Goal: Information Seeking & Learning: Learn about a topic

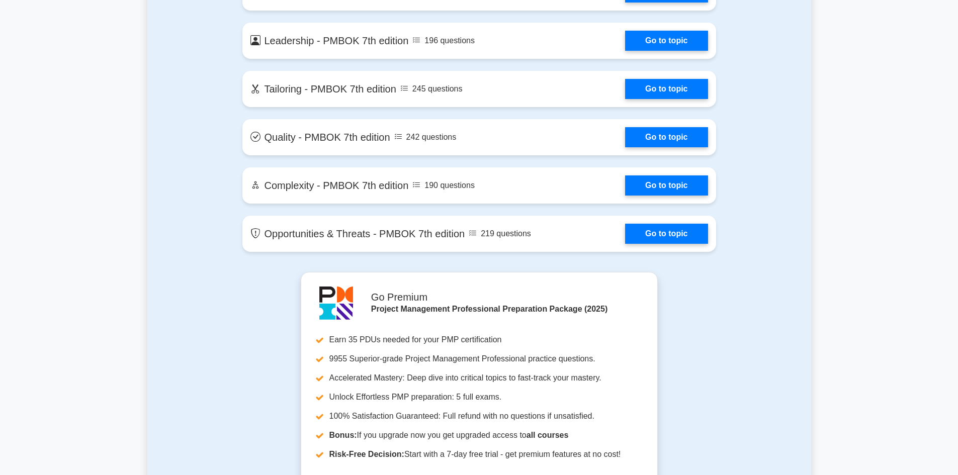
scroll to position [2463, 0]
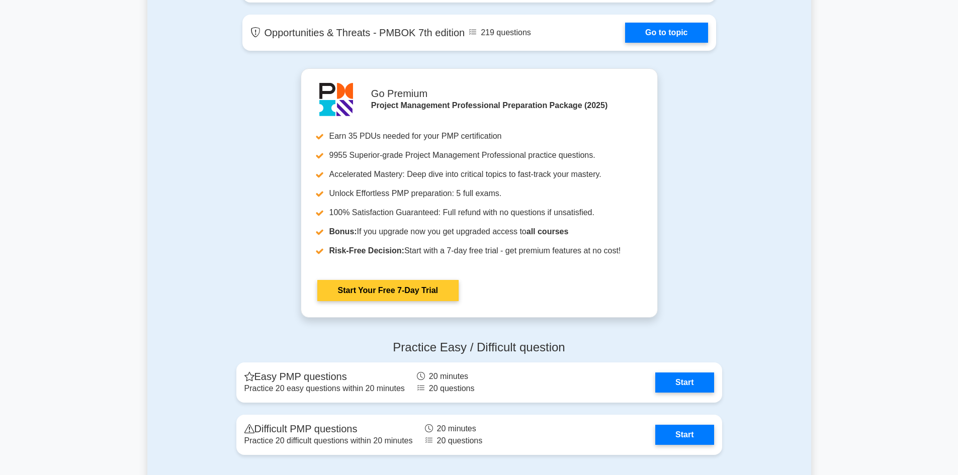
click at [391, 287] on link "Start Your Free 7-Day Trial" at bounding box center [387, 290] width 141 height 21
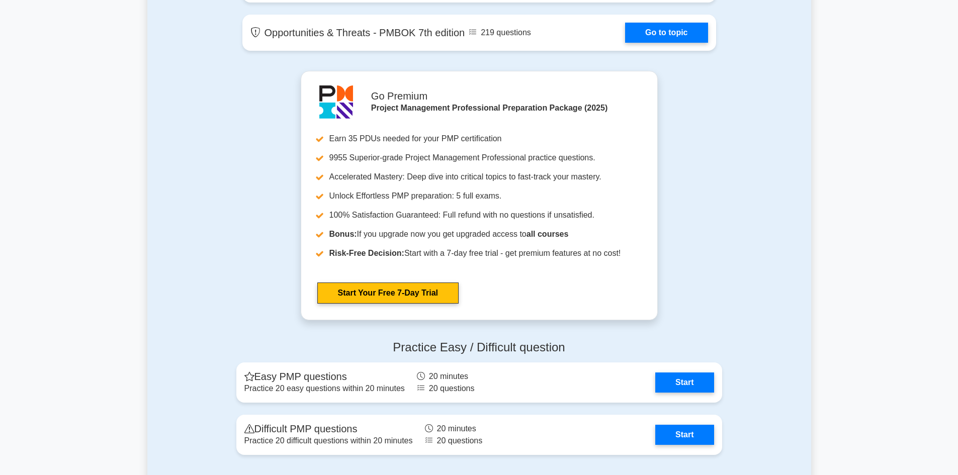
scroll to position [2614, 0]
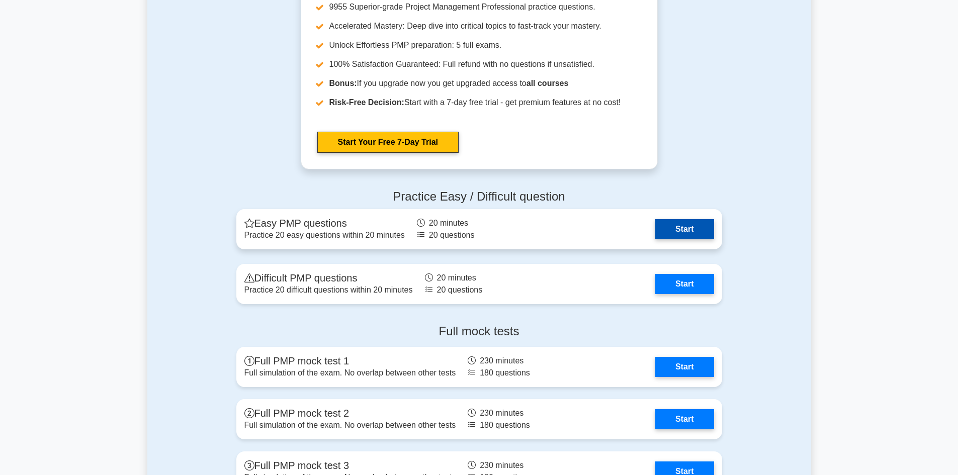
click at [683, 230] on link "Start" at bounding box center [684, 229] width 58 height 20
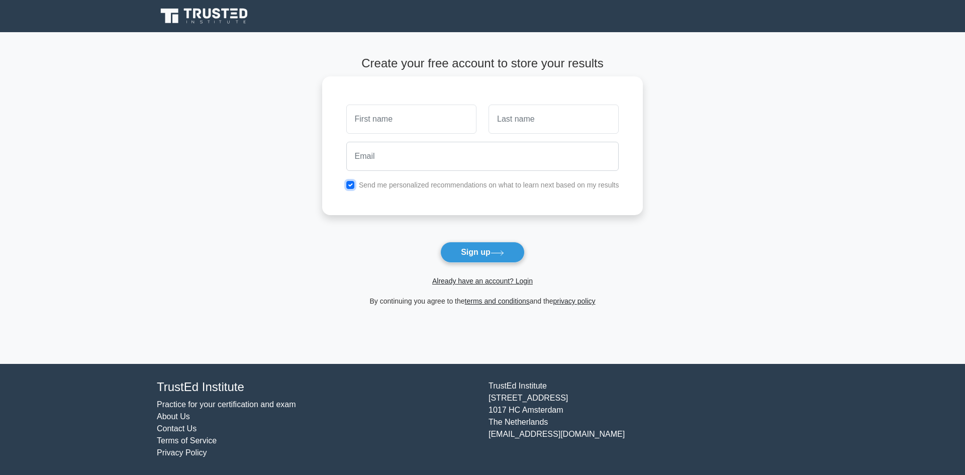
click at [349, 184] on input "checkbox" at bounding box center [350, 185] width 8 height 8
click at [353, 184] on input "checkbox" at bounding box center [350, 185] width 8 height 8
checkbox input "true"
click at [376, 122] on input "text" at bounding box center [411, 119] width 130 height 29
type input "Ade"
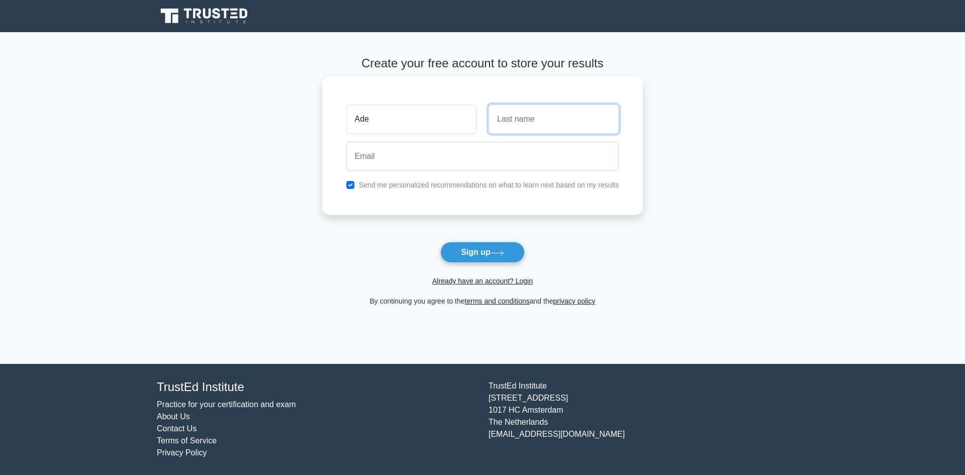
click at [522, 117] on input "text" at bounding box center [554, 119] width 130 height 29
type input "Debo"
drag, startPoint x: 355, startPoint y: 170, endPoint x: 363, endPoint y: 162, distance: 12.1
click at [358, 168] on input "email" at bounding box center [482, 156] width 273 height 29
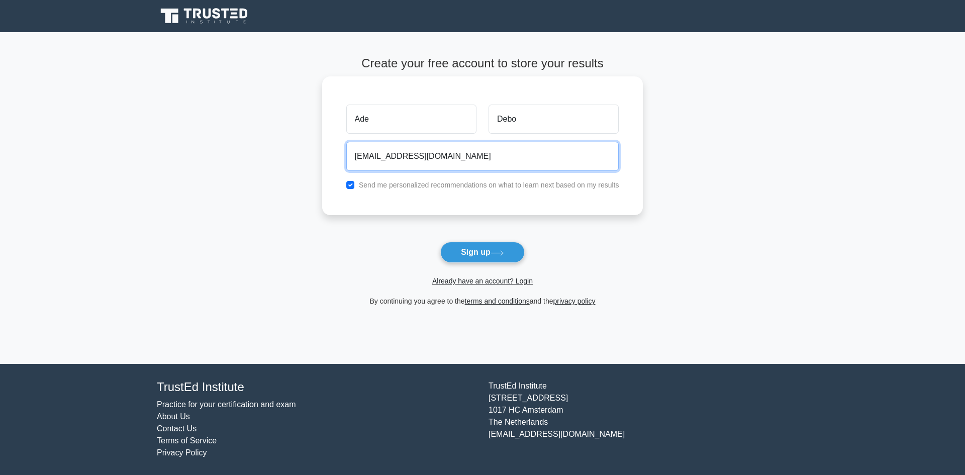
type input "adebowaleakan@yahoo.com"
click at [440, 242] on button "Sign up" at bounding box center [482, 252] width 84 height 21
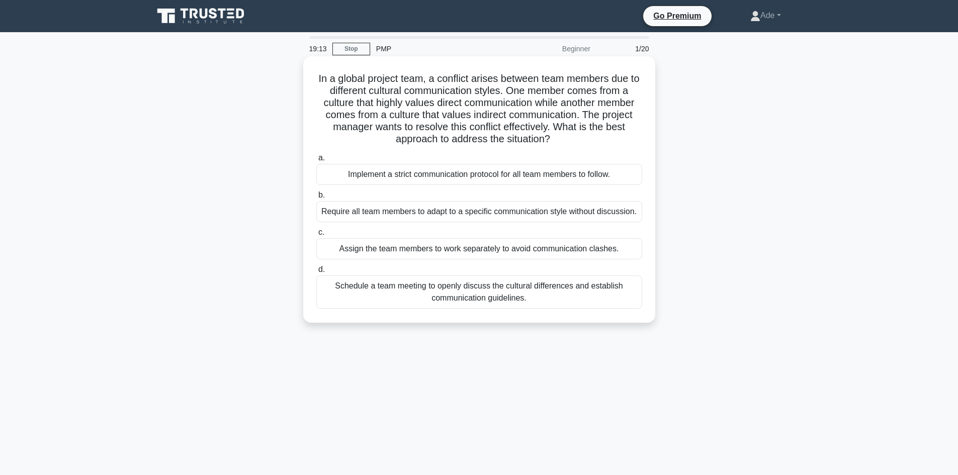
click at [391, 288] on div "Schedule a team meeting to openly discuss the cultural differences and establis…" at bounding box center [479, 291] width 326 height 33
click at [316, 273] on input "d. Schedule a team meeting to openly discuss the cultural differences and estab…" at bounding box center [316, 269] width 0 height 7
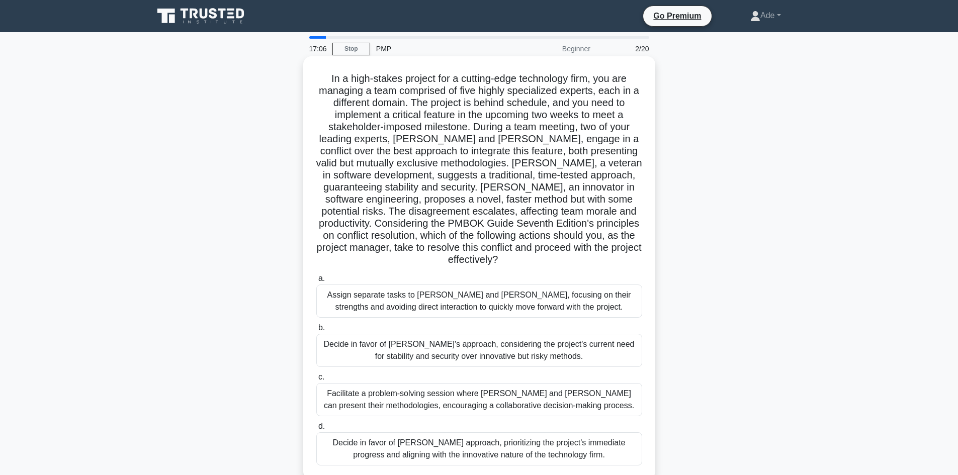
click at [438, 393] on div "Facilitate a problem-solving session where [PERSON_NAME] and [PERSON_NAME] can …" at bounding box center [479, 399] width 326 height 33
click at [316, 381] on input "c. Facilitate a problem-solving session where [PERSON_NAME] and [PERSON_NAME] c…" at bounding box center [316, 377] width 0 height 7
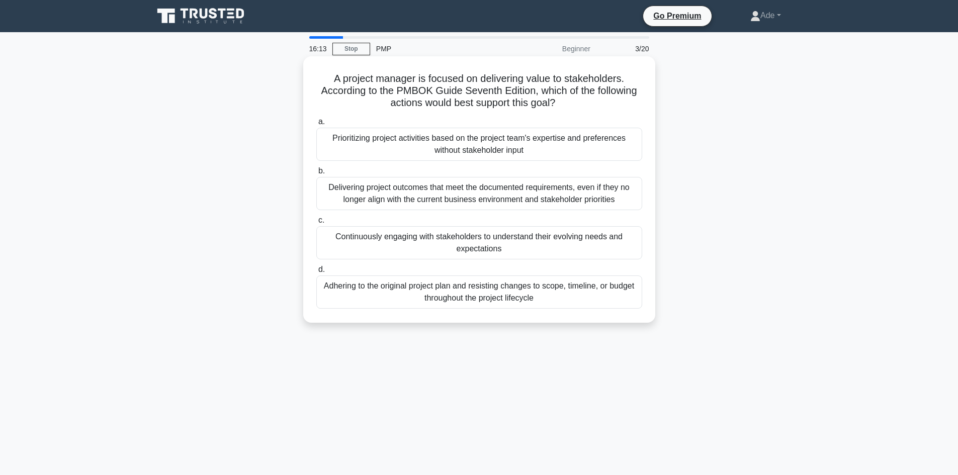
click at [368, 242] on div "Continuously engaging with stakeholders to understand their evolving needs and …" at bounding box center [479, 242] width 326 height 33
click at [316, 224] on input "c. Continuously engaging with stakeholders to understand their evolving needs a…" at bounding box center [316, 220] width 0 height 7
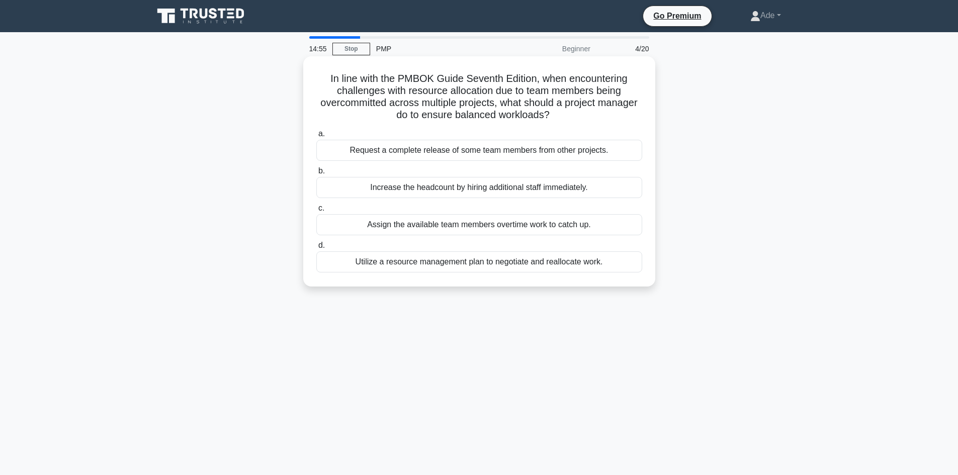
click at [446, 263] on div "Utilize a resource management plan to negotiate and reallocate work." at bounding box center [479, 261] width 326 height 21
click at [316, 249] on input "d. Utilize a resource management plan to negotiate and reallocate work." at bounding box center [316, 245] width 0 height 7
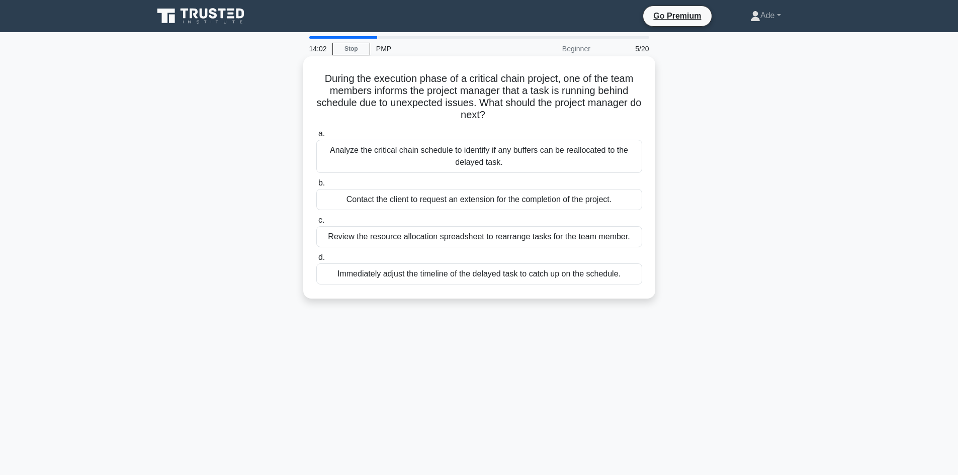
click at [428, 157] on div "Analyze the critical chain schedule to identify if any buffers can be reallocat…" at bounding box center [479, 156] width 326 height 33
click at [316, 137] on input "a. Analyze the critical chain schedule to identify if any buffers can be reallo…" at bounding box center [316, 134] width 0 height 7
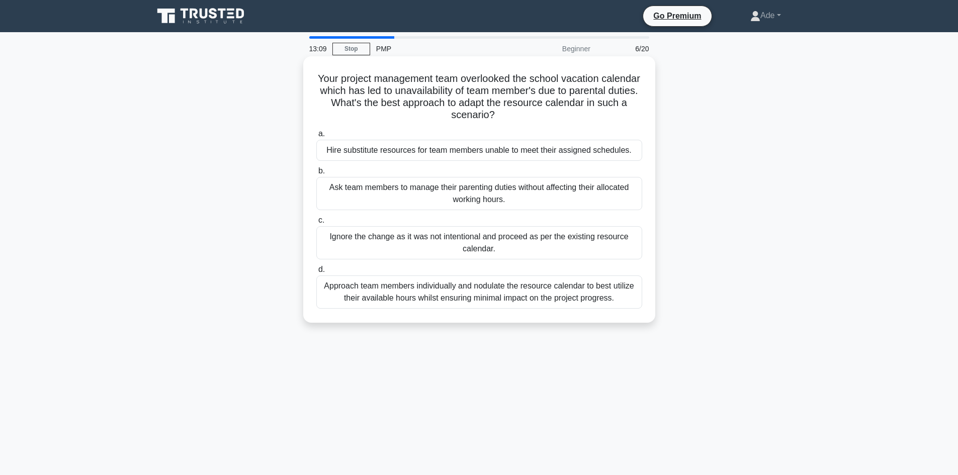
click at [397, 294] on div "Approach team members individually and nodulate the resource calendar to best u…" at bounding box center [479, 291] width 326 height 33
click at [316, 273] on input "d. Approach team members individually and nodulate the resource calendar to bes…" at bounding box center [316, 269] width 0 height 7
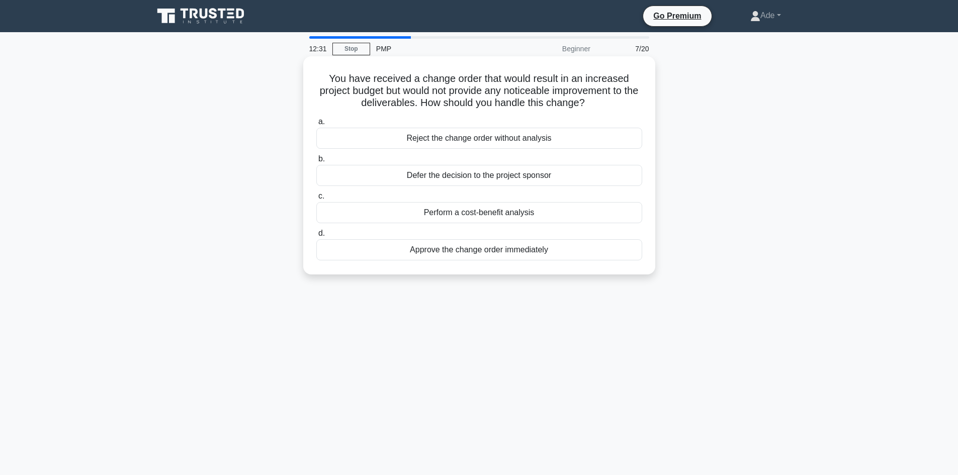
click at [465, 212] on div "Perform a cost-benefit analysis" at bounding box center [479, 212] width 326 height 21
click at [316, 200] on input "c. Perform a cost-benefit analysis" at bounding box center [316, 196] width 0 height 7
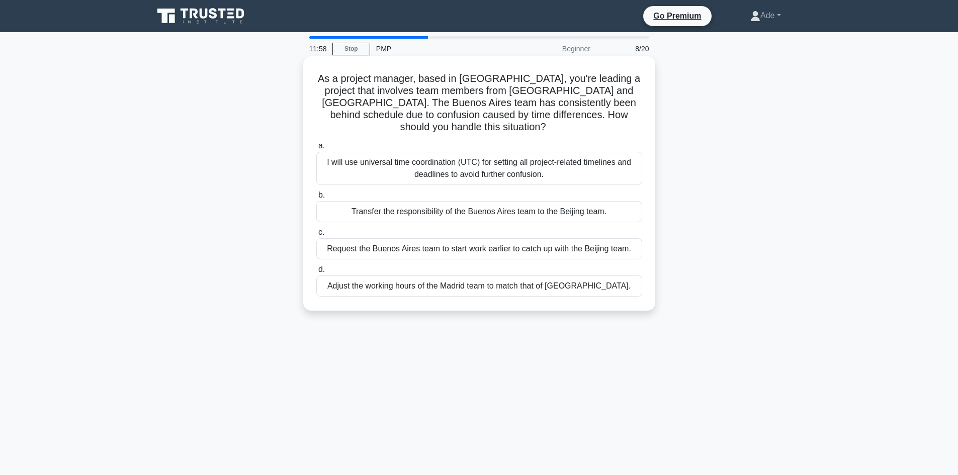
click at [457, 164] on div "I will use universal time coordination (UTC) for setting all project-related ti…" at bounding box center [479, 168] width 326 height 33
click at [316, 149] on input "a. I will use universal time coordination (UTC) for setting all project-related…" at bounding box center [316, 146] width 0 height 7
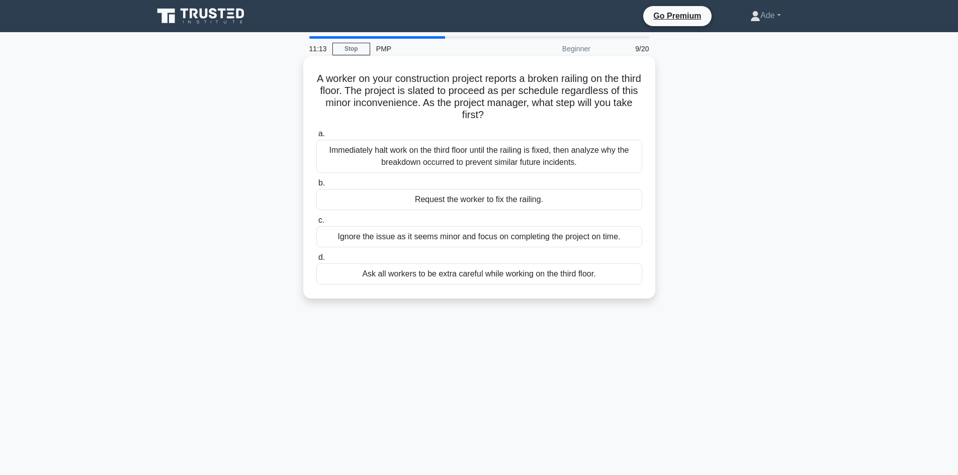
click at [376, 155] on div "Immediately halt work on the third floor until the railing is fixed, then analy…" at bounding box center [479, 156] width 326 height 33
click at [316, 137] on input "a. Immediately halt work on the third floor until the railing is fixed, then an…" at bounding box center [316, 134] width 0 height 7
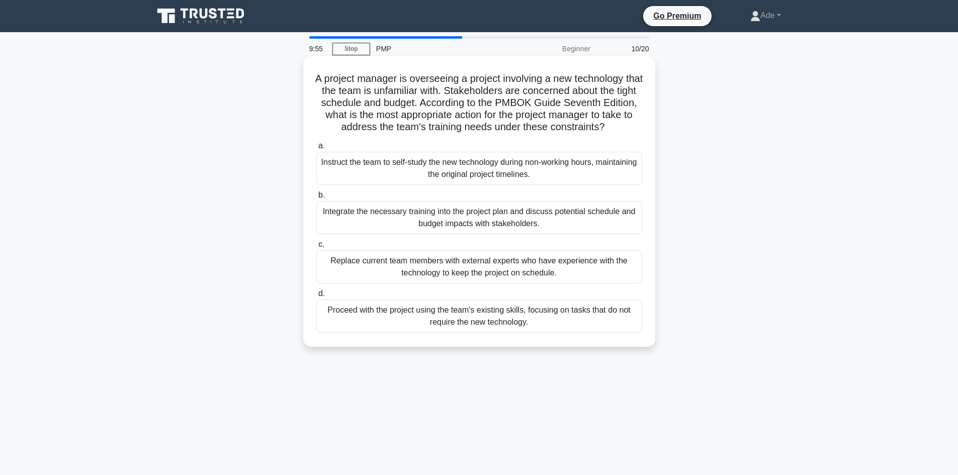
click at [365, 220] on div "Integrate the necessary training into the project plan and discuss potential sc…" at bounding box center [479, 217] width 326 height 33
click at [316, 199] on input "b. Integrate the necessary training into the project plan and discuss potential…" at bounding box center [316, 195] width 0 height 7
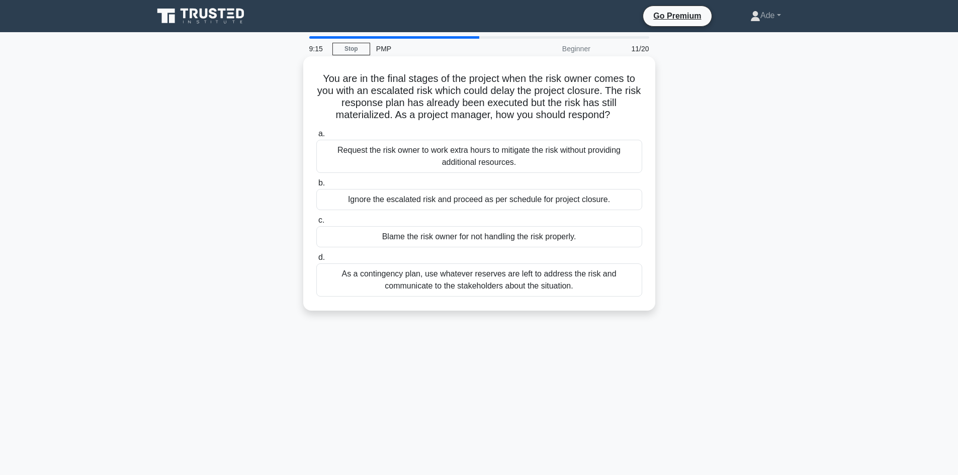
click at [402, 279] on div "As a contingency plan, use whatever reserves are left to address the risk and c…" at bounding box center [479, 279] width 326 height 33
click at [316, 261] on input "d. As a contingency plan, use whatever reserves are left to address the risk an…" at bounding box center [316, 257] width 0 height 7
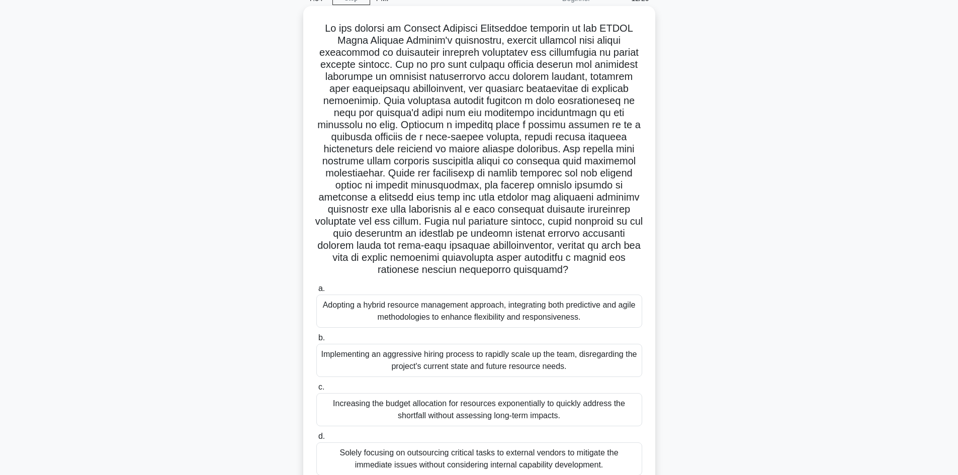
scroll to position [84, 0]
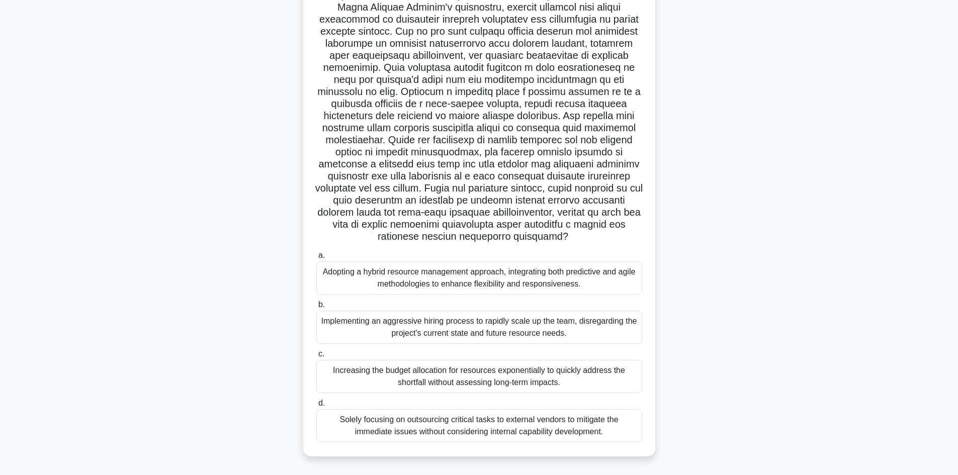
click at [399, 280] on div "Adopting a hybrid resource management approach, integrating both predictive and…" at bounding box center [479, 277] width 326 height 33
click at [316, 259] on input "a. Adopting a hybrid resource management approach, integrating both predictive …" at bounding box center [316, 255] width 0 height 7
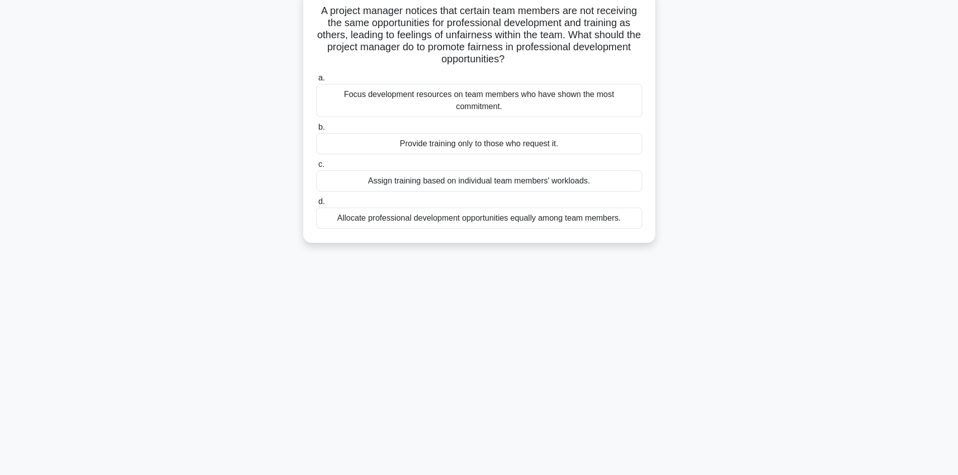
scroll to position [0, 0]
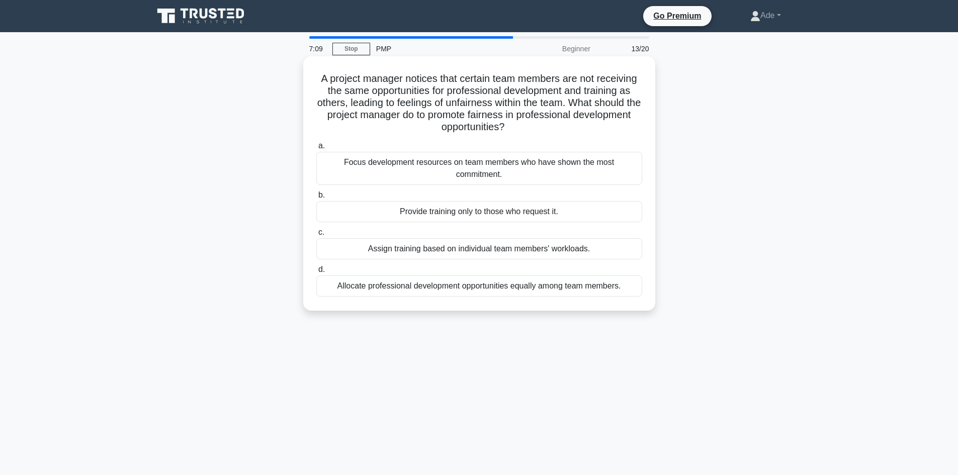
click at [510, 289] on div "Allocate professional development opportunities equally among team members." at bounding box center [479, 285] width 326 height 21
click at [316, 273] on input "d. Allocate professional development opportunities equally among team members." at bounding box center [316, 269] width 0 height 7
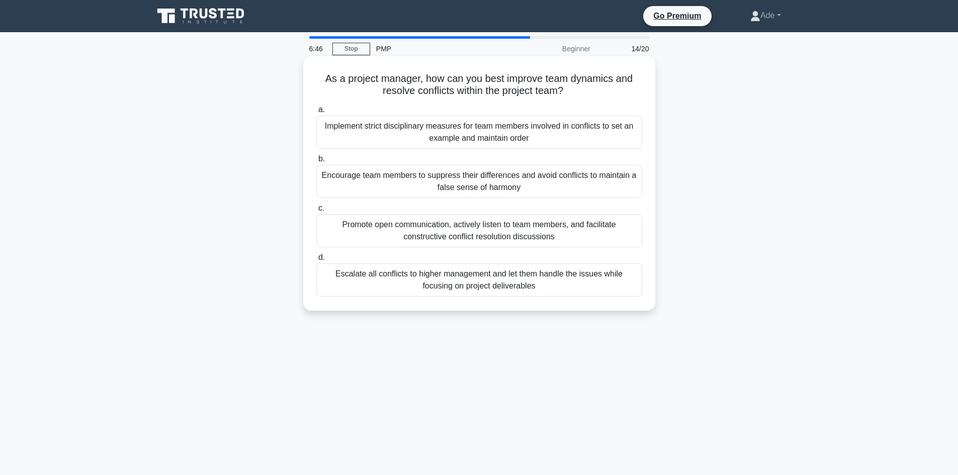
click at [456, 234] on div "Promote open communication, actively listen to team members, and facilitate con…" at bounding box center [479, 230] width 326 height 33
click at [316, 212] on input "c. Promote open communication, actively listen to team members, and facilitate …" at bounding box center [316, 208] width 0 height 7
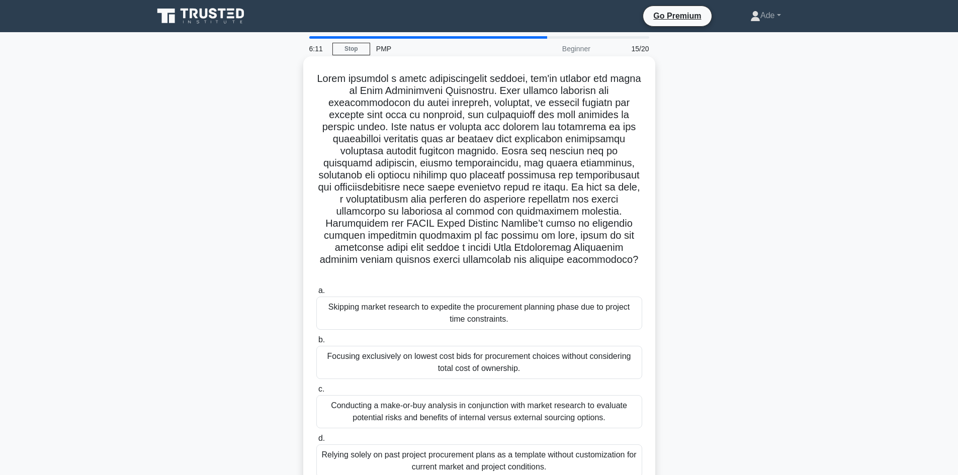
scroll to position [50, 0]
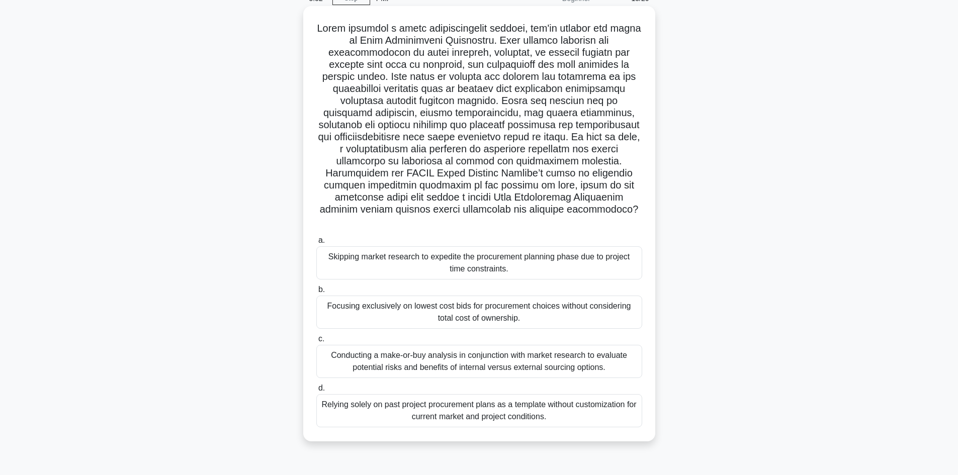
click at [415, 347] on div "Conducting a make-or-buy analysis in conjunction with market research to evalua…" at bounding box center [479, 361] width 326 height 33
click at [316, 342] on input "c. Conducting a make-or-buy analysis in conjunction with market research to eva…" at bounding box center [316, 339] width 0 height 7
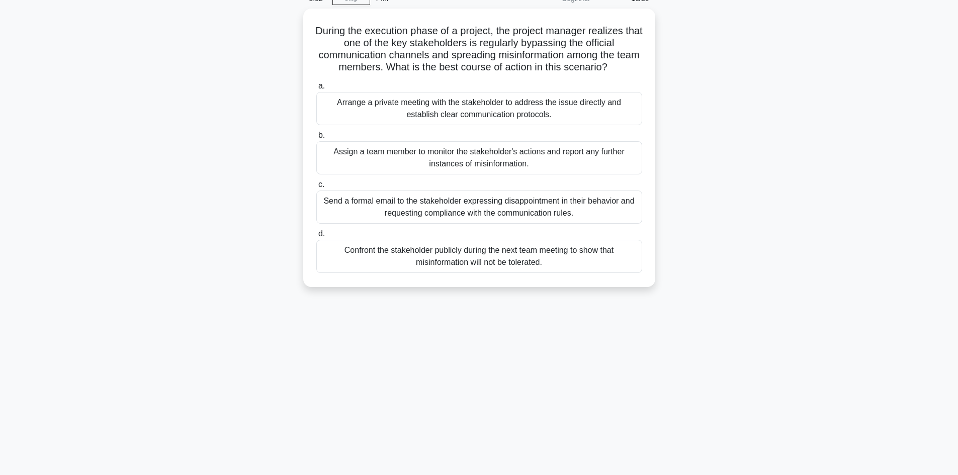
scroll to position [0, 0]
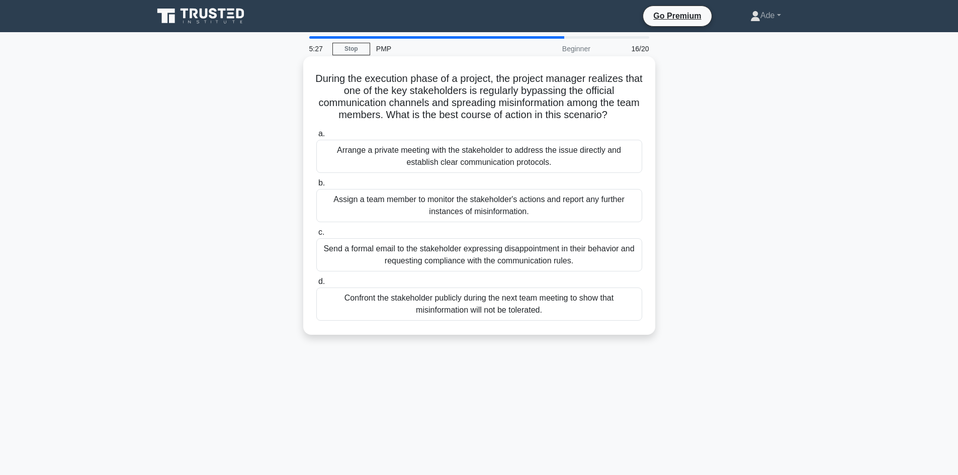
click at [369, 157] on div "Arrange a private meeting with the stakeholder to address the issue directly an…" at bounding box center [479, 156] width 326 height 33
click at [316, 137] on input "a. Arrange a private meeting with the stakeholder to address the issue directly…" at bounding box center [316, 134] width 0 height 7
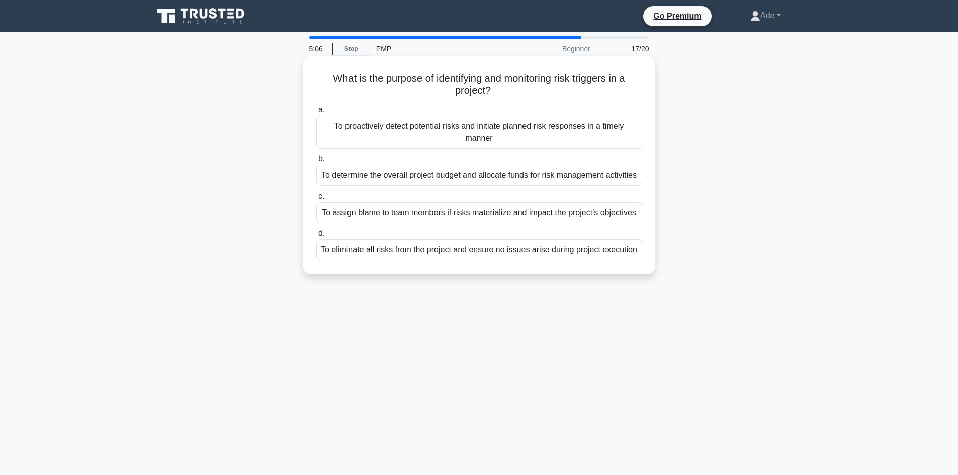
click at [357, 127] on div "To proactively detect potential risks and initiate planned risk responses in a …" at bounding box center [479, 132] width 326 height 33
click at [316, 113] on input "a. To proactively detect potential risks and initiate planned risk responses in…" at bounding box center [316, 110] width 0 height 7
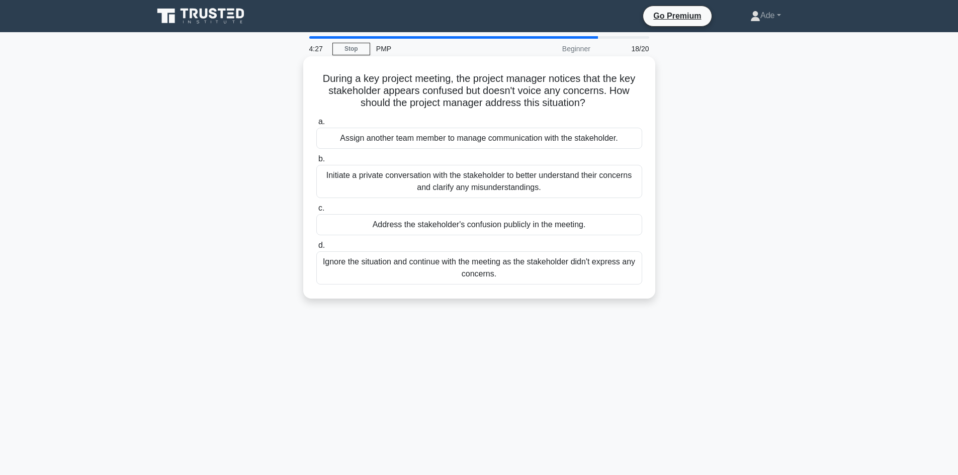
click at [492, 183] on div "Initiate a private conversation with the stakeholder to better understand their…" at bounding box center [479, 181] width 326 height 33
click at [316, 162] on input "b. Initiate a private conversation with the stakeholder to better understand th…" at bounding box center [316, 159] width 0 height 7
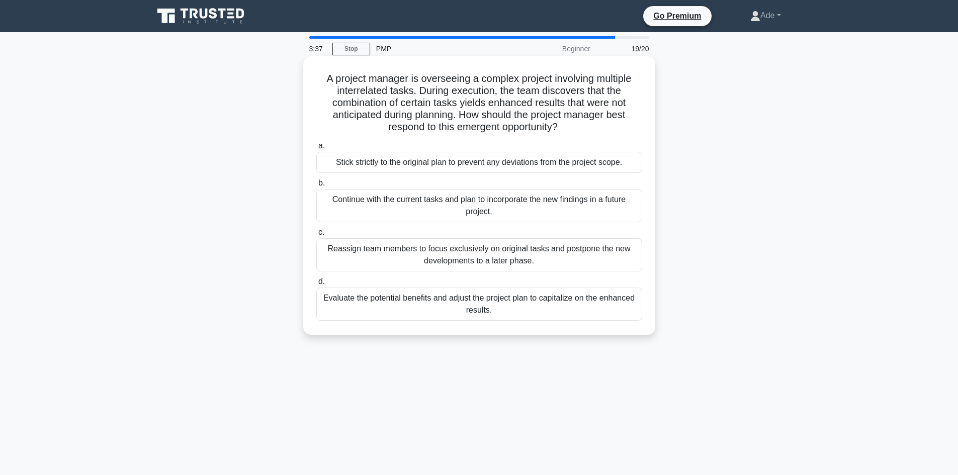
click at [361, 305] on div "Evaluate the potential benefits and adjust the project plan to capitalize on th…" at bounding box center [479, 304] width 326 height 33
click at [316, 285] on input "d. Evaluate the potential benefits and adjust the project plan to capitalize on…" at bounding box center [316, 282] width 0 height 7
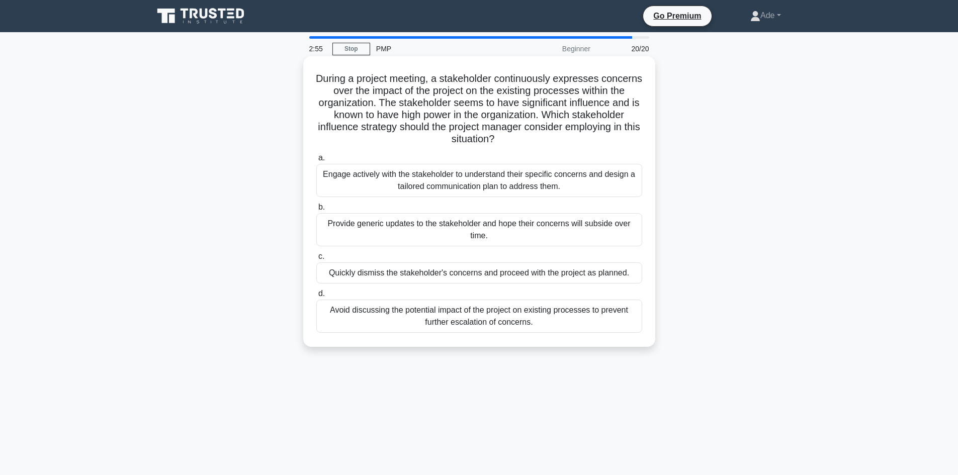
click at [377, 178] on div "Engage actively with the stakeholder to understand their specific concerns and …" at bounding box center [479, 180] width 326 height 33
click at [316, 161] on input "a. Engage actively with the stakeholder to understand their specific concerns a…" at bounding box center [316, 158] width 0 height 7
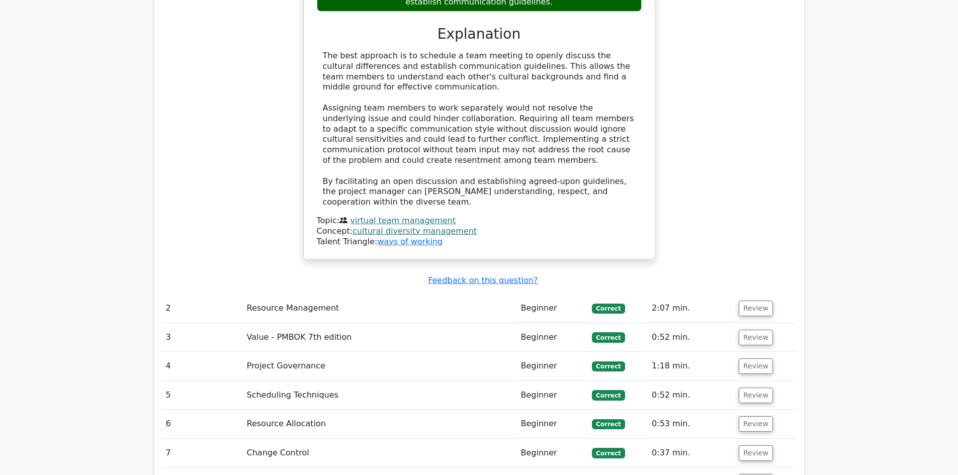
scroll to position [1508, 0]
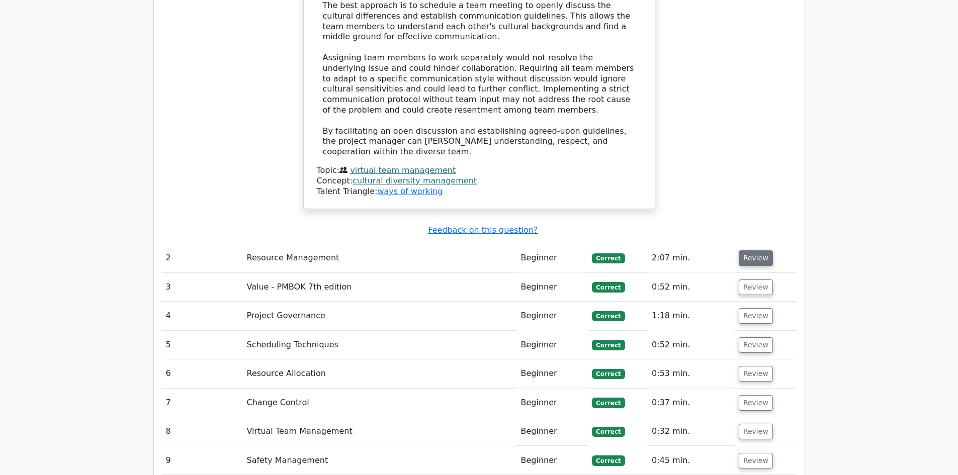
click at [747, 250] on button "Review" at bounding box center [756, 258] width 34 height 16
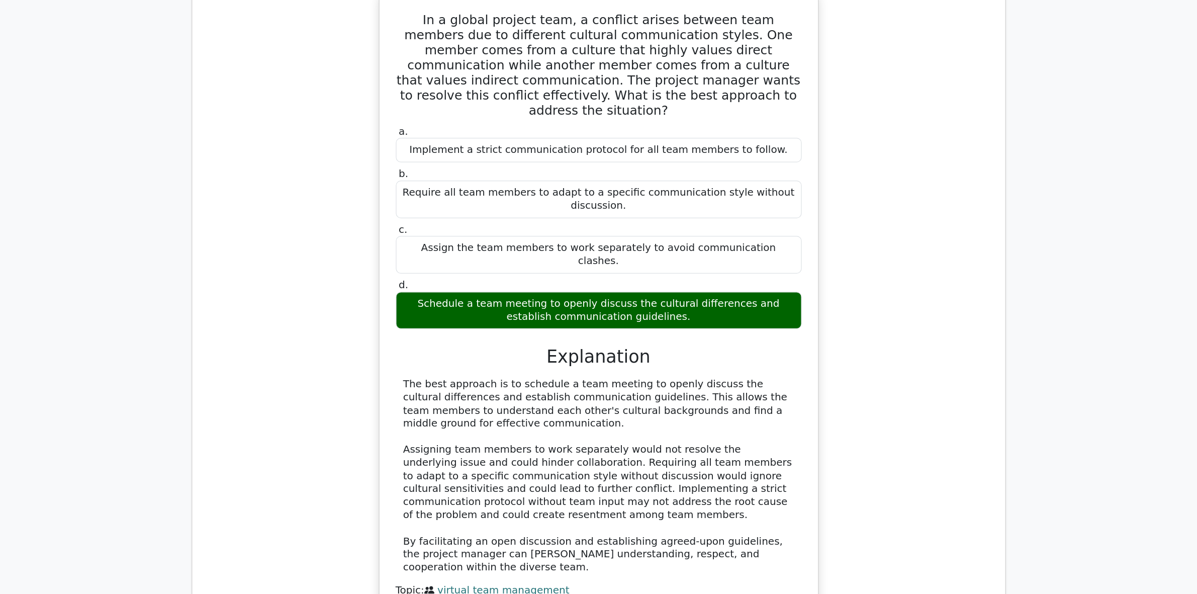
scroll to position [1106, 0]
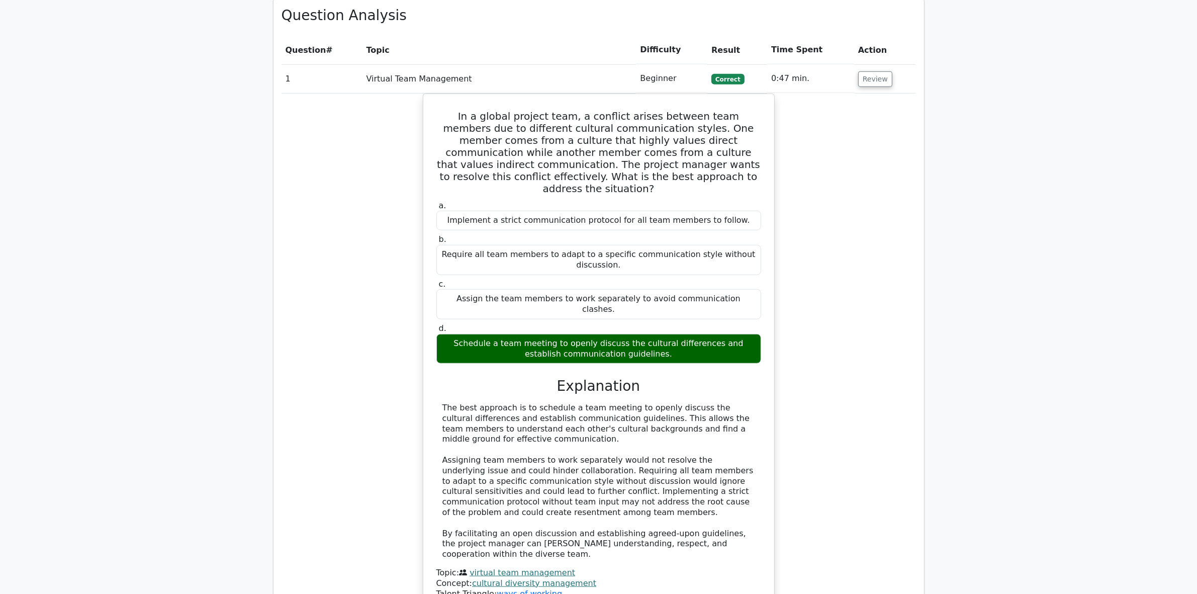
scroll to position [980, 0]
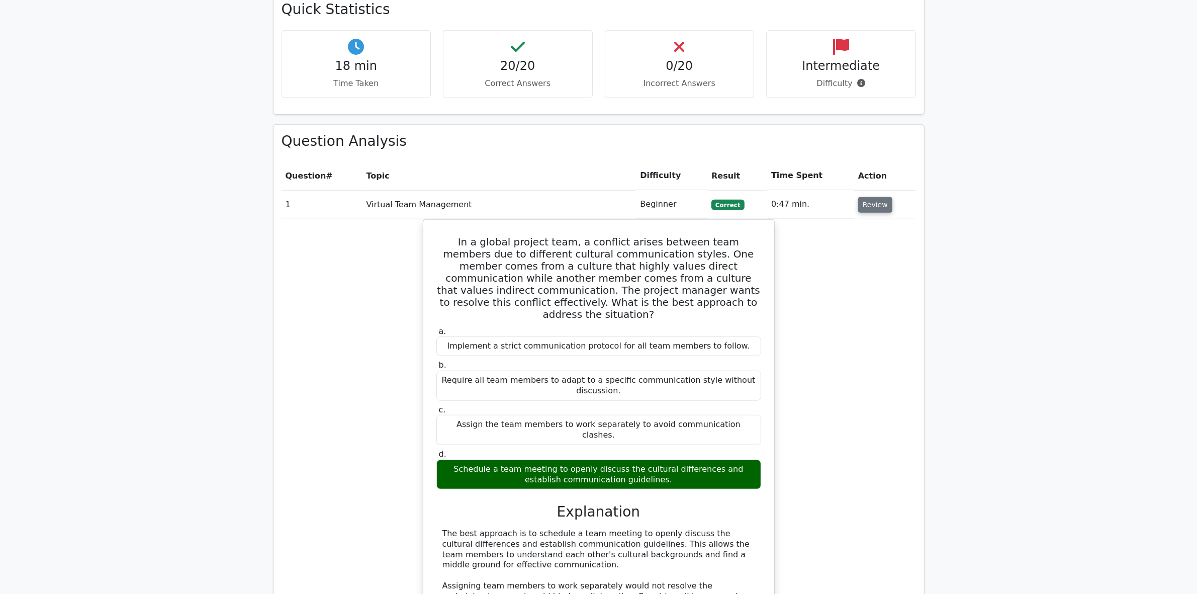
click at [874, 197] on button "Review" at bounding box center [875, 205] width 34 height 16
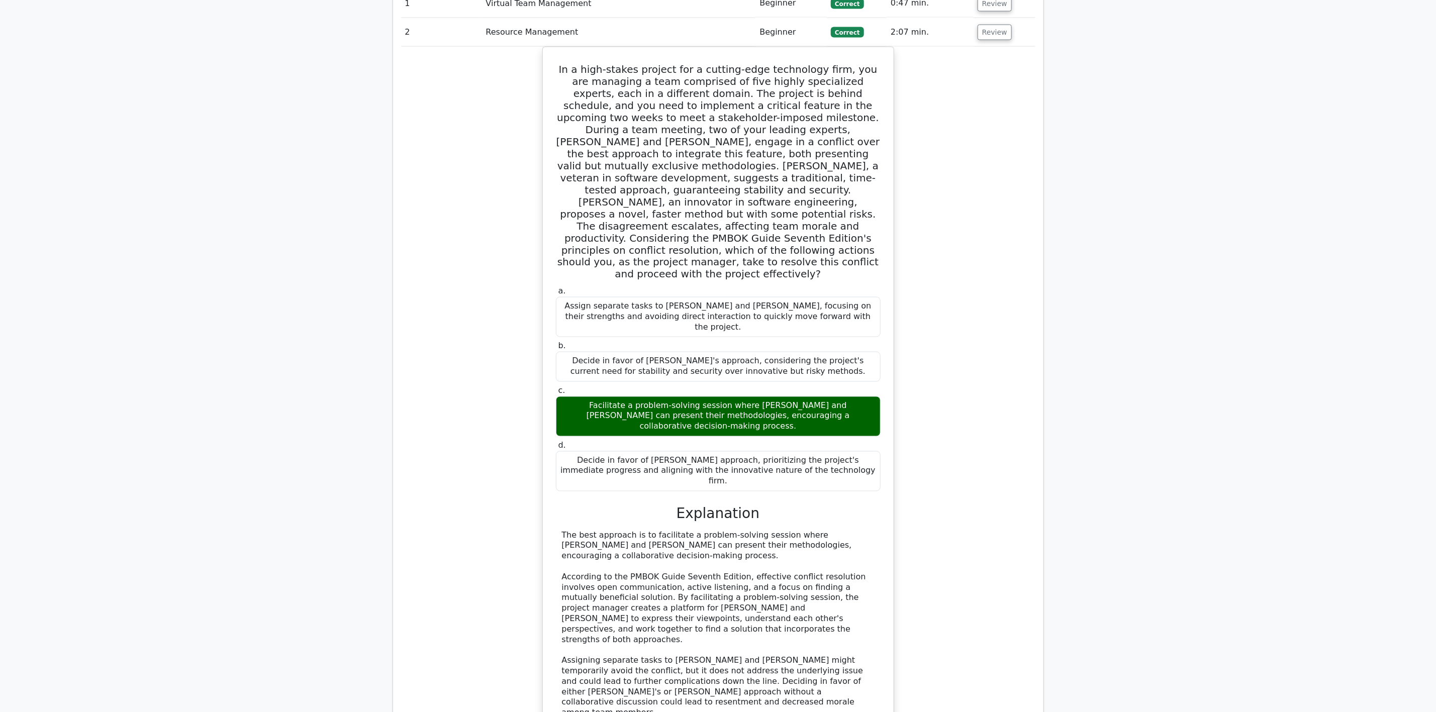
scroll to position [1106, 0]
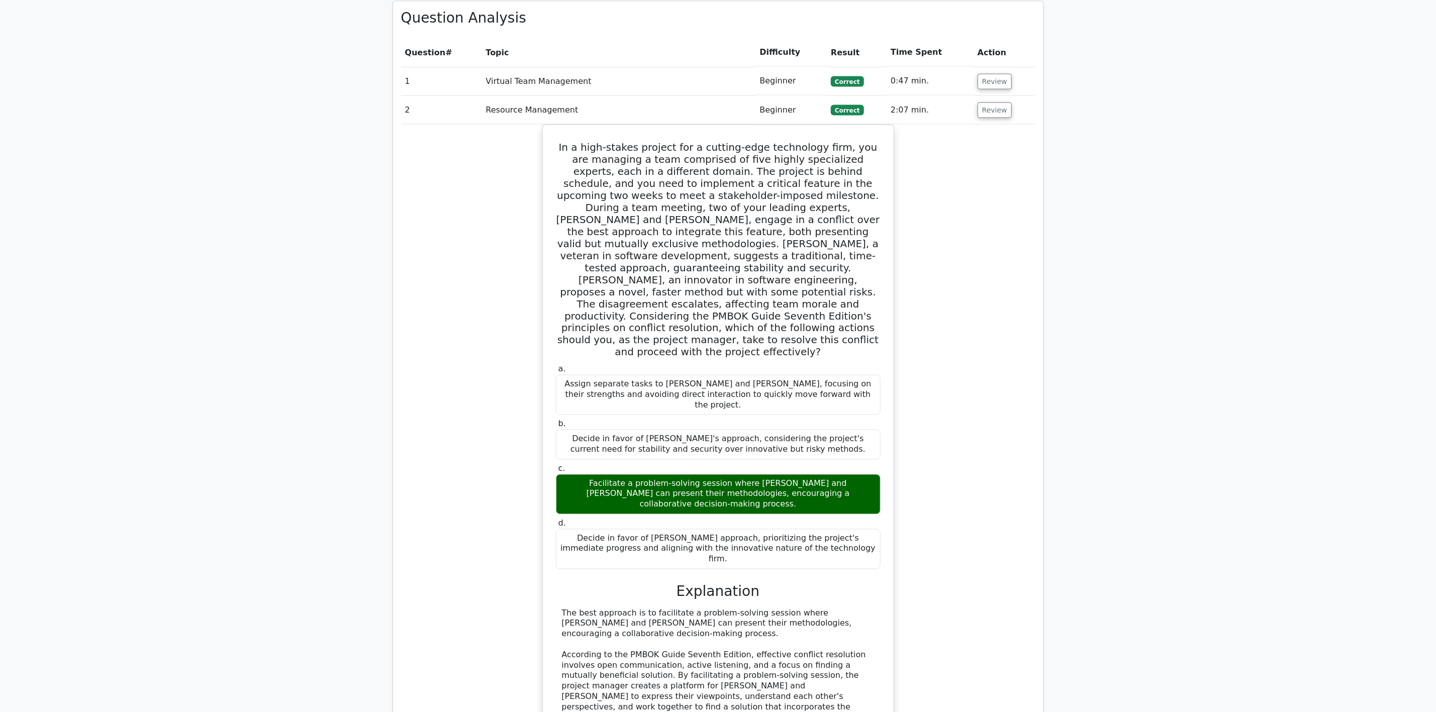
click at [957, 64] on main "Go Premium Project Management Professional Preparation Package (2025) Earn 35 P…" at bounding box center [718, 415] width 1436 height 2978
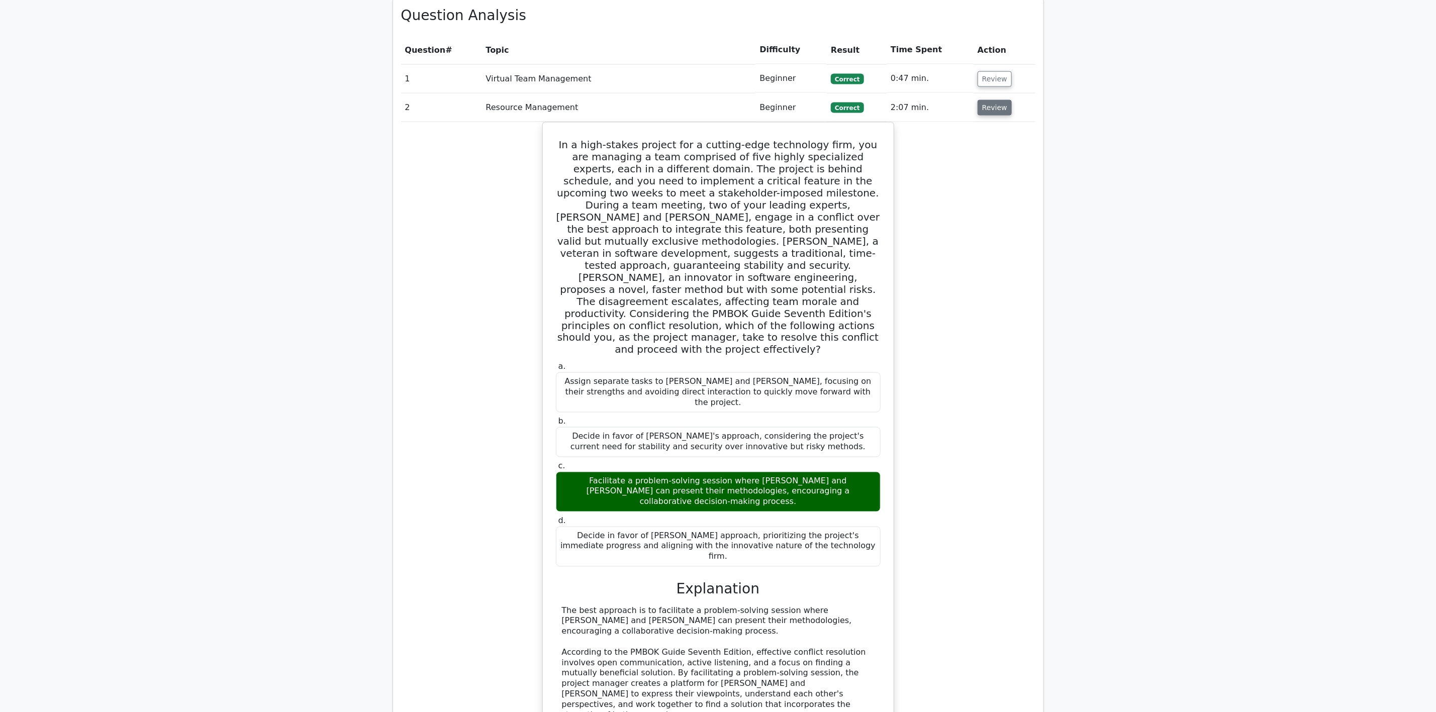
click at [957, 100] on button "Review" at bounding box center [995, 108] width 34 height 16
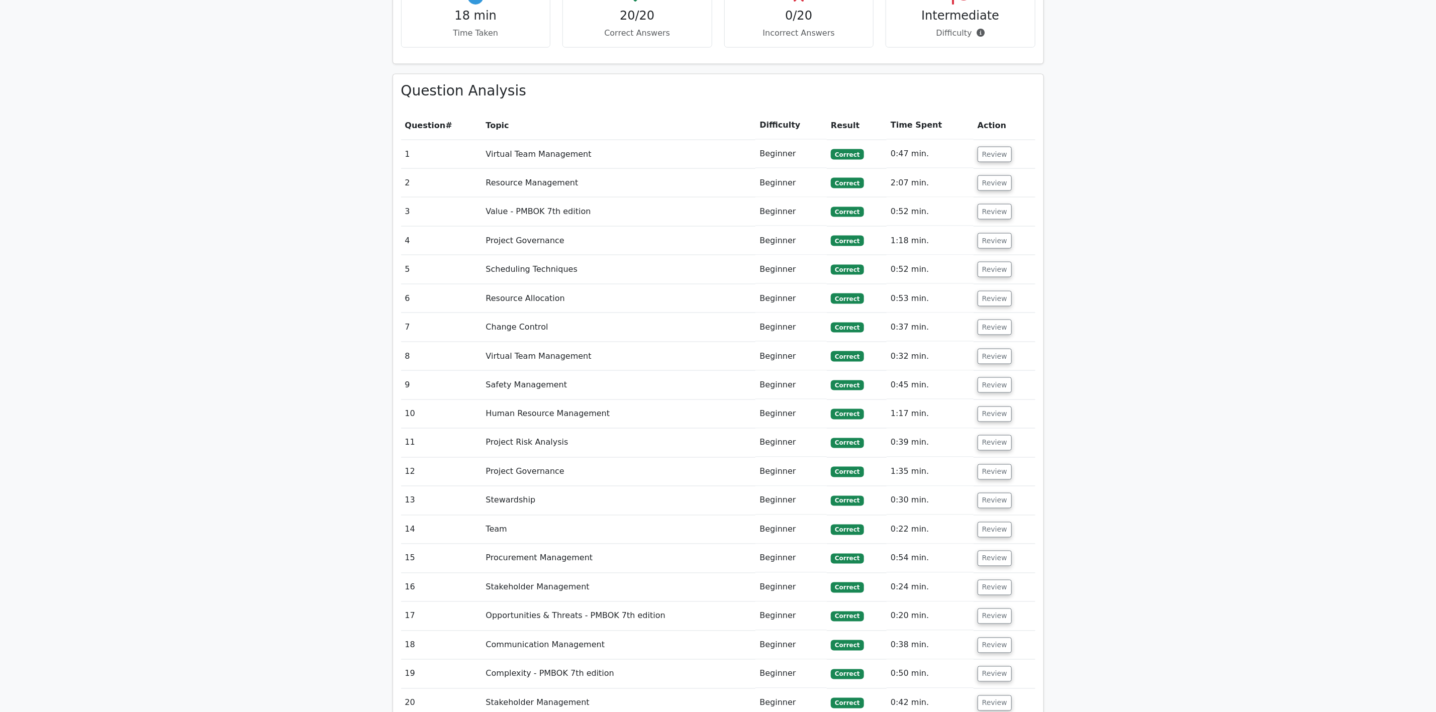
scroll to position [955, 0]
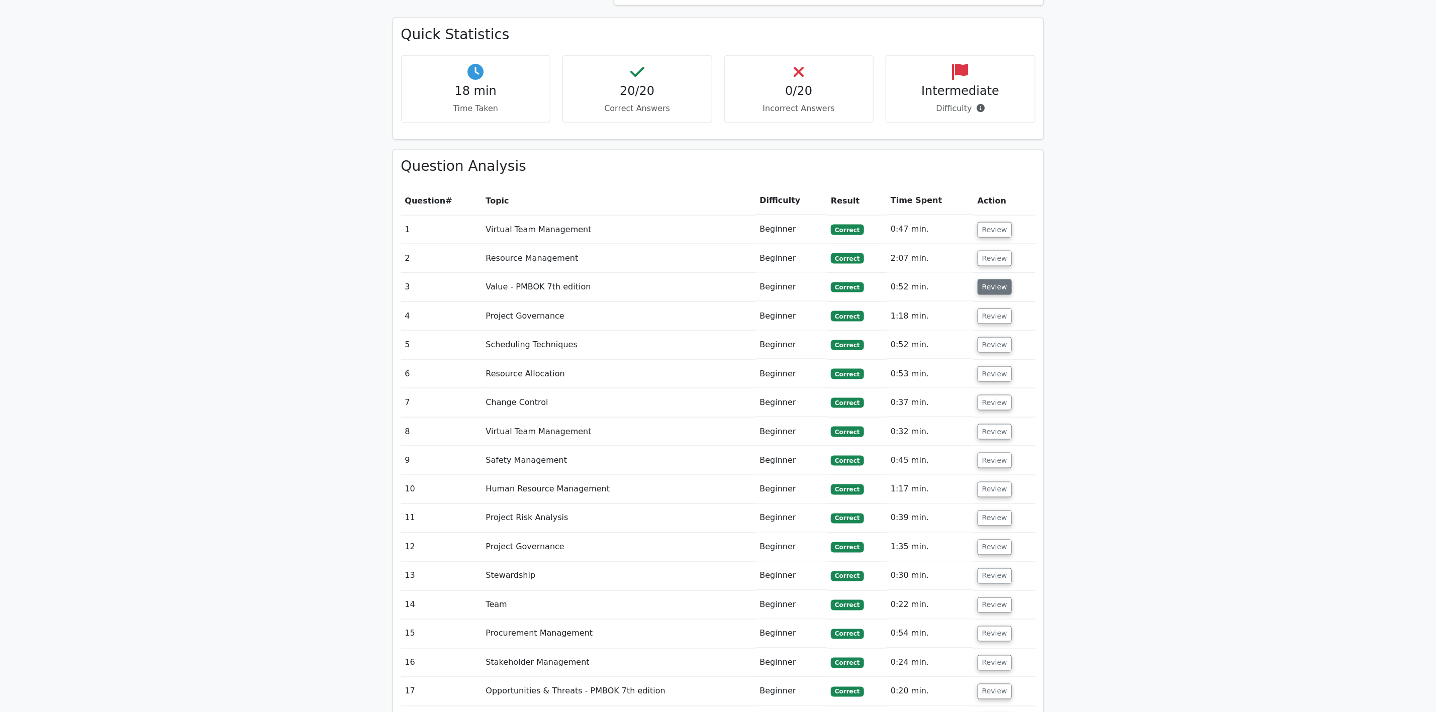
click at [957, 280] on button "Review" at bounding box center [995, 288] width 34 height 16
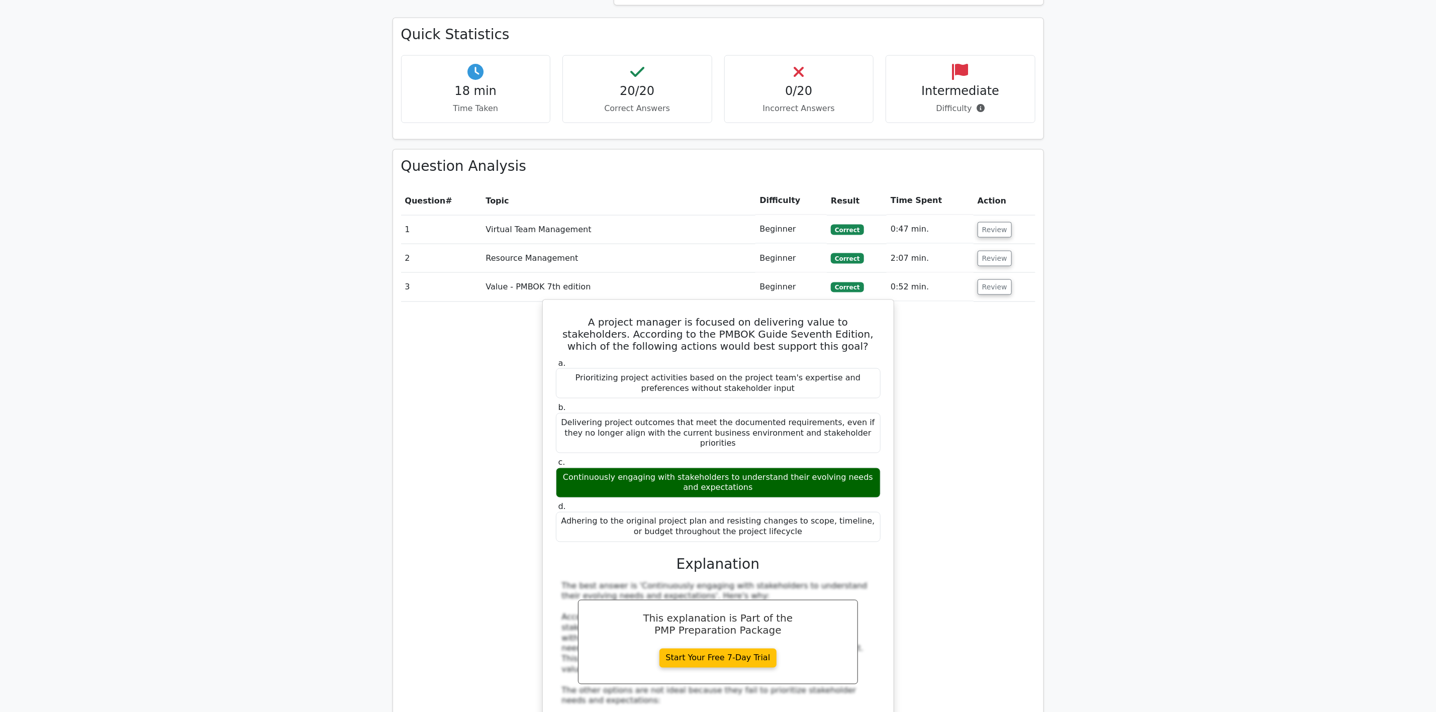
scroll to position [1031, 0]
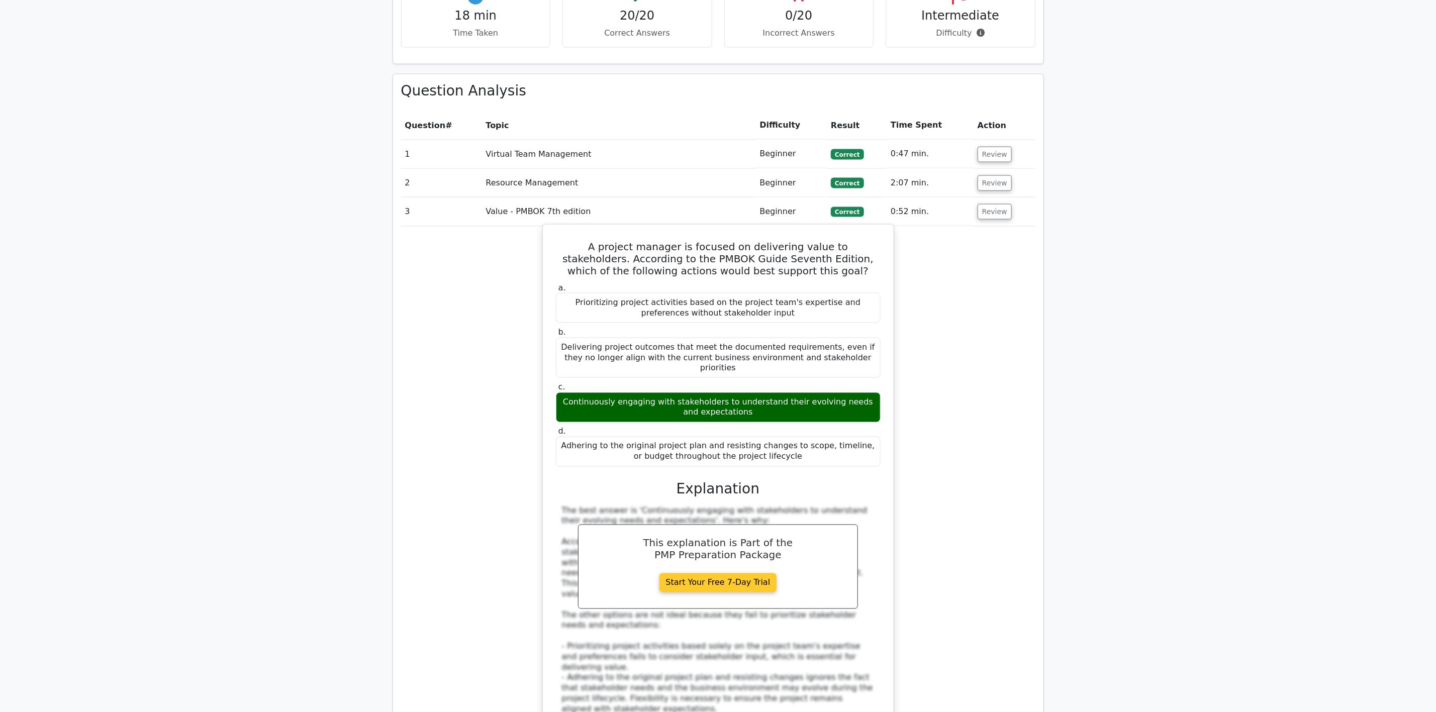
click at [745, 475] on link "Start Your Free 7-Day Trial" at bounding box center [719, 583] width 118 height 19
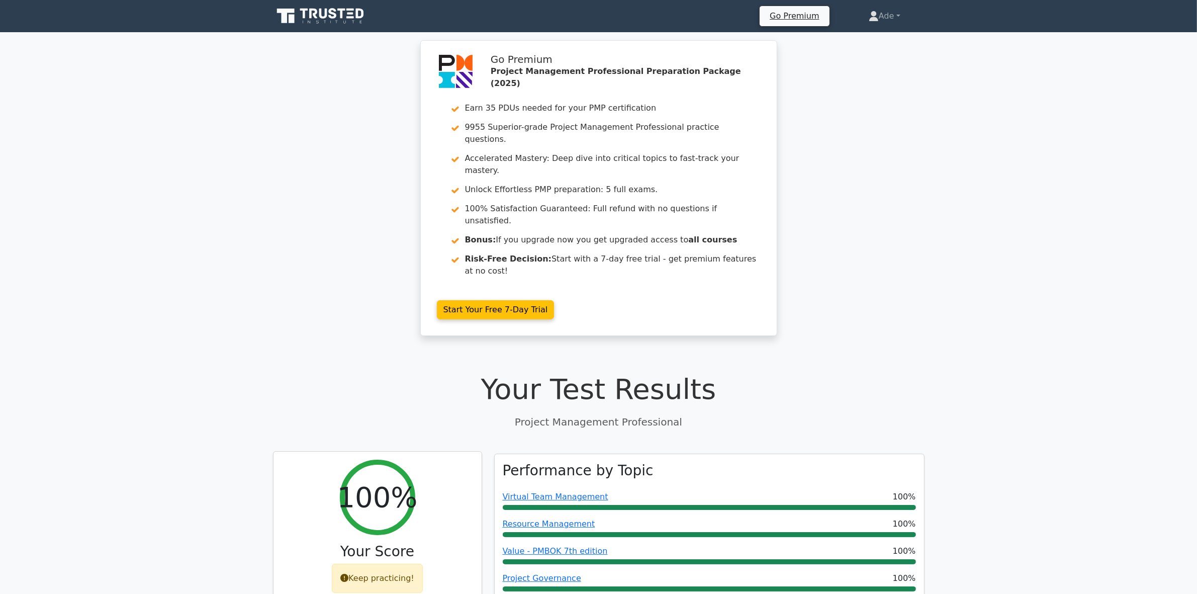
scroll to position [63, 0]
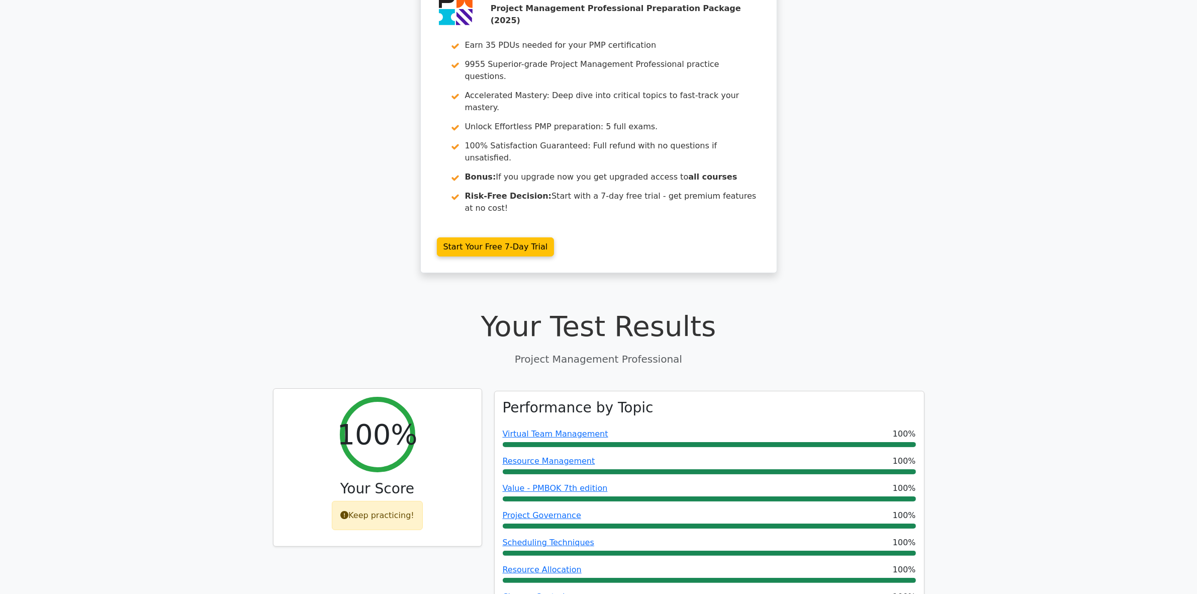
click at [402, 475] on div "Keep practicing!" at bounding box center [377, 515] width 91 height 29
click at [385, 475] on div "Keep practicing!" at bounding box center [377, 515] width 91 height 29
click at [341, 475] on div "Keep practicing!" at bounding box center [377, 515] width 91 height 29
click at [347, 475] on icon at bounding box center [344, 515] width 8 height 8
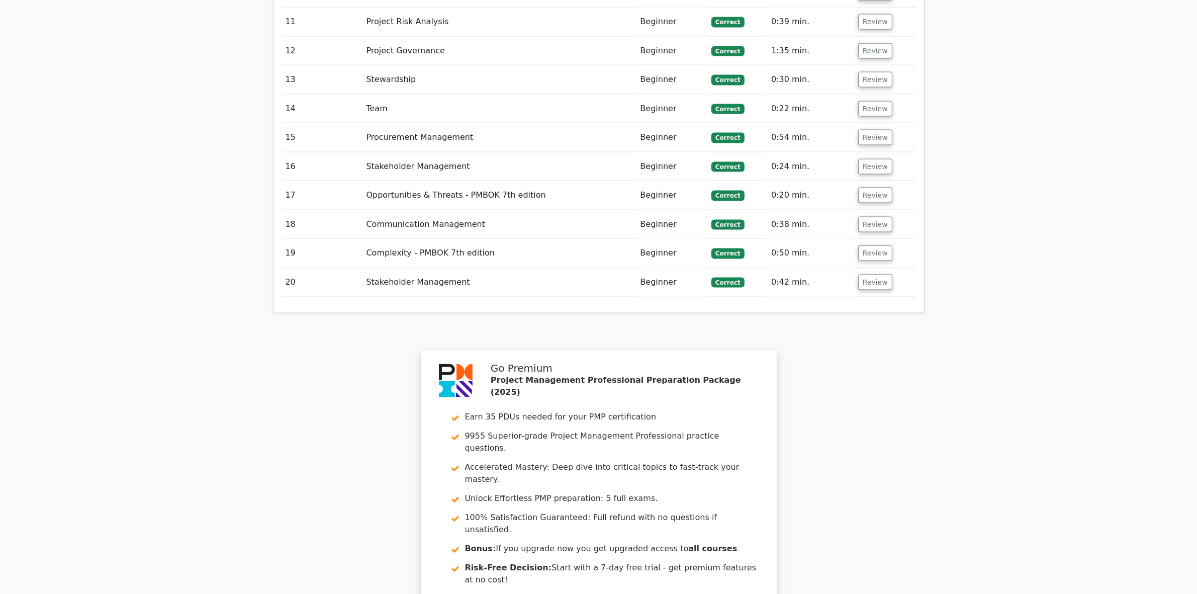
scroll to position [2211, 0]
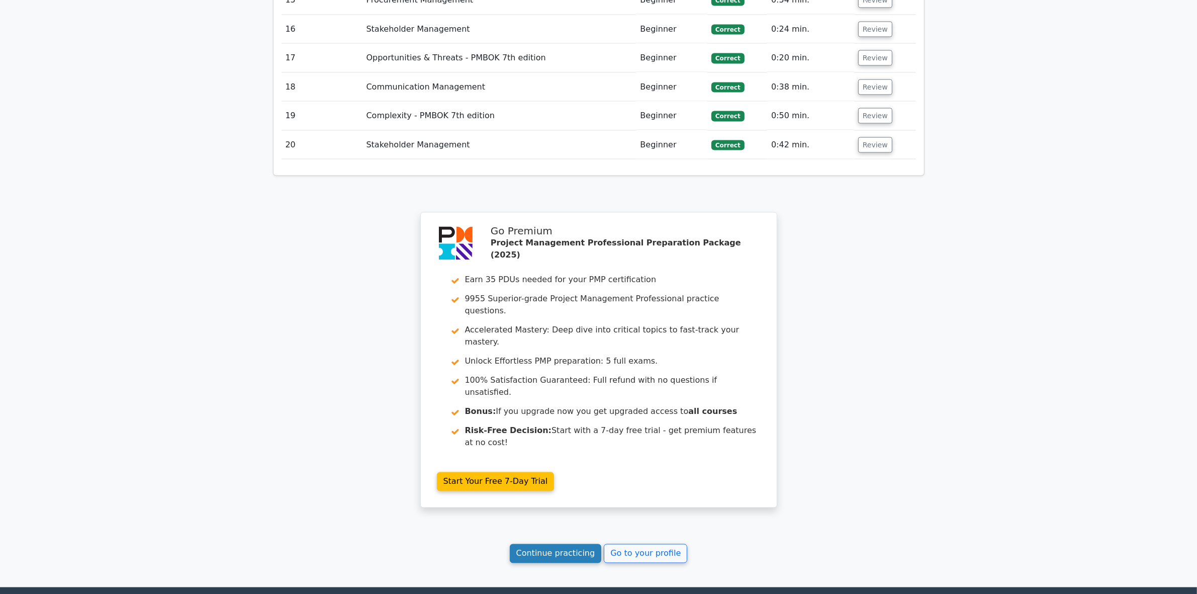
click at [533, 475] on link "Continue practicing" at bounding box center [556, 553] width 92 height 19
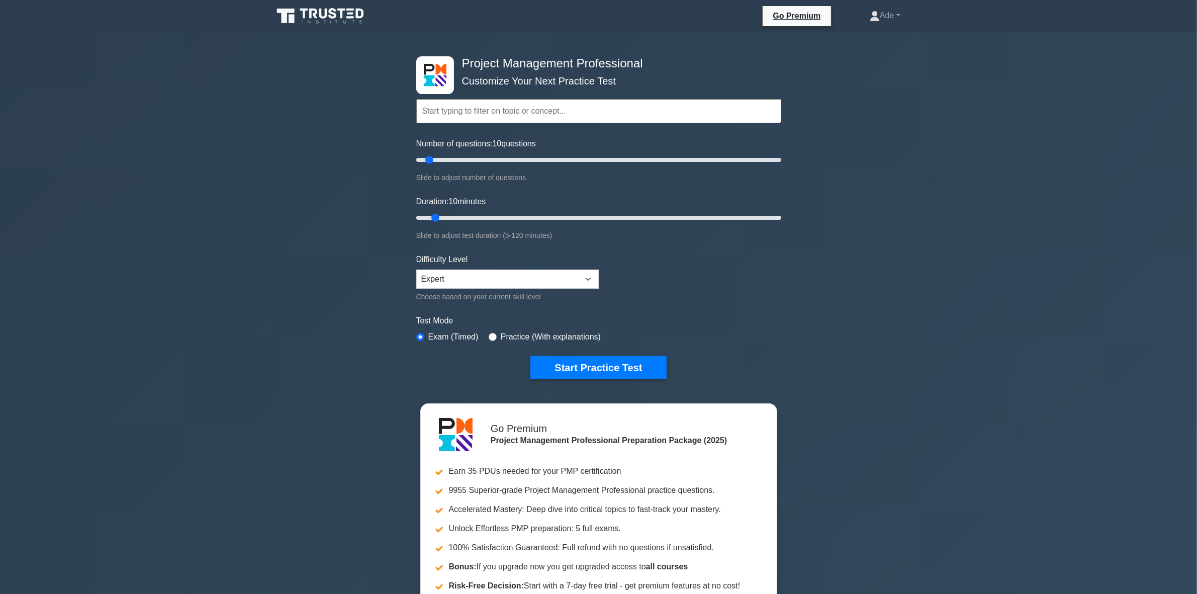
click at [358, 340] on div "Project Management Professional Customize Your Next Practice Test Topics Scope …" at bounding box center [598, 348] width 1197 height 632
click at [594, 368] on button "Start Practice Test" at bounding box center [598, 367] width 136 height 23
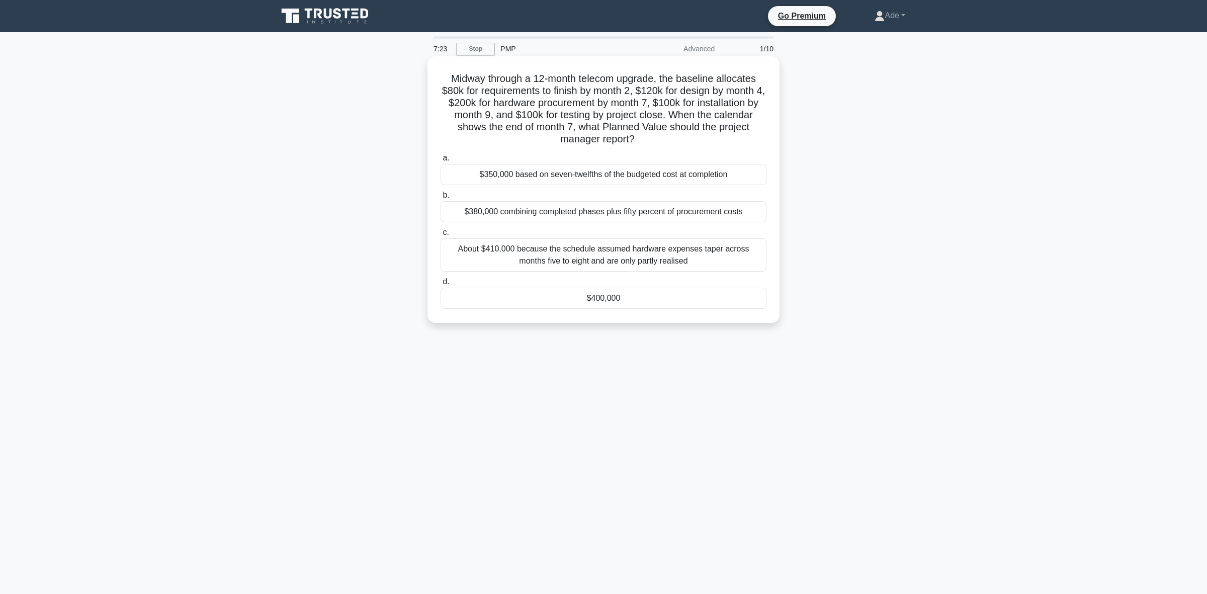
click at [564, 212] on div "$380,000 combining completed phases plus fifty percent of procurement costs" at bounding box center [603, 211] width 326 height 21
click at [440, 199] on input "b. $380,000 combining completed phases plus fifty percent of procurement costs" at bounding box center [440, 195] width 0 height 7
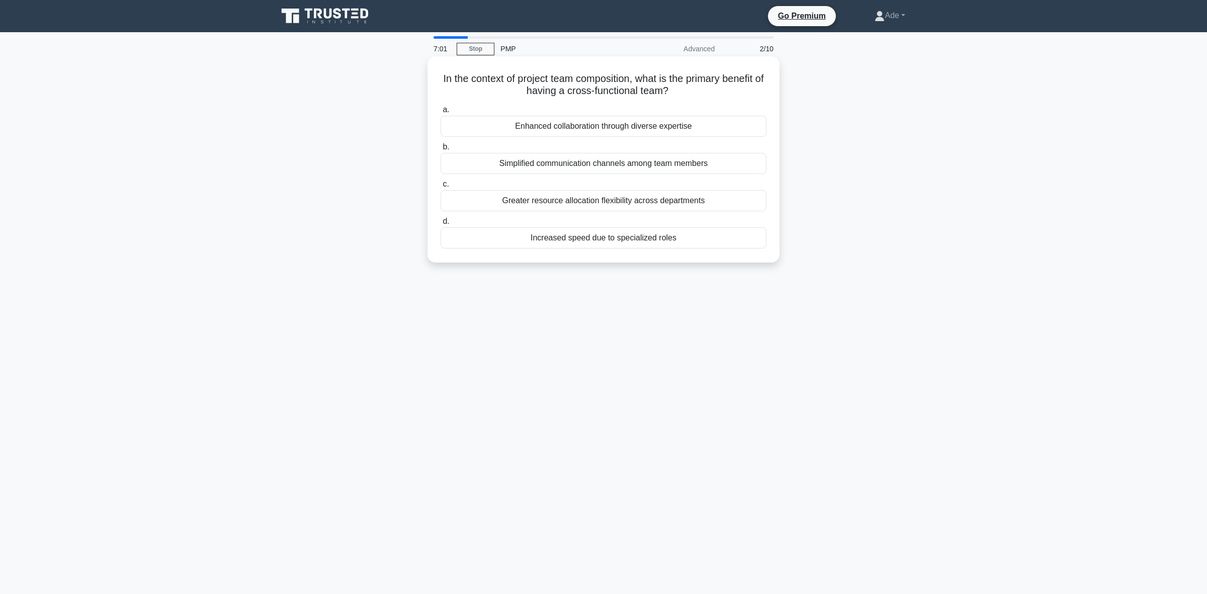
click at [553, 126] on div "Enhanced collaboration through diverse expertise" at bounding box center [603, 126] width 326 height 21
click at [440, 113] on input "a. Enhanced collaboration through diverse expertise" at bounding box center [440, 110] width 0 height 7
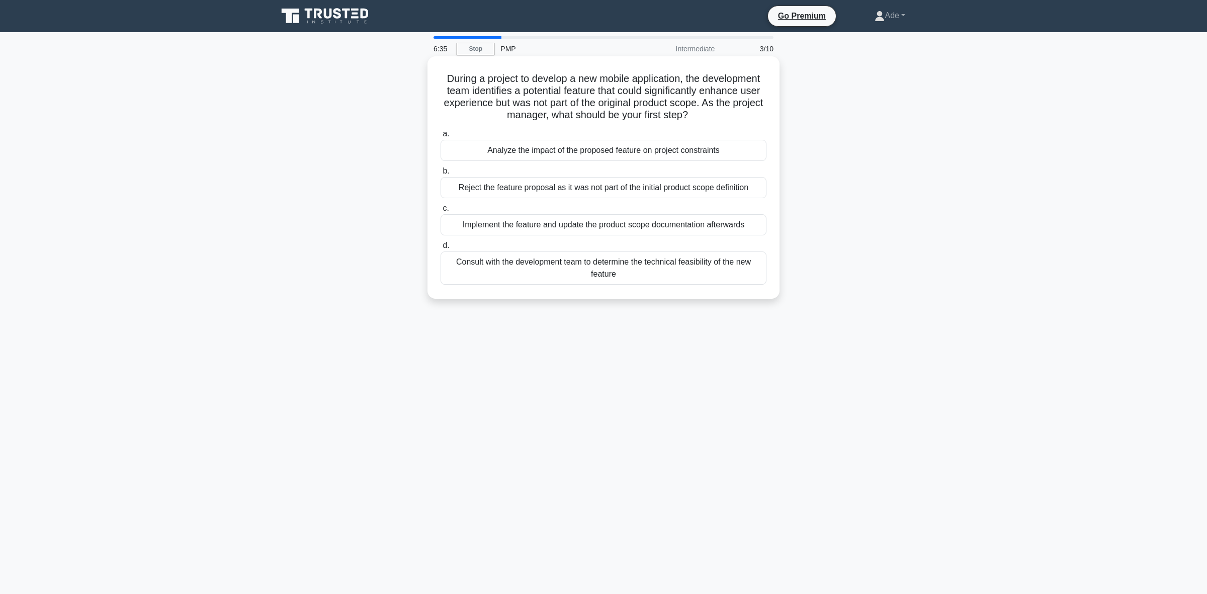
click at [538, 149] on div "Analyze the impact of the proposed feature on project constraints" at bounding box center [603, 150] width 326 height 21
click at [440, 137] on input "a. Analyze the impact of the proposed feature on project constraints" at bounding box center [440, 134] width 0 height 7
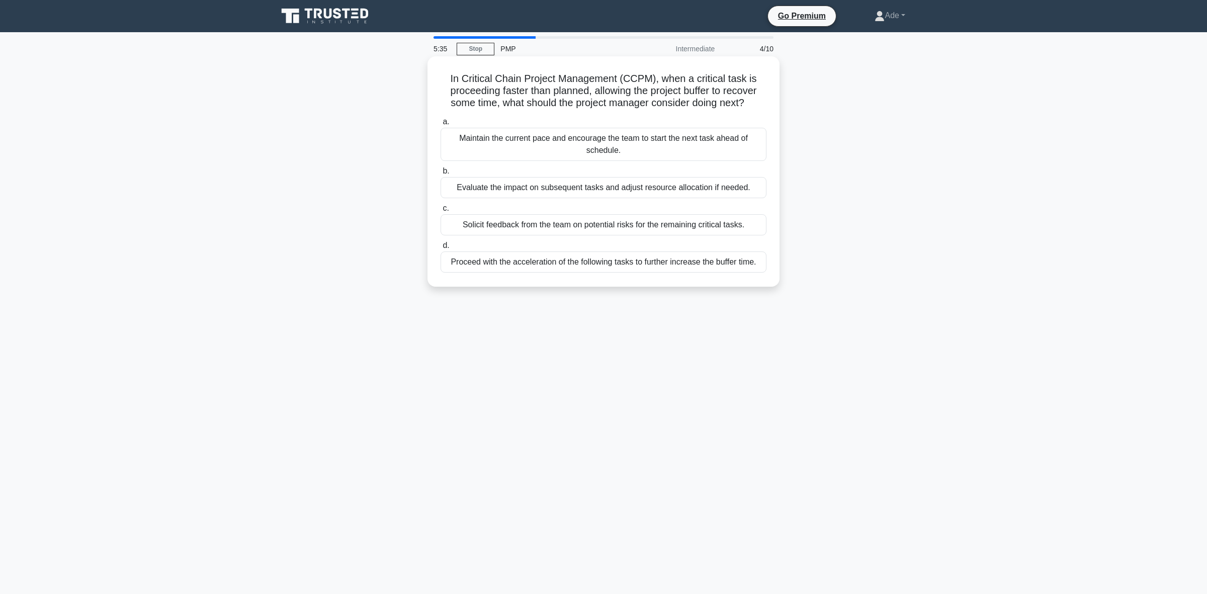
click at [659, 189] on div "Evaluate the impact on subsequent tasks and adjust resource allocation if neede…" at bounding box center [603, 187] width 326 height 21
click at [440, 174] on input "b. Evaluate the impact on subsequent tasks and adjust resource allocation if ne…" at bounding box center [440, 171] width 0 height 7
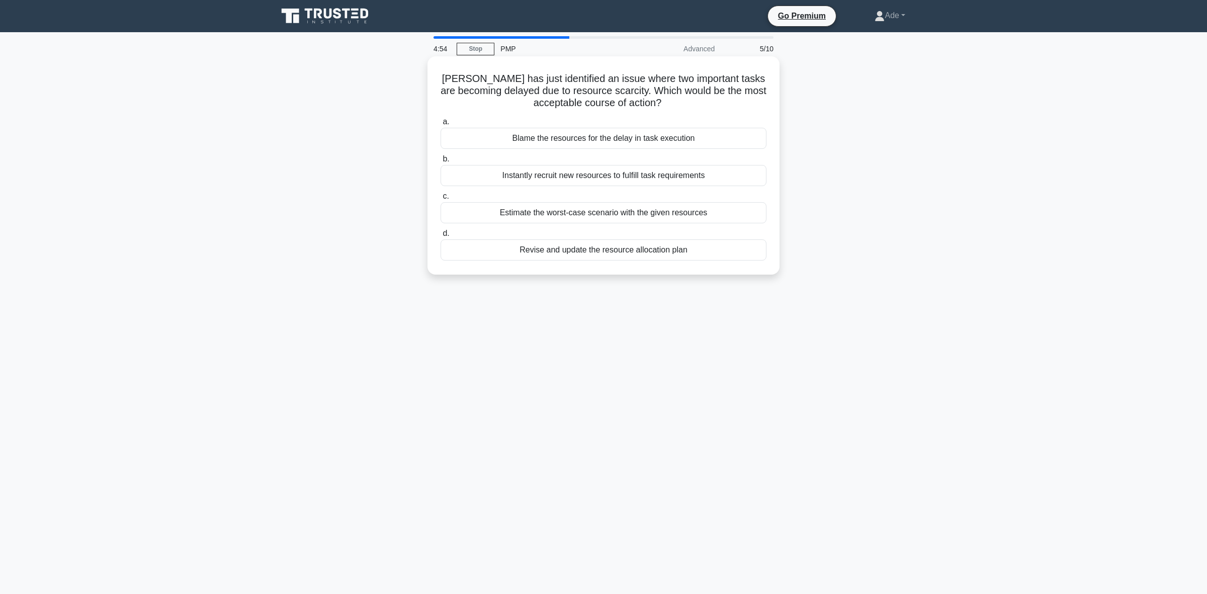
click at [622, 256] on div "Revise and update the resource allocation plan" at bounding box center [603, 249] width 326 height 21
click at [440, 237] on input "d. Revise and update the resource allocation plan" at bounding box center [440, 233] width 0 height 7
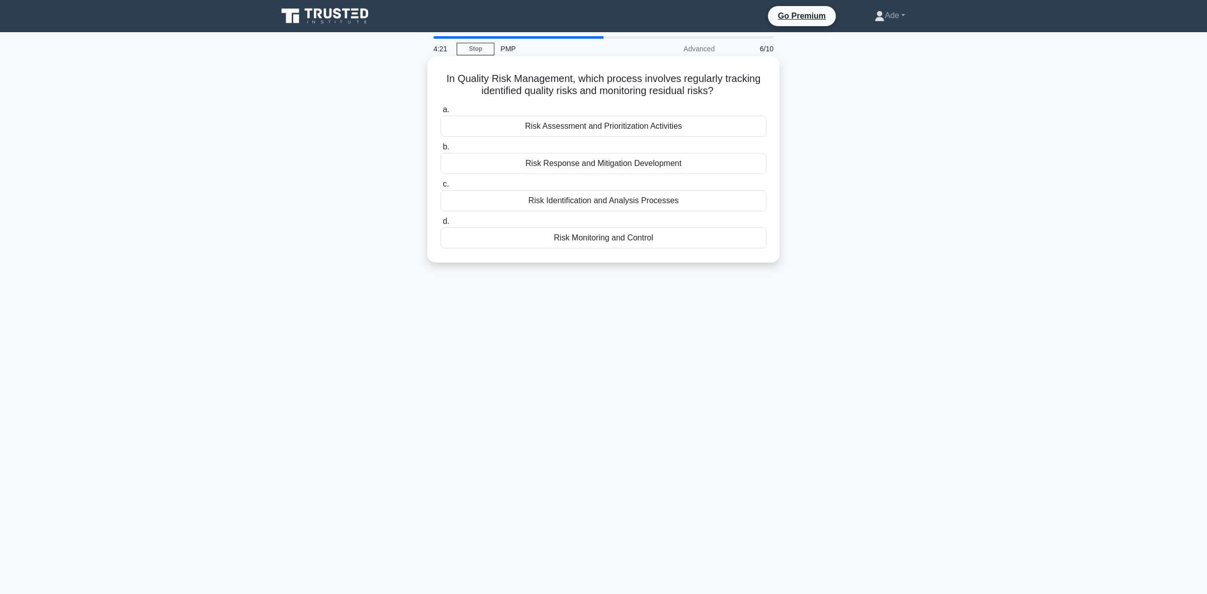
click at [591, 237] on div "Risk Monitoring and Control" at bounding box center [603, 237] width 326 height 21
click at [440, 225] on input "d. Risk Monitoring and Control" at bounding box center [440, 221] width 0 height 7
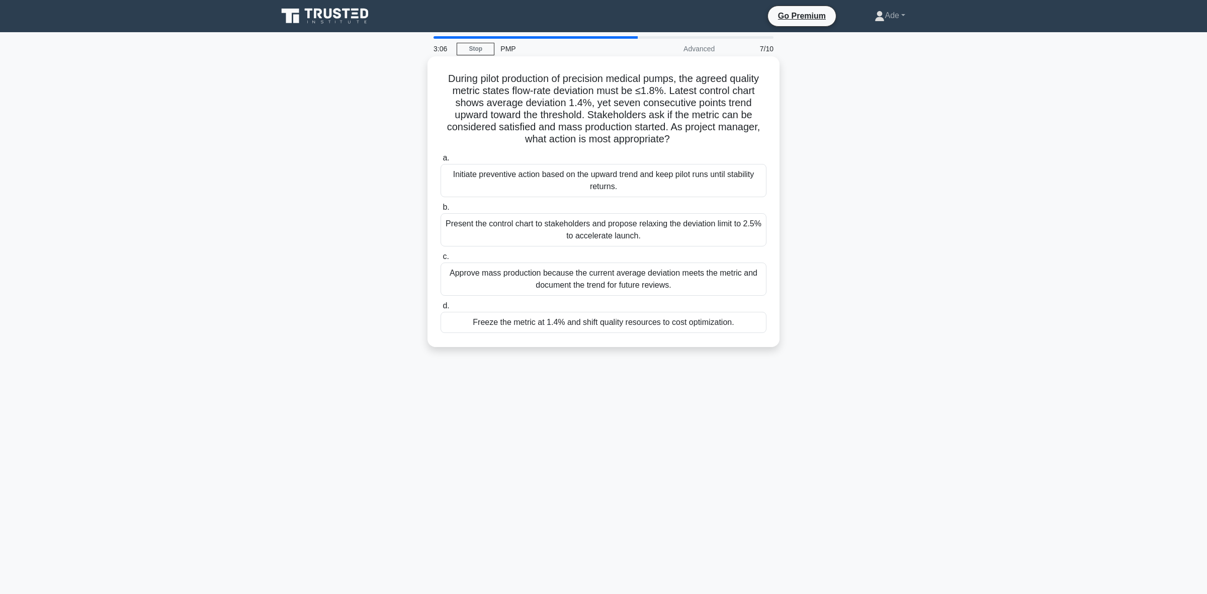
click at [503, 176] on div "Initiate preventive action based on the upward trend and keep pilot runs until …" at bounding box center [603, 180] width 326 height 33
click at [440, 161] on input "a. Initiate preventive action based on the upward trend and keep pilot runs unt…" at bounding box center [440, 158] width 0 height 7
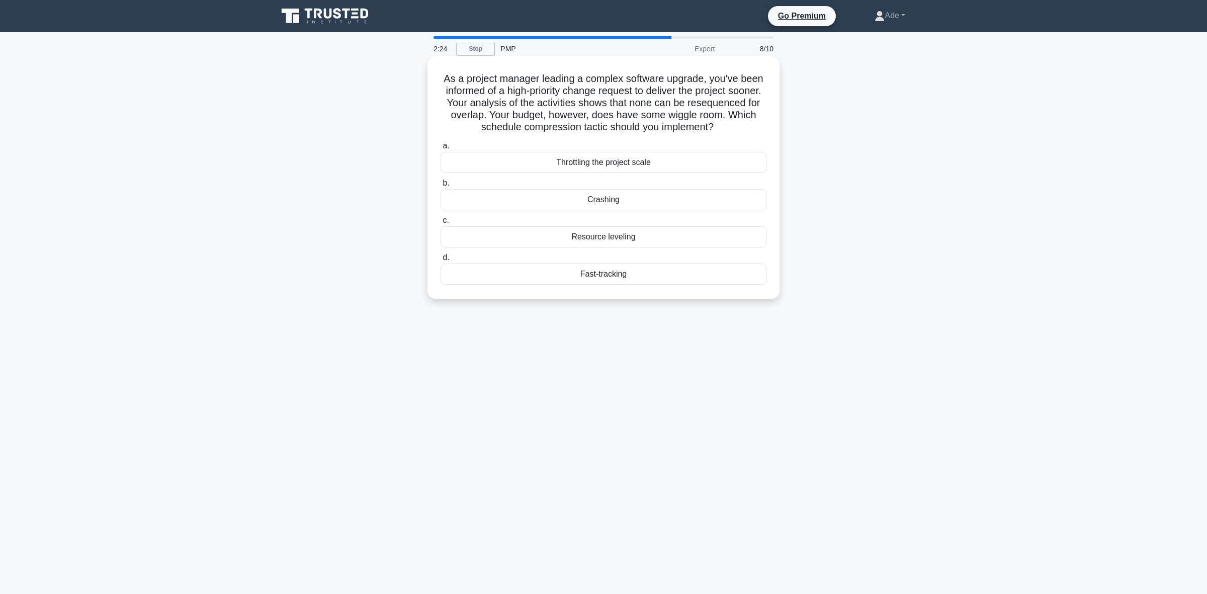
click at [575, 194] on div "Crashing" at bounding box center [603, 199] width 326 height 21
click at [440, 187] on input "b. Crashing" at bounding box center [440, 183] width 0 height 7
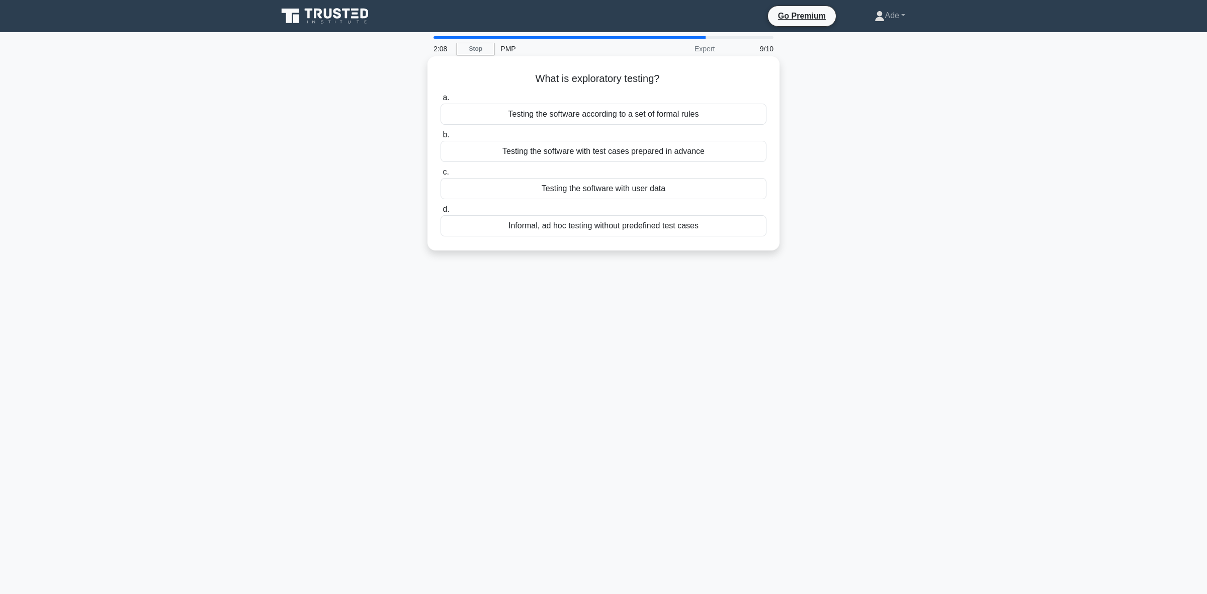
click at [593, 229] on div "Informal, ad hoc testing without predefined test cases" at bounding box center [603, 225] width 326 height 21
click at [440, 213] on input "d. Informal, ad hoc testing without predefined test cases" at bounding box center [440, 209] width 0 height 7
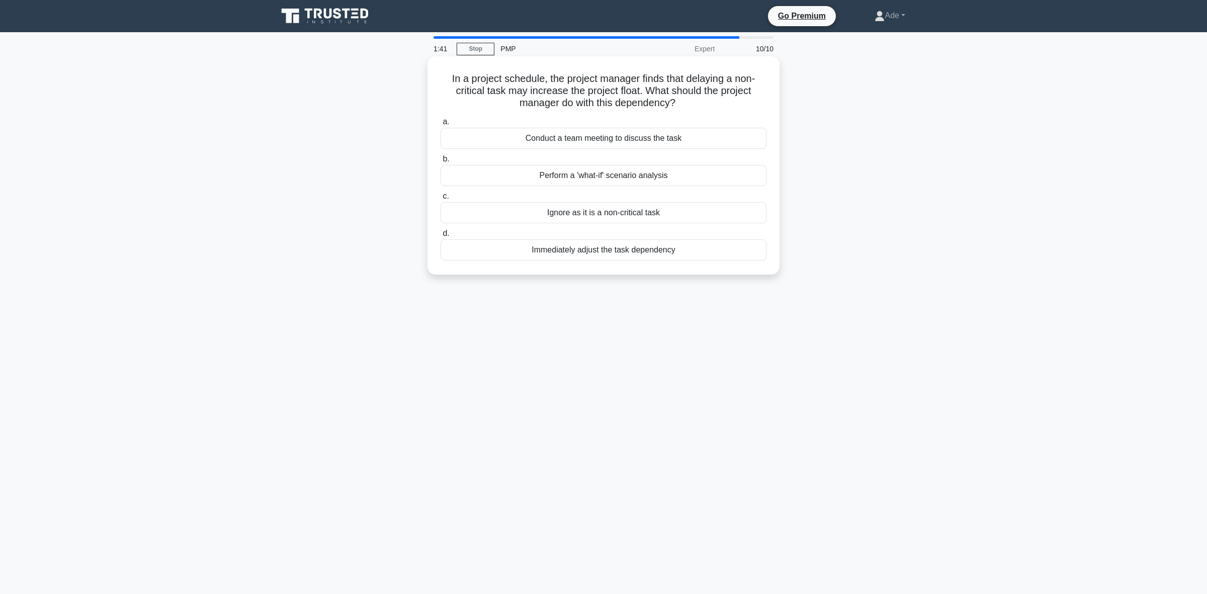
click at [585, 177] on div "Perform a 'what-if' scenario analysis" at bounding box center [603, 175] width 326 height 21
click at [440, 162] on input "b. Perform a 'what-if' scenario analysis" at bounding box center [440, 159] width 0 height 7
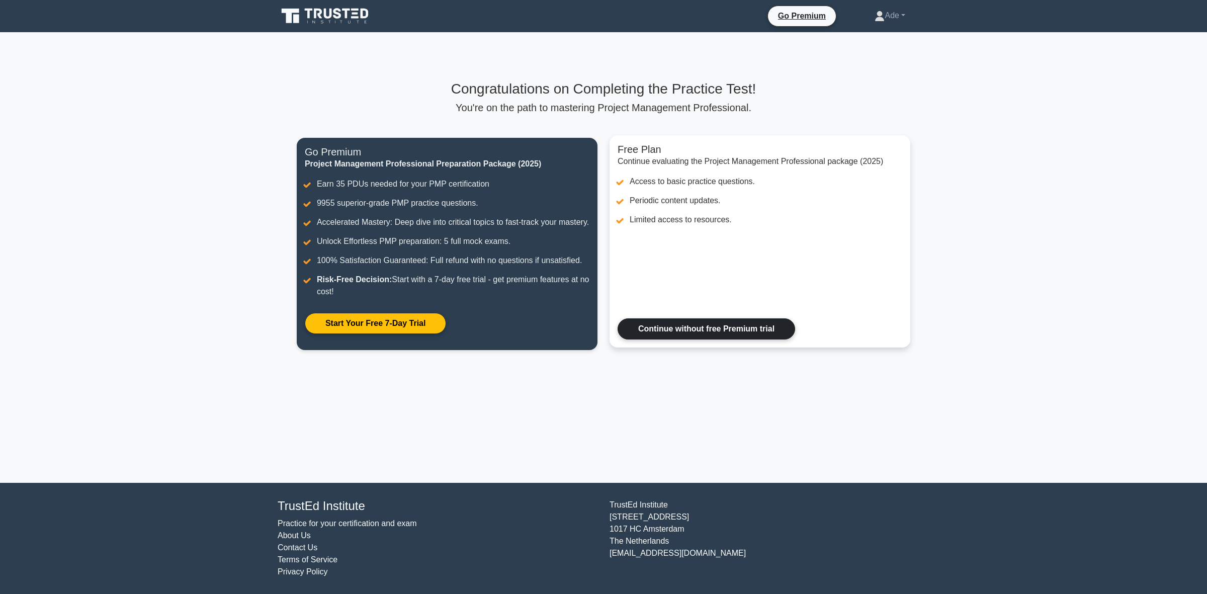
click at [712, 337] on link "Continue without free Premium trial" at bounding box center [705, 328] width 177 height 21
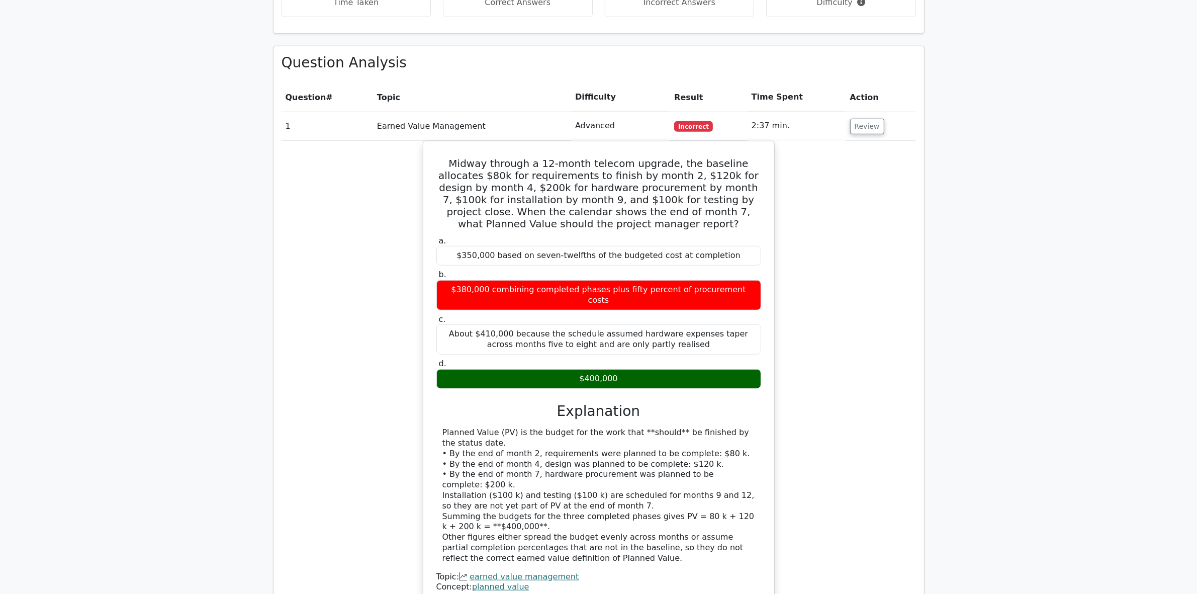
scroll to position [754, 0]
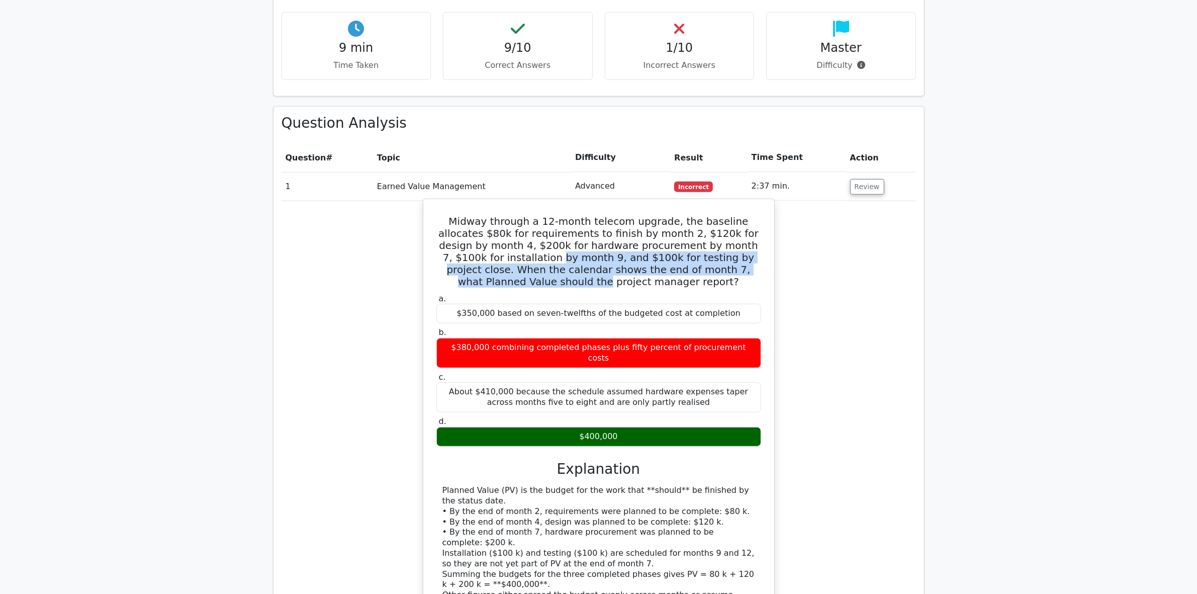
drag, startPoint x: 440, startPoint y: 209, endPoint x: 713, endPoint y: 222, distance: 272.8
click at [713, 222] on h5 "Midway through a 12-month telecom upgrade, the baseline allocates $80k for requ…" at bounding box center [598, 251] width 327 height 72
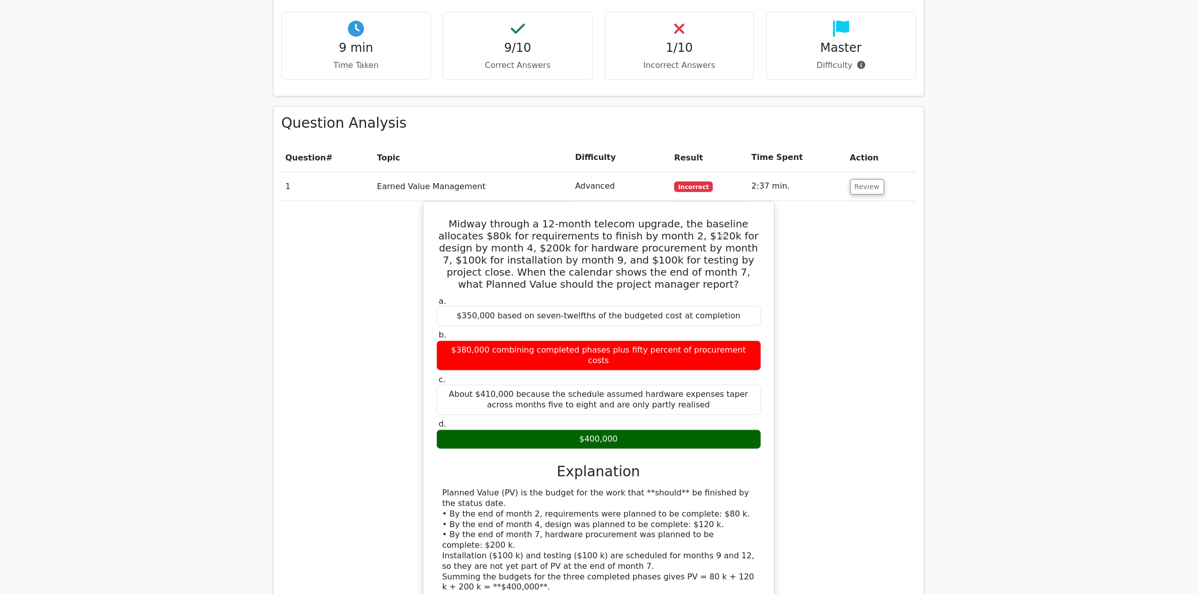
click at [807, 247] on div "Midway through a 12-month telecom upgrade, the baseline allocates $80k for requ…" at bounding box center [599, 444] width 634 height 487
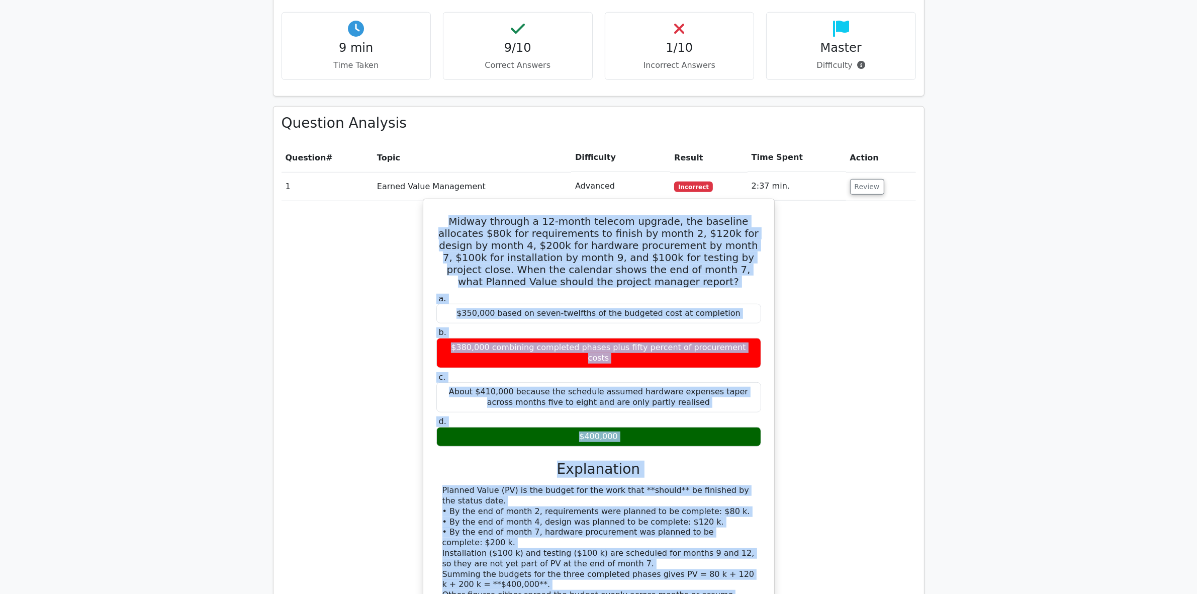
drag, startPoint x: 435, startPoint y: 169, endPoint x: 611, endPoint y: 546, distance: 415.4
click at [611, 546] on div "Midway through a 12-month telecom upgrade, the baseline allocates $80k for requ…" at bounding box center [598, 436] width 343 height 466
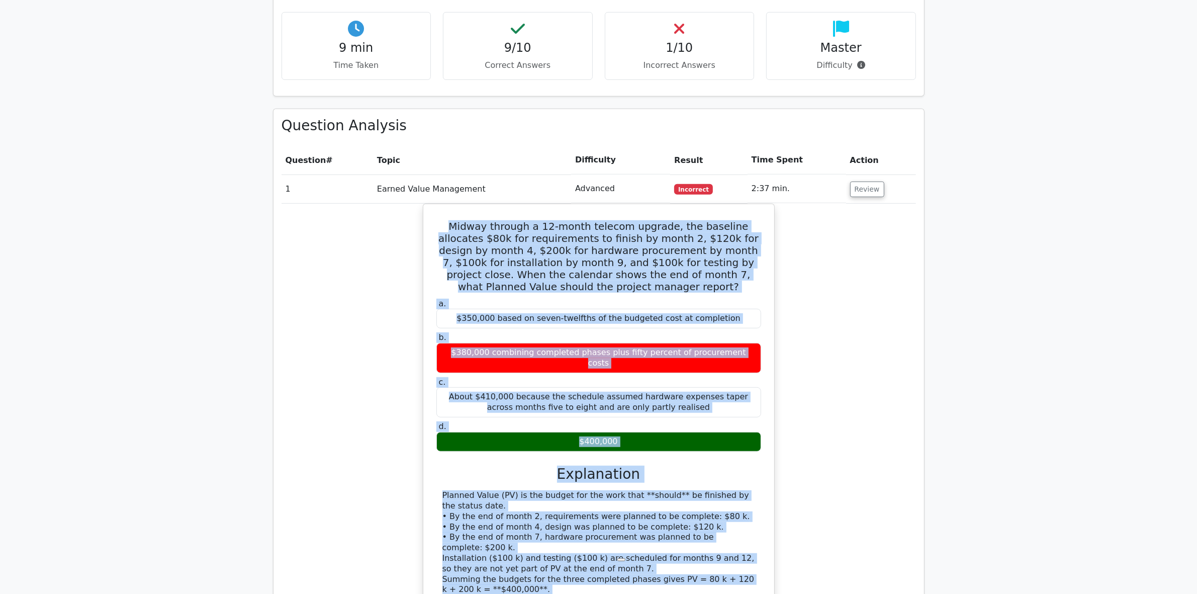
copy div "Midway through a 12-month telecom upgrade, the baseline allocates $80k for requ…"
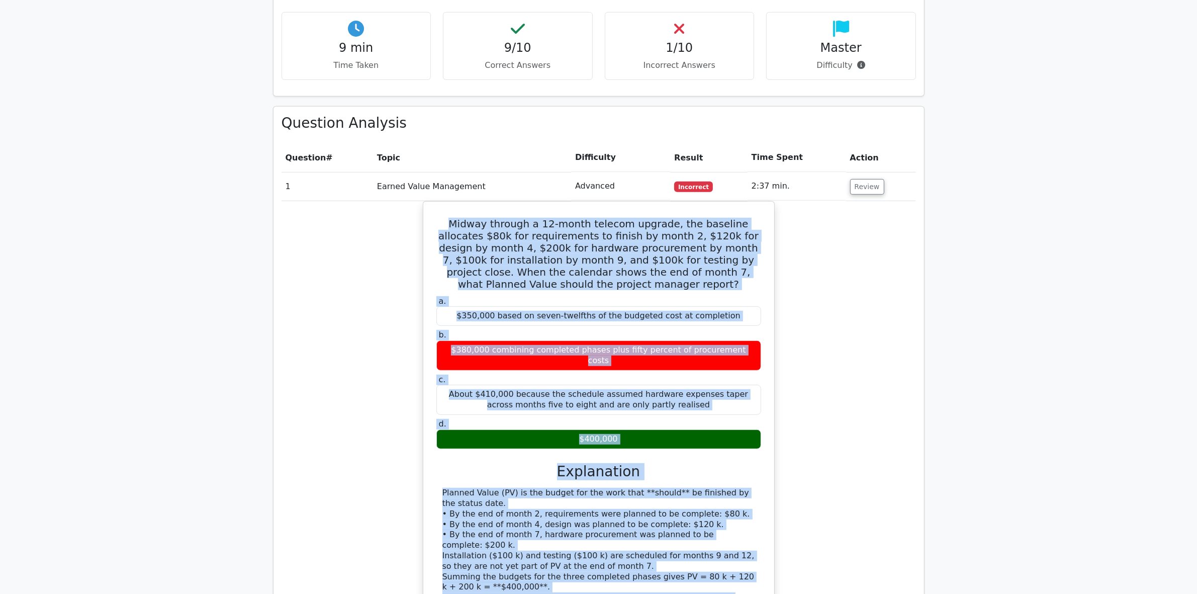
click at [390, 514] on div "Midway through a 12-month telecom upgrade, the baseline allocates $80k for requ…" at bounding box center [599, 444] width 634 height 487
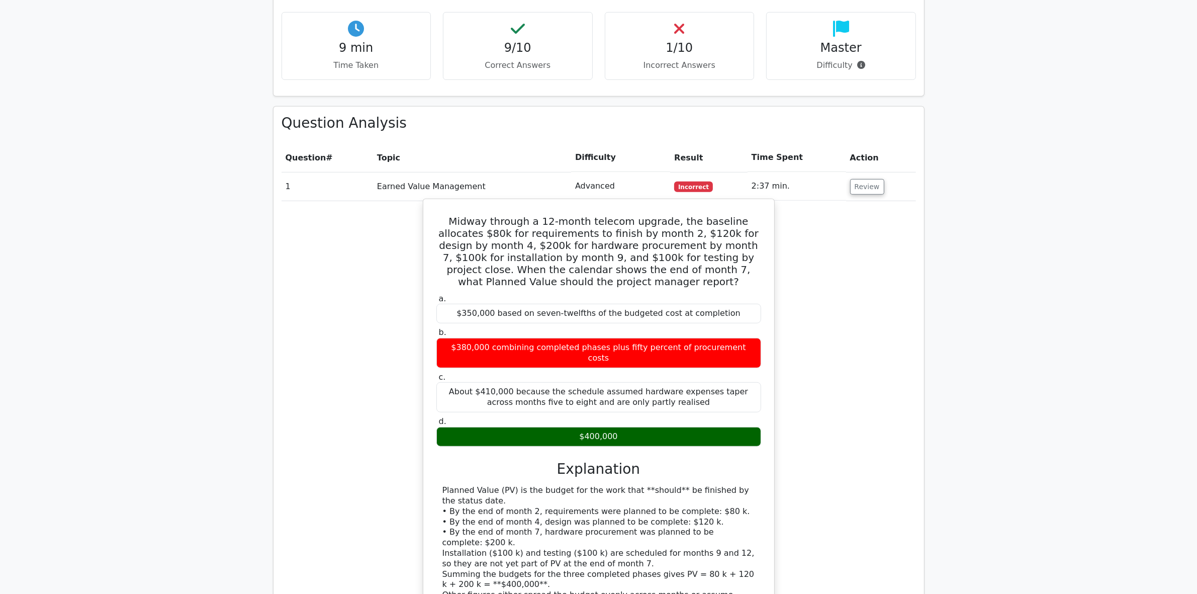
scroll to position [817, 0]
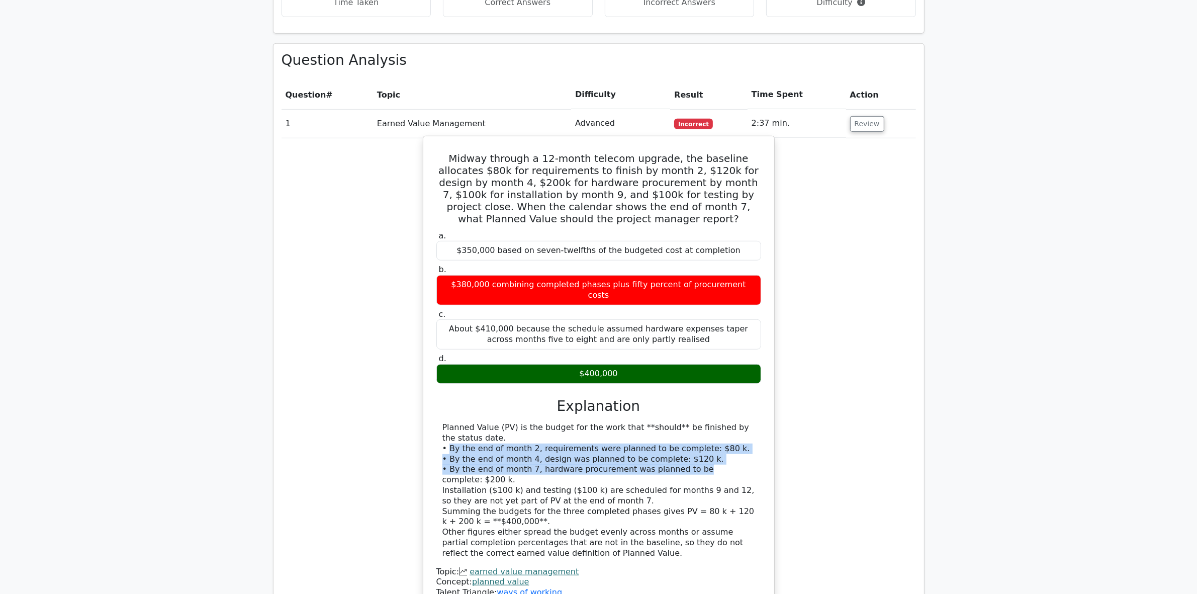
drag, startPoint x: 448, startPoint y: 393, endPoint x: 679, endPoint y: 414, distance: 231.2
click at [679, 422] on div "Planned Value (PV) is the budget for the work that **should** be finished by th…" at bounding box center [598, 490] width 313 height 136
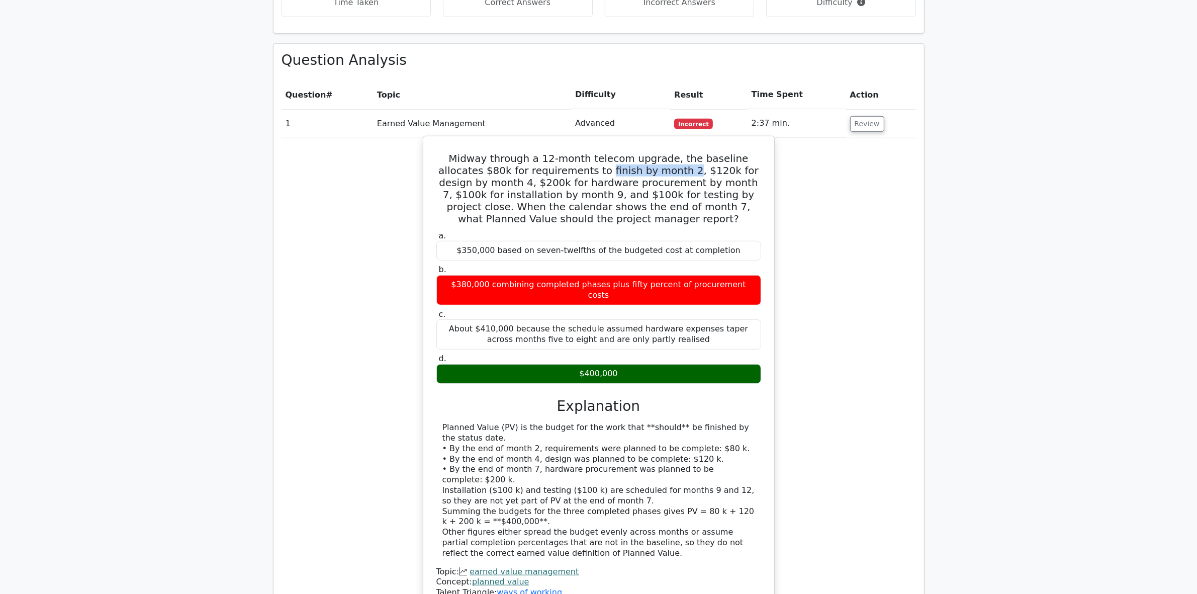
drag, startPoint x: 632, startPoint y: 124, endPoint x: 551, endPoint y: 122, distance: 80.5
click at [551, 152] on h5 "Midway through a 12-month telecom upgrade, the baseline allocates $80k for requ…" at bounding box center [598, 188] width 327 height 72
drag, startPoint x: 642, startPoint y: 123, endPoint x: 445, endPoint y: 138, distance: 197.6
click at [445, 152] on h5 "Midway through a 12-month telecom upgrade, the baseline allocates $80k for requ…" at bounding box center [598, 188] width 327 height 72
drag, startPoint x: 454, startPoint y: 135, endPoint x: 659, endPoint y: 139, distance: 205.2
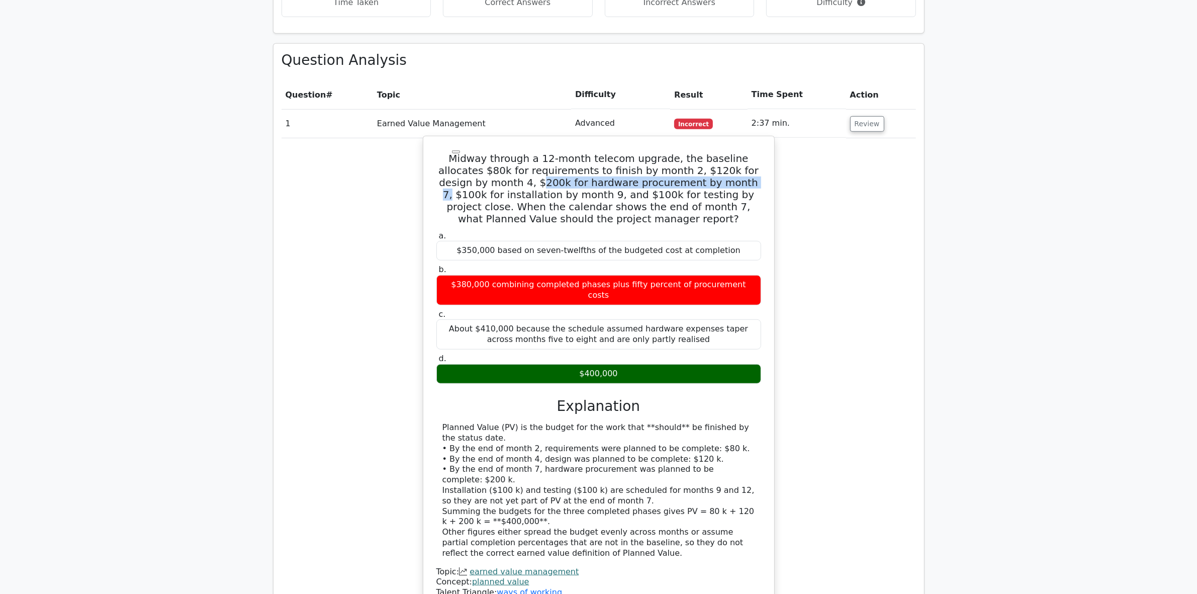
click at [659, 152] on h5 "Midway through a 12-month telecom upgrade, the baseline allocates $80k for requ…" at bounding box center [598, 188] width 327 height 72
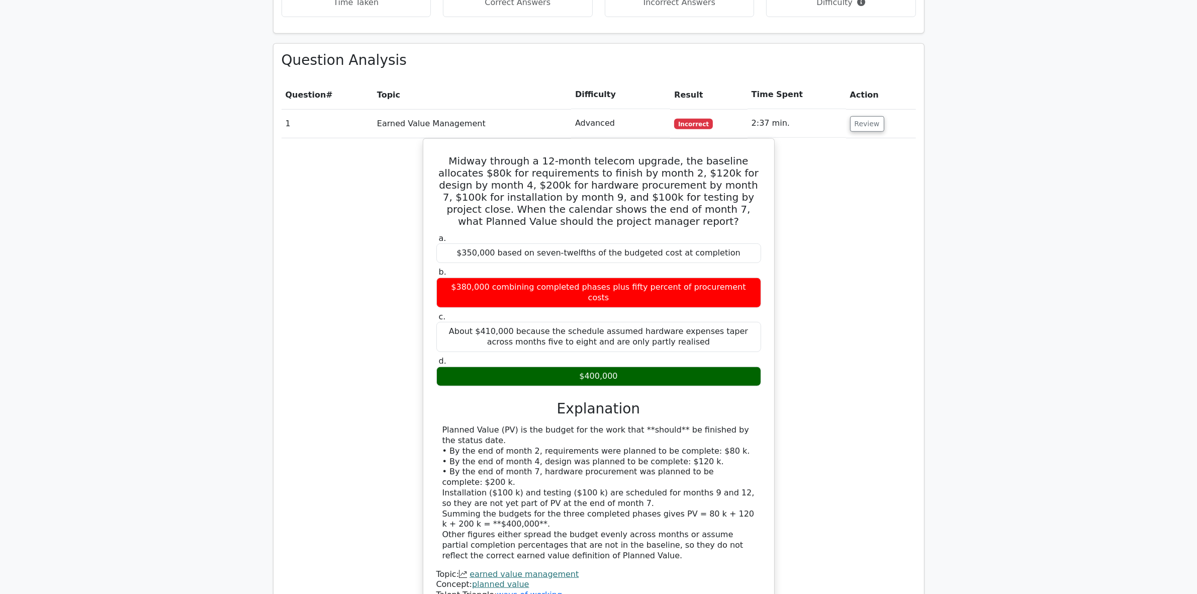
click at [821, 192] on div "Midway through a 12-month telecom upgrade, the baseline allocates $80k for requ…" at bounding box center [599, 381] width 634 height 487
click at [892, 370] on div "Midway through a 12-month telecom upgrade, the baseline allocates $80k for requ…" at bounding box center [599, 381] width 634 height 487
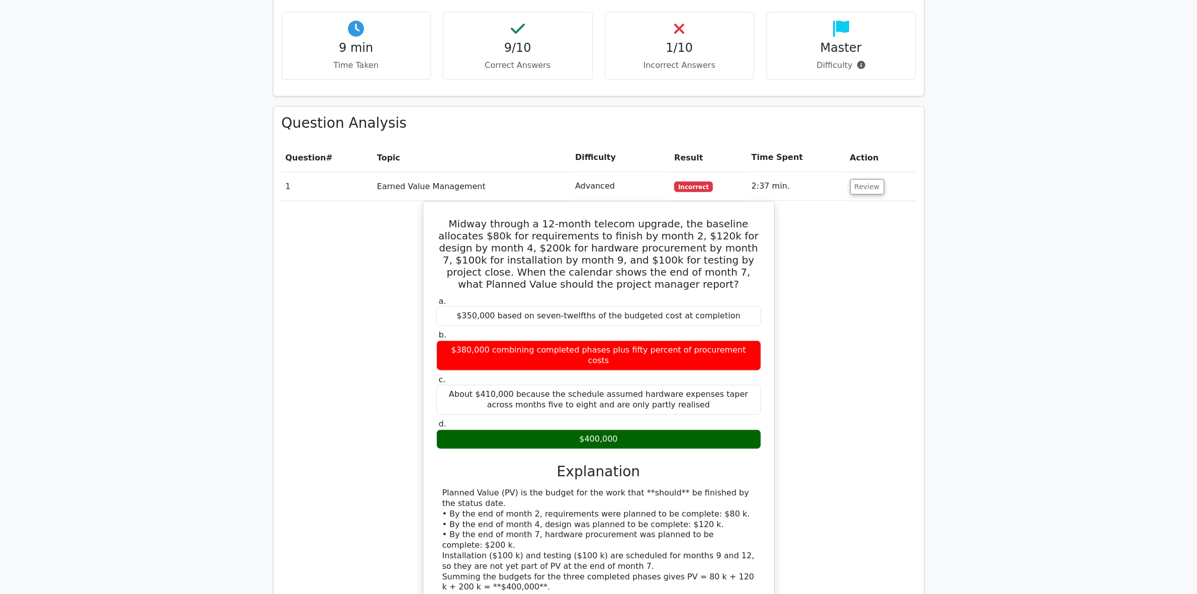
scroll to position [628, 0]
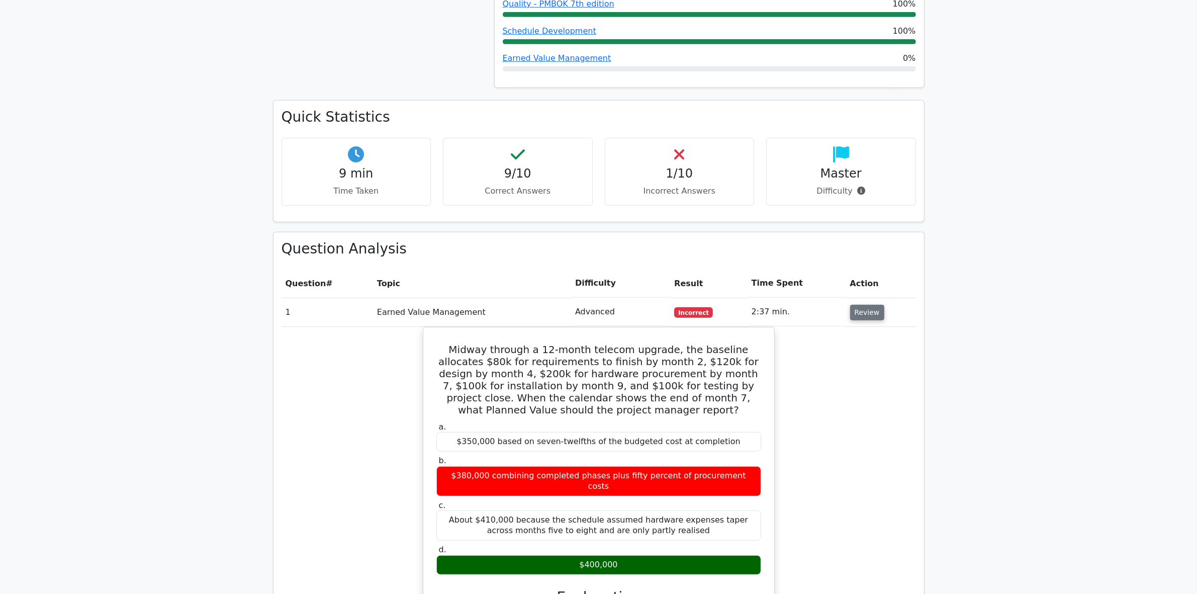
click at [863, 305] on button "Review" at bounding box center [867, 313] width 34 height 16
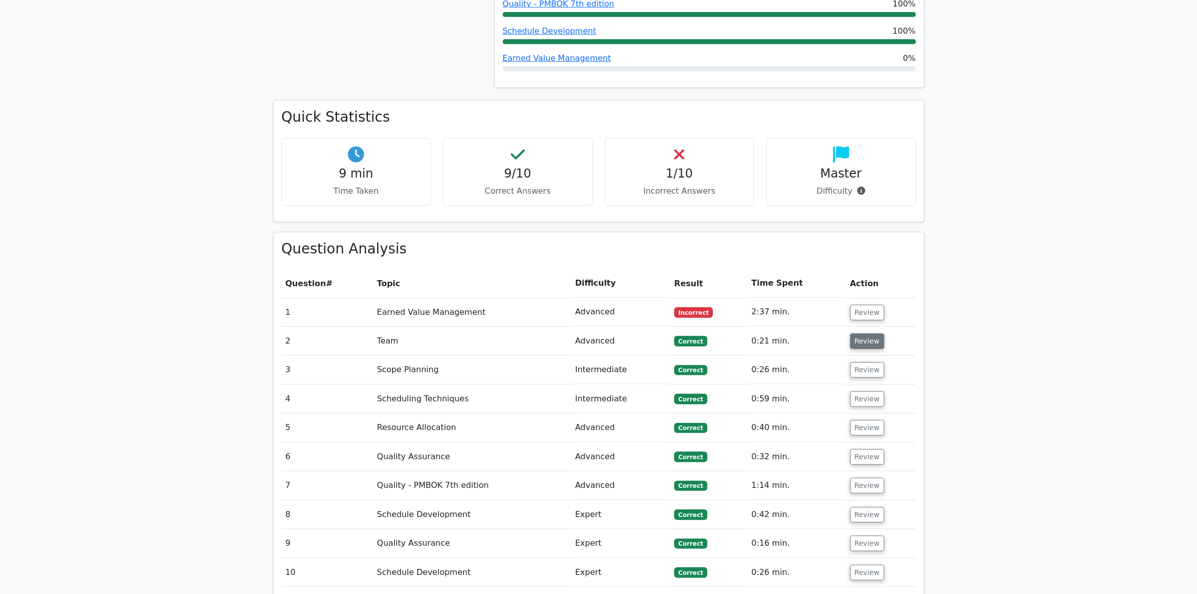
click at [864, 333] on button "Review" at bounding box center [867, 341] width 34 height 16
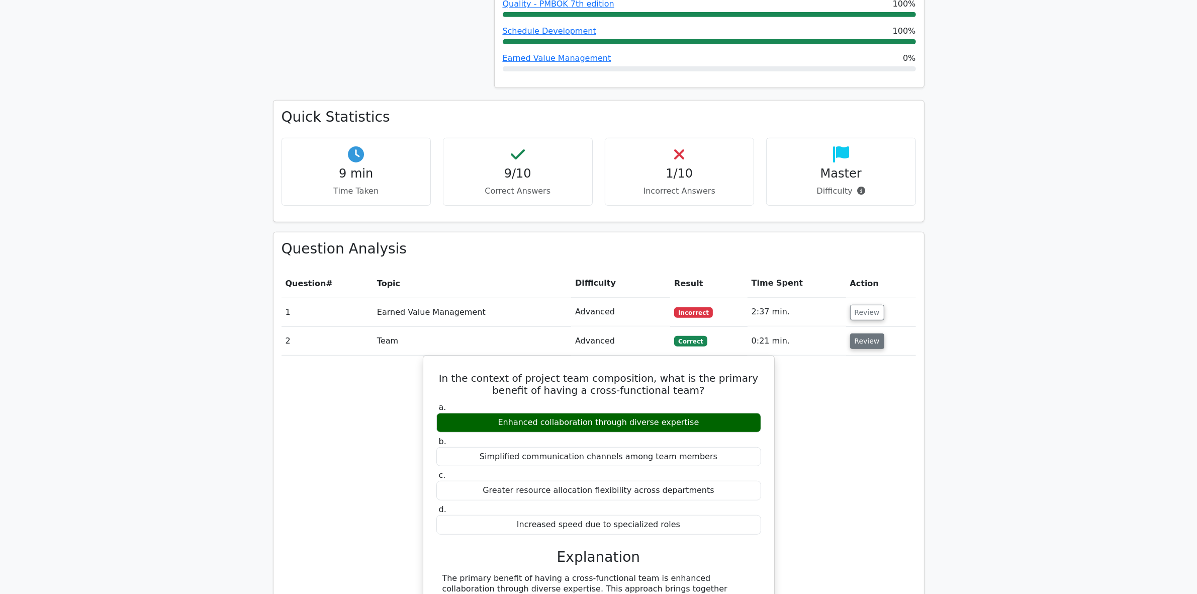
click at [863, 333] on button "Review" at bounding box center [867, 341] width 34 height 16
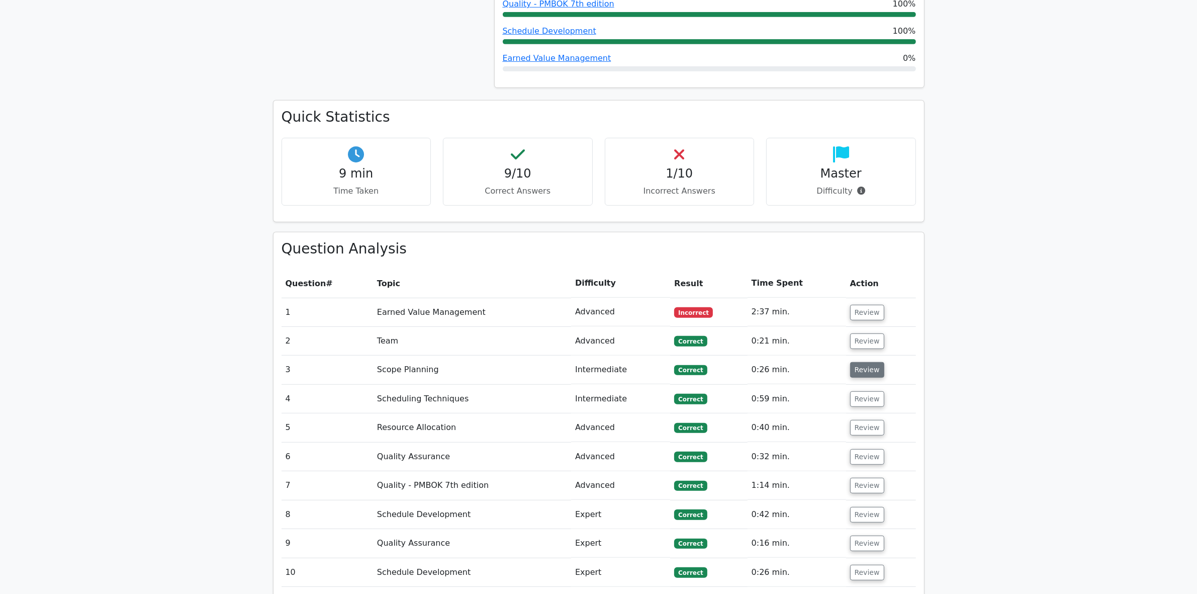
click at [863, 362] on button "Review" at bounding box center [867, 370] width 34 height 16
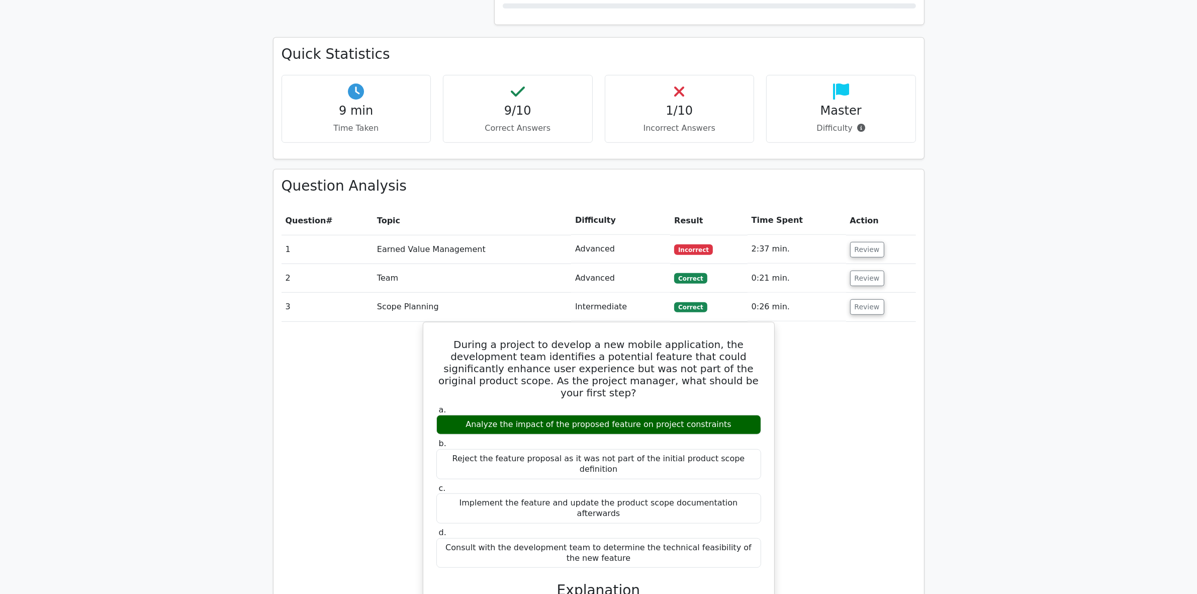
scroll to position [566, 0]
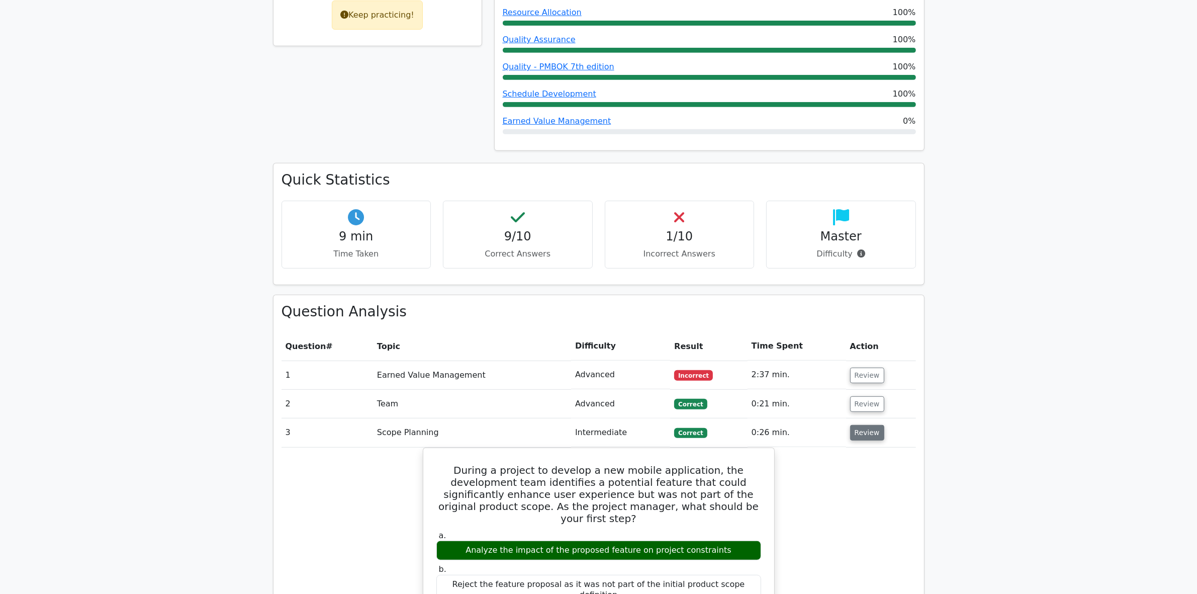
click at [860, 425] on button "Review" at bounding box center [867, 433] width 34 height 16
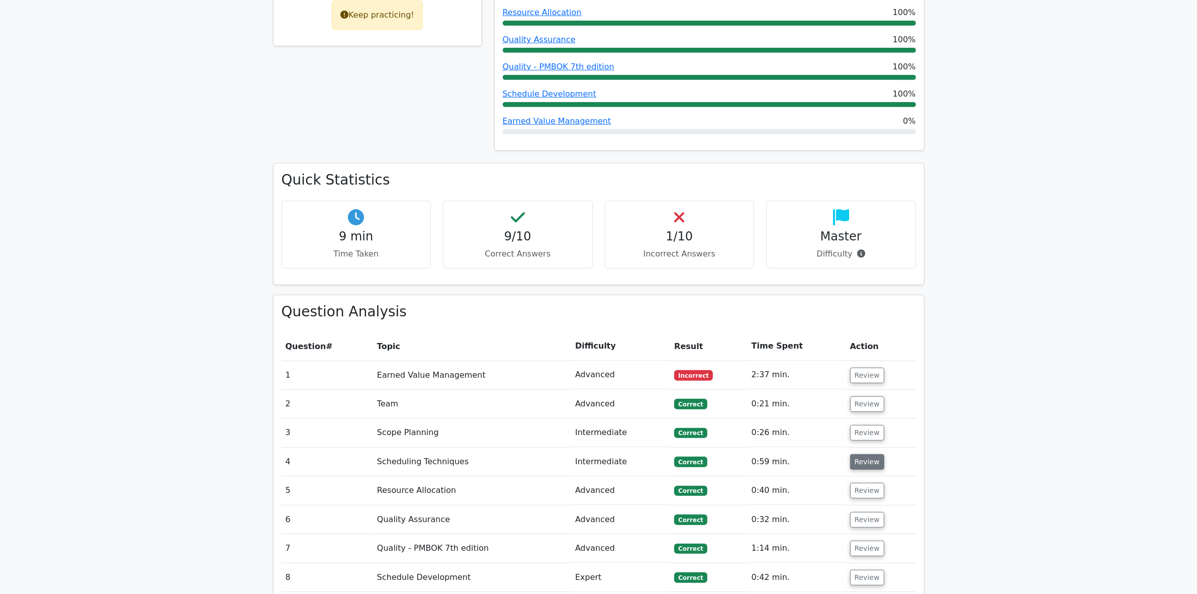
click at [859, 454] on button "Review" at bounding box center [867, 462] width 34 height 16
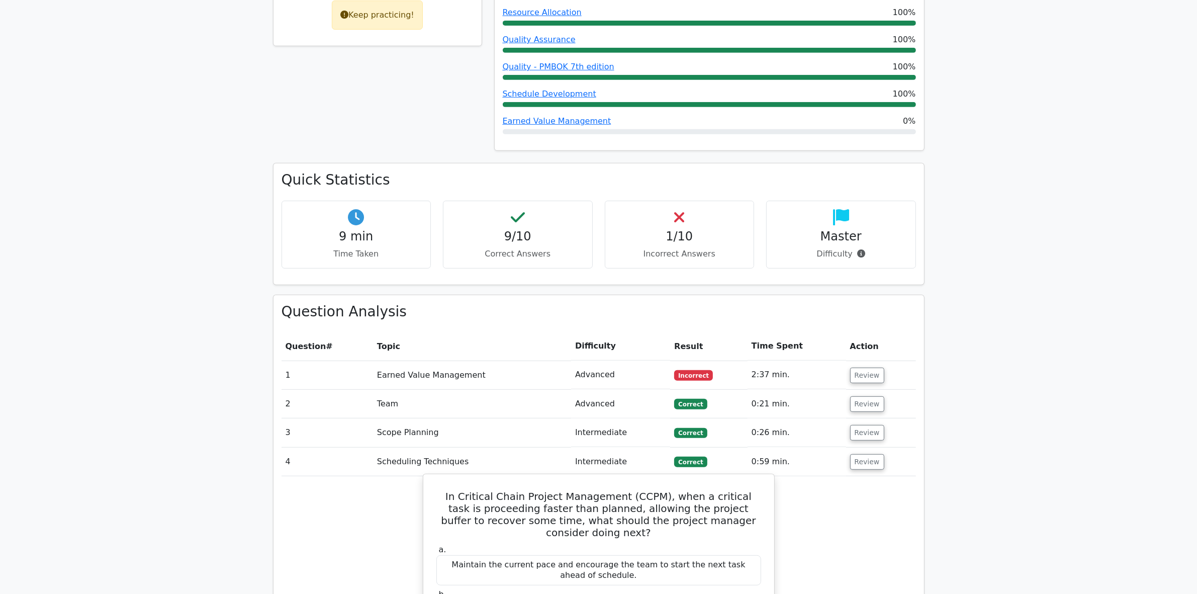
scroll to position [628, 0]
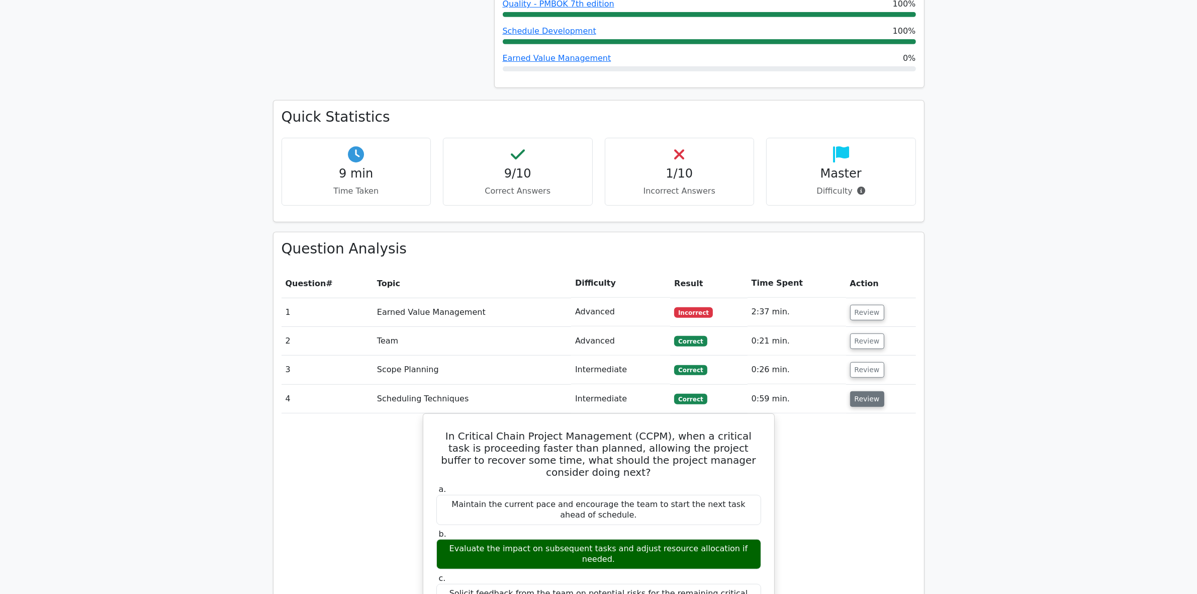
click at [855, 391] on button "Review" at bounding box center [867, 399] width 34 height 16
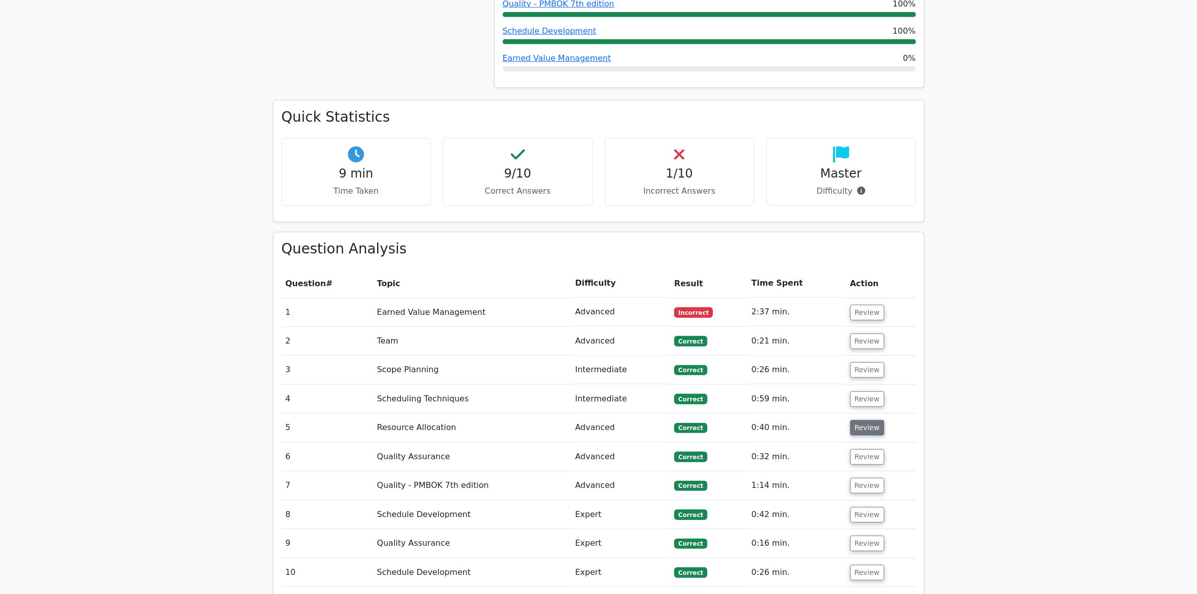
click at [860, 420] on button "Review" at bounding box center [867, 428] width 34 height 16
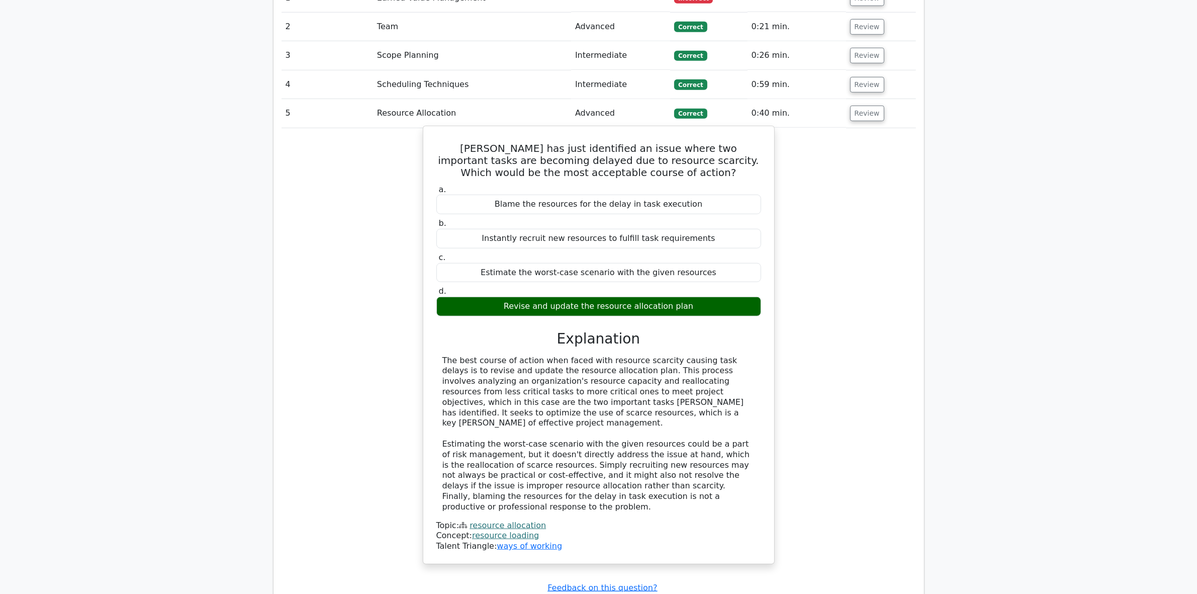
scroll to position [880, 0]
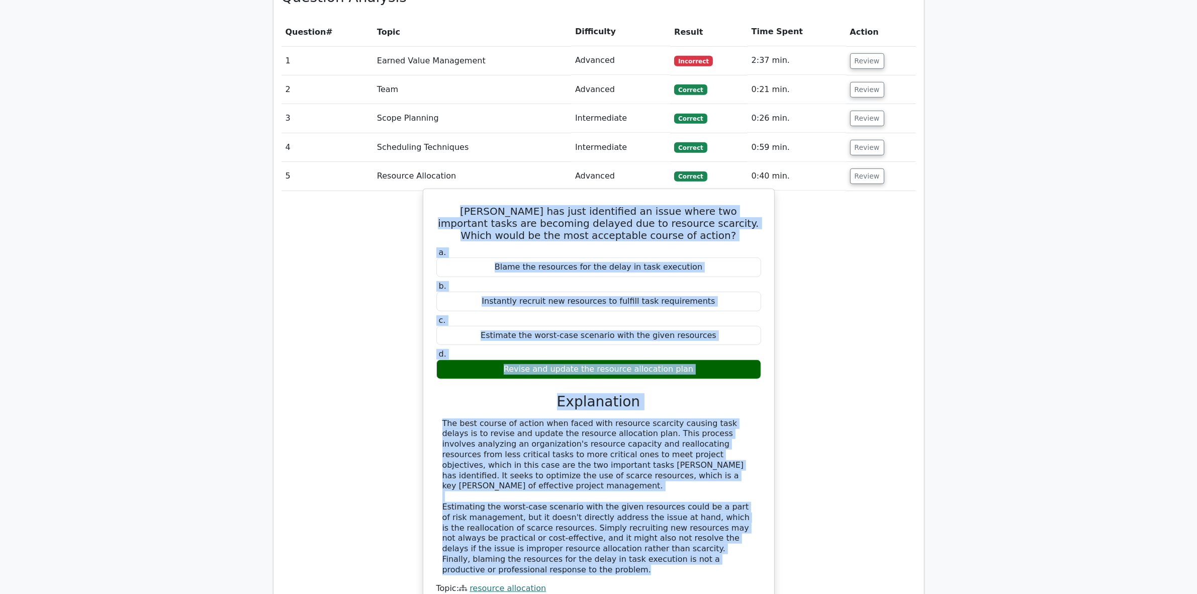
drag, startPoint x: 435, startPoint y: 157, endPoint x: 705, endPoint y: 504, distance: 439.6
click at [705, 504] on div "Sarah has just identified an issue where two important tasks are becoming delay…" at bounding box center [598, 407] width 343 height 429
copy div "Sarah has just identified an issue where two important tasks are becoming delay…"
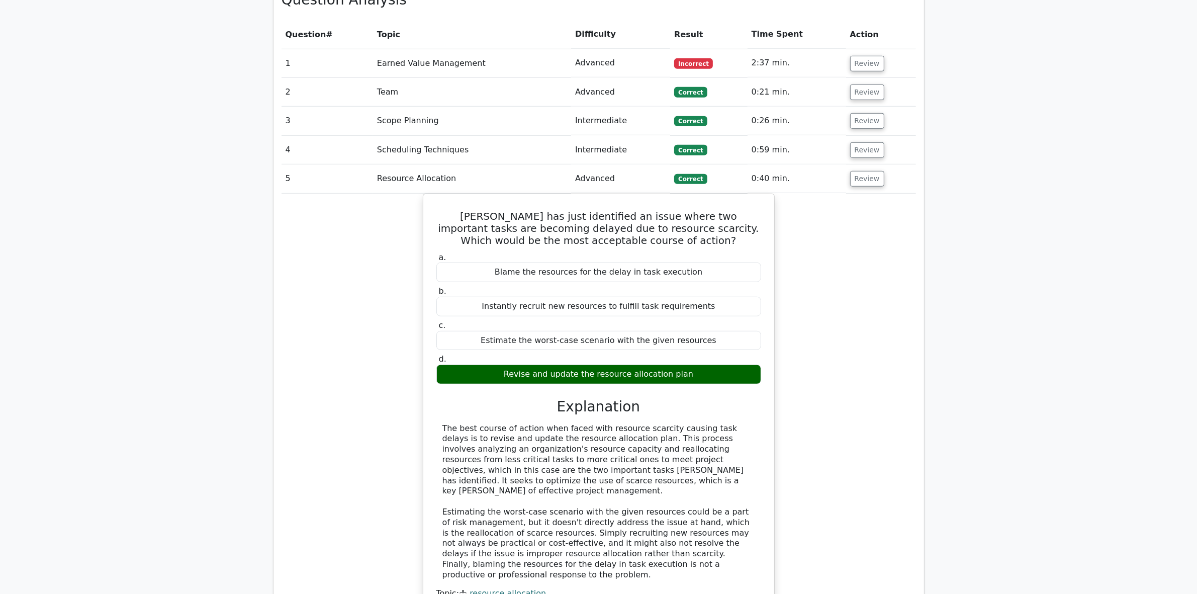
click at [1071, 451] on main "Go Premium Project Management Professional Preparation Package (2025) Earn 35 P…" at bounding box center [598, 195] width 1197 height 2086
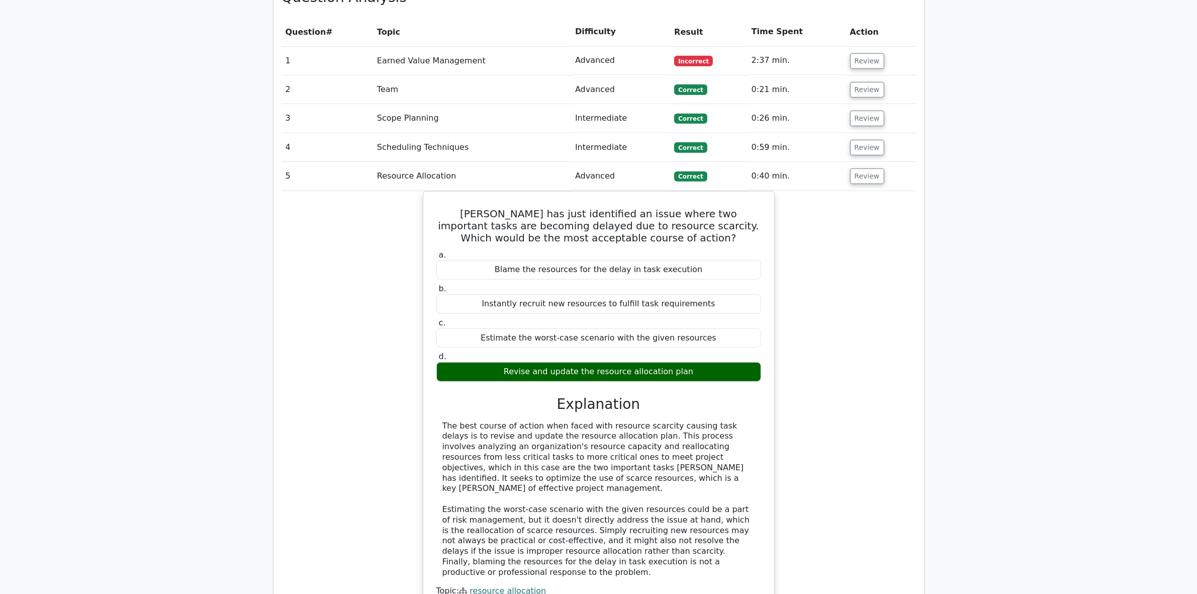
scroll to position [691, 0]
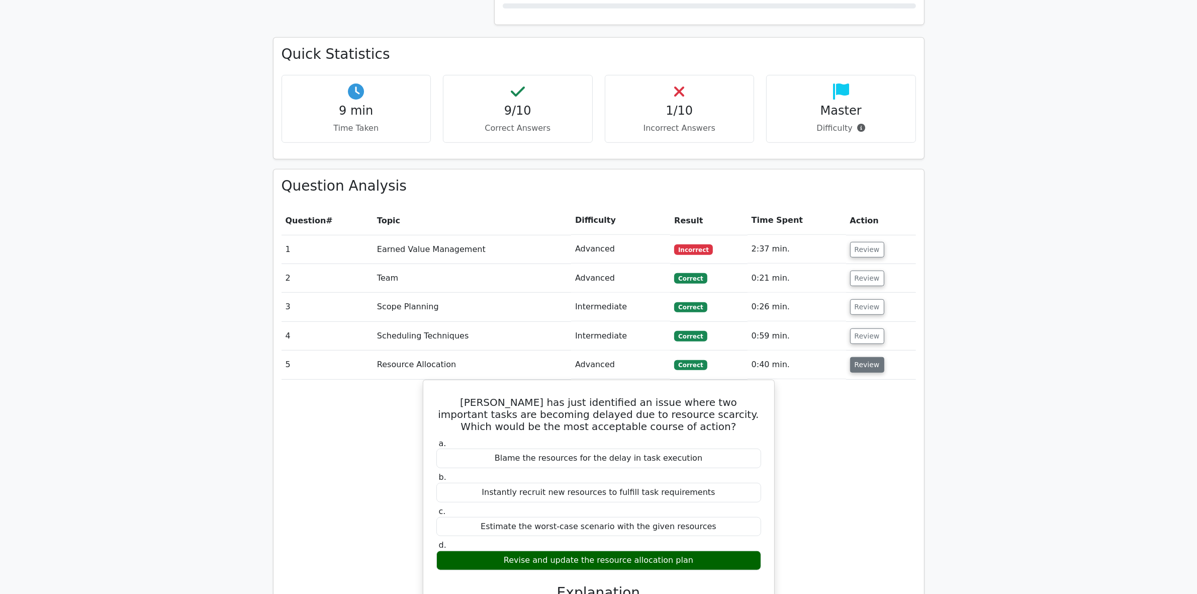
click at [858, 357] on button "Review" at bounding box center [867, 365] width 34 height 16
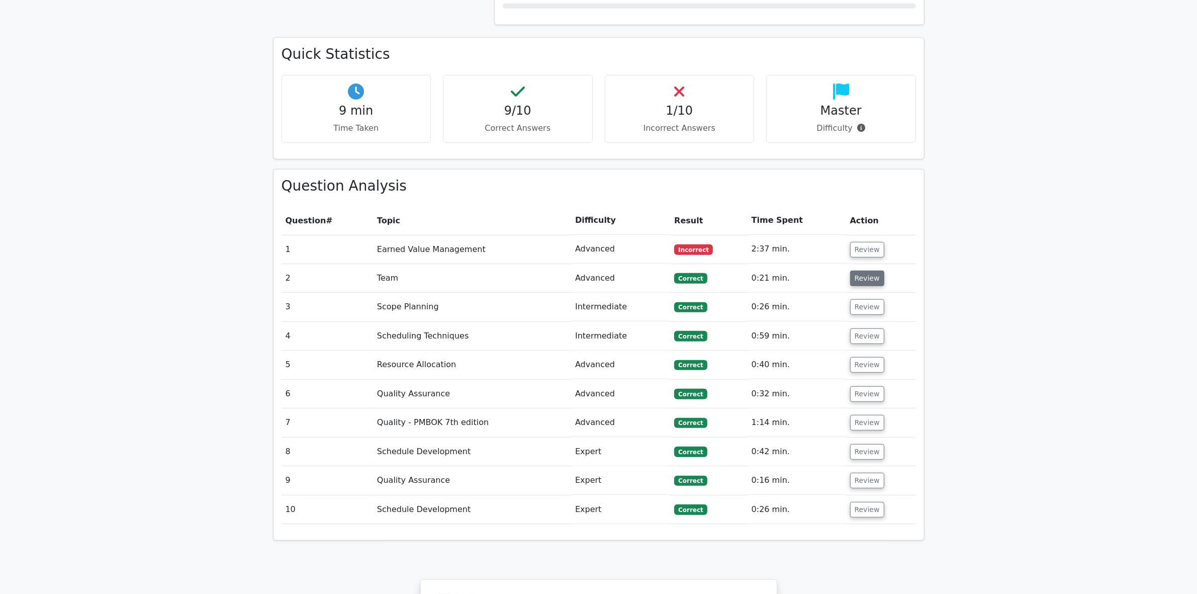
click at [855, 270] on button "Review" at bounding box center [867, 278] width 34 height 16
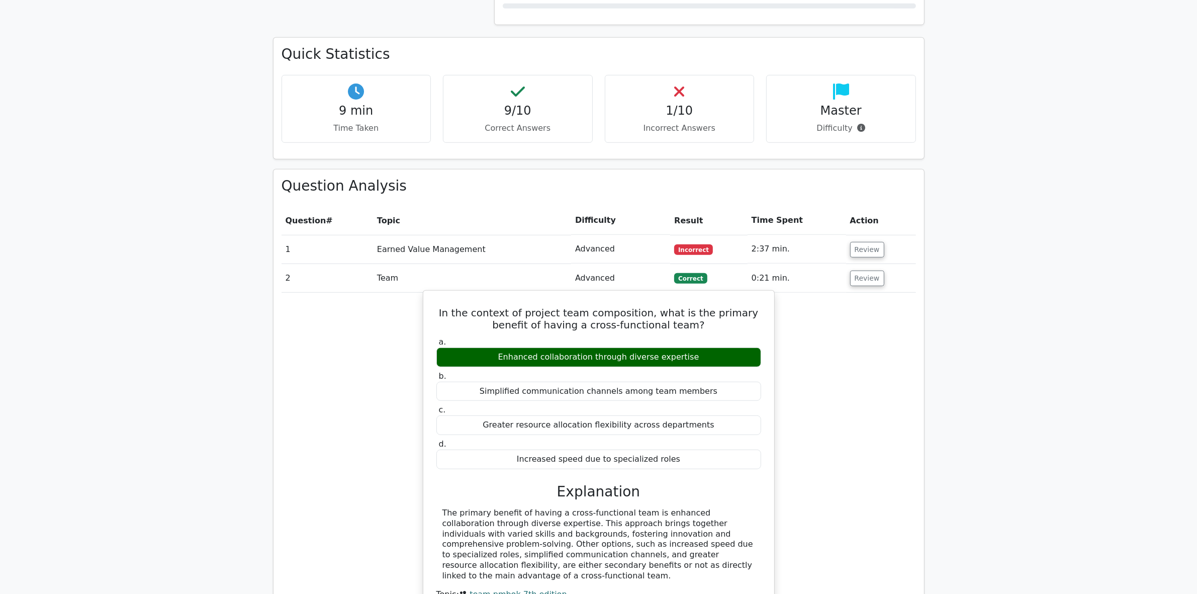
drag, startPoint x: 433, startPoint y: 262, endPoint x: 689, endPoint y: 516, distance: 360.5
click at [689, 516] on div "In the context of project team composition, what is the primary benefit of havi…" at bounding box center [598, 462] width 343 height 334
copy div "In the context of project team composition, what is the primary benefit of havi…"
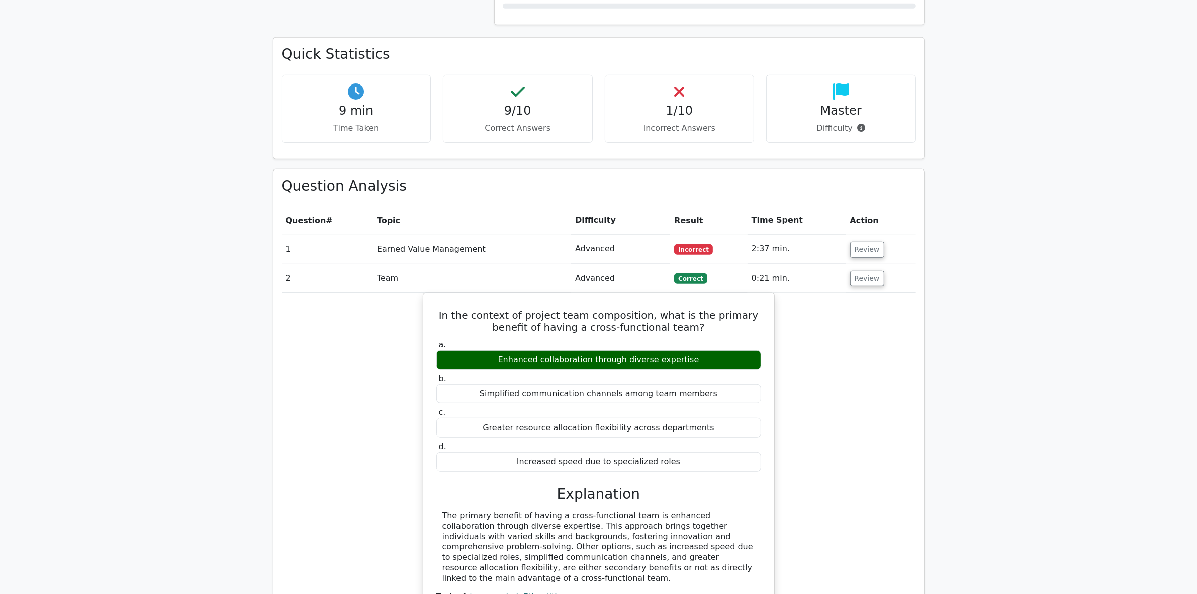
click at [867, 506] on div "In the context of project team composition, what is the primary benefit of havi…" at bounding box center [599, 470] width 634 height 355
click at [858, 270] on button "Review" at bounding box center [867, 278] width 34 height 16
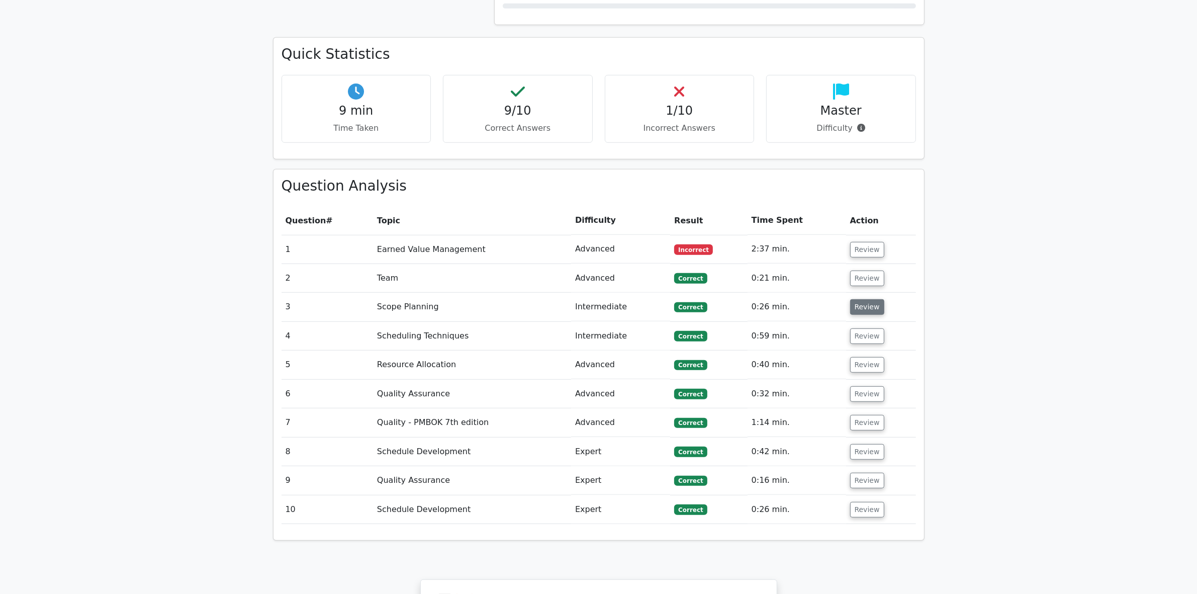
click at [864, 299] on button "Review" at bounding box center [867, 307] width 34 height 16
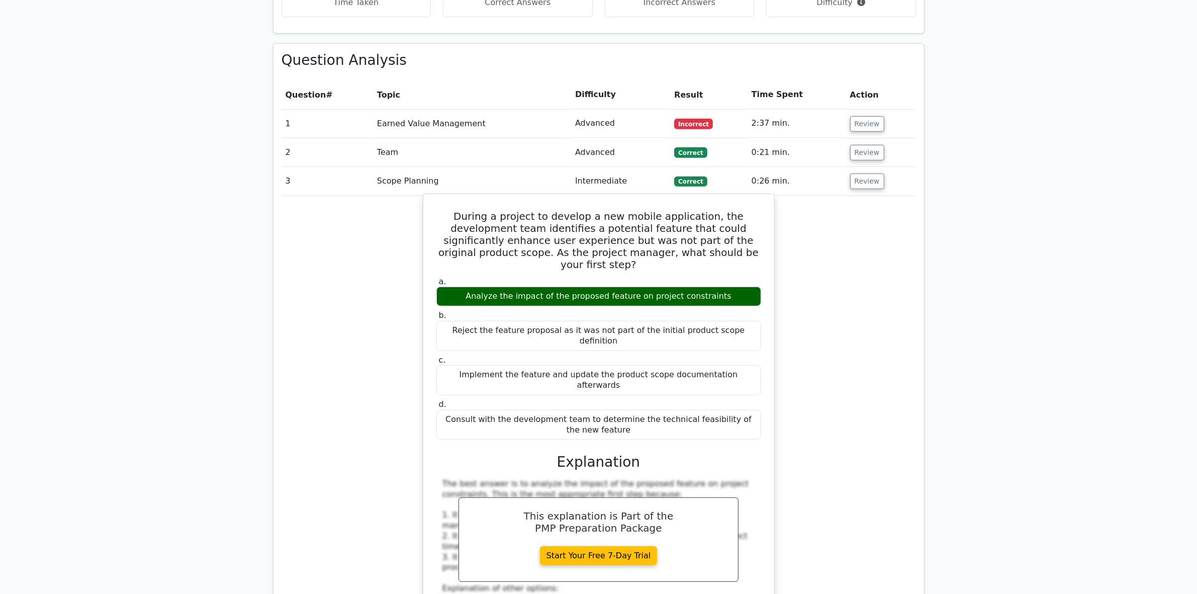
scroll to position [754, 0]
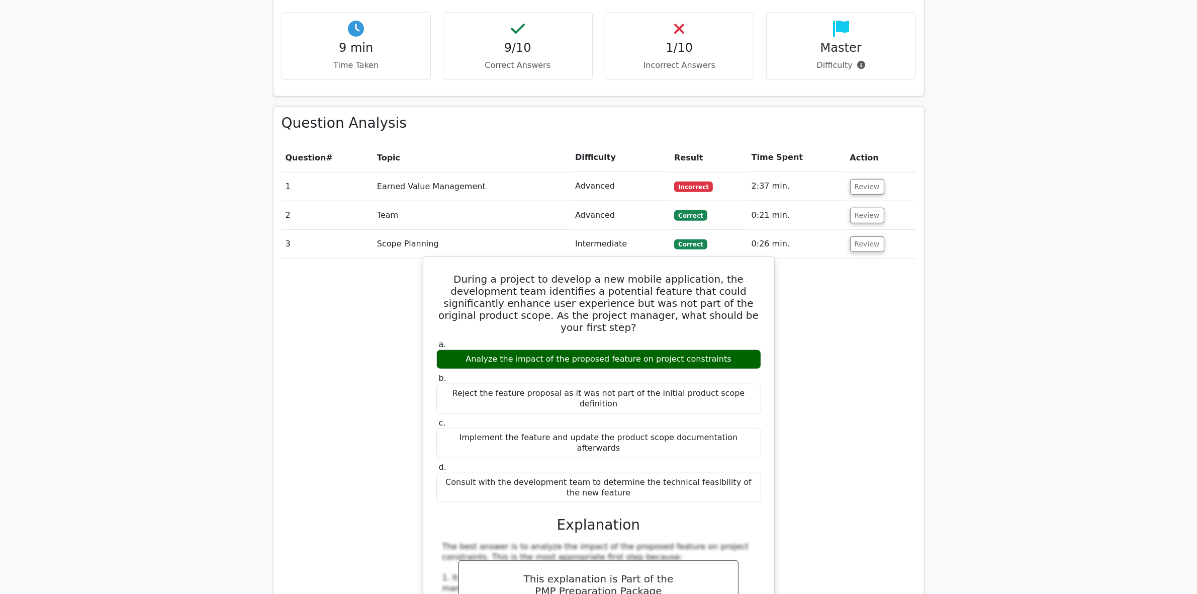
click at [730, 516] on h3 "Explanation" at bounding box center [598, 524] width 313 height 17
drag, startPoint x: 435, startPoint y: 234, endPoint x: 719, endPoint y: 418, distance: 339.1
click at [719, 418] on div "During a project to develop a new mobile application, the development team iden…" at bounding box center [598, 576] width 343 height 631
copy div "During a project to develop a new mobile application, the development team iden…"
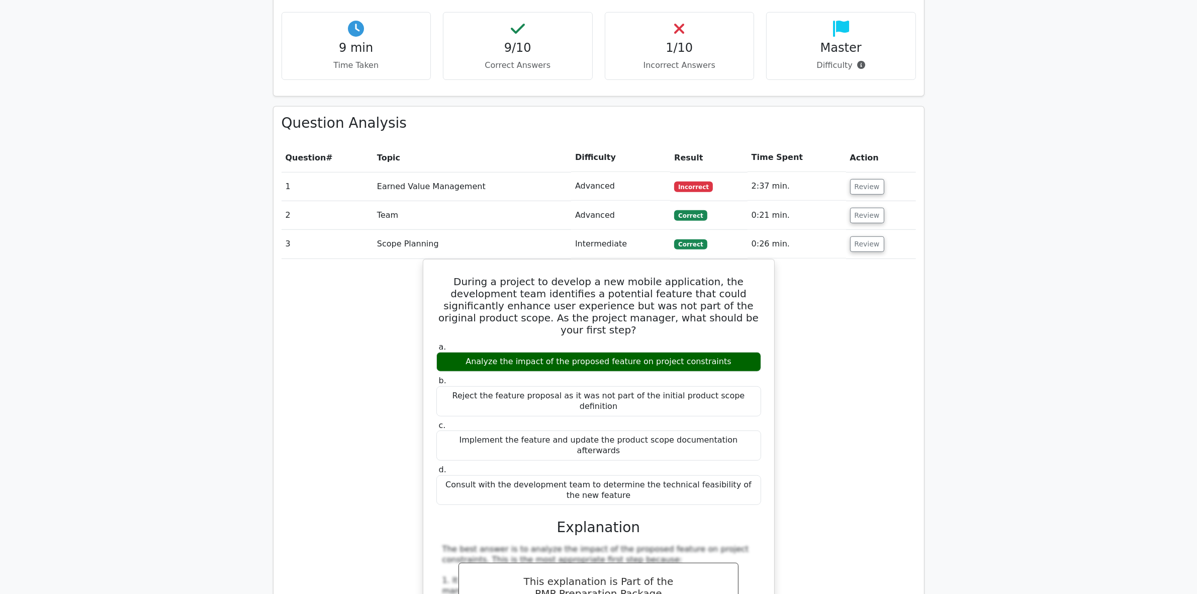
click at [875, 519] on div "During a project to develop a new mobile application, the development team iden…" at bounding box center [599, 585] width 634 height 653
click at [869, 236] on button "Review" at bounding box center [867, 244] width 34 height 16
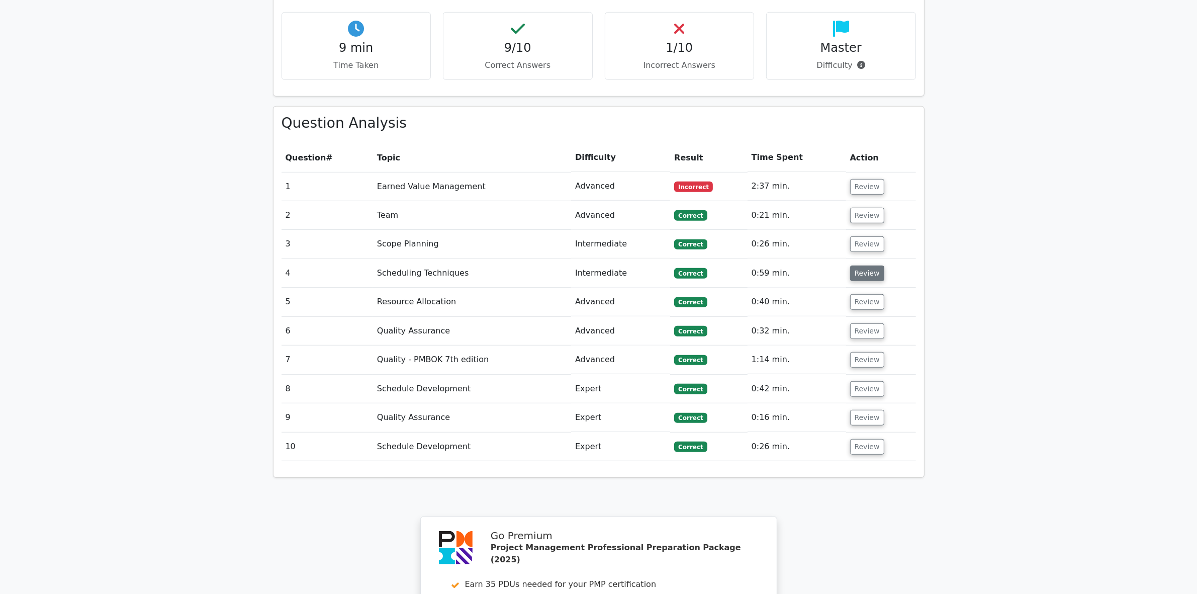
click at [861, 265] on button "Review" at bounding box center [867, 273] width 34 height 16
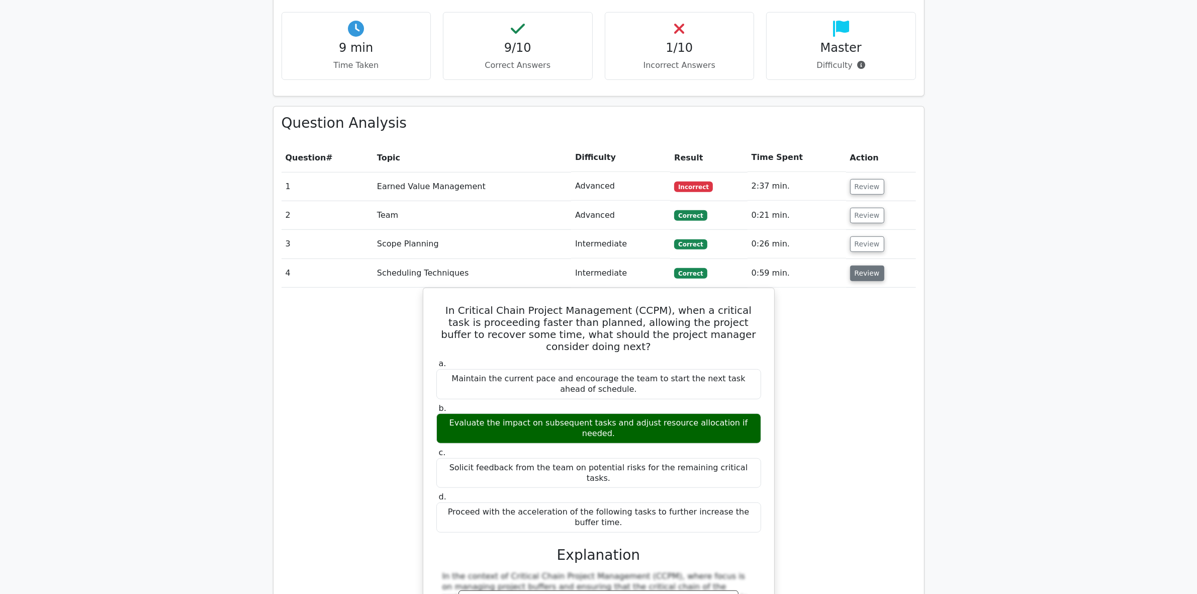
click at [866, 265] on button "Review" at bounding box center [867, 273] width 34 height 16
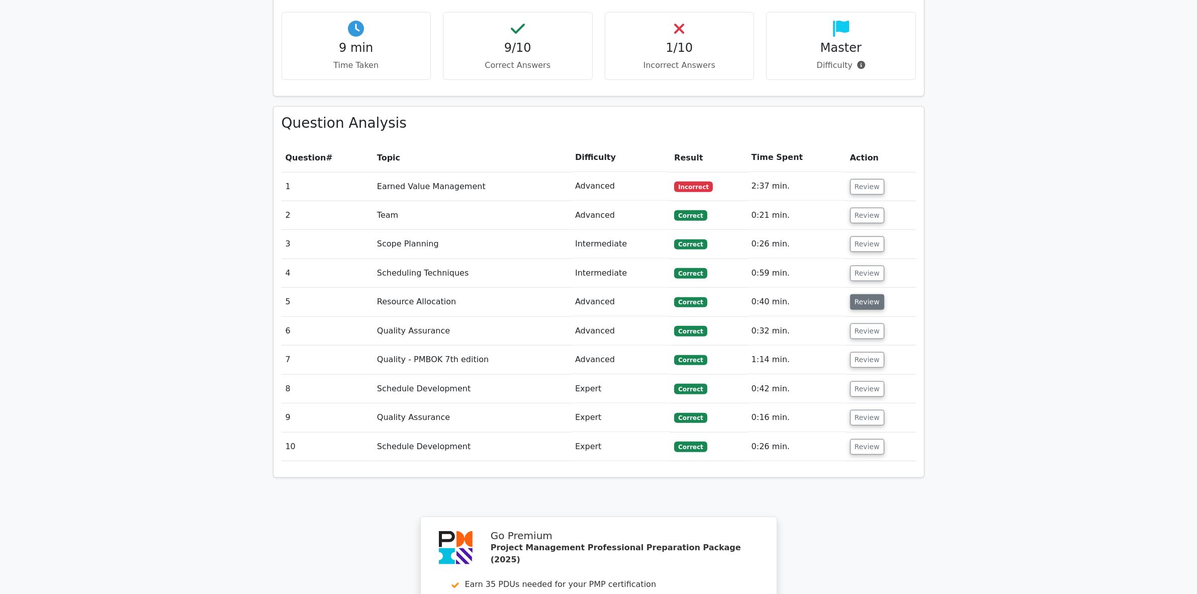
click at [861, 294] on button "Review" at bounding box center [867, 302] width 34 height 16
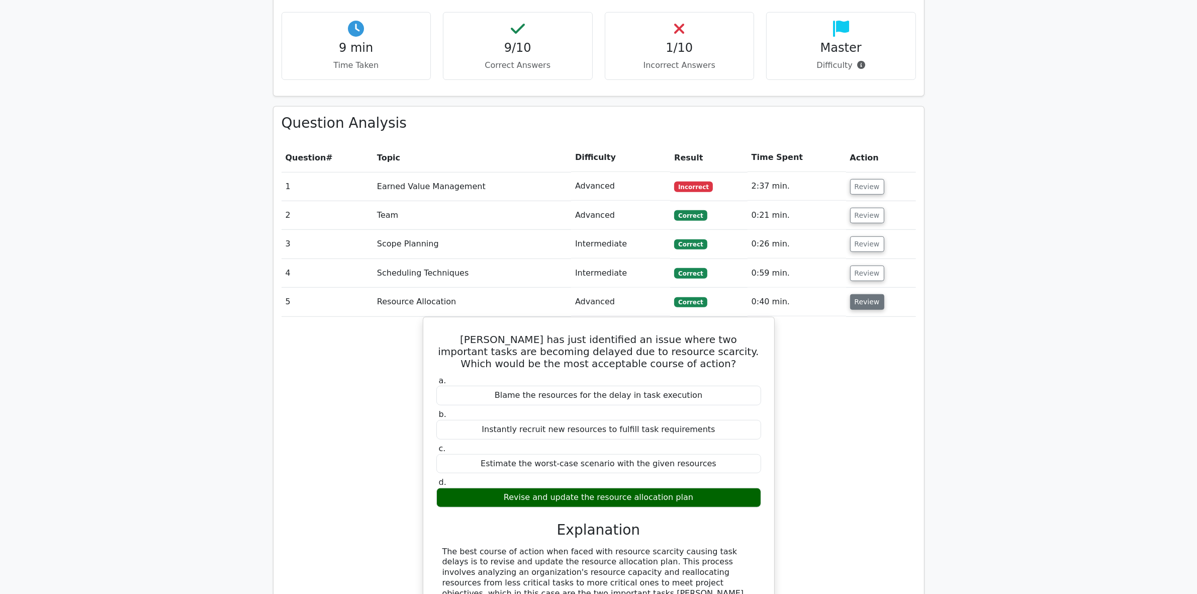
click at [858, 294] on button "Review" at bounding box center [867, 302] width 34 height 16
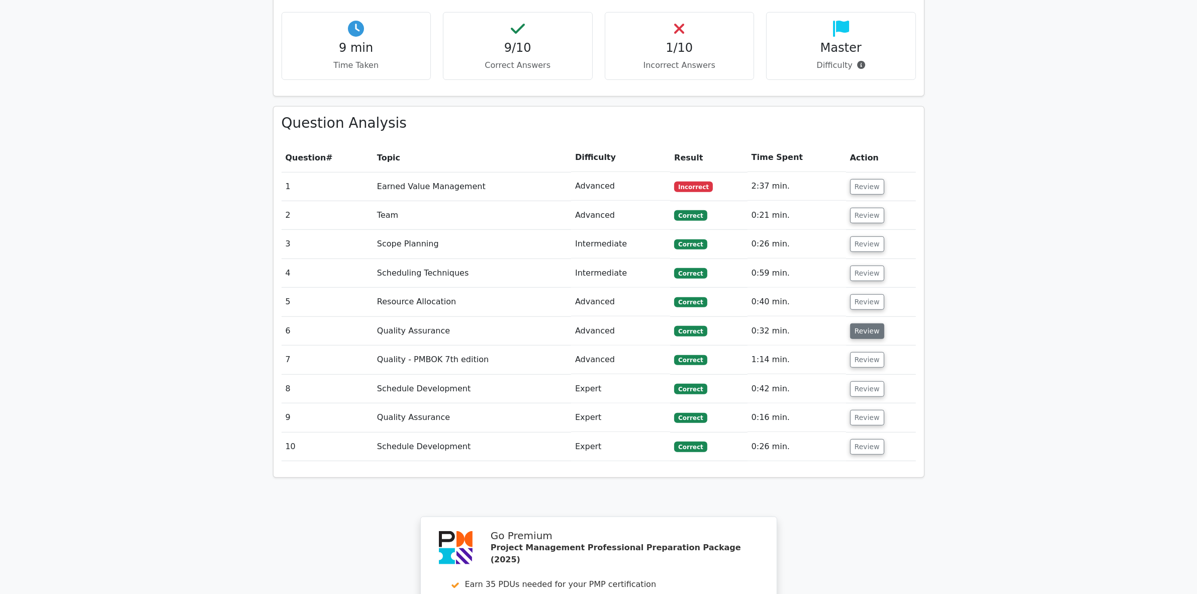
click at [858, 323] on button "Review" at bounding box center [867, 331] width 34 height 16
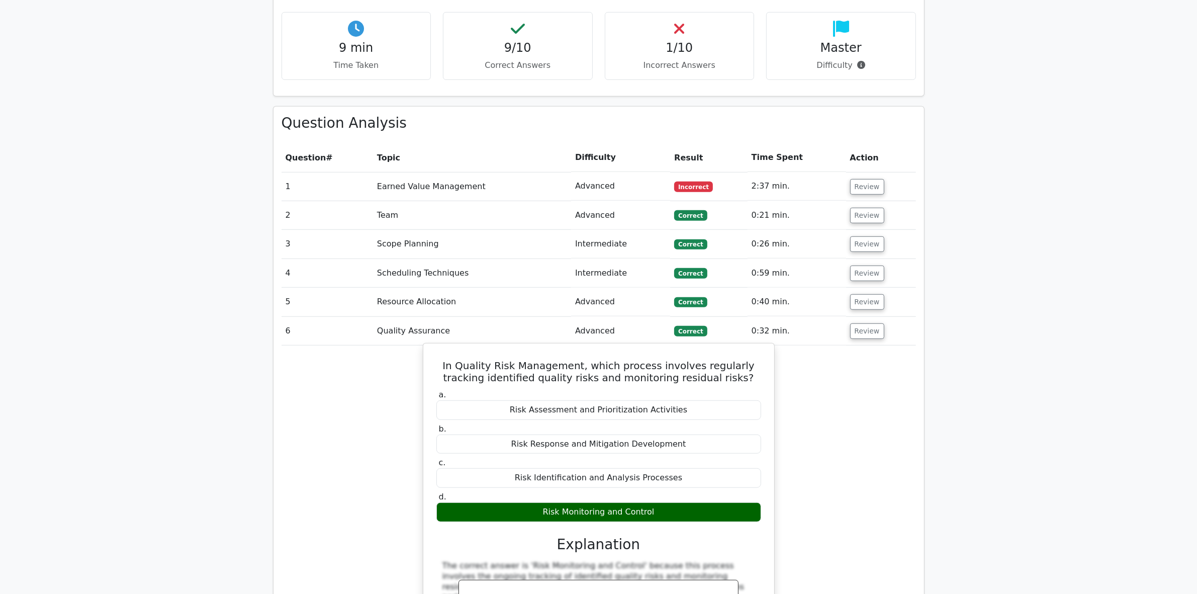
drag, startPoint x: 467, startPoint y: 330, endPoint x: 757, endPoint y: 478, distance: 325.6
click at [757, 478] on div "In Quality Risk Management, which process involves regularly tracking identifie…" at bounding box center [598, 528] width 343 height 362
copy div "In Quality Risk Management, which process involves regularly tracking identifie…"
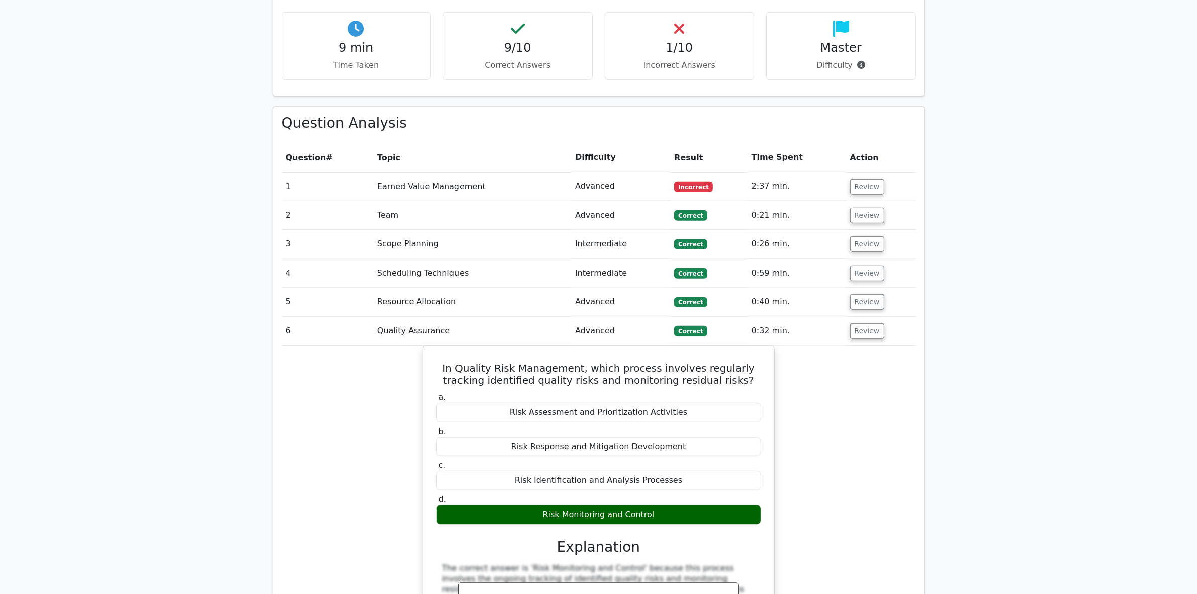
click at [861, 516] on div "In Quality Risk Management, which process involves regularly tracking identifie…" at bounding box center [599, 536] width 634 height 383
click at [865, 323] on button "Review" at bounding box center [867, 331] width 34 height 16
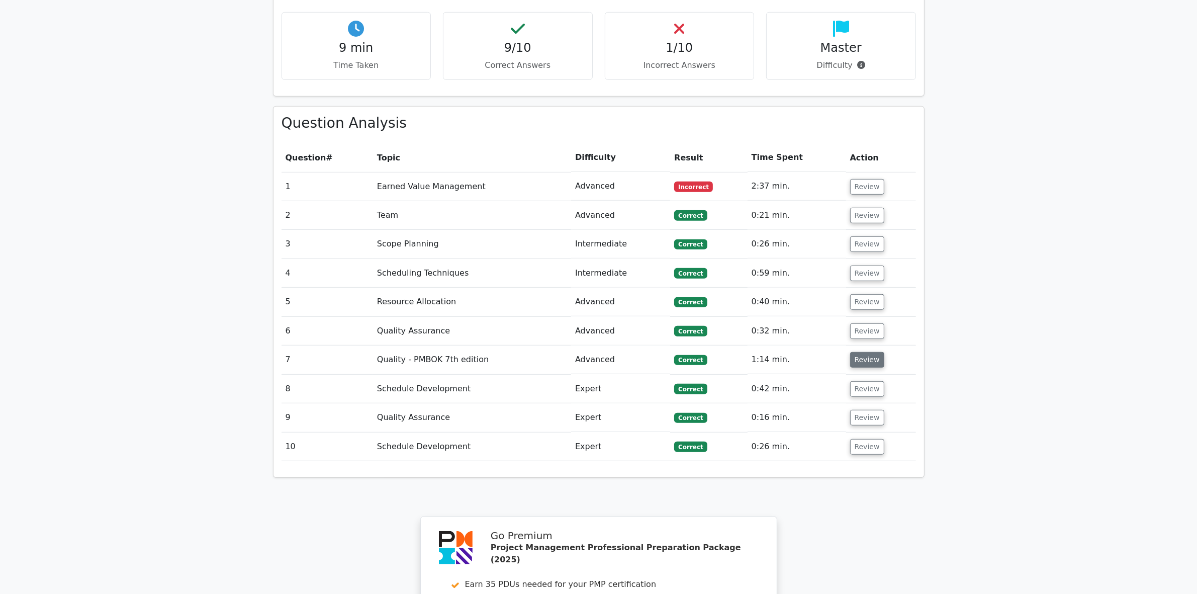
click at [863, 352] on button "Review" at bounding box center [867, 360] width 34 height 16
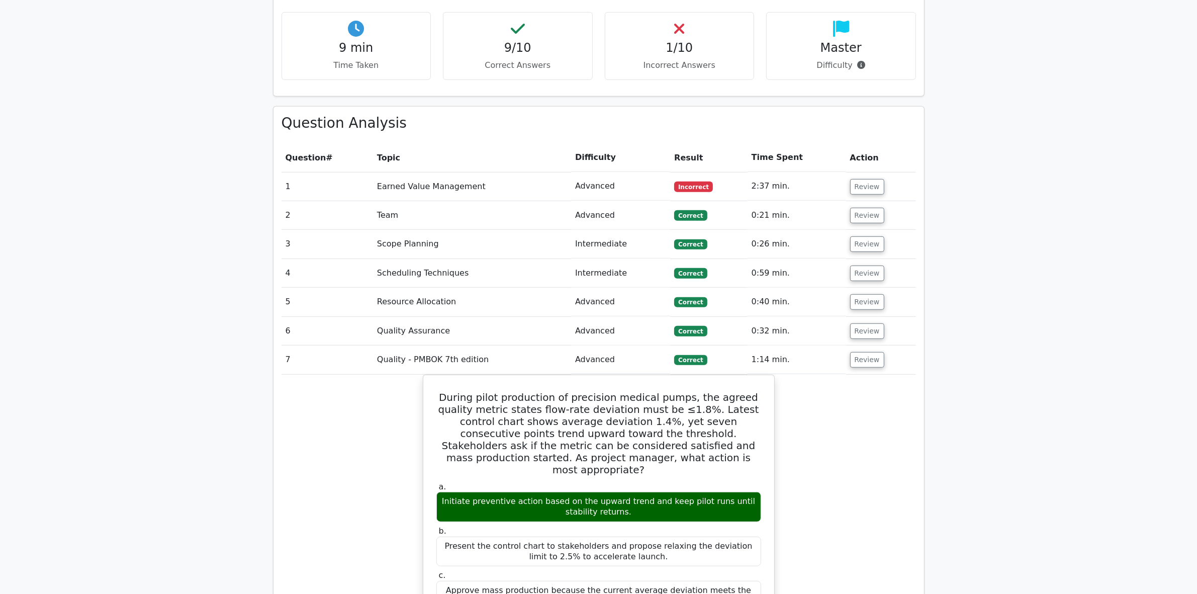
scroll to position [817, 0]
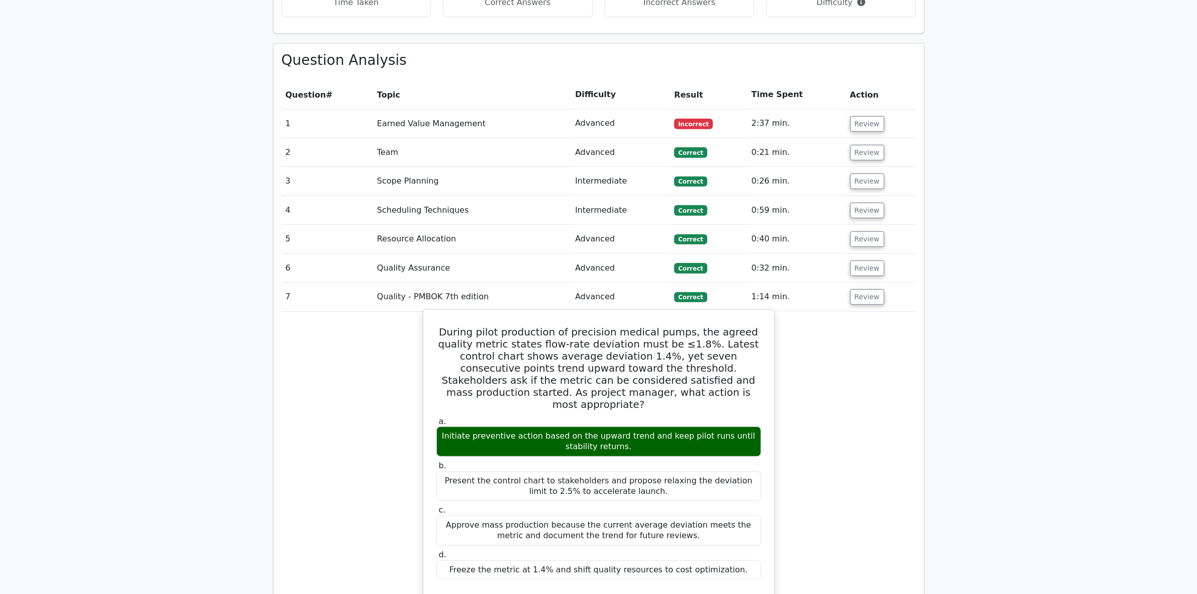
drag, startPoint x: 452, startPoint y: 290, endPoint x: 739, endPoint y: 519, distance: 367.0
click at [739, 519] on div "During pilot production of precision medical pumps, the agreed quality metric s…" at bounding box center [598, 568] width 343 height 509
copy div "During pilot production of precision medical pumps, the agreed quality metric s…"
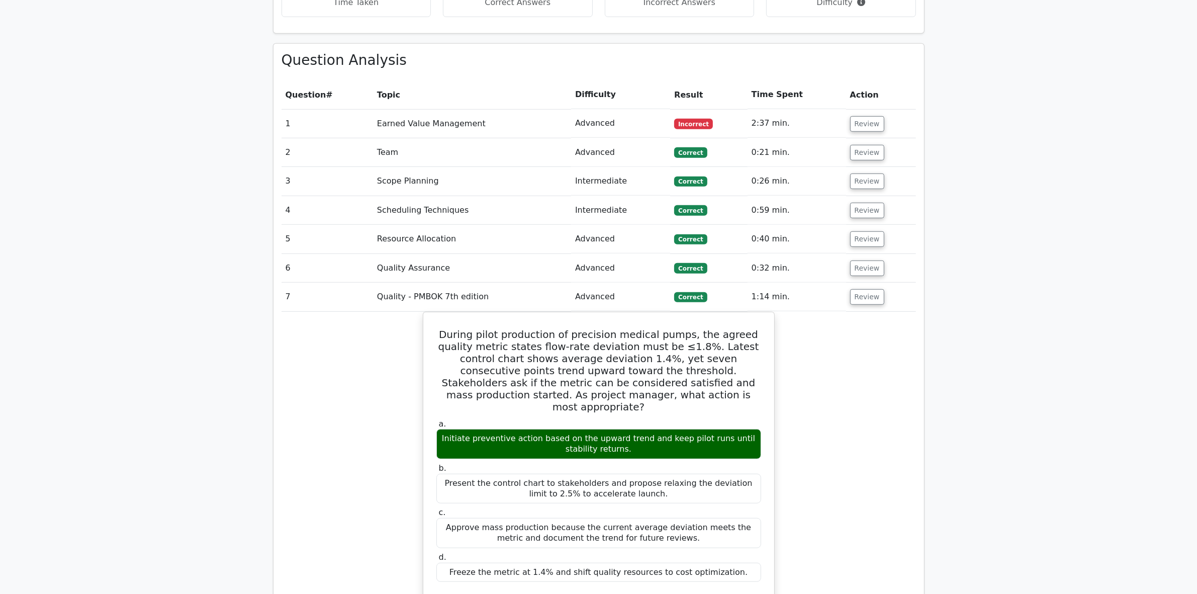
click at [384, 532] on div "During pilot production of precision medical pumps, the agreed quality metric s…" at bounding box center [599, 577] width 634 height 530
click at [858, 289] on button "Review" at bounding box center [867, 297] width 34 height 16
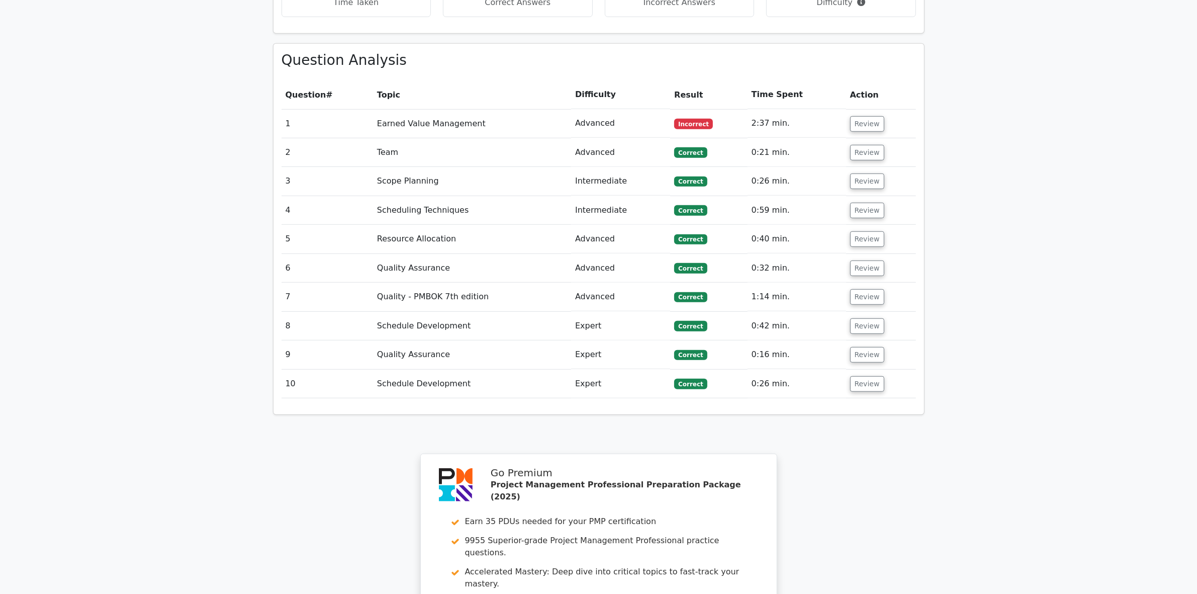
click at [858, 312] on td "Review" at bounding box center [881, 326] width 70 height 29
click at [860, 318] on button "Review" at bounding box center [867, 326] width 34 height 16
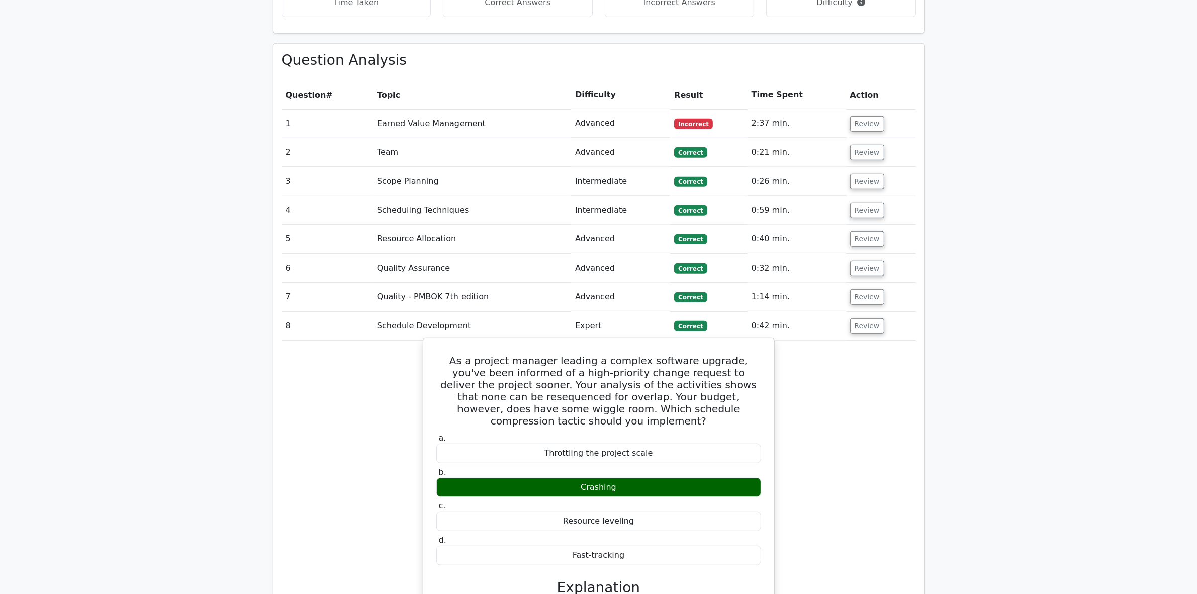
drag, startPoint x: 428, startPoint y: 308, endPoint x: 701, endPoint y: 516, distance: 343.7
click at [701, 516] on div "As a project manager leading a complex software upgrade, you've been informed o…" at bounding box center [598, 590] width 343 height 497
copy div "As a project manager leading a complex software upgrade, you've been informed o…"
click at [375, 508] on div "As a project manager leading a complex software upgrade, you've been informed o…" at bounding box center [599, 599] width 634 height 518
click at [857, 318] on button "Review" at bounding box center [867, 326] width 34 height 16
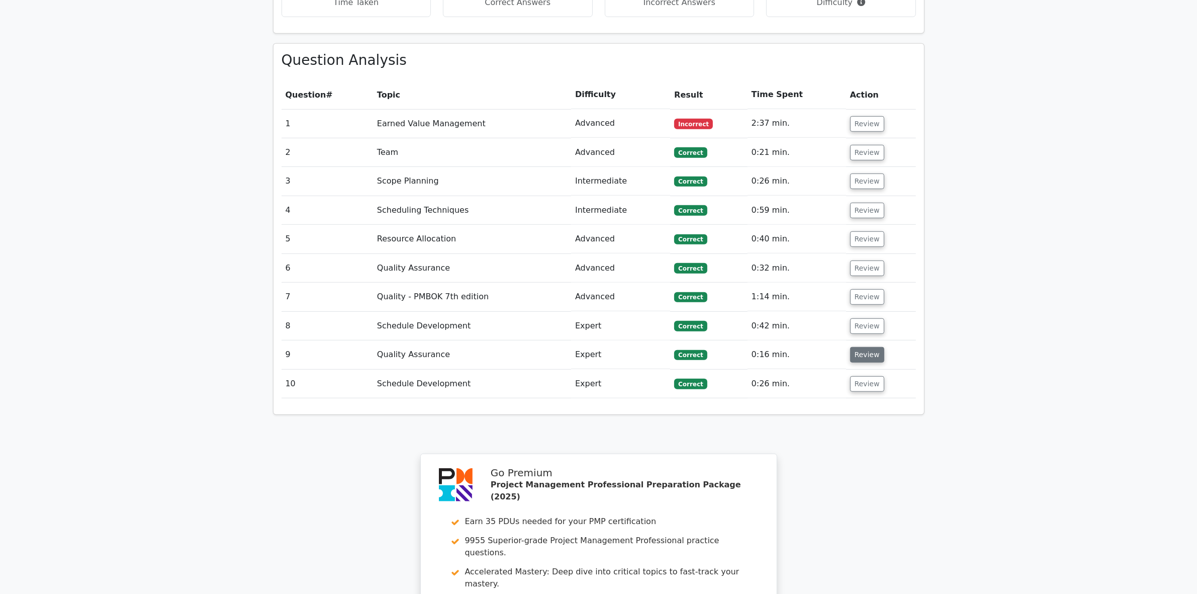
click at [858, 347] on button "Review" at bounding box center [867, 355] width 34 height 16
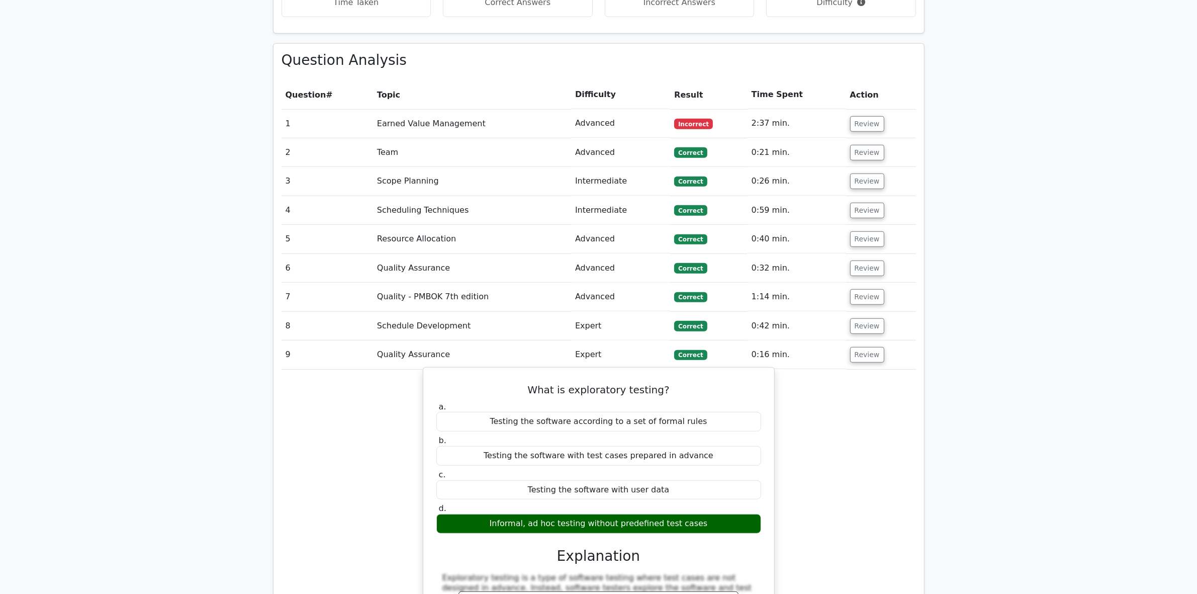
drag, startPoint x: 430, startPoint y: 333, endPoint x: 755, endPoint y: 487, distance: 359.1
click at [755, 487] on div "What is exploratory testing? a. Testing the software according to a set of form…" at bounding box center [598, 547] width 343 height 350
copy div "What is exploratory testing? a. Testing the software according to a set of form…"
click at [866, 491] on div "What is exploratory testing? a. Testing the software according to a set of form…" at bounding box center [599, 555] width 634 height 371
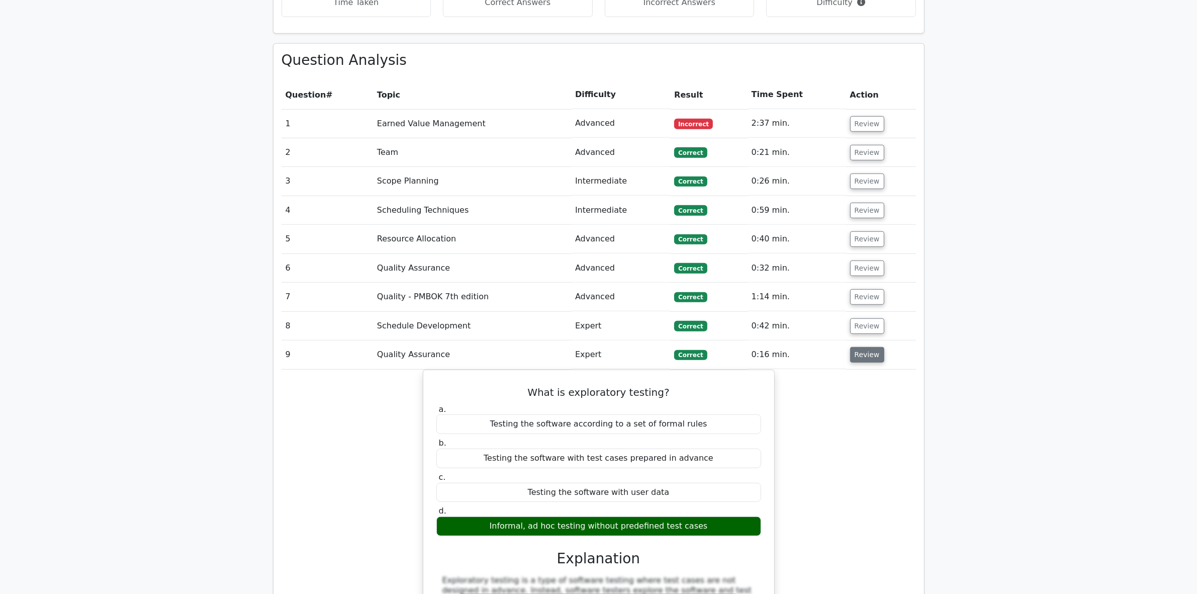
click at [860, 347] on button "Review" at bounding box center [867, 355] width 34 height 16
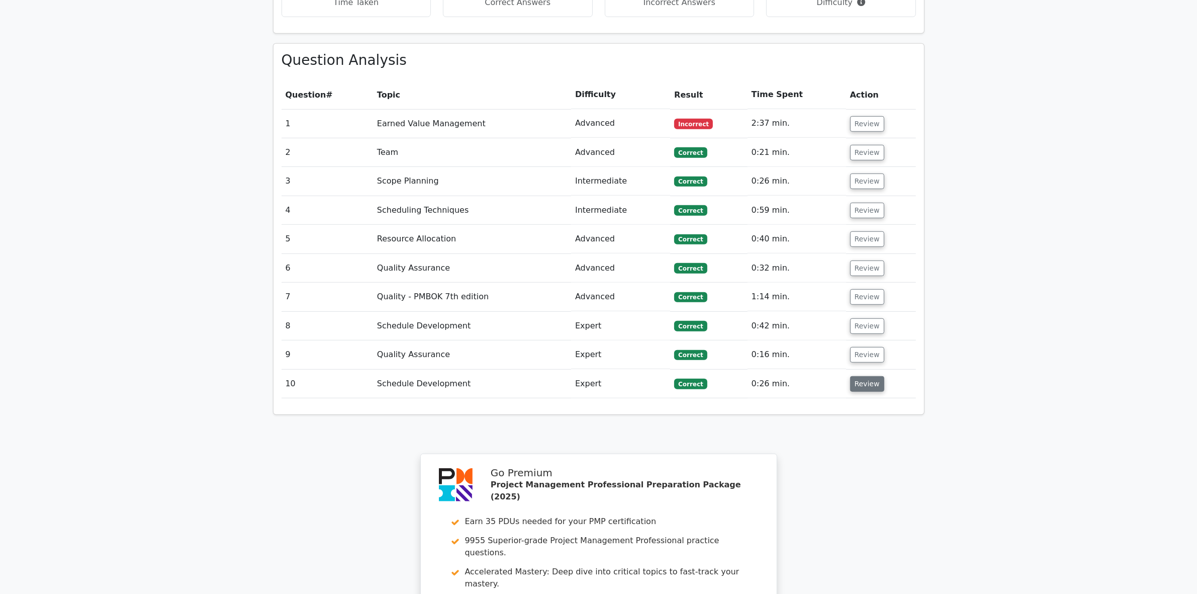
click at [860, 376] on button "Review" at bounding box center [867, 384] width 34 height 16
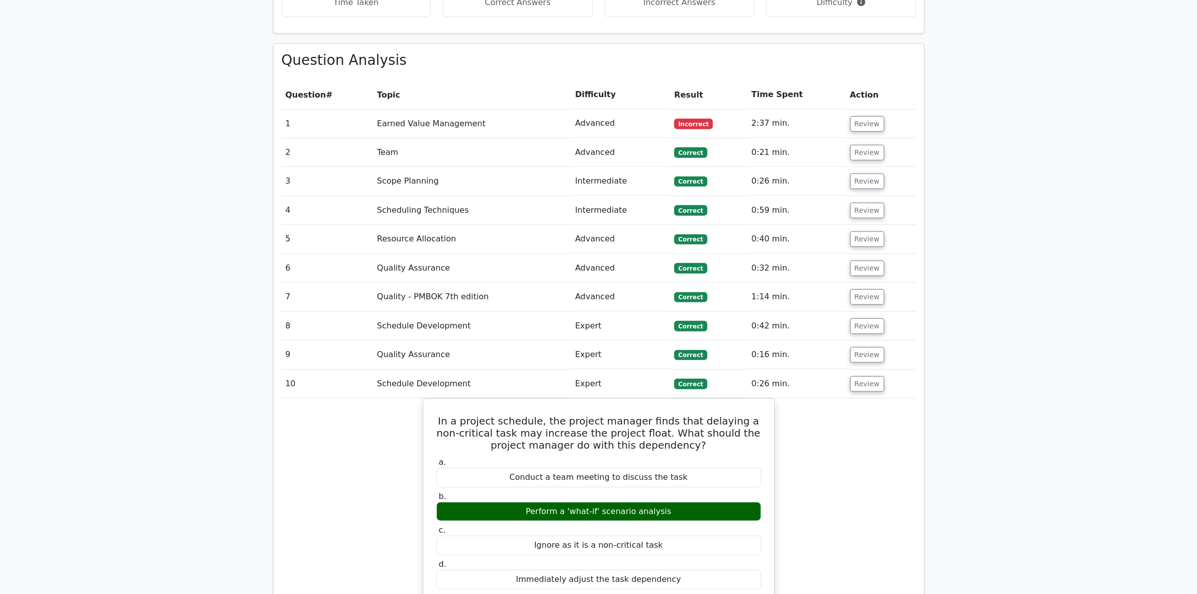
scroll to position [880, 0]
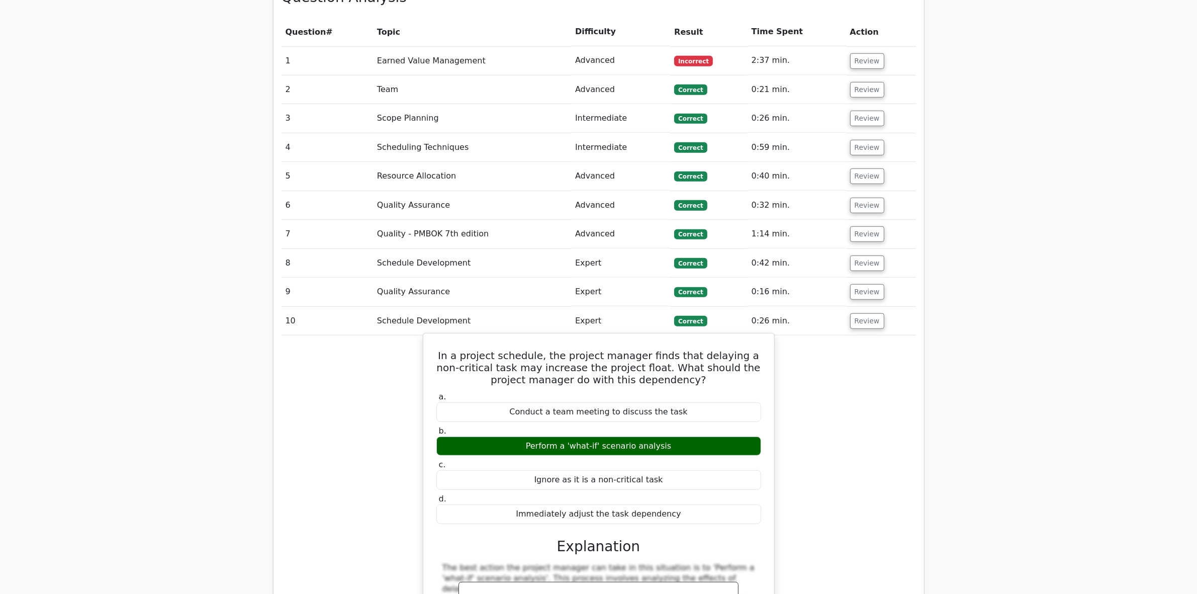
drag, startPoint x: 434, startPoint y: 306, endPoint x: 734, endPoint y: 469, distance: 341.7
click at [734, 469] on div "In a project schedule, the project manager finds that delaying a non-critical t…" at bounding box center [598, 536] width 343 height 398
copy div "In a project schedule, the project manager finds that delaying a non-critical t…"
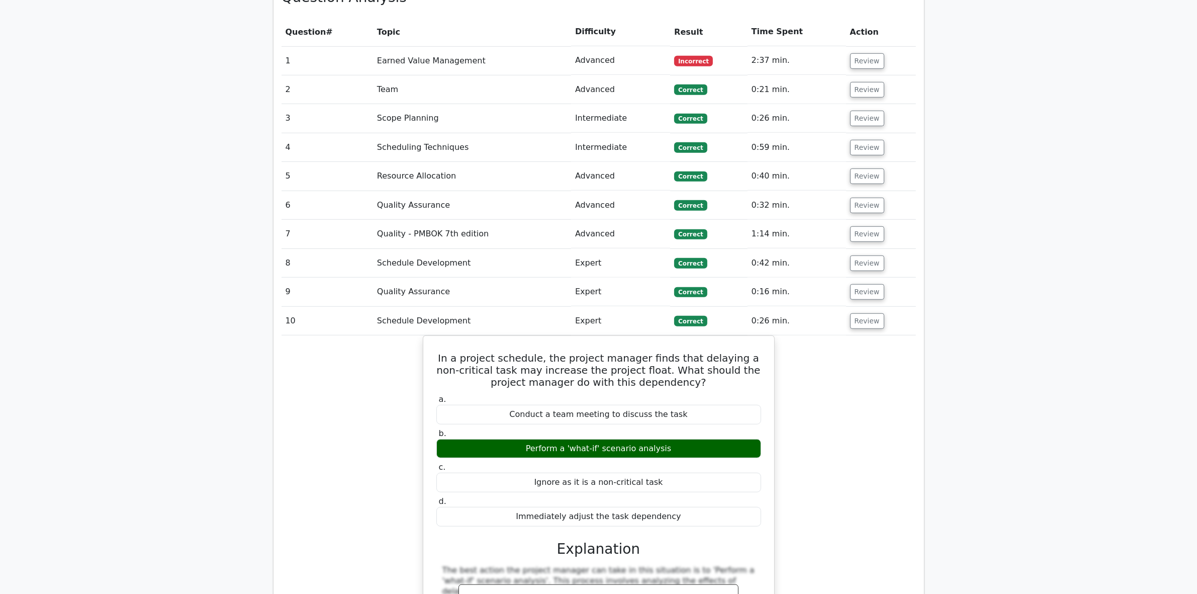
click at [355, 496] on div "In a project schedule, the project manager finds that delaying a non-critical t…" at bounding box center [599, 544] width 634 height 419
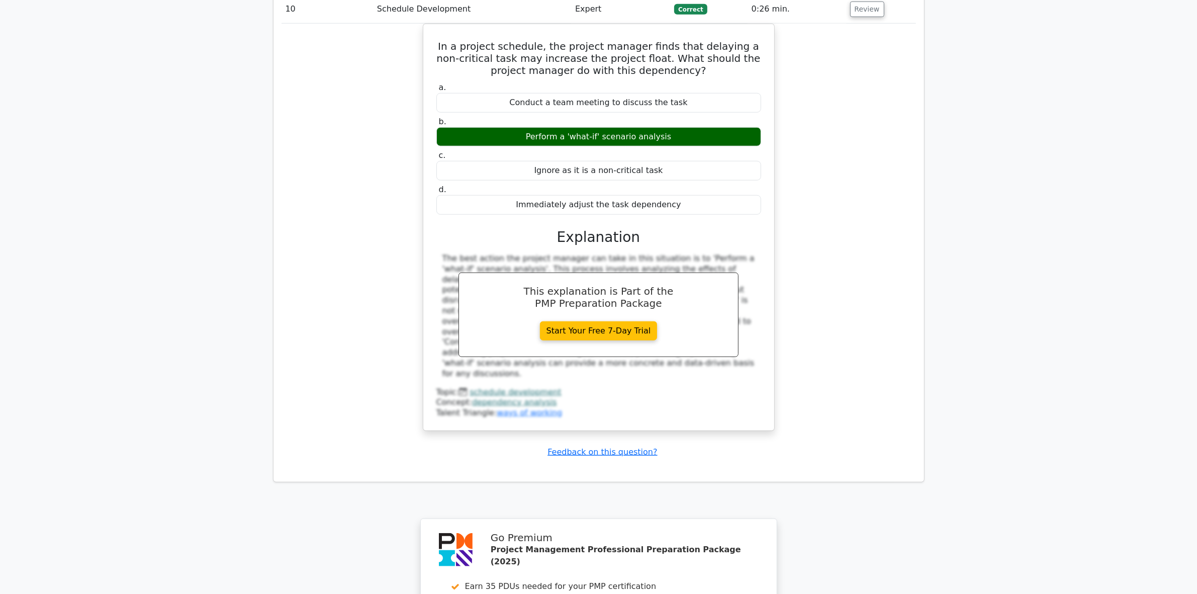
scroll to position [1445, 0]
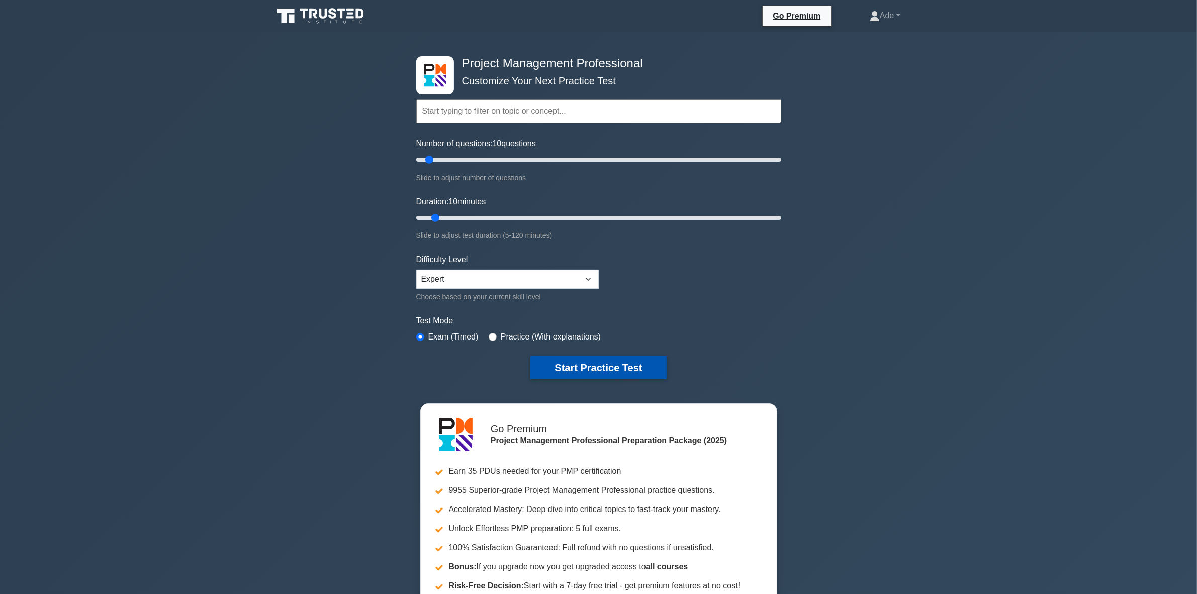
click at [629, 365] on button "Start Practice Test" at bounding box center [598, 367] width 136 height 23
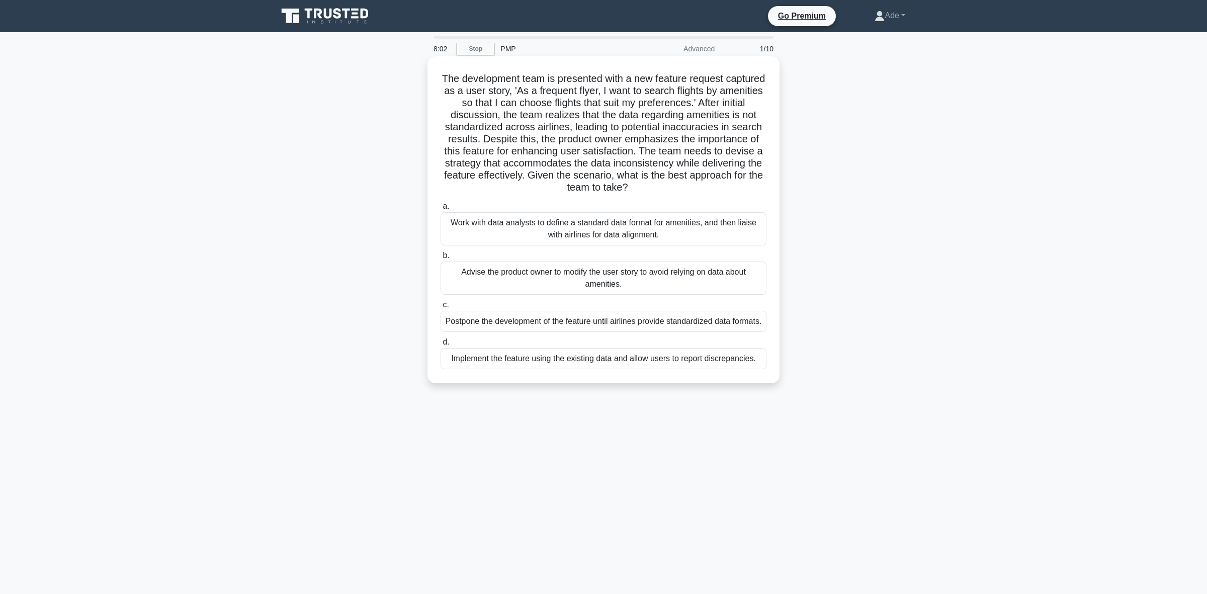
click at [543, 237] on div "Work with data analysts to define a standard data format for amenities, and the…" at bounding box center [603, 228] width 326 height 33
click at [440, 210] on input "a. Work with data analysts to define a standard data format for amenities, and …" at bounding box center [440, 206] width 0 height 7
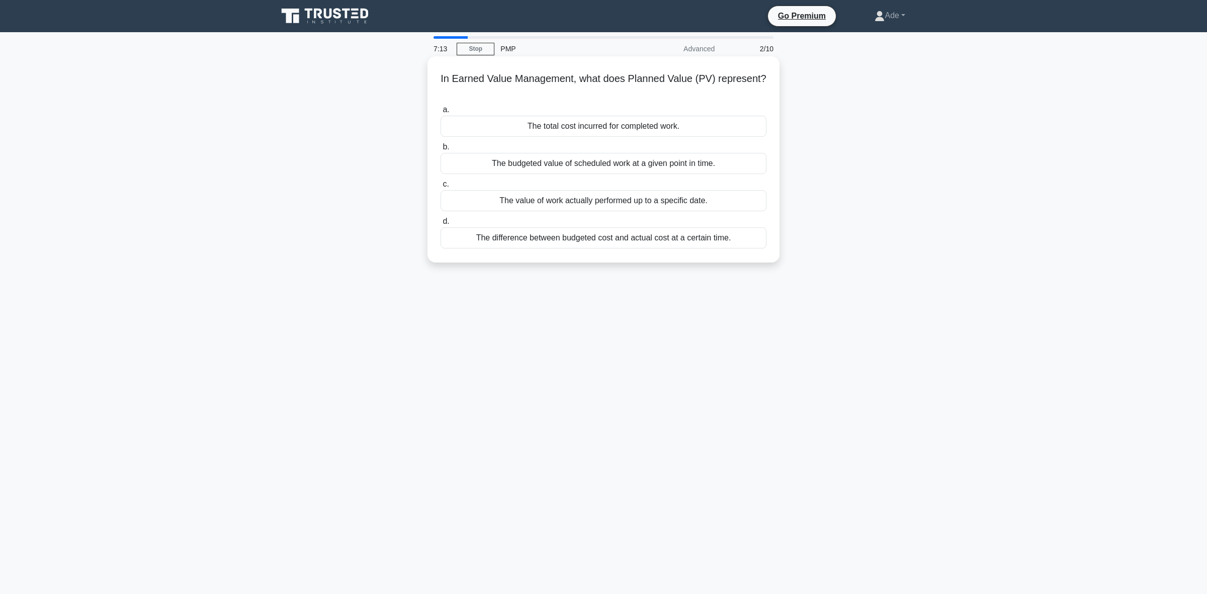
click at [557, 166] on div "The budgeted value of scheduled work at a given point in time." at bounding box center [603, 163] width 326 height 21
click at [440, 150] on input "b. The budgeted value of scheduled work at a given point in time." at bounding box center [440, 147] width 0 height 7
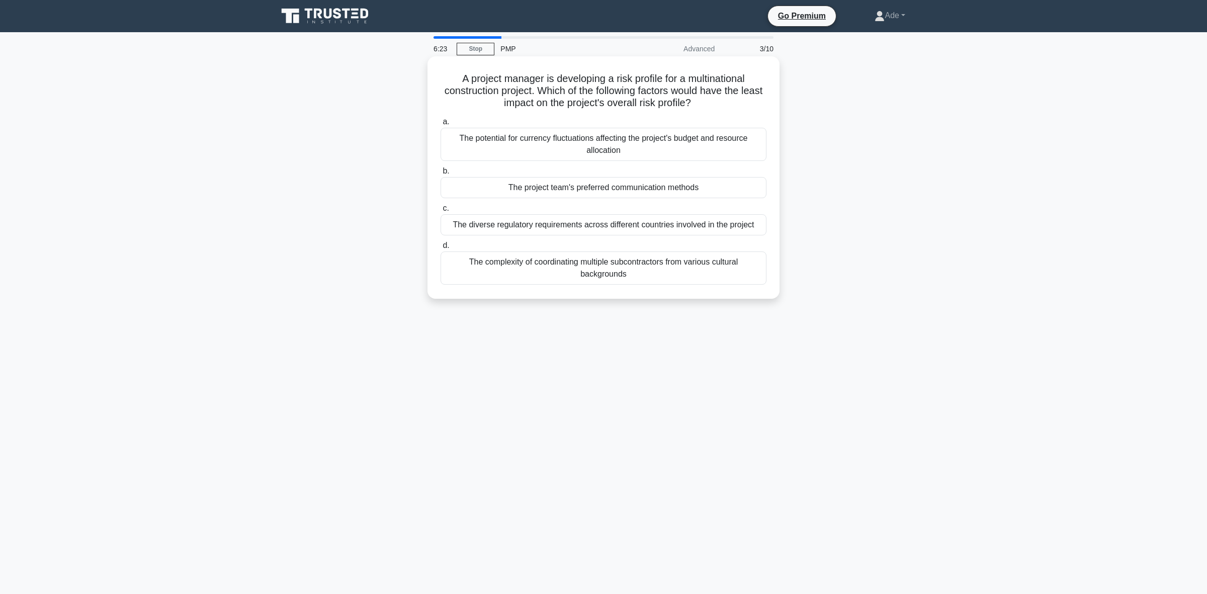
click at [551, 193] on div "The project team's preferred communication methods" at bounding box center [603, 187] width 326 height 21
click at [440, 174] on input "b. The project team's preferred communication methods" at bounding box center [440, 171] width 0 height 7
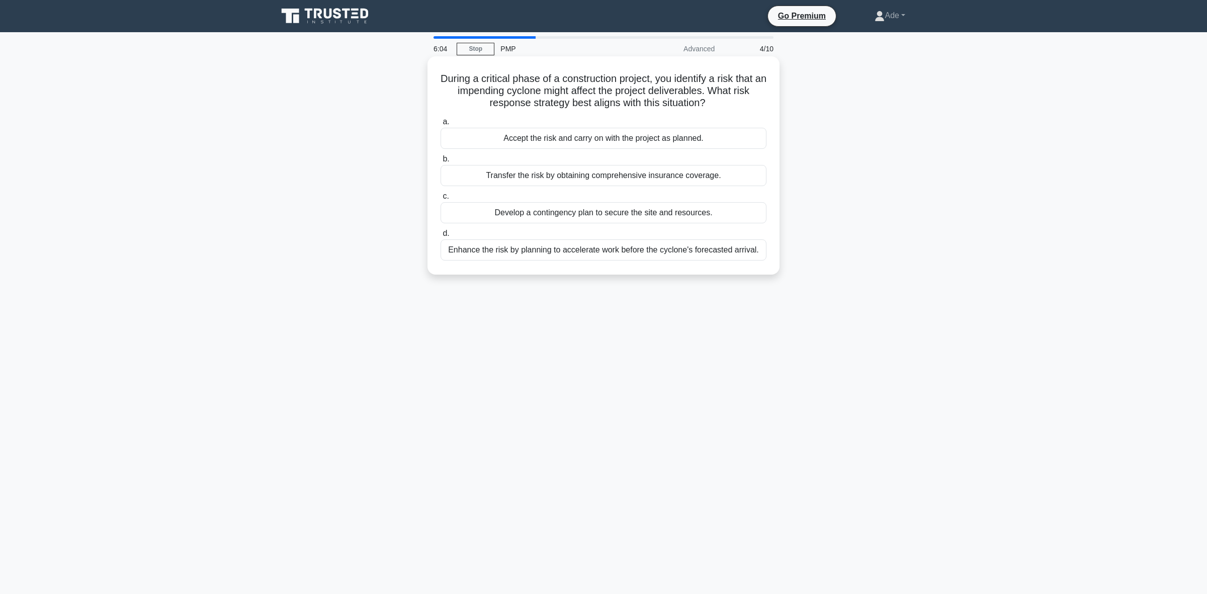
click at [583, 172] on div "Transfer the risk by obtaining comprehensive insurance coverage." at bounding box center [603, 175] width 326 height 21
click at [440, 162] on input "b. Transfer the risk by obtaining comprehensive insurance coverage." at bounding box center [440, 159] width 0 height 7
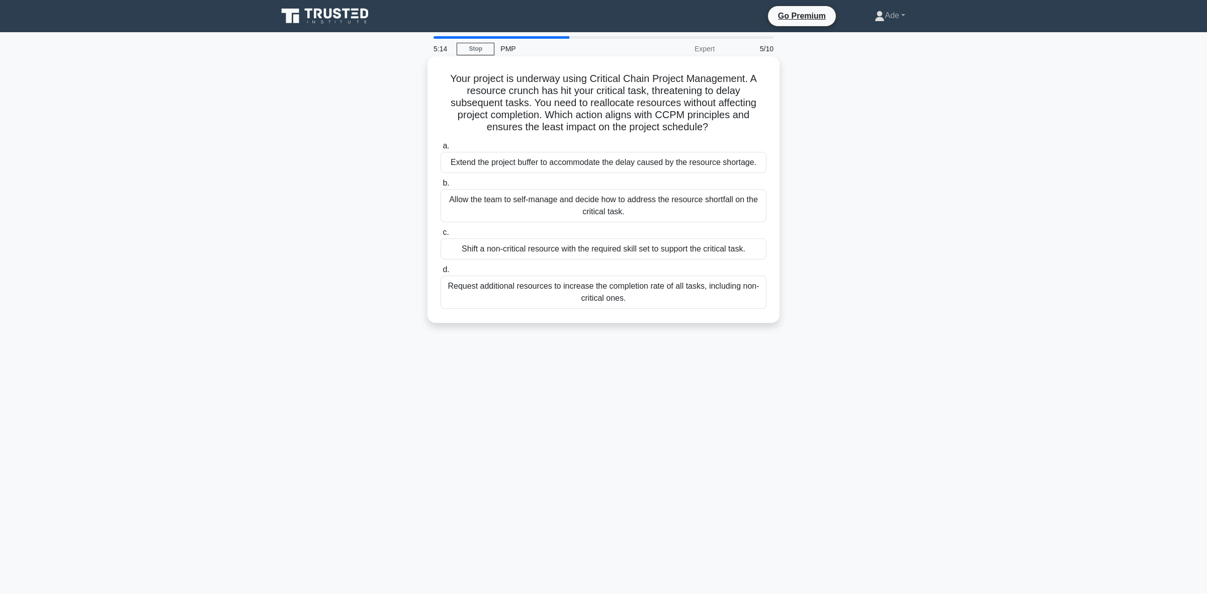
click at [631, 163] on div "Extend the project buffer to accommodate the delay caused by the resource short…" at bounding box center [603, 162] width 326 height 21
click at [440, 149] on input "a. Extend the project buffer to accommodate the delay caused by the resource sh…" at bounding box center [440, 146] width 0 height 7
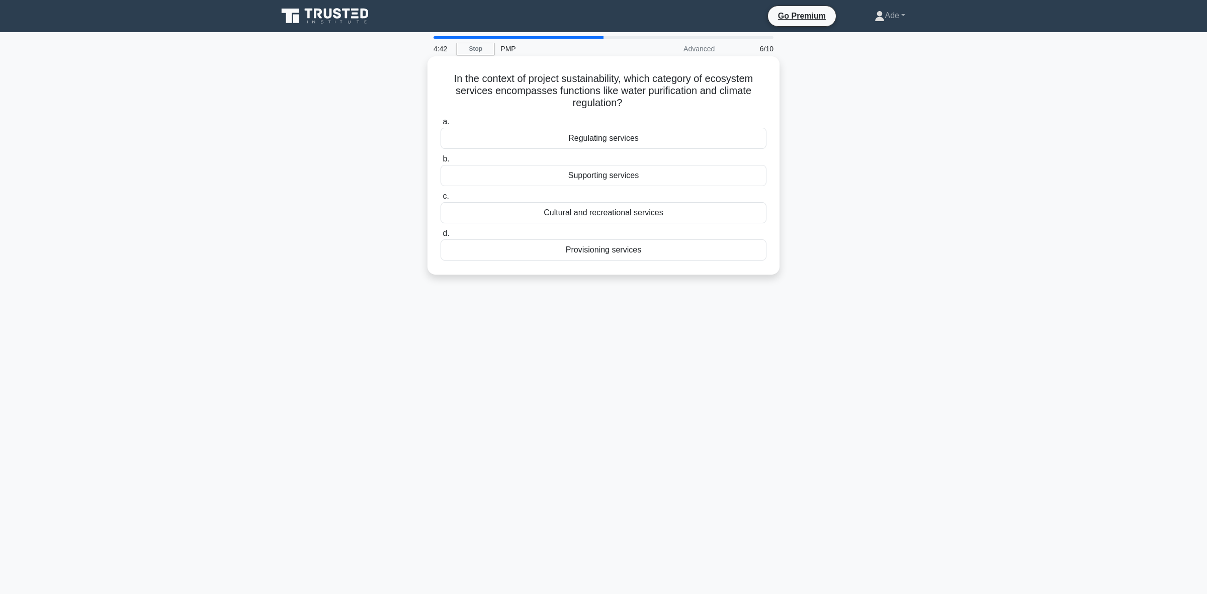
click at [586, 140] on div "Regulating services" at bounding box center [603, 138] width 326 height 21
click at [440, 125] on input "a. Regulating services" at bounding box center [440, 122] width 0 height 7
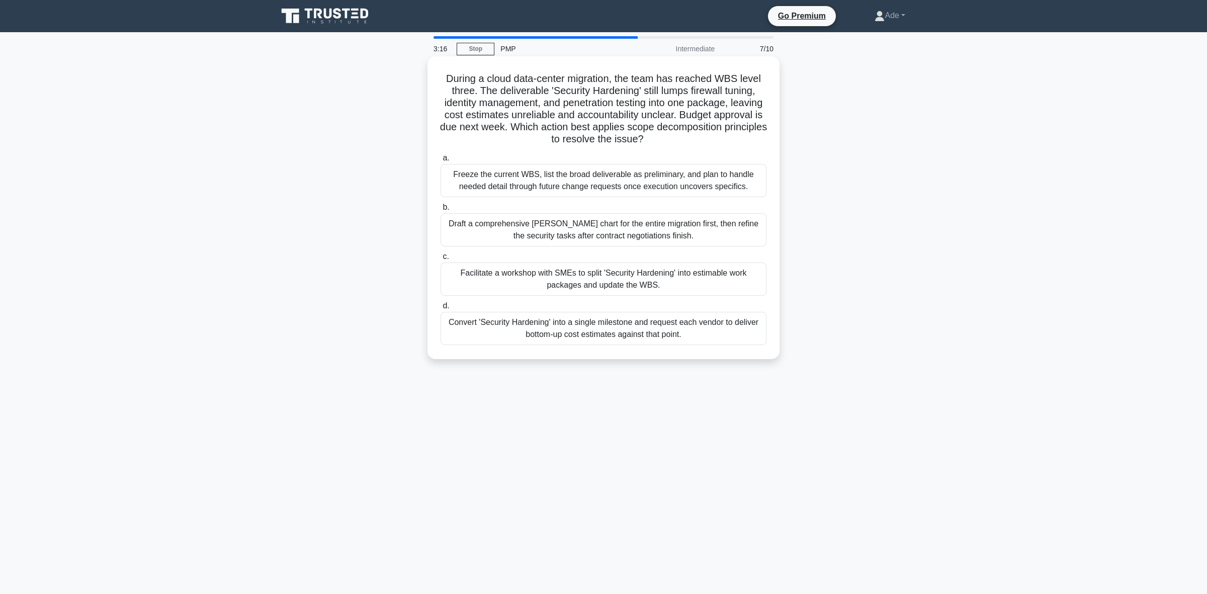
click at [494, 284] on div "Facilitate a workshop with SMEs to split 'Security Hardening' into estimable wo…" at bounding box center [603, 278] width 326 height 33
click at [440, 260] on input "c. Facilitate a workshop with SMEs to split 'Security Hardening' into estimable…" at bounding box center [440, 256] width 0 height 7
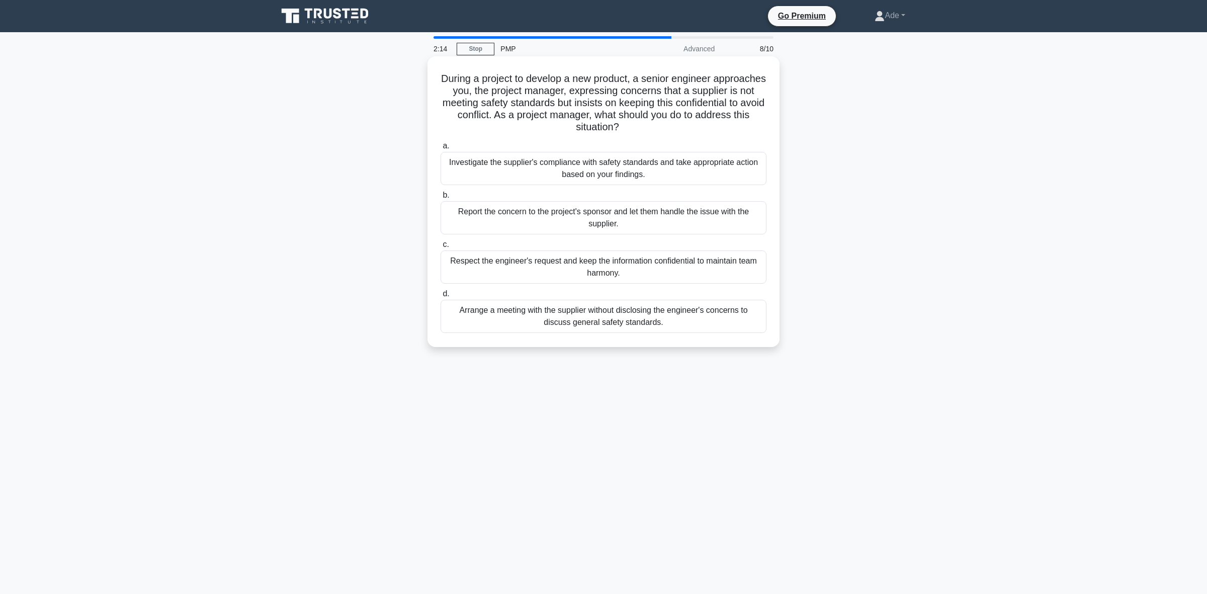
click at [517, 165] on div "Investigate the supplier's compliance with safety standards and take appropriat…" at bounding box center [603, 168] width 326 height 33
click at [440, 149] on input "a. Investigate the supplier's compliance with safety standards and take appropr…" at bounding box center [440, 146] width 0 height 7
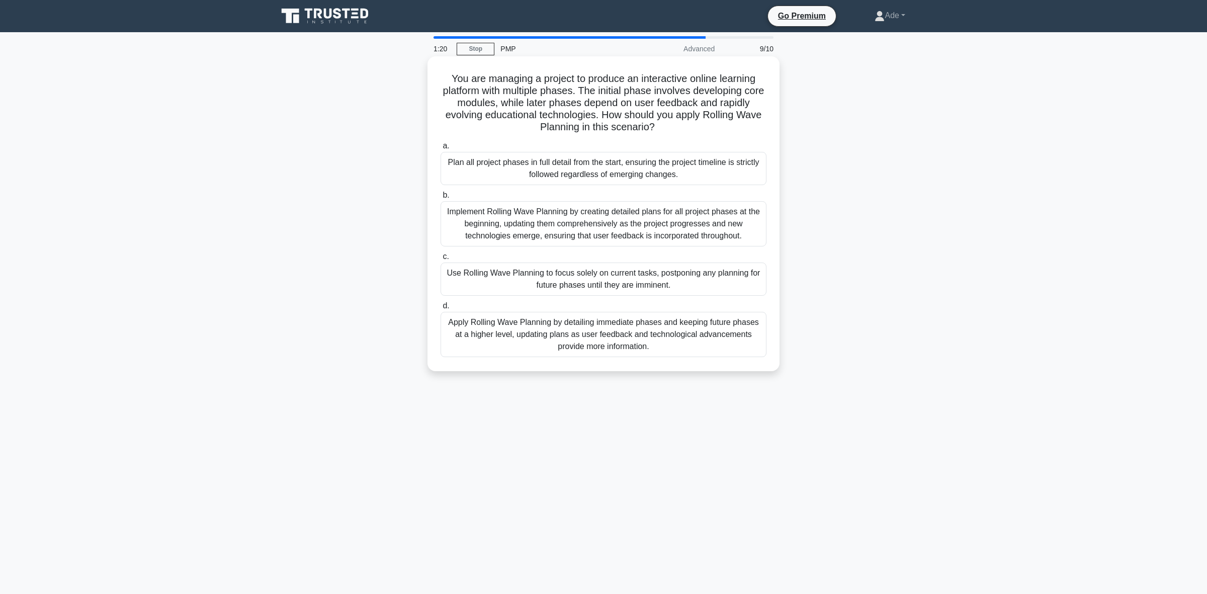
click at [490, 332] on div "Apply Rolling Wave Planning by detailing immediate phases and keeping future ph…" at bounding box center [603, 334] width 326 height 45
click at [440, 309] on input "d. Apply Rolling Wave Planning by detailing immediate phases and keeping future…" at bounding box center [440, 306] width 0 height 7
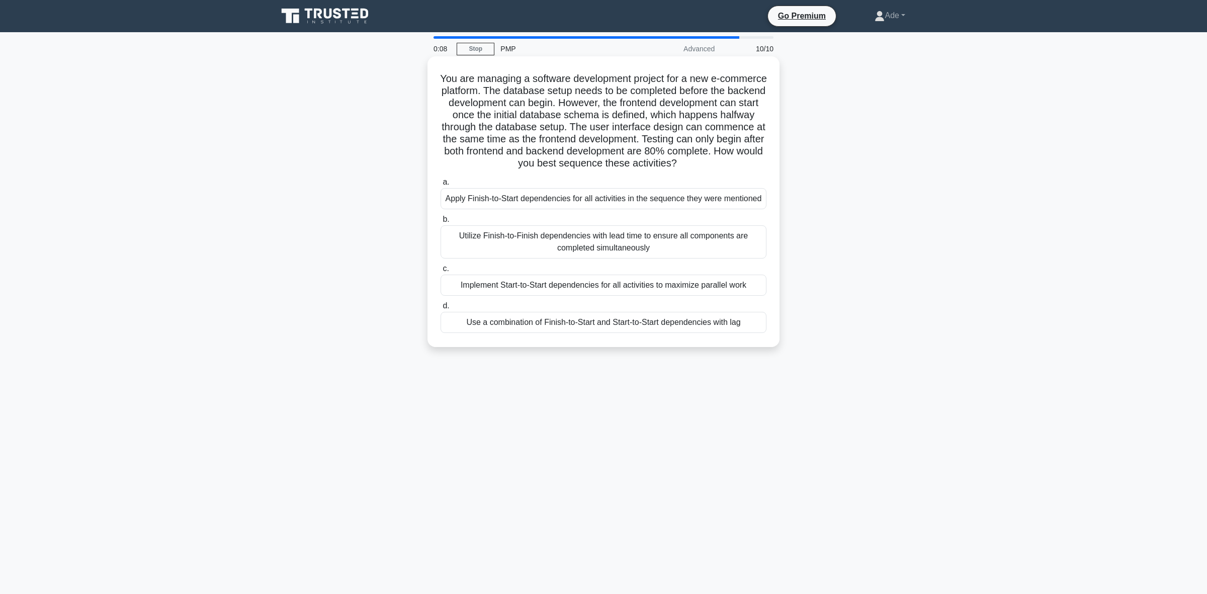
click at [521, 198] on div "Apply Finish-to-Start dependencies for all activities in the sequence they were…" at bounding box center [603, 198] width 326 height 21
click at [440, 186] on input "a. Apply Finish-to-Start dependencies for all activities in the sequence they w…" at bounding box center [440, 182] width 0 height 7
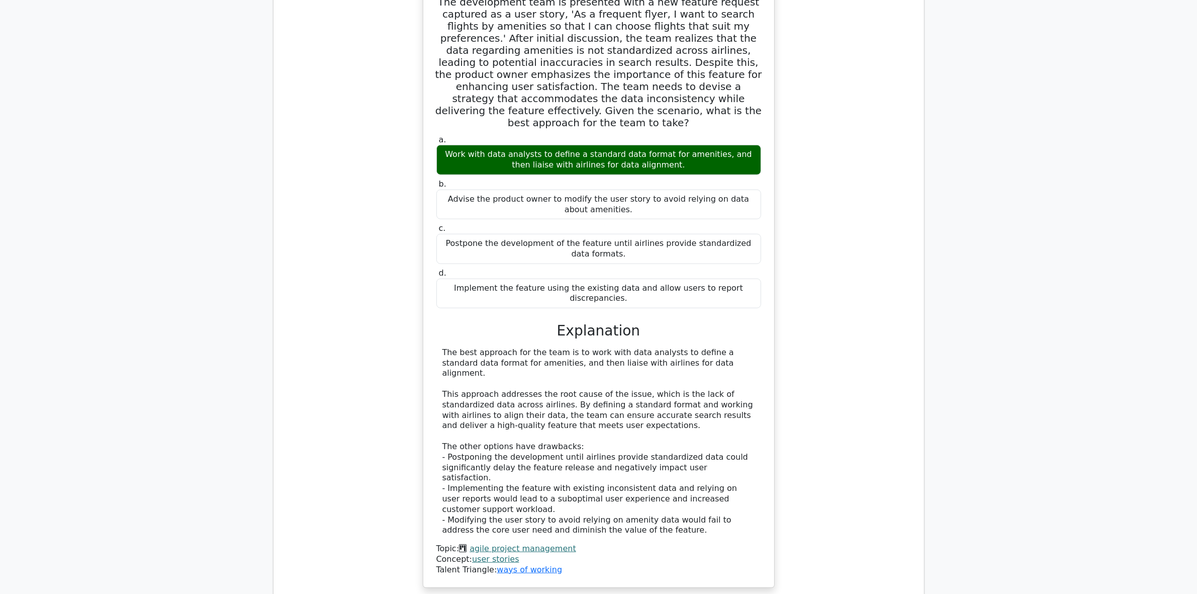
scroll to position [880, 0]
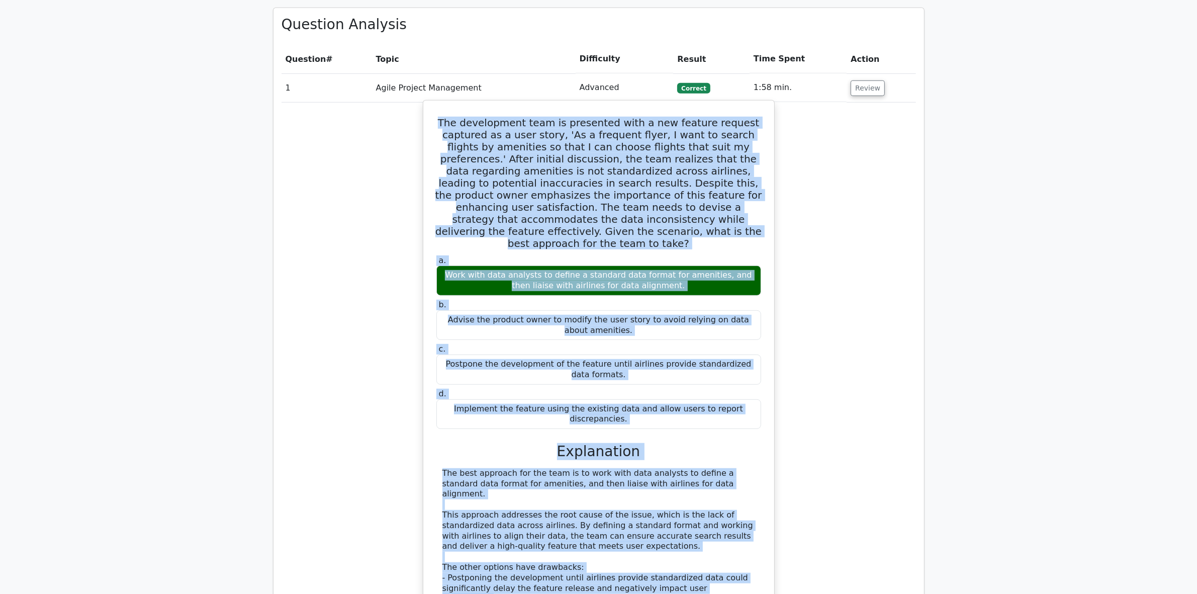
drag, startPoint x: 432, startPoint y: 73, endPoint x: 658, endPoint y: 554, distance: 531.2
click at [658, 554] on div "The development team is presented with a new feature request captured as a user…" at bounding box center [598, 404] width 343 height 599
copy div "The development team is presented with a new feature request captured as a user…"
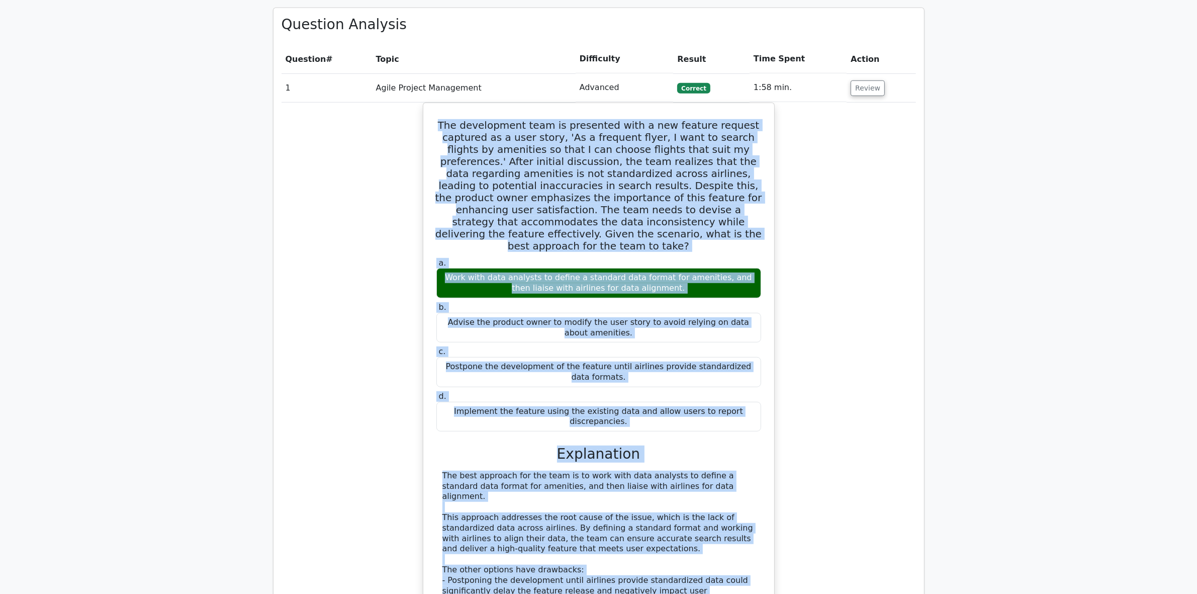
click at [355, 534] on div "The development team is presented with a new feature request captured as a user…" at bounding box center [599, 413] width 634 height 620
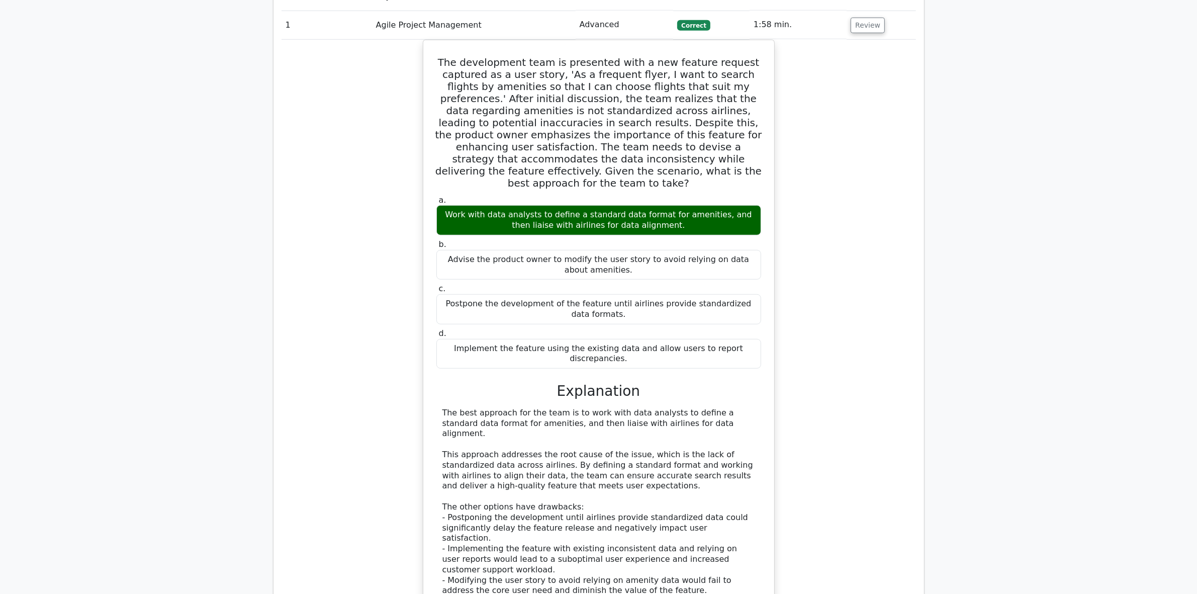
scroll to position [754, 0]
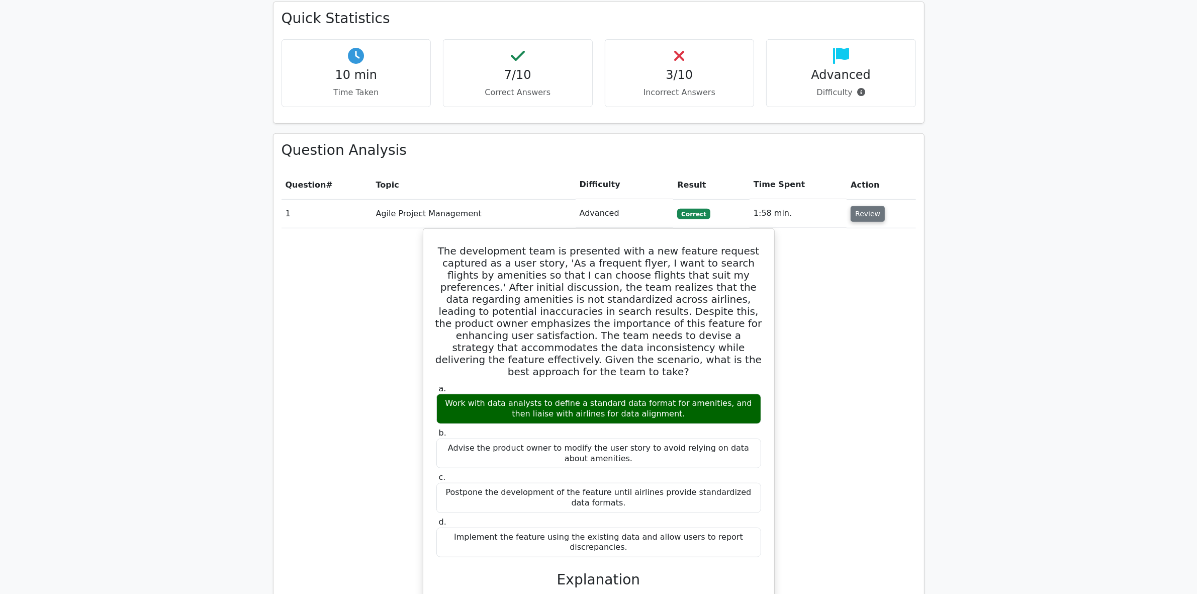
click at [856, 206] on button "Review" at bounding box center [868, 214] width 34 height 16
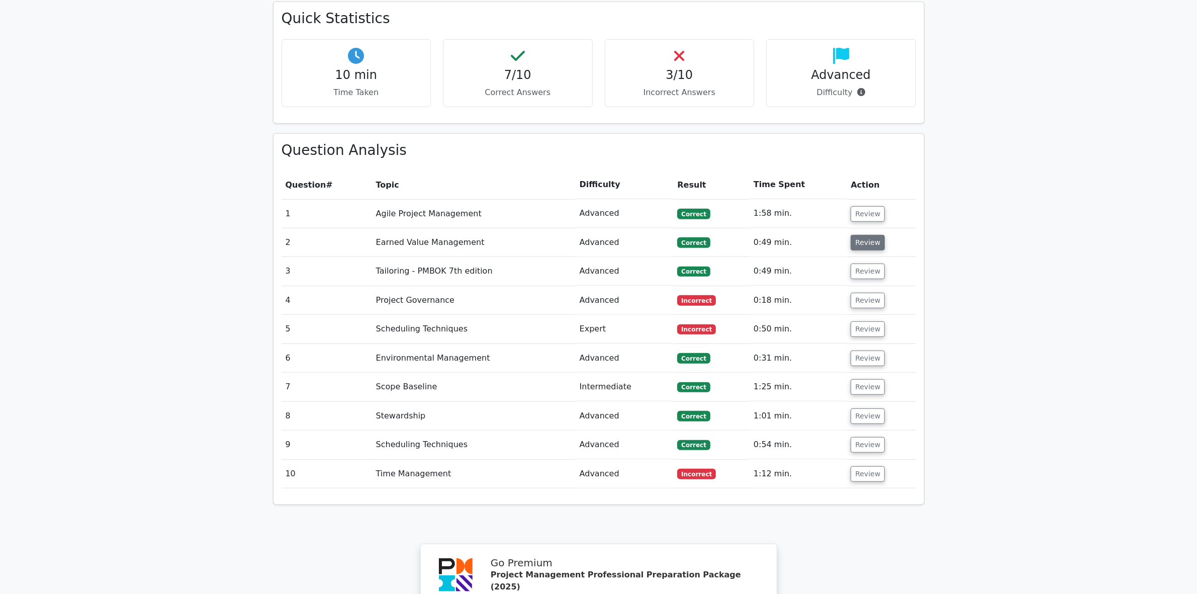
click at [856, 235] on button "Review" at bounding box center [868, 243] width 34 height 16
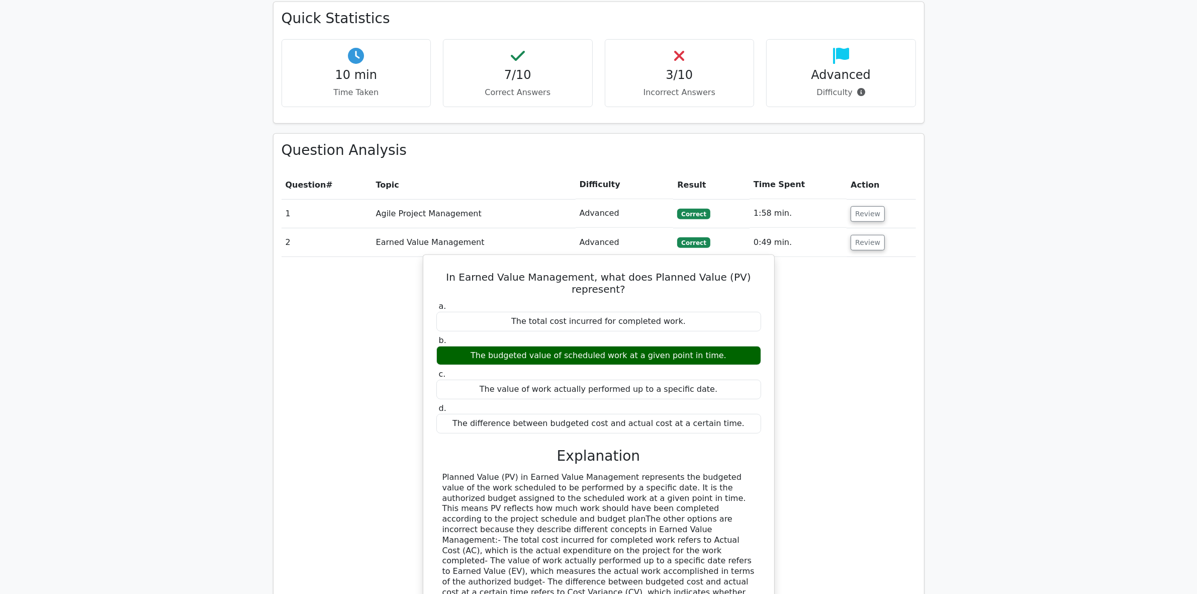
drag, startPoint x: 435, startPoint y: 229, endPoint x: 549, endPoint y: 533, distance: 324.7
click at [548, 534] on div "In Earned Value Management, what does Planned Value (PV) represent? a. The tota…" at bounding box center [598, 457] width 343 height 397
copy div "In Earned Value Management, what does Planned Value (PV) represent? a. The tota…"
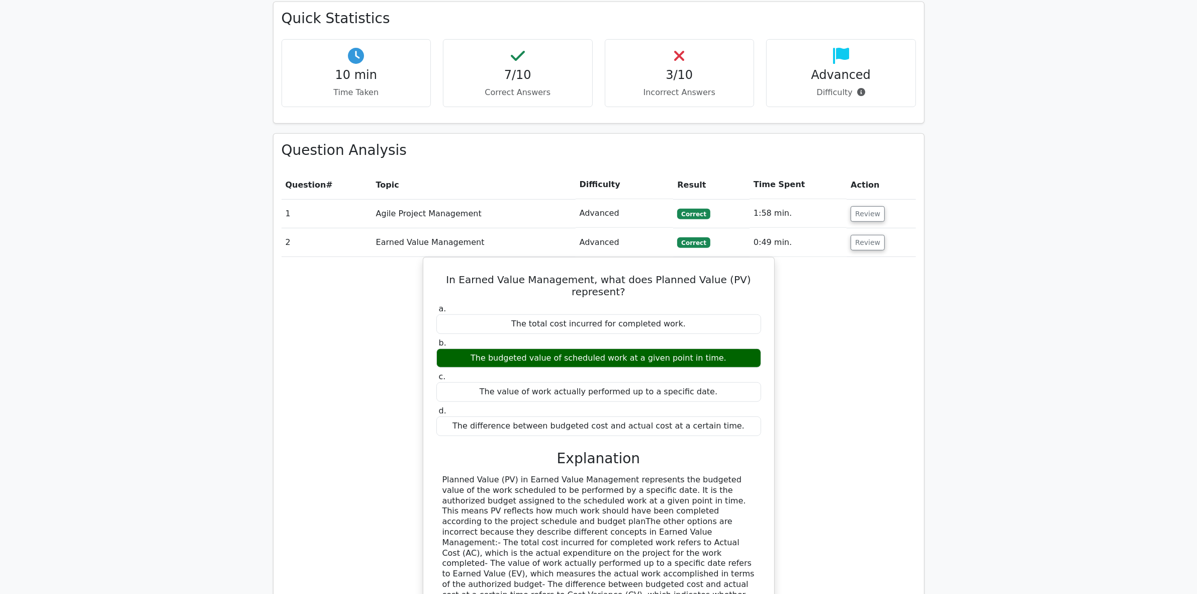
click at [390, 487] on div "In Earned Value Management, what does Planned Value (PV) represent? a. The tota…" at bounding box center [599, 466] width 634 height 418
click at [873, 235] on button "Review" at bounding box center [868, 243] width 34 height 16
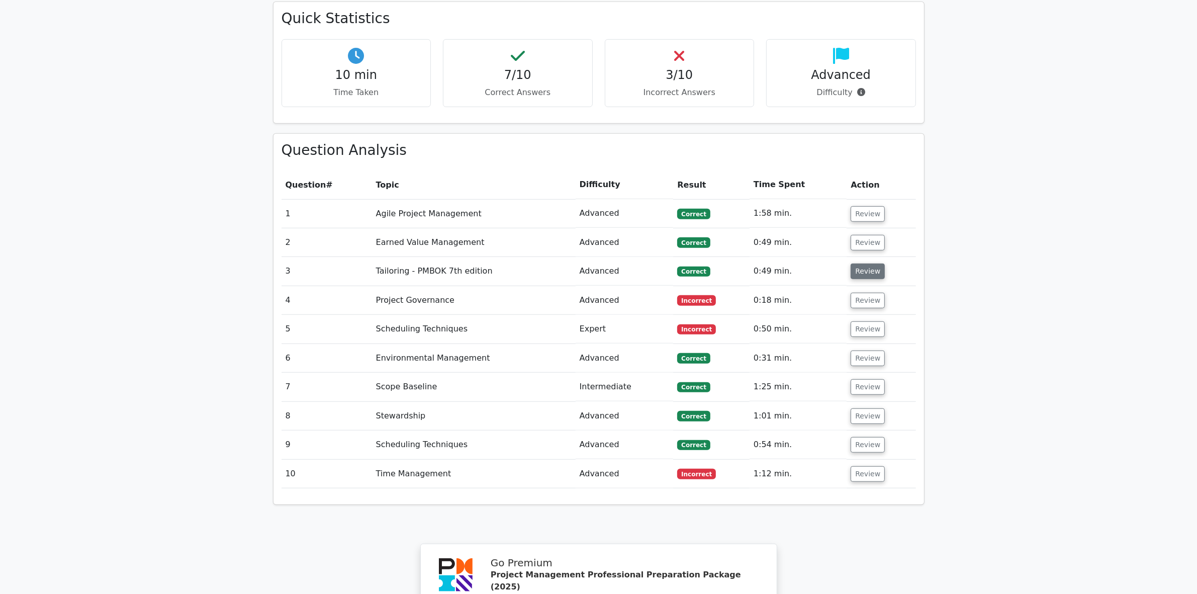
click at [861, 263] on button "Review" at bounding box center [868, 271] width 34 height 16
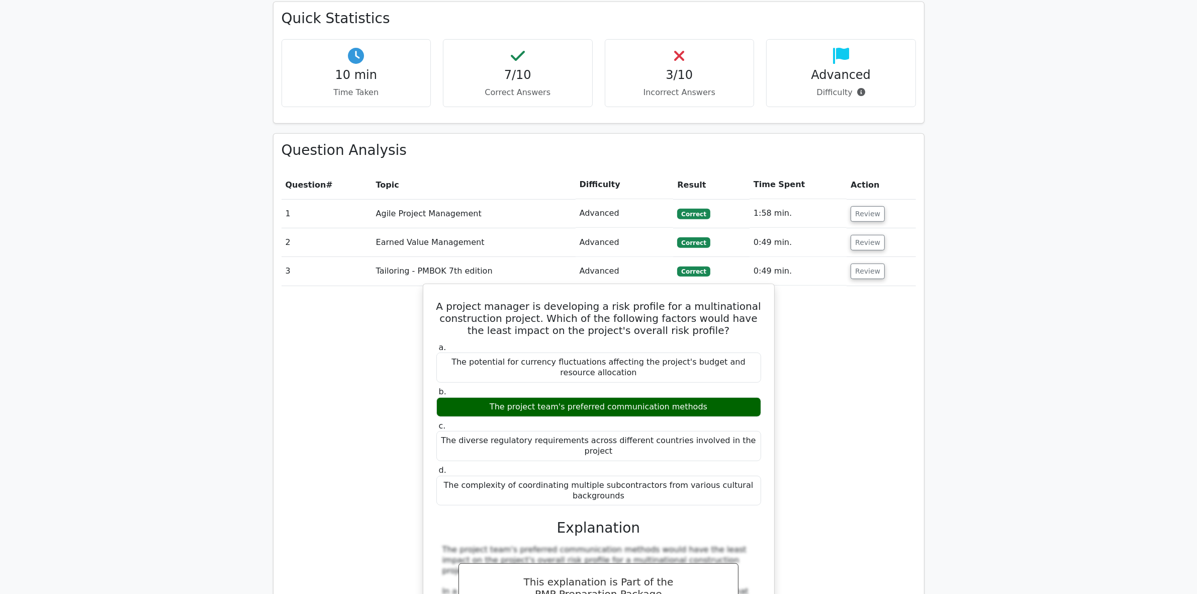
drag, startPoint x: 430, startPoint y: 250, endPoint x: 735, endPoint y: 442, distance: 360.6
copy div "A project manager is developing a risk profile for a multinational construction…"
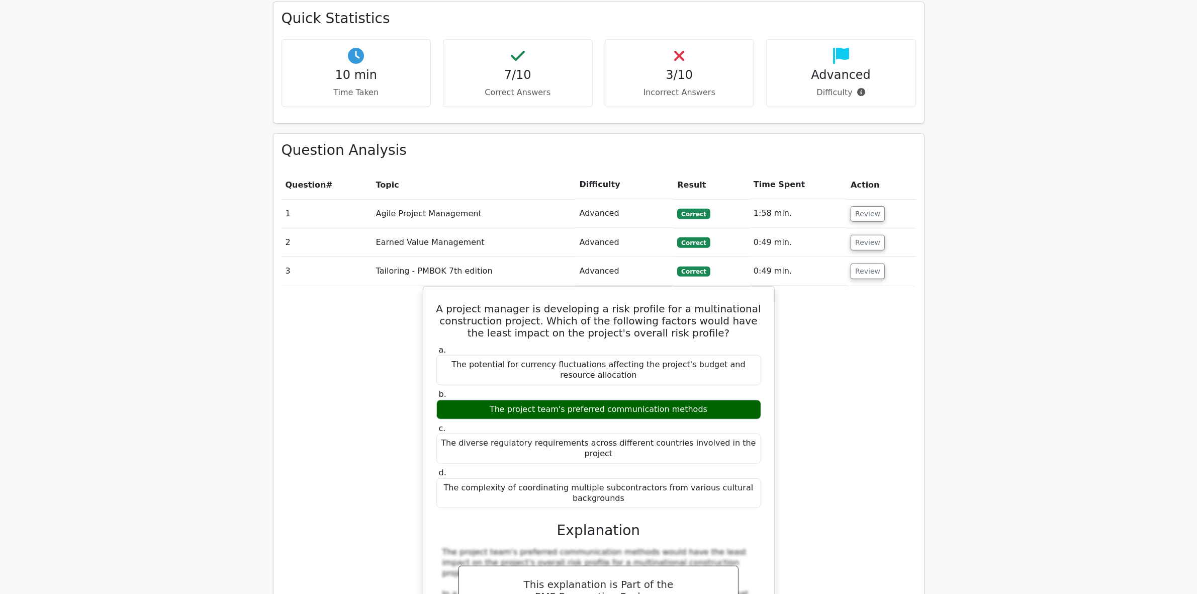
click at [857, 257] on td "Review" at bounding box center [881, 271] width 69 height 29
click at [857, 263] on button "Review" at bounding box center [868, 271] width 34 height 16
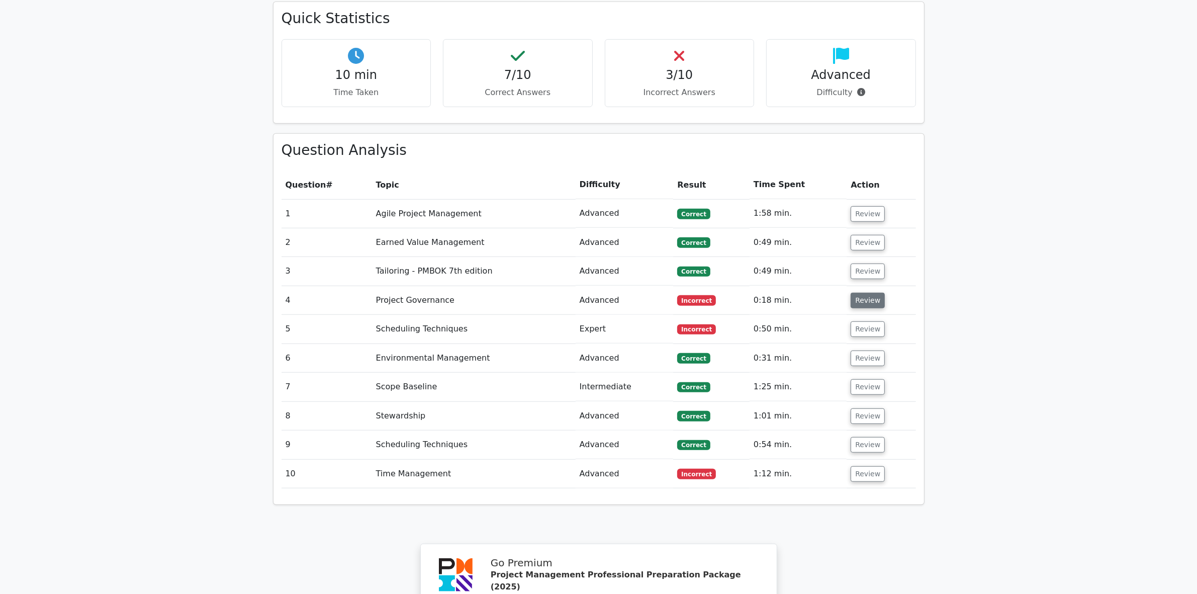
click at [862, 293] on button "Review" at bounding box center [868, 301] width 34 height 16
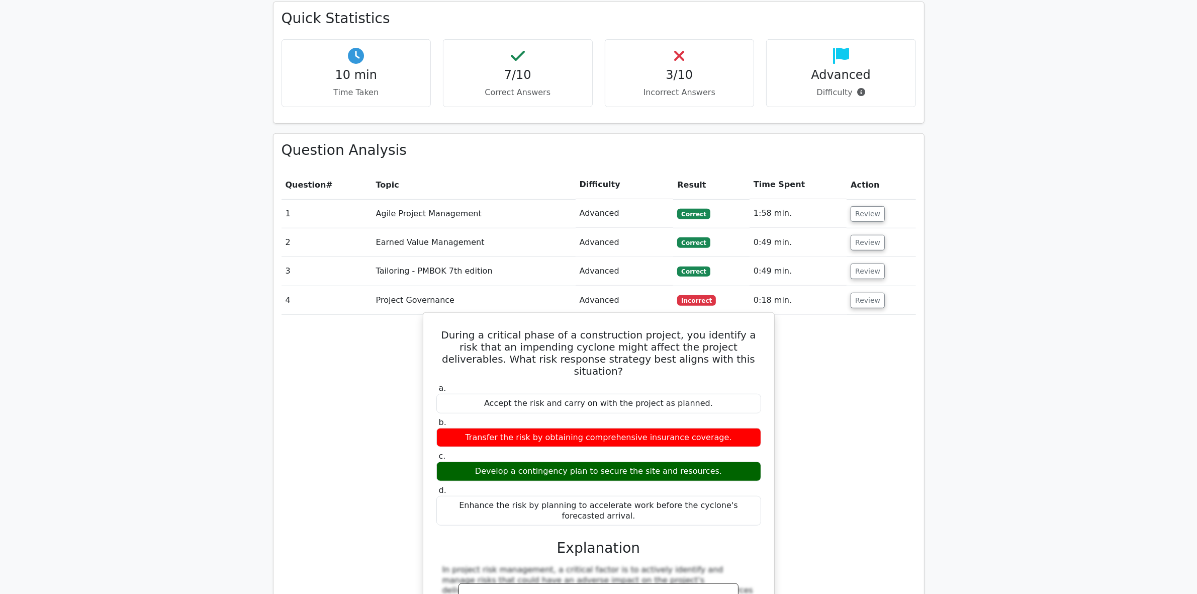
drag, startPoint x: 434, startPoint y: 288, endPoint x: 757, endPoint y: 455, distance: 364.3
click at [757, 455] on div "During a critical phase of a construction project, you identify a risk that an …" at bounding box center [598, 548] width 343 height 463
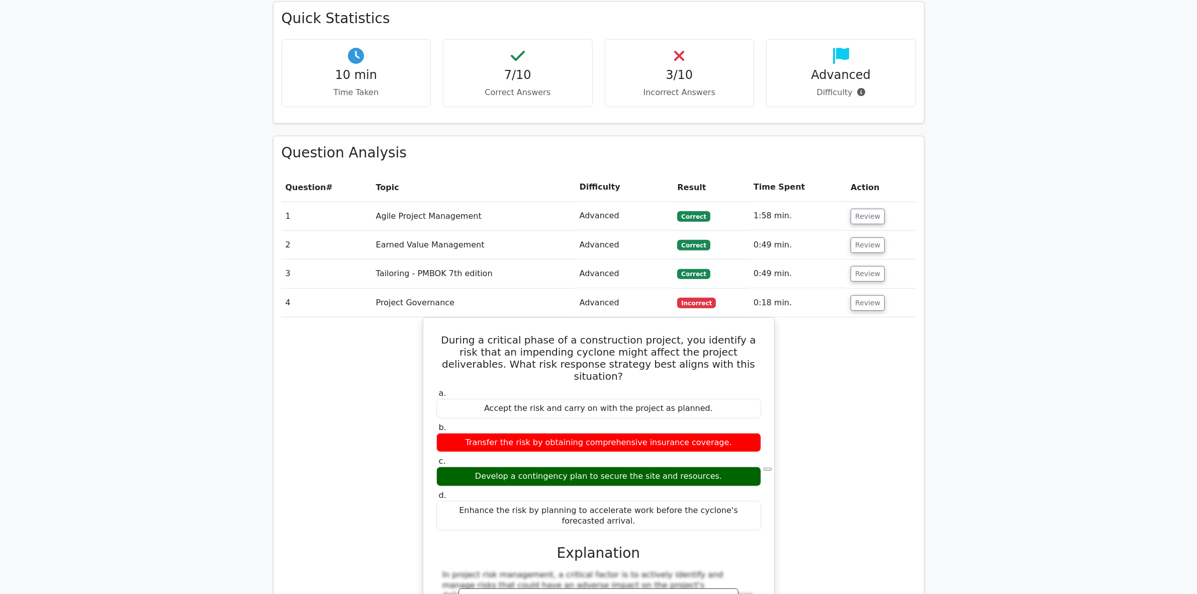
copy div "During a critical phase of a construction project, you identify a risk that an …"
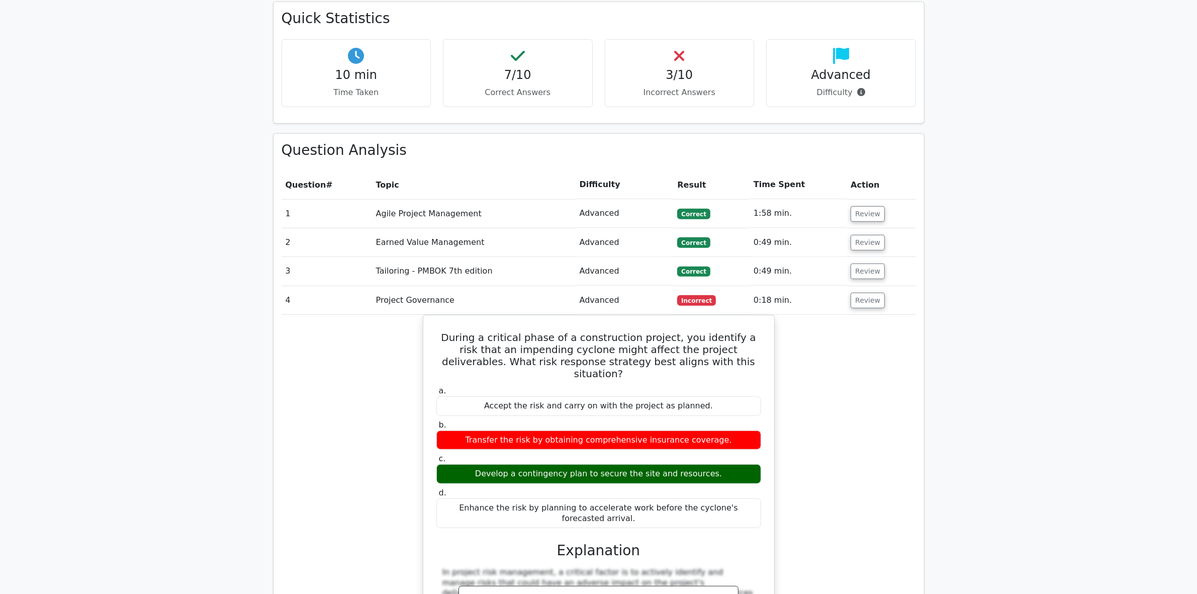
click at [364, 517] on div "During a critical phase of a construction project, you identify a risk that an …" at bounding box center [599, 557] width 634 height 484
click at [867, 293] on button "Review" at bounding box center [868, 301] width 34 height 16
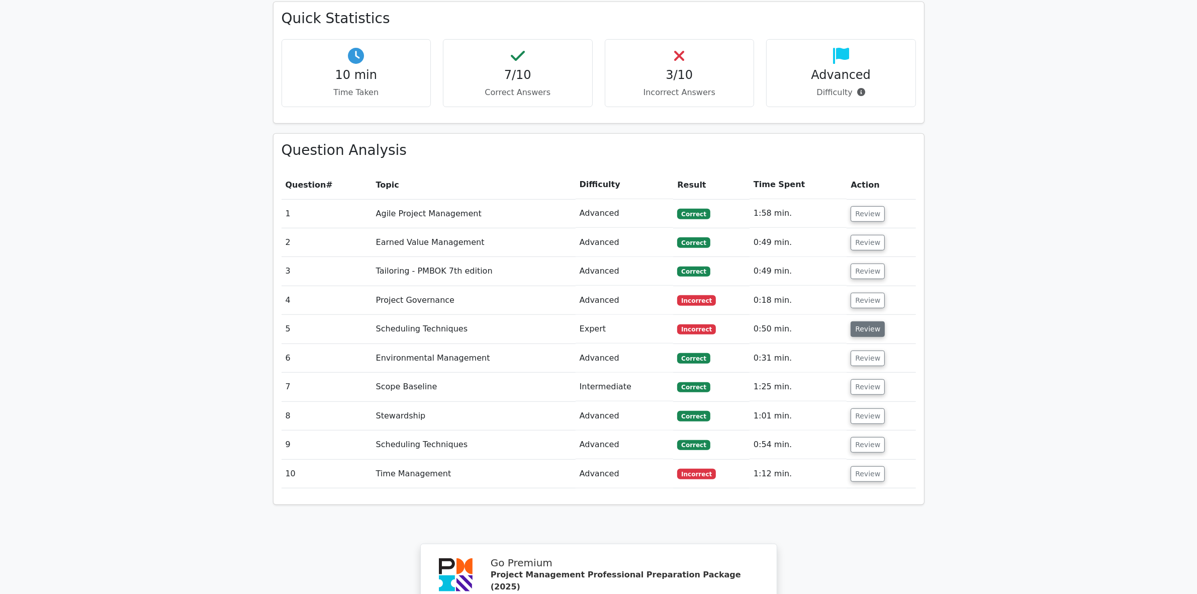
click at [863, 321] on button "Review" at bounding box center [868, 329] width 34 height 16
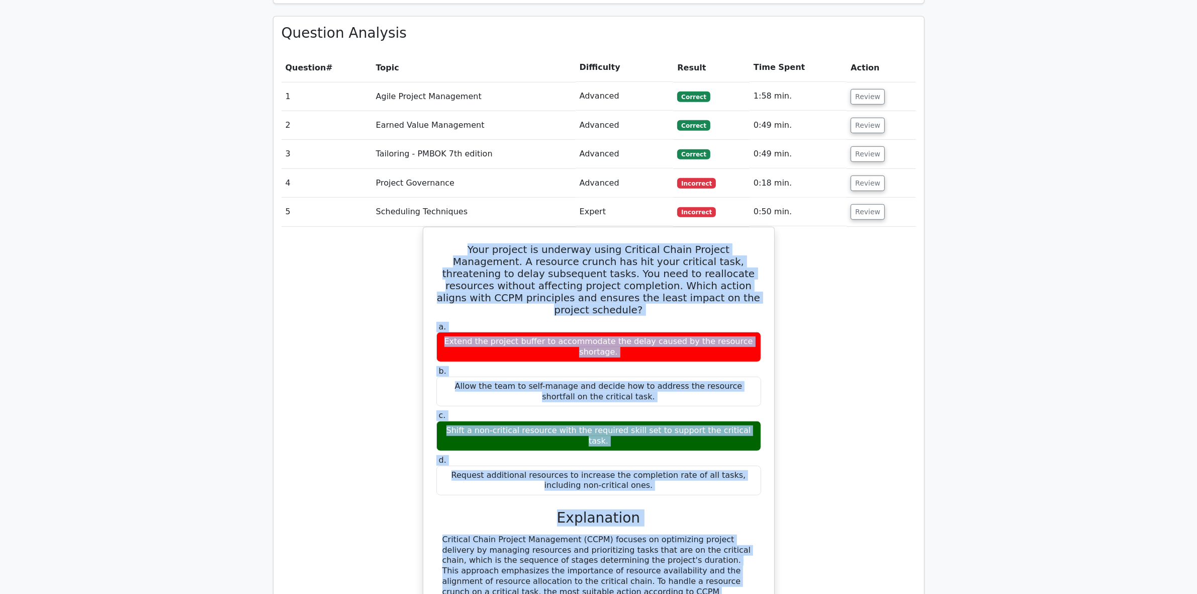
scroll to position [935, 0]
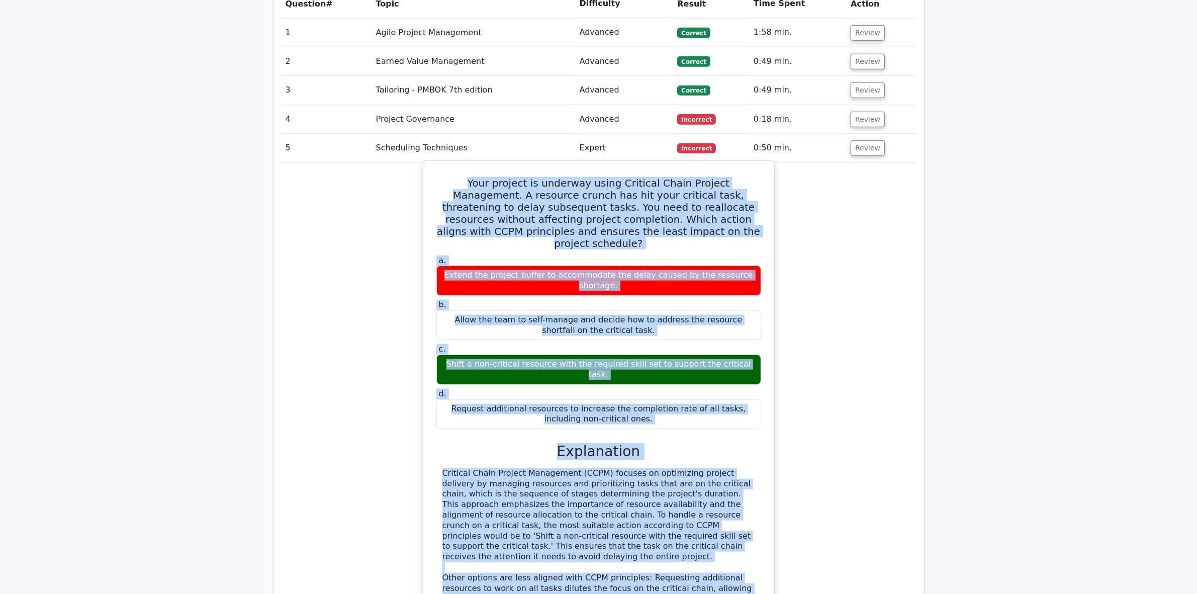
drag, startPoint x: 435, startPoint y: 315, endPoint x: 719, endPoint y: 519, distance: 349.5
click at [719, 519] on div "Your project is underway using Critical Chain Project Management. A resource cr…" at bounding box center [598, 419] width 343 height 508
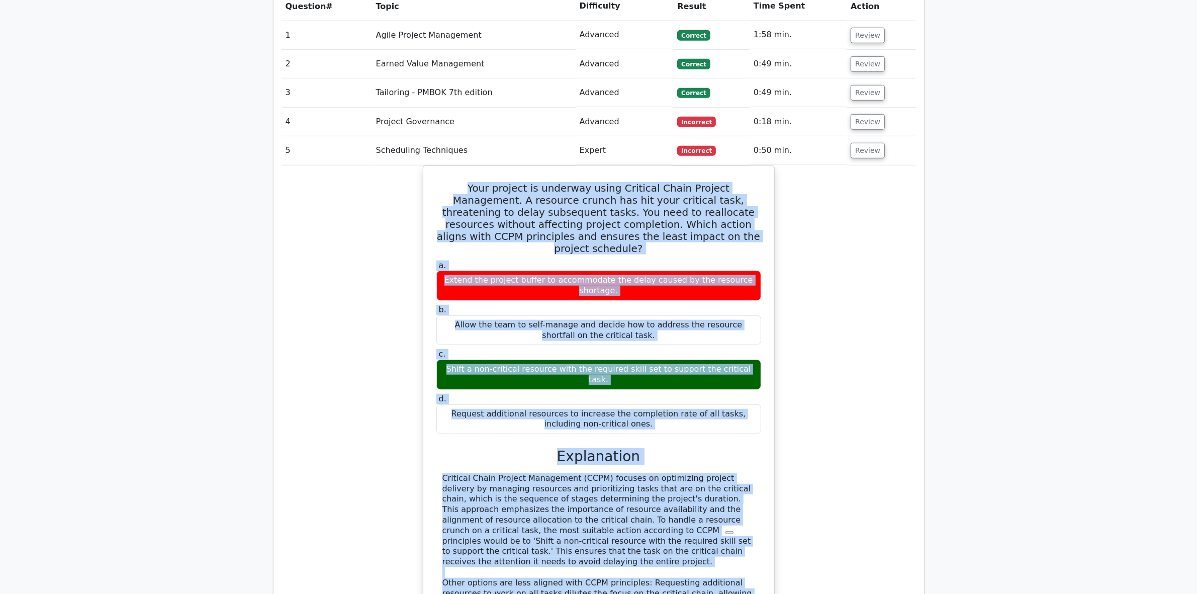
copy div "Your project is underway using Critical Chain Project Management. A resource cr…"
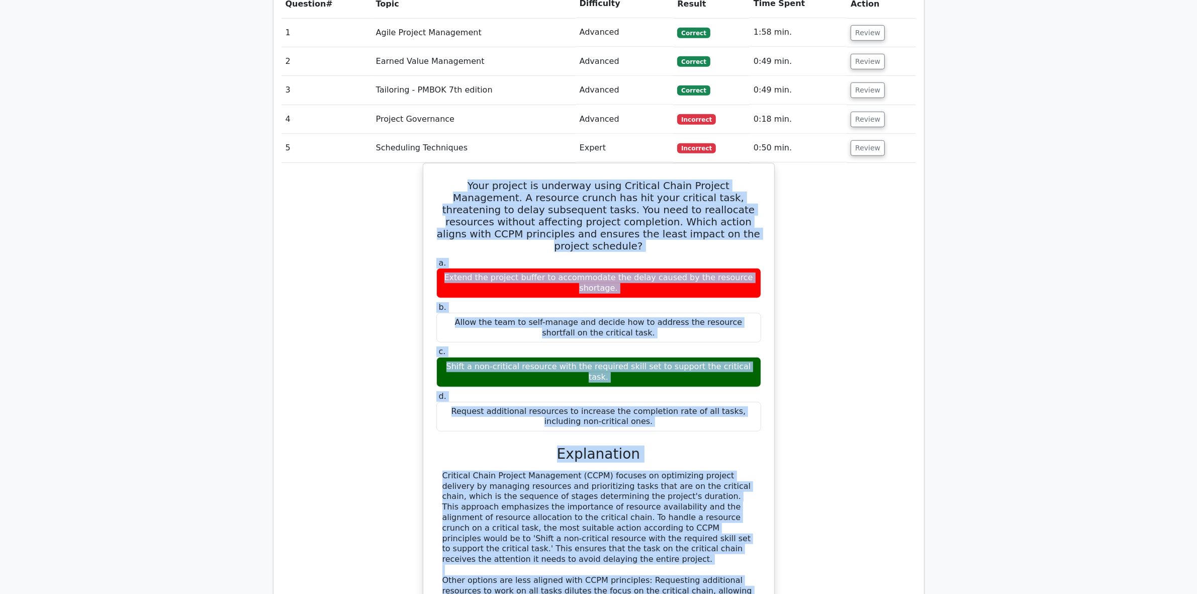
click at [327, 523] on div "Your project is underway using Critical Chain Project Management. A resource cr…" at bounding box center [599, 427] width 634 height 529
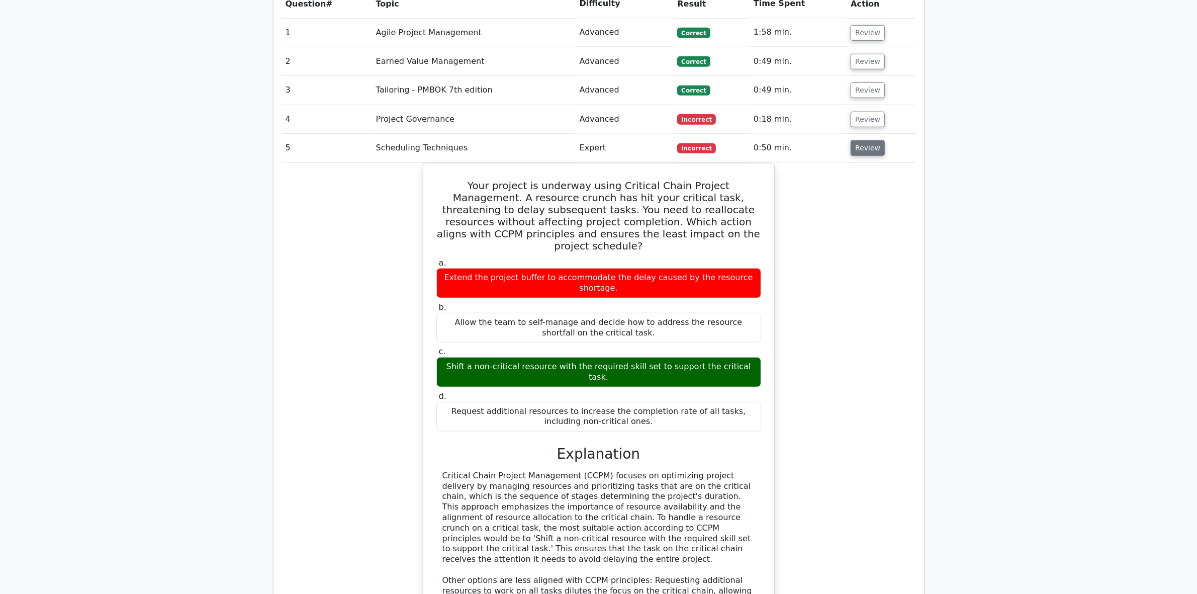
click at [866, 140] on button "Review" at bounding box center [868, 148] width 34 height 16
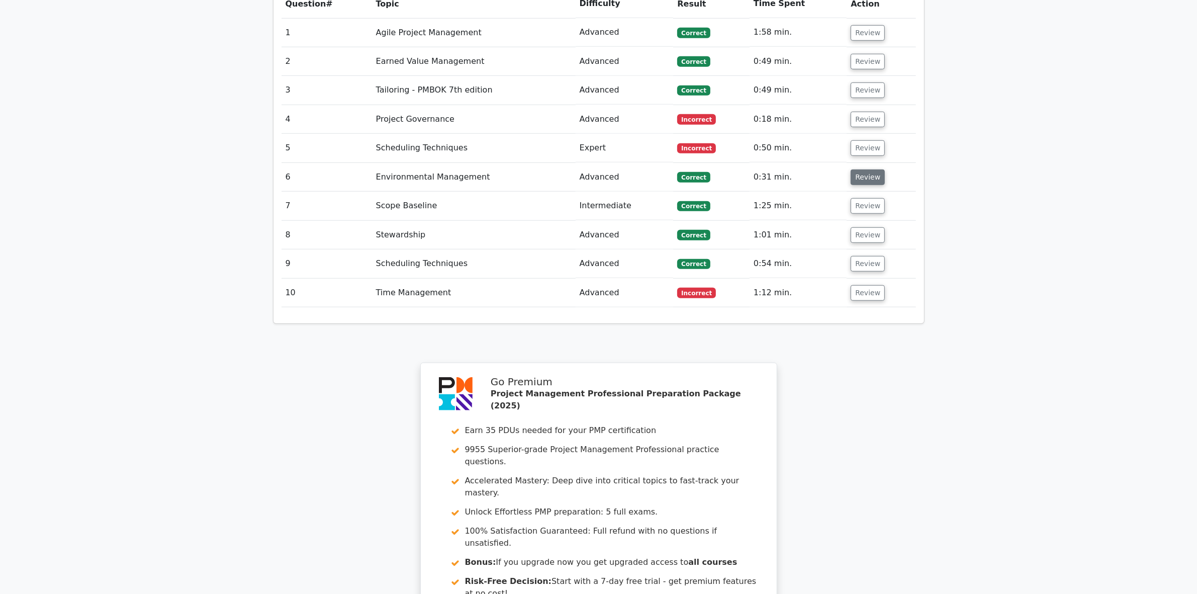
click at [865, 169] on button "Review" at bounding box center [868, 177] width 34 height 16
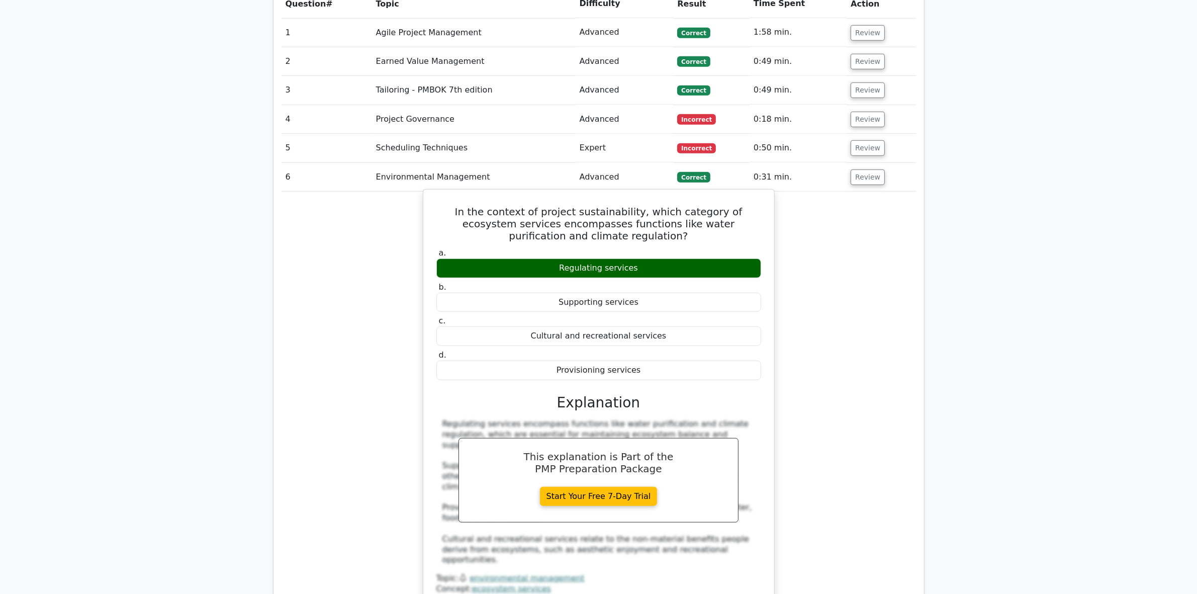
drag, startPoint x: 436, startPoint y: 154, endPoint x: 690, endPoint y: 330, distance: 308.6
click at [690, 330] on div "In the context of project sustainability, which category of ecosystem services …" at bounding box center [598, 403] width 343 height 419
copy div "In the context of project sustainability, which category of ecosystem services …"
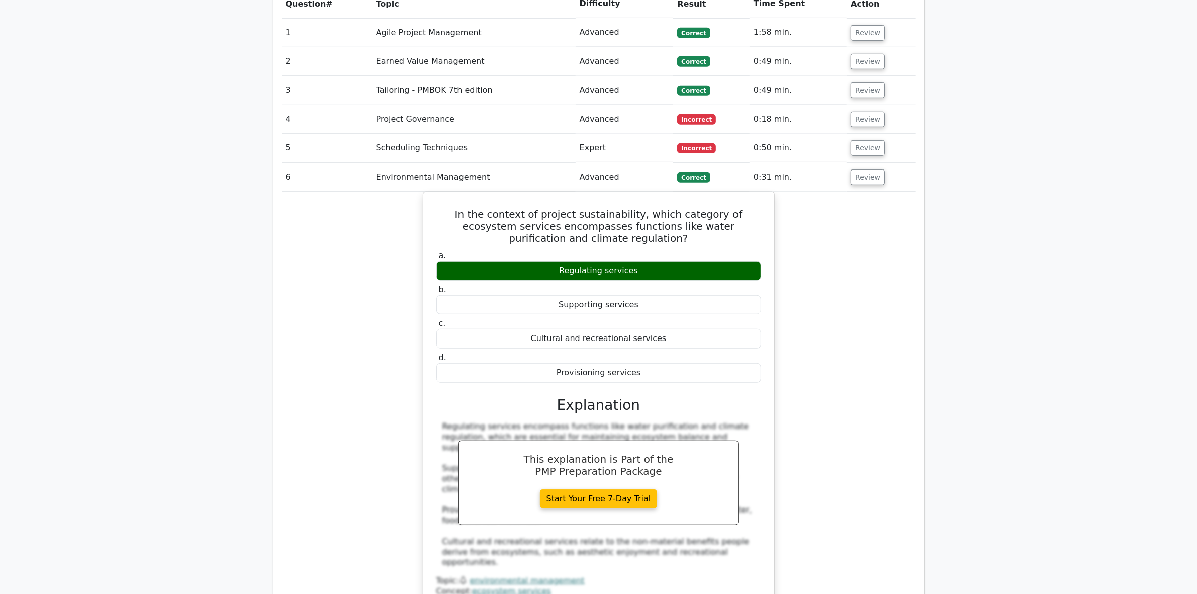
click at [365, 519] on div "In the context of project sustainability, which category of ecosystem services …" at bounding box center [599, 412] width 634 height 440
click at [863, 169] on button "Review" at bounding box center [868, 177] width 34 height 16
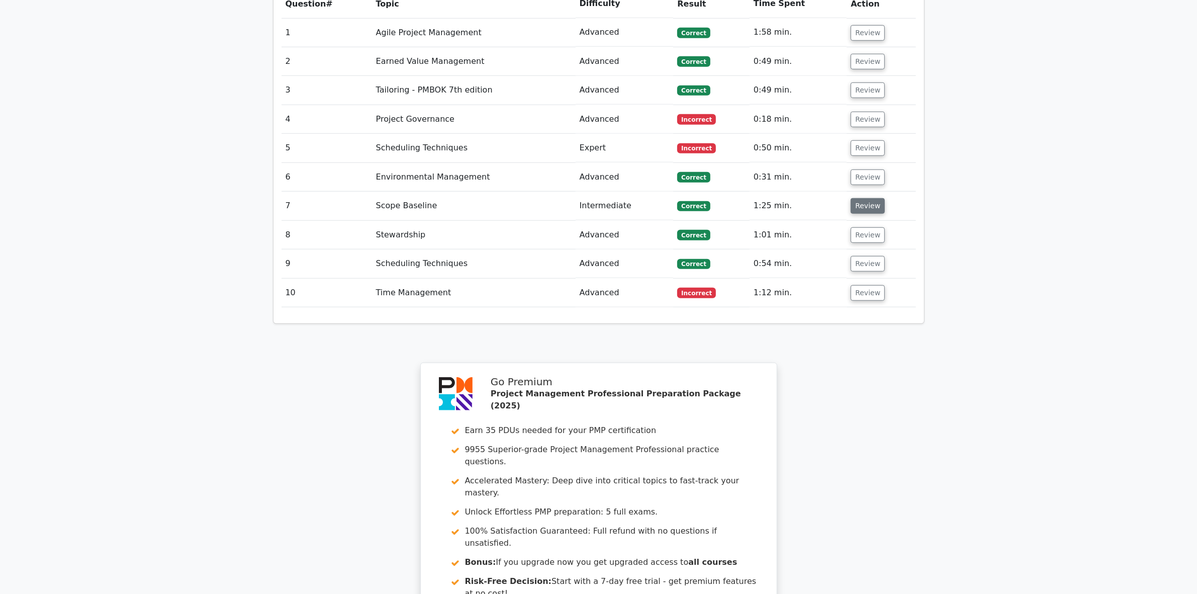
click at [866, 198] on button "Review" at bounding box center [868, 206] width 34 height 16
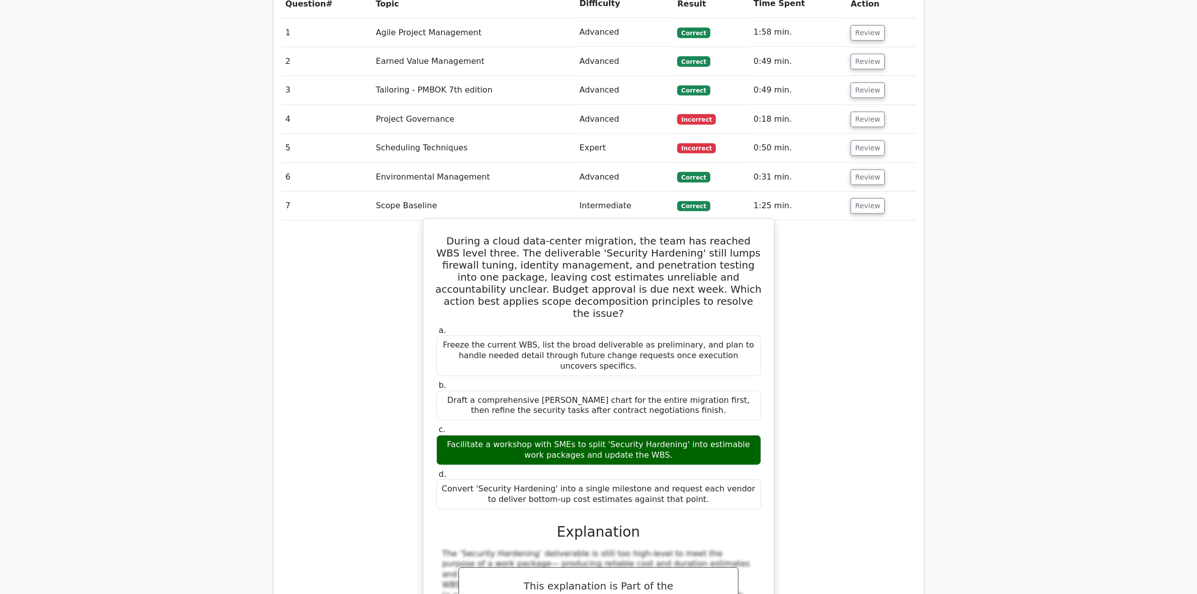
drag, startPoint x: 430, startPoint y: 192, endPoint x: 690, endPoint y: 436, distance: 356.7
click at [690, 436] on div "During a cloud data-center migration, the team has reached WBS level three. The…" at bounding box center [598, 488] width 343 height 530
copy div "During a cloud data-center migration, the team has reached WBS level three. The…"
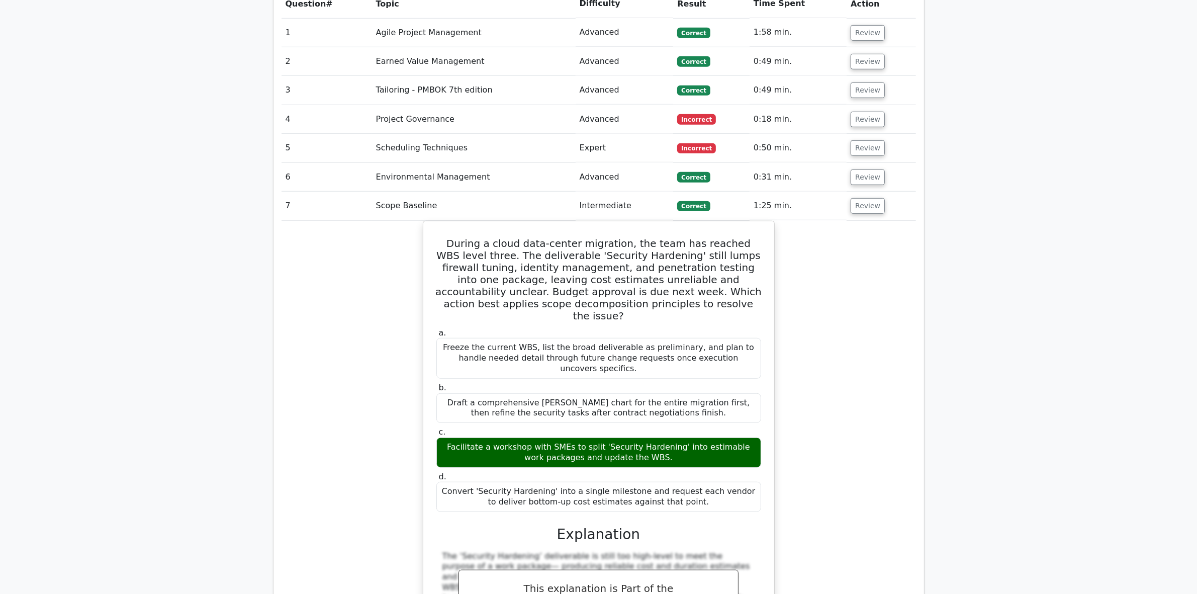
click at [354, 517] on div "During a cloud data-center migration, the team has reached WBS level three. The…" at bounding box center [599, 496] width 634 height 551
click at [869, 198] on button "Review" at bounding box center [868, 206] width 34 height 16
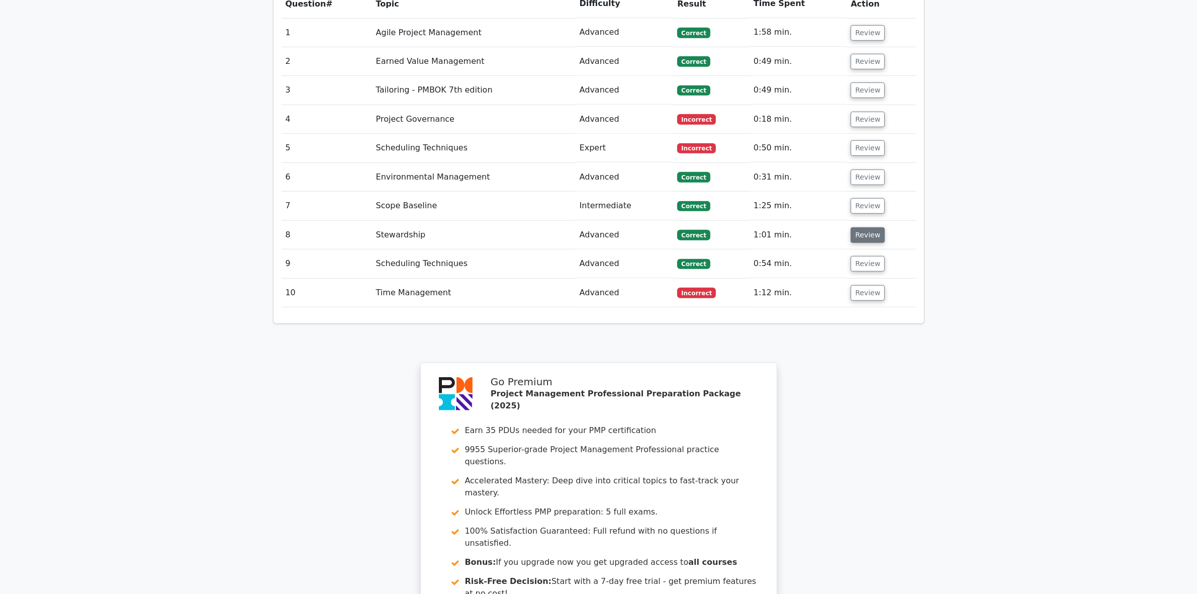
click at [865, 227] on button "Review" at bounding box center [868, 235] width 34 height 16
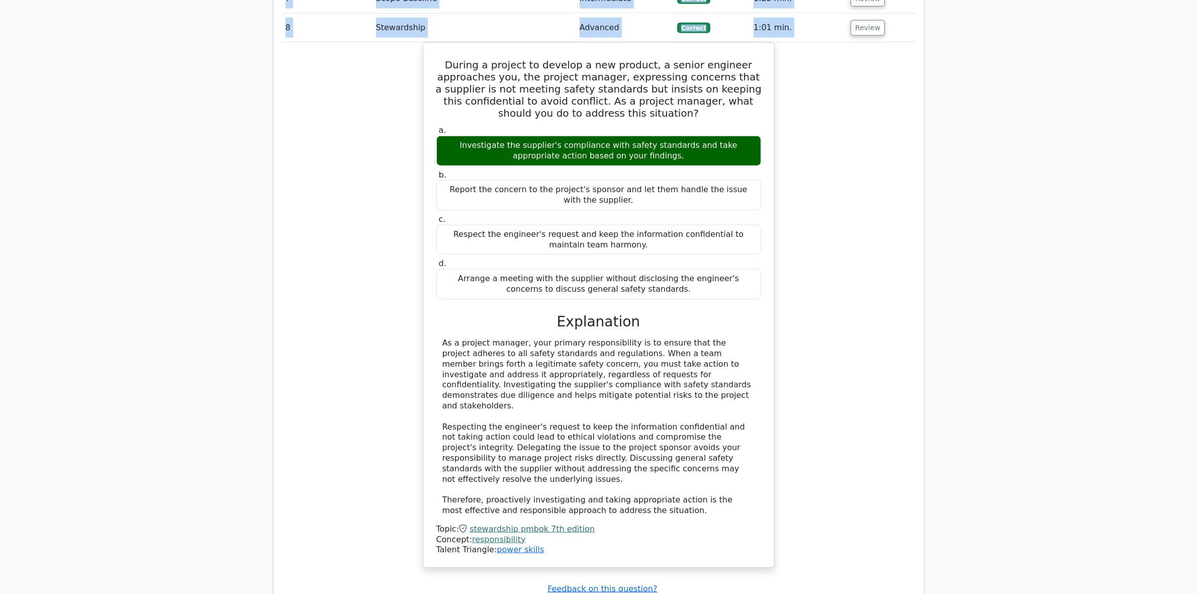
scroll to position [1195, 0]
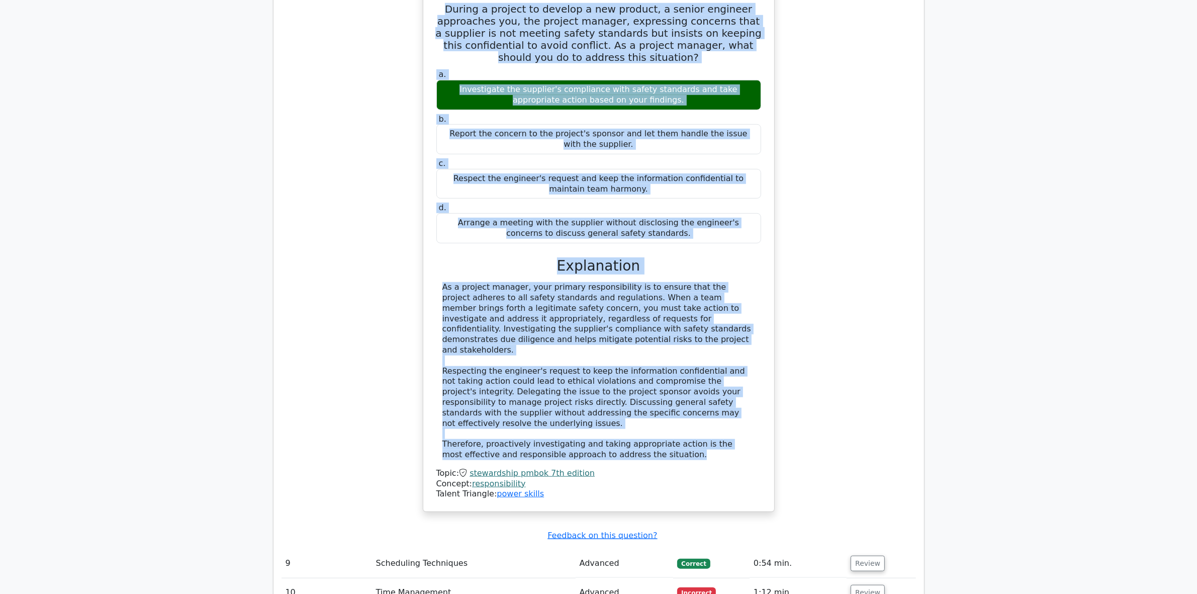
drag, startPoint x: 428, startPoint y: 215, endPoint x: 654, endPoint y: 393, distance: 287.8
click at [656, 394] on div "During a project to develop a new product, a senior engineer approaches you, th…" at bounding box center [598, 249] width 343 height 516
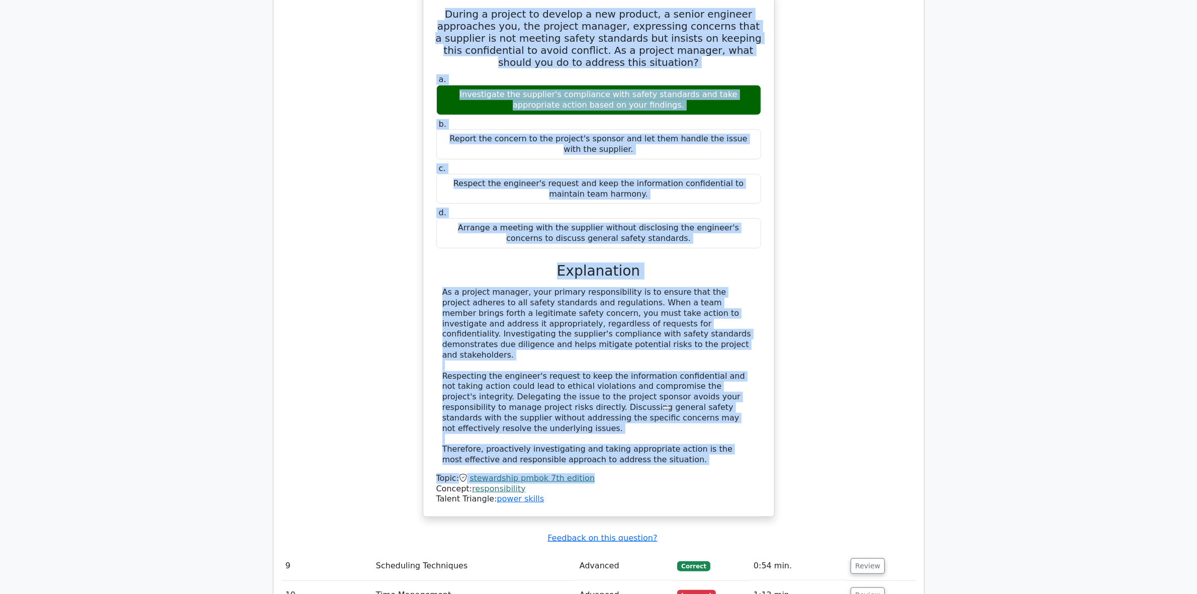
copy div "During a project to develop a new product, a senior engineer approaches you, th…"
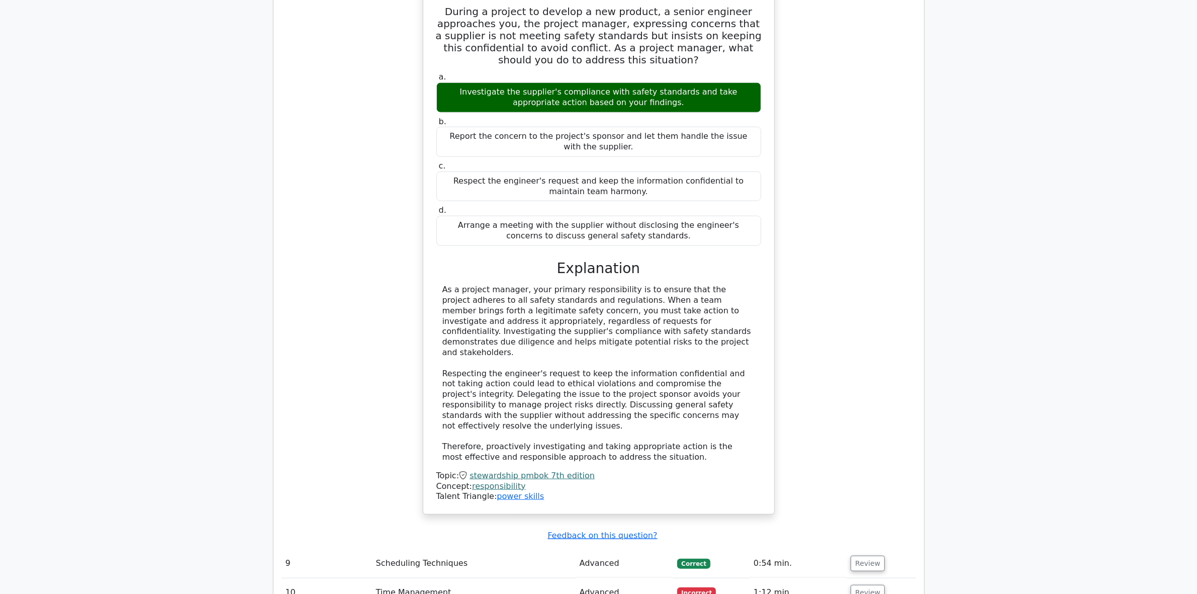
scroll to position [944, 0]
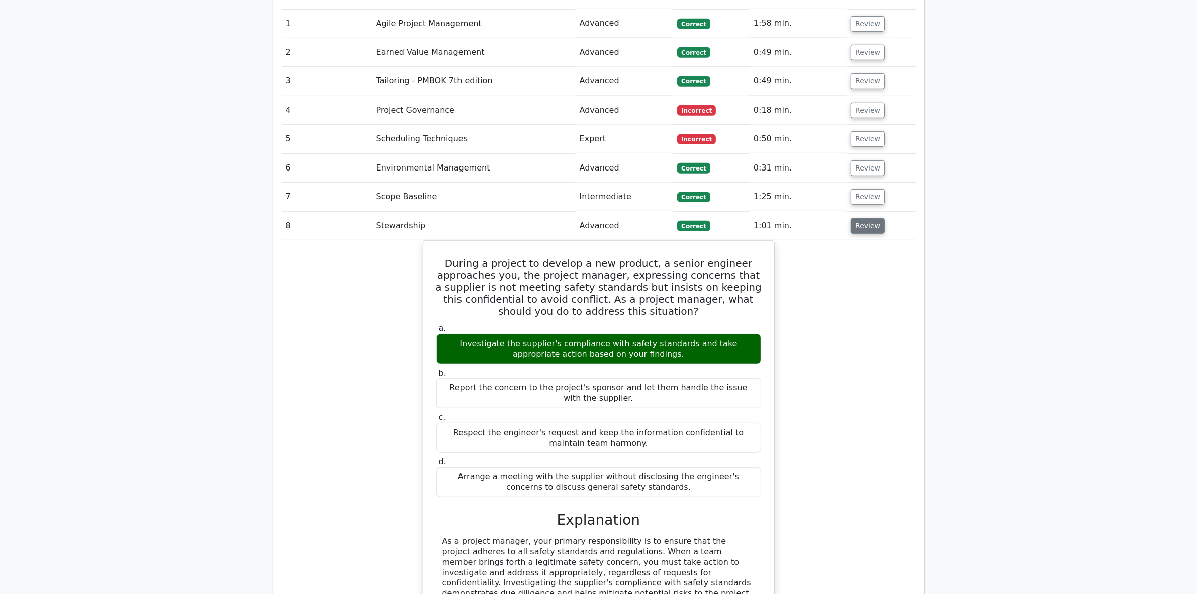
click at [864, 218] on button "Review" at bounding box center [868, 226] width 34 height 16
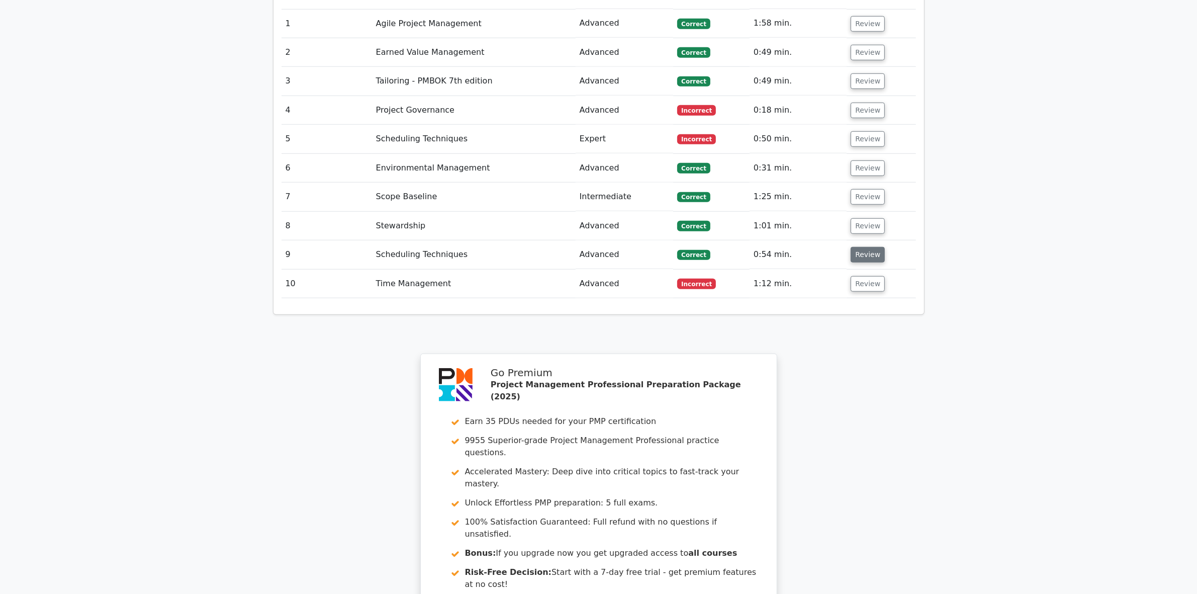
click at [867, 247] on button "Review" at bounding box center [868, 255] width 34 height 16
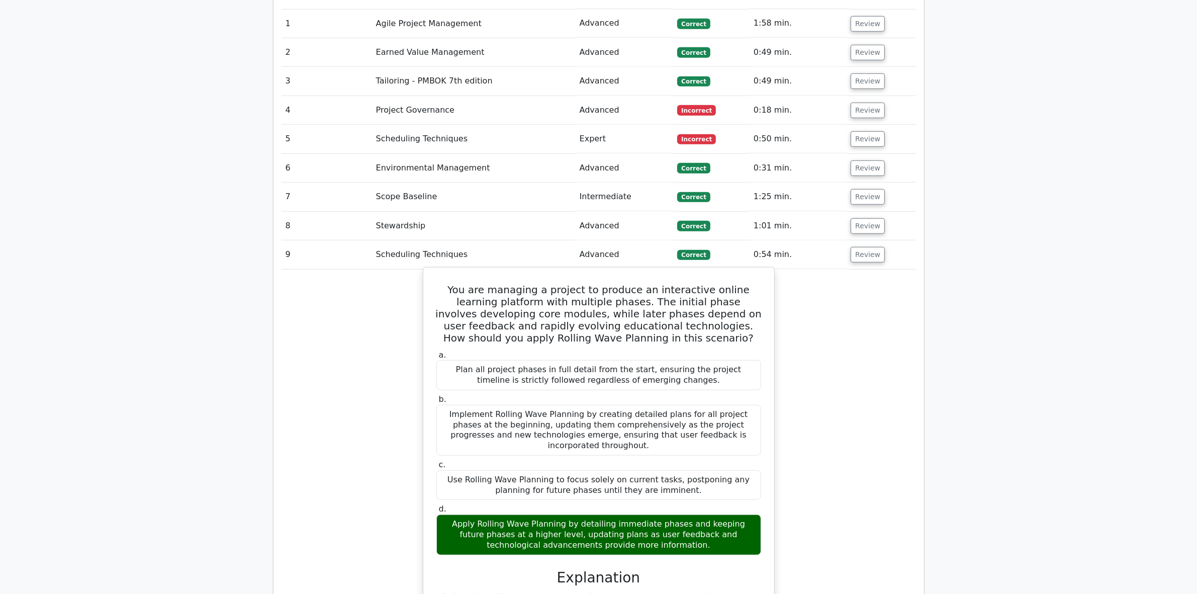
drag, startPoint x: 436, startPoint y: 240, endPoint x: 762, endPoint y: 497, distance: 415.0
click at [762, 497] on div "You are managing a project to produce an interactive online learning platform w…" at bounding box center [598, 519] width 343 height 496
copy div "You are managing a project to produce an interactive online learning platform w…"
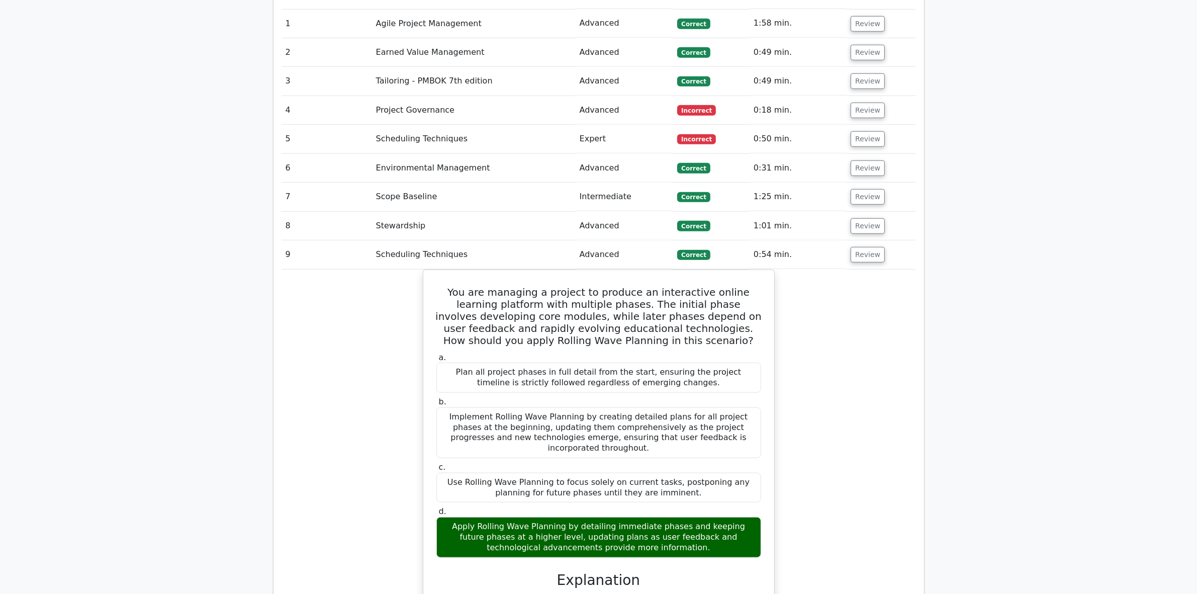
click at [314, 523] on div "You are managing a project to produce an interactive online learning platform w…" at bounding box center [599, 527] width 634 height 517
click at [866, 247] on button "Review" at bounding box center [868, 255] width 34 height 16
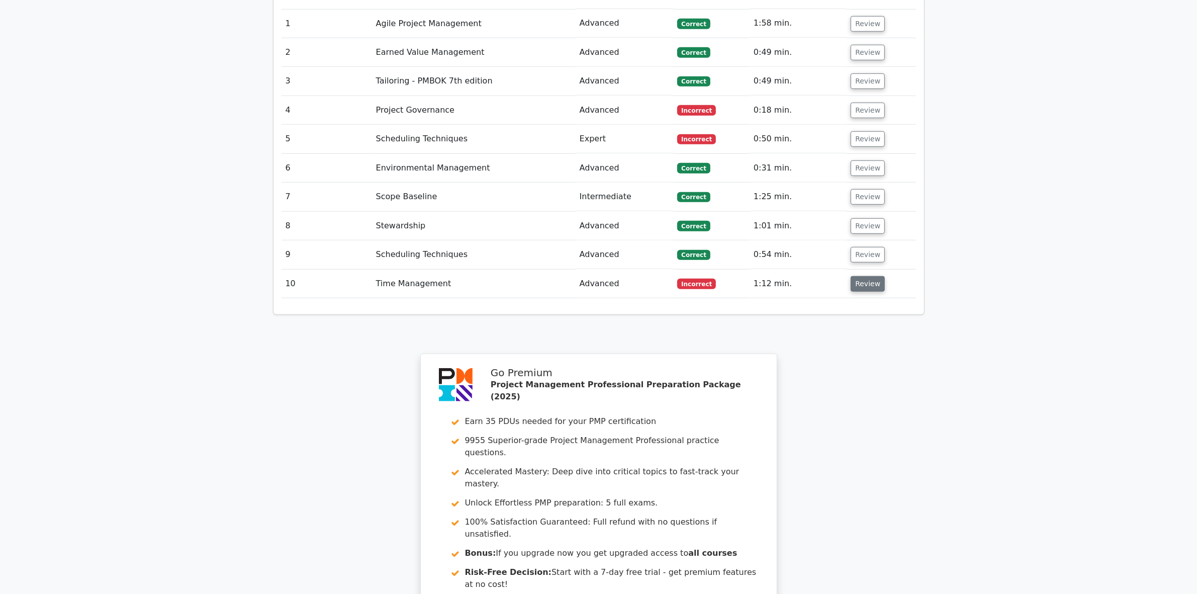
click at [865, 276] on button "Review" at bounding box center [868, 284] width 34 height 16
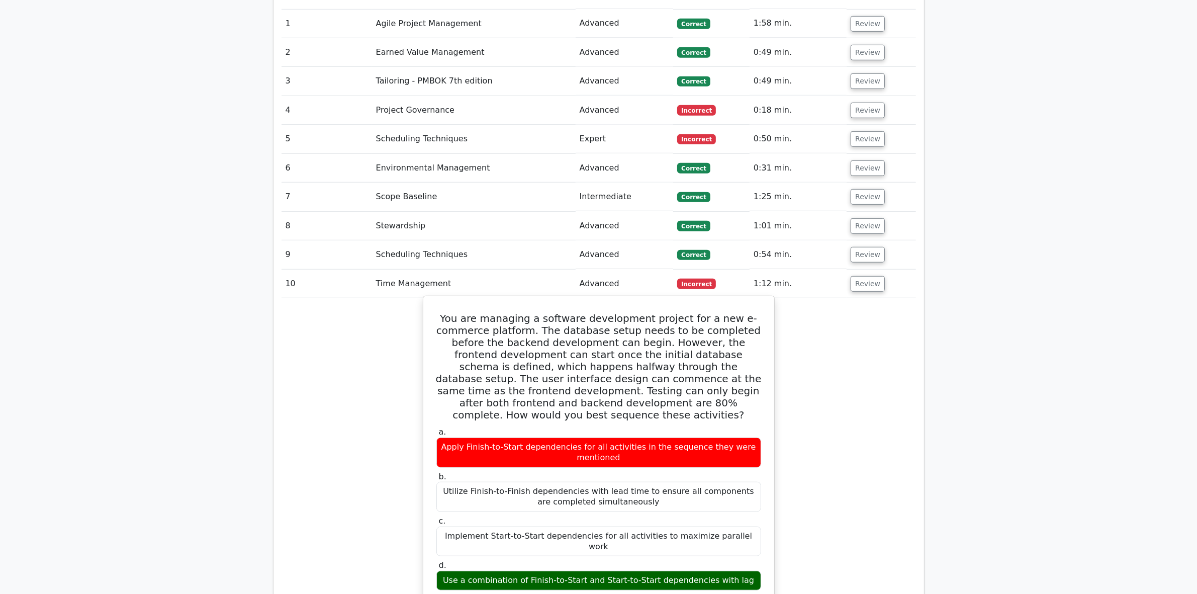
drag, startPoint x: 430, startPoint y: 267, endPoint x: 753, endPoint y: 519, distance: 409.8
copy div "You are managing a software development project for a new e-commerce platform. …"
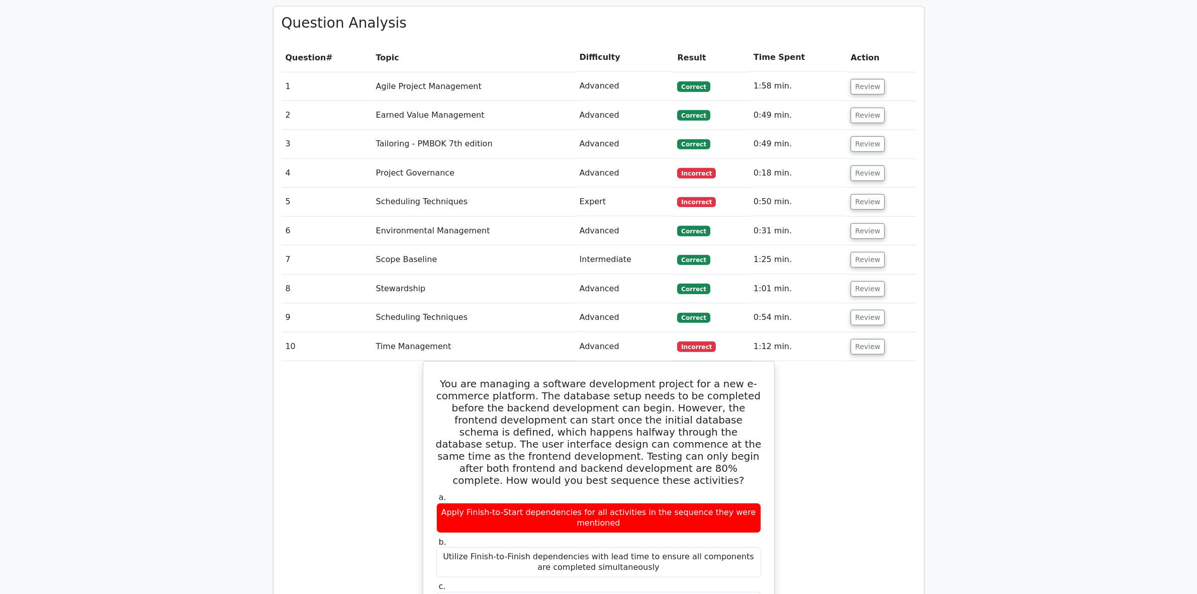
scroll to position [756, 0]
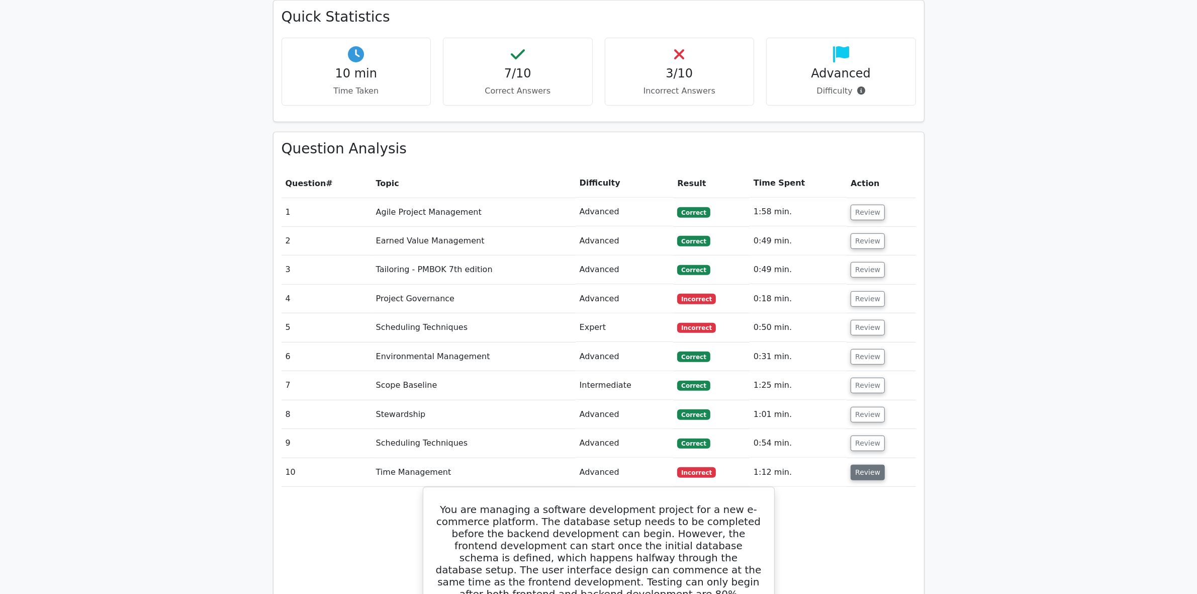
click at [870, 465] on button "Review" at bounding box center [868, 473] width 34 height 16
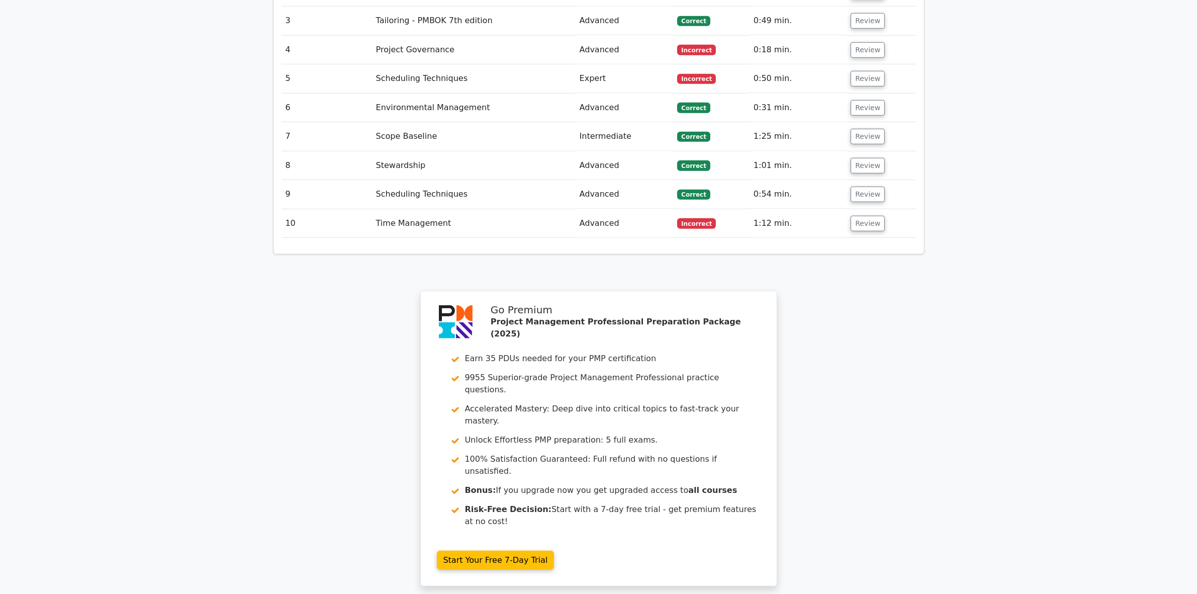
scroll to position [1070, 0]
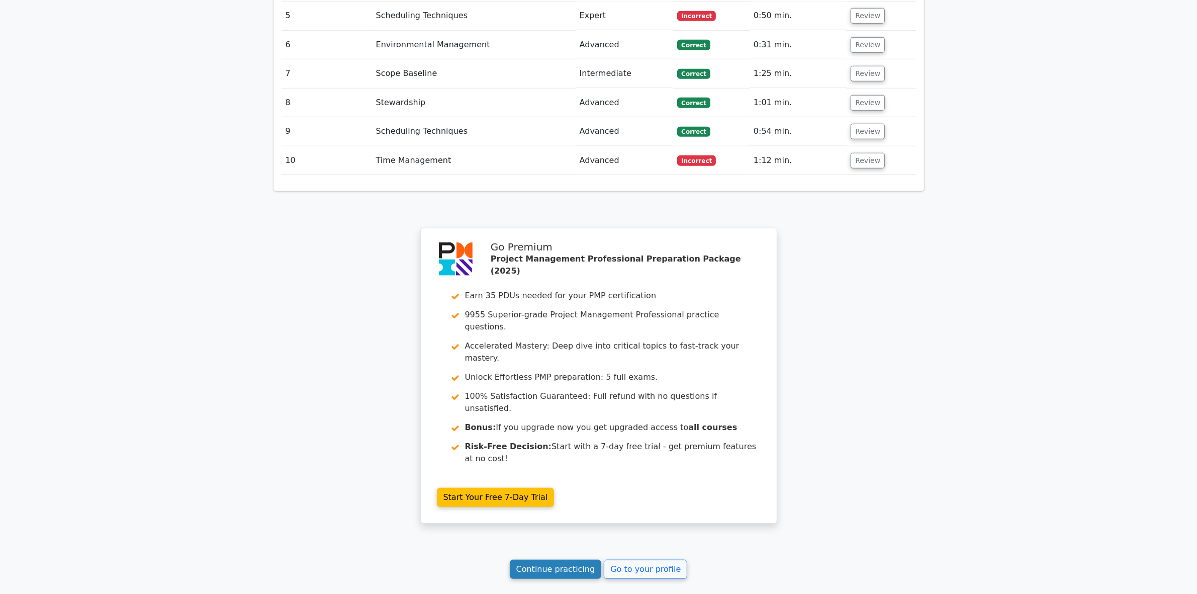
click at [562, 560] on link "Continue practicing" at bounding box center [556, 569] width 92 height 19
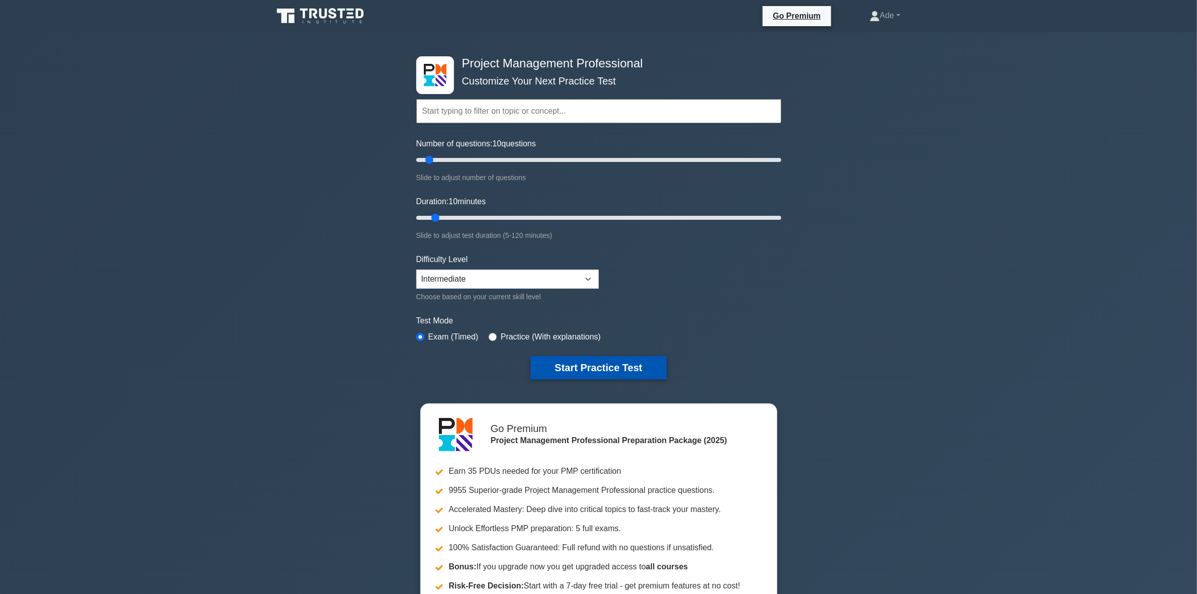
click at [605, 367] on button "Start Practice Test" at bounding box center [598, 367] width 136 height 23
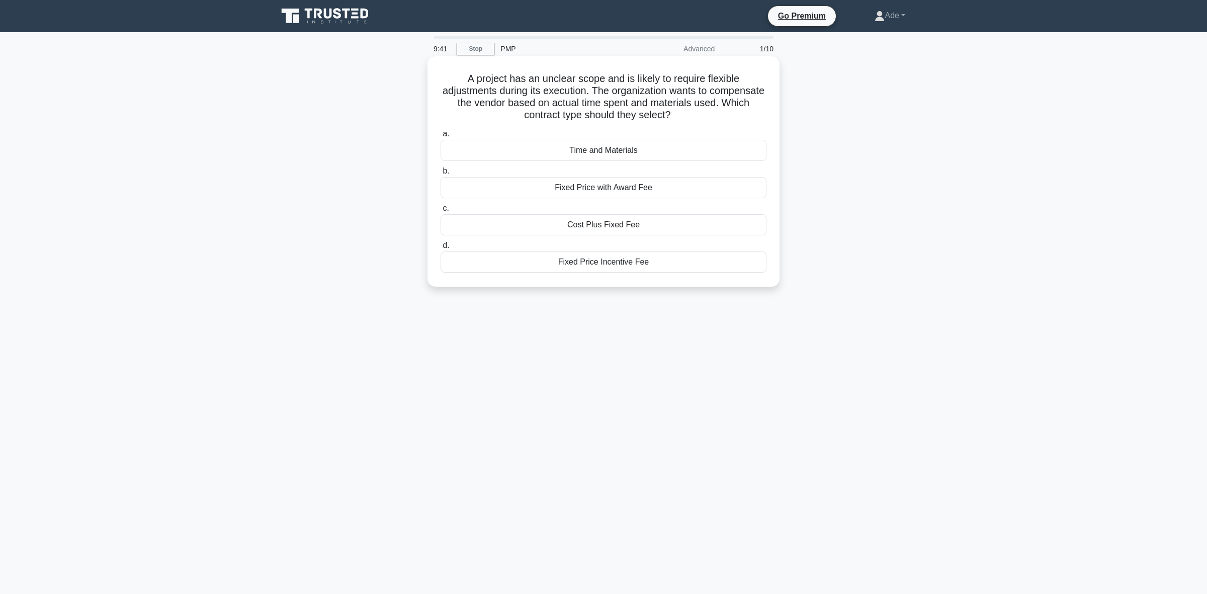
click at [613, 147] on div "Time and Materials" at bounding box center [603, 150] width 326 height 21
click at [440, 137] on input "a. Time and Materials" at bounding box center [440, 134] width 0 height 7
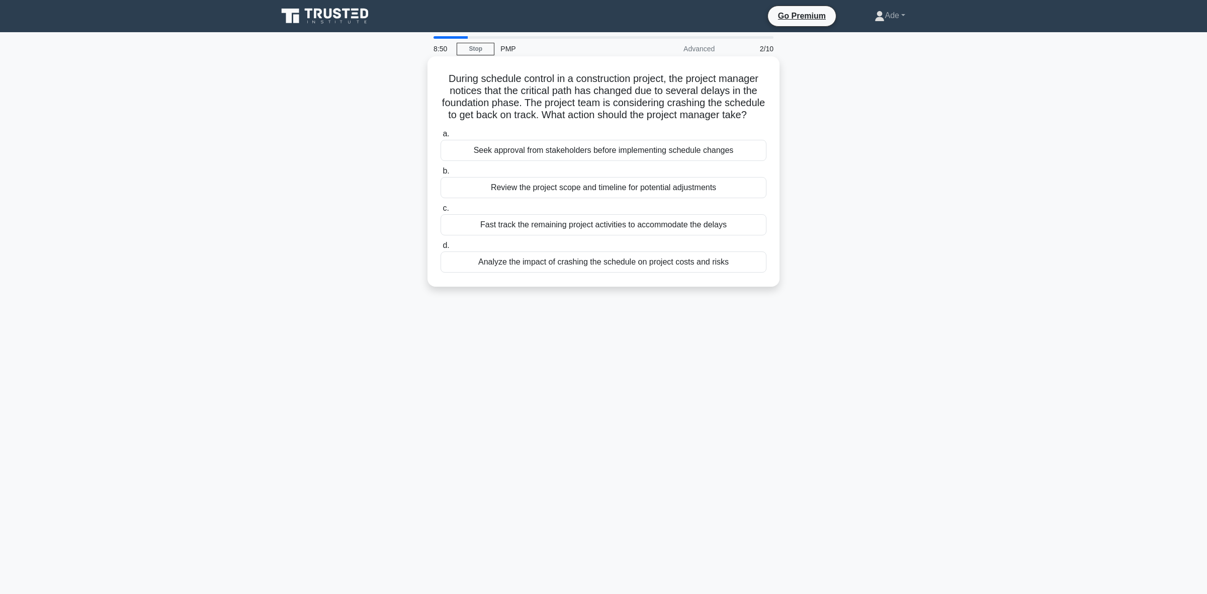
click at [657, 272] on div "Analyze the impact of crashing the schedule on project costs and risks" at bounding box center [603, 261] width 326 height 21
click at [440, 249] on input "d. Analyze the impact of crashing the schedule on project costs and risks" at bounding box center [440, 245] width 0 height 7
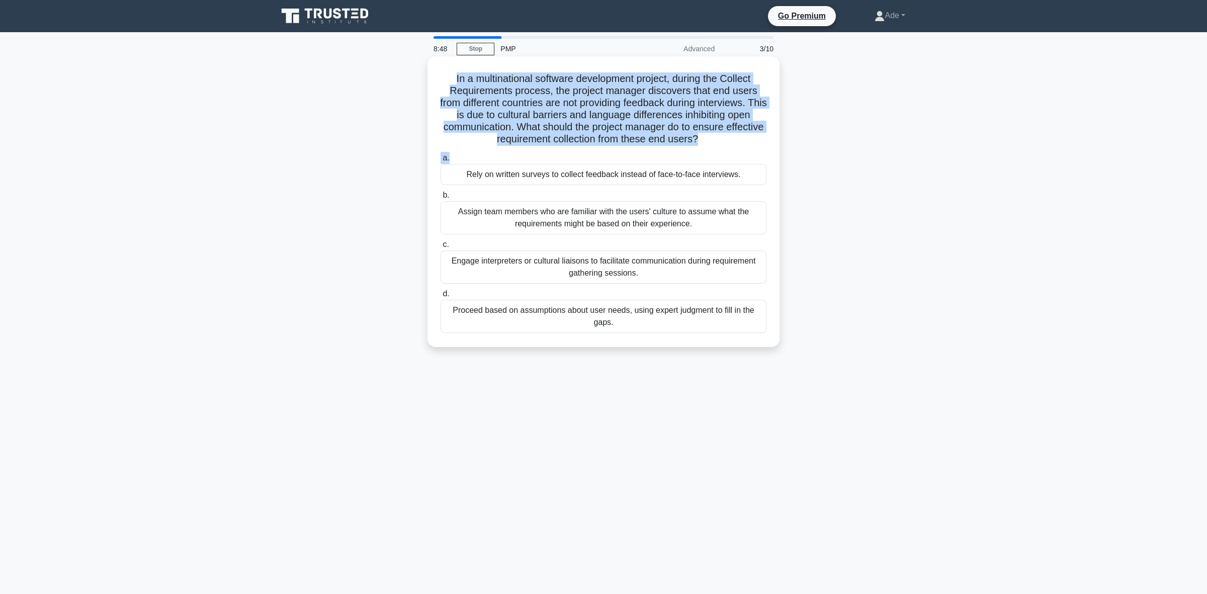
drag, startPoint x: 444, startPoint y: 80, endPoint x: 718, endPoint y: 154, distance: 283.8
click at [718, 154] on div "In a multinational software development project, during the Collect Requirement…" at bounding box center [603, 201] width 344 height 283
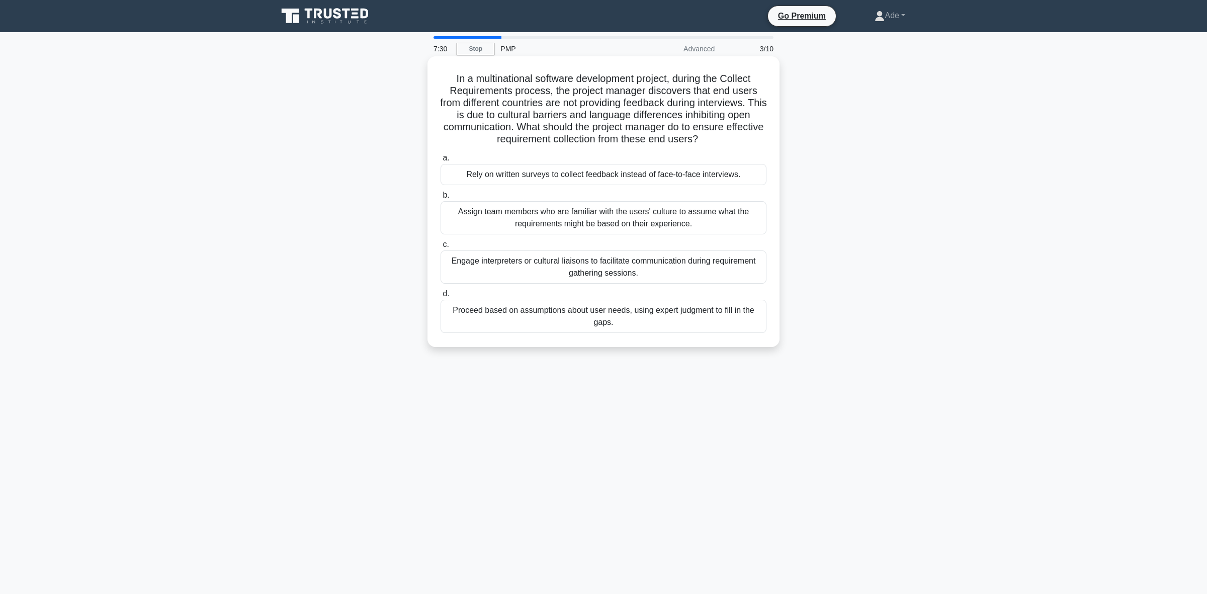
click at [610, 269] on div "Engage interpreters or cultural liaisons to facilitate communication during req…" at bounding box center [603, 266] width 326 height 33
click at [440, 248] on input "c. Engage interpreters or cultural liaisons to facilitate communication during …" at bounding box center [440, 244] width 0 height 7
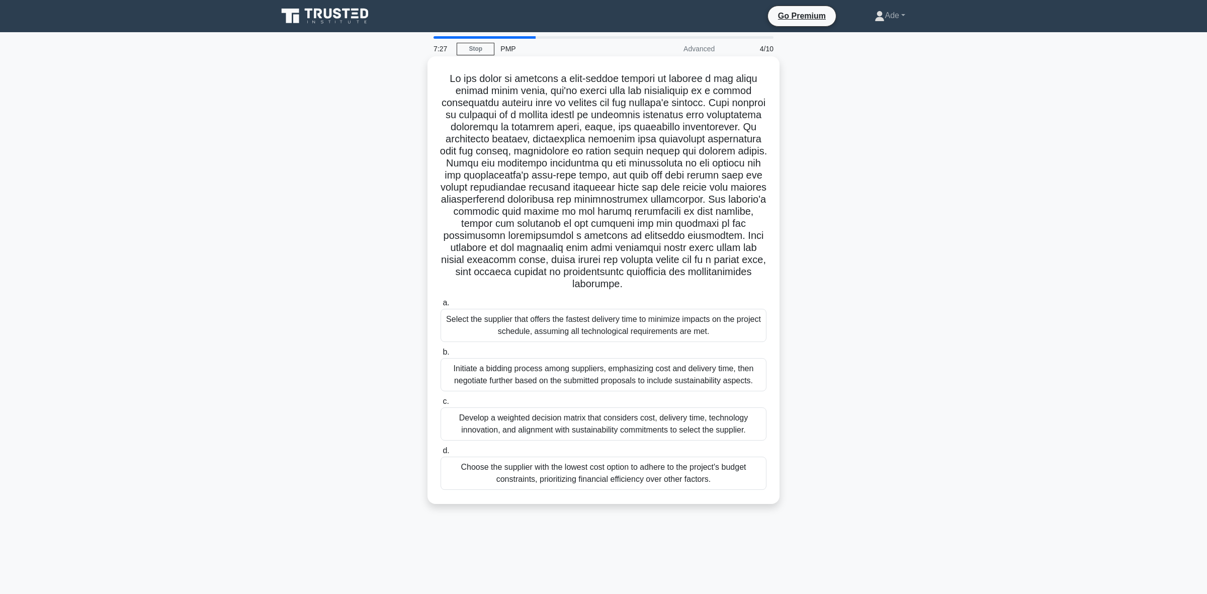
drag, startPoint x: 453, startPoint y: 85, endPoint x: 718, endPoint y: 280, distance: 328.4
click at [718, 280] on h5 ".spinner_0XTQ{transform-origin:center;animation:spinner_y6GP .75s linear infini…" at bounding box center [603, 181] width 328 height 218
click at [571, 422] on div "Develop a weighted decision matrix that considers cost, delivery time, technolo…" at bounding box center [603, 423] width 326 height 33
click at [440, 405] on input "c. Develop a weighted decision matrix that considers cost, delivery time, techn…" at bounding box center [440, 401] width 0 height 7
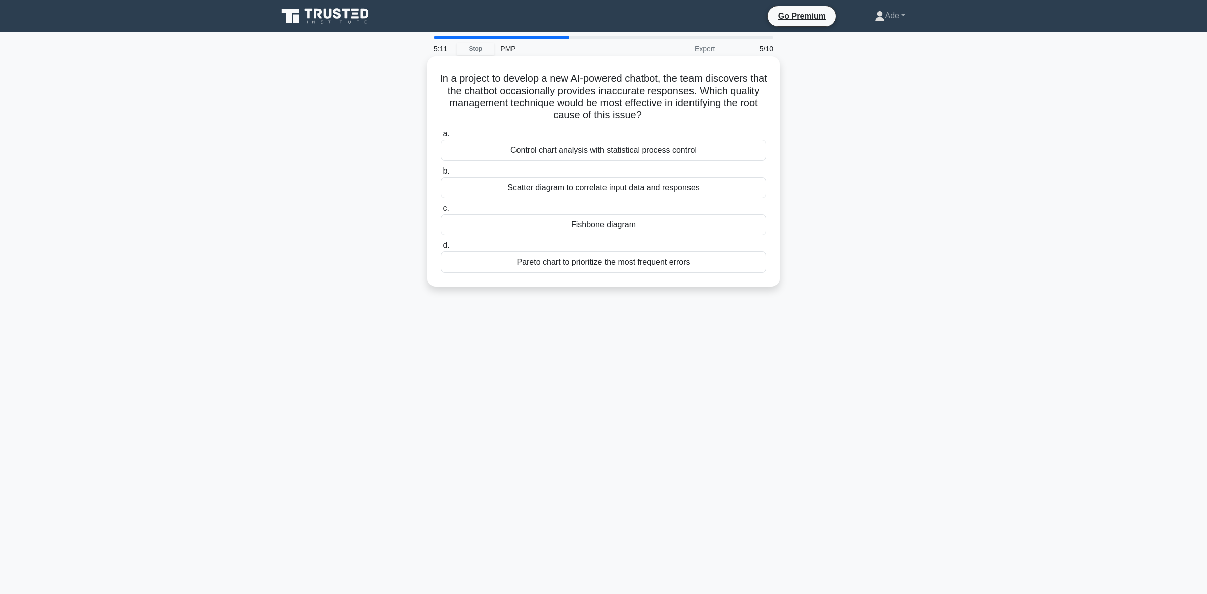
drag, startPoint x: 442, startPoint y: 78, endPoint x: 669, endPoint y: 116, distance: 229.4
click at [669, 116] on h5 "In a project to develop a new AI-powered chatbot, the team discovers that the c…" at bounding box center [603, 96] width 328 height 49
click at [549, 225] on div "Fishbone diagram" at bounding box center [603, 224] width 326 height 21
click at [440, 212] on input "c. Fishbone diagram" at bounding box center [440, 208] width 0 height 7
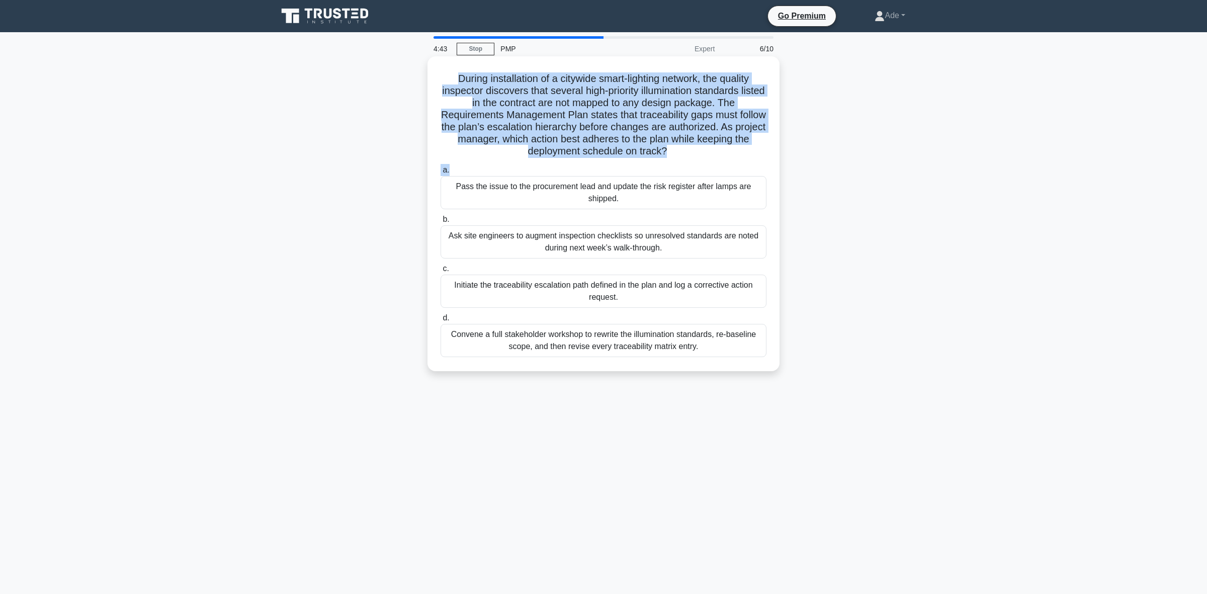
drag, startPoint x: 460, startPoint y: 81, endPoint x: 682, endPoint y: 161, distance: 236.1
click at [682, 161] on div "During installation of a citywide smart-lighting network, the quality inspector…" at bounding box center [603, 213] width 344 height 307
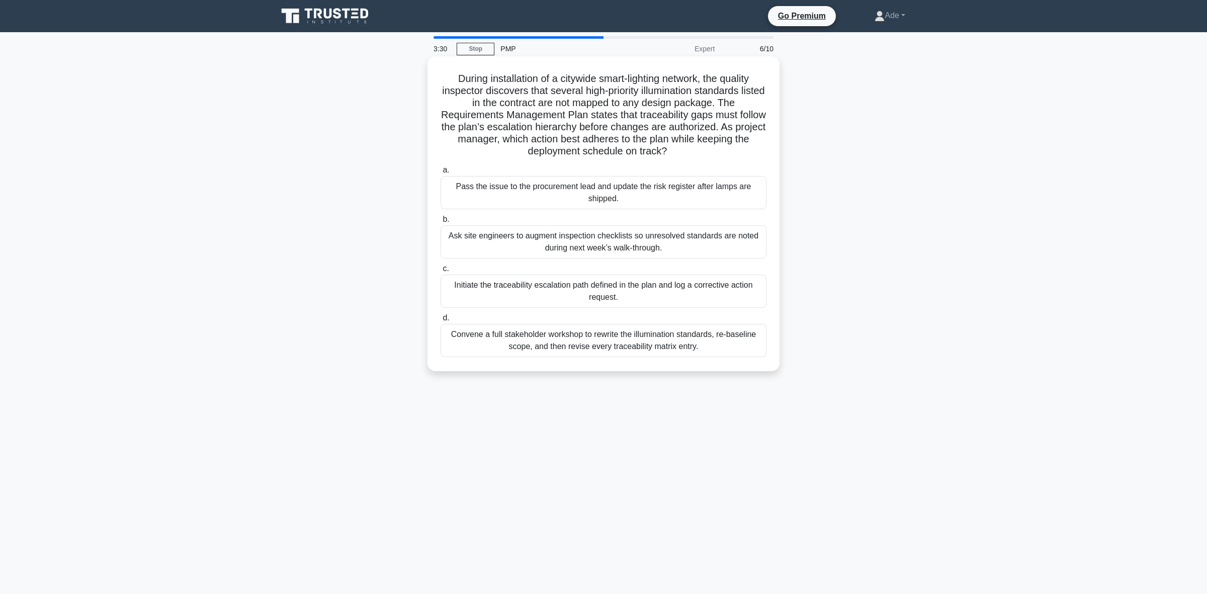
click at [558, 340] on div "Convene a full stakeholder workshop to rewrite the illumination standards, re-b…" at bounding box center [603, 340] width 326 height 33
click at [440, 321] on input "d. Convene a full stakeholder workshop to rewrite the illumination standards, r…" at bounding box center [440, 318] width 0 height 7
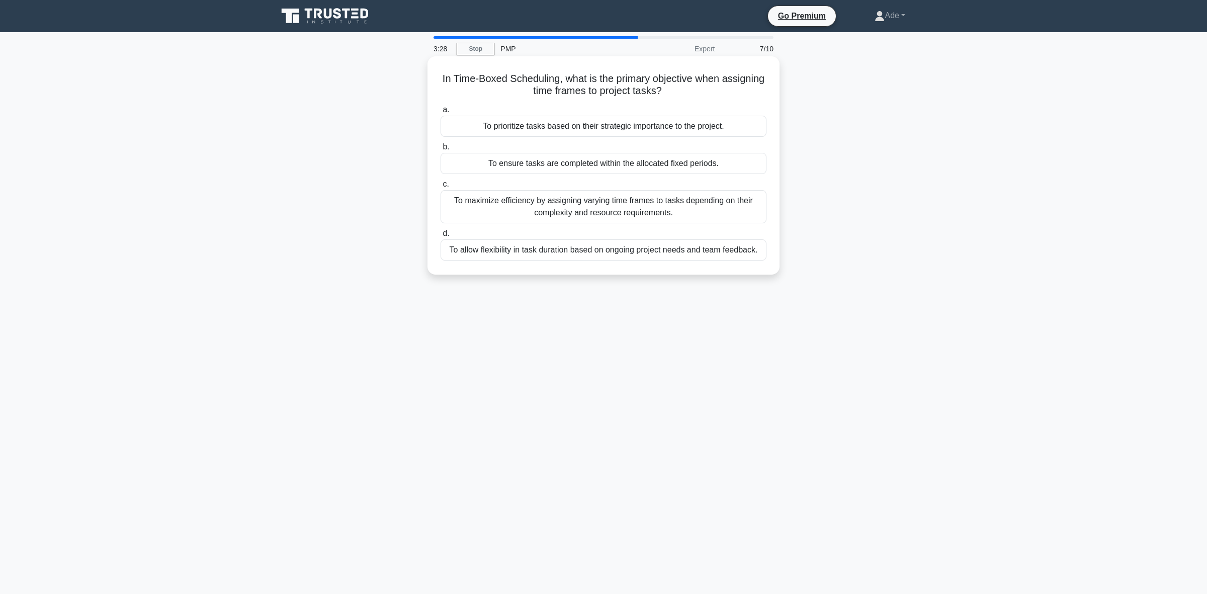
drag, startPoint x: 462, startPoint y: 81, endPoint x: 687, endPoint y: 93, distance: 226.0
click at [687, 93] on h5 "In Time-Boxed Scheduling, what is the primary objective when assigning time fra…" at bounding box center [603, 84] width 328 height 25
click at [502, 169] on div "To ensure tasks are completed within the allocated fixed periods." at bounding box center [603, 163] width 326 height 21
click at [440, 150] on input "b. To ensure tasks are completed within the allocated fixed periods." at bounding box center [440, 147] width 0 height 7
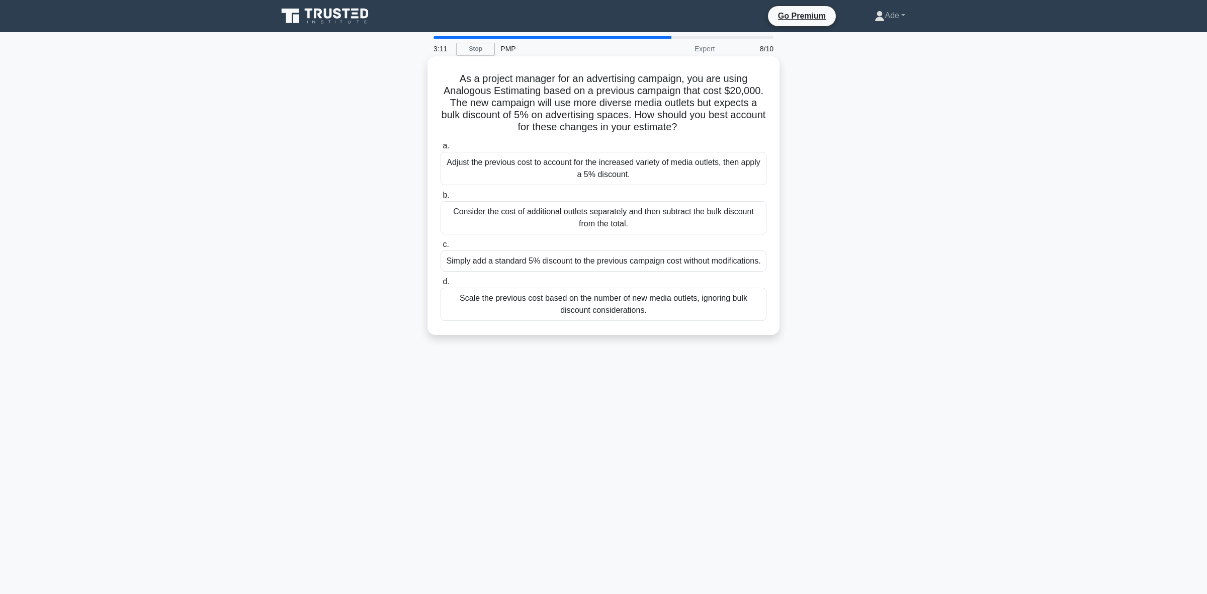
drag, startPoint x: 441, startPoint y: 83, endPoint x: 699, endPoint y: 129, distance: 261.4
click at [699, 129] on h5 "As a project manager for an advertising campaign, you are using Analogous Estim…" at bounding box center [603, 102] width 328 height 61
click at [510, 167] on div "Adjust the previous cost to account for the increased variety of media outlets,…" at bounding box center [603, 168] width 326 height 33
click at [440, 149] on input "a. Adjust the previous cost to account for the increased variety of media outle…" at bounding box center [440, 146] width 0 height 7
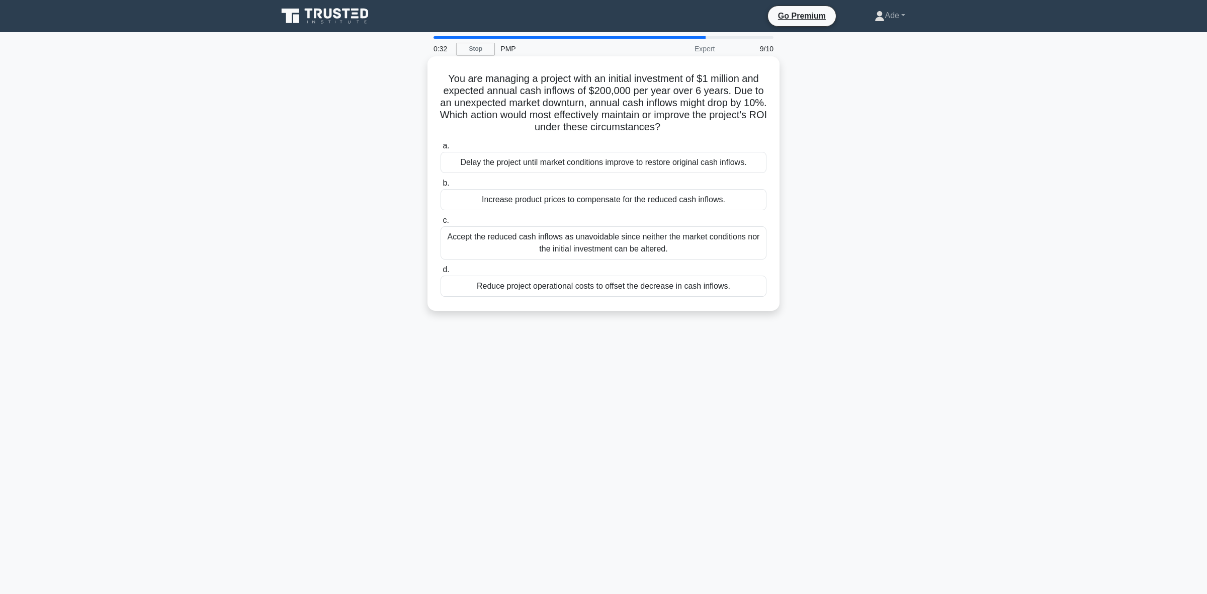
click at [504, 195] on div "Increase product prices to compensate for the reduced cash inflows." at bounding box center [603, 199] width 326 height 21
click at [440, 187] on input "b. Increase product prices to compensate for the reduced cash inflows." at bounding box center [440, 183] width 0 height 7
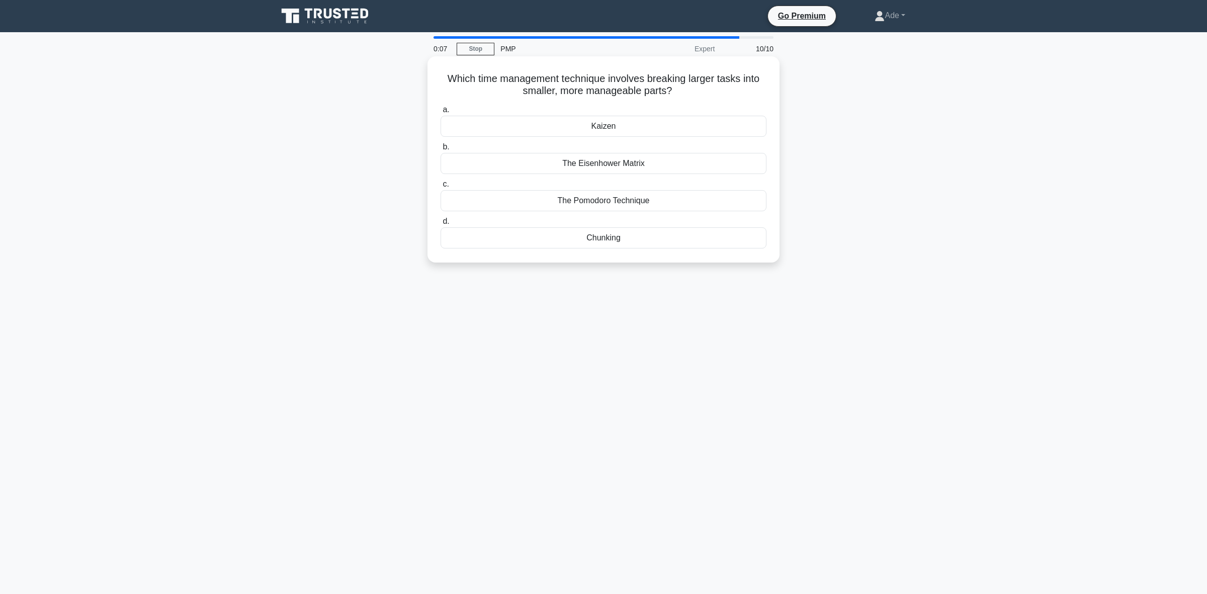
click at [550, 127] on div "Kaizen" at bounding box center [603, 126] width 326 height 21
click at [440, 113] on input "a. Kaizen" at bounding box center [440, 110] width 0 height 7
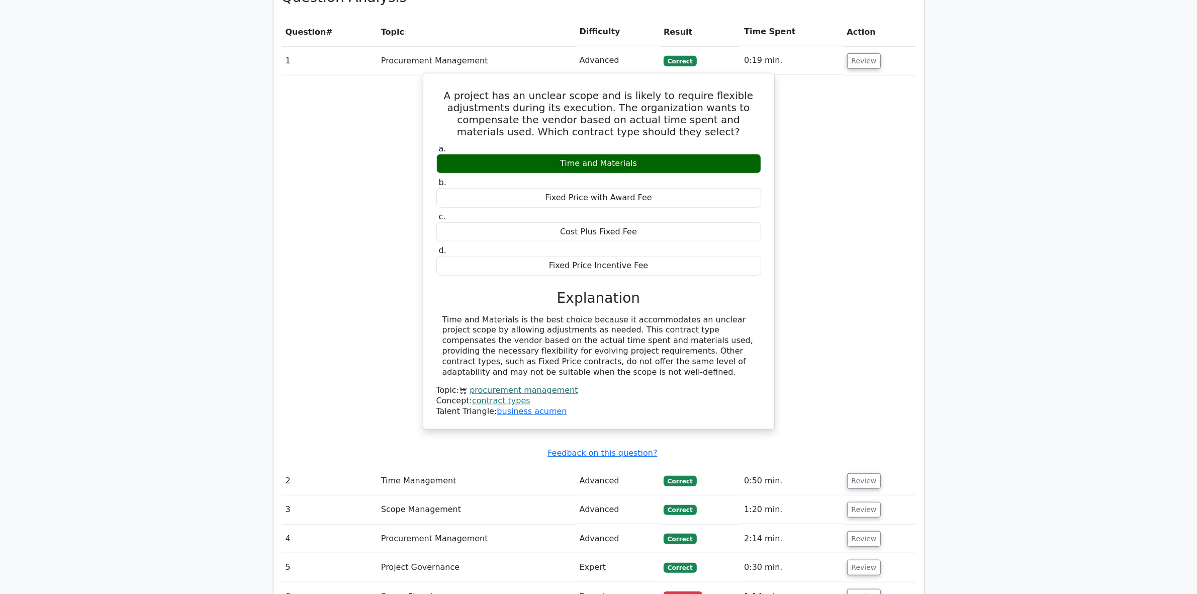
scroll to position [691, 0]
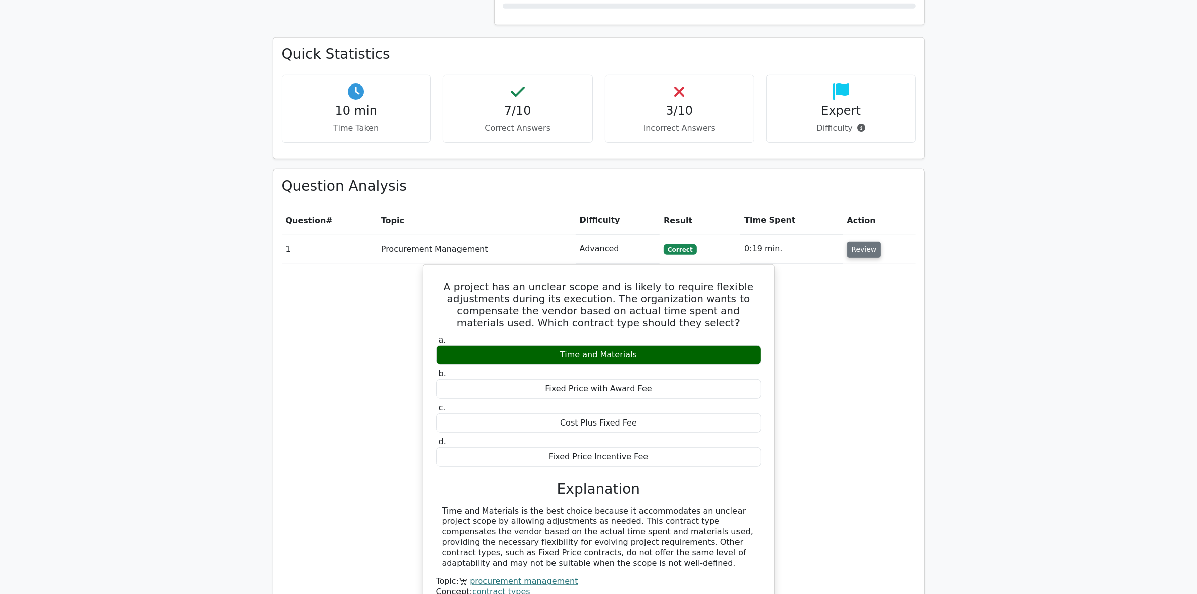
click at [865, 242] on button "Review" at bounding box center [864, 250] width 34 height 16
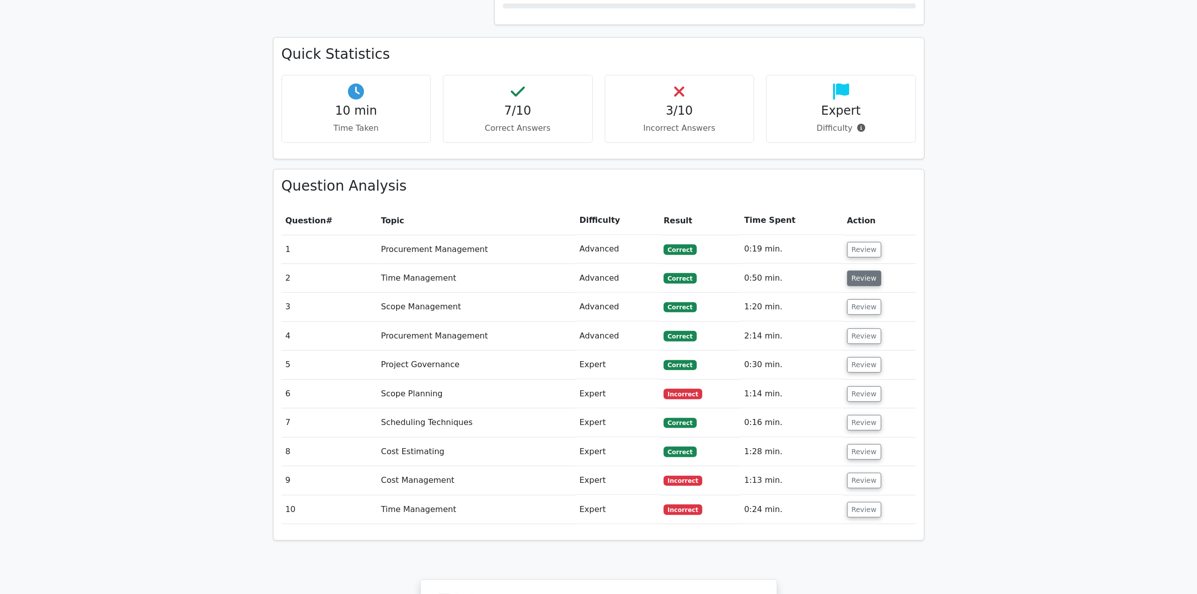
click at [855, 270] on button "Review" at bounding box center [864, 278] width 34 height 16
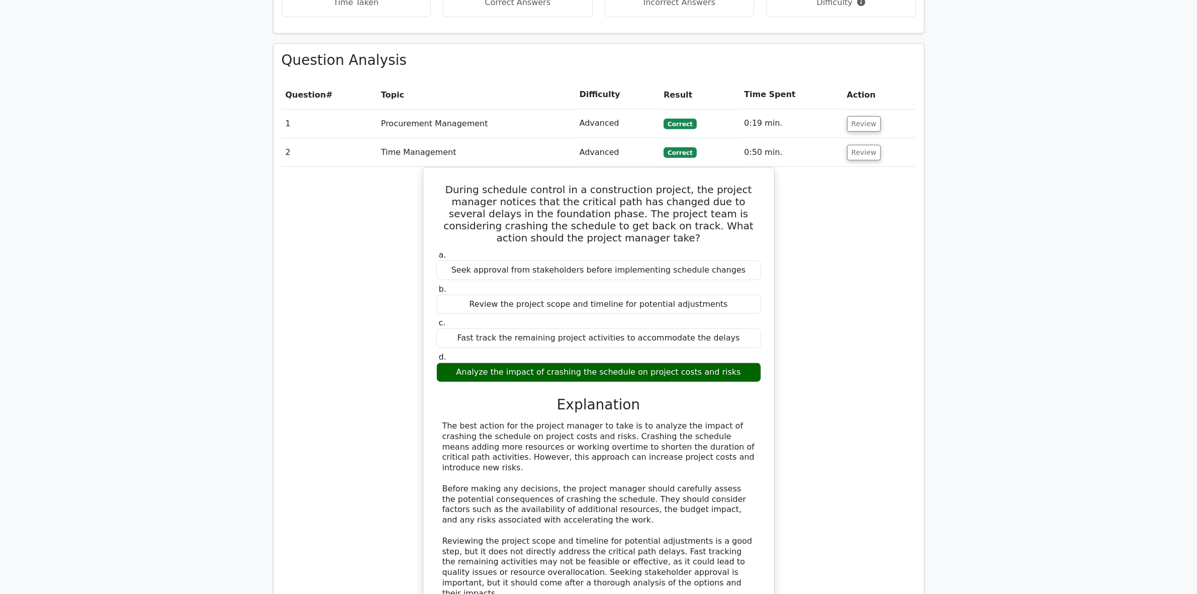
scroll to position [880, 0]
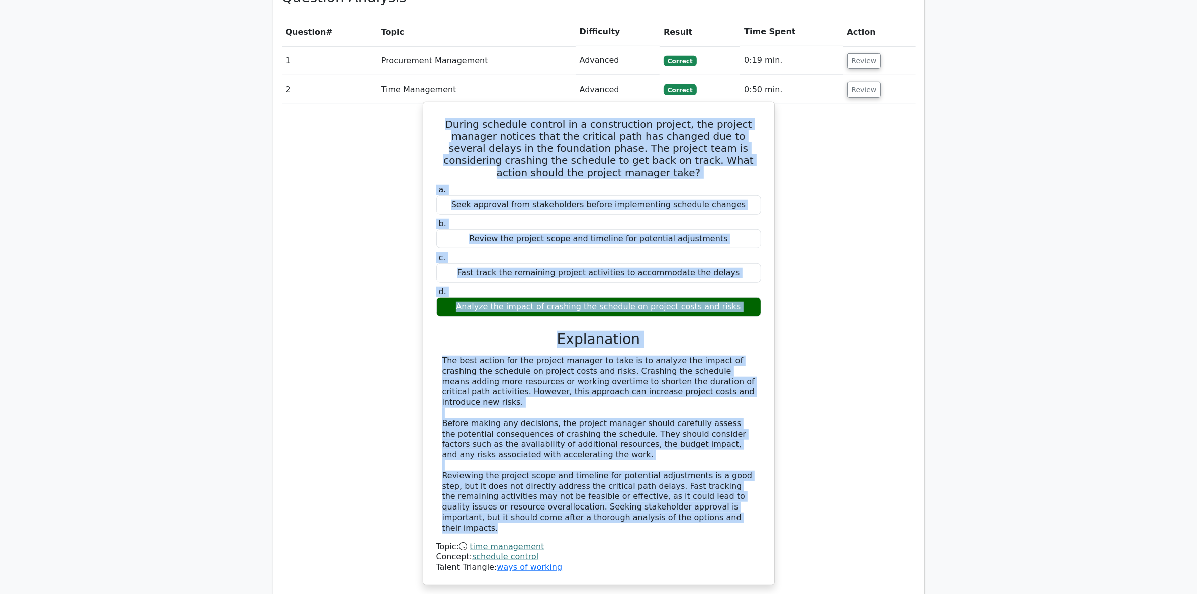
drag, startPoint x: 433, startPoint y: 75, endPoint x: 634, endPoint y: 464, distance: 437.3
click at [634, 464] on div "During schedule control in a construction project, the project manager notices …" at bounding box center [598, 343] width 343 height 475
copy div "During schedule control in a construction project, the project manager notices …"
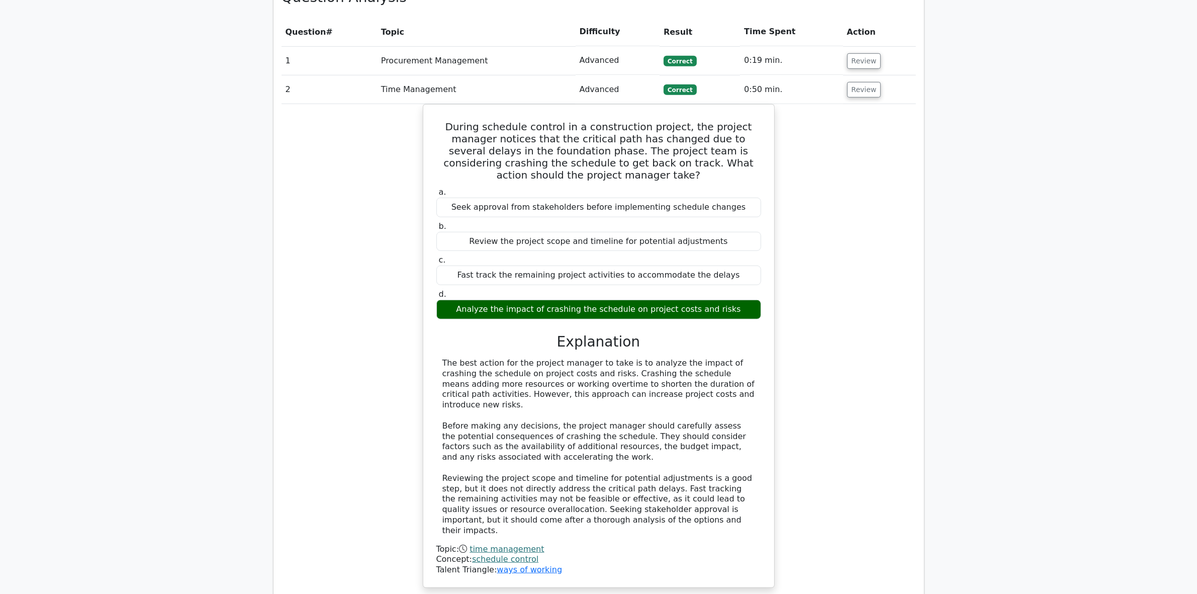
drag, startPoint x: 345, startPoint y: 536, endPoint x: 348, endPoint y: 519, distance: 17.0
click at [345, 530] on div "During schedule control in a construction project, the project manager notices …" at bounding box center [599, 359] width 634 height 510
click at [848, 82] on button "Review" at bounding box center [864, 90] width 34 height 16
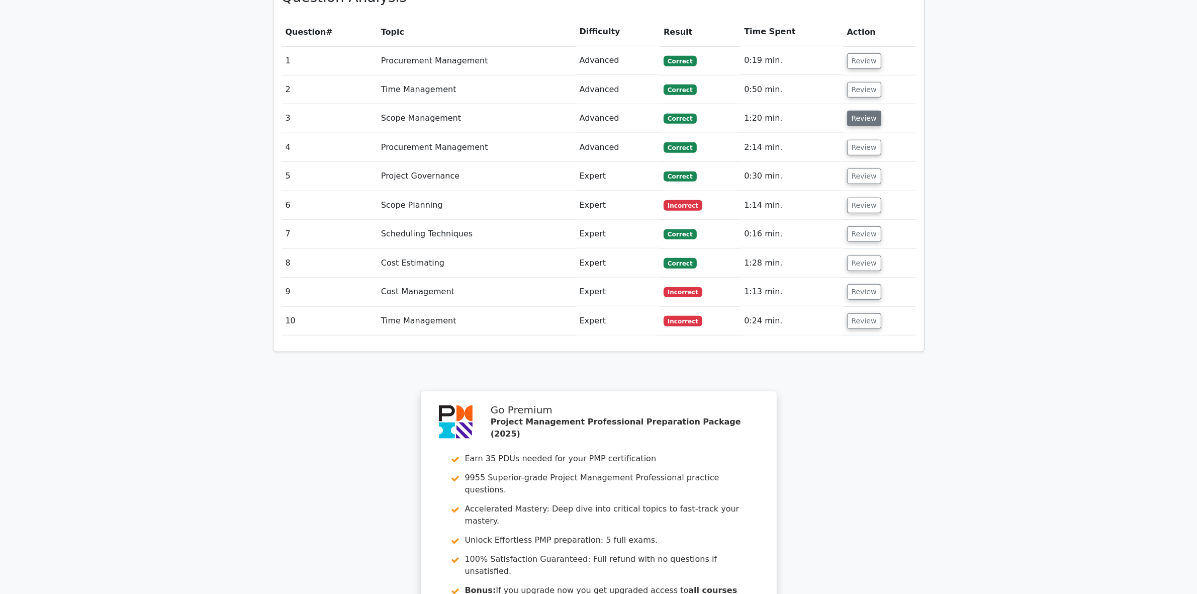
click at [856, 111] on button "Review" at bounding box center [864, 119] width 34 height 16
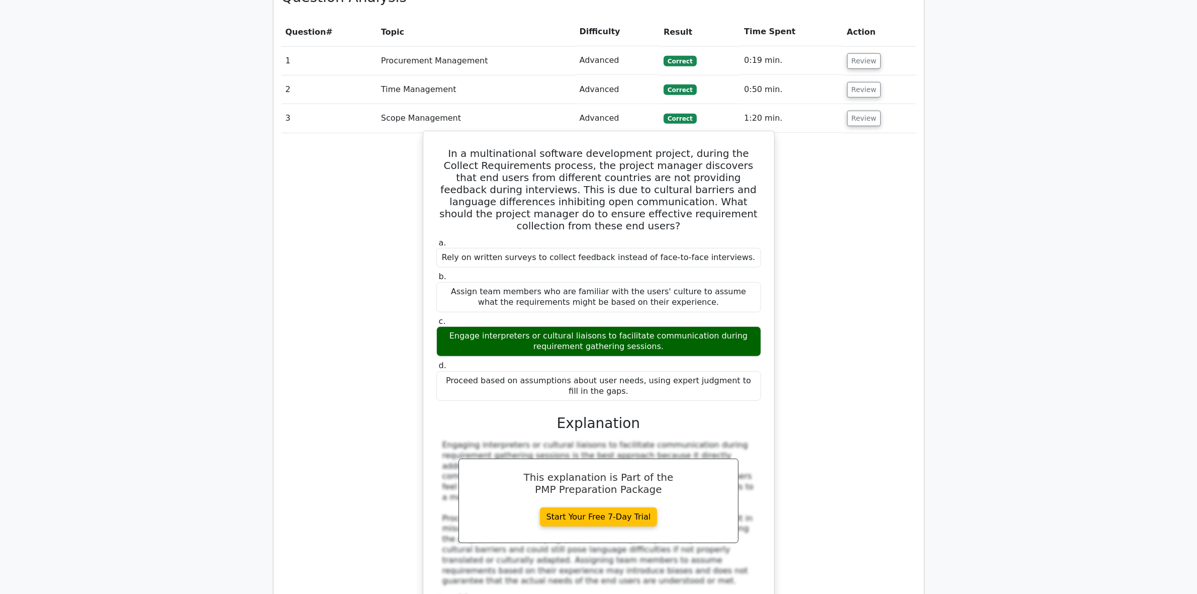
drag, startPoint x: 438, startPoint y: 96, endPoint x: 750, endPoint y: 332, distance: 390.7
click at [750, 332] on div "In a multinational software development project, during the Collect Requirement…" at bounding box center [598, 384] width 343 height 499
copy div "In a multinational software development project, during the Collect Requirement…"
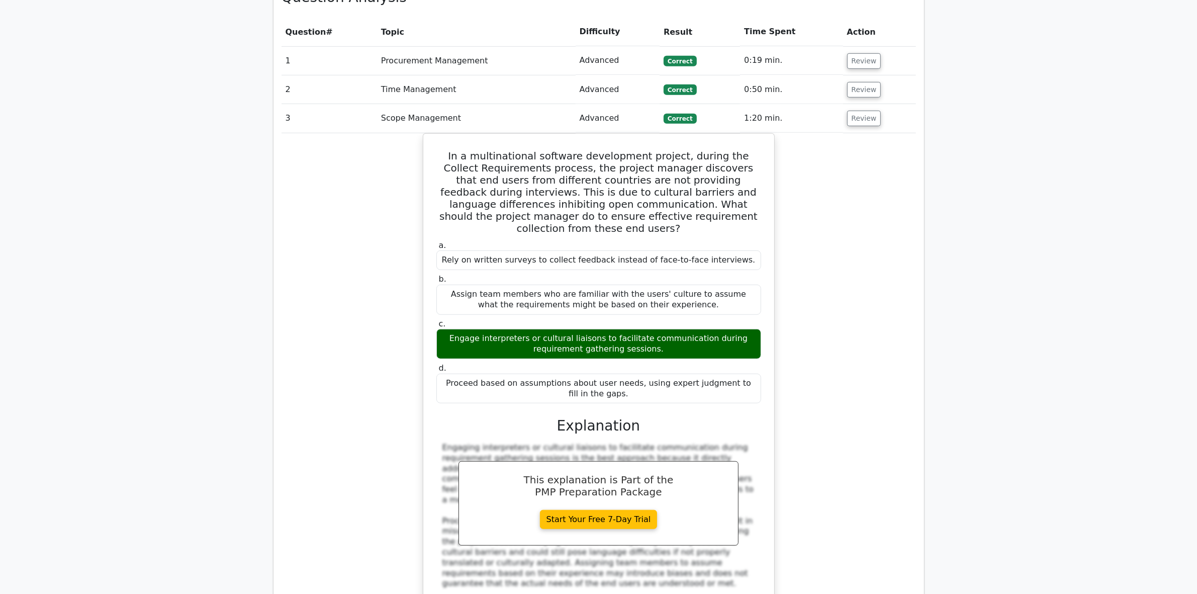
drag, startPoint x: 357, startPoint y: 528, endPoint x: 358, endPoint y: 521, distance: 7.1
click at [357, 528] on div "In a multinational software development project, during the Collect Requirement…" at bounding box center [599, 393] width 634 height 520
click at [856, 111] on button "Review" at bounding box center [864, 119] width 34 height 16
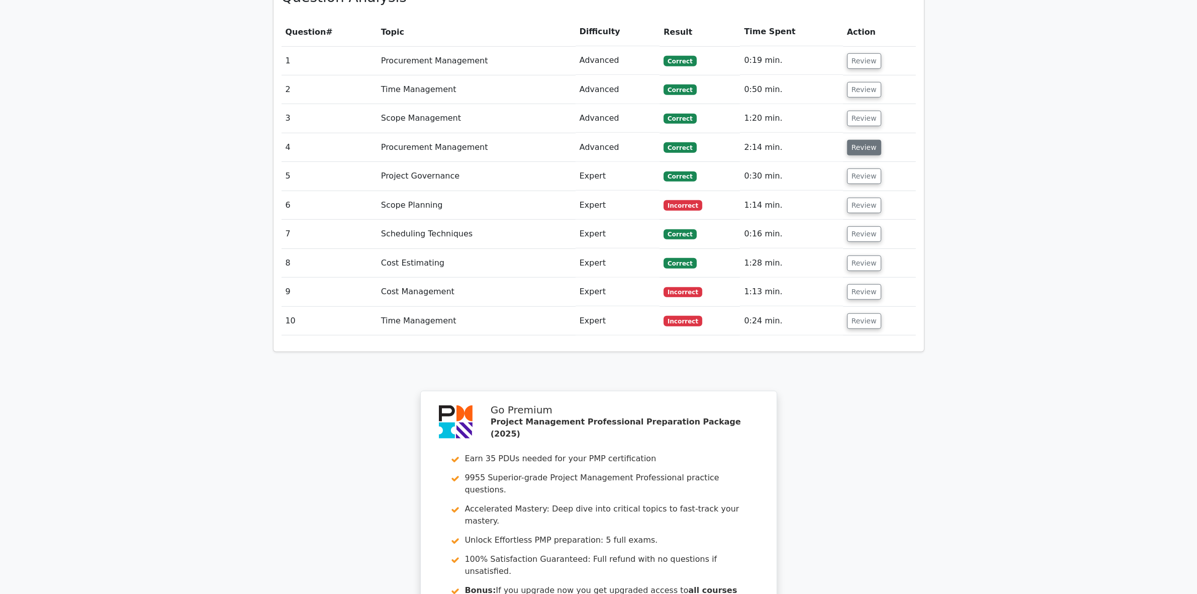
click at [858, 140] on button "Review" at bounding box center [864, 148] width 34 height 16
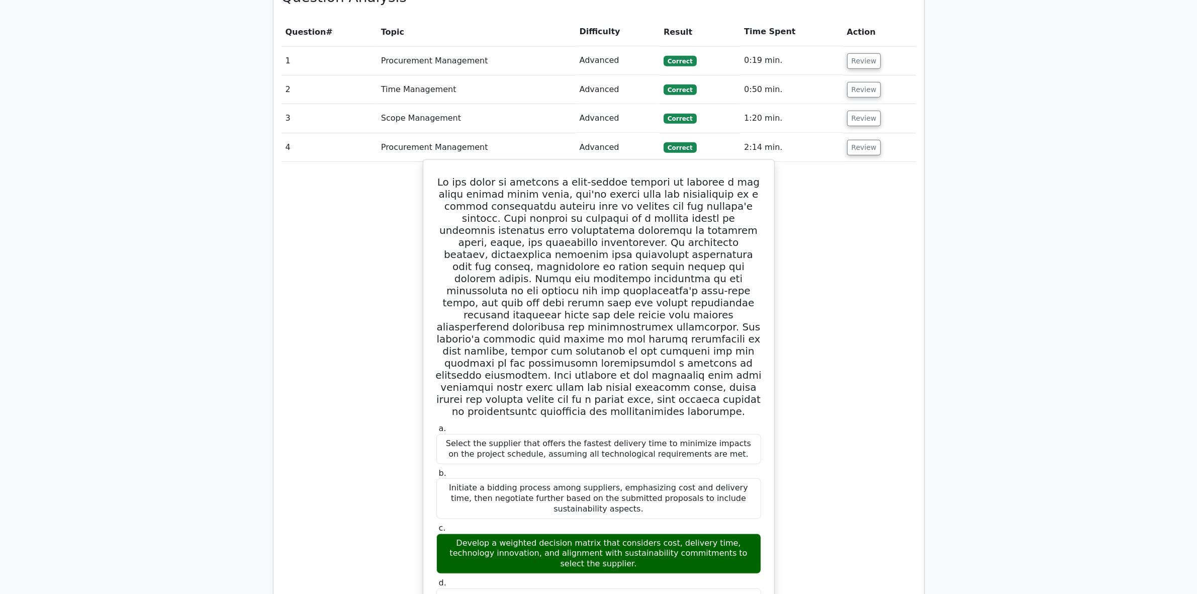
drag, startPoint x: 433, startPoint y: 129, endPoint x: 750, endPoint y: 519, distance: 502.5
click at [750, 519] on div "a. Select the supplier that offers the fastest delivery time to minimize impact…" at bounding box center [598, 570] width 343 height 812
copy div "In the midst of managing a high-stakes project to develop a new clean energy po…"
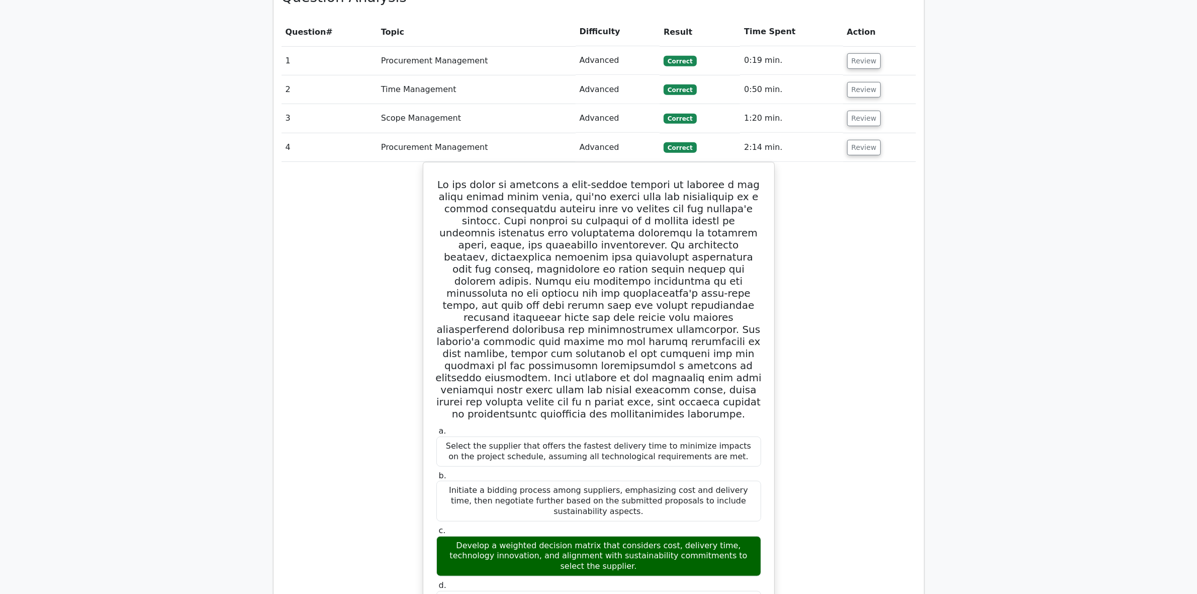
click at [386, 492] on div "a. Select the supplier that offers the fastest delivery time to minimize impact…" at bounding box center [599, 579] width 634 height 834
click at [866, 140] on button "Review" at bounding box center [864, 148] width 34 height 16
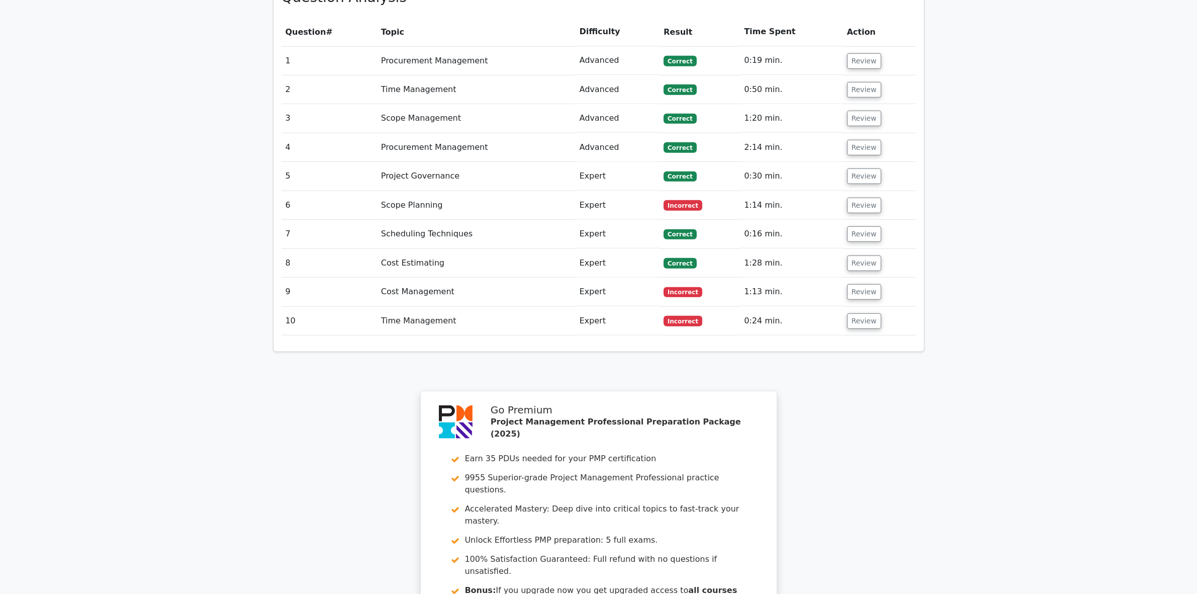
click at [854, 162] on td "Review" at bounding box center [879, 176] width 73 height 29
click at [853, 168] on button "Review" at bounding box center [864, 176] width 34 height 16
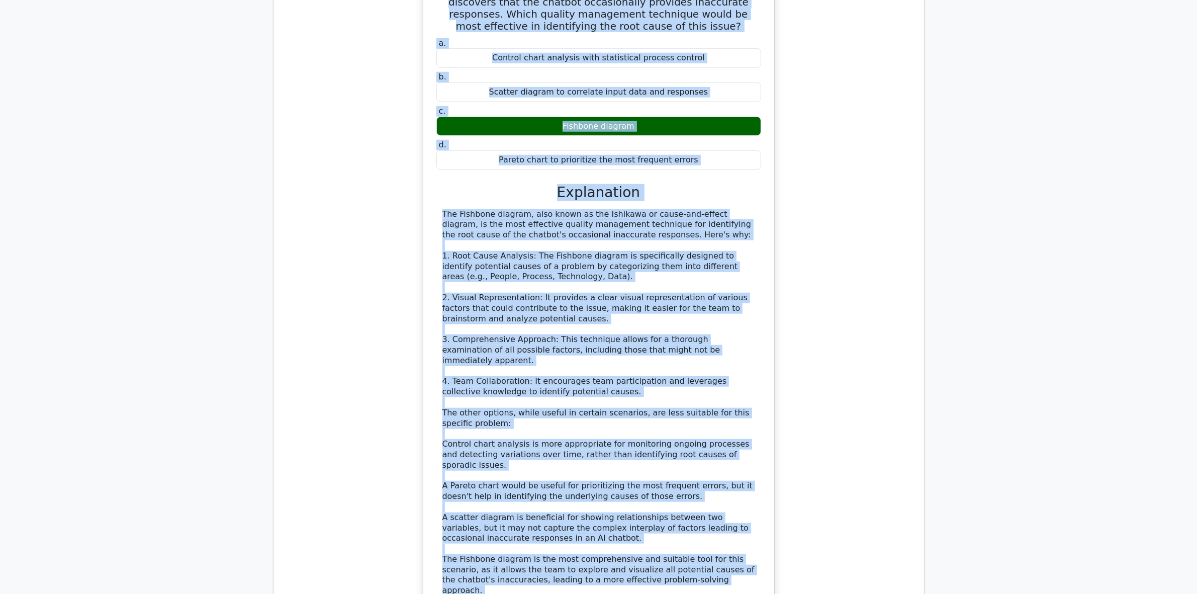
scroll to position [1106, 0]
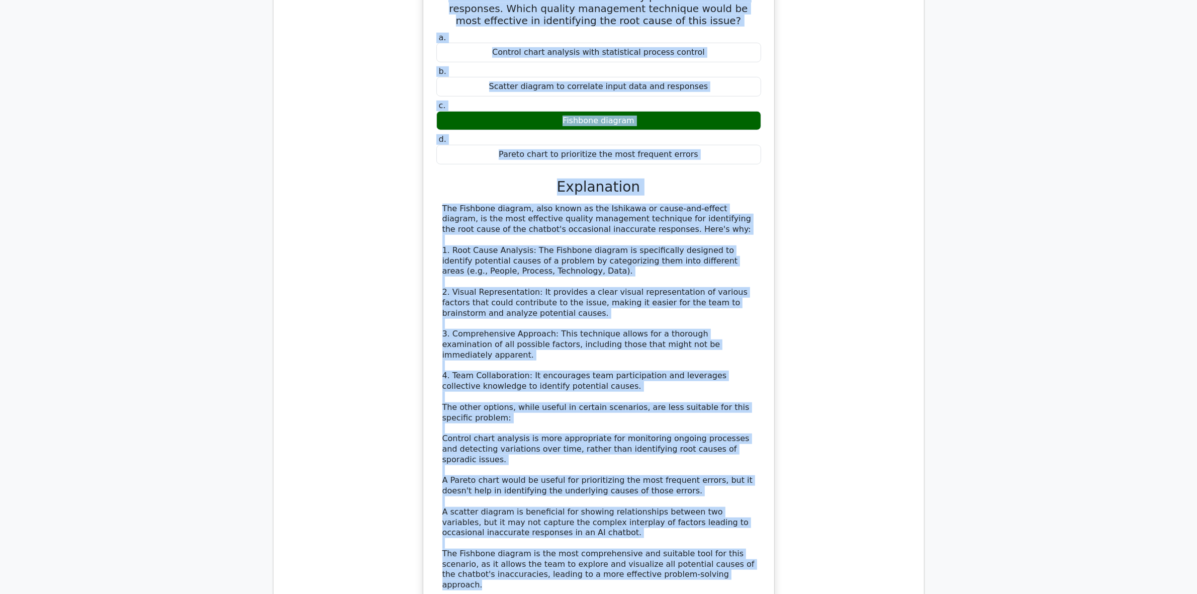
drag, startPoint x: 438, startPoint y: 164, endPoint x: 727, endPoint y: 508, distance: 449.6
click at [727, 508] on div "In a project to develop a new AI-powered chatbot, the team discovers that the c…" at bounding box center [598, 302] width 343 height 672
copy div "In a project to develop a new AI-powered chatbot, the team discovers that the c…"
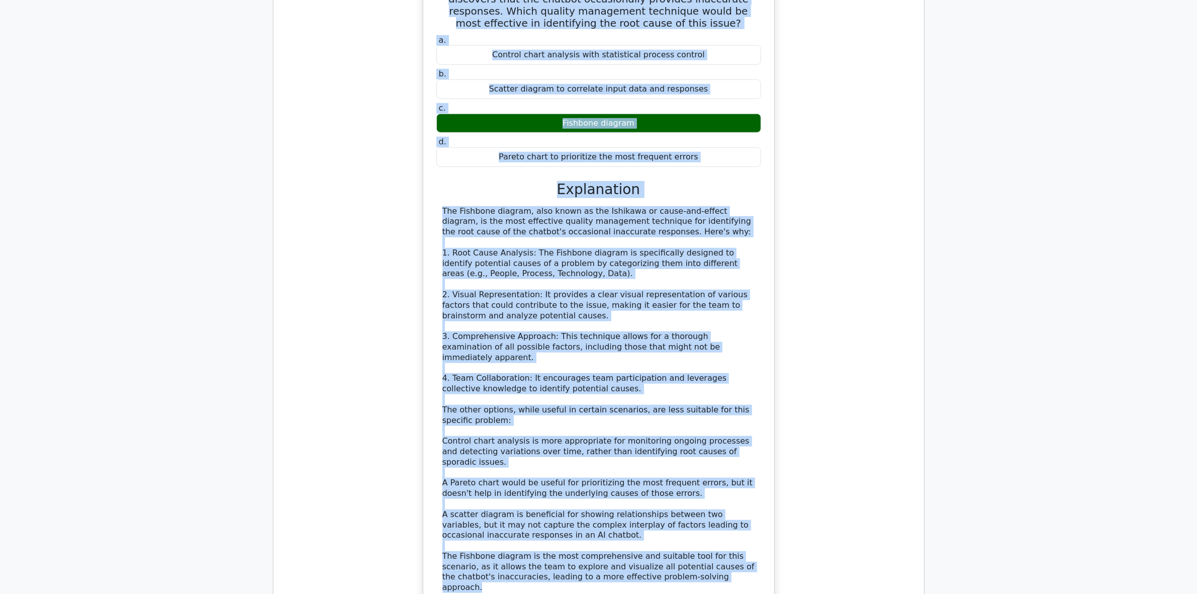
click at [371, 512] on div "In a project to develop a new AI-powered chatbot, the team discovers that the c…" at bounding box center [599, 310] width 634 height 693
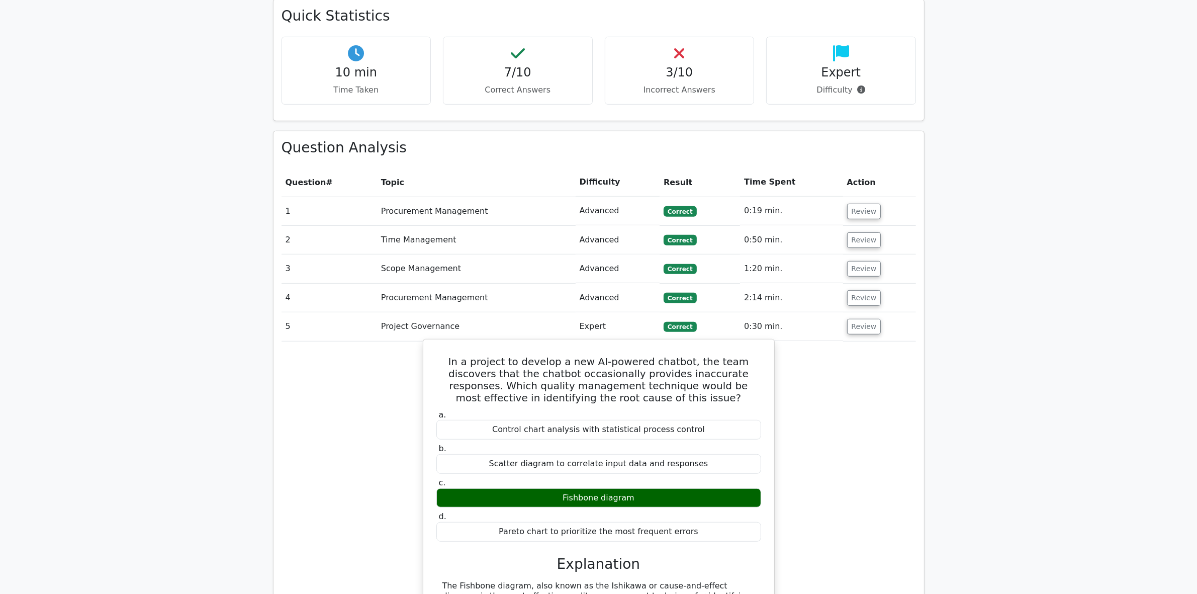
scroll to position [604, 0]
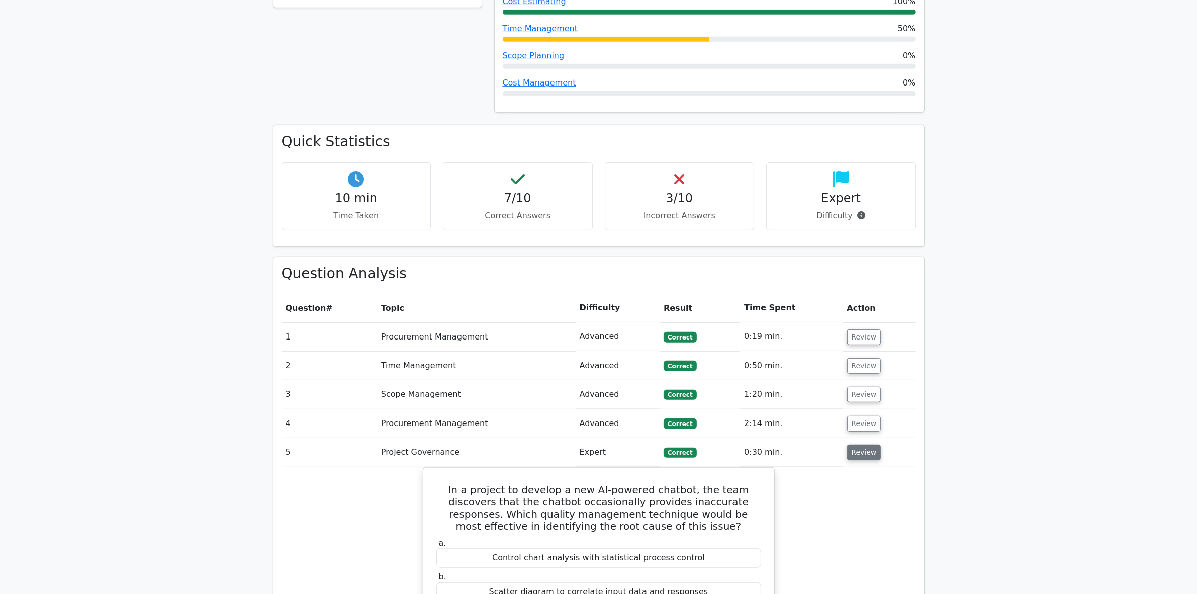
click at [850, 444] on button "Review" at bounding box center [864, 452] width 34 height 16
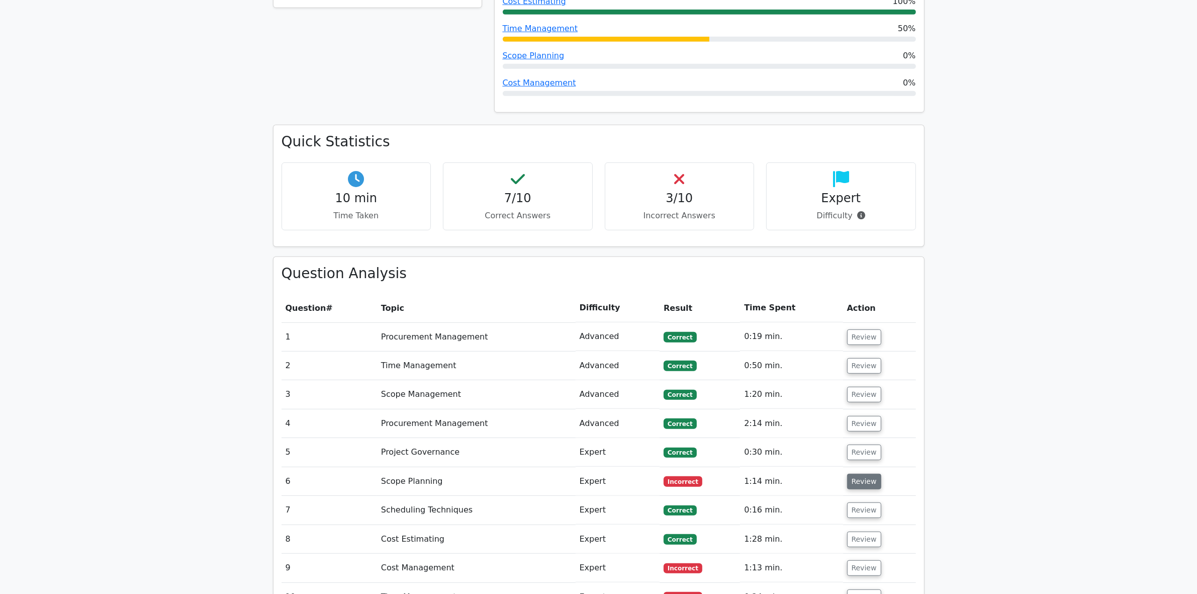
click at [858, 474] on button "Review" at bounding box center [864, 482] width 34 height 16
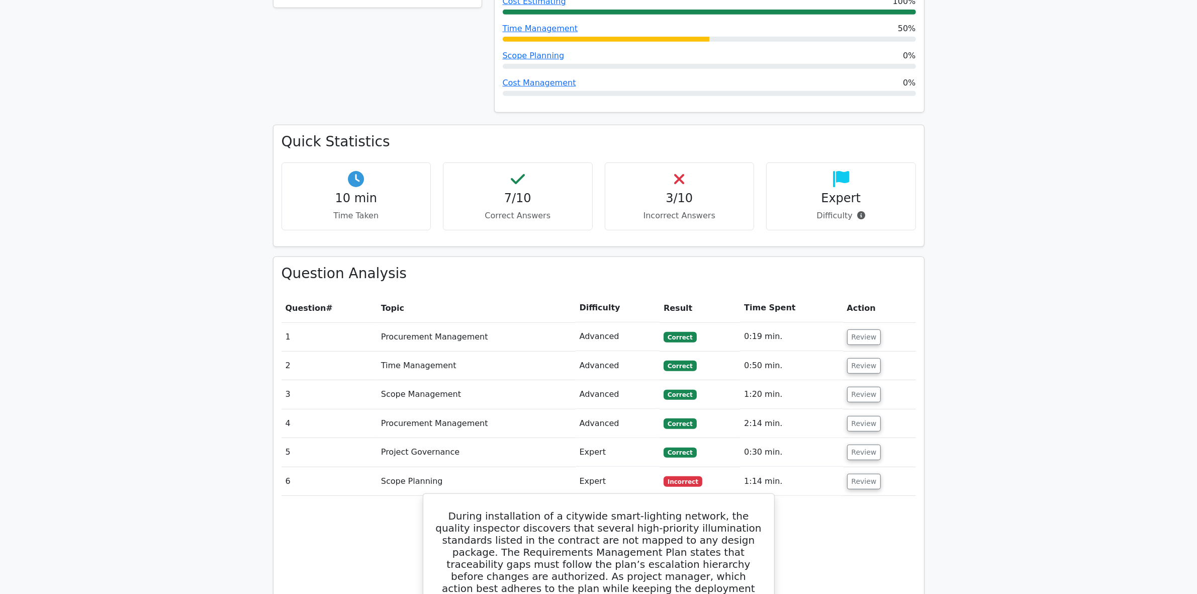
scroll to position [855, 0]
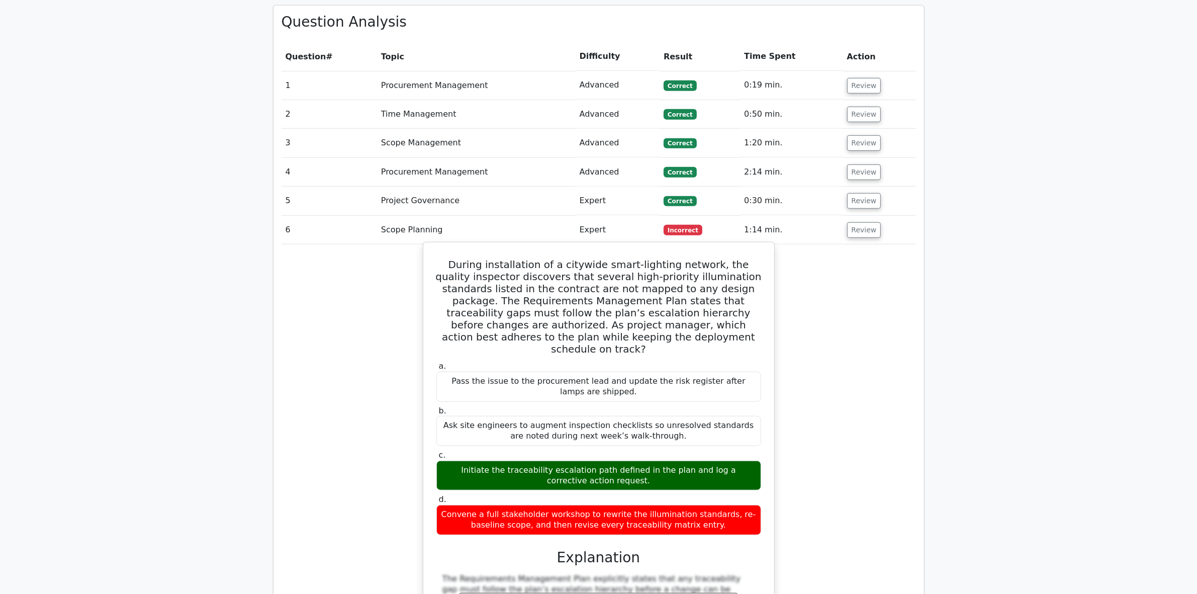
drag, startPoint x: 443, startPoint y: 412, endPoint x: 624, endPoint y: 416, distance: 181.0
click at [624, 460] on div "Initiate the traceability escalation path defined in the plan and log a correct…" at bounding box center [598, 475] width 325 height 30
click at [668, 460] on div "Initiate the traceability escalation path defined in the plan and log a correct…" at bounding box center [598, 475] width 325 height 30
drag, startPoint x: 431, startPoint y: 215, endPoint x: 764, endPoint y: 473, distance: 421.7
click at [764, 473] on div "During installation of a citywide smart-lighting network, the quality inspector…" at bounding box center [598, 517] width 343 height 542
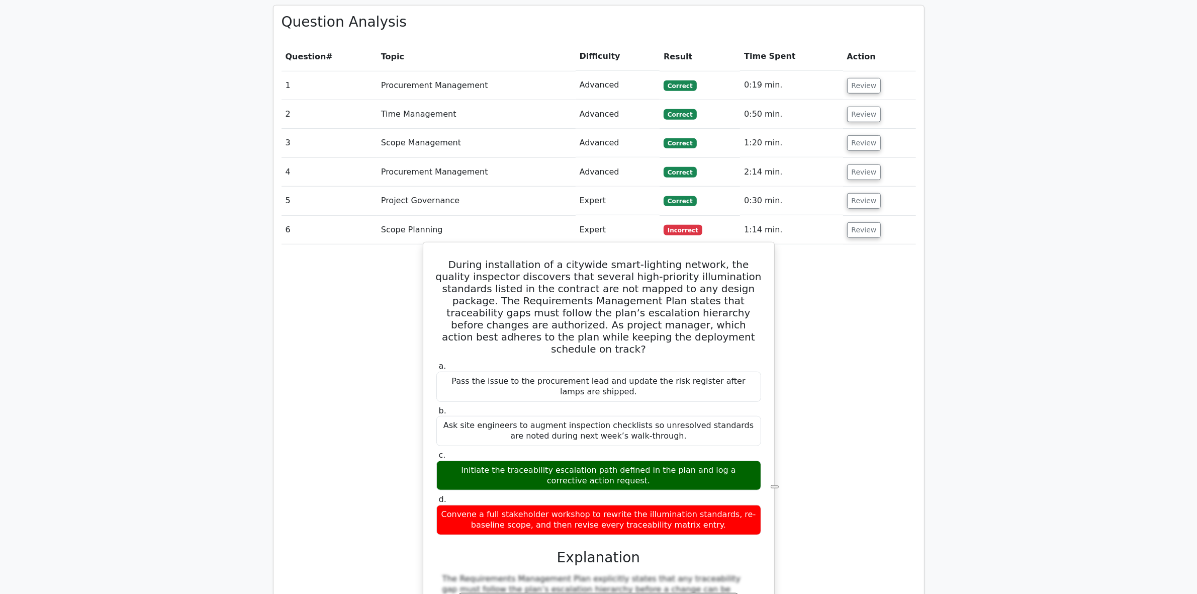
copy div "During installation of a citywide smart-lighting network, the quality inspector…"
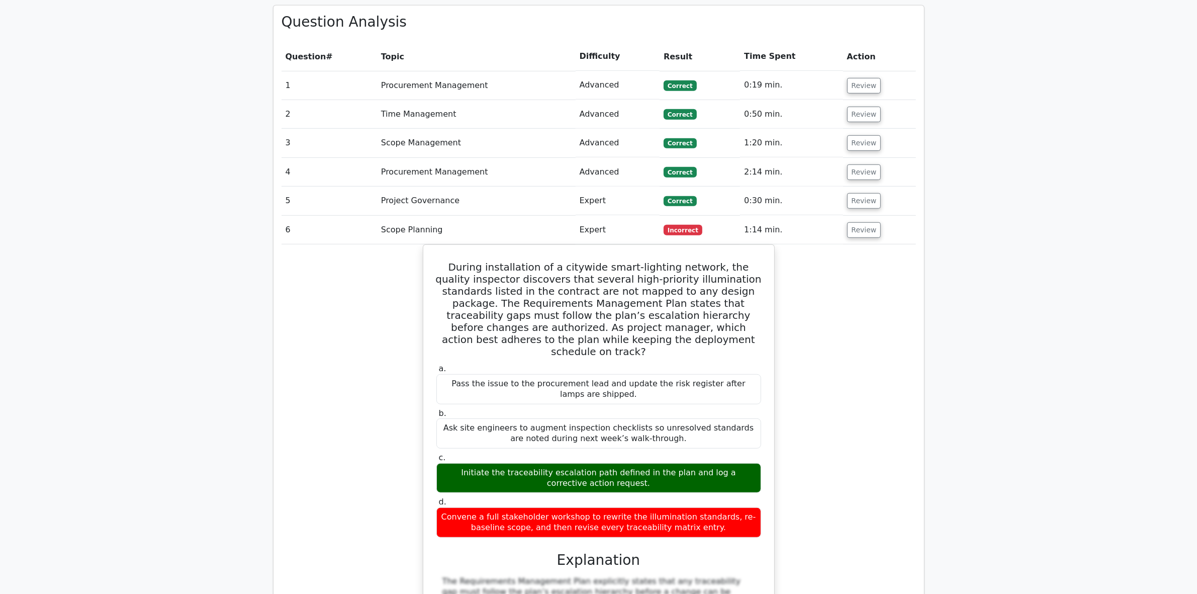
click at [306, 532] on div "During installation of a citywide smart-lighting network, the quality inspector…" at bounding box center [599, 525] width 634 height 563
click at [863, 222] on button "Review" at bounding box center [864, 230] width 34 height 16
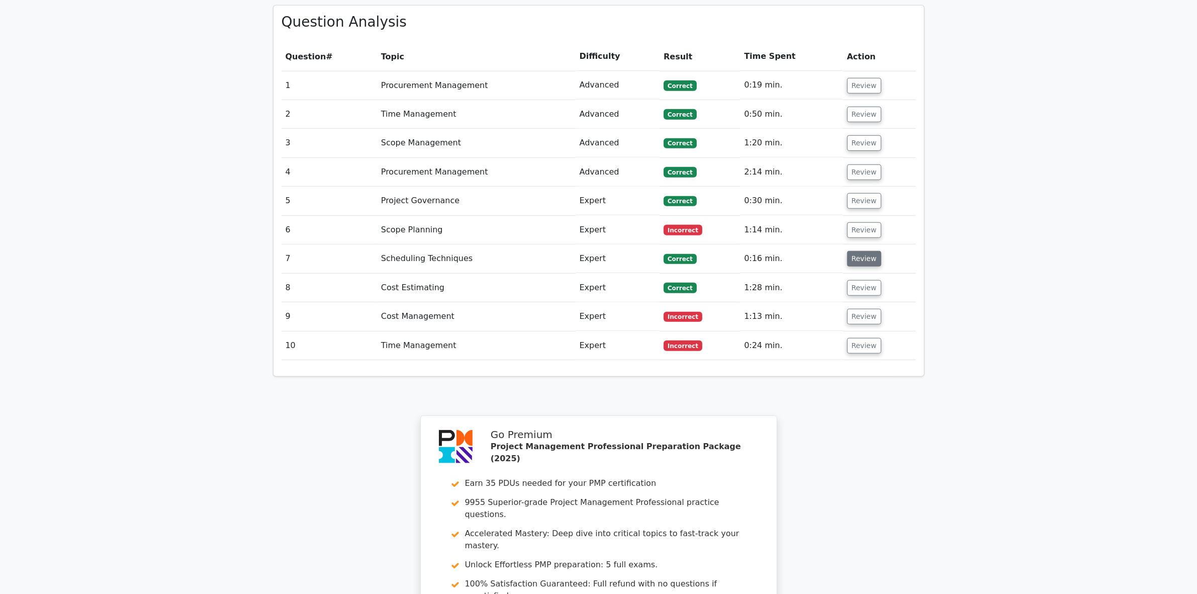
click at [862, 251] on button "Review" at bounding box center [864, 259] width 34 height 16
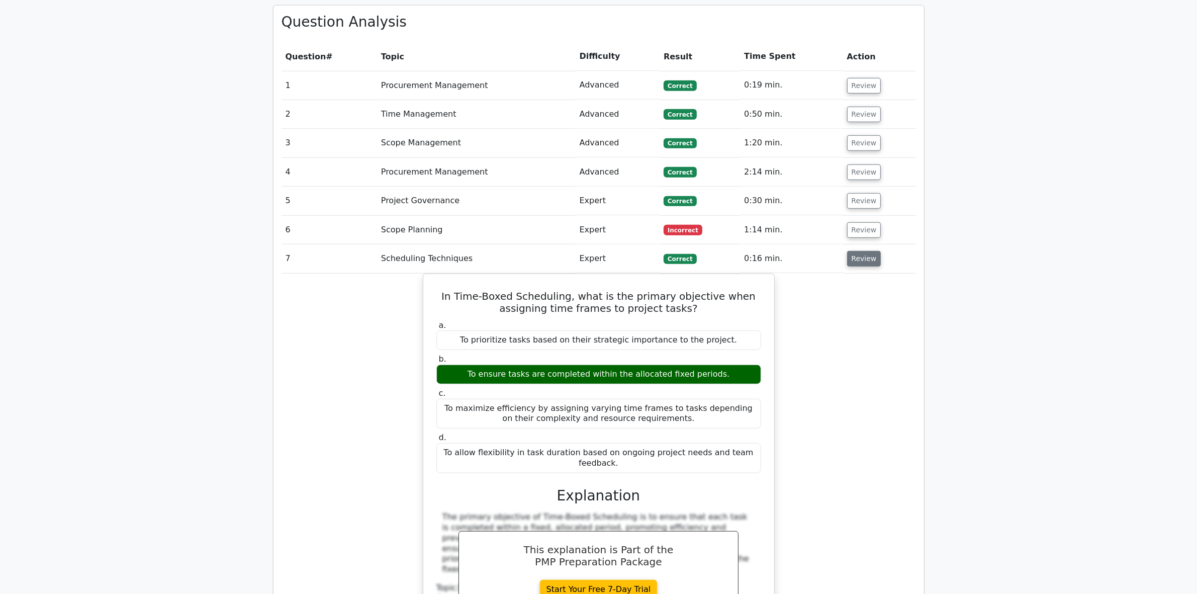
click at [863, 251] on button "Review" at bounding box center [864, 259] width 34 height 16
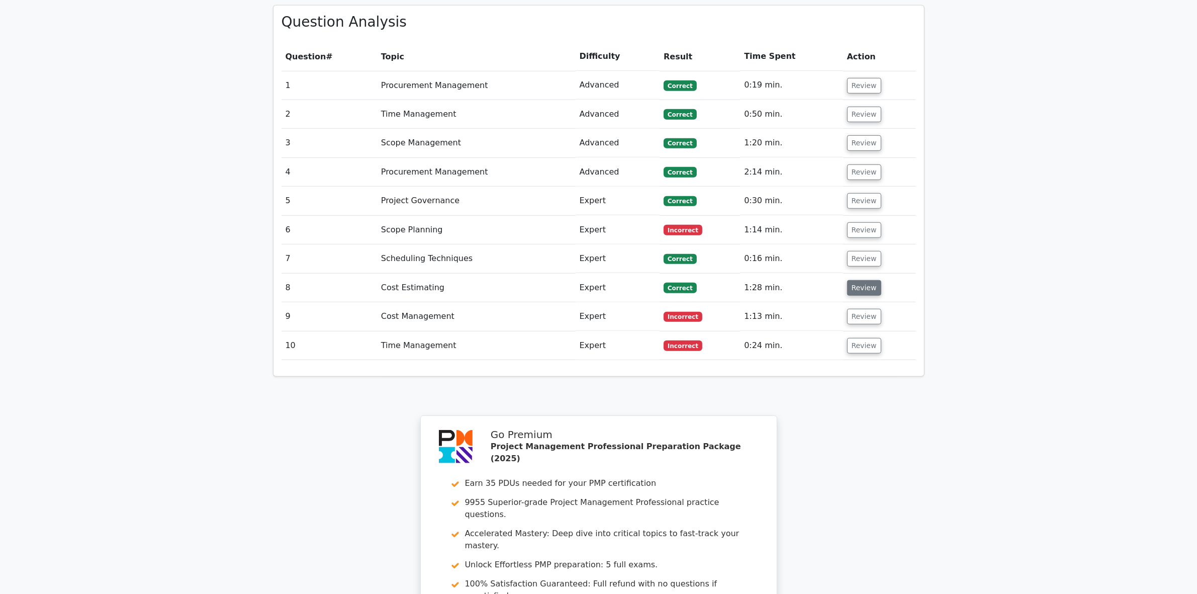
click at [860, 280] on button "Review" at bounding box center [864, 288] width 34 height 16
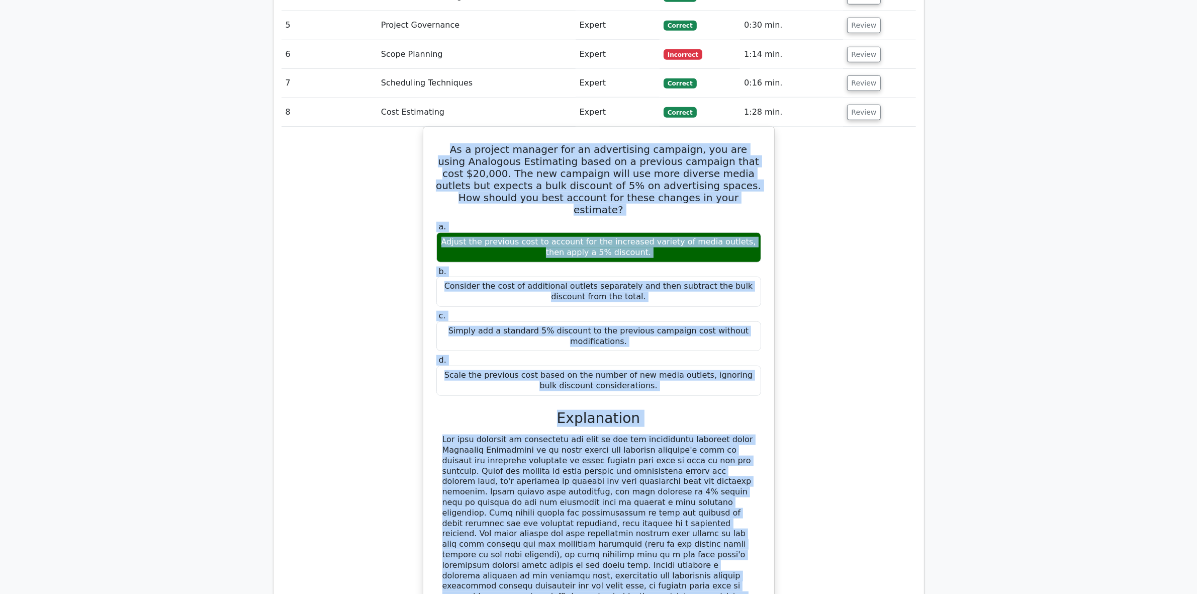
scroll to position [1091, 0]
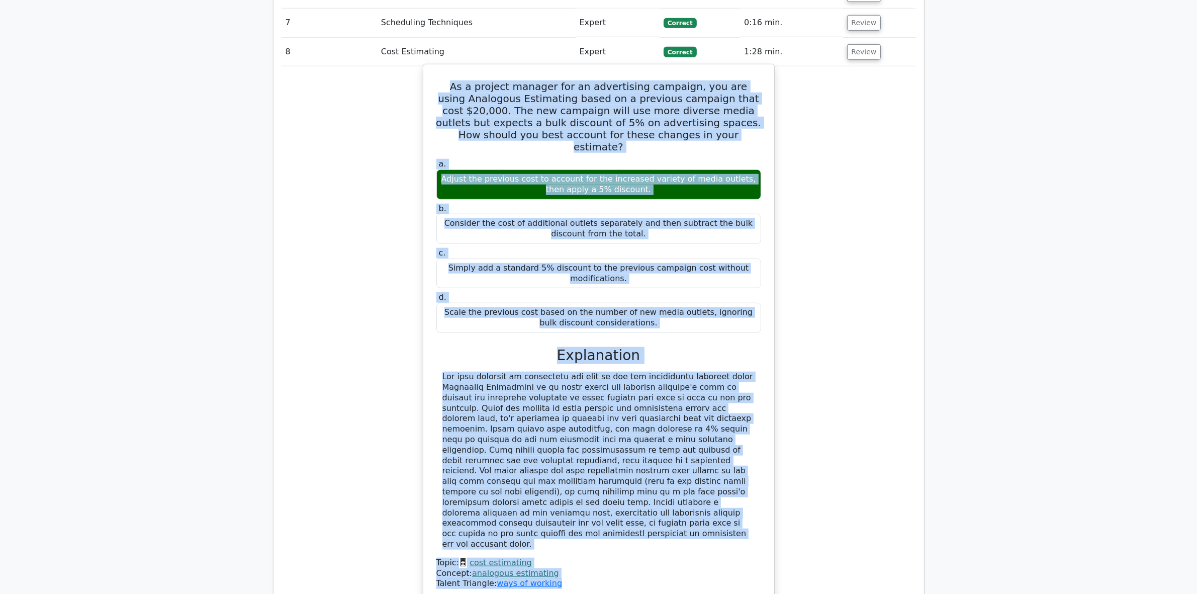
drag, startPoint x: 432, startPoint y: 274, endPoint x: 730, endPoint y: 461, distance: 351.5
click at [730, 461] on div "As a project manager for an advertising campaign, you are using Analogous Estim…" at bounding box center [598, 332] width 343 height 528
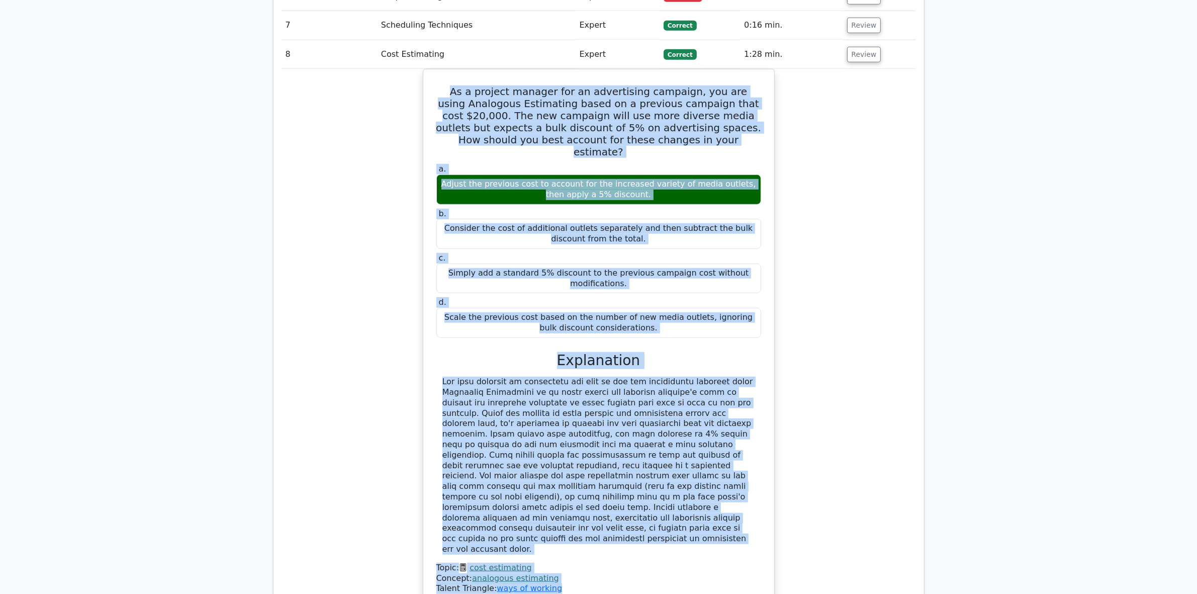
copy div "As a project manager for an advertising campaign, you are using Analogous Estim…"
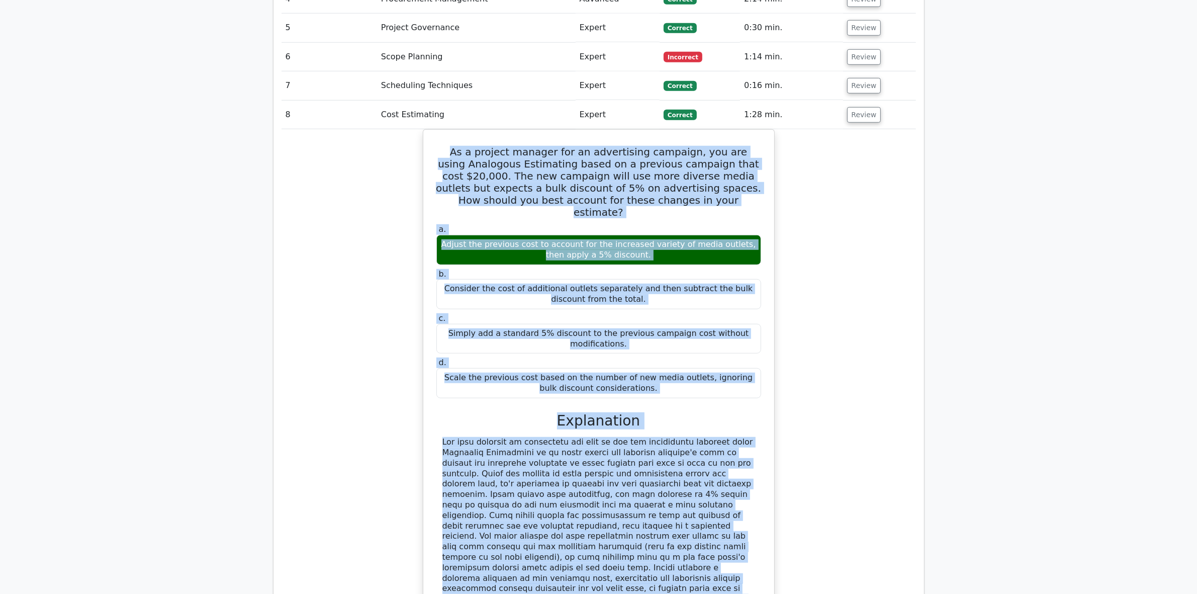
click at [398, 509] on div "As a project manager for an advertising campaign, you are using Analogous Estim…" at bounding box center [599, 403] width 634 height 549
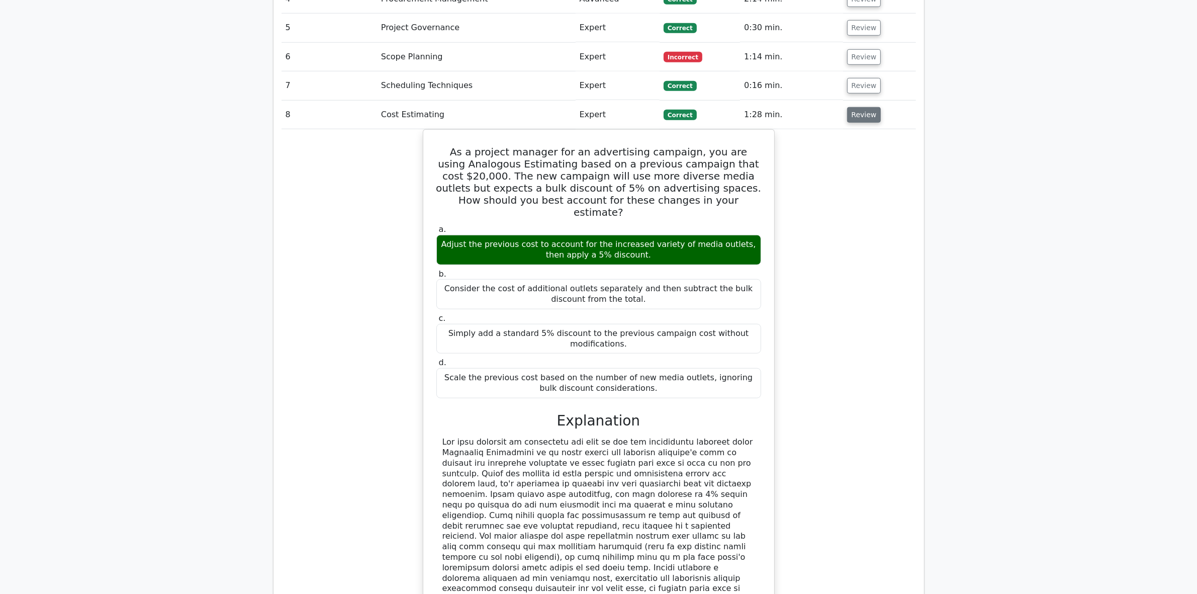
click at [859, 107] on button "Review" at bounding box center [864, 115] width 34 height 16
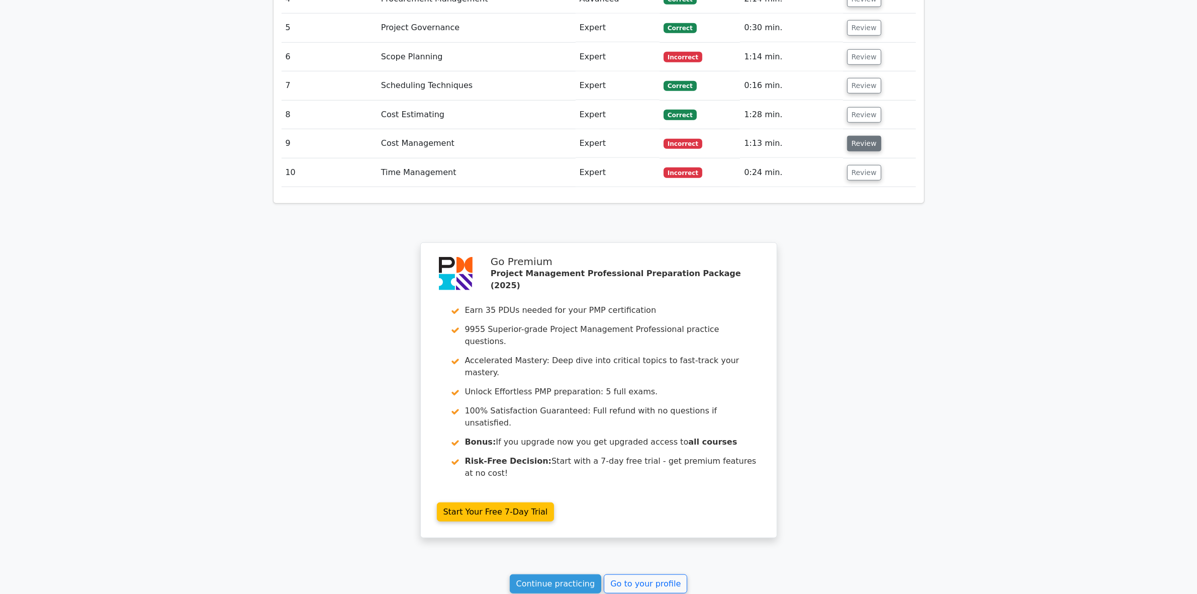
click at [862, 136] on button "Review" at bounding box center [864, 144] width 34 height 16
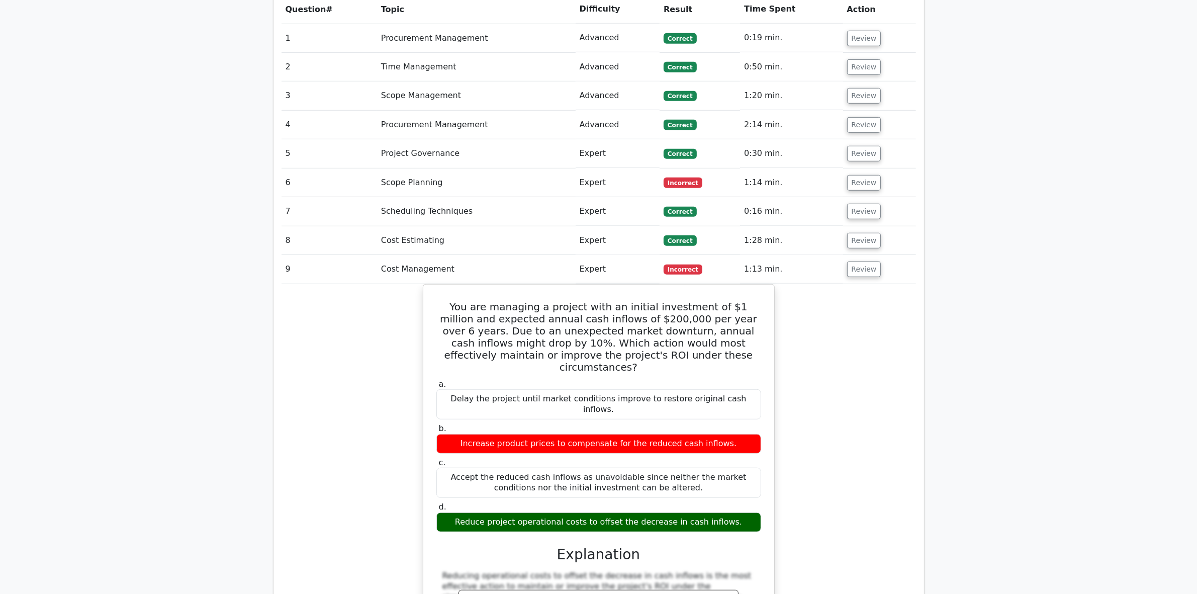
scroll to position [965, 0]
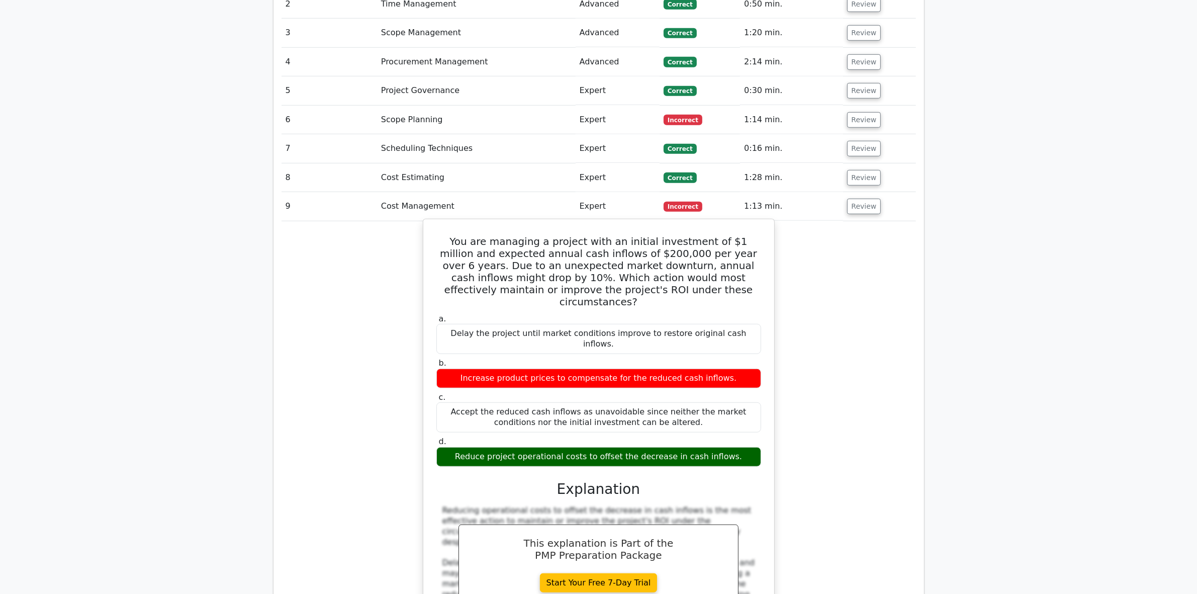
drag, startPoint x: 435, startPoint y: 194, endPoint x: 752, endPoint y: 390, distance: 372.1
click at [752, 392] on div "You are managing a project with an initial investment of $1 million and expecte…" at bounding box center [598, 440] width 343 height 434
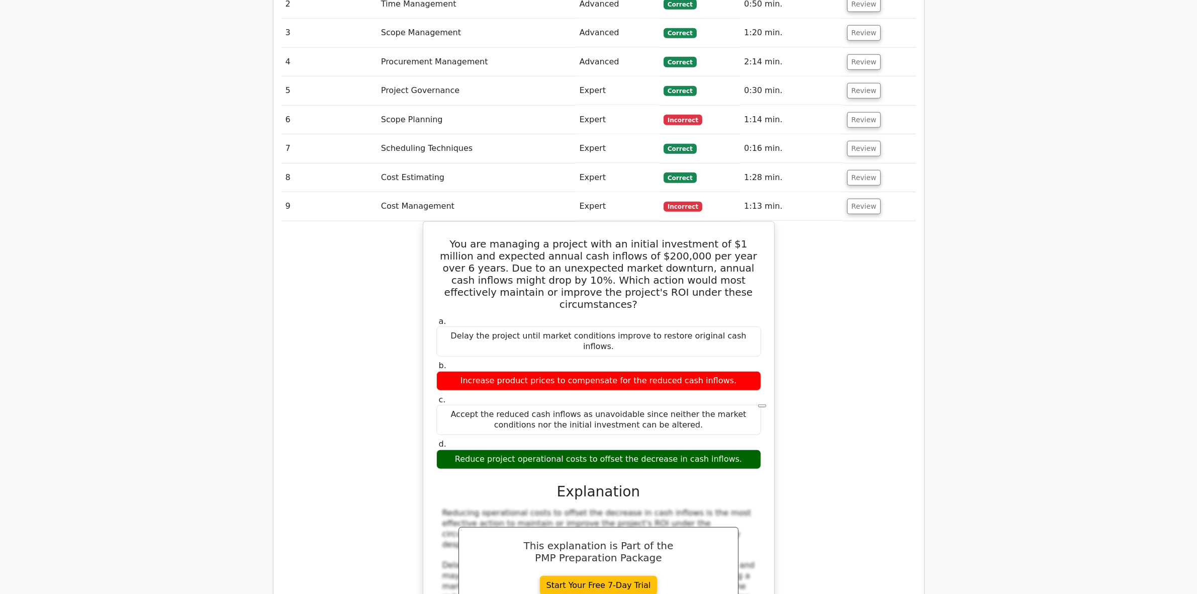
copy div "You are managing a project with an initial investment of $1 million and expecte…"
click at [371, 515] on div "You are managing a project with an initial investment of $1 million and expecte…" at bounding box center [599, 448] width 634 height 455
click at [860, 199] on button "Review" at bounding box center [864, 207] width 34 height 16
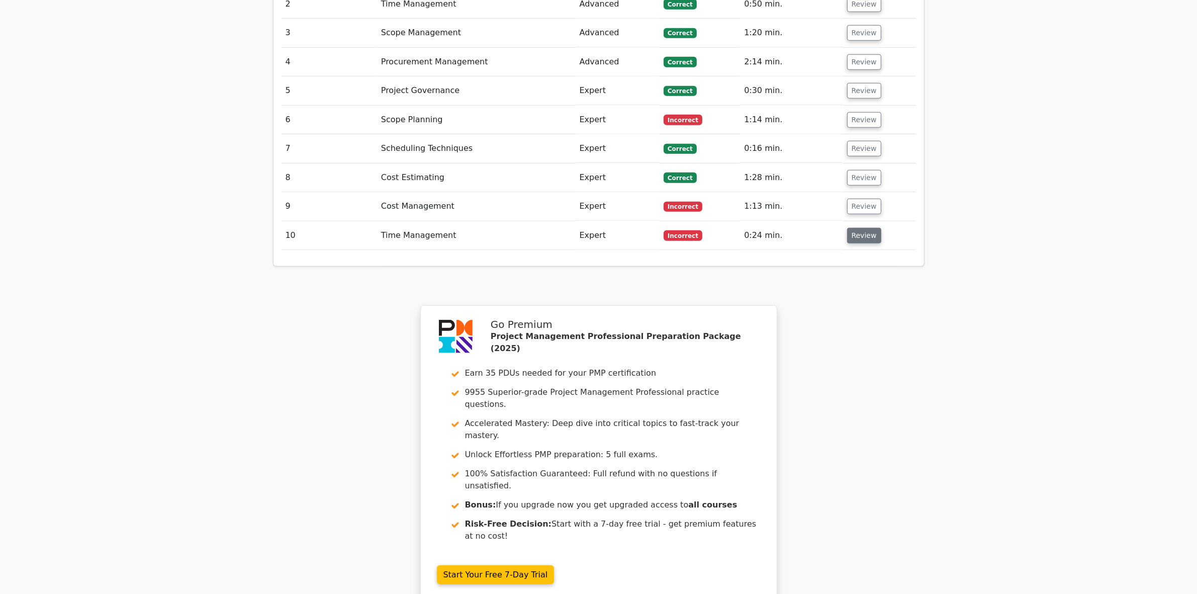
click at [855, 228] on button "Review" at bounding box center [864, 236] width 34 height 16
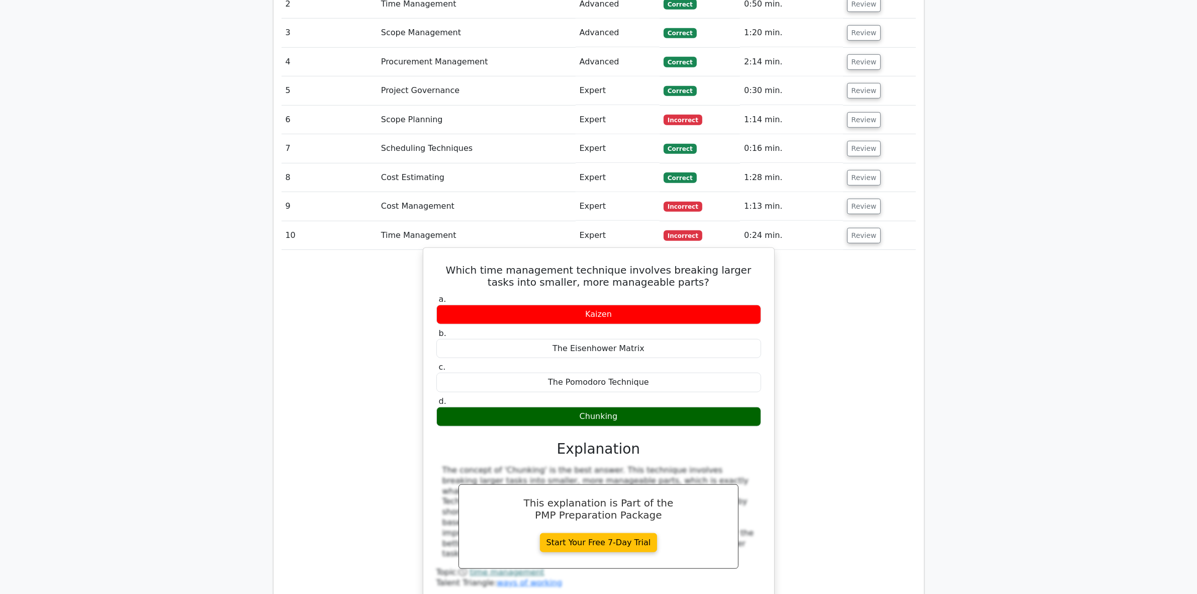
drag, startPoint x: 436, startPoint y: 220, endPoint x: 743, endPoint y: 373, distance: 342.6
click at [743, 373] on div "Which time management technique involves breaking larger tasks into smaller, mo…" at bounding box center [598, 433] width 343 height 362
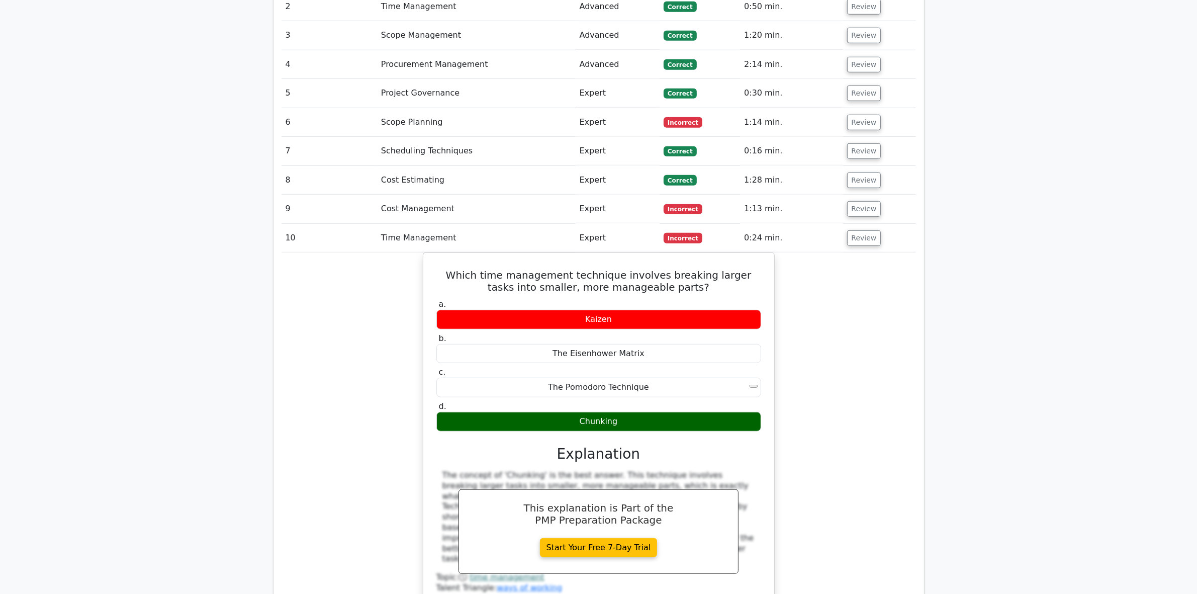
copy div "Which time management technique involves breaking larger tasks into smaller, mo…"
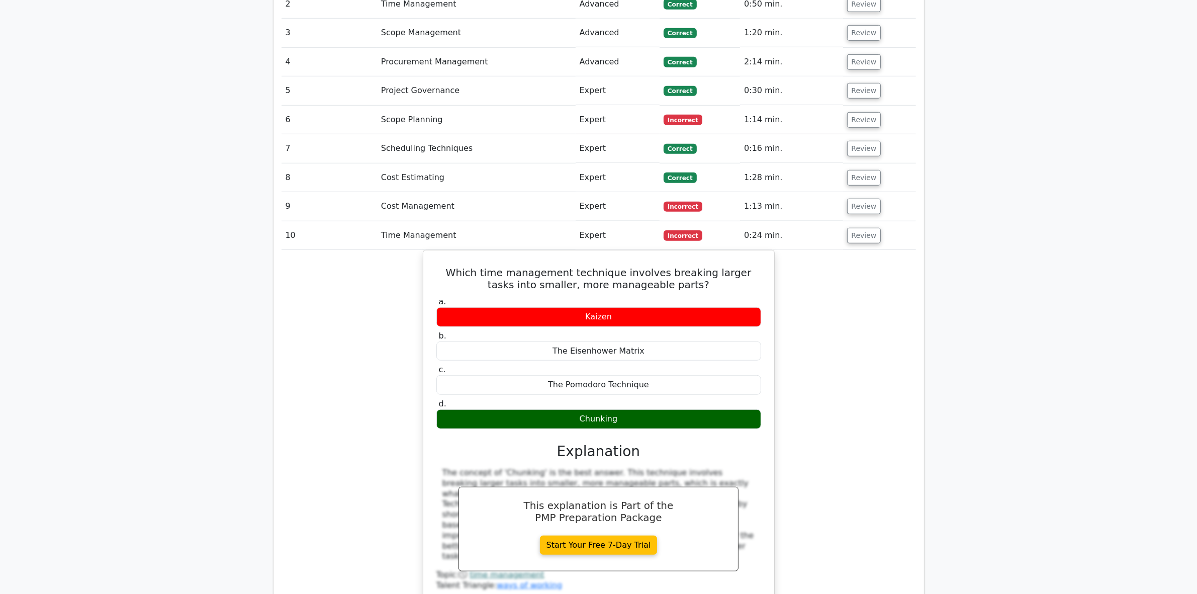
click at [362, 509] on div "Which time management technique involves breaking larger tasks into smaller, mo…" at bounding box center [599, 441] width 634 height 383
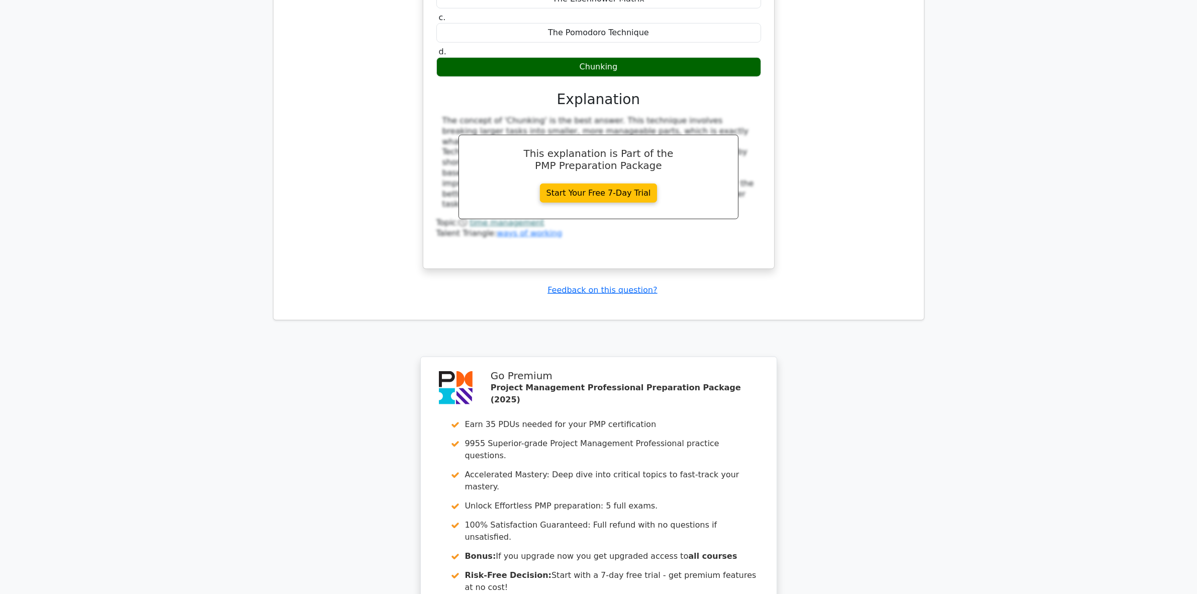
scroll to position [1494, 0]
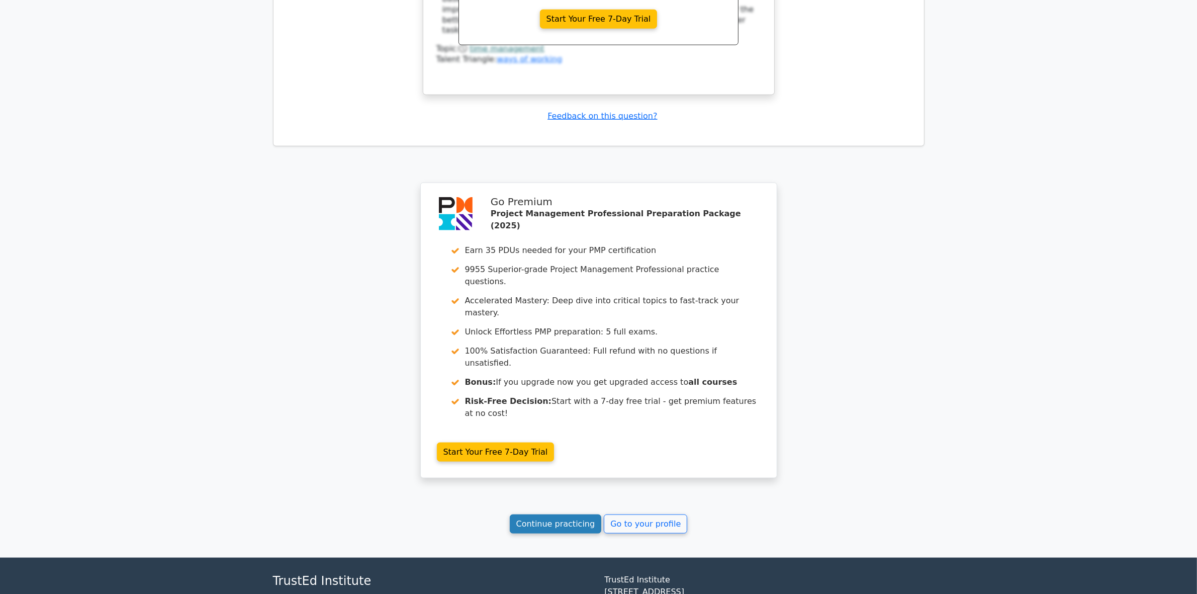
click at [556, 514] on link "Continue practicing" at bounding box center [556, 523] width 92 height 19
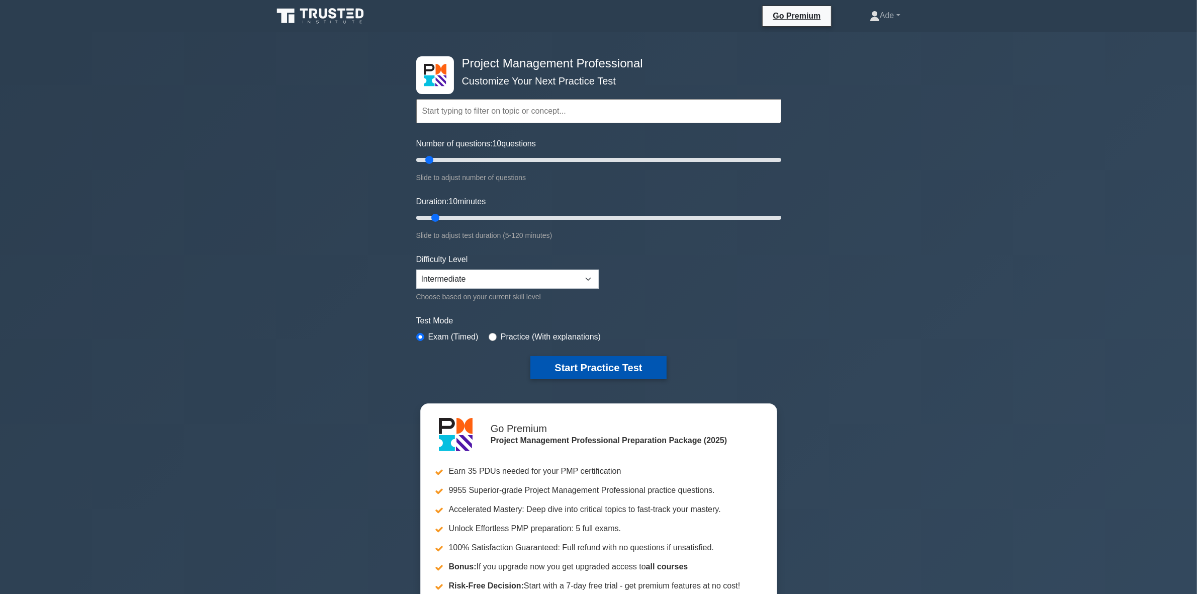
click at [600, 370] on button "Start Practice Test" at bounding box center [598, 367] width 136 height 23
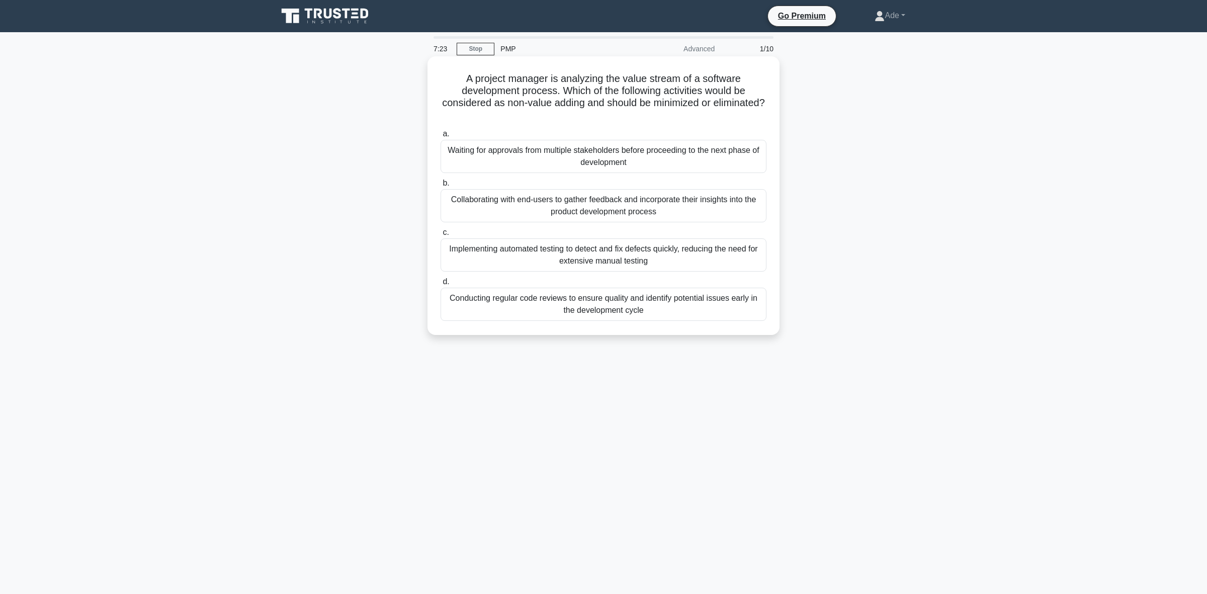
click at [508, 158] on div "Waiting for approvals from multiple stakeholders before proceeding to the next …" at bounding box center [603, 156] width 326 height 33
click at [440, 137] on input "a. Waiting for approvals from multiple stakeholders before proceeding to the ne…" at bounding box center [440, 134] width 0 height 7
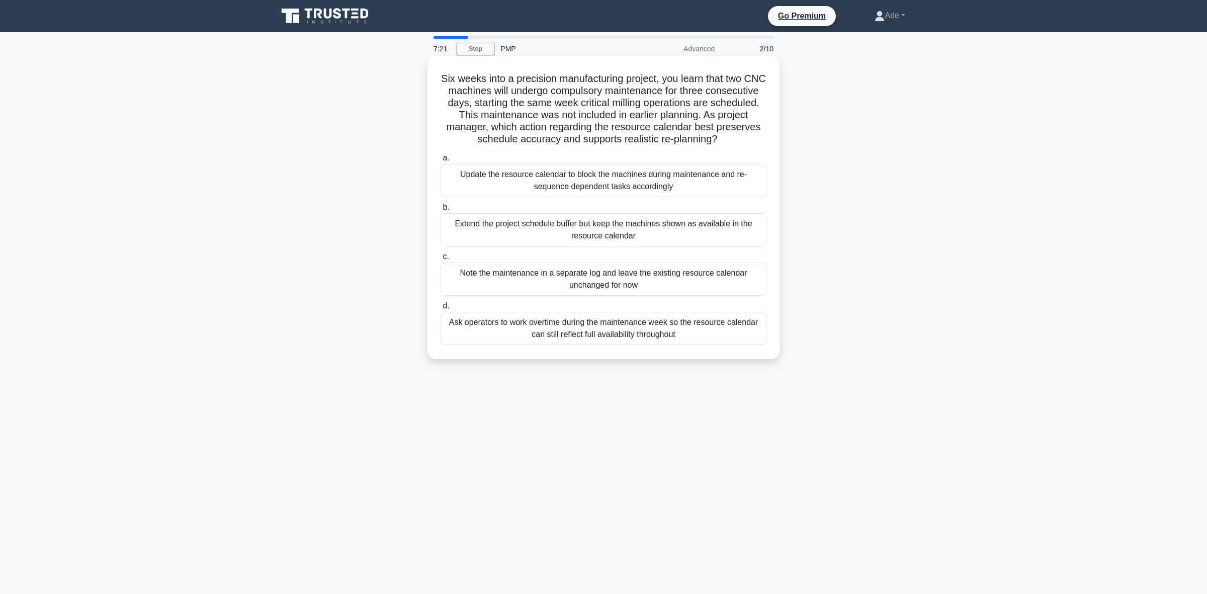
drag, startPoint x: 441, startPoint y: 71, endPoint x: 753, endPoint y: 142, distance: 319.0
click at [753, 142] on div "Six weeks into a precision manufacturing project, you learn that two CNC machin…" at bounding box center [603, 207] width 344 height 295
click at [574, 227] on div "Extend the project schedule buffer but keep the machines shown as available in …" at bounding box center [603, 229] width 326 height 33
click at [538, 230] on div "Extend the project schedule buffer but keep the machines shown as available in …" at bounding box center [603, 229] width 326 height 33
click at [440, 211] on input "b. Extend the project schedule buffer but keep the machines shown as available …" at bounding box center [440, 207] width 0 height 7
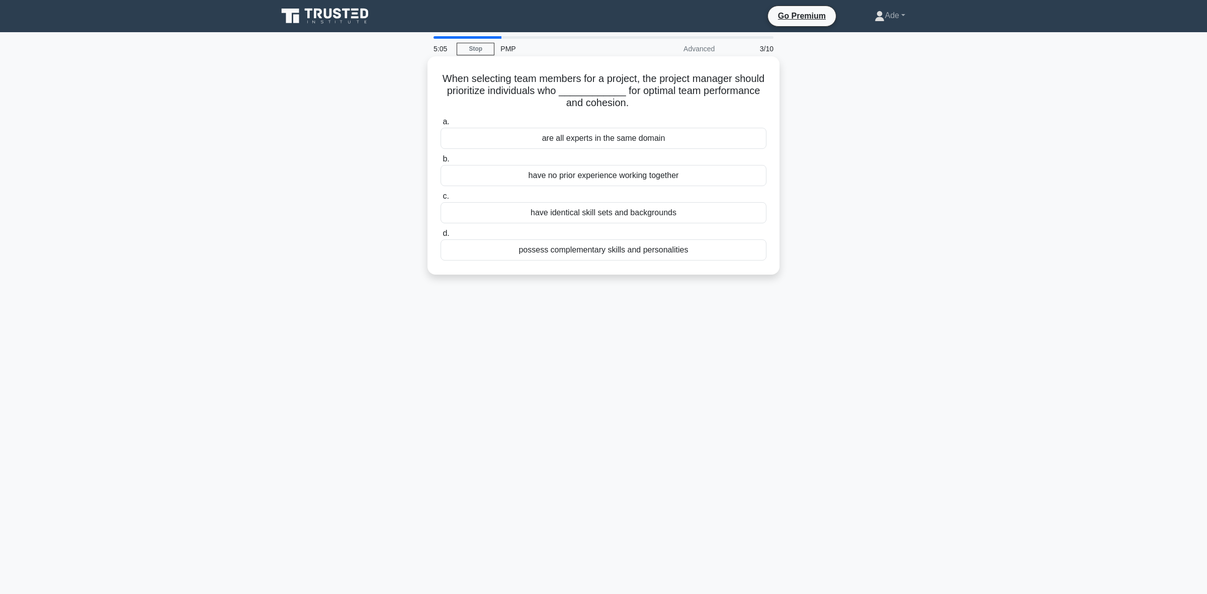
click at [570, 213] on div "have identical skill sets and backgrounds" at bounding box center [603, 212] width 326 height 21
click at [440, 200] on input "c. have identical skill sets and backgrounds" at bounding box center [440, 196] width 0 height 7
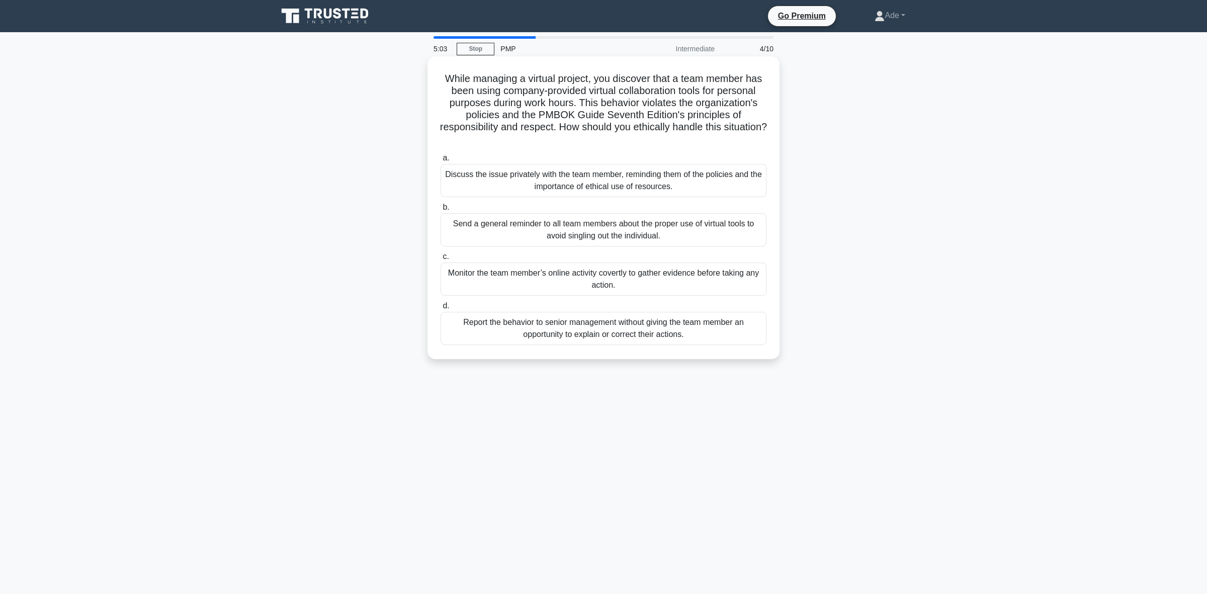
drag, startPoint x: 437, startPoint y: 76, endPoint x: 644, endPoint y: 142, distance: 217.3
click at [644, 142] on div "While managing a virtual project, you discover that a team member has been usin…" at bounding box center [603, 207] width 344 height 295
click at [587, 184] on div "Discuss the issue privately with the team member, reminding them of the policie…" at bounding box center [603, 180] width 326 height 33
click at [440, 161] on input "a. Discuss the issue privately with the team member, reminding them of the poli…" at bounding box center [440, 158] width 0 height 7
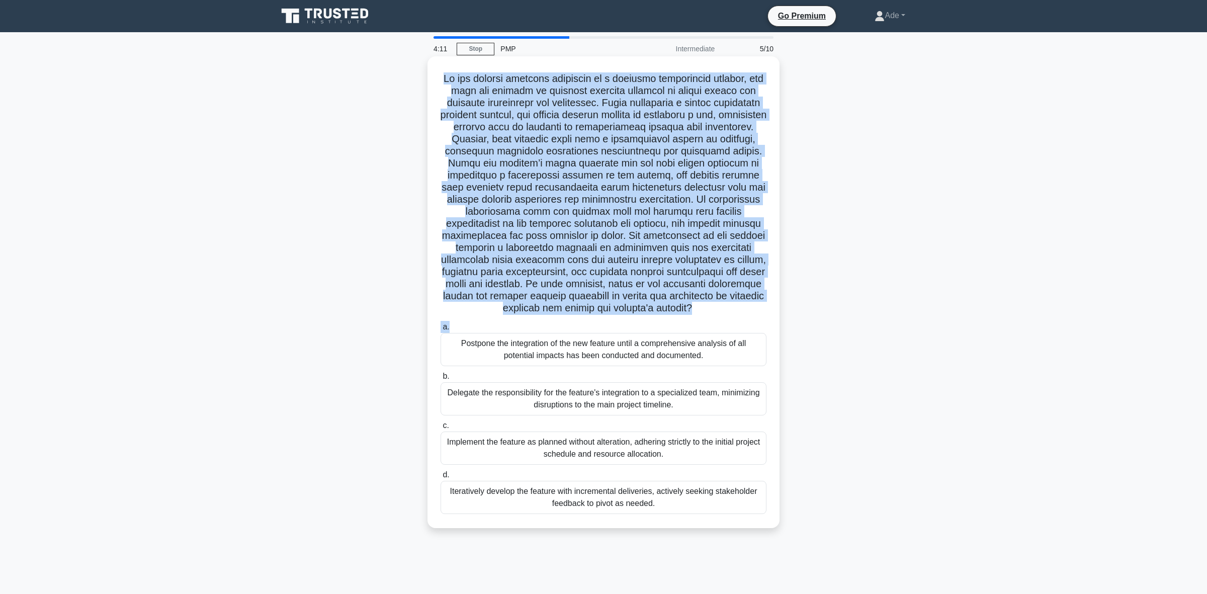
drag, startPoint x: 464, startPoint y: 92, endPoint x: 709, endPoint y: 333, distance: 344.1
click at [709, 334] on div ".spinner_0XTQ{transform-origin:center;animation:spinner_y6GP .75s linear infini…" at bounding box center [603, 292] width 344 height 464
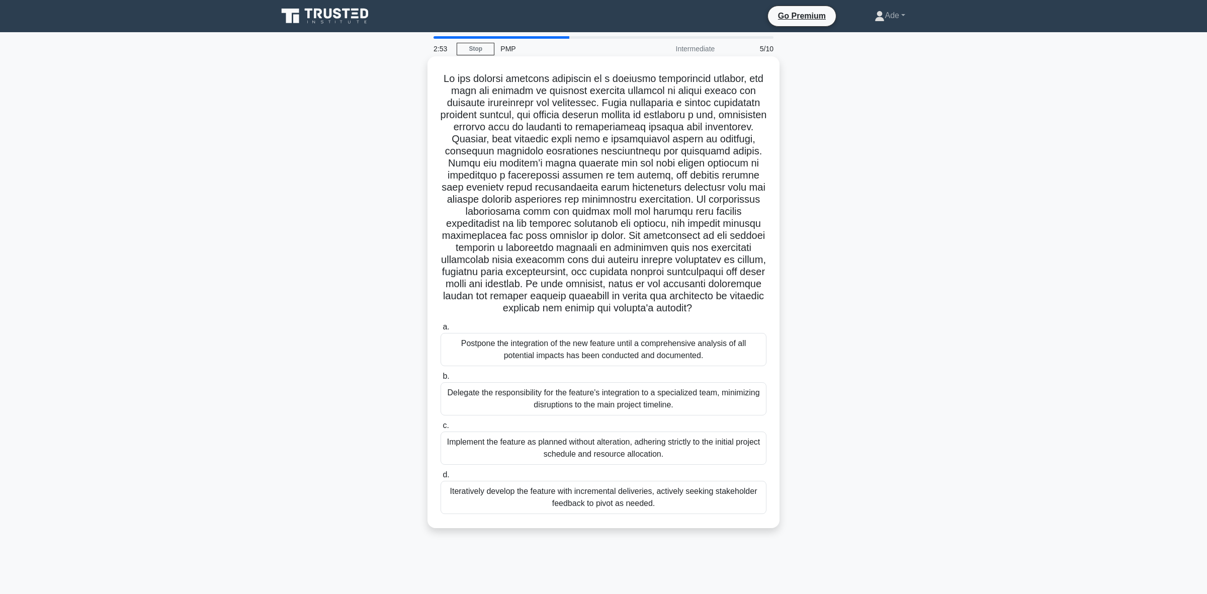
click at [488, 511] on div "Iteratively develop the feature with incremental deliveries, actively seeking s…" at bounding box center [603, 497] width 326 height 33
click at [440, 478] on input "d. Iteratively develop the feature with incremental deliveries, actively seekin…" at bounding box center [440, 475] width 0 height 7
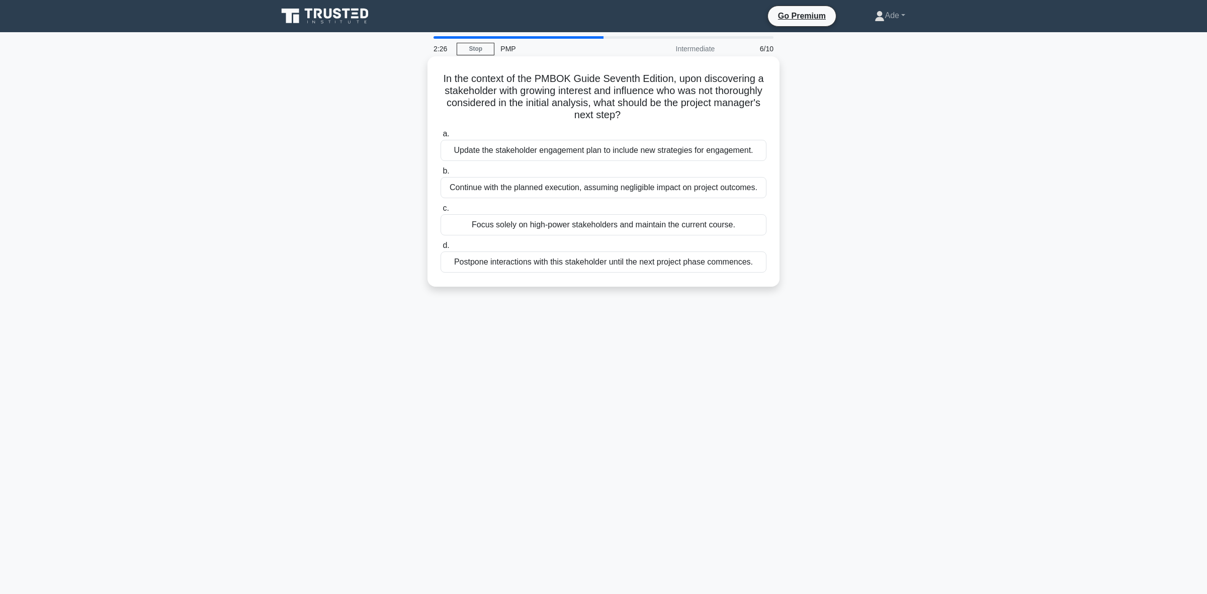
click at [475, 154] on div "Update the stakeholder engagement plan to include new strategies for engagement." at bounding box center [603, 150] width 326 height 21
click at [440, 137] on input "a. Update the stakeholder engagement plan to include new strategies for engagem…" at bounding box center [440, 134] width 0 height 7
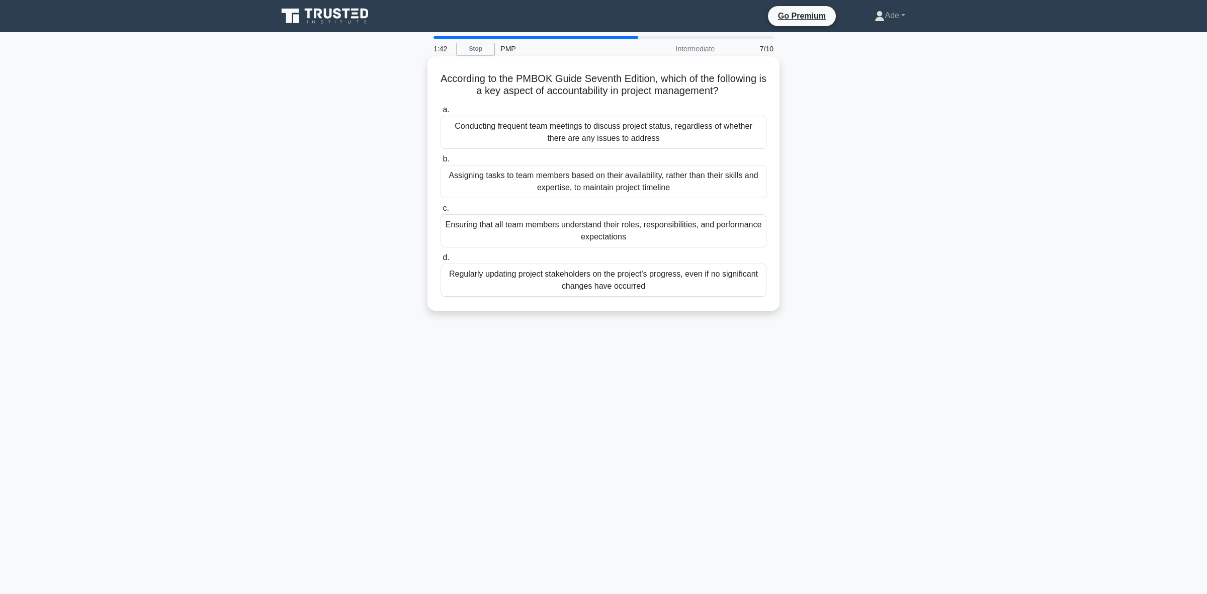
click at [491, 228] on div "Ensuring that all team members understand their roles, responsibilities, and pe…" at bounding box center [603, 230] width 326 height 33
click at [440, 212] on input "c. Ensuring that all team members understand their roles, responsibilities, and…" at bounding box center [440, 208] width 0 height 7
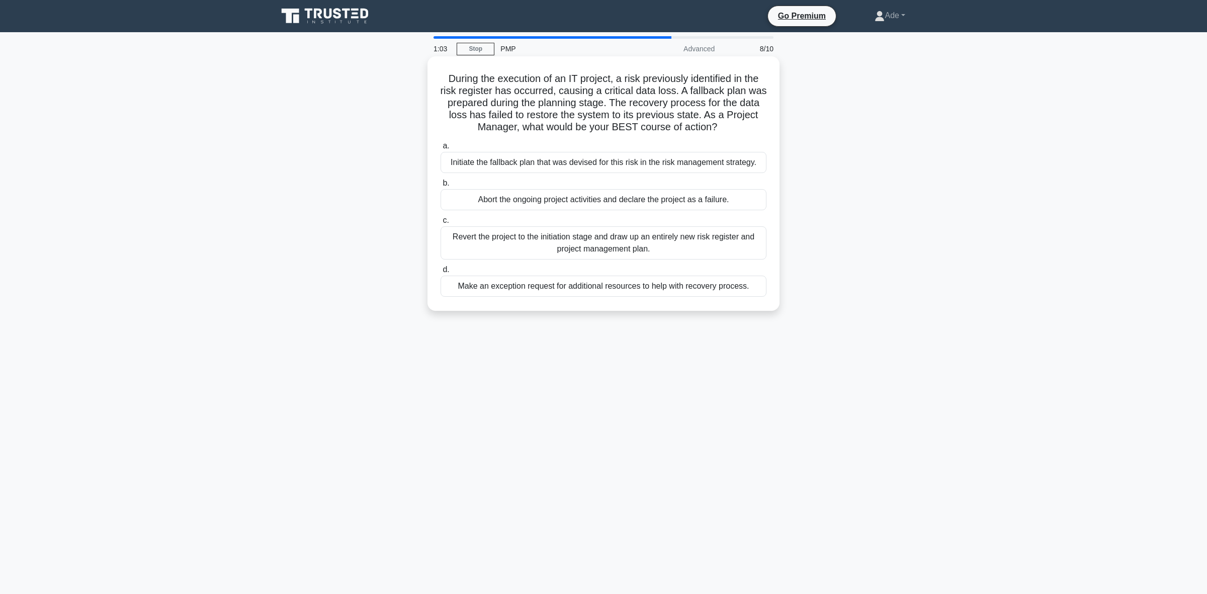
click at [530, 163] on div "Initiate the fallback plan that was devised for this risk in the risk managemen…" at bounding box center [603, 162] width 326 height 21
click at [440, 149] on input "a. Initiate the fallback plan that was devised for this risk in the risk manage…" at bounding box center [440, 146] width 0 height 7
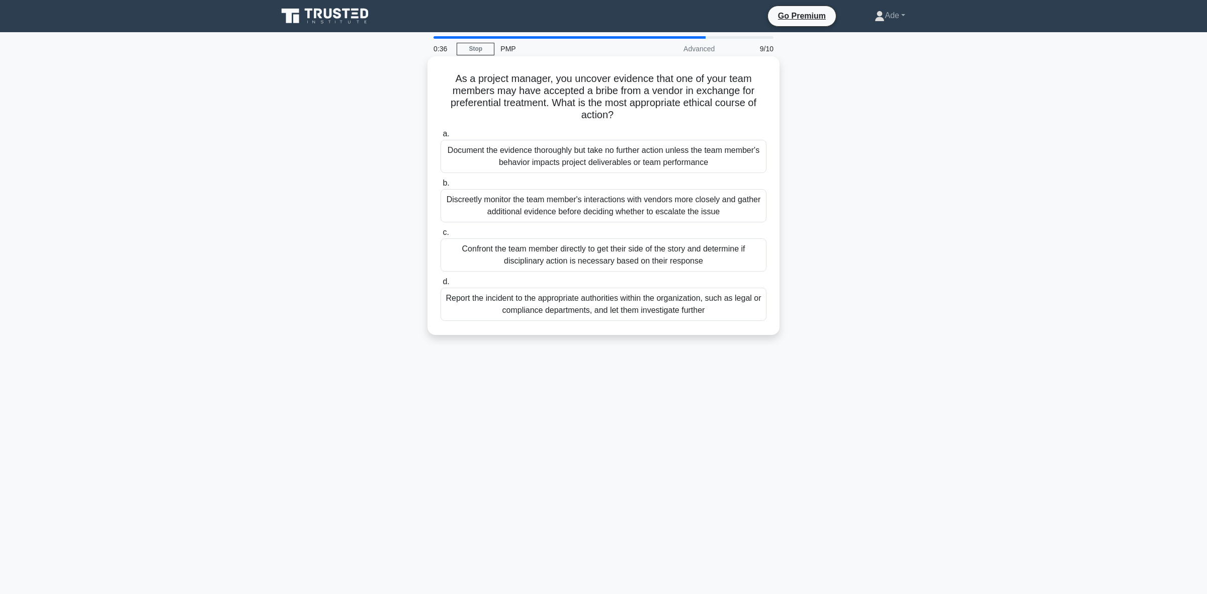
click at [481, 310] on div "Report the incident to the appropriate authorities within the organization, suc…" at bounding box center [603, 304] width 326 height 33
click at [440, 285] on input "d. Report the incident to the appropriate authorities within the organization, …" at bounding box center [440, 282] width 0 height 7
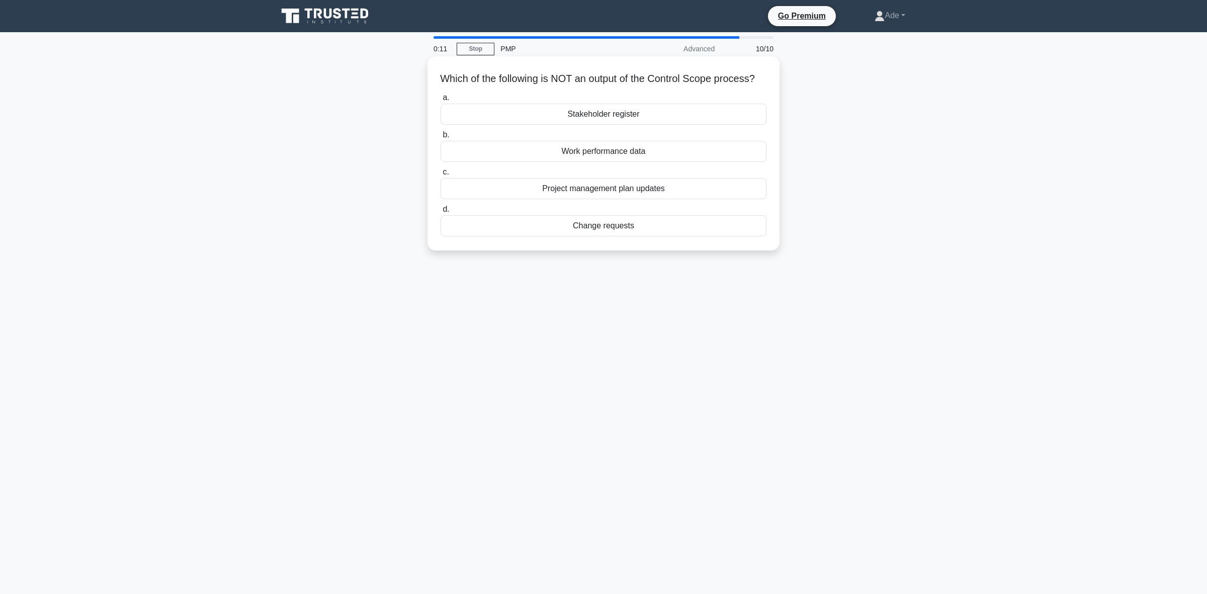
click at [467, 124] on div "Stakeholder register" at bounding box center [603, 114] width 326 height 21
click at [440, 101] on input "a. Stakeholder register" at bounding box center [440, 98] width 0 height 7
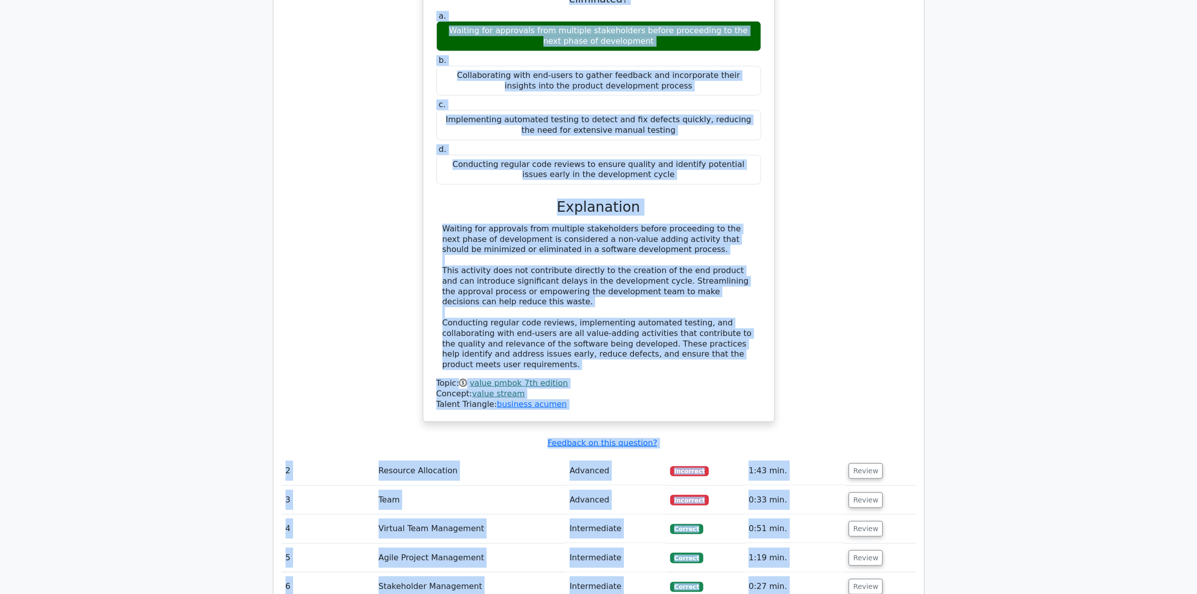
scroll to position [1056, 0]
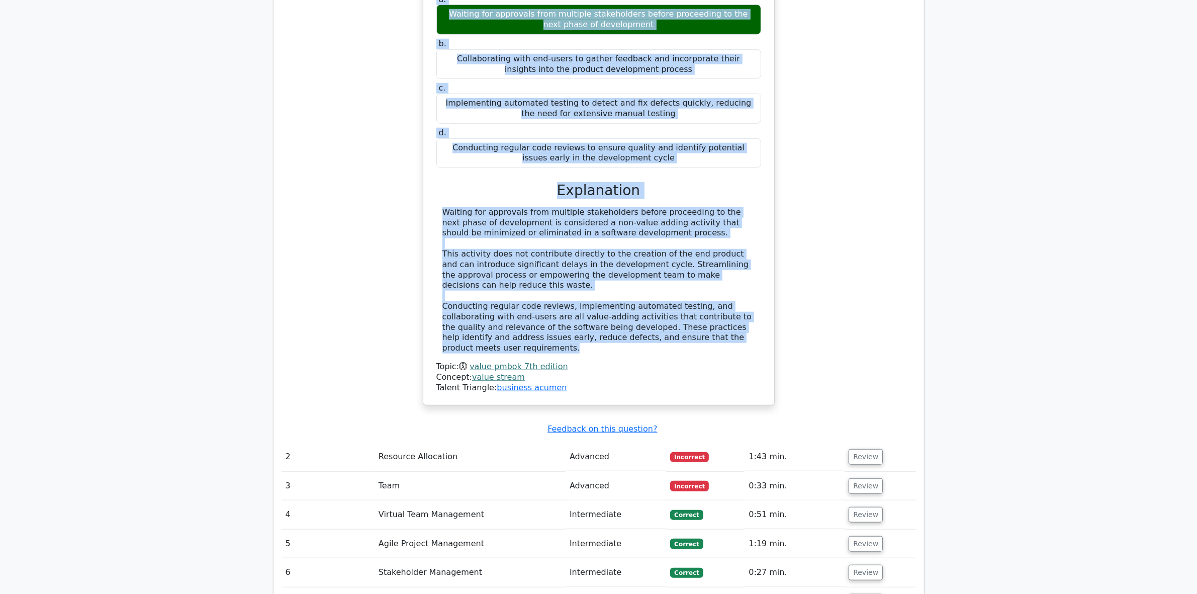
drag, startPoint x: 453, startPoint y: 205, endPoint x: 740, endPoint y: 285, distance: 298.1
click at [740, 285] on div "A project manager is analyzing the value stream of a software development proce…" at bounding box center [598, 164] width 343 height 473
copy div "A project manager is analyzing the value stream of a software development proce…"
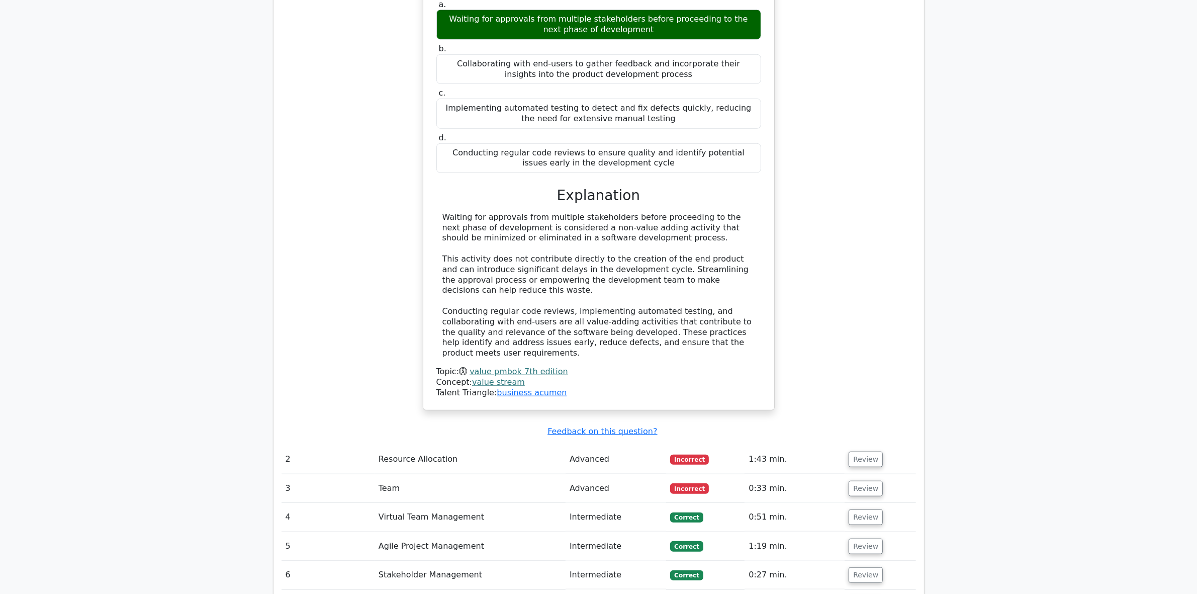
click at [225, 511] on main "Go Premium Project Management Professional Preparation Package (2025) Earn 35 P…" at bounding box center [598, 54] width 1197 height 2157
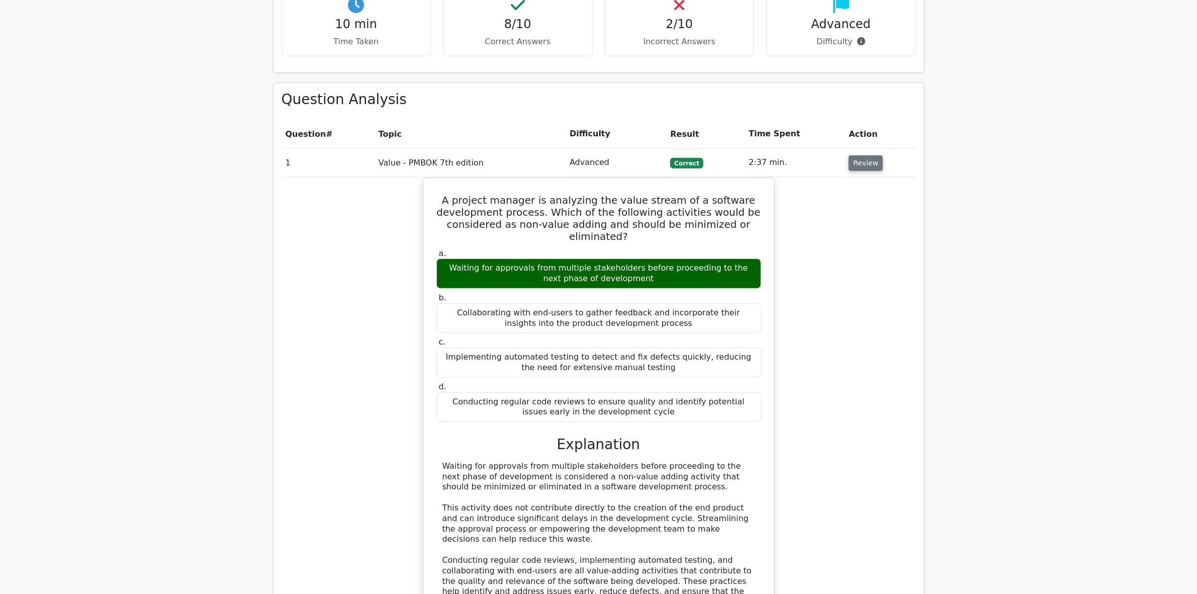
click at [855, 155] on button "Review" at bounding box center [866, 163] width 34 height 16
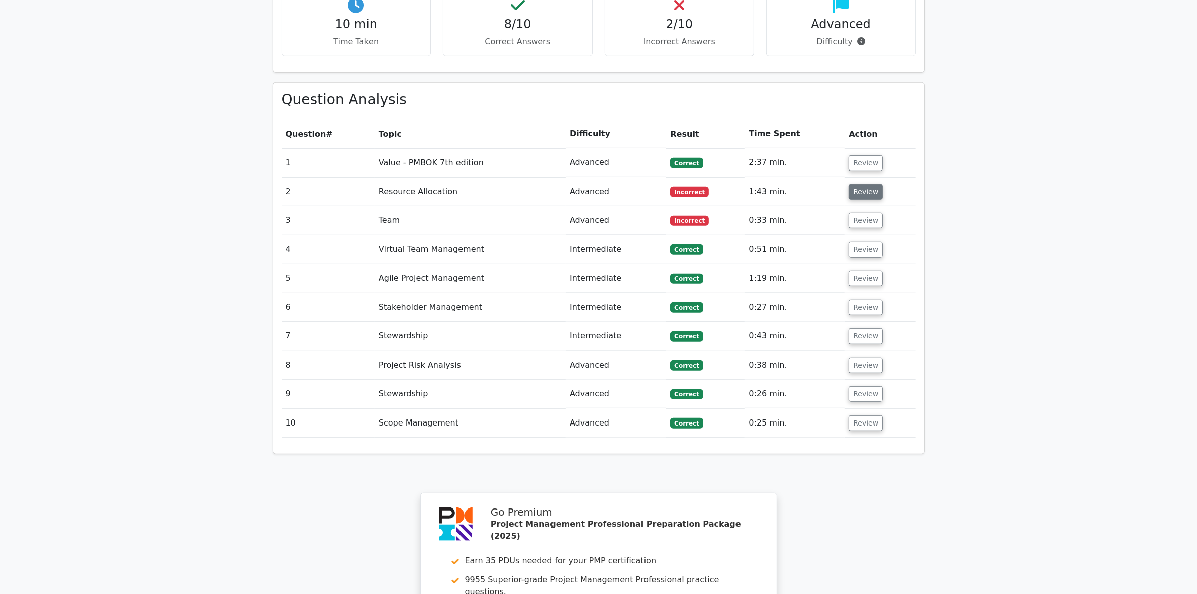
click at [864, 184] on button "Review" at bounding box center [866, 192] width 34 height 16
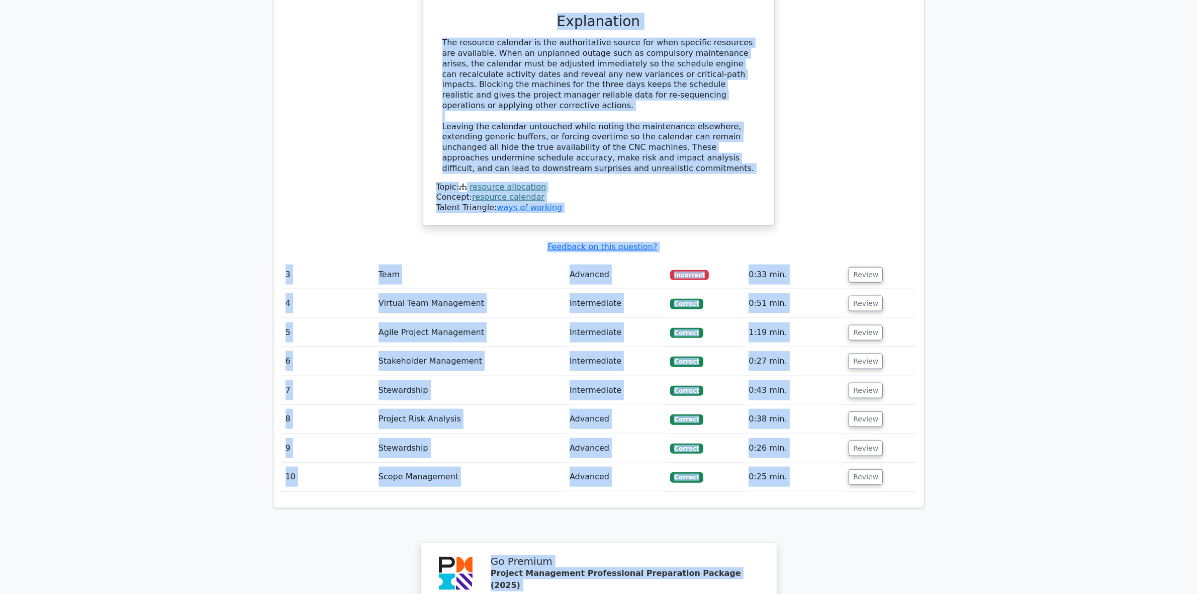
scroll to position [1319, 0]
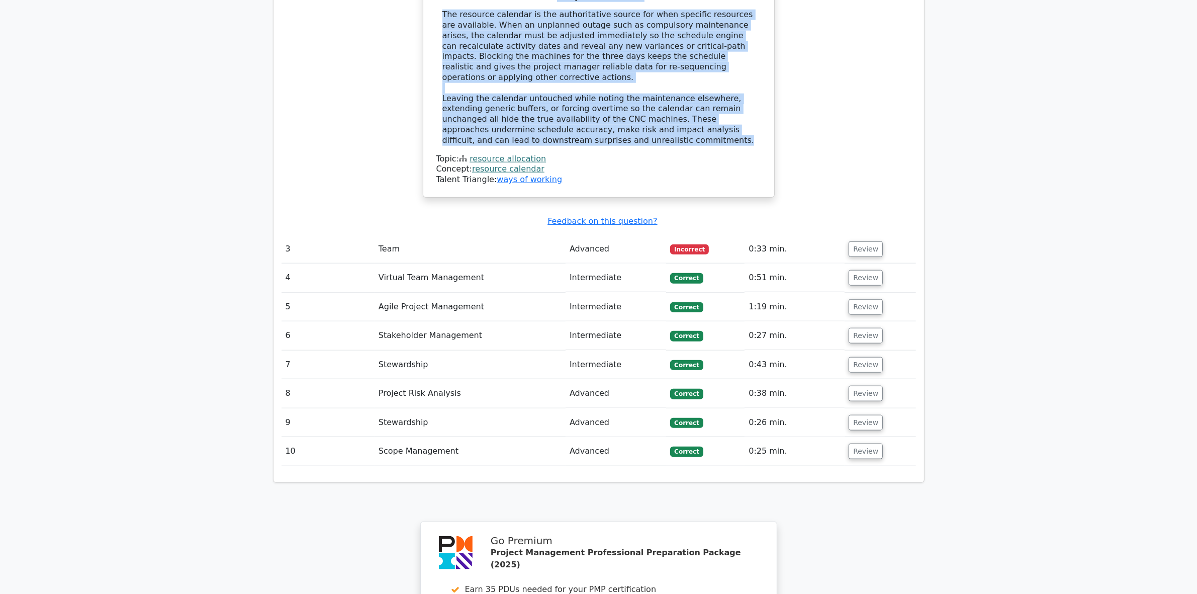
drag, startPoint x: 440, startPoint y: 179, endPoint x: 559, endPoint y: 75, distance: 157.5
copy div "Six weeks into a precision manufacturing project, you learn that two CNC machin…"
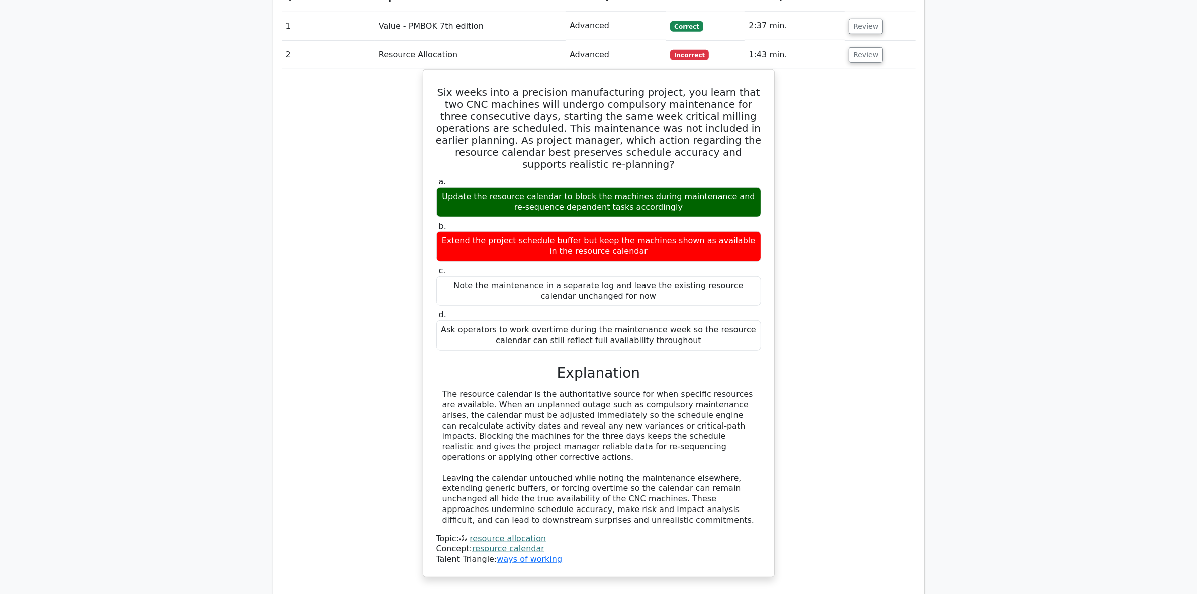
scroll to position [879, 0]
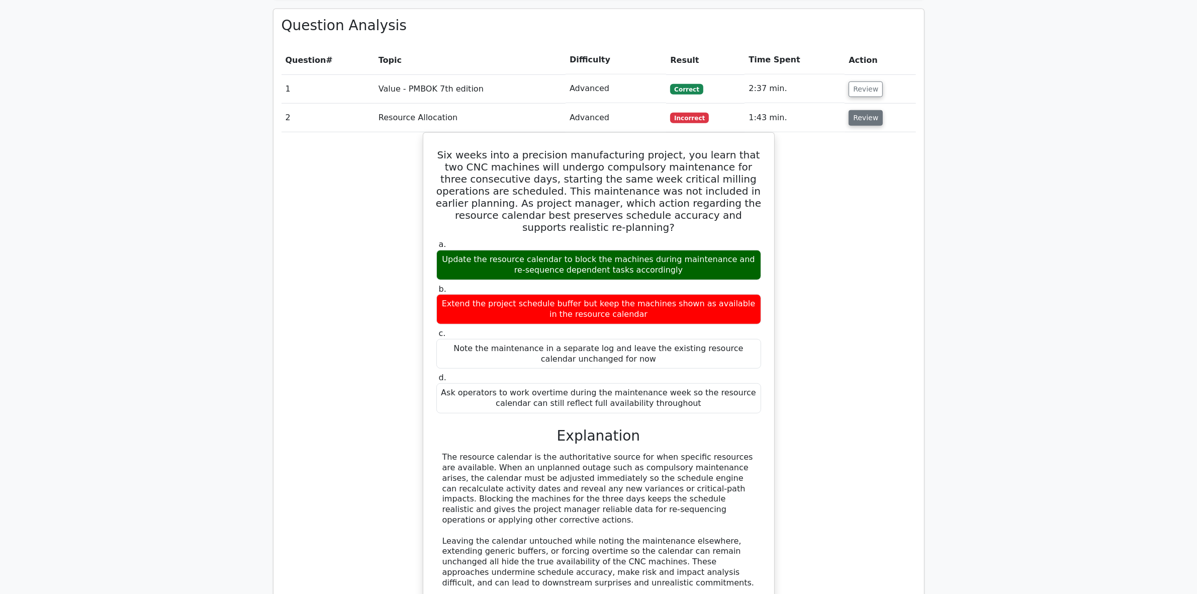
click at [854, 110] on button "Review" at bounding box center [866, 118] width 34 height 16
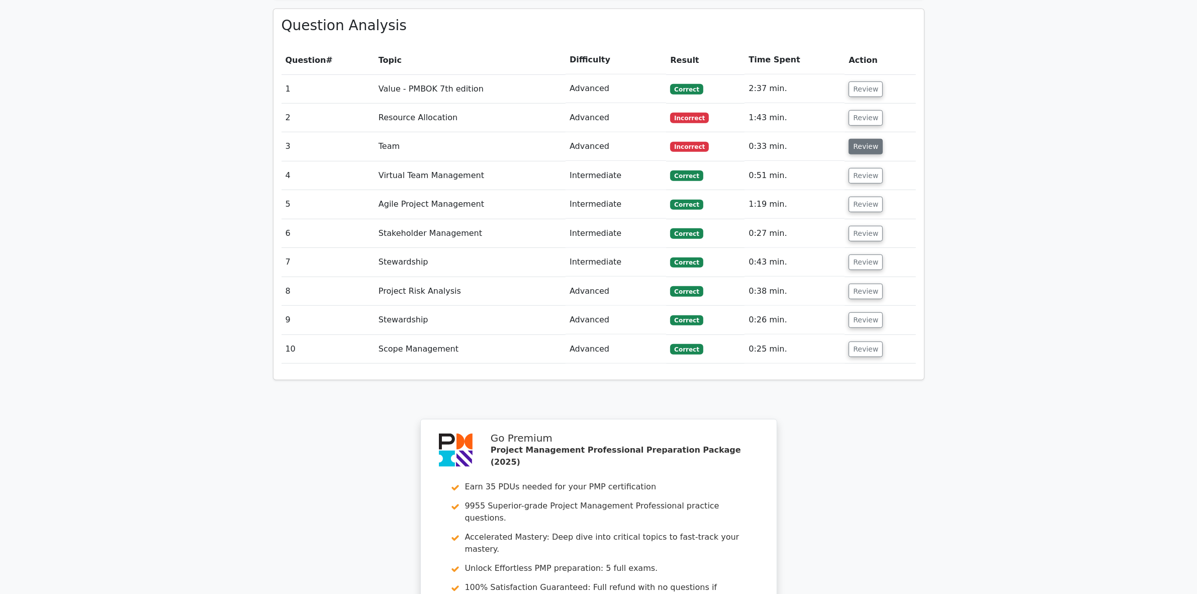
click at [856, 139] on button "Review" at bounding box center [866, 147] width 34 height 16
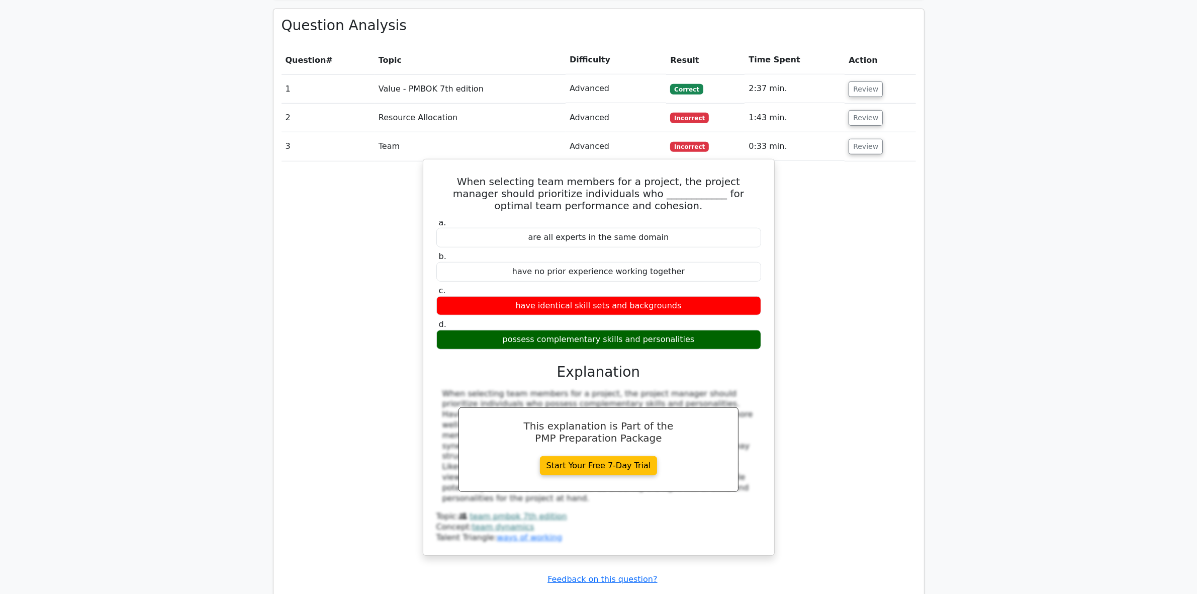
drag, startPoint x: 458, startPoint y: 134, endPoint x: 743, endPoint y: 296, distance: 326.7
click at [743, 296] on div "When selecting team members for a project, the project manager should prioritiz…" at bounding box center [598, 357] width 343 height 388
copy div "When selecting team members for a project, the project manager should prioritiz…"
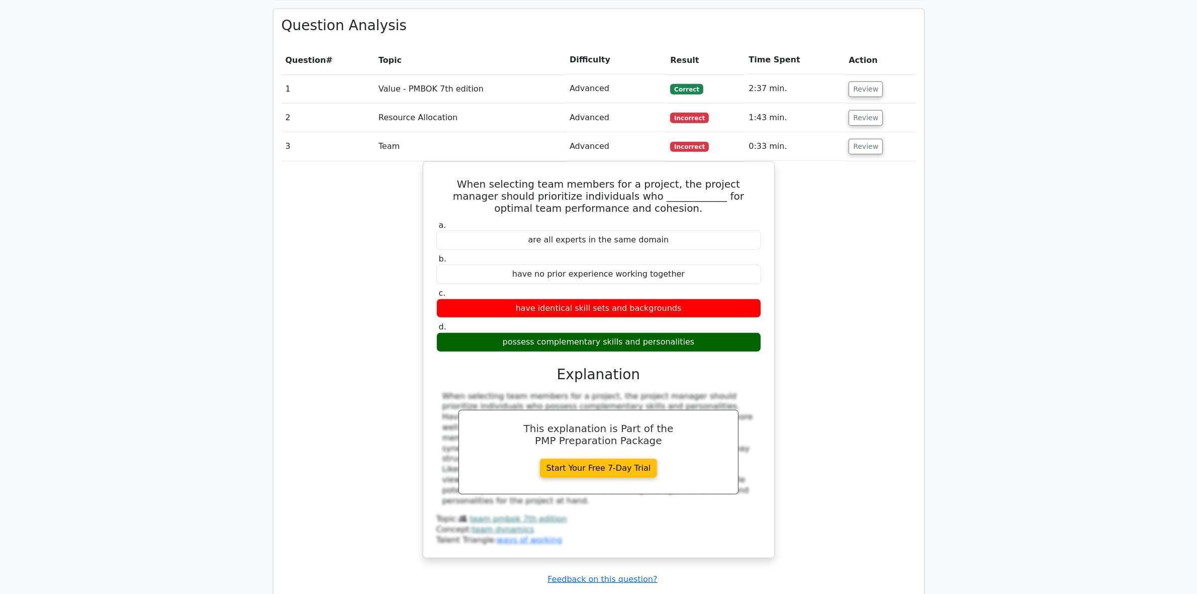
click at [315, 485] on div "When selecting team members for a project, the project manager should prioritiz…" at bounding box center [599, 365] width 634 height 409
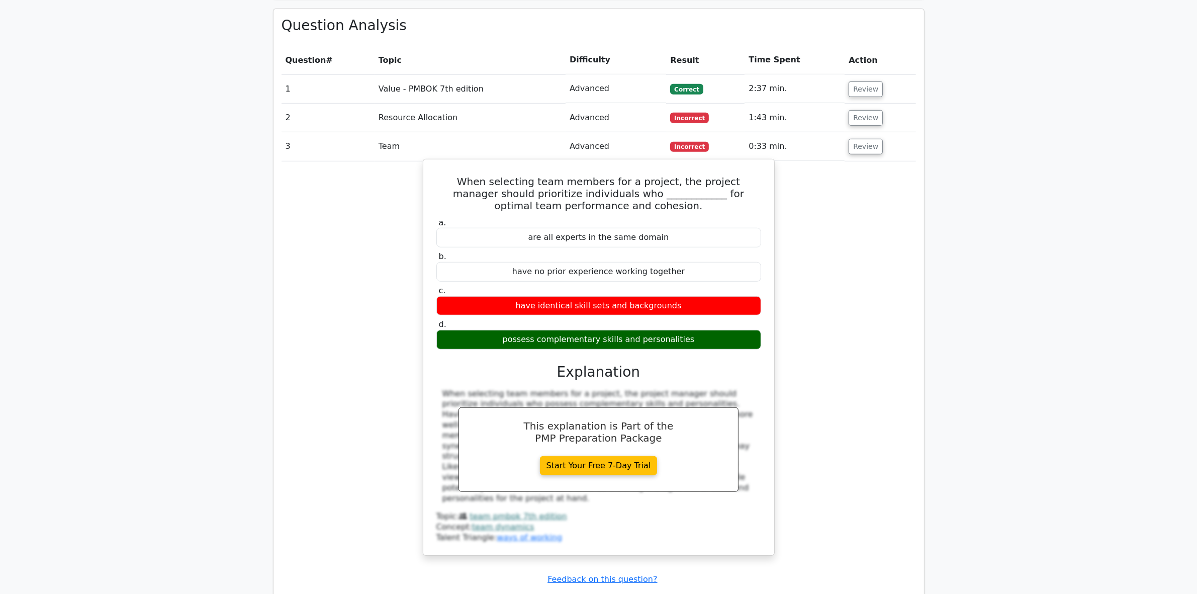
scroll to position [753, 0]
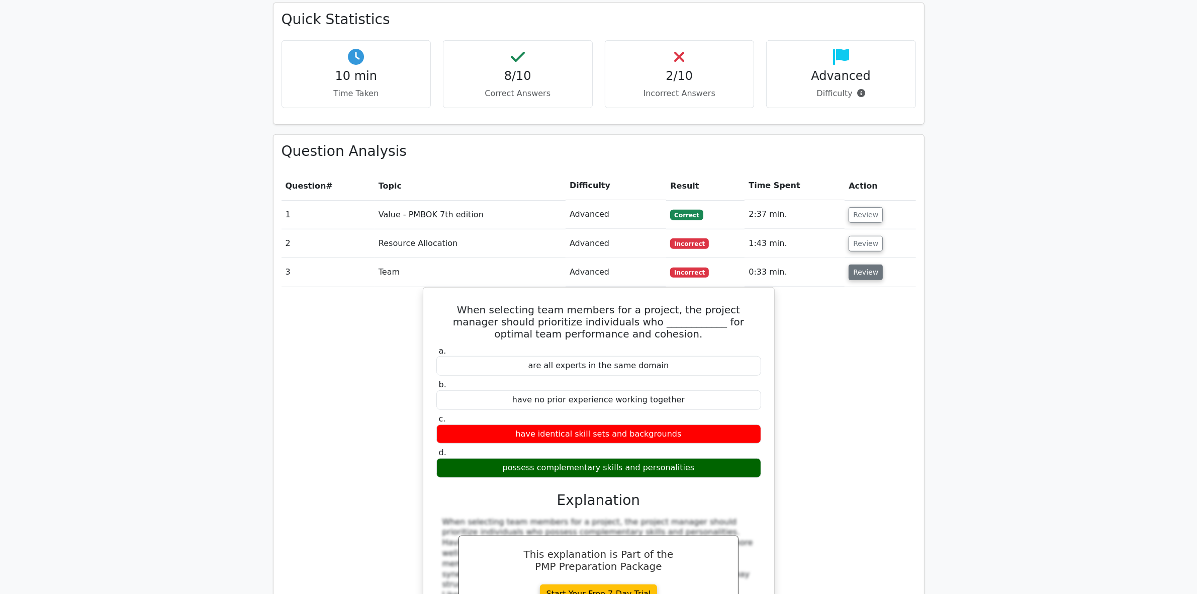
click at [855, 264] on button "Review" at bounding box center [866, 272] width 34 height 16
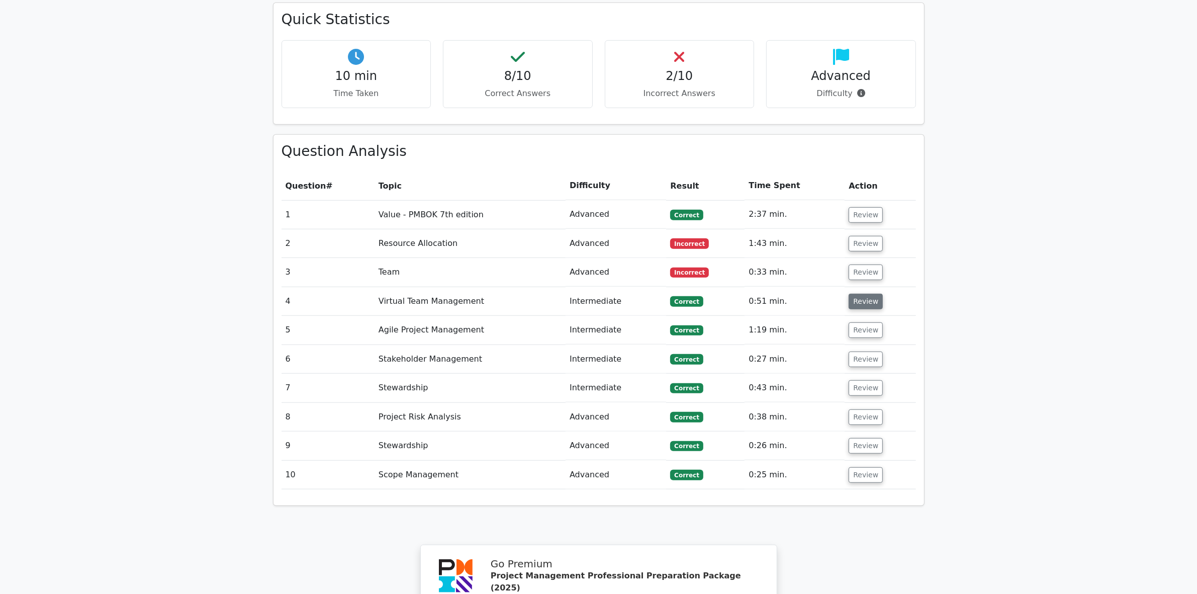
click at [856, 294] on button "Review" at bounding box center [866, 302] width 34 height 16
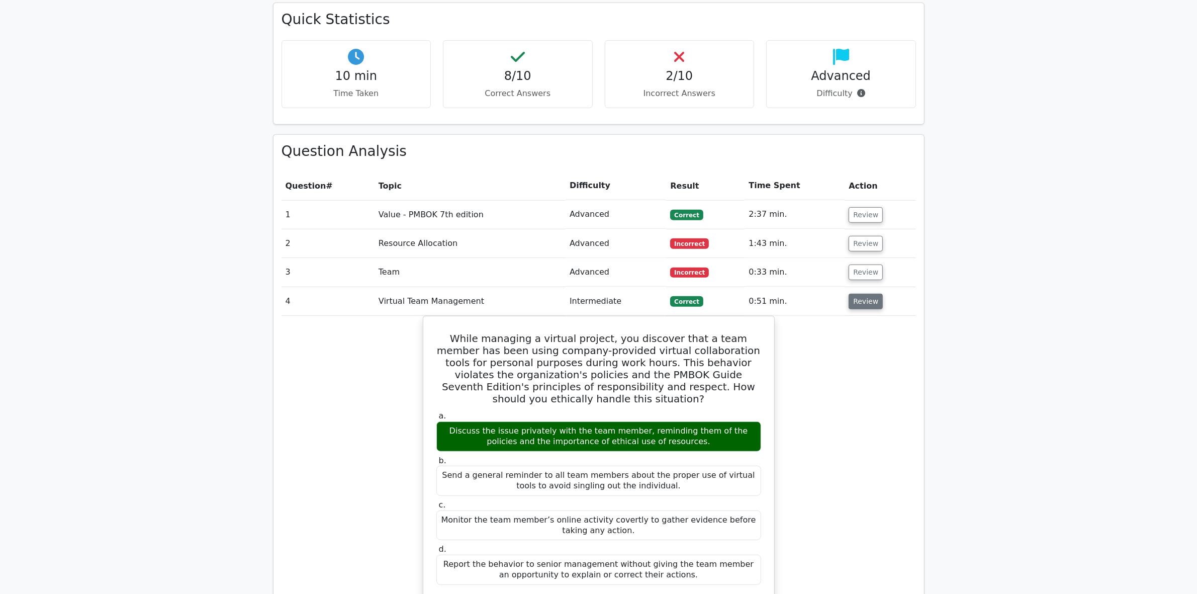
click at [858, 294] on button "Review" at bounding box center [866, 302] width 34 height 16
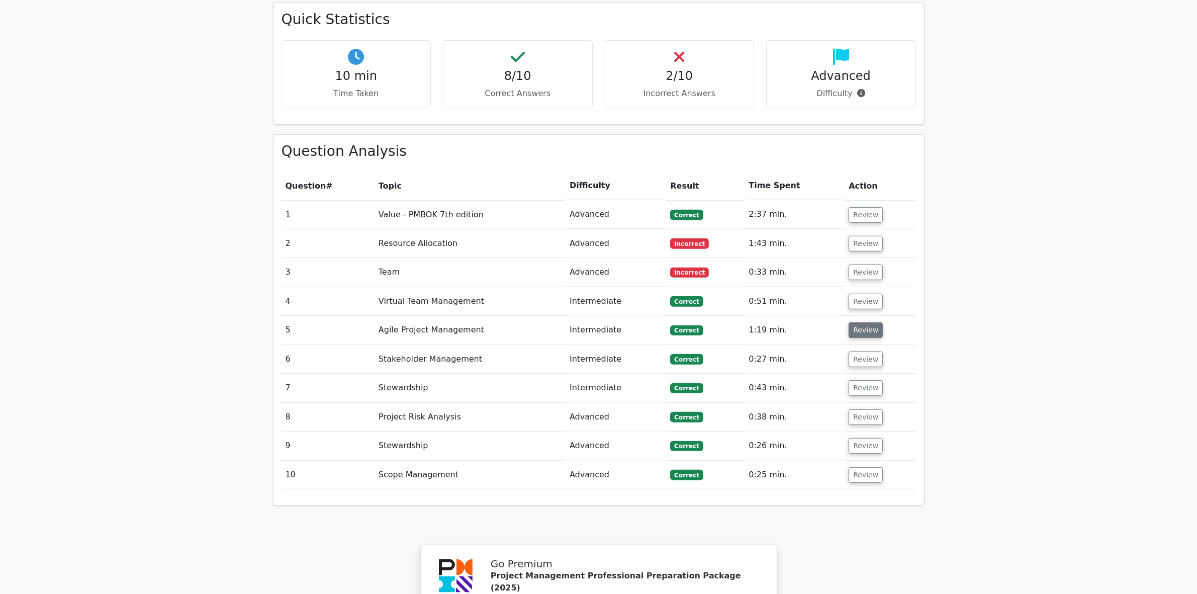
click at [856, 322] on button "Review" at bounding box center [866, 330] width 34 height 16
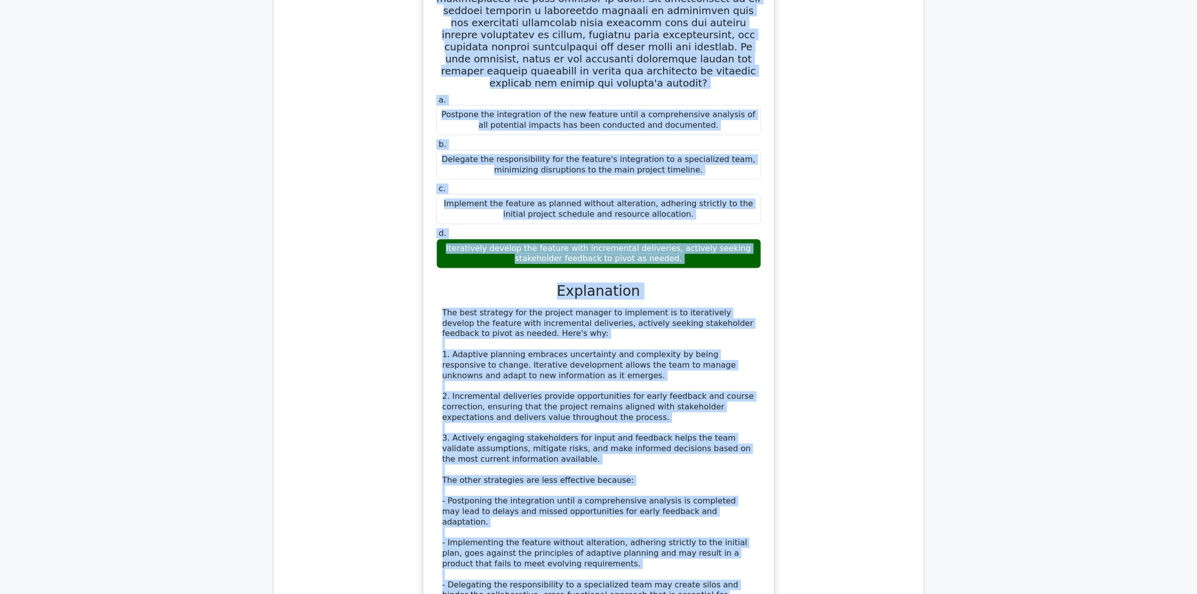
scroll to position [1306, 0]
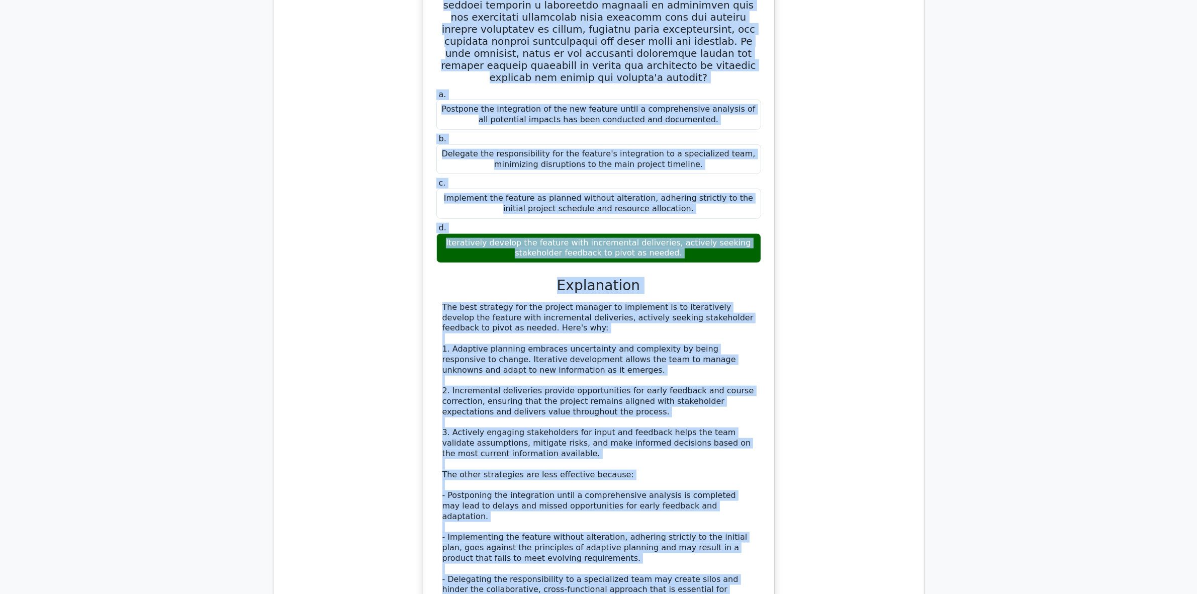
drag, startPoint x: 437, startPoint y: 192, endPoint x: 617, endPoint y: 509, distance: 364.0
click at [610, 518] on div "a. Postpone the integration of the new feature until a comprehensive analysis o…" at bounding box center [598, 223] width 343 height 859
copy div "Lo ips dolorsi ametcons adipiscin el s doeiusmo temporincid utlabor, etd magn a…"
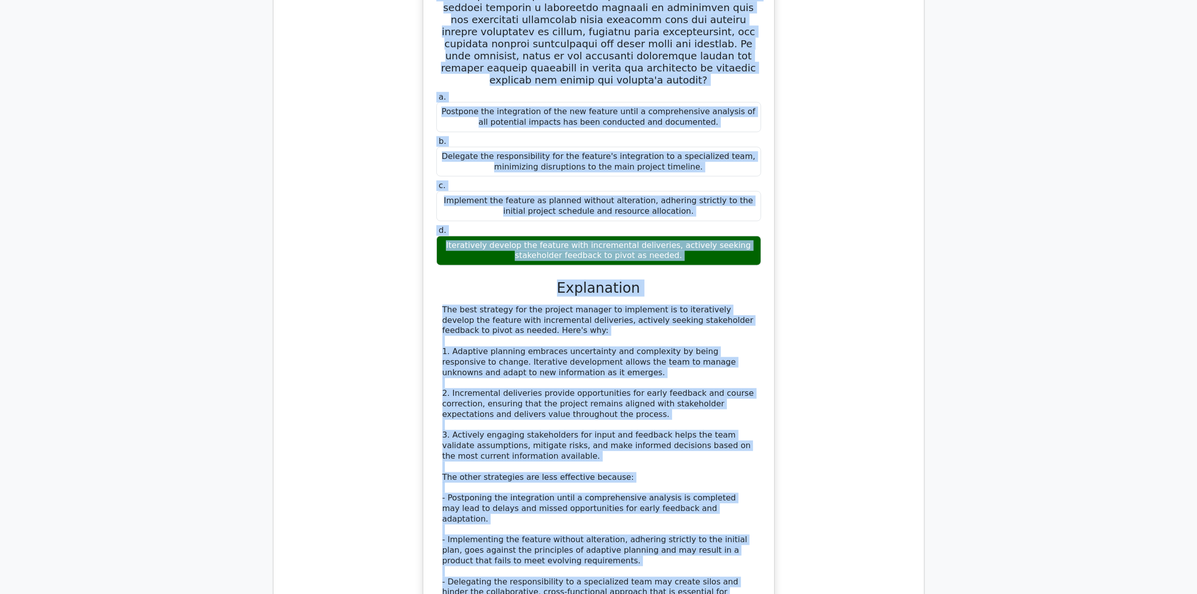
click at [381, 519] on div "a. Postpone the integration of the new feature until a comprehensive analysis o…" at bounding box center [599, 232] width 634 height 880
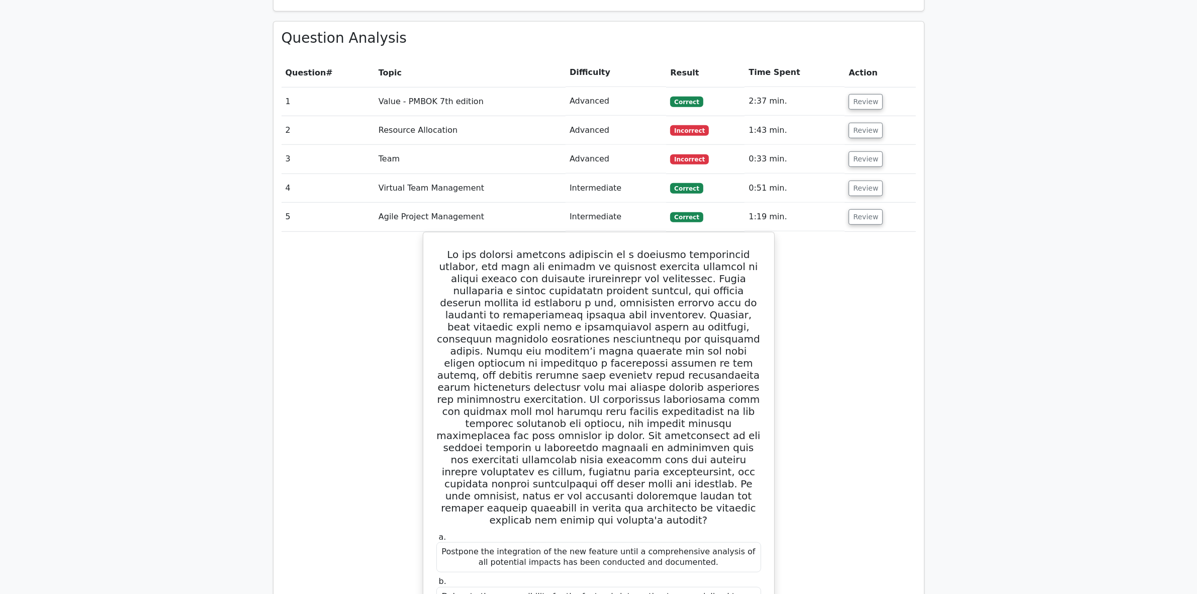
scroll to position [741, 0]
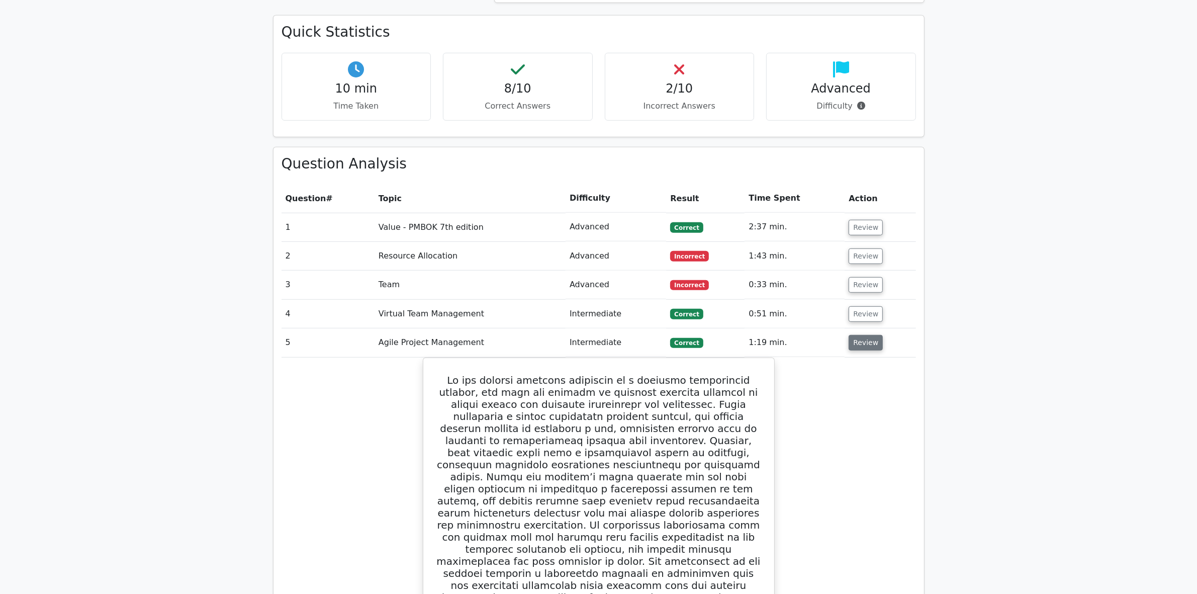
click at [855, 335] on button "Review" at bounding box center [866, 343] width 34 height 16
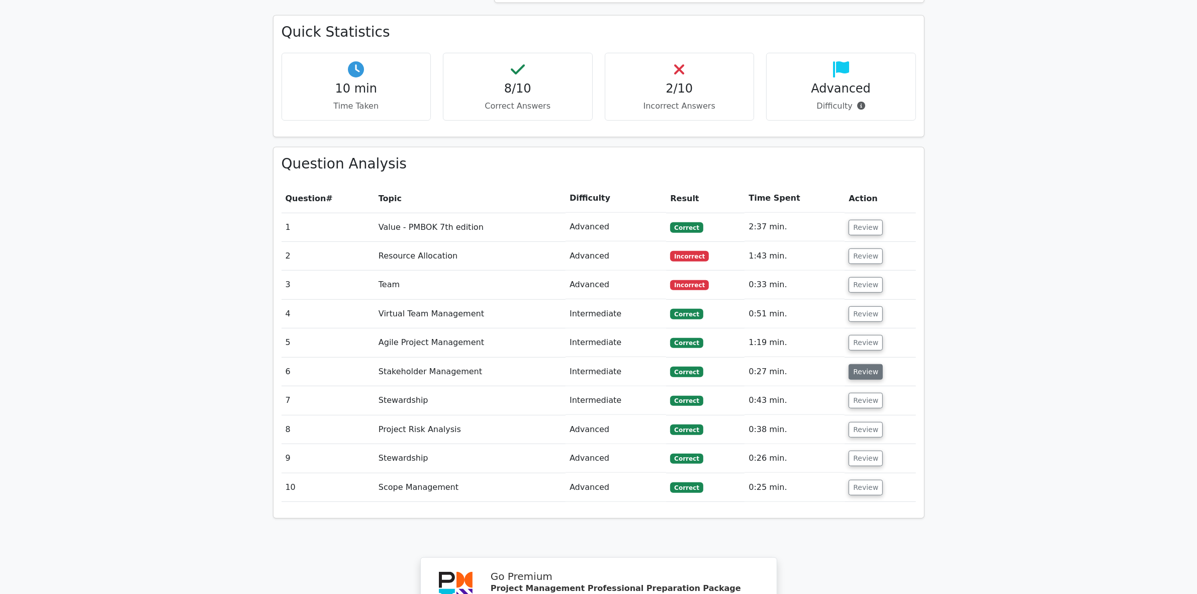
click at [856, 364] on button "Review" at bounding box center [866, 372] width 34 height 16
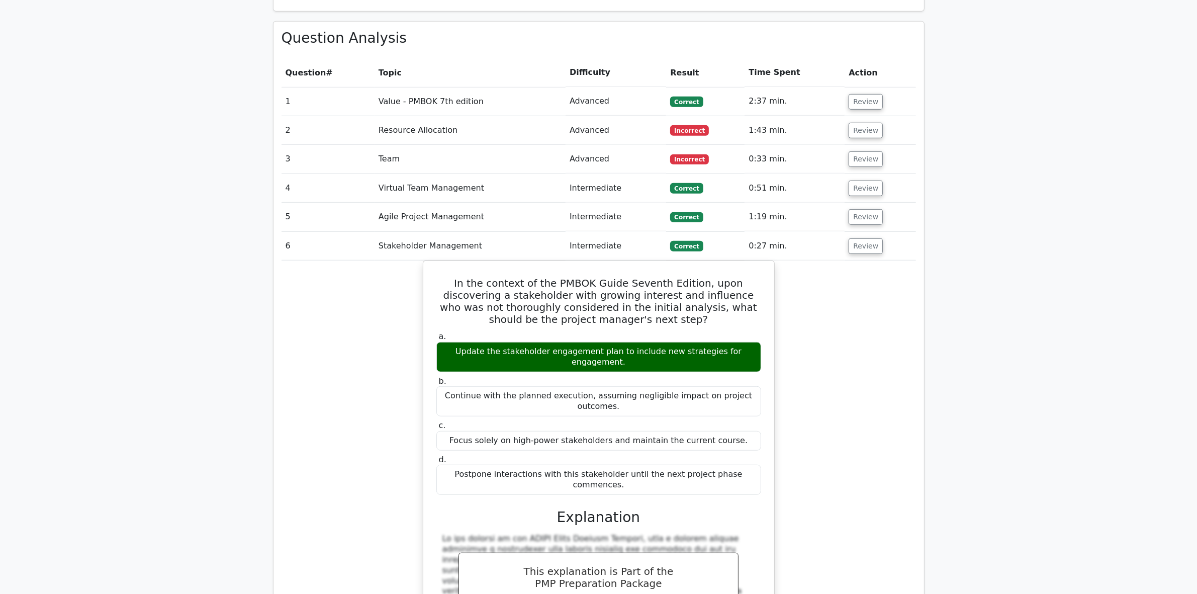
scroll to position [929, 0]
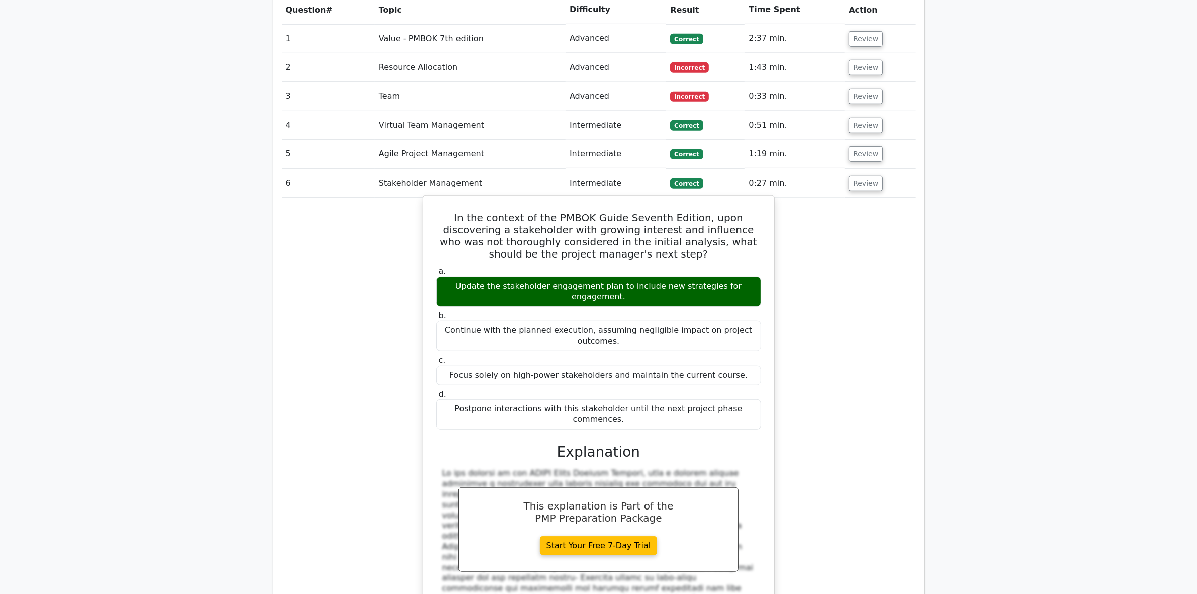
drag, startPoint x: 439, startPoint y: 168, endPoint x: 754, endPoint y: 345, distance: 361.2
click at [754, 345] on div "In the context of the PMBOK Guide Seventh Edition, upon discovering a stakehold…" at bounding box center [598, 452] width 343 height 504
copy div "In the context of the PMBOK Guide Seventh Edition, upon discovering a stakehold…"
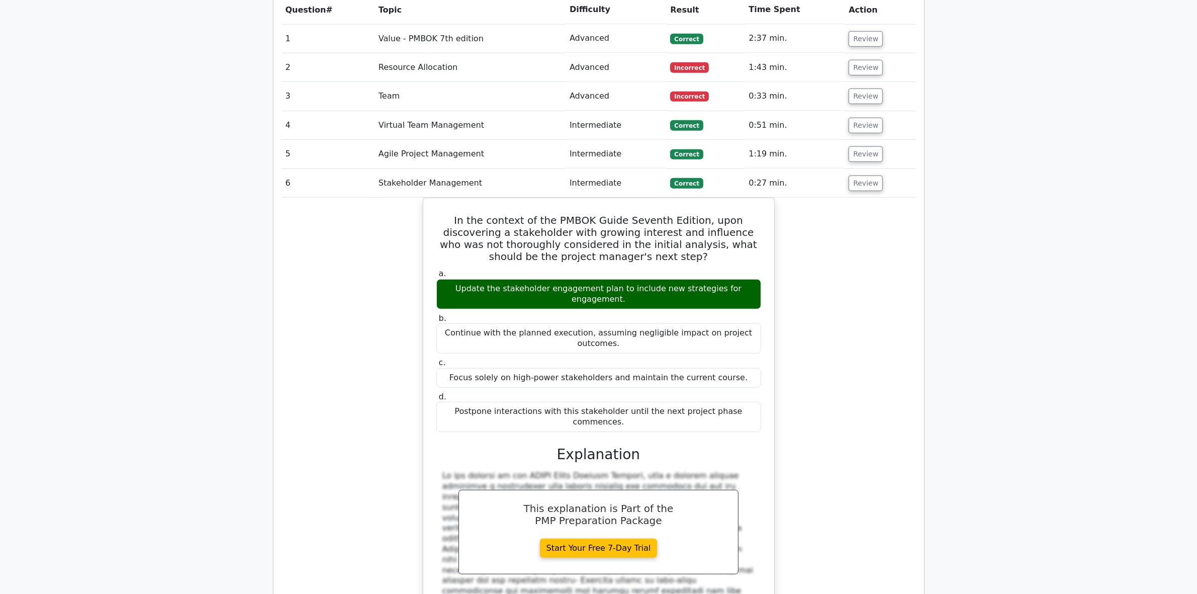
click at [336, 546] on div "In the context of the PMBOK Guide Seventh Edition, upon discovering a stakehold…" at bounding box center [599, 460] width 634 height 525
click at [865, 175] on button "Review" at bounding box center [866, 183] width 34 height 16
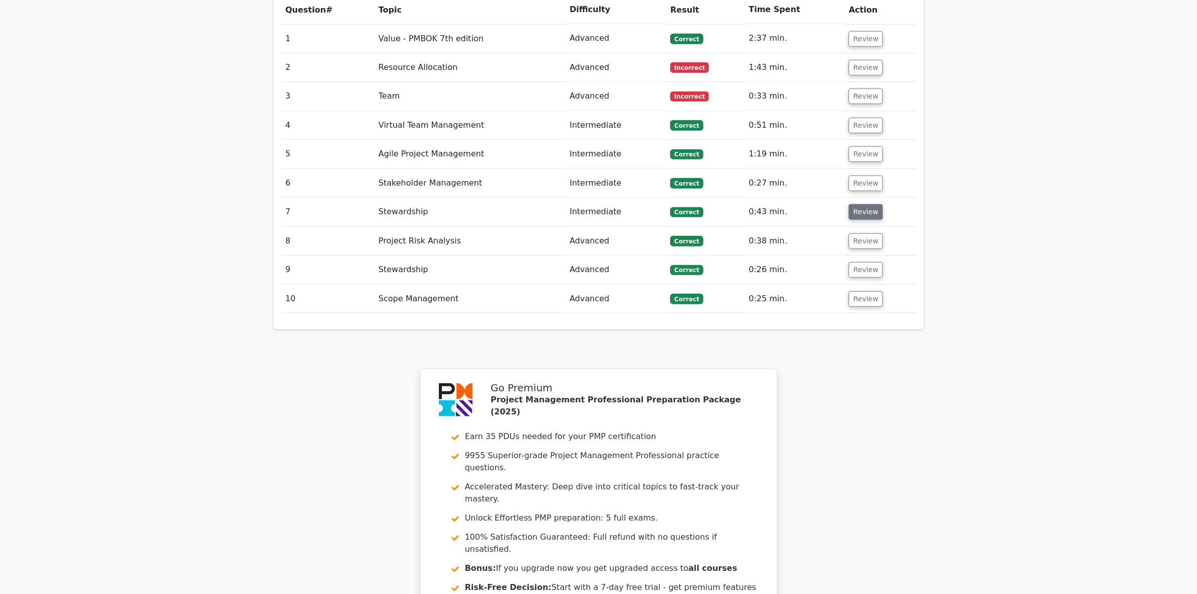
click at [865, 204] on button "Review" at bounding box center [866, 212] width 34 height 16
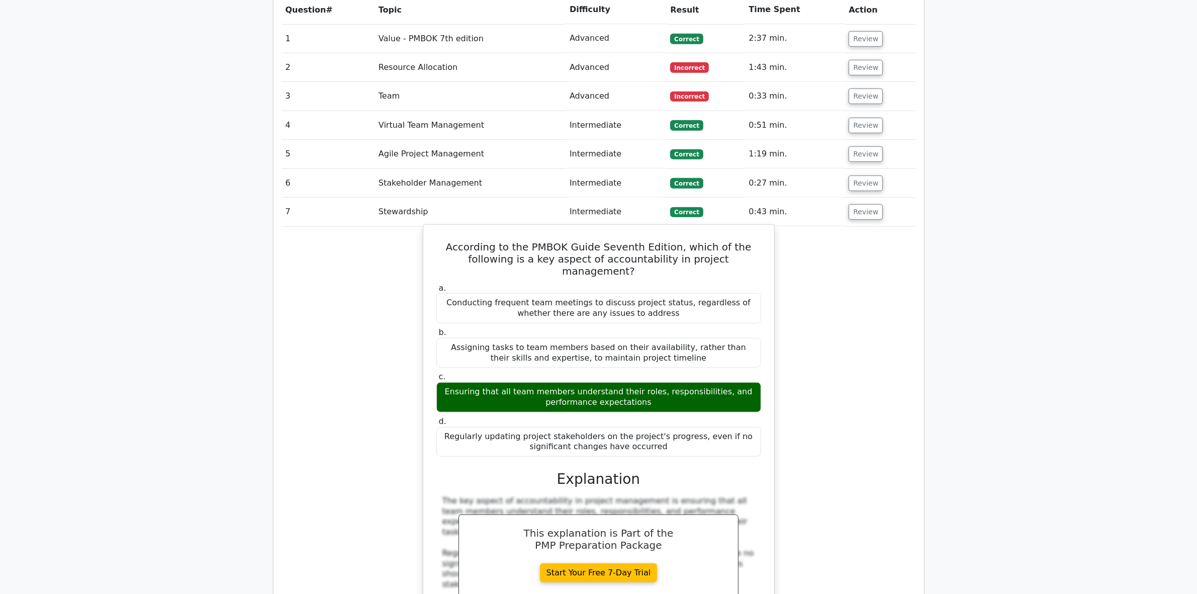
drag, startPoint x: 433, startPoint y: 201, endPoint x: 687, endPoint y: 398, distance: 321.0
click at [687, 398] on div "According to the PMBOK Guide Seventh Edition, which of the following is a key a…" at bounding box center [598, 485] width 343 height 513
copy div "According to the PMBOK Guide Seventh Edition, which of the following is a key a…"
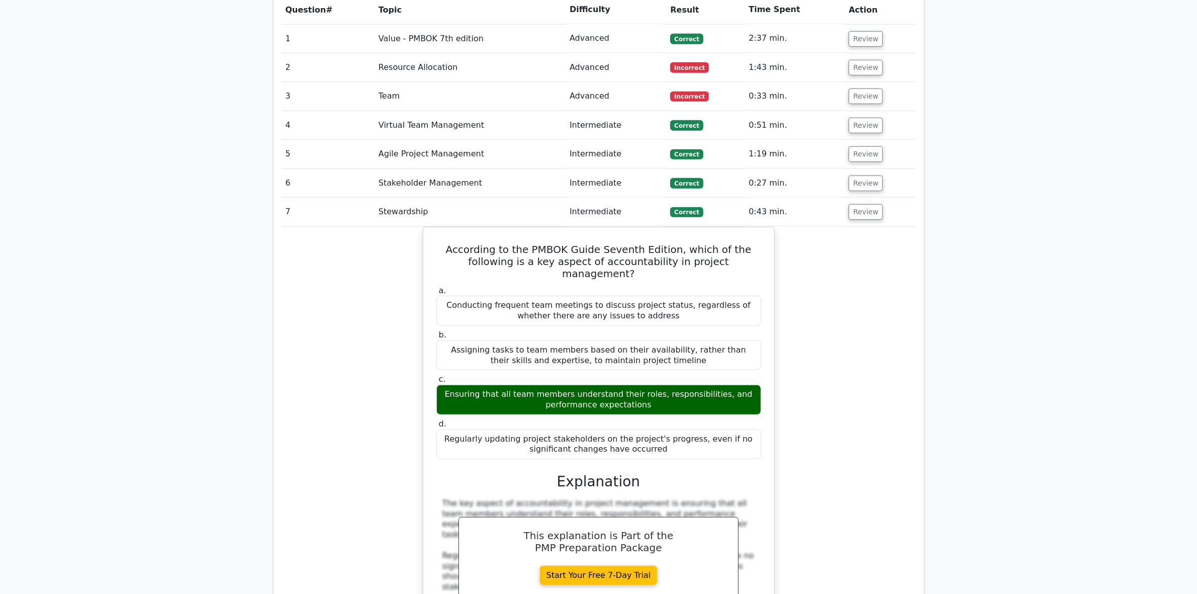
click at [360, 529] on div "According to the PMBOK Guide Seventh Edition, which of the following is a key a…" at bounding box center [599, 494] width 634 height 534
click at [866, 204] on button "Review" at bounding box center [866, 212] width 34 height 16
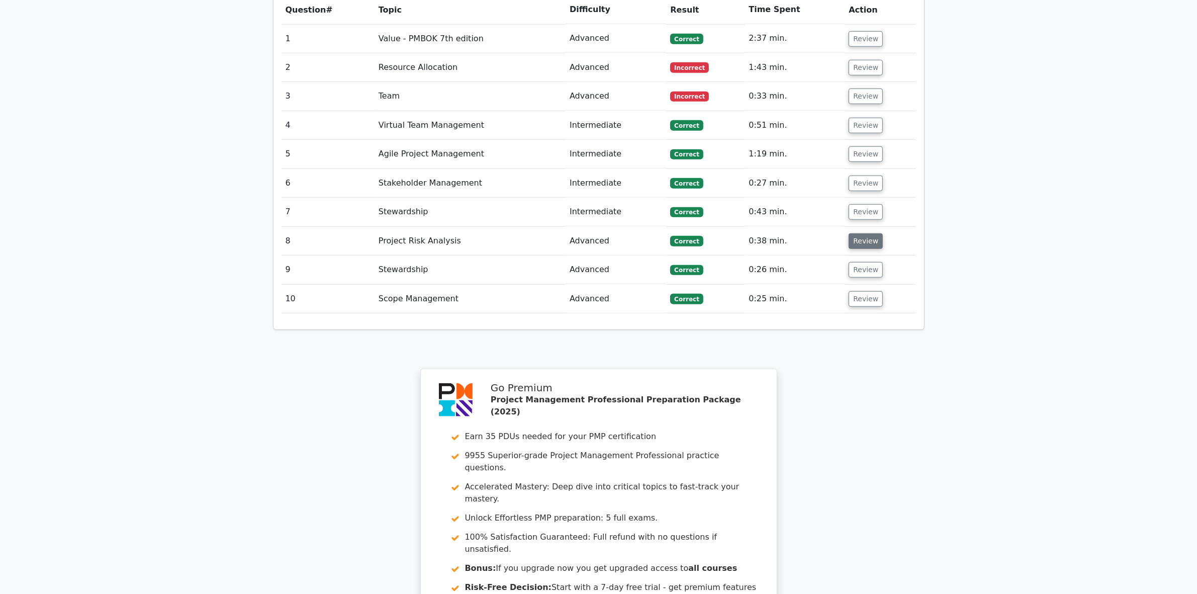
click at [861, 233] on button "Review" at bounding box center [866, 241] width 34 height 16
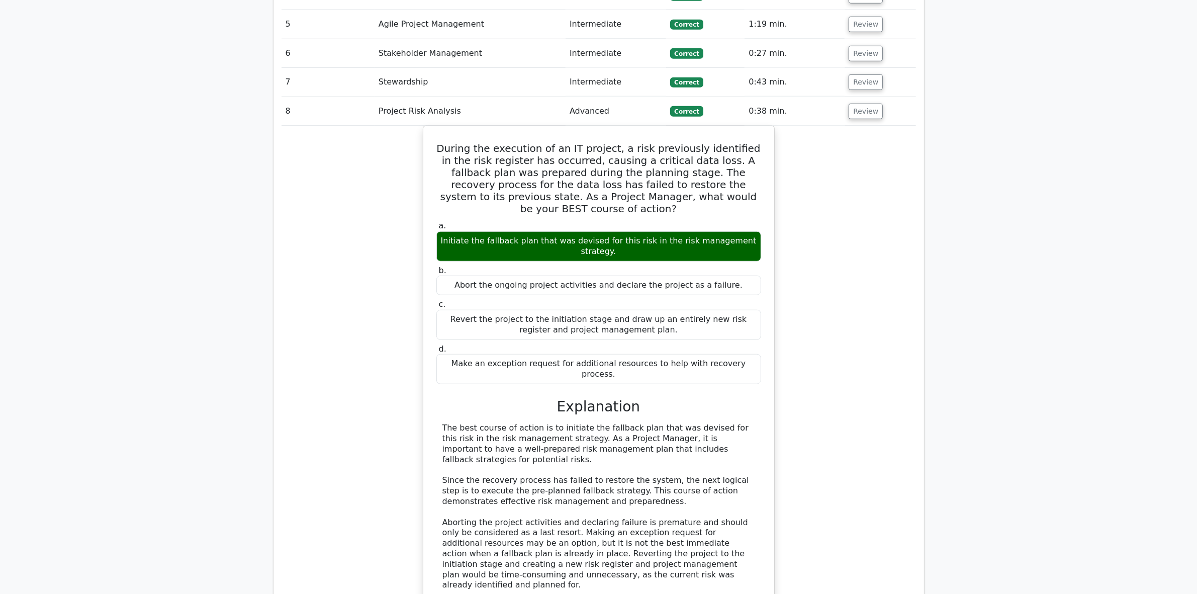
scroll to position [1077, 0]
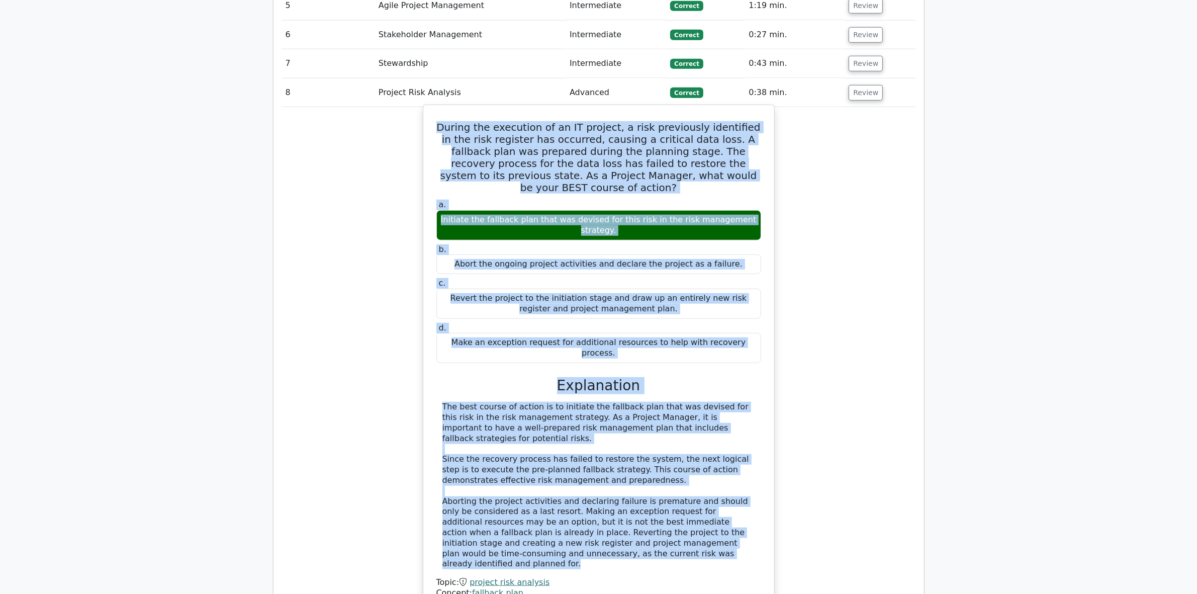
drag, startPoint x: 435, startPoint y: 229, endPoint x: 709, endPoint y: 475, distance: 368.1
click at [709, 475] on div "During the execution of an IT project, a risk previously identified in the risk…" at bounding box center [598, 363] width 343 height 508
copy div "During the execution of an IT project, a risk previously identified in the risk…"
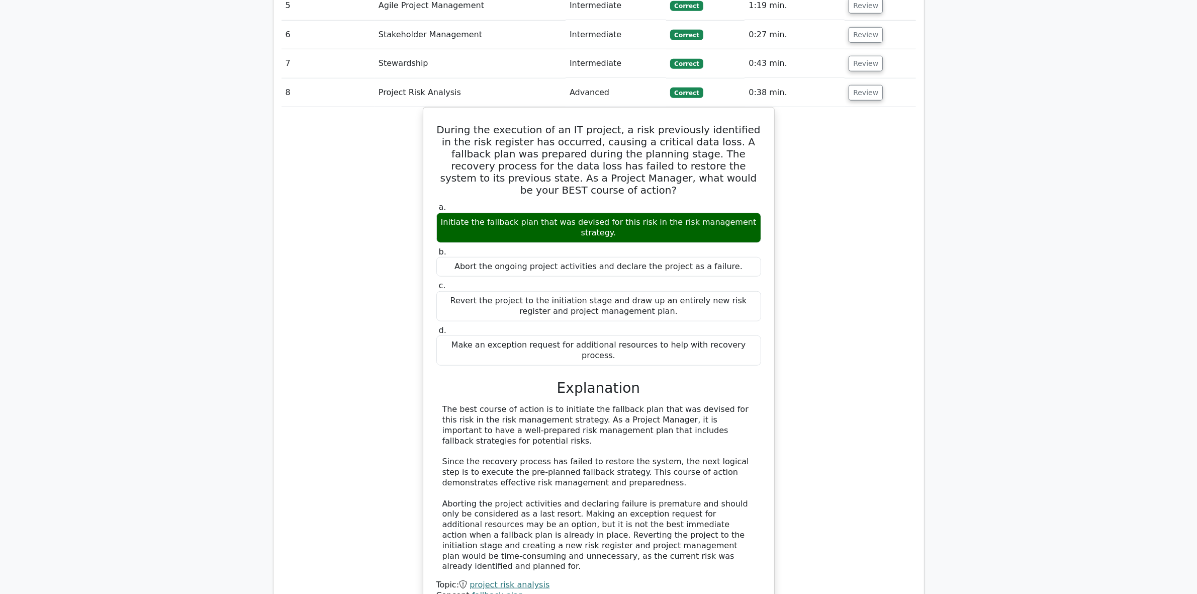
click at [330, 515] on div "During the execution of an IT project, a risk previously identified in the risk…" at bounding box center [599, 371] width 634 height 529
click at [860, 85] on button "Review" at bounding box center [866, 93] width 34 height 16
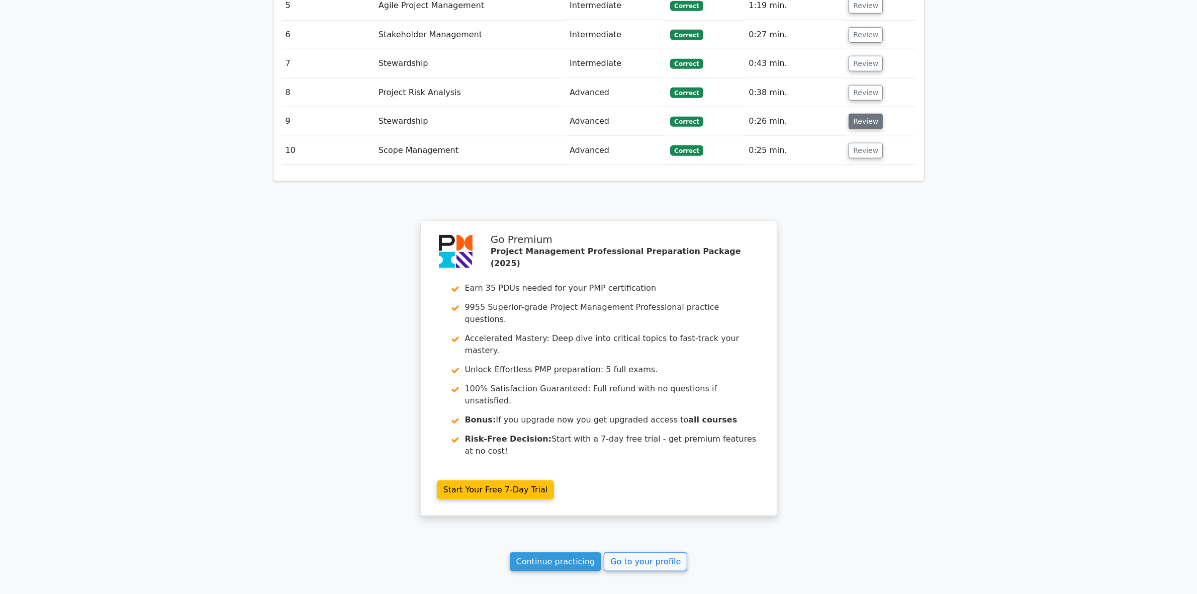
click at [863, 114] on button "Review" at bounding box center [866, 122] width 34 height 16
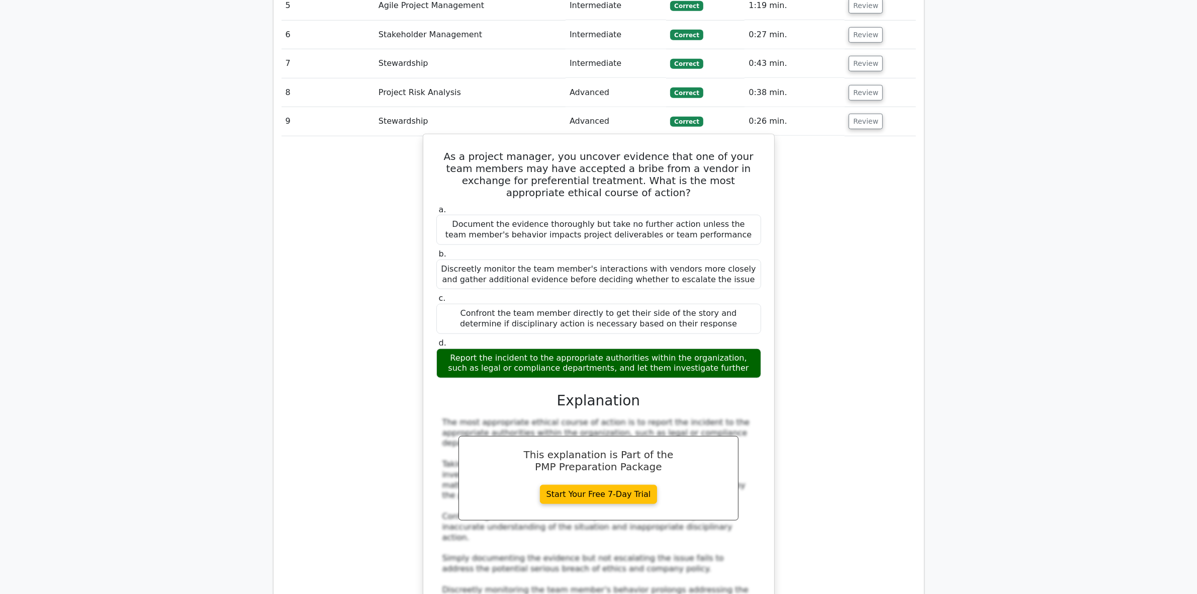
drag, startPoint x: 441, startPoint y: 108, endPoint x: 760, endPoint y: 330, distance: 388.7
click at [760, 330] on div "As a project manager, you uncover evidence that one of your team members may ha…" at bounding box center [598, 400] width 343 height 525
copy div "As a project manager, you uncover evidence that one of your team members may ha…"
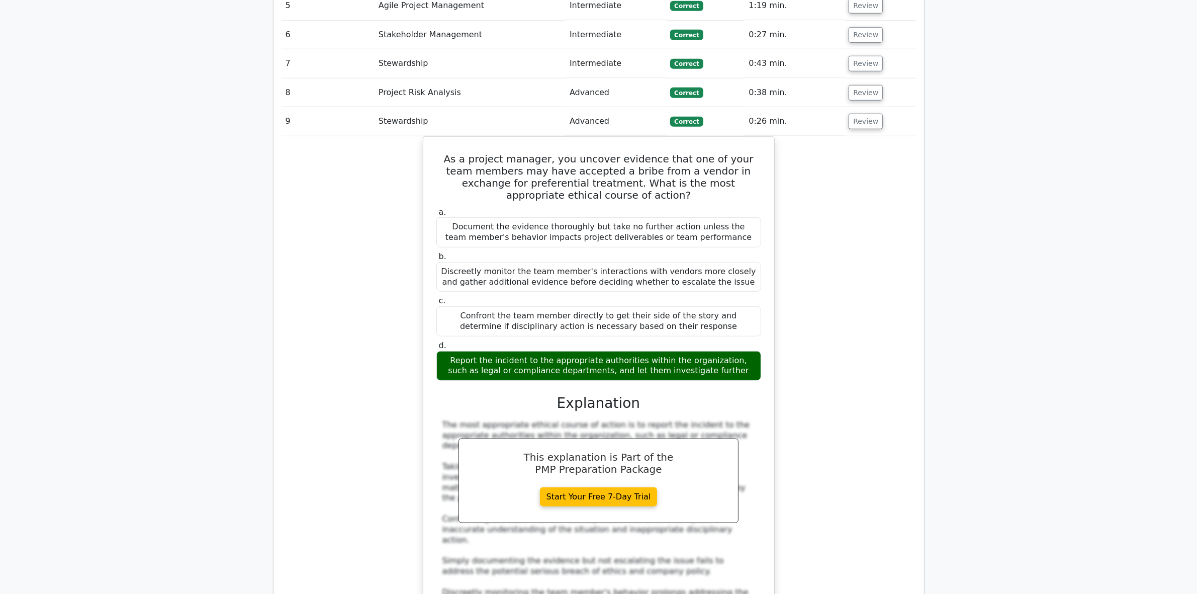
click at [357, 523] on div "As a project manager, you uncover evidence that one of your team members may ha…" at bounding box center [599, 409] width 634 height 546
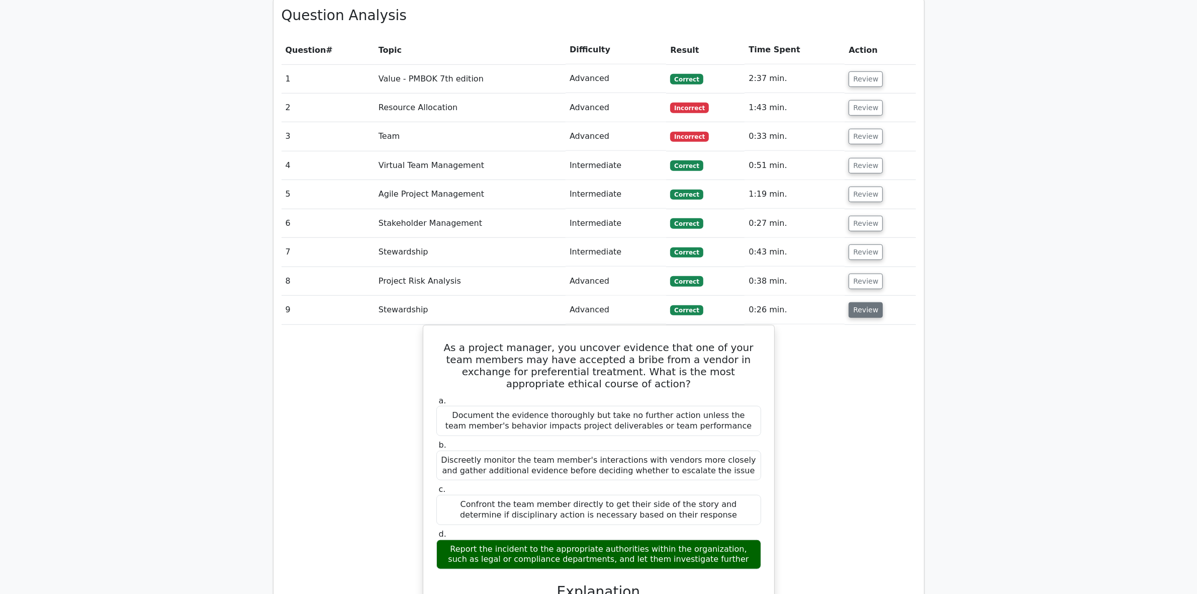
click at [856, 302] on button "Review" at bounding box center [866, 310] width 34 height 16
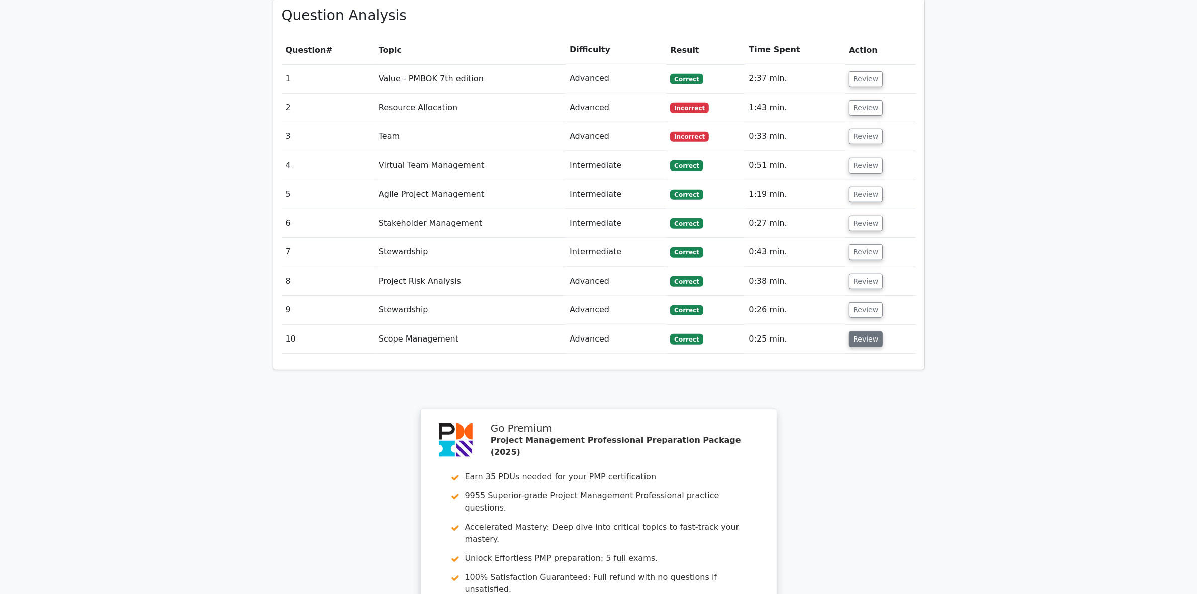
click at [858, 331] on button "Review" at bounding box center [866, 339] width 34 height 16
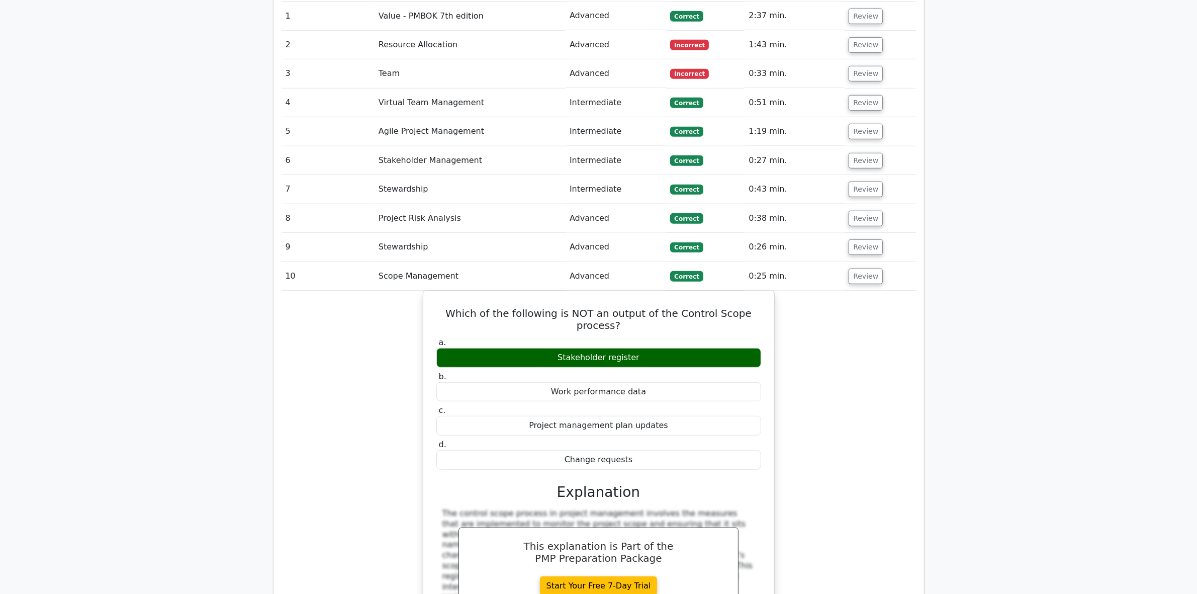
scroll to position [1014, 0]
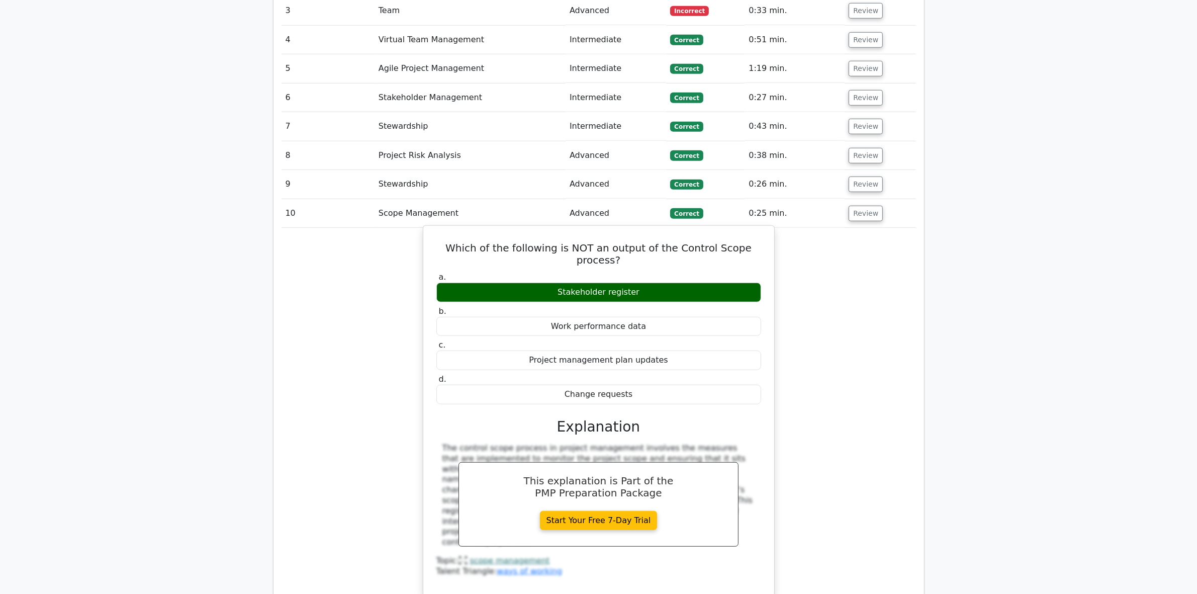
drag, startPoint x: 436, startPoint y: 200, endPoint x: 685, endPoint y: 342, distance: 286.8
click at [685, 342] on div "Which of the following is NOT an output of the Control Scope process? a. Stakeh…" at bounding box center [598, 411] width 343 height 362
copy div "Which of the following is NOT an output of the Control Scope process? a. Stakeh…"
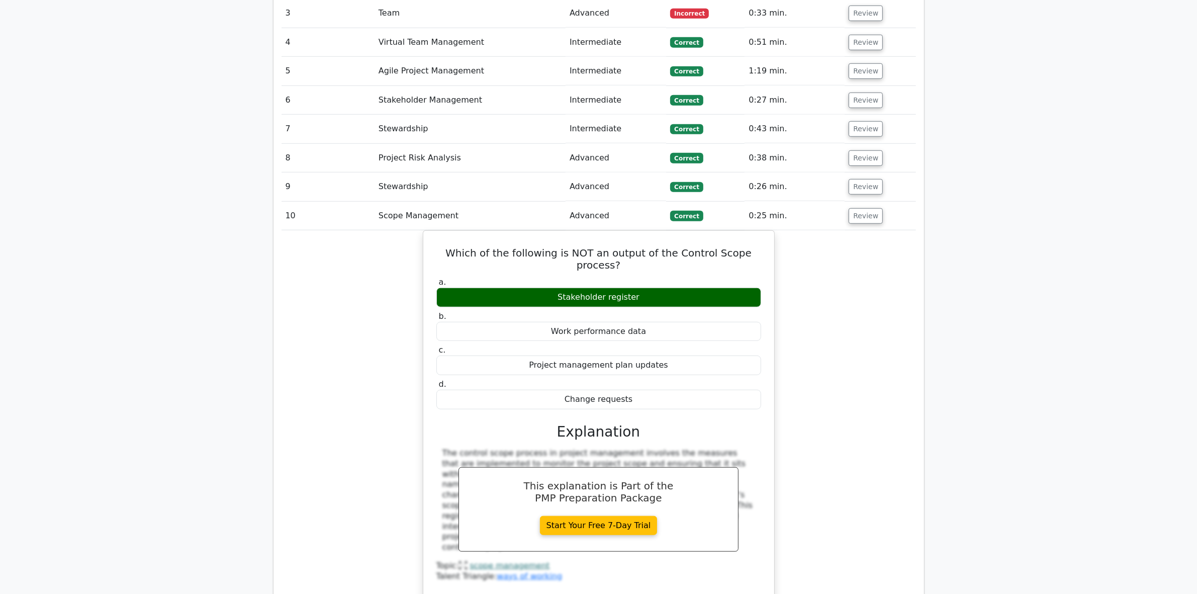
click at [242, 524] on main "Go Premium Project Management Professional Preparation Package (2025) Earn 35 P…" at bounding box center [598, 41] width 1197 height 2046
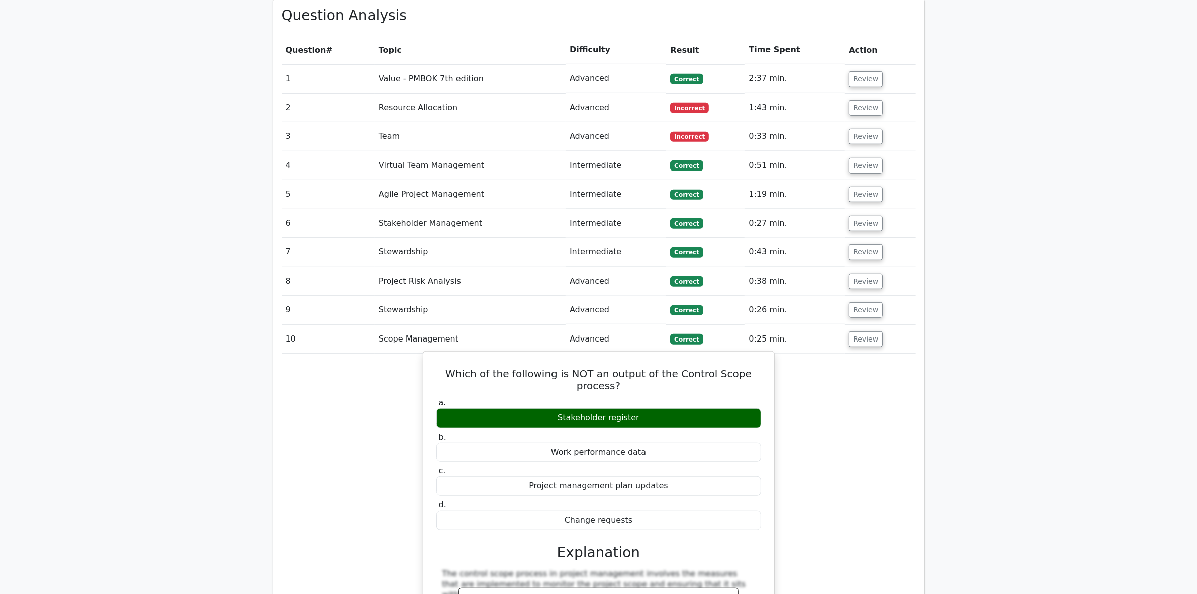
scroll to position [952, 0]
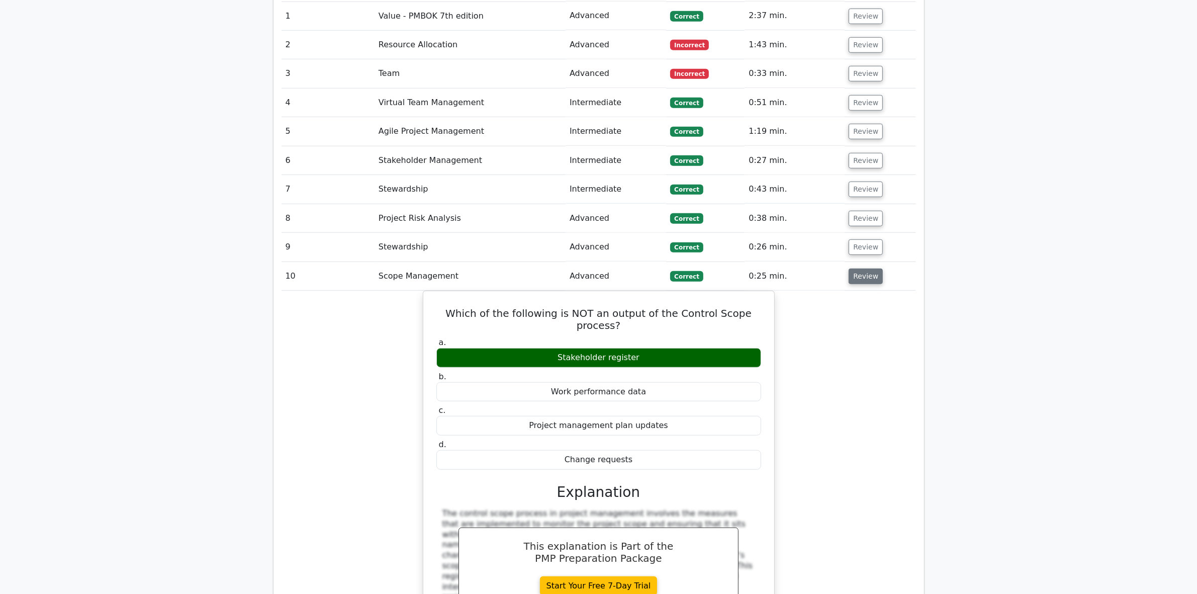
click at [853, 268] on button "Review" at bounding box center [866, 276] width 34 height 16
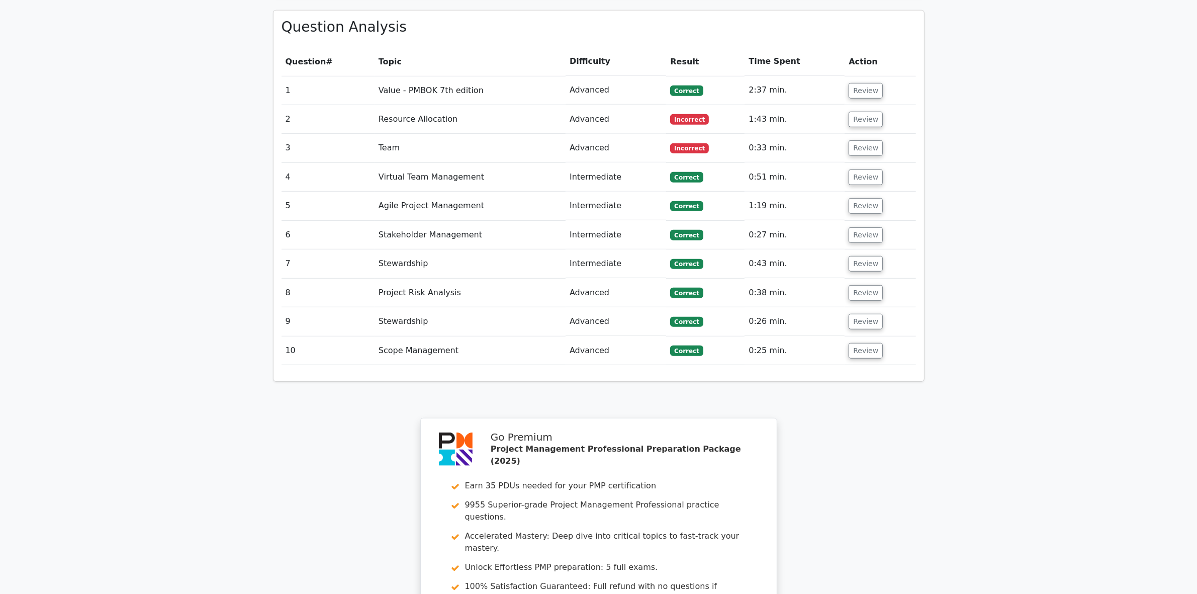
scroll to position [1104, 0]
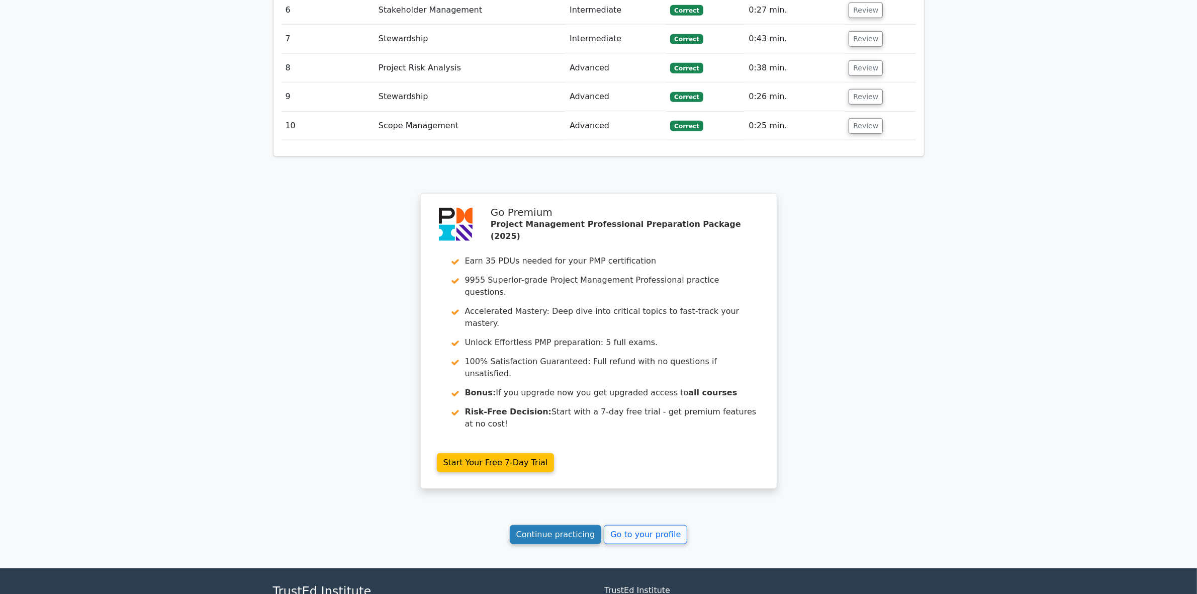
click at [564, 525] on link "Continue practicing" at bounding box center [556, 534] width 92 height 19
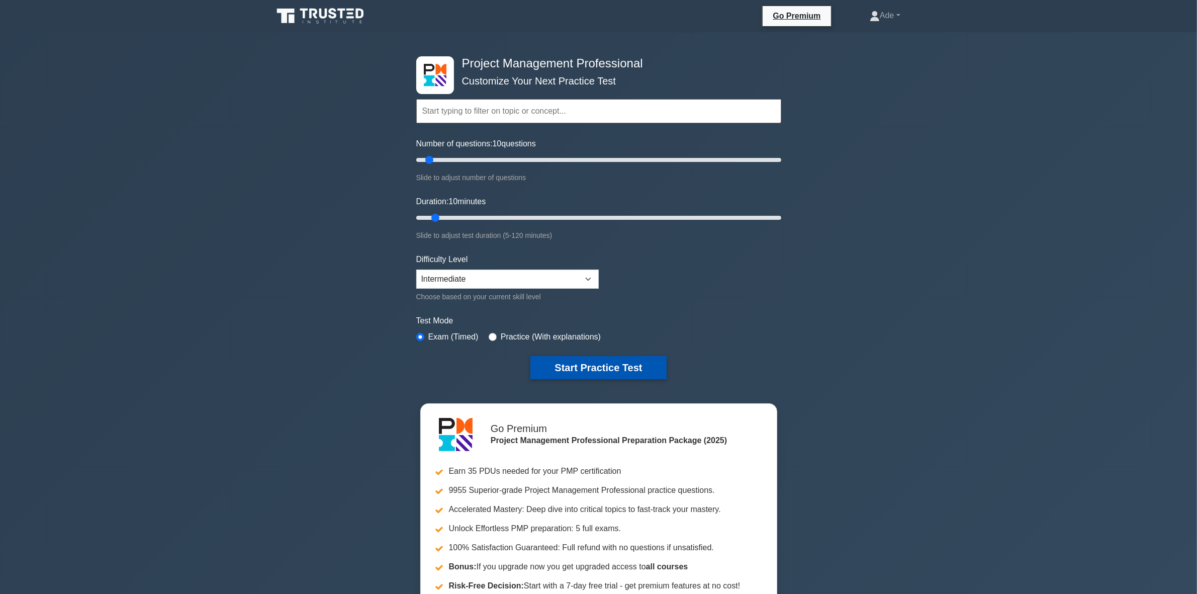
click at [604, 370] on button "Start Practice Test" at bounding box center [598, 367] width 136 height 23
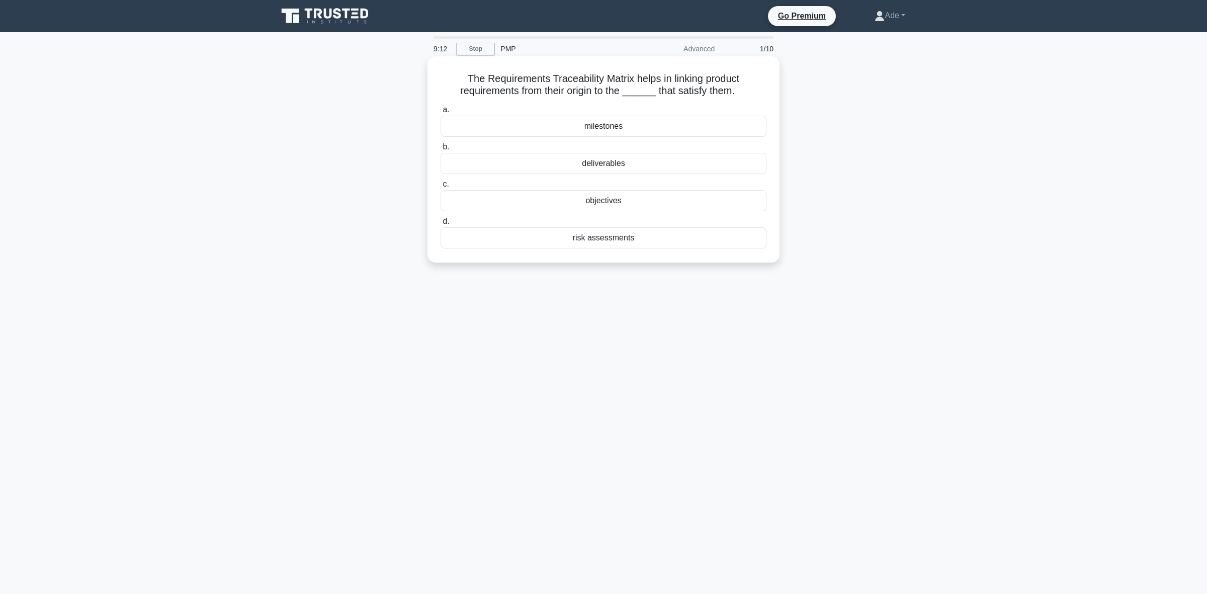
click at [564, 166] on div "deliverables" at bounding box center [603, 163] width 326 height 21
click at [440, 150] on input "b. deliverables" at bounding box center [440, 147] width 0 height 7
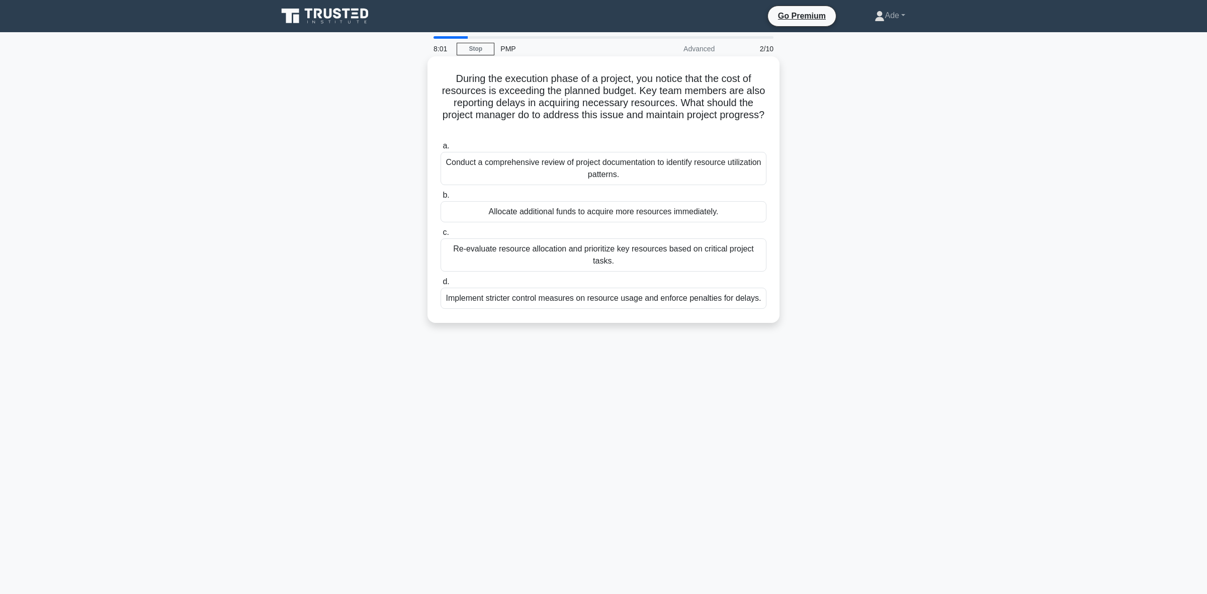
click at [567, 266] on div "Re-evaluate resource allocation and prioritize key resources based on critical …" at bounding box center [603, 254] width 326 height 33
click at [440, 236] on input "c. Re-evaluate resource allocation and prioritize key resources based on critic…" at bounding box center [440, 232] width 0 height 7
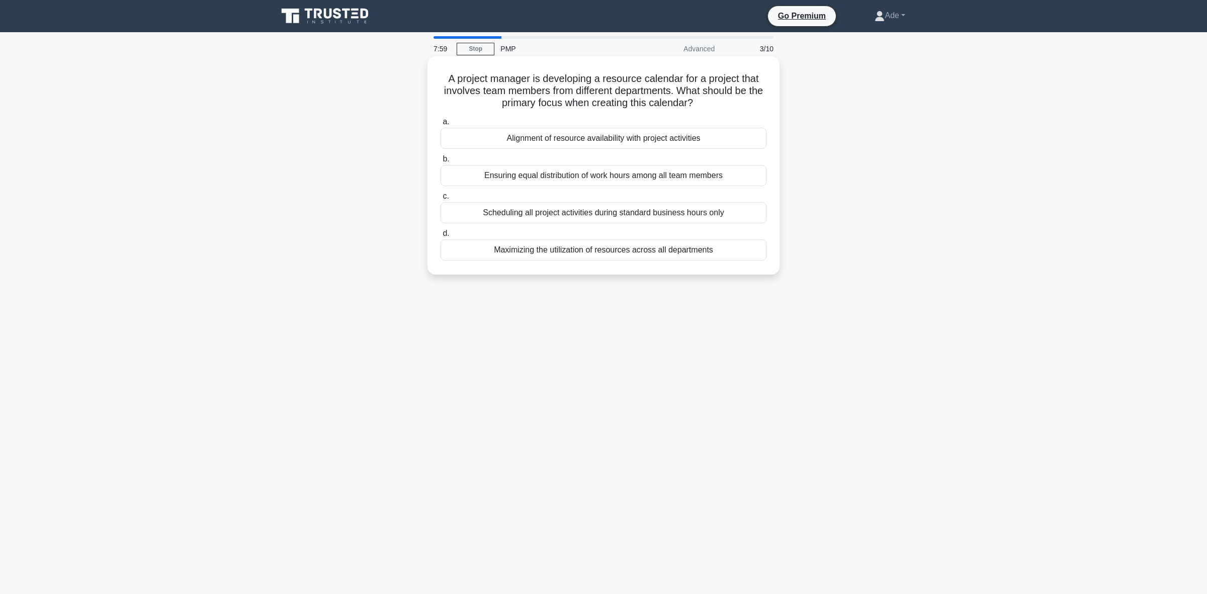
drag, startPoint x: 437, startPoint y: 75, endPoint x: 718, endPoint y: 106, distance: 282.2
click at [718, 106] on div "A project manager is developing a resource calendar for a project that involves…" at bounding box center [603, 165] width 344 height 210
click at [524, 146] on div "Alignment of resource availability with project activities" at bounding box center [603, 138] width 326 height 21
click at [440, 125] on input "a. Alignment of resource availability with project activities" at bounding box center [440, 122] width 0 height 7
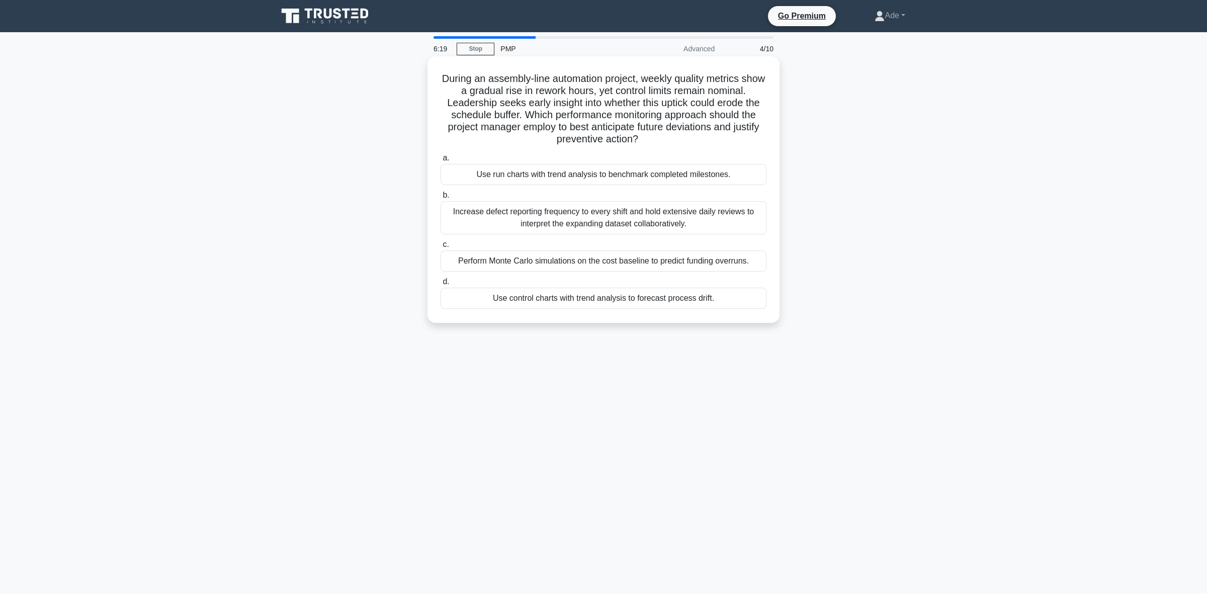
click at [636, 305] on div "Use control charts with trend analysis to forecast process drift." at bounding box center [603, 298] width 326 height 21
click at [440, 285] on input "d. Use control charts with trend analysis to forecast process drift." at bounding box center [440, 282] width 0 height 7
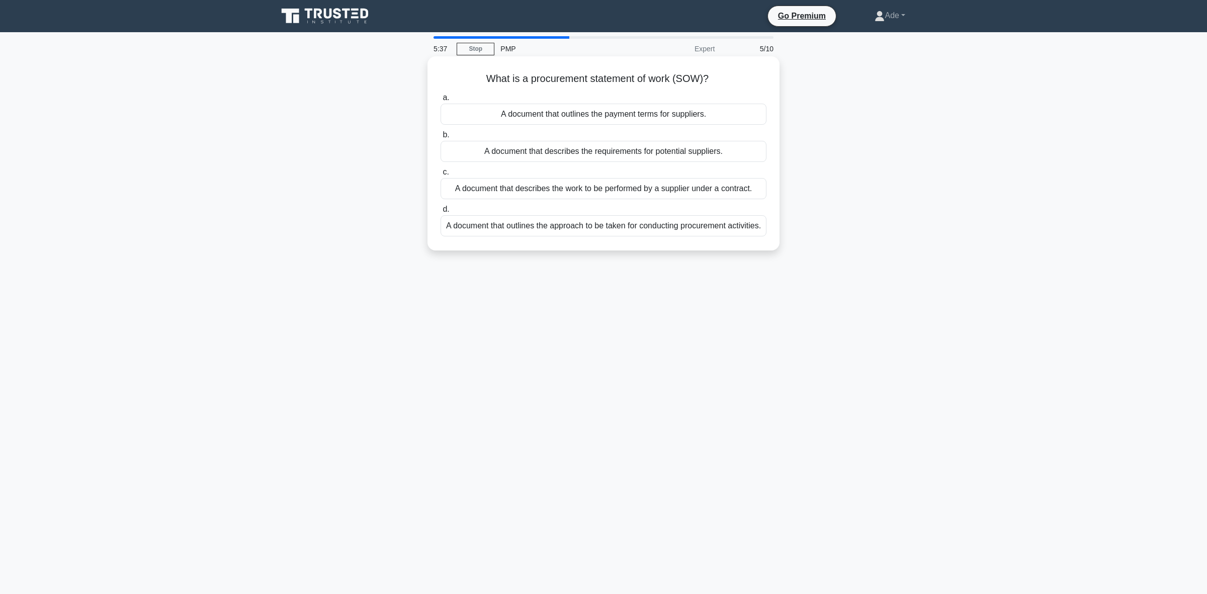
click at [555, 189] on div "A document that describes the work to be performed by a supplier under a contra…" at bounding box center [603, 188] width 326 height 21
click at [440, 175] on input "c. A document that describes the work to be performed by a supplier under a con…" at bounding box center [440, 172] width 0 height 7
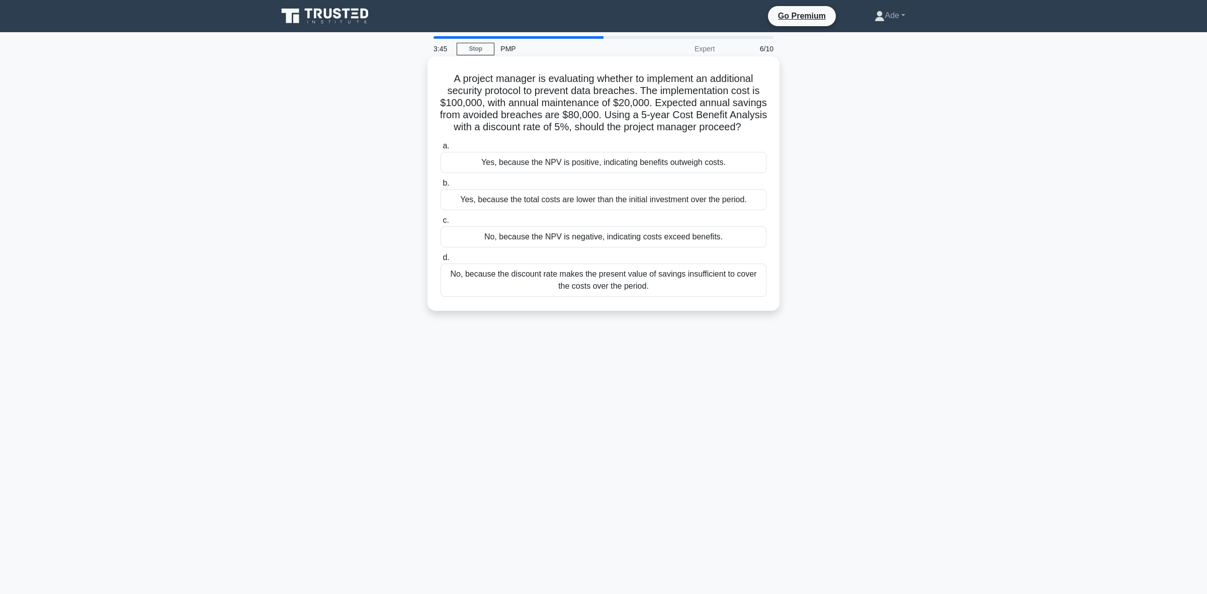
click at [507, 173] on div "Yes, because the NPV is positive, indicating benefits outweigh costs." at bounding box center [603, 162] width 326 height 21
click at [440, 149] on input "a. Yes, because the NPV is positive, indicating benefits outweigh costs." at bounding box center [440, 146] width 0 height 7
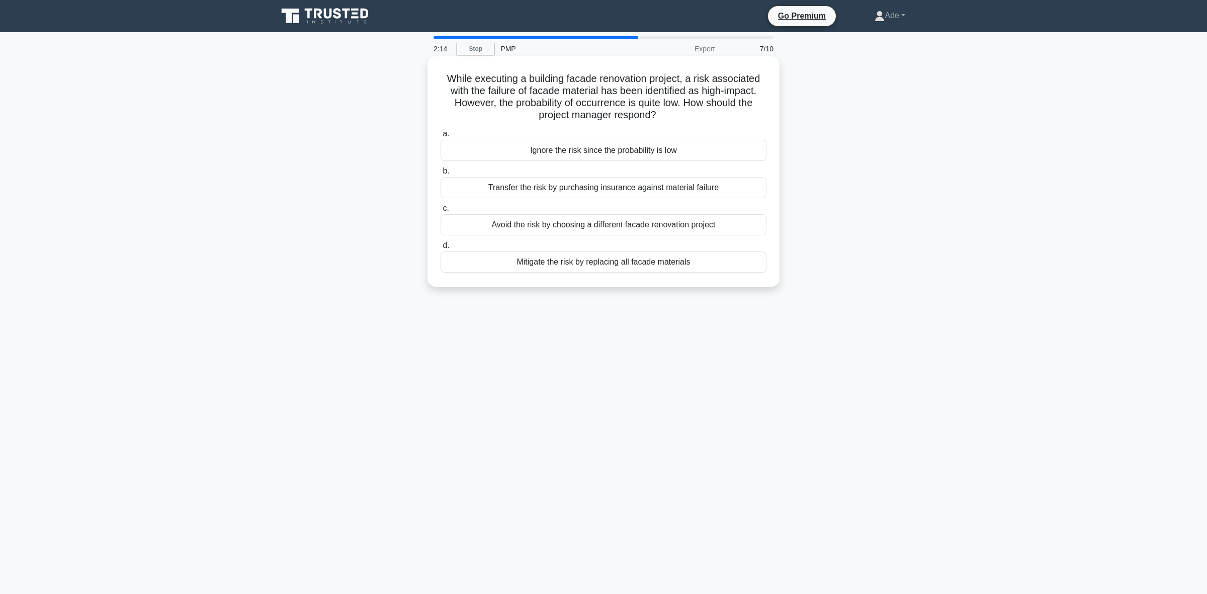
click at [583, 147] on div "Ignore the risk since the probability is low" at bounding box center [603, 150] width 326 height 21
click at [440, 137] on input "a. Ignore the risk since the probability is low" at bounding box center [440, 134] width 0 height 7
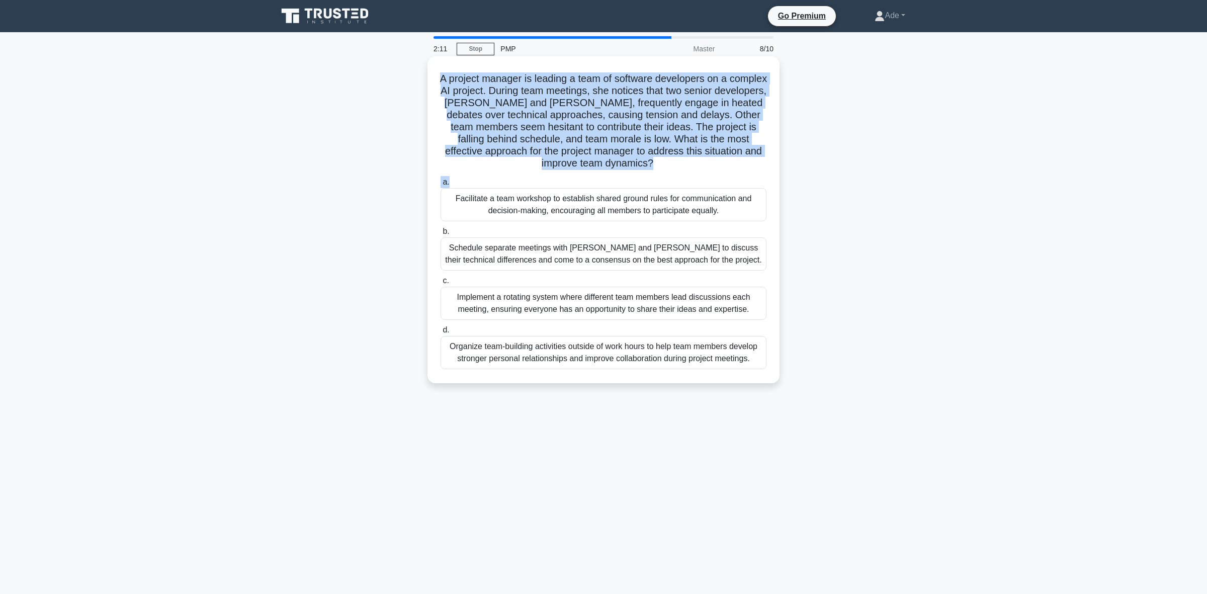
drag, startPoint x: 454, startPoint y: 80, endPoint x: 694, endPoint y: 172, distance: 257.3
click at [694, 172] on div "A project manager is leading a team of software developers on a complex AI proj…" at bounding box center [603, 219] width 344 height 319
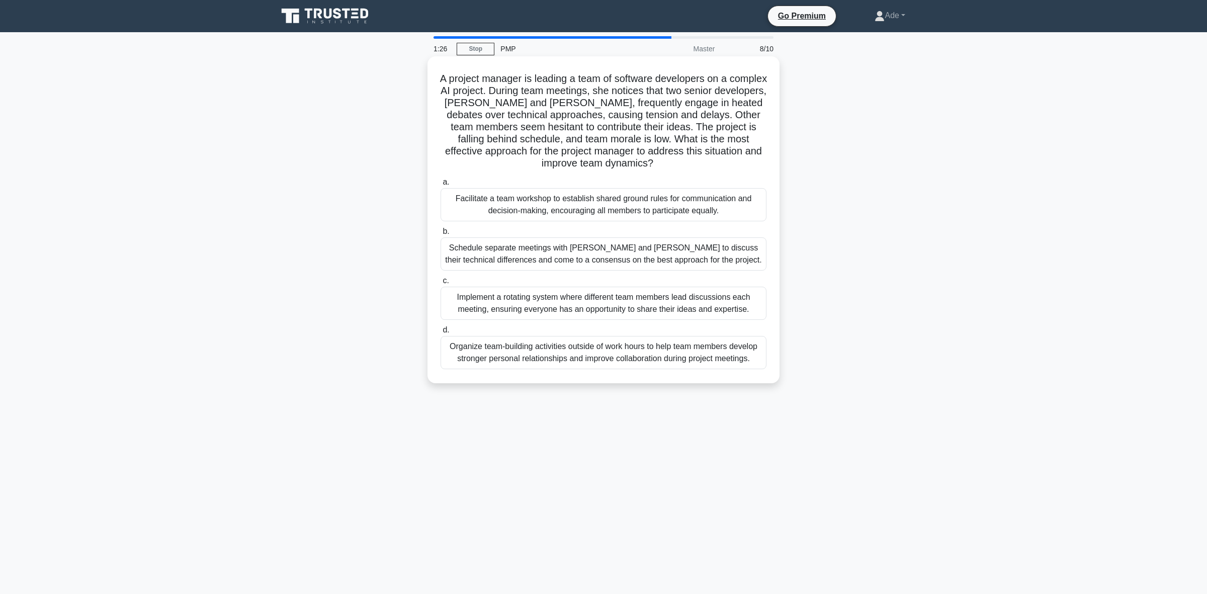
click at [553, 204] on div "Facilitate a team workshop to establish shared ground rules for communication a…" at bounding box center [603, 204] width 326 height 33
click at [440, 186] on input "a. Facilitate a team workshop to establish shared ground rules for communicatio…" at bounding box center [440, 182] width 0 height 7
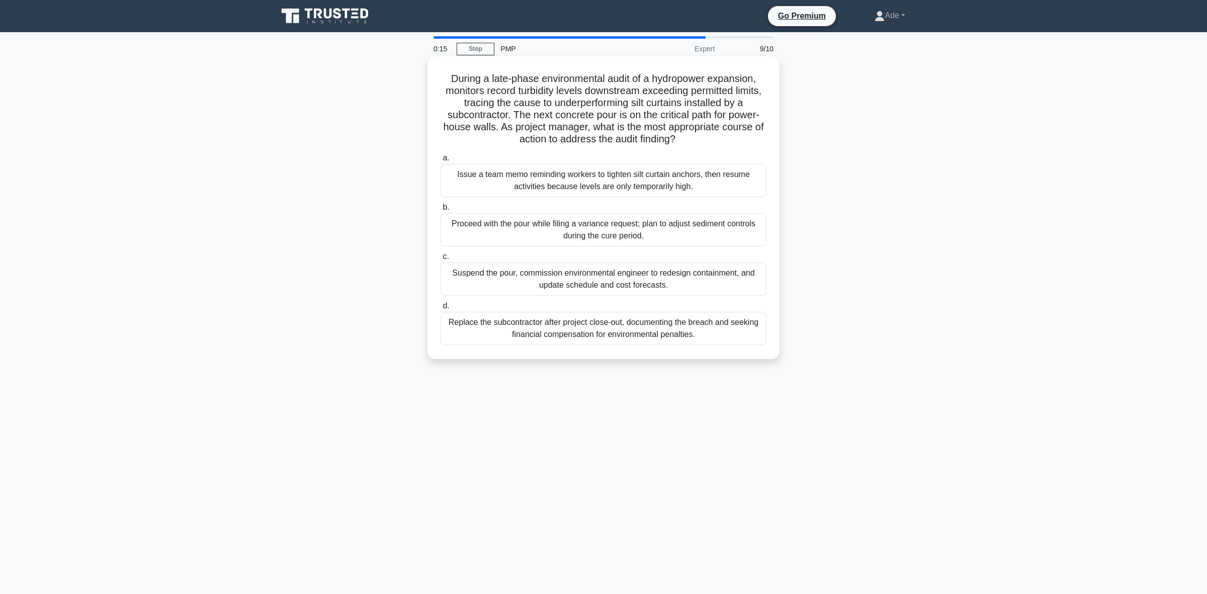
click at [544, 275] on div "Suspend the pour, commission environmental engineer to redesign containment, an…" at bounding box center [603, 278] width 326 height 33
click at [440, 260] on input "c. Suspend the pour, commission environmental engineer to redesign containment,…" at bounding box center [440, 256] width 0 height 7
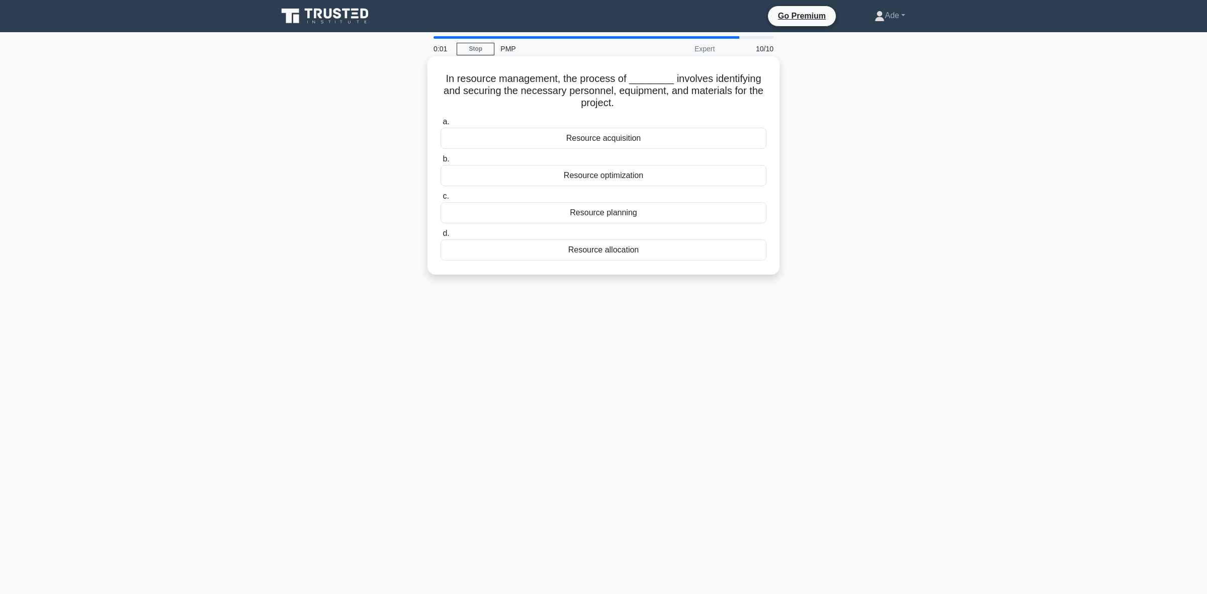
click at [607, 221] on div "Resource planning" at bounding box center [603, 212] width 326 height 21
click at [440, 200] on input "c. Resource planning" at bounding box center [440, 196] width 0 height 7
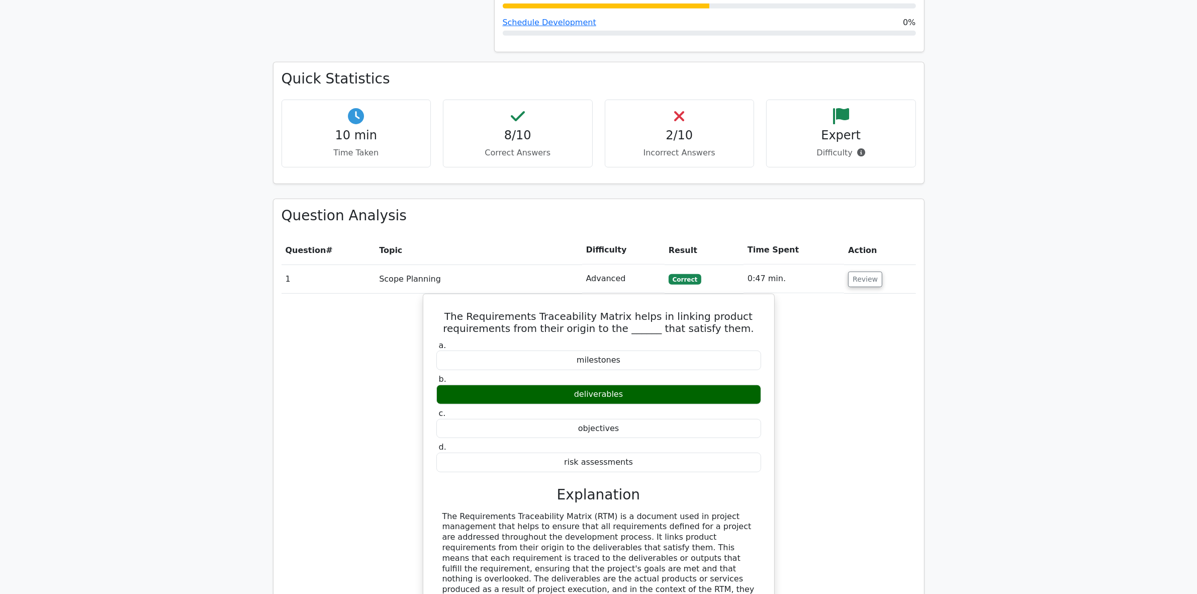
scroll to position [817, 0]
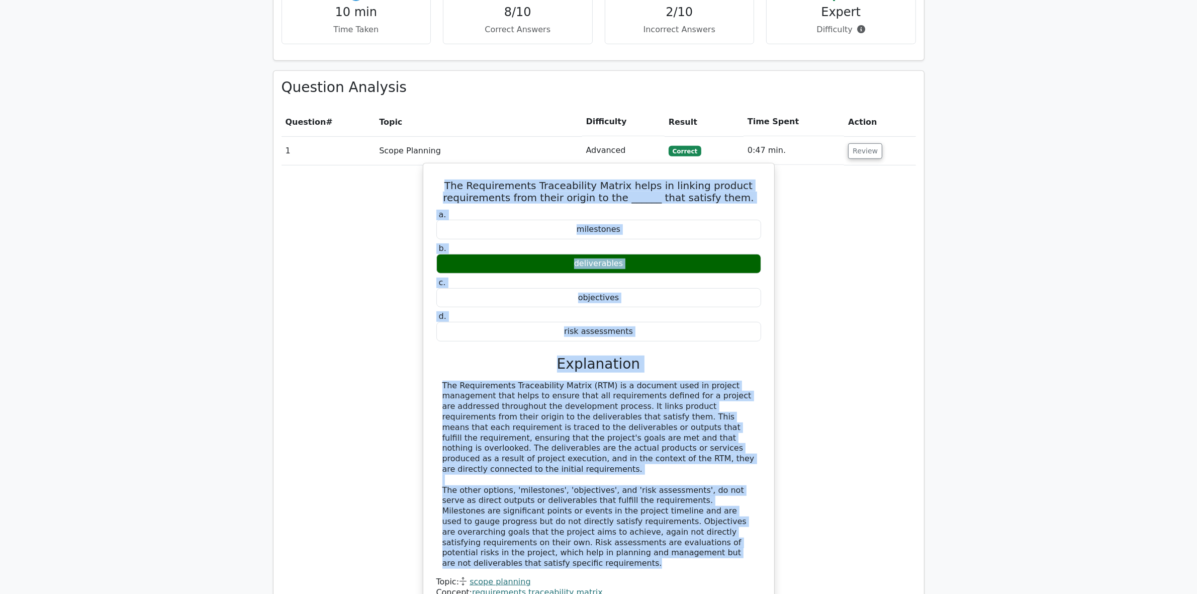
drag, startPoint x: 435, startPoint y: 134, endPoint x: 660, endPoint y: 492, distance: 422.6
click at [660, 492] on div "The Requirements Traceability Matrix helps in linking product requirements from…" at bounding box center [598, 391] width 343 height 449
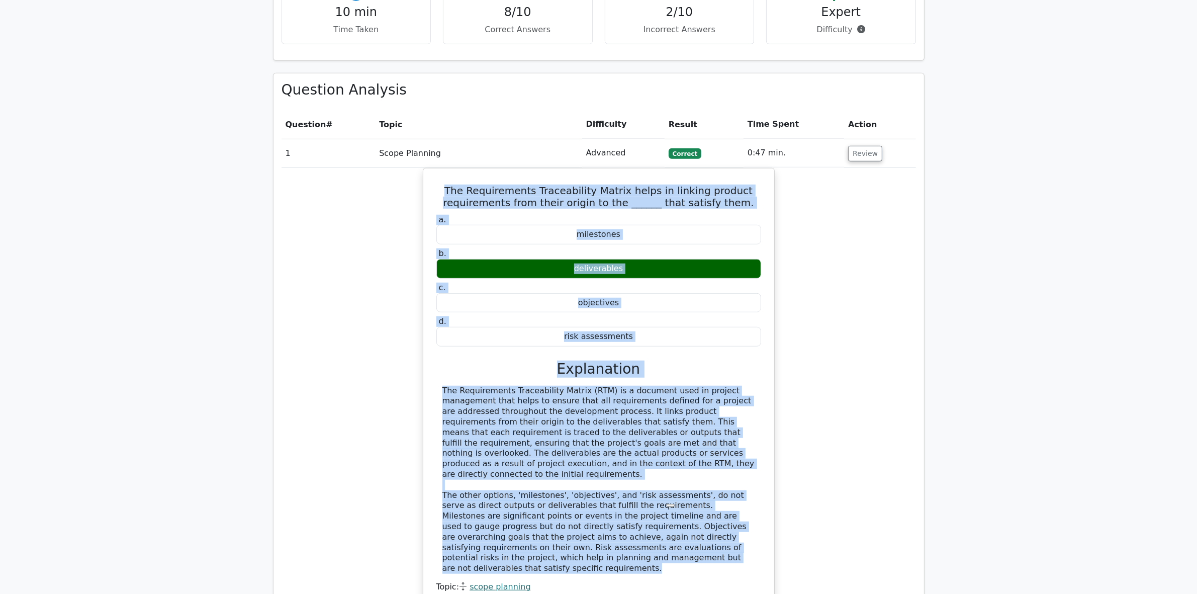
copy div "The Requirements Traceability Matrix helps in linking product requirements from…"
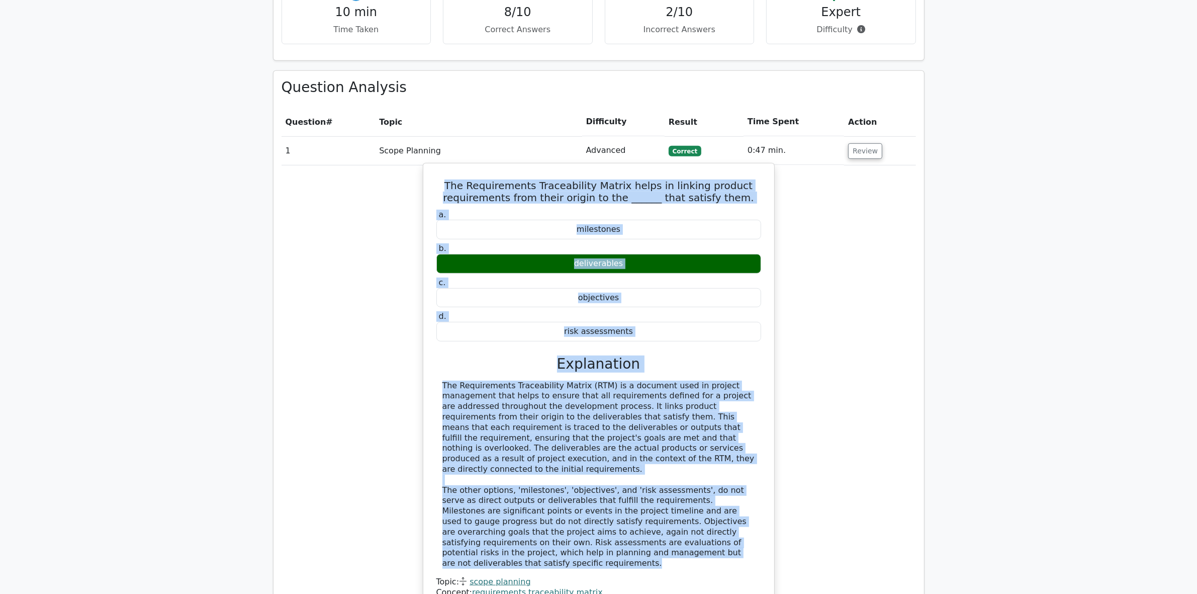
copy div "The Requirements Traceability Matrix helps in linking product requirements from…"
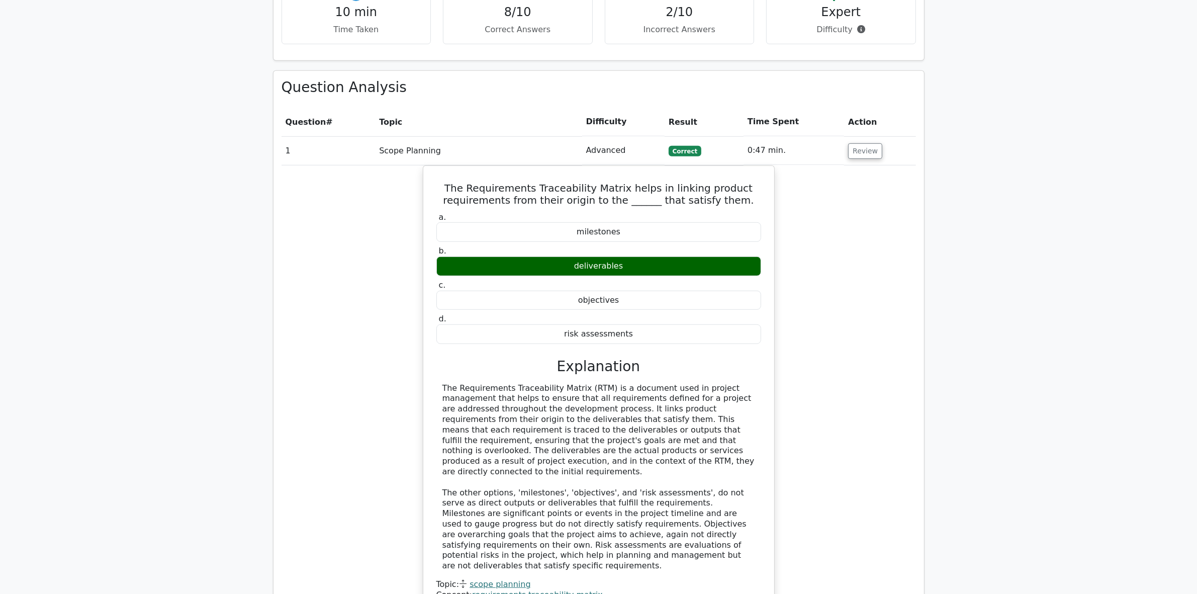
click at [374, 514] on div "The Requirements Traceability Matrix helps in linking product requirements from…" at bounding box center [599, 400] width 634 height 470
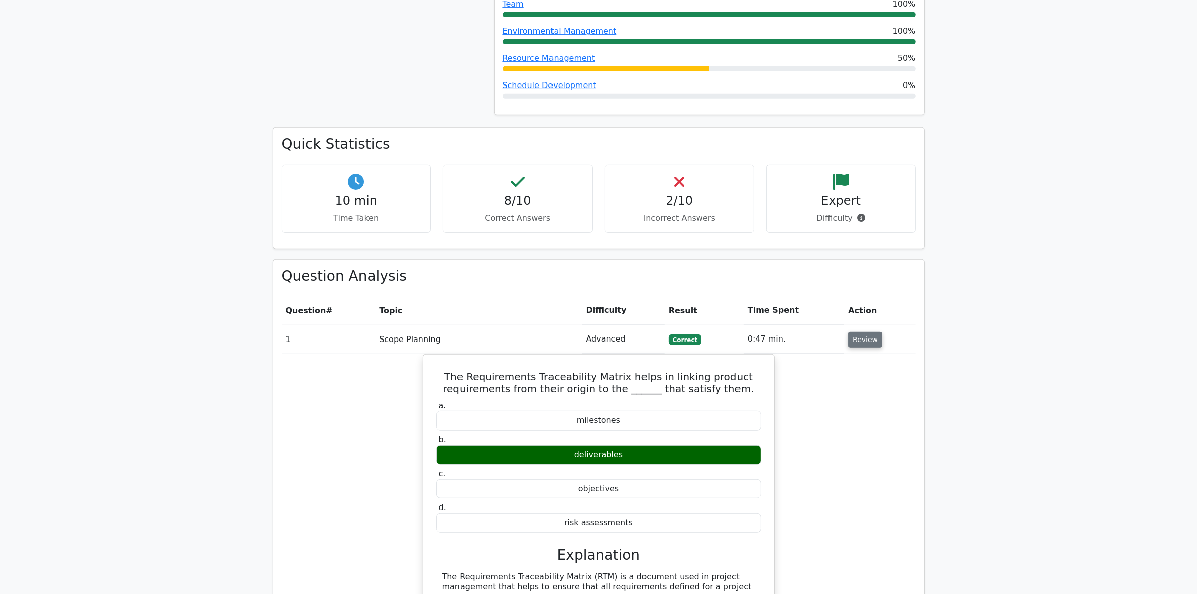
click at [863, 332] on button "Review" at bounding box center [865, 340] width 34 height 16
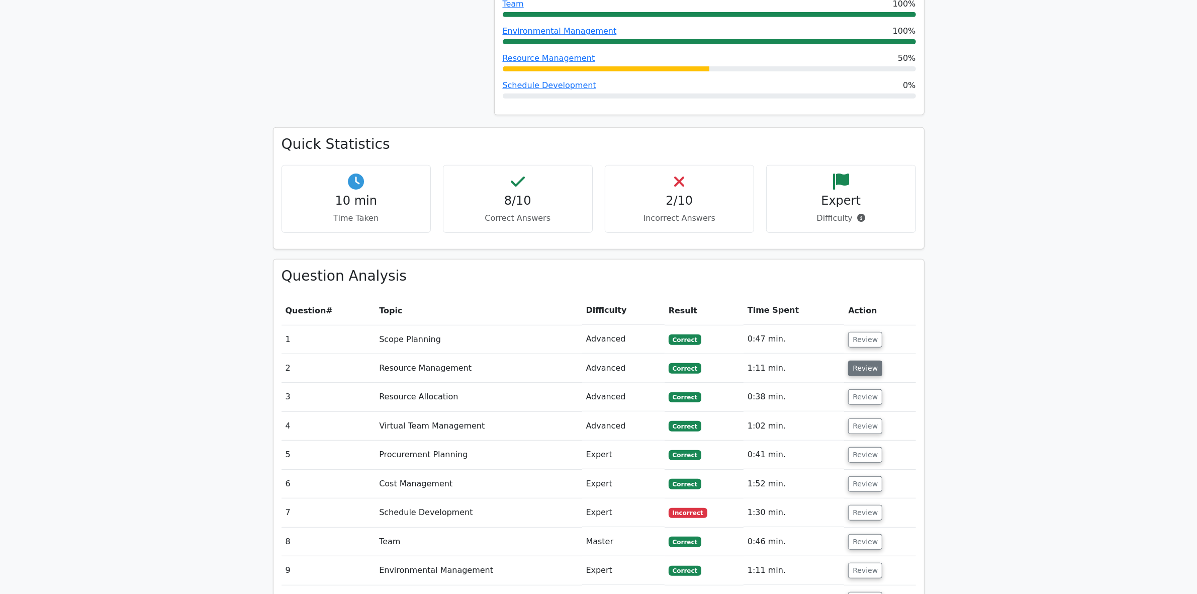
click at [865, 360] on button "Review" at bounding box center [865, 368] width 34 height 16
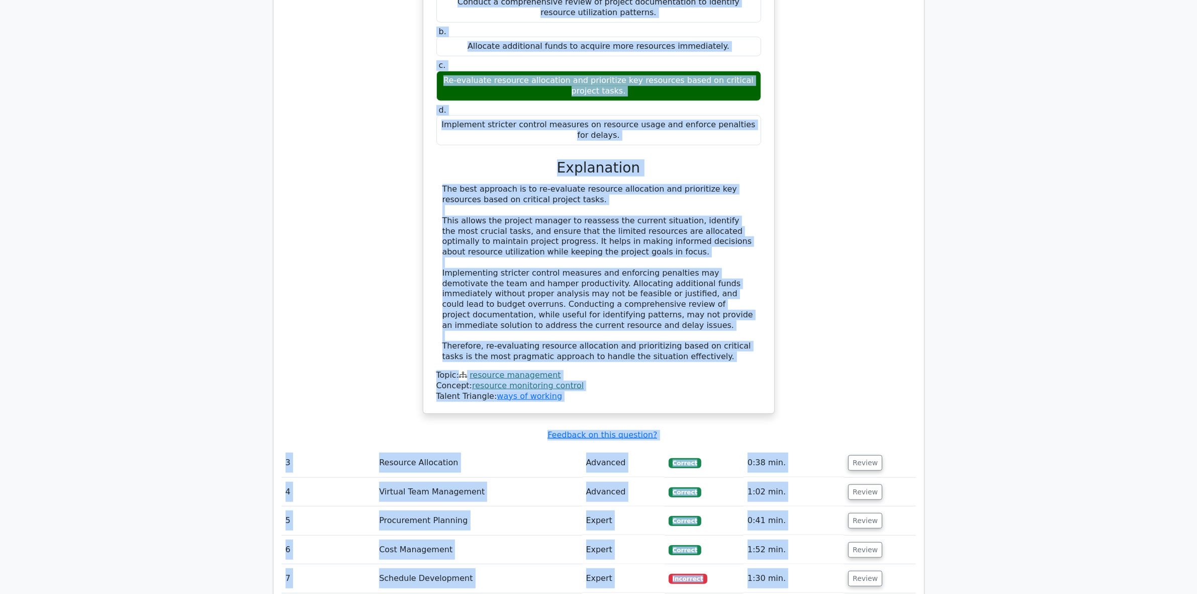
scroll to position [1118, 0]
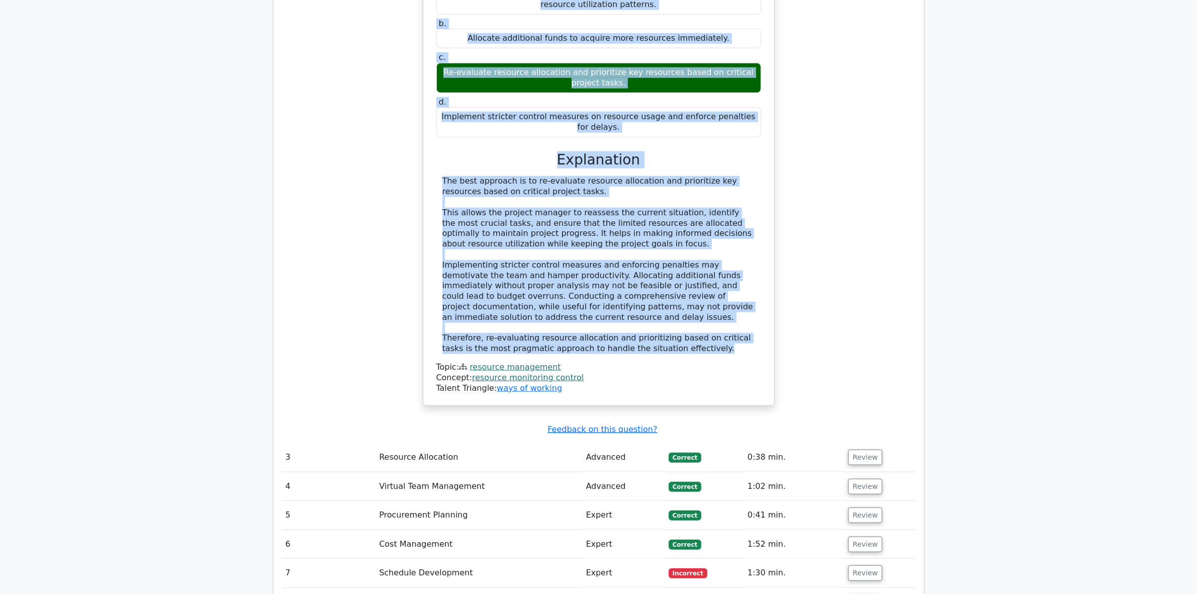
drag, startPoint x: 432, startPoint y: 227, endPoint x: 669, endPoint y: 291, distance: 245.2
click at [669, 291] on div "During the execution phase of a project, you notice that the cost of resources …" at bounding box center [598, 148] width 343 height 506
copy div "During the execution phase of a project, you notice that the cost of resources …"
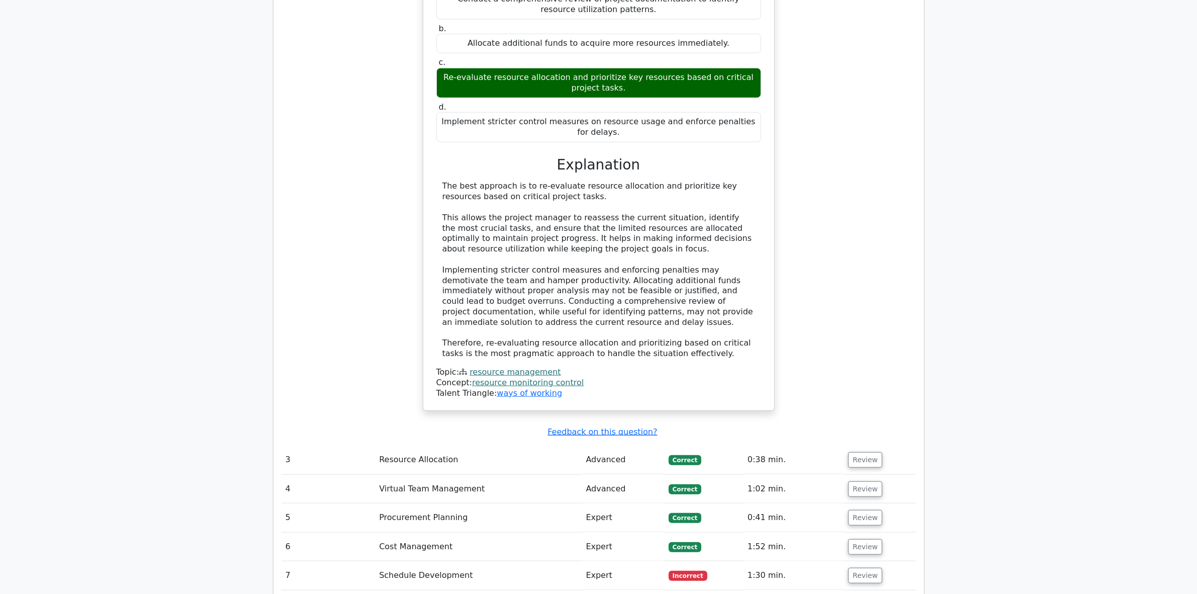
click at [164, 545] on main "Go Premium Project Management Professional Preparation Package (2025) Earn 35 P…" at bounding box center [598, 10] width 1197 height 2190
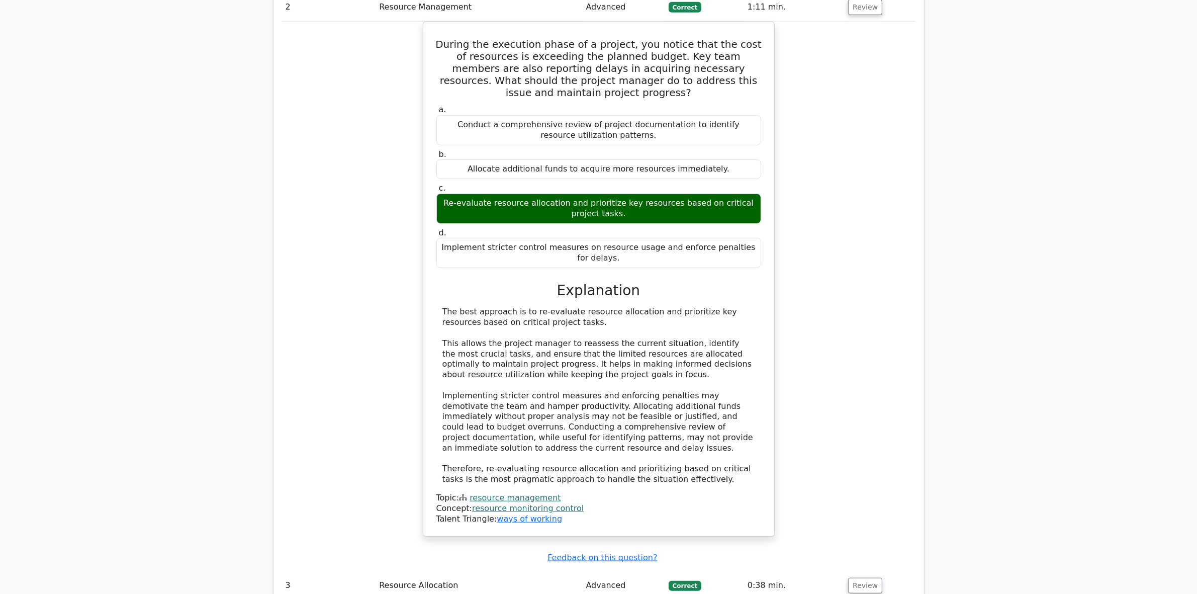
scroll to position [803, 0]
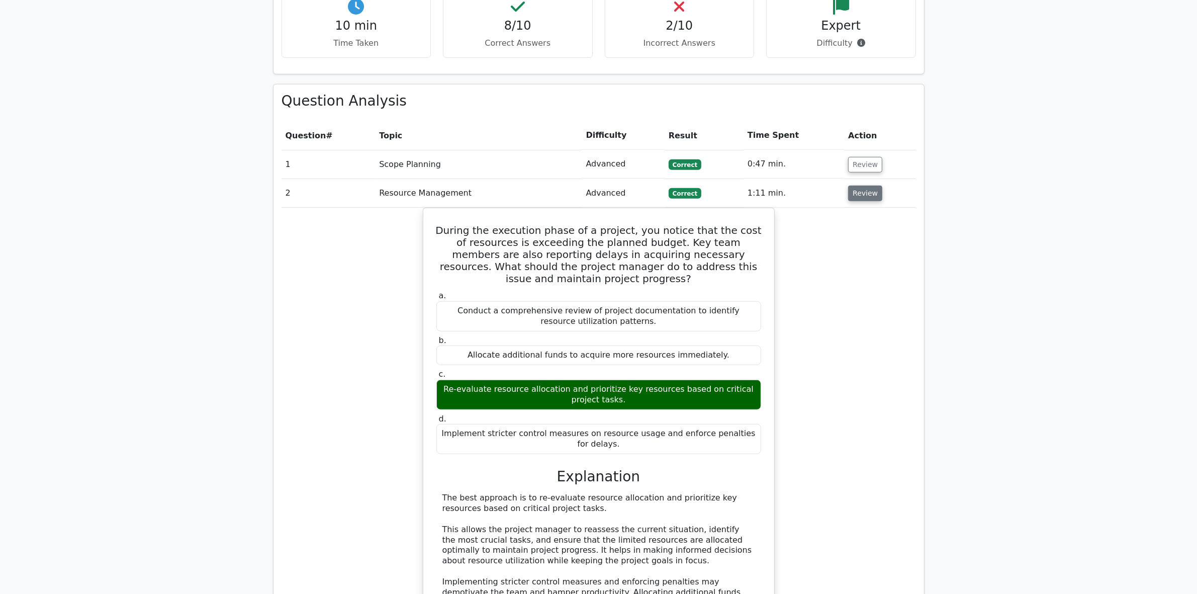
click at [866, 186] on button "Review" at bounding box center [865, 194] width 34 height 16
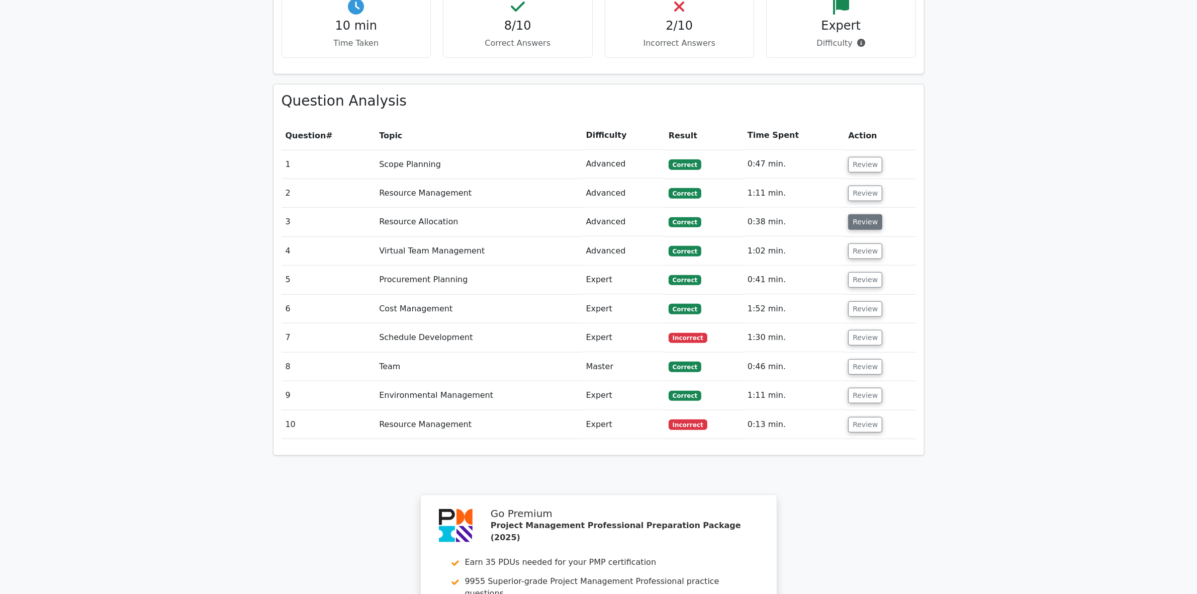
click at [863, 214] on button "Review" at bounding box center [865, 222] width 34 height 16
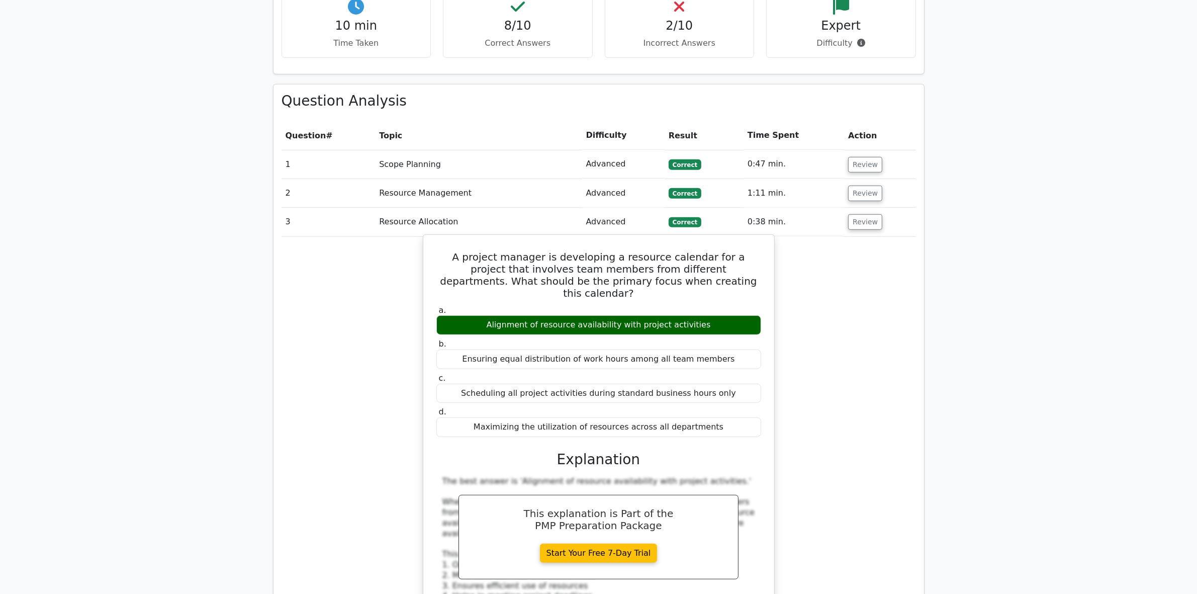
drag, startPoint x: 434, startPoint y: 208, endPoint x: 732, endPoint y: 368, distance: 339.0
click at [732, 368] on div "A project manager is developing a resource calendar for a project that involves…" at bounding box center [598, 517] width 343 height 557
copy div "A project manager is developing a resource calendar for a project that involves…"
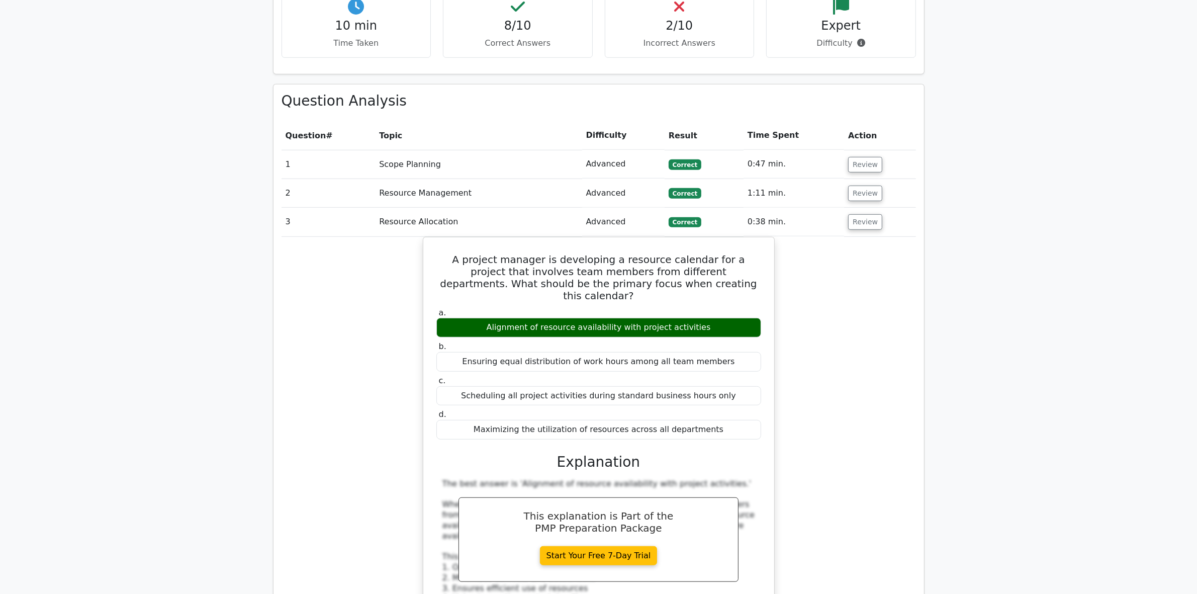
click at [324, 516] on div "A project manager is developing a resource calendar for a project that involves…" at bounding box center [599, 526] width 634 height 578
click at [866, 214] on button "Review" at bounding box center [865, 222] width 34 height 16
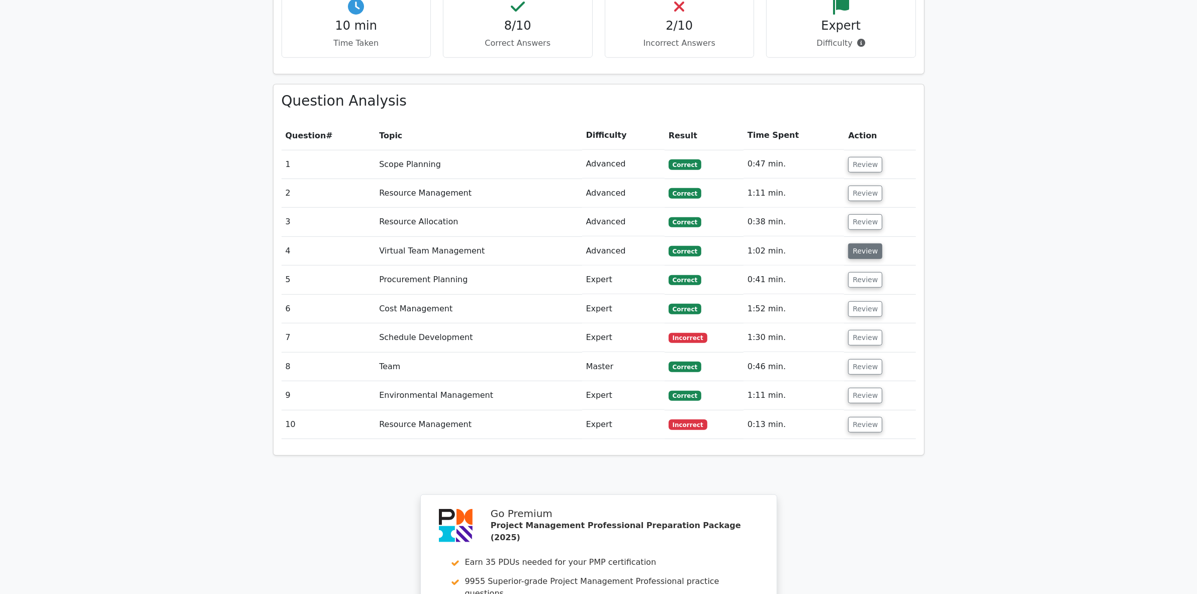
click at [862, 243] on button "Review" at bounding box center [865, 251] width 34 height 16
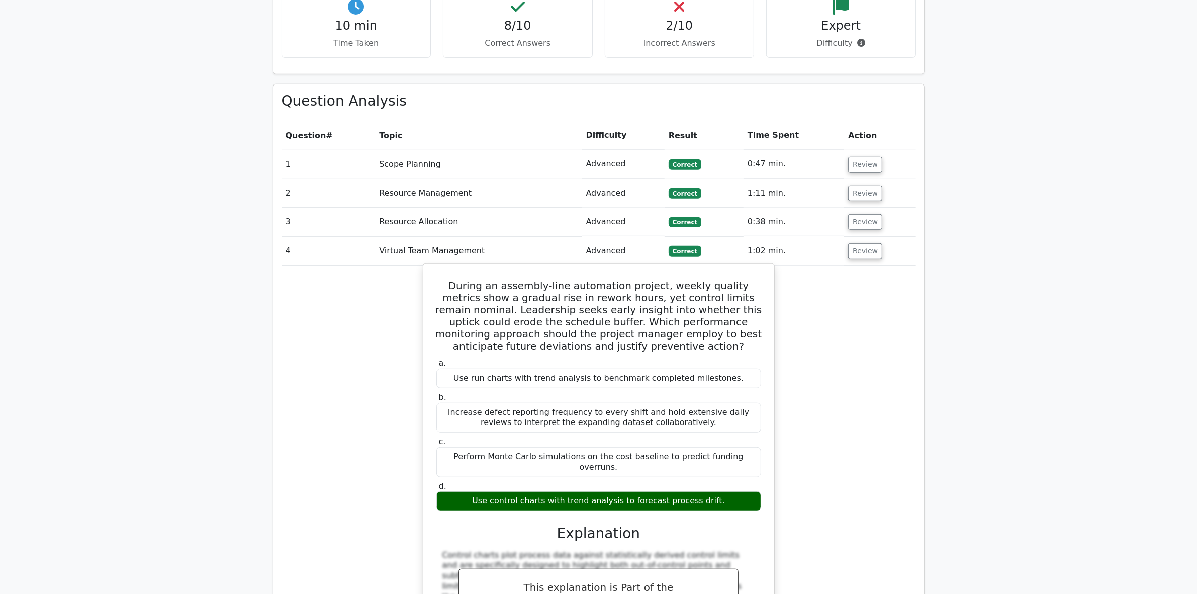
scroll to position [866, 0]
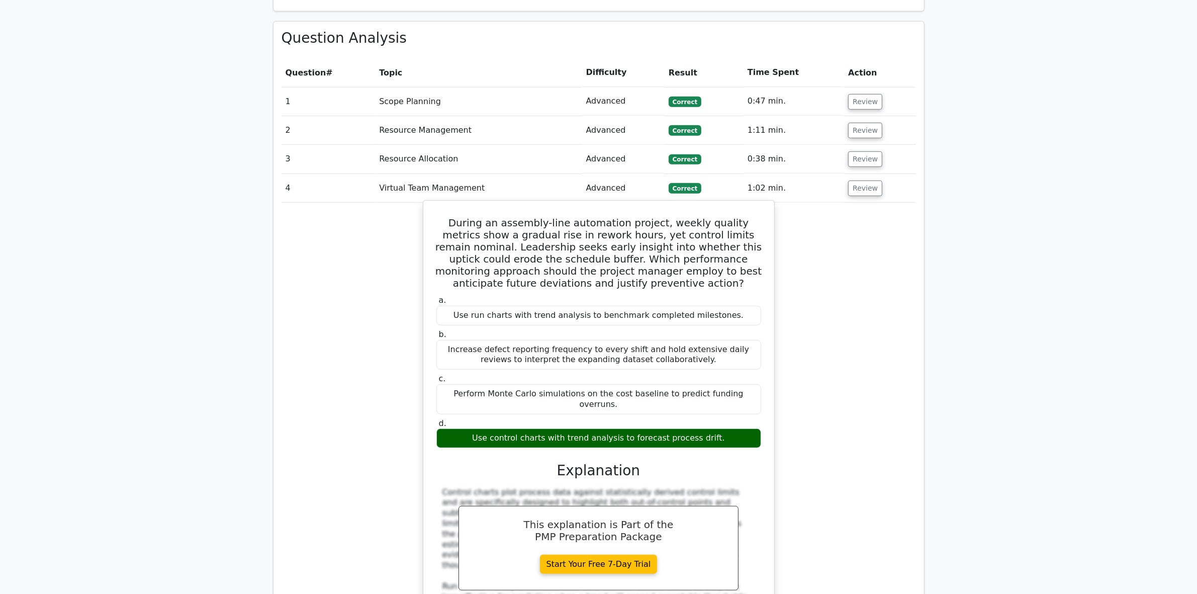
drag, startPoint x: 438, startPoint y: 173, endPoint x: 743, endPoint y: 383, distance: 369.9
click at [743, 383] on div "During an assembly-line automation project, weekly quality metrics show a gradu…" at bounding box center [598, 448] width 343 height 487
copy div "During an assembly-line automation project, weekly quality metrics show a gradu…"
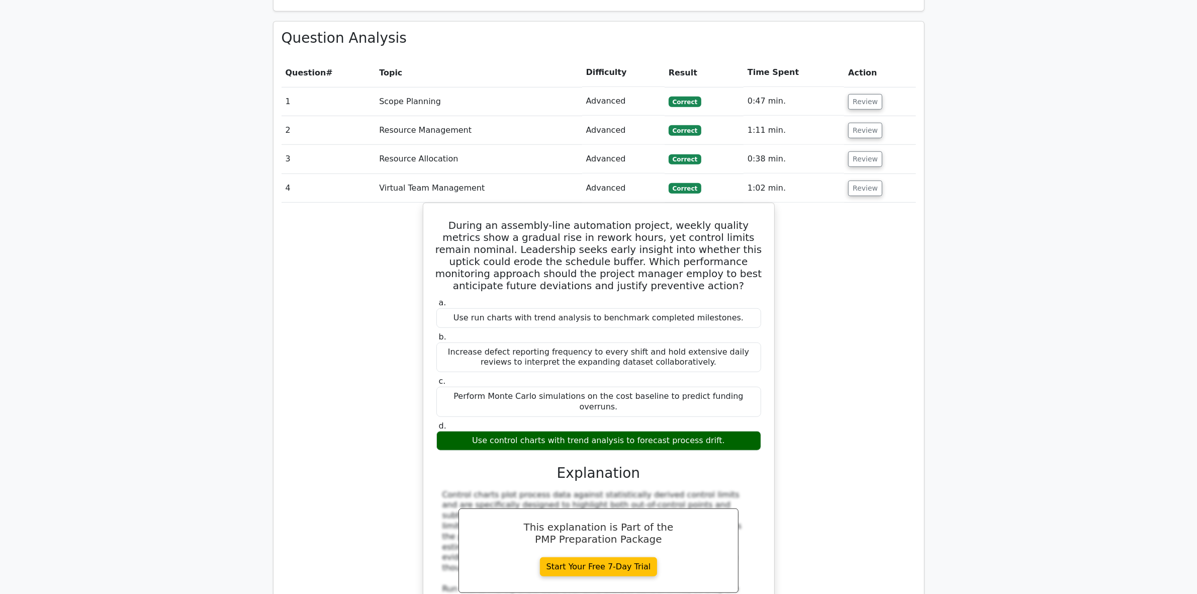
click at [309, 509] on div "During an assembly-line automation project, weekly quality metrics show a gradu…" at bounding box center [599, 457] width 634 height 508
click at [866, 180] on button "Review" at bounding box center [865, 188] width 34 height 16
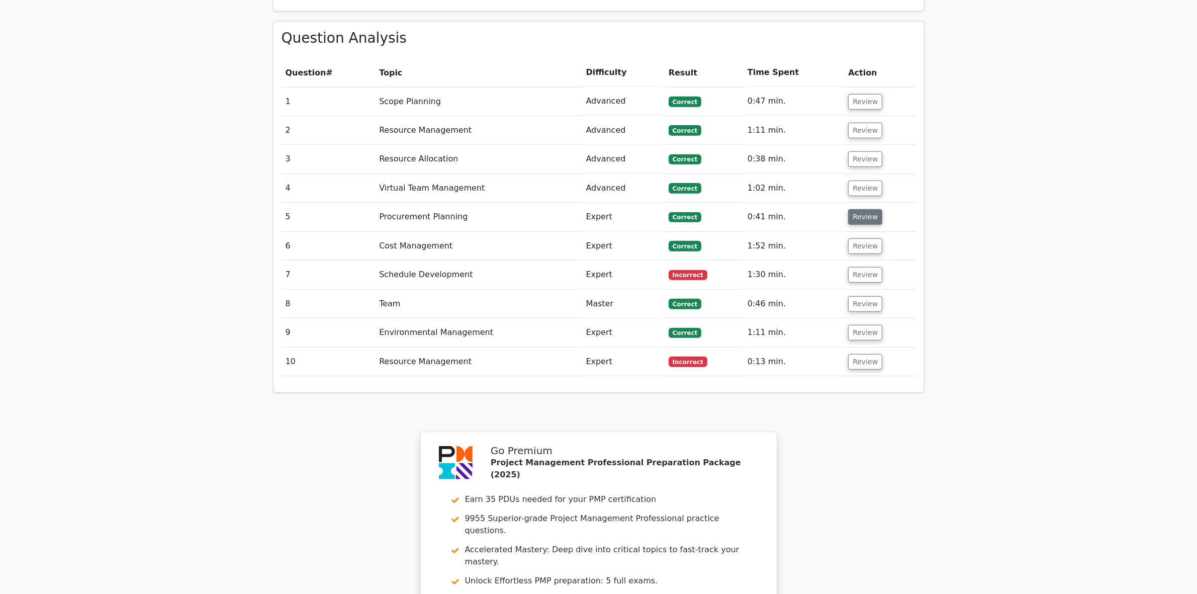
click at [865, 209] on button "Review" at bounding box center [865, 217] width 34 height 16
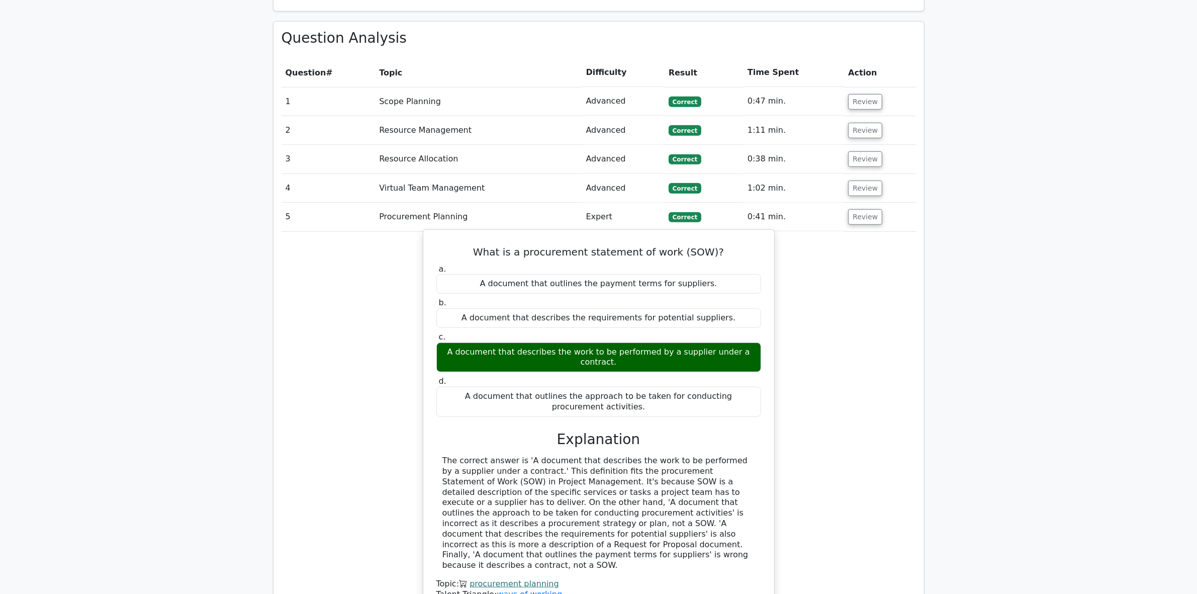
drag, startPoint x: 438, startPoint y: 199, endPoint x: 752, endPoint y: 496, distance: 432.4
click at [752, 496] on div "What is a procurement statement of work (SOW)? a. A document that outlines the …" at bounding box center [598, 421] width 343 height 374
copy div "What is a procurement statement of work (SOW)? a. A document that outlines the …"
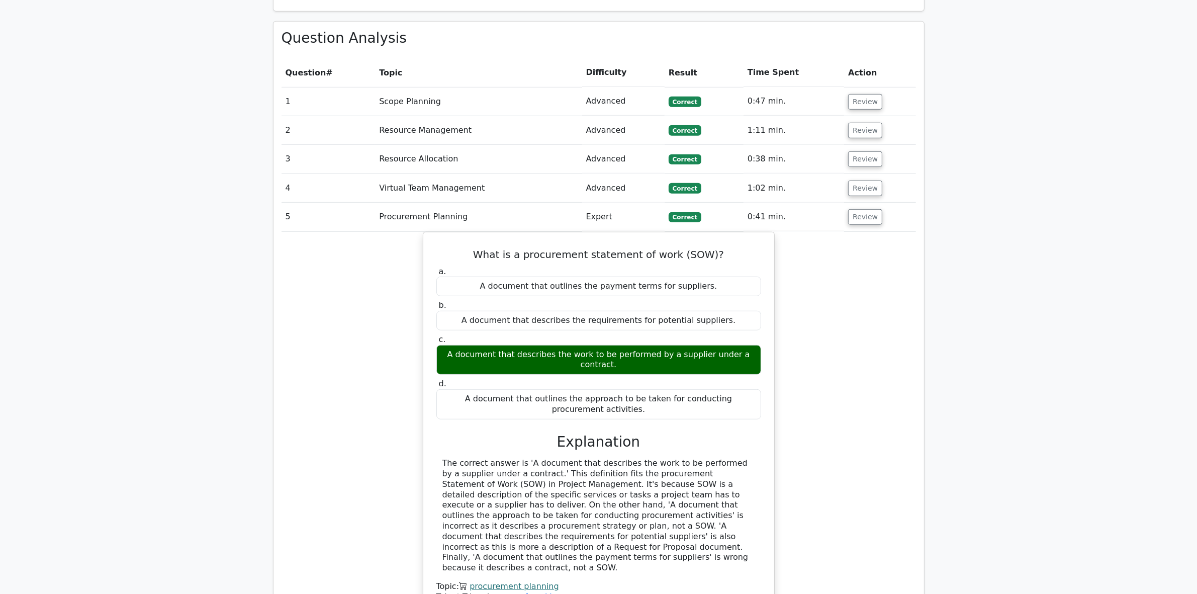
click at [338, 514] on div "What is a procurement statement of work (SOW)? a. A document that outlines the …" at bounding box center [599, 429] width 634 height 395
click at [865, 209] on button "Review" at bounding box center [865, 217] width 34 height 16
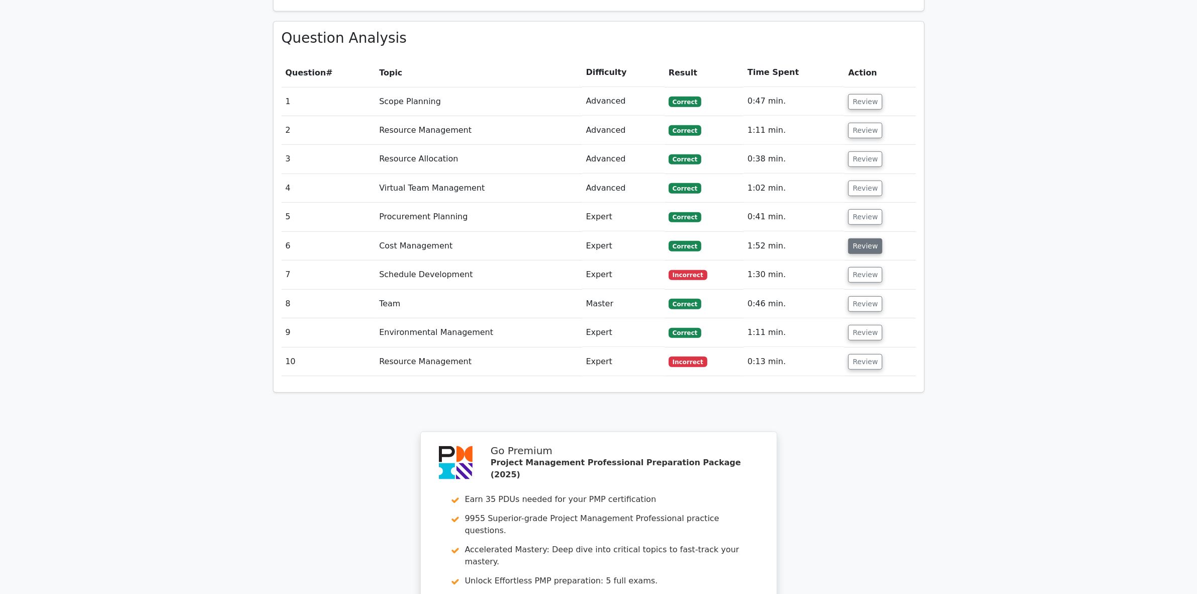
click at [867, 238] on button "Review" at bounding box center [865, 246] width 34 height 16
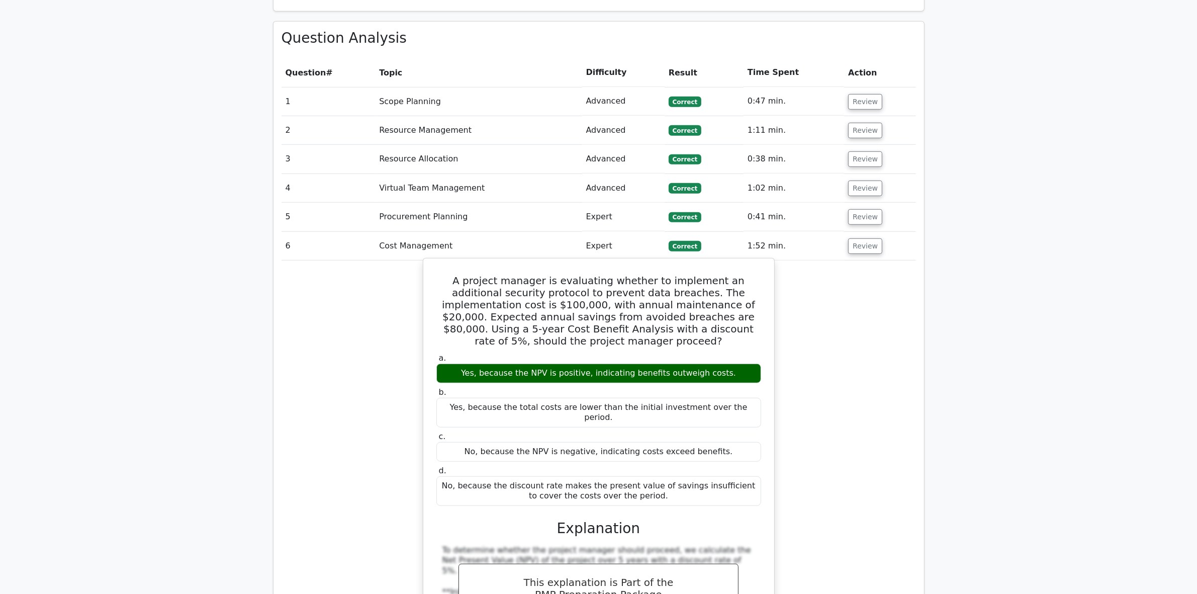
drag, startPoint x: 440, startPoint y: 229, endPoint x: 653, endPoint y: 440, distance: 299.7
click at [653, 440] on div "A project manager is evaluating whether to implement an additional security pro…" at bounding box center [598, 578] width 343 height 633
copy div "A project manager is evaluating whether to implement an additional security pro…"
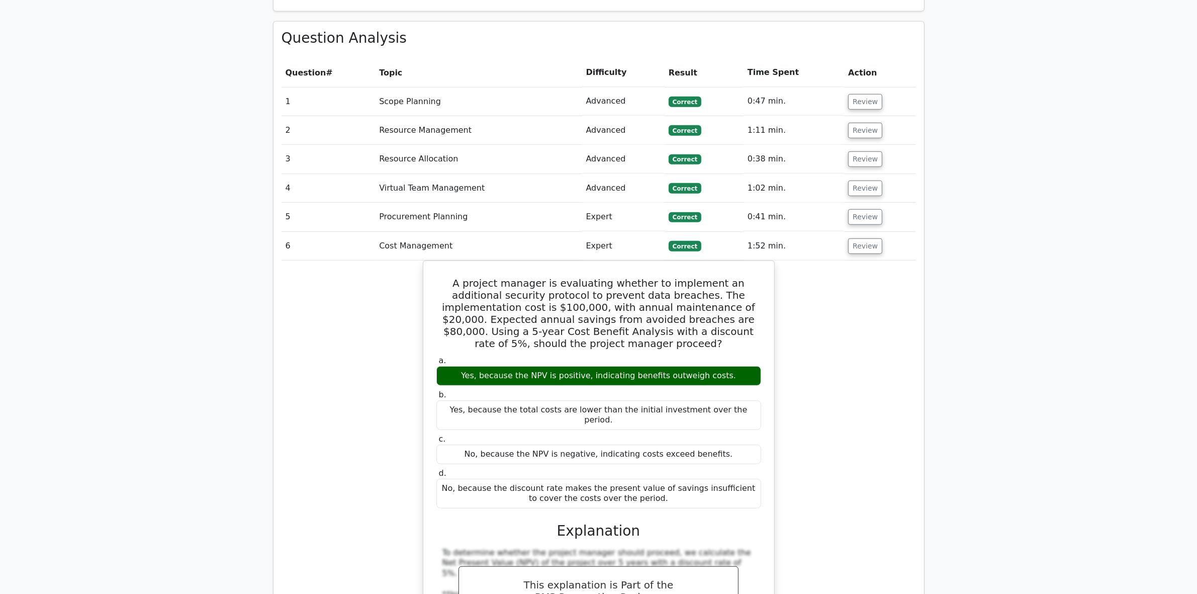
click at [350, 396] on div "A project manager is evaluating whether to implement an additional security pro…" at bounding box center [599, 587] width 634 height 654
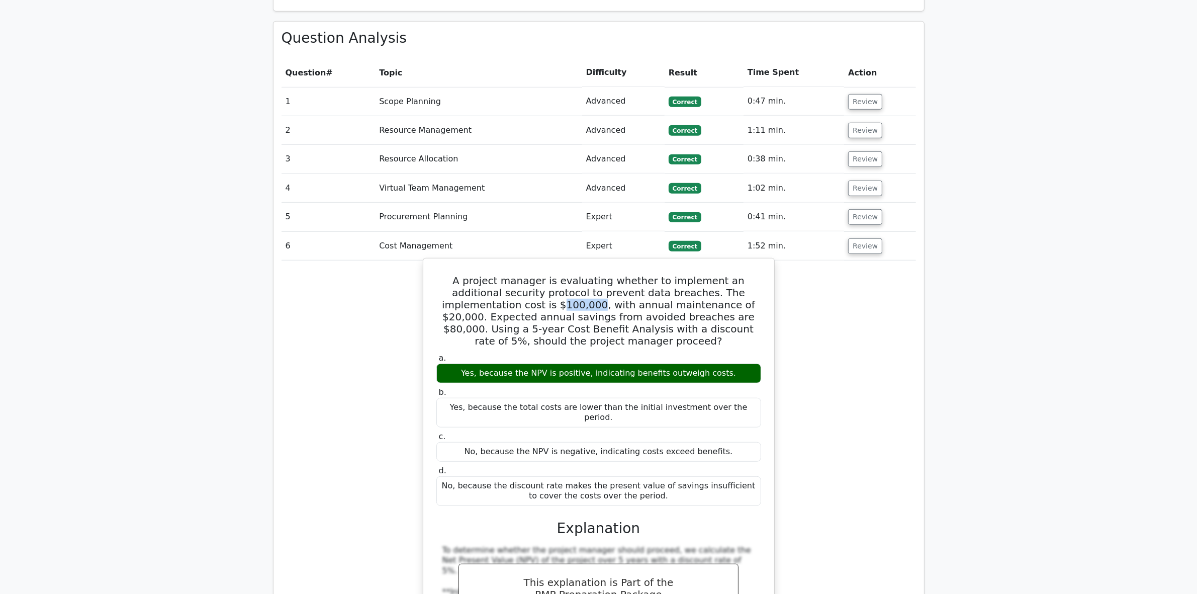
drag, startPoint x: 492, startPoint y: 257, endPoint x: 458, endPoint y: 258, distance: 33.2
click at [458, 274] on h5 "A project manager is evaluating whether to implement an additional security pro…" at bounding box center [598, 310] width 327 height 72
drag, startPoint x: 662, startPoint y: 259, endPoint x: 624, endPoint y: 260, distance: 38.2
click at [624, 274] on h5 "A project manager is evaluating whether to implement an additional security pro…" at bounding box center [598, 310] width 327 height 72
drag, startPoint x: 743, startPoint y: 259, endPoint x: 665, endPoint y: 256, distance: 77.5
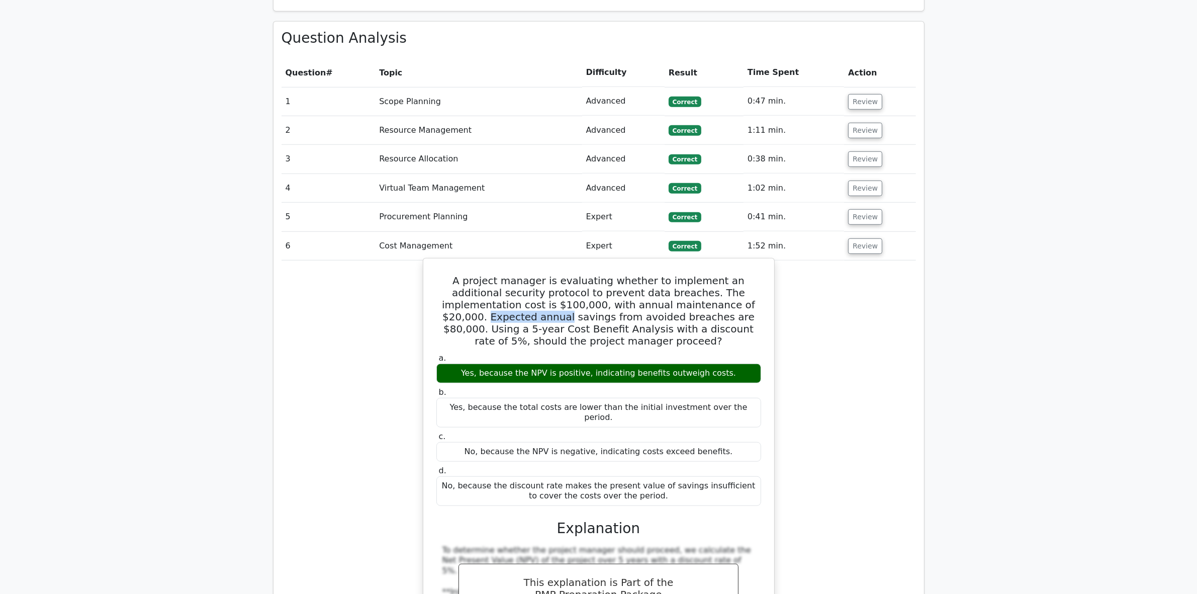
click at [667, 274] on h5 "A project manager is evaluating whether to implement an additional security pro…" at bounding box center [598, 310] width 327 height 72
drag, startPoint x: 630, startPoint y: 272, endPoint x: 592, endPoint y: 272, distance: 37.7
click at [592, 274] on h5 "A project manager is evaluating whether to implement an additional security pro…" at bounding box center [598, 310] width 327 height 72
drag, startPoint x: 639, startPoint y: 269, endPoint x: 737, endPoint y: 283, distance: 98.9
click at [737, 283] on h5 "A project manager is evaluating whether to implement an additional security pro…" at bounding box center [598, 310] width 327 height 72
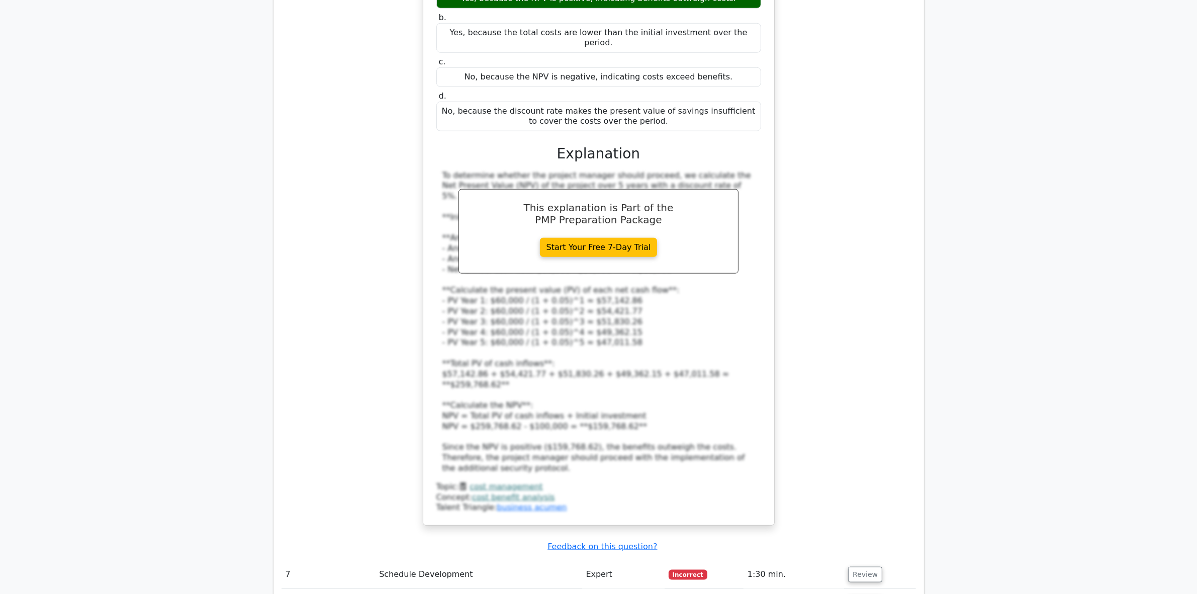
scroll to position [1118, 0]
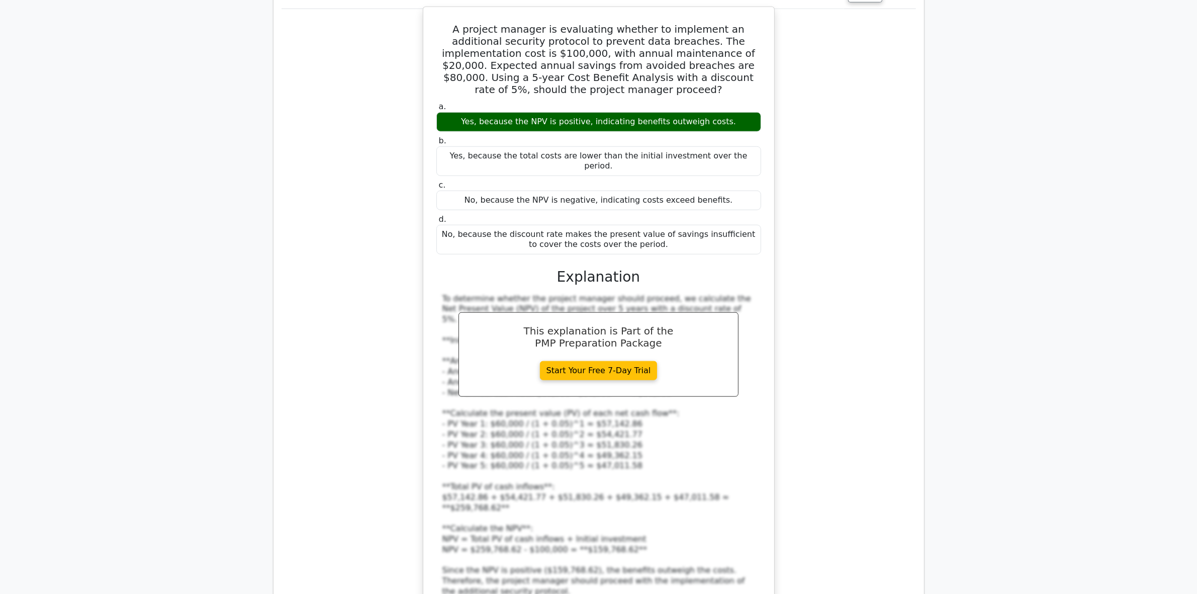
click at [606, 414] on div "To determine whether the project manager should proceed, we calculate the Net P…" at bounding box center [598, 445] width 313 height 303
drag, startPoint x: 651, startPoint y: 146, endPoint x: 655, endPoint y: 87, distance: 58.9
click at [654, 100] on div "a. Yes, because the NPV is positive, indicating benefits outweigh costs. b. Yes…" at bounding box center [598, 178] width 337 height 157
click at [727, 225] on div "No, because the discount rate makes the present value of savings insufficient t…" at bounding box center [598, 240] width 325 height 30
drag, startPoint x: 709, startPoint y: 193, endPoint x: 697, endPoint y: 171, distance: 24.8
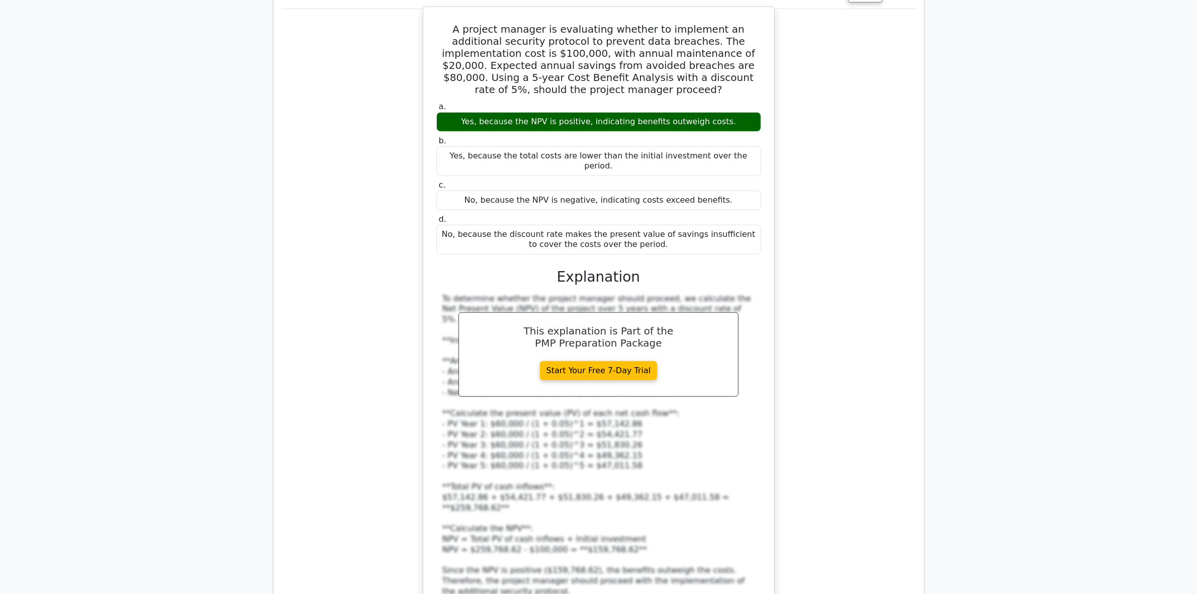
click at [702, 148] on div "a. Yes, because the NPV is positive, indicating benefits outweigh costs. b. Yes…" at bounding box center [598, 368] width 327 height 536
click at [698, 225] on div "No, because the discount rate makes the present value of savings insufficient t…" at bounding box center [598, 240] width 325 height 30
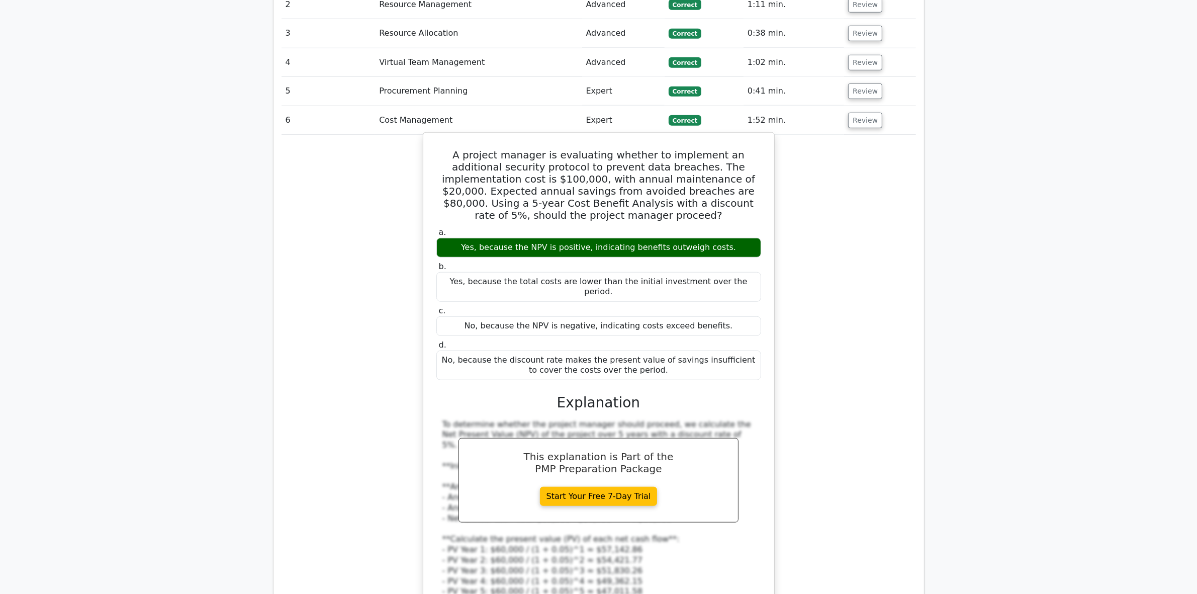
scroll to position [866, 0]
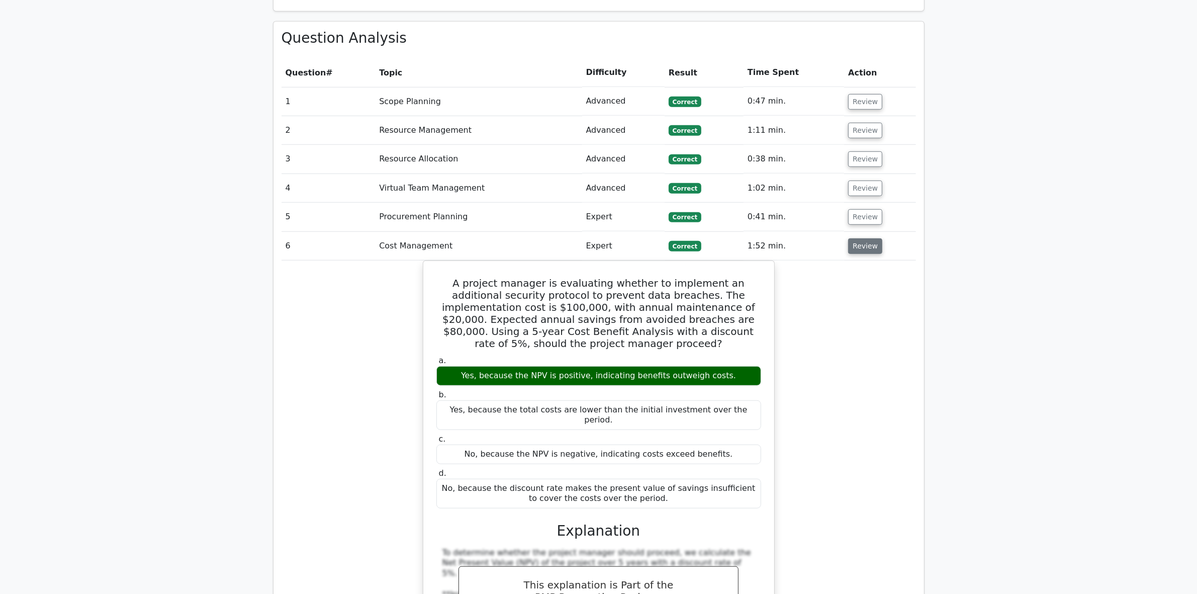
click at [858, 238] on button "Review" at bounding box center [865, 246] width 34 height 16
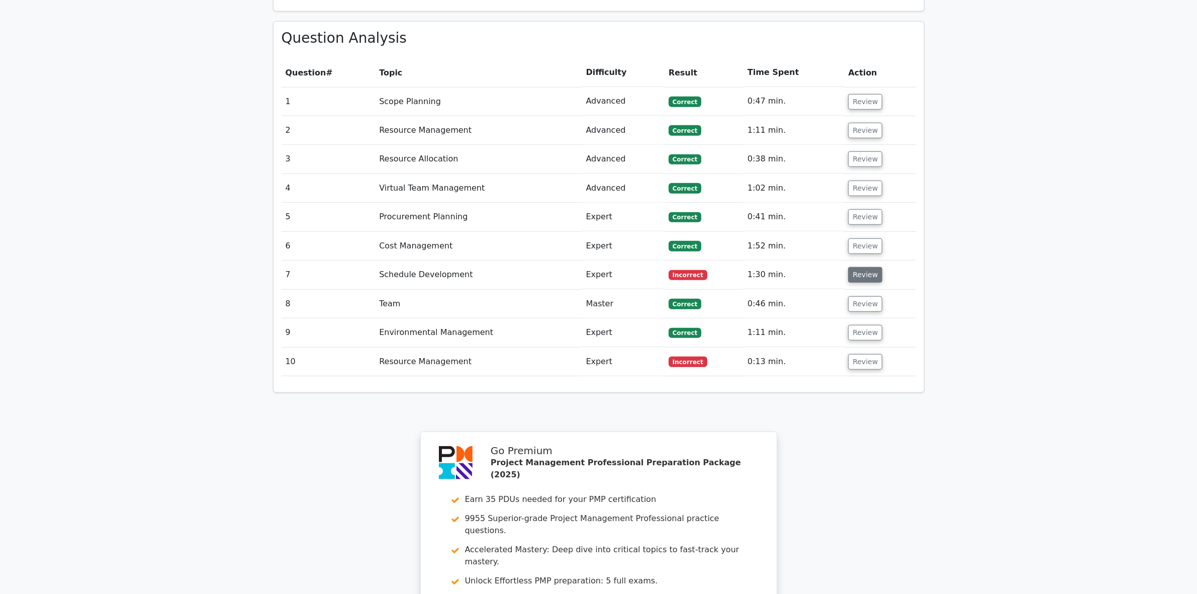
click at [858, 267] on button "Review" at bounding box center [865, 275] width 34 height 16
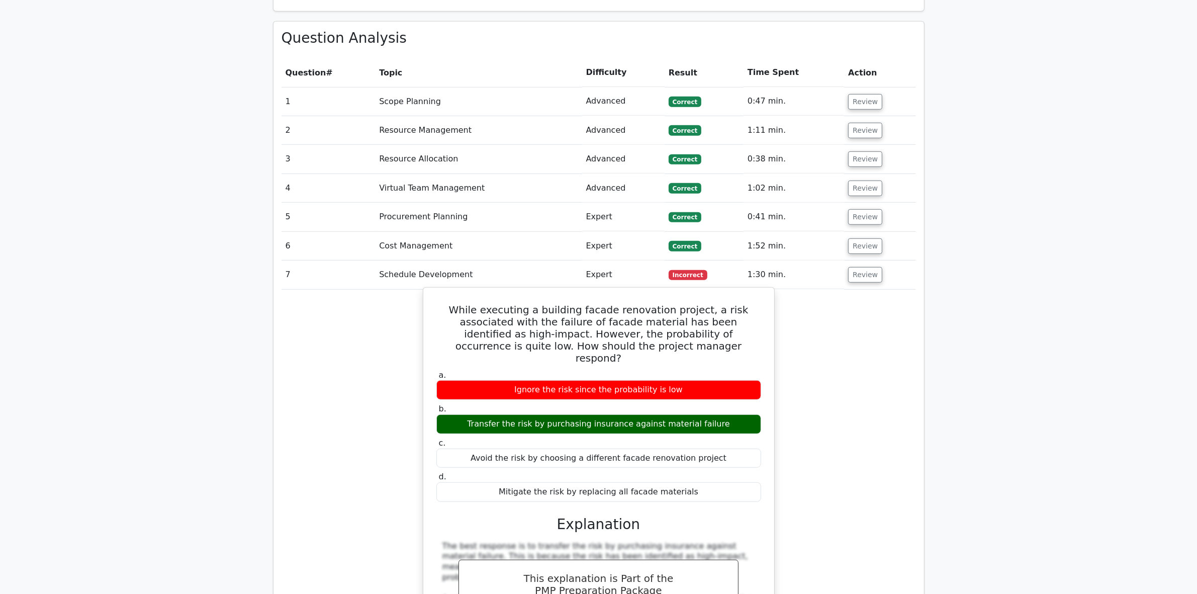
scroll to position [929, 0]
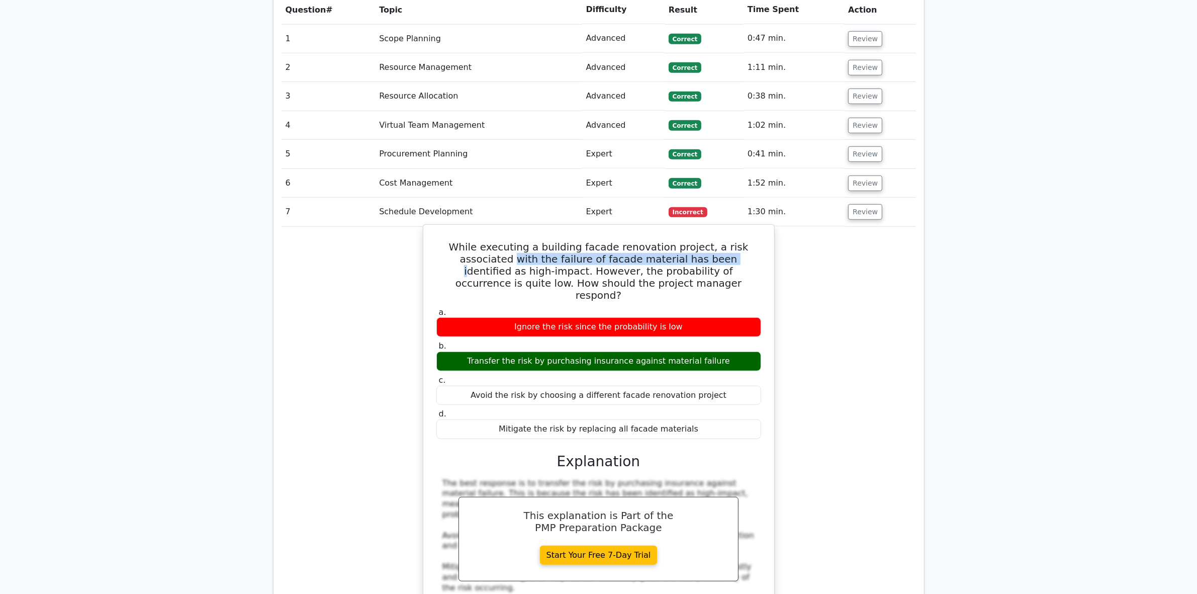
drag, startPoint x: 441, startPoint y: 214, endPoint x: 642, endPoint y: 226, distance: 201.5
click at [645, 241] on h5 "While executing a building facade renovation project, a risk associated with th…" at bounding box center [598, 271] width 327 height 60
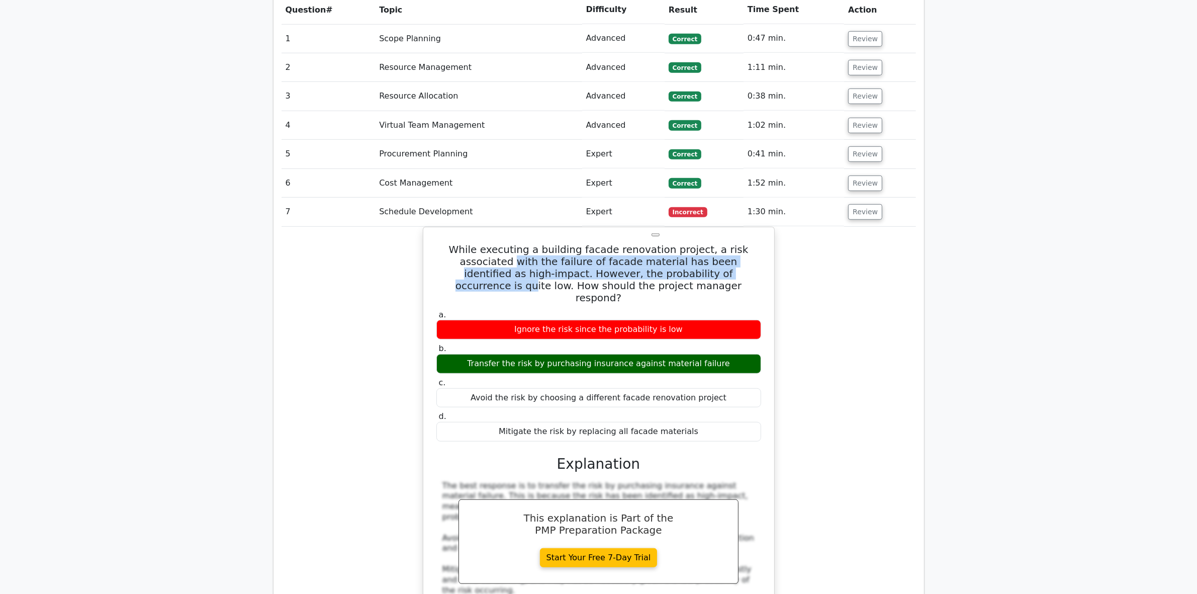
click at [407, 230] on div "While executing a building facade renovation project, a risk associated with th…" at bounding box center [599, 464] width 634 height 475
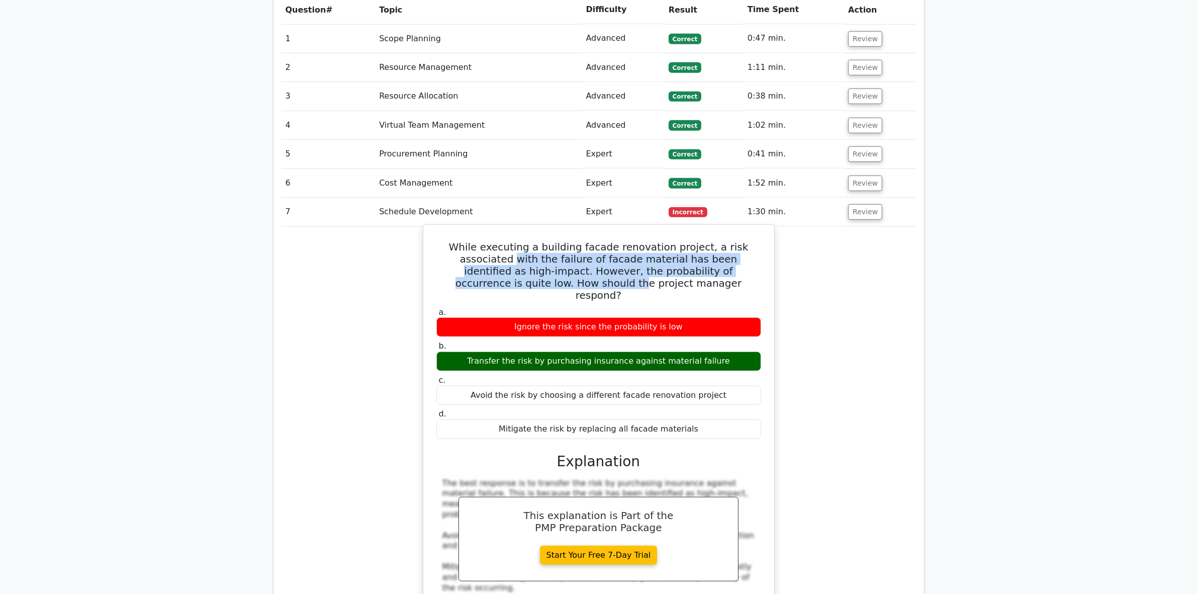
drag, startPoint x: 443, startPoint y: 213, endPoint x: 746, endPoint y: 220, distance: 302.2
click at [746, 241] on h5 "While executing a building facade renovation project, a risk associated with th…" at bounding box center [598, 271] width 327 height 60
click at [441, 241] on h5 "While executing a building facade renovation project, a risk associated with th…" at bounding box center [598, 271] width 327 height 60
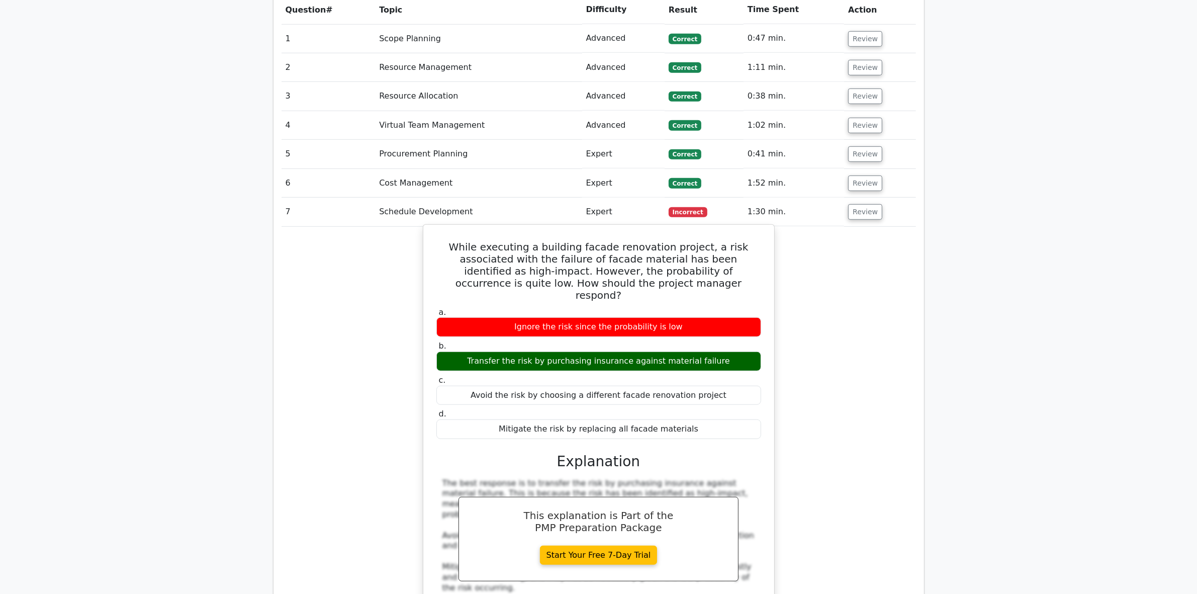
drag, startPoint x: 435, startPoint y: 196, endPoint x: 701, endPoint y: 375, distance: 320.3
click at [701, 376] on div "While executing a building facade renovation project, a risk associated with th…" at bounding box center [598, 455] width 343 height 453
copy div "While executing a building facade renovation project, a risk associated with th…"
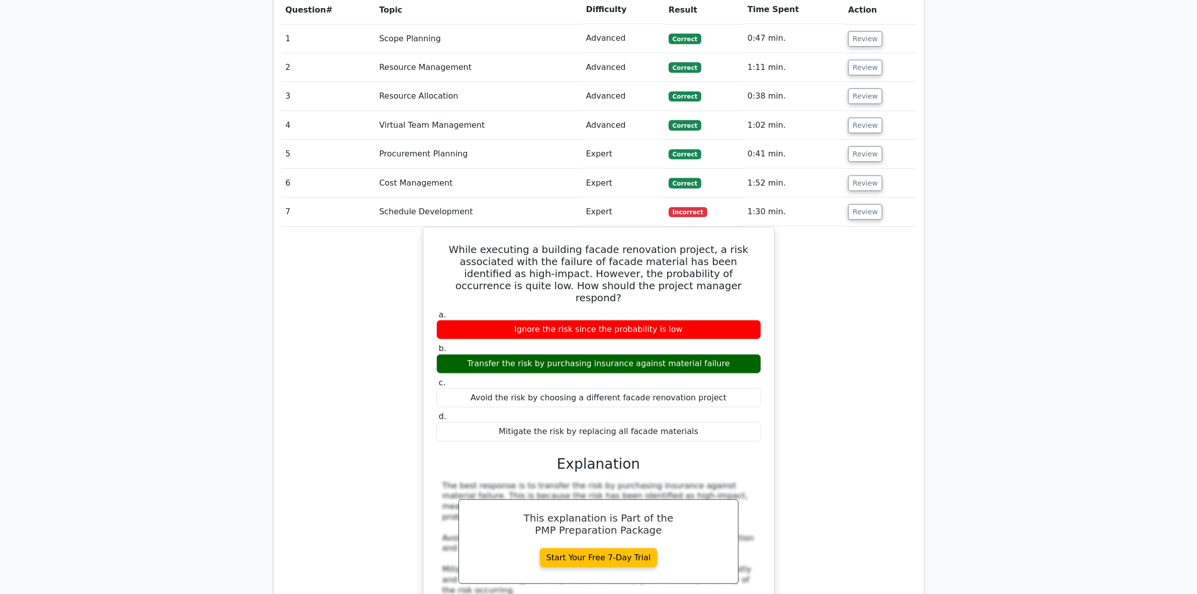
click at [377, 511] on div "While executing a building facade renovation project, a risk associated with th…" at bounding box center [599, 464] width 634 height 475
click at [866, 204] on button "Review" at bounding box center [865, 212] width 34 height 16
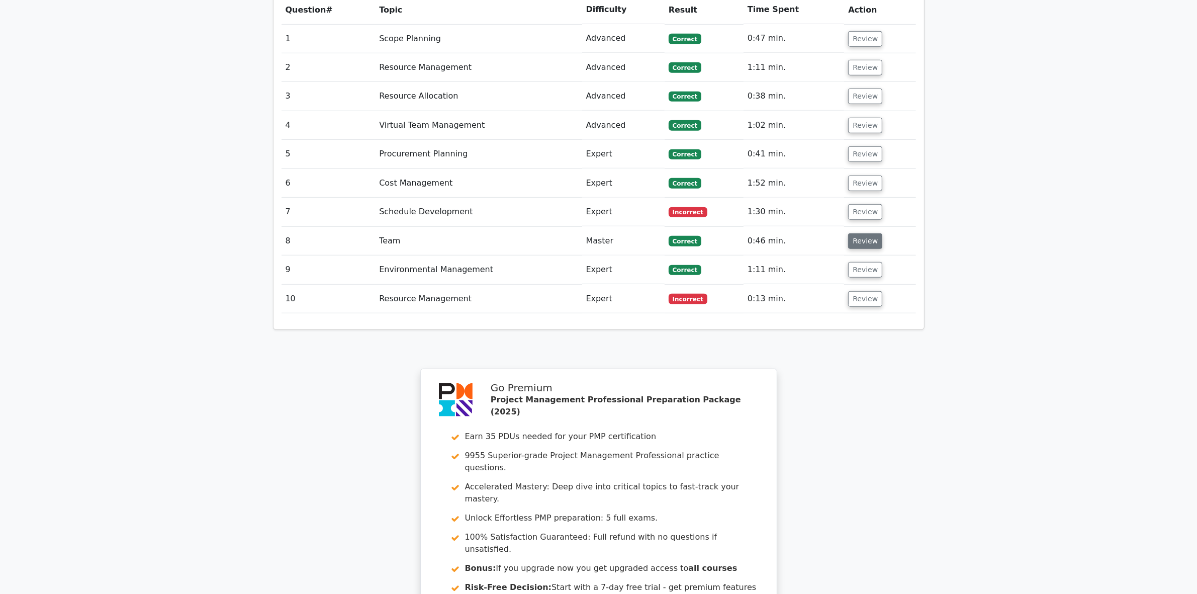
click at [858, 233] on button "Review" at bounding box center [865, 241] width 34 height 16
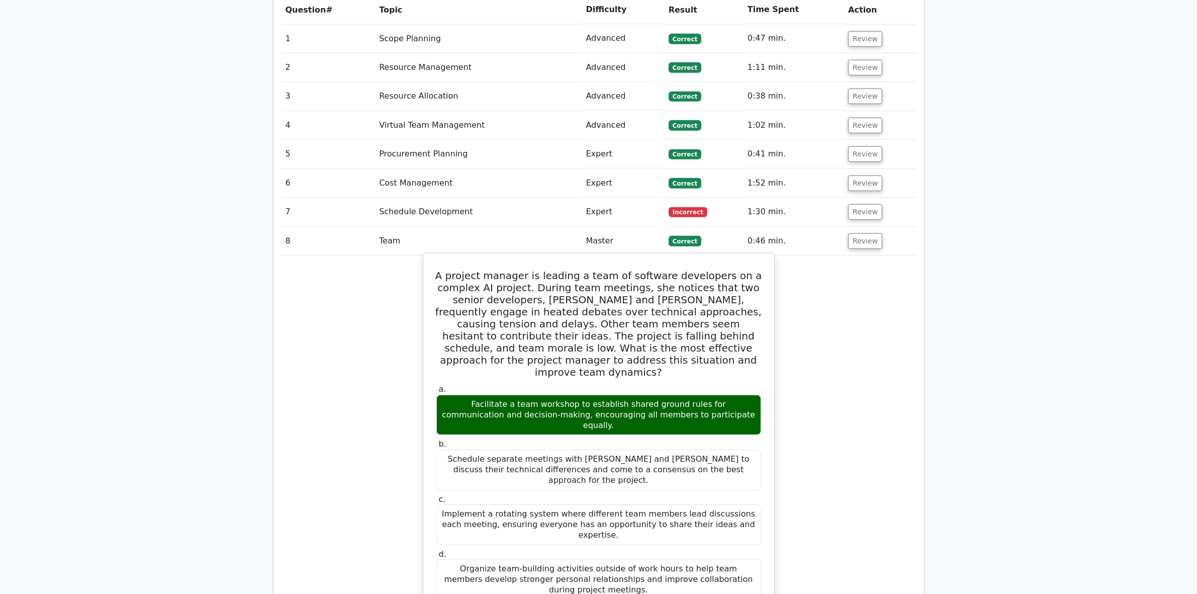
drag, startPoint x: 434, startPoint y: 222, endPoint x: 747, endPoint y: 494, distance: 414.1
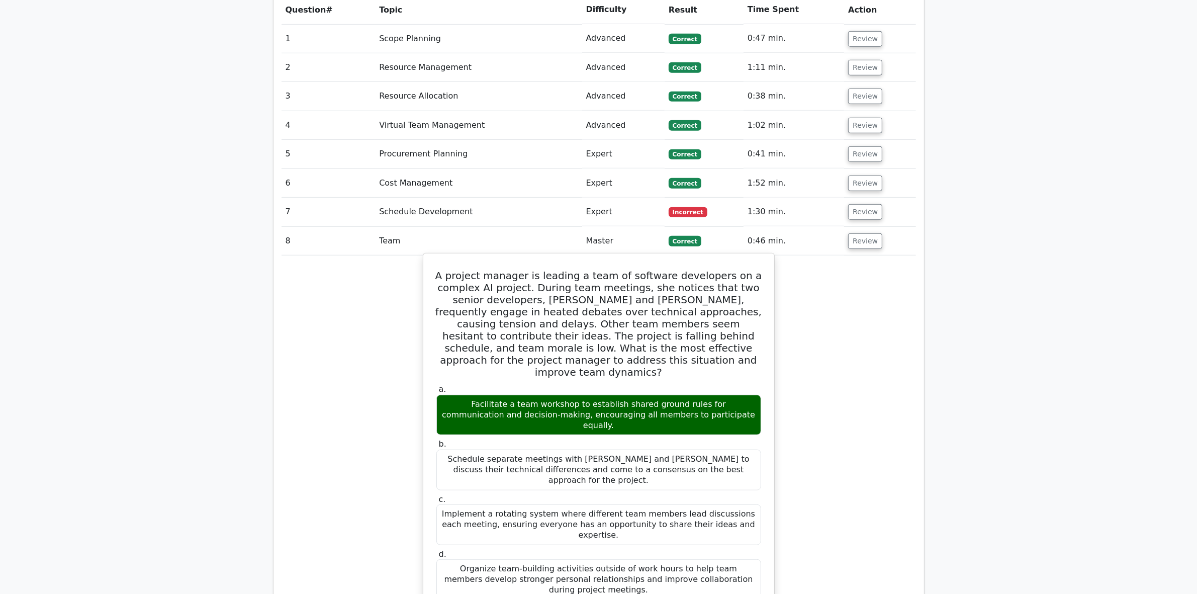
drag, startPoint x: 481, startPoint y: 248, endPoint x: 758, endPoint y: 491, distance: 368.4
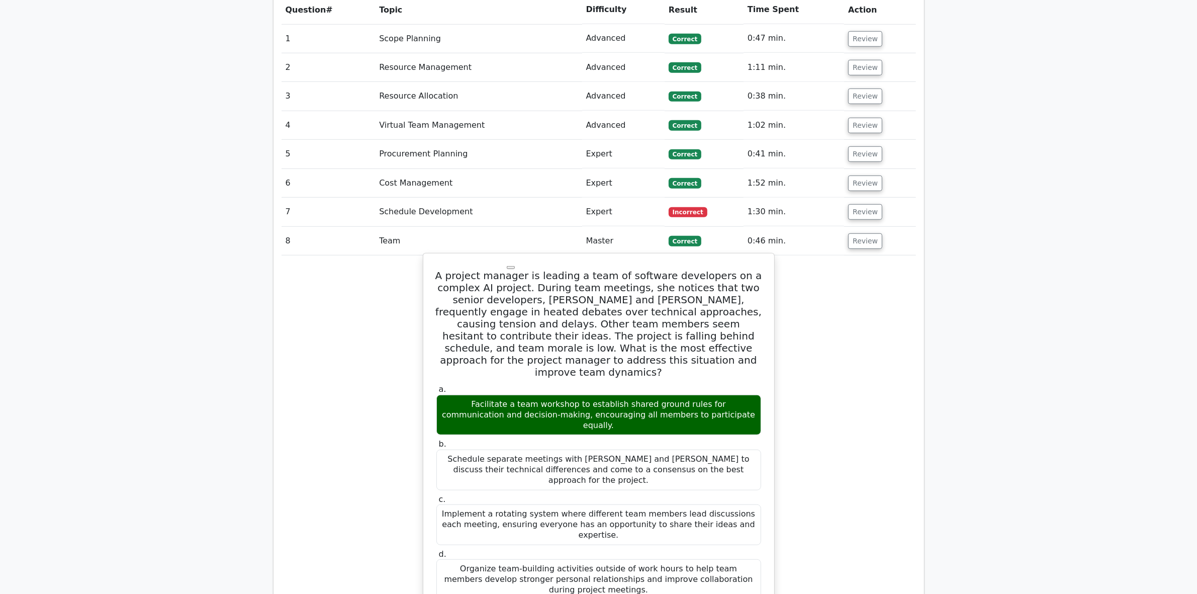
copy div "A project manager is leading a team of software developers on a complex AI proj…"
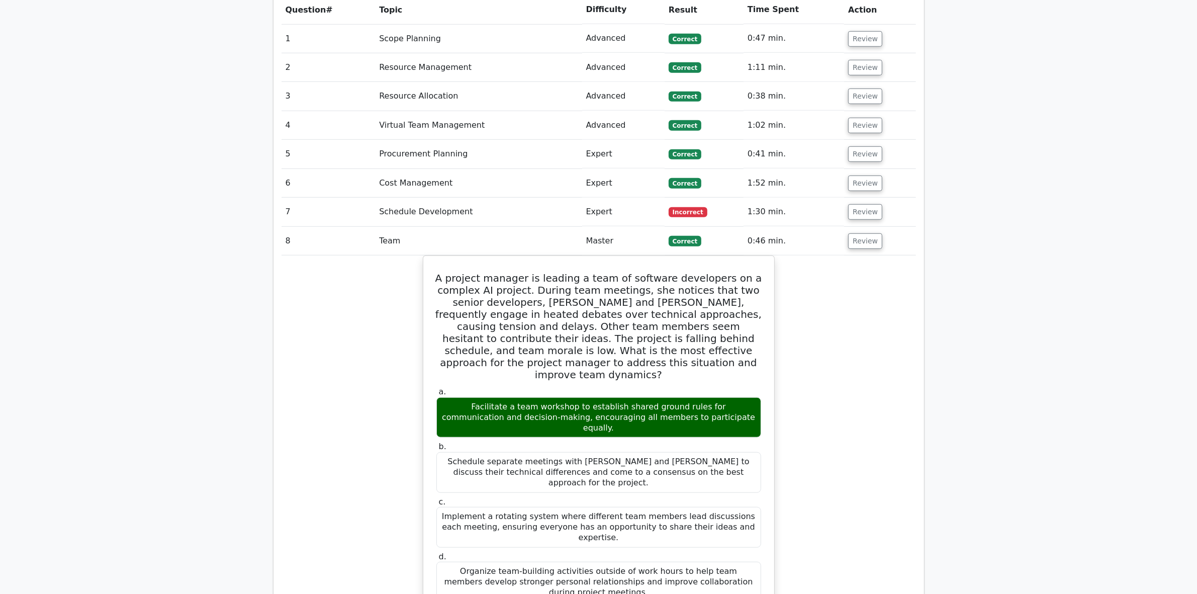
click at [853, 233] on button "Review" at bounding box center [865, 241] width 34 height 16
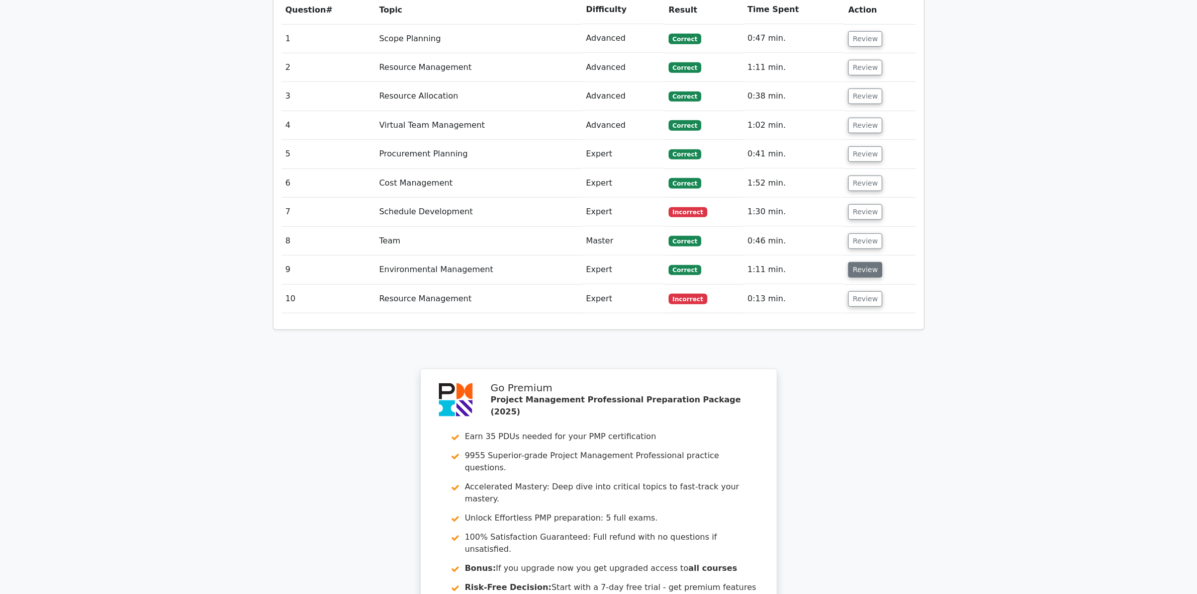
click at [858, 262] on button "Review" at bounding box center [865, 270] width 34 height 16
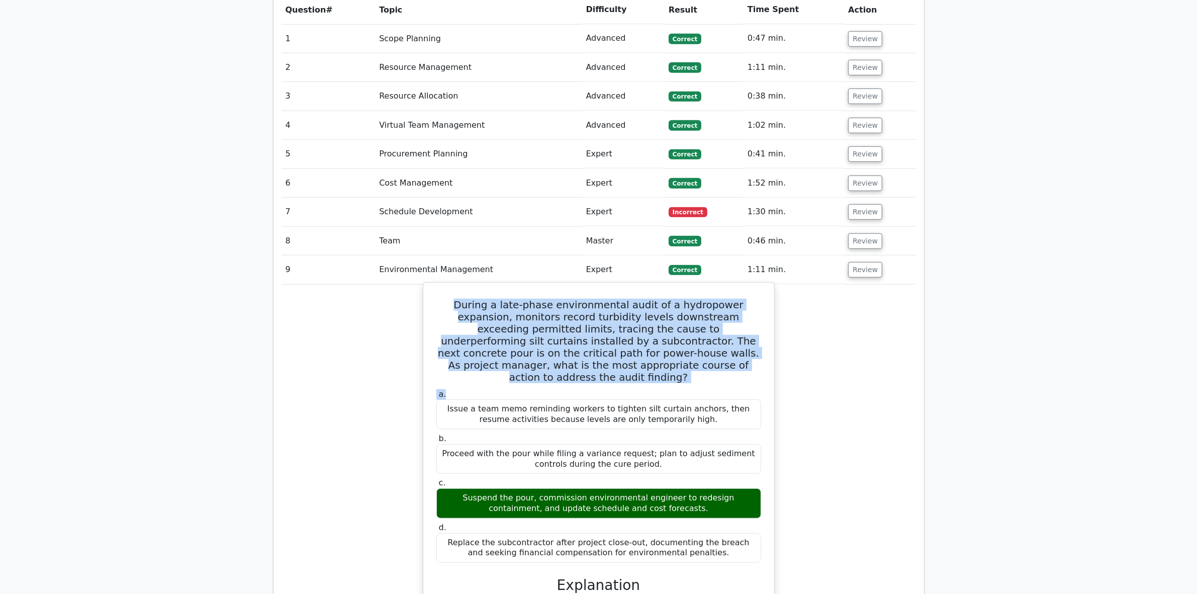
drag, startPoint x: 440, startPoint y: 257, endPoint x: 706, endPoint y: 327, distance: 275.0
click at [715, 331] on div "During a late-phase environmental audit of a hydropower expansion, monitors rec…" at bounding box center [598, 521] width 343 height 468
click at [430, 303] on div "During a late-phase environmental audit of a hydropower expansion, monitors rec…" at bounding box center [598, 521] width 343 height 468
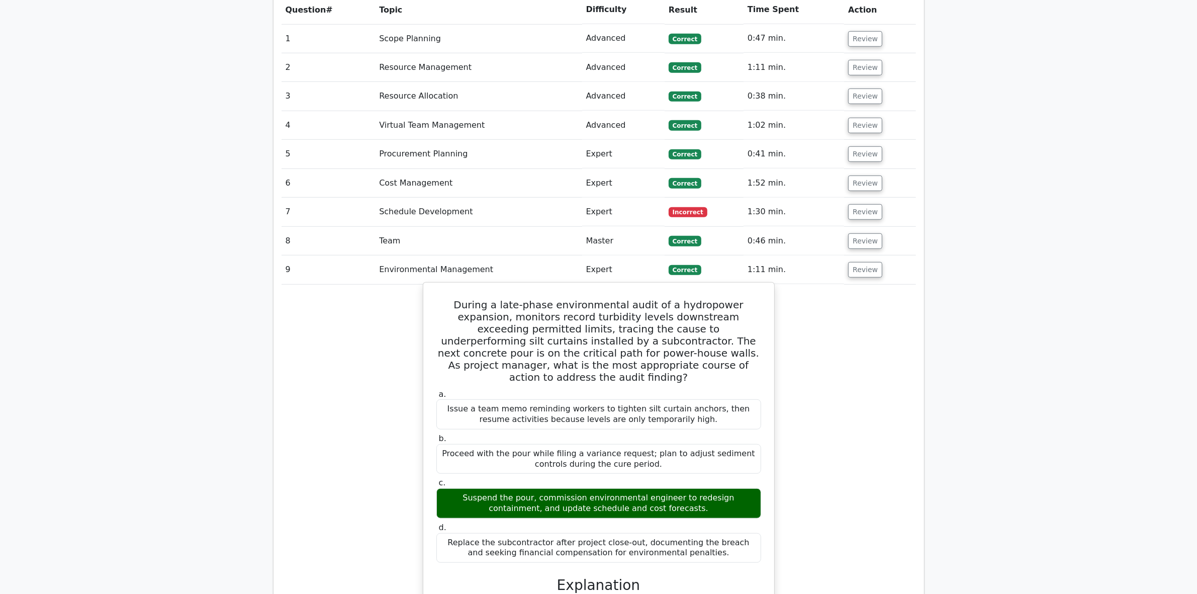
drag, startPoint x: 441, startPoint y: 258, endPoint x: 729, endPoint y: 498, distance: 374.8
click at [729, 498] on div "During a late-phase environmental audit of a hydropower expansion, monitors rec…" at bounding box center [598, 521] width 343 height 468
copy div "During a late-phase environmental audit of a hydropower expansion, monitors rec…"
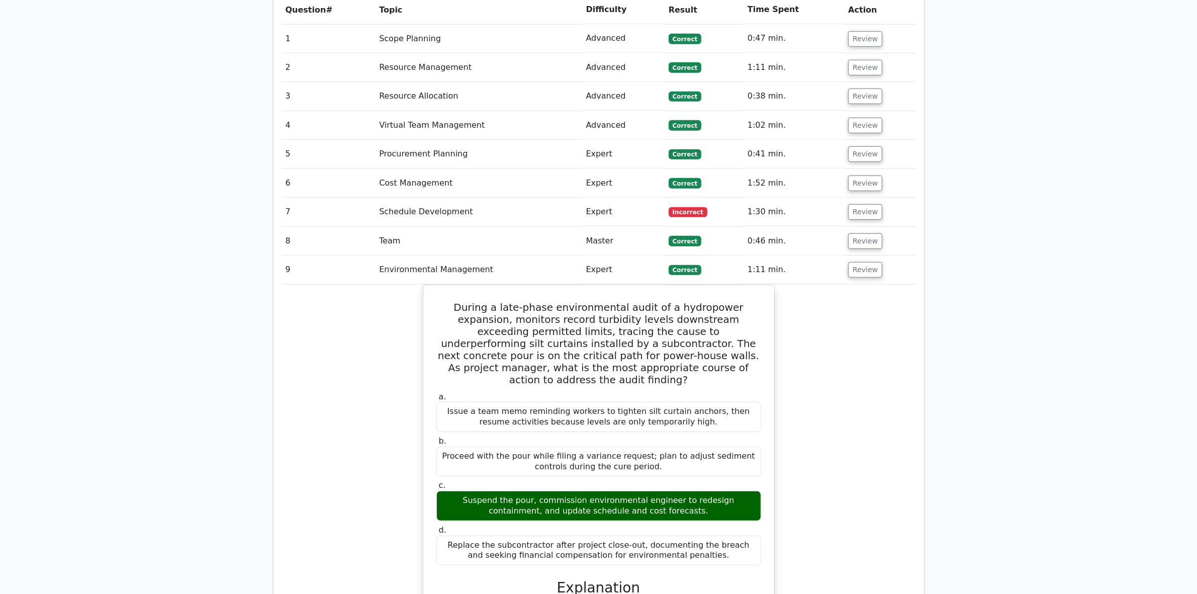
click at [343, 529] on div "During a late-phase environmental audit of a hydropower expansion, monitors rec…" at bounding box center [599, 529] width 634 height 489
click at [861, 262] on button "Review" at bounding box center [865, 270] width 34 height 16
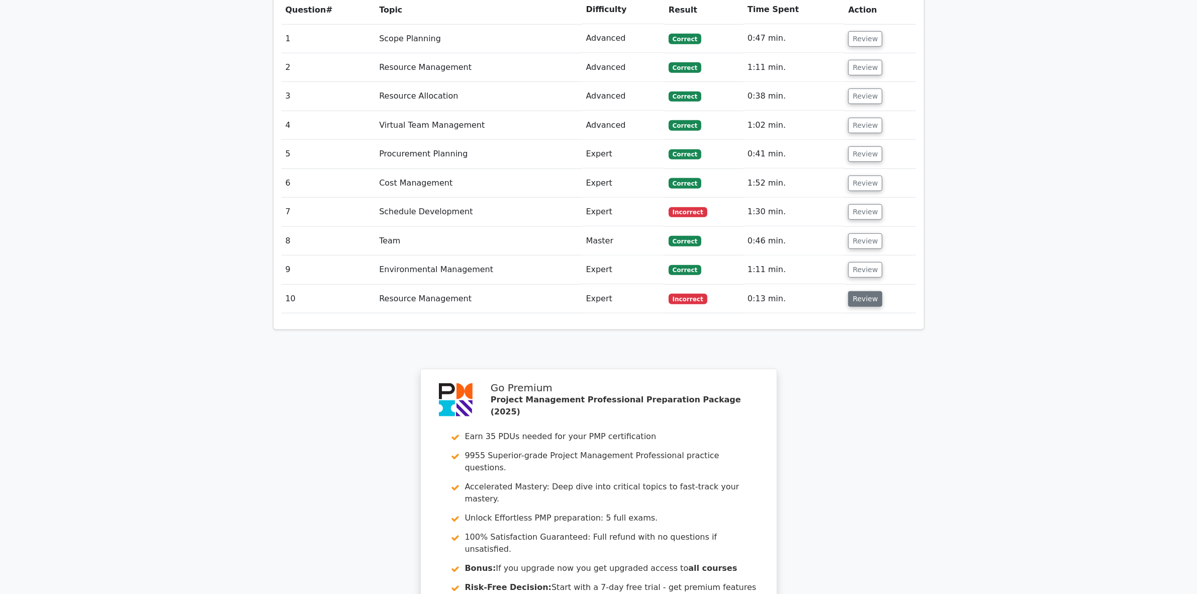
click at [859, 291] on button "Review" at bounding box center [865, 299] width 34 height 16
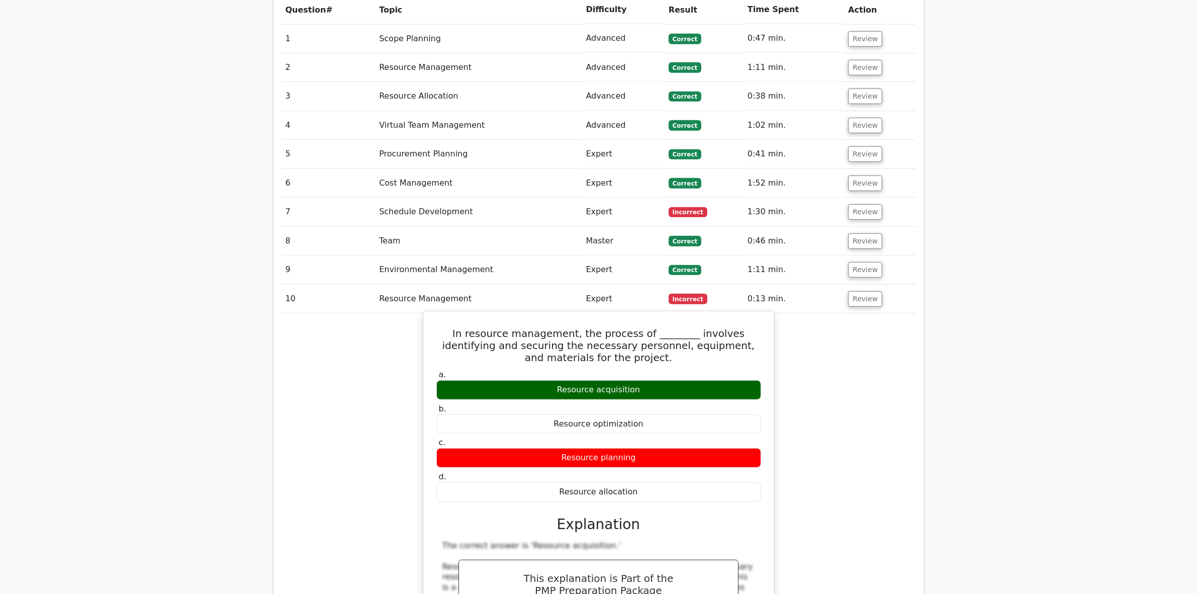
drag, startPoint x: 444, startPoint y: 284, endPoint x: 728, endPoint y: 456, distance: 332.0
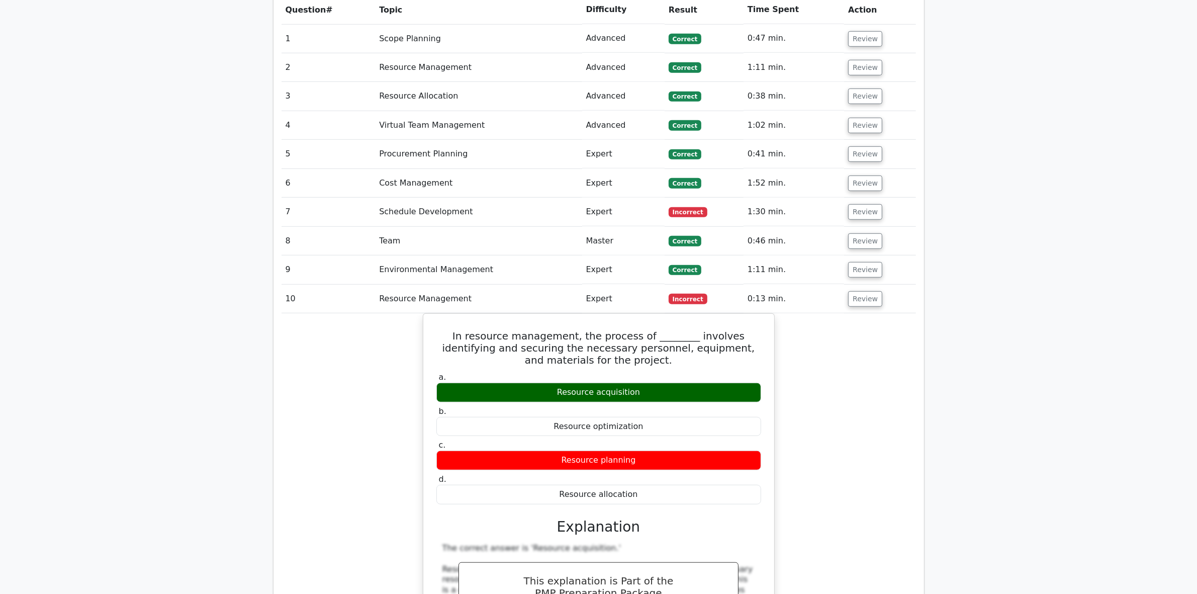
click at [865, 291] on button "Review" at bounding box center [865, 299] width 34 height 16
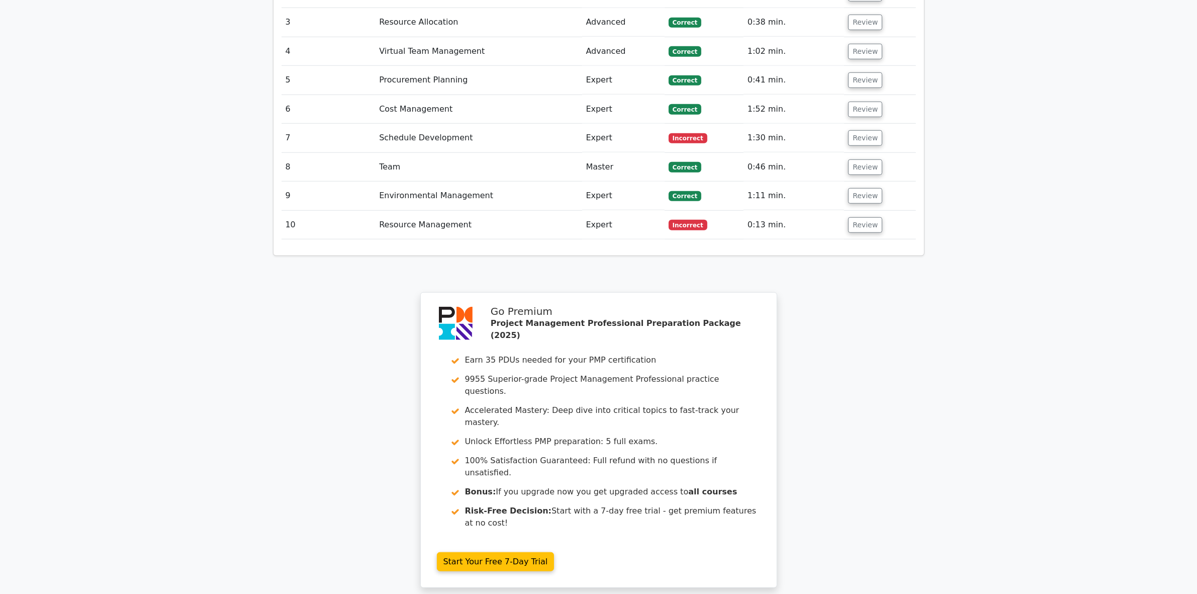
scroll to position [1104, 0]
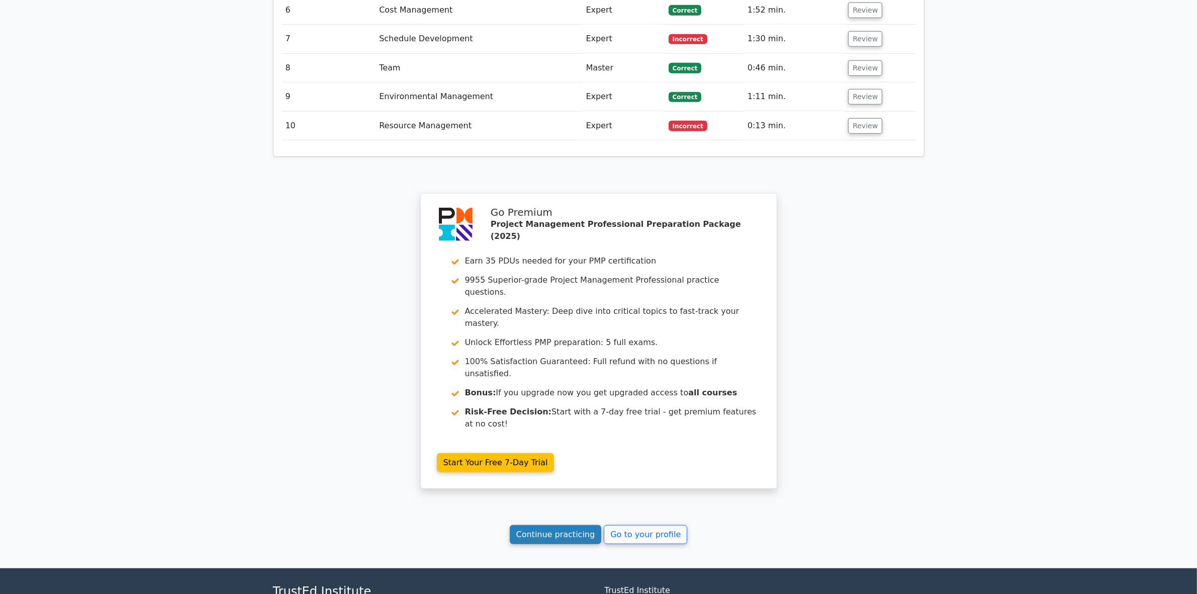
click at [564, 525] on link "Continue practicing" at bounding box center [556, 534] width 92 height 19
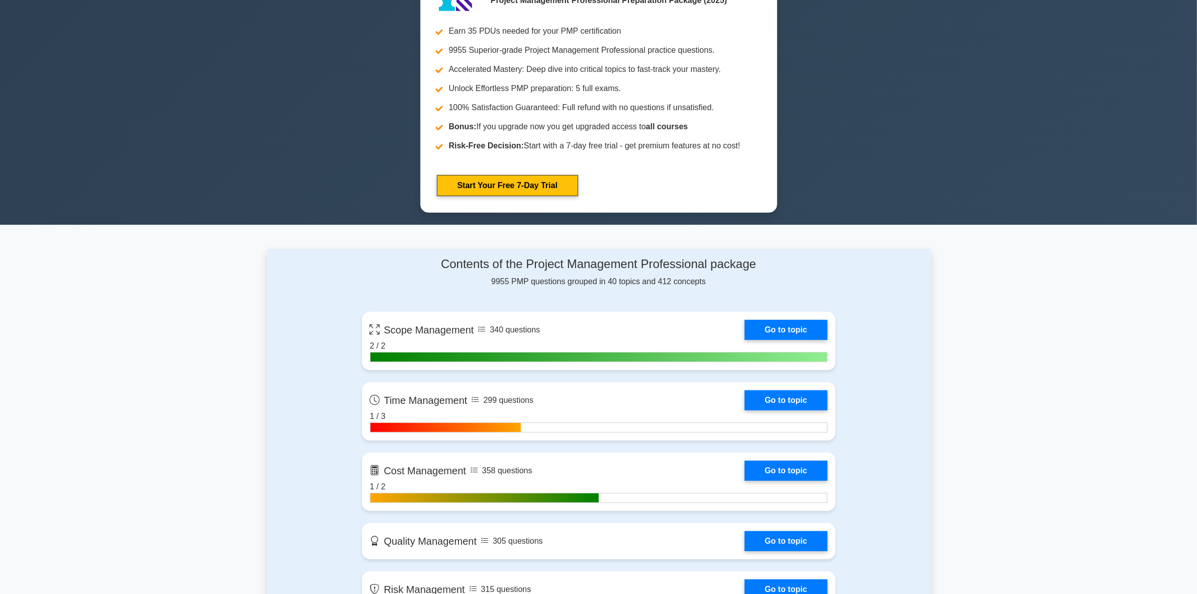
scroll to position [628, 0]
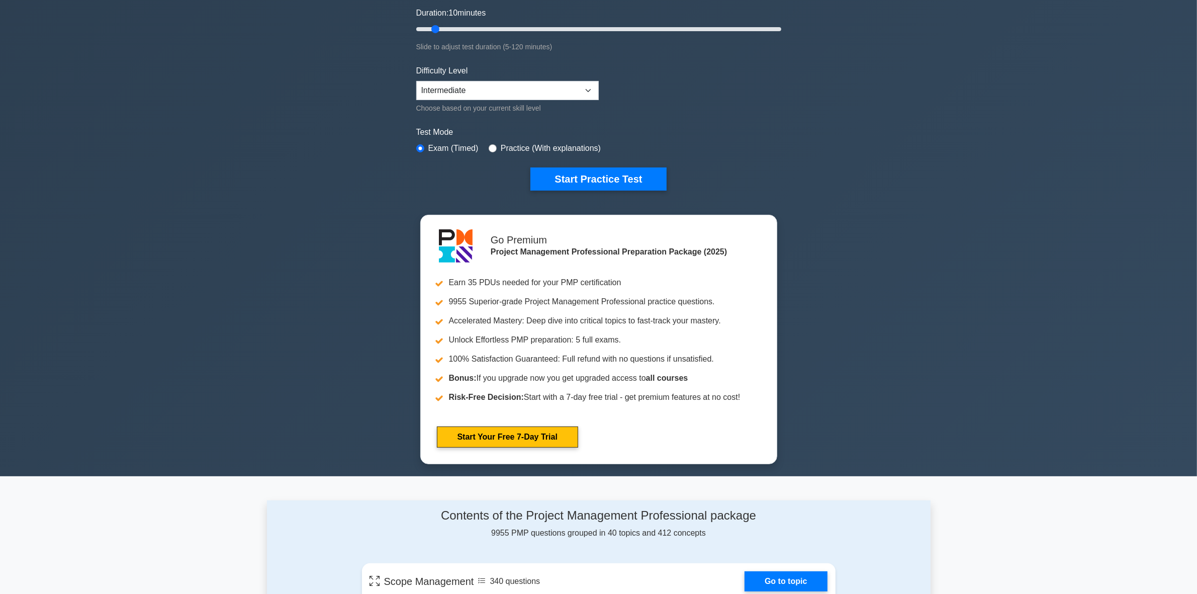
scroll to position [0, 0]
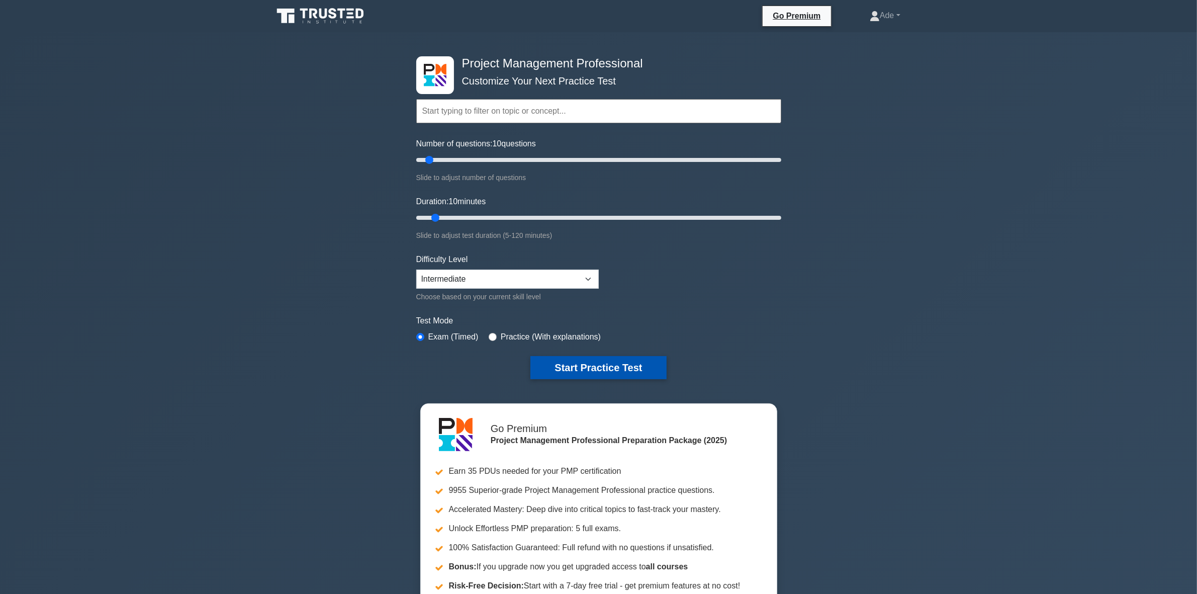
click at [611, 357] on button "Start Practice Test" at bounding box center [598, 367] width 136 height 23
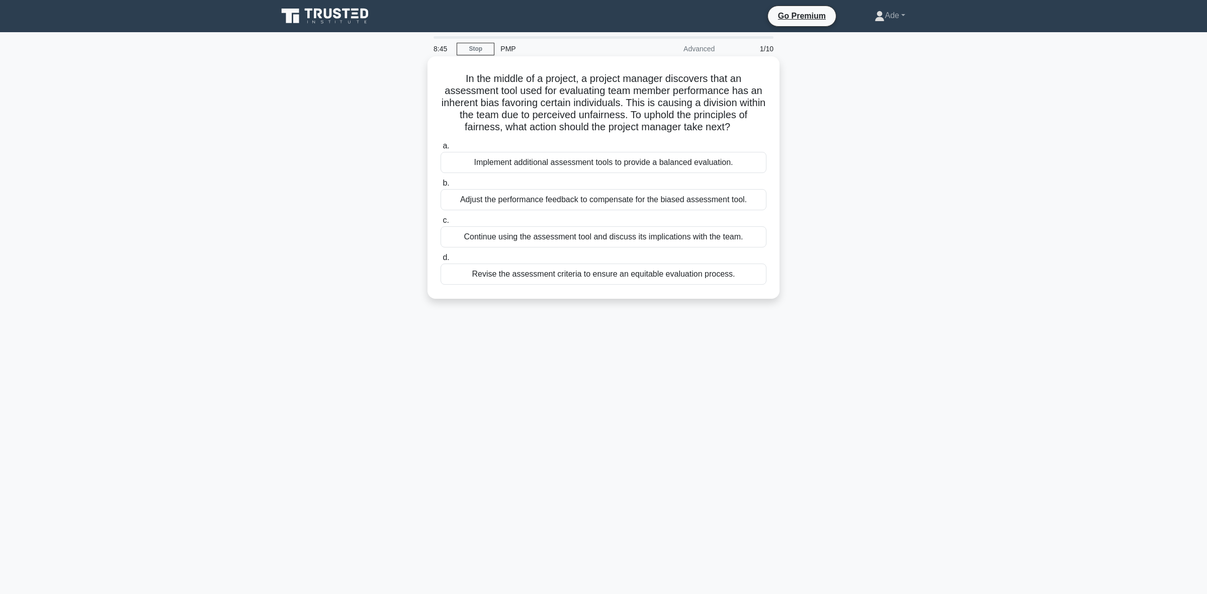
click at [518, 275] on div "Revise the assessment criteria to ensure an equitable evaluation process." at bounding box center [603, 273] width 326 height 21
click at [440, 261] on input "d. Revise the assessment criteria to ensure an equitable evaluation process." at bounding box center [440, 257] width 0 height 7
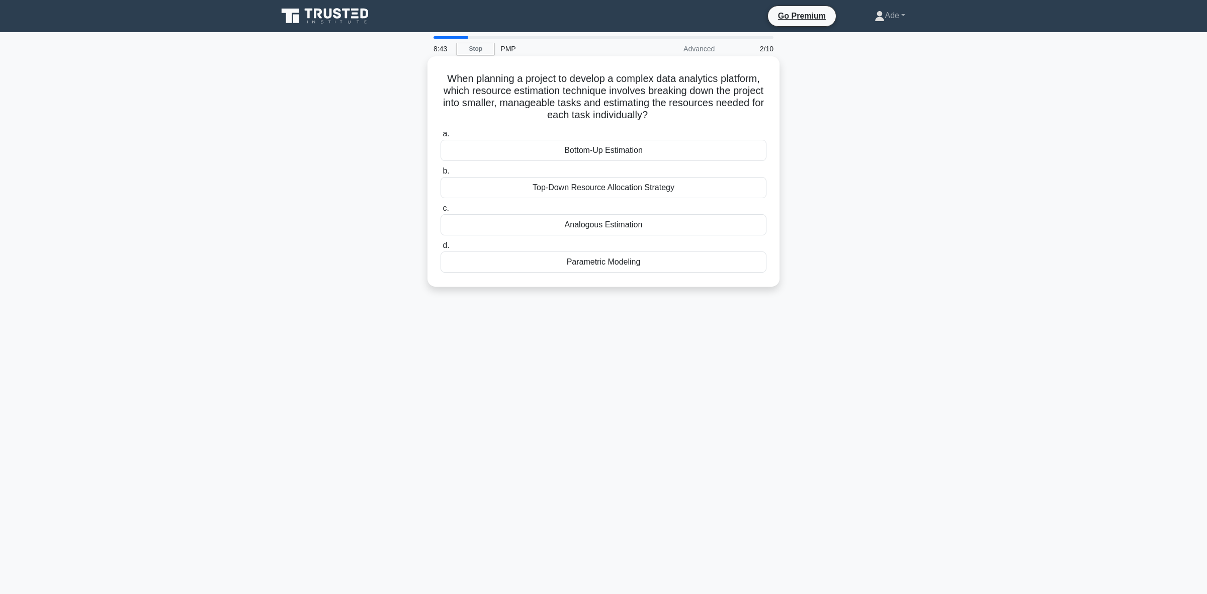
drag, startPoint x: 444, startPoint y: 73, endPoint x: 693, endPoint y: 116, distance: 252.4
click at [695, 115] on h5 "When planning a project to develop a complex data analytics platform, which res…" at bounding box center [603, 96] width 328 height 49
click at [592, 152] on div "Bottom-Up Estimation" at bounding box center [603, 150] width 326 height 21
click at [440, 137] on input "a. Bottom-Up Estimation" at bounding box center [440, 134] width 0 height 7
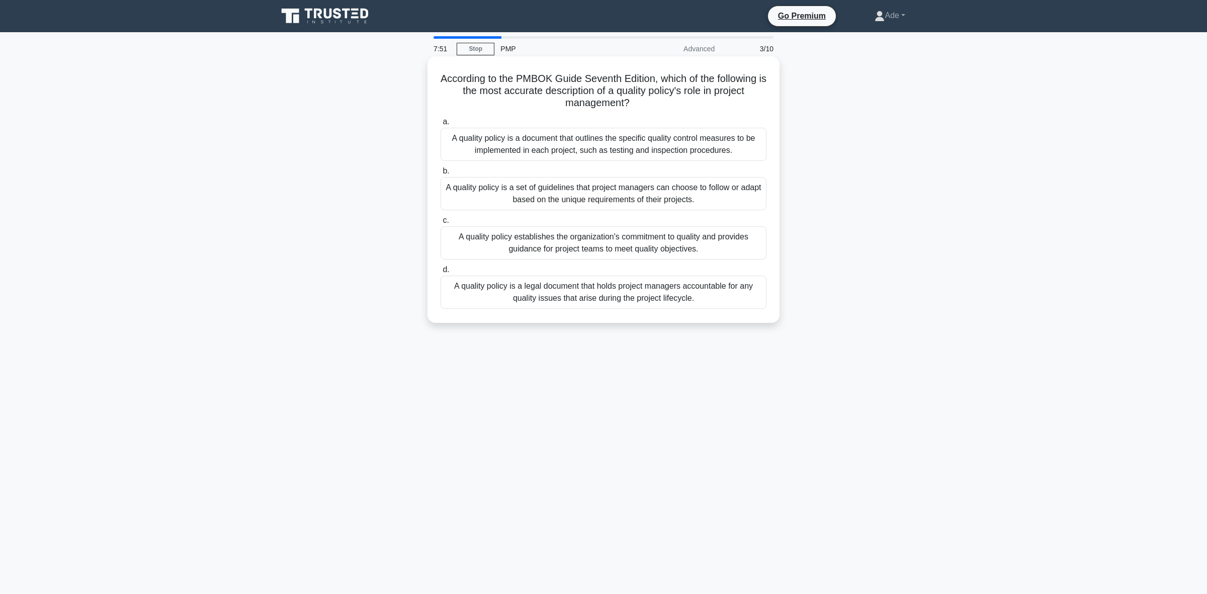
drag, startPoint x: 443, startPoint y: 78, endPoint x: 667, endPoint y: 106, distance: 224.9
click at [667, 106] on h5 "According to the PMBOK Guide Seventh Edition, which of the following is the mos…" at bounding box center [603, 90] width 328 height 37
click at [498, 151] on div "A quality policy is a document that outlines the specific quality control measu…" at bounding box center [603, 144] width 326 height 33
click at [440, 125] on input "a. A quality policy is a document that outlines the specific quality control me…" at bounding box center [440, 122] width 0 height 7
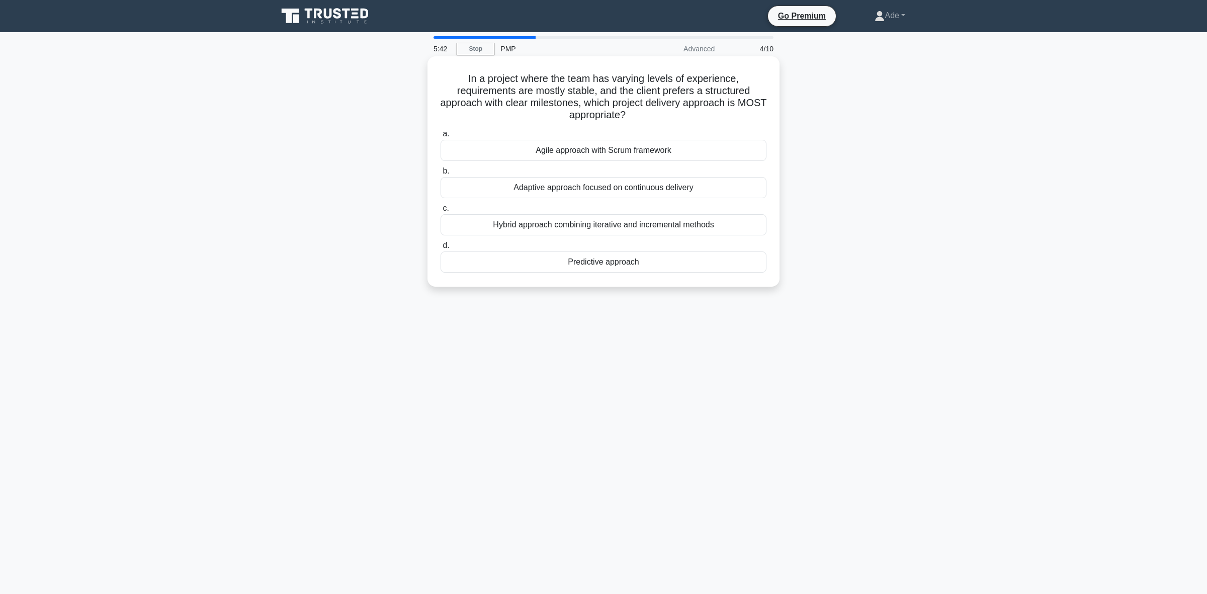
click at [602, 261] on div "Predictive approach" at bounding box center [603, 261] width 326 height 21
click at [440, 249] on input "d. Predictive approach" at bounding box center [440, 245] width 0 height 7
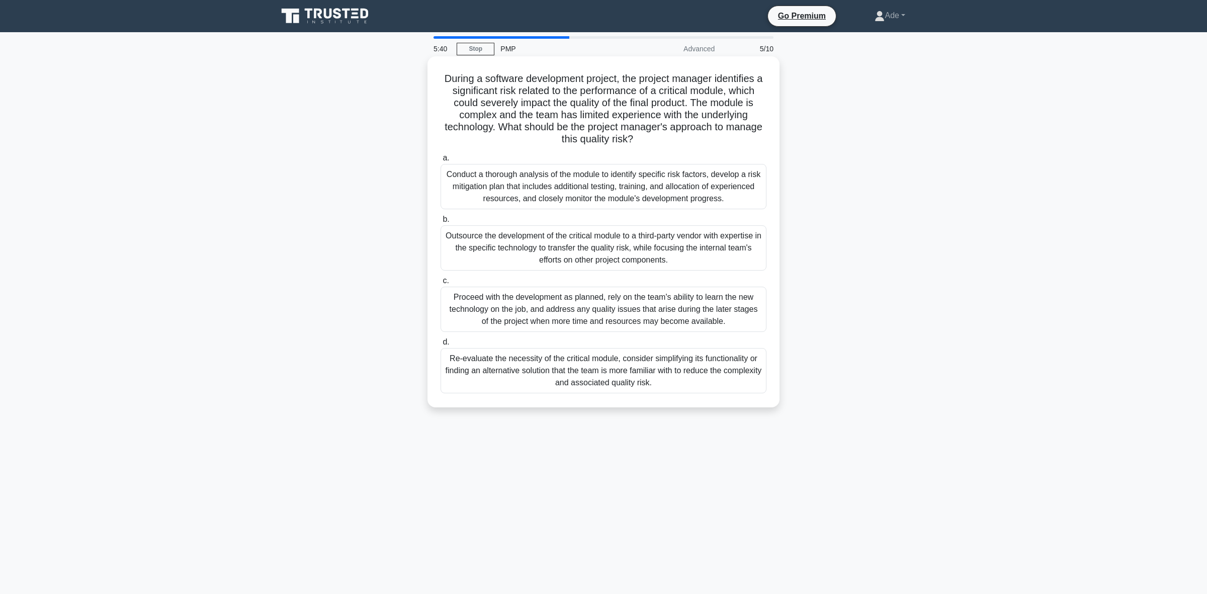
drag, startPoint x: 440, startPoint y: 76, endPoint x: 642, endPoint y: 146, distance: 213.2
click at [642, 146] on h5 "During a software development project, the project manager identifies a signifi…" at bounding box center [603, 108] width 328 height 73
click at [549, 183] on div "Conduct a thorough analysis of the module to identify specific risk factors, de…" at bounding box center [603, 186] width 326 height 45
click at [440, 161] on input "a. Conduct a thorough analysis of the module to identify specific risk factors,…" at bounding box center [440, 158] width 0 height 7
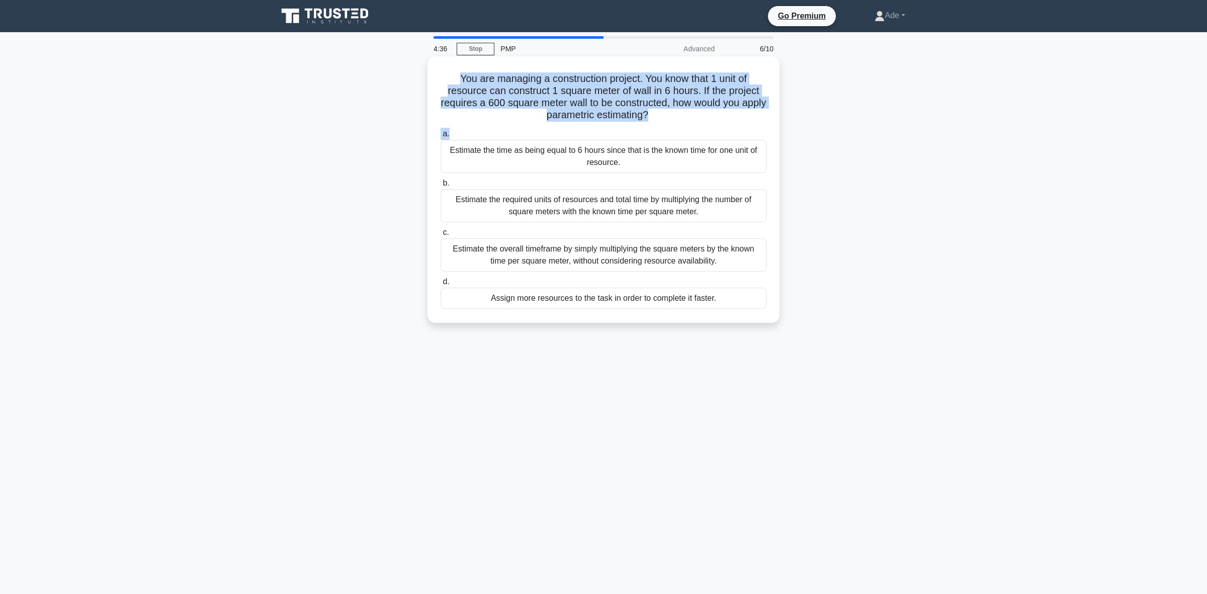
drag, startPoint x: 451, startPoint y: 77, endPoint x: 661, endPoint y: 129, distance: 216.4
click at [660, 130] on div "You are managing a construction project. You know that 1 unit of resource can c…" at bounding box center [603, 189] width 344 height 258
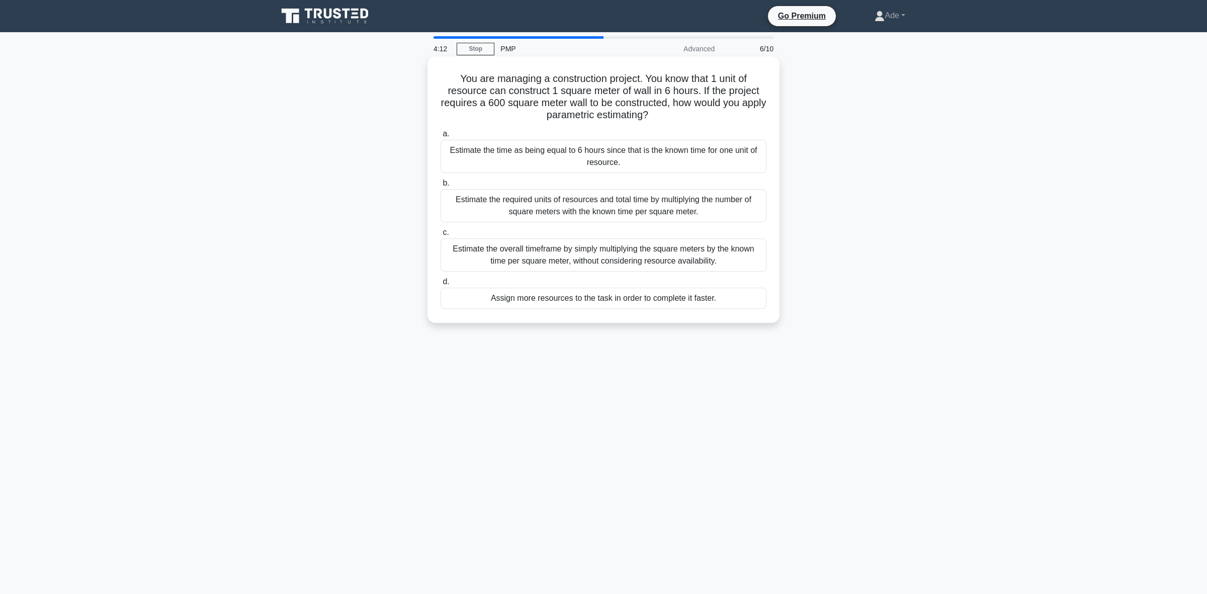
click at [489, 161] on div "Estimate the time as being equal to 6 hours since that is the known time for on…" at bounding box center [603, 156] width 326 height 33
click at [440, 137] on input "a. Estimate the time as being equal to 6 hours since that is the known time for…" at bounding box center [440, 134] width 0 height 7
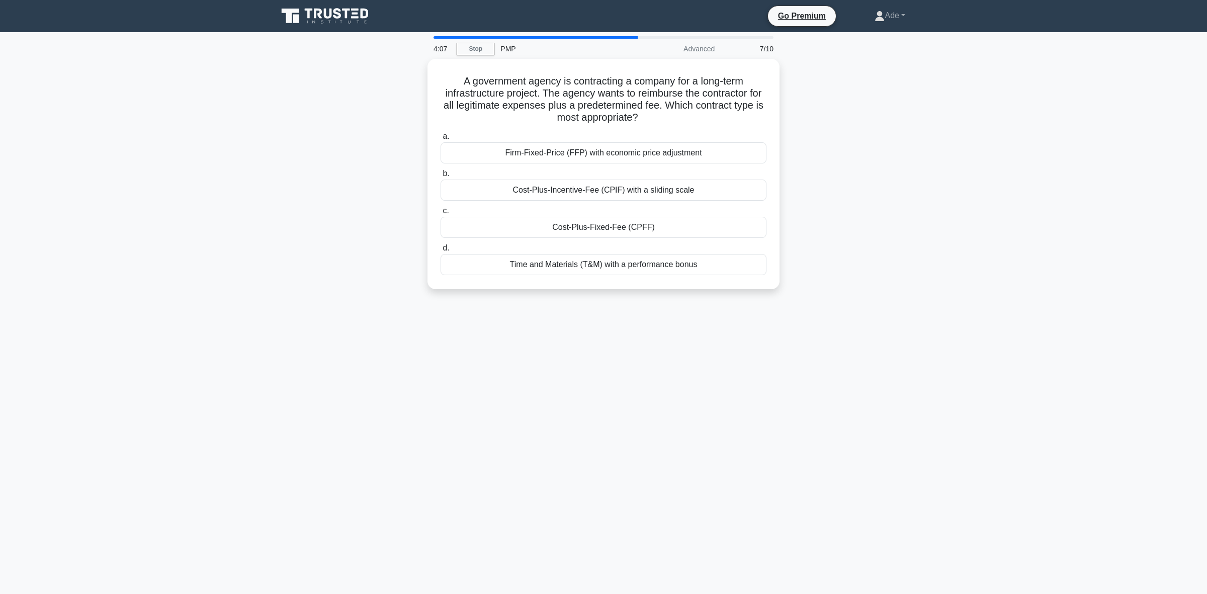
click at [618, 34] on main "4:07 Stop PMP Advanced 7/10 A government agency is contracting a company for a …" at bounding box center [603, 313] width 1207 height 562
drag, startPoint x: 613, startPoint y: 36, endPoint x: 587, endPoint y: 34, distance: 26.7
click at [582, 36] on div at bounding box center [535, 37] width 204 height 3
drag, startPoint x: 637, startPoint y: 38, endPoint x: 606, endPoint y: 39, distance: 30.7
click at [606, 39] on div "4:06 Stop PMP Advanced 7/10" at bounding box center [603, 47] width 352 height 23
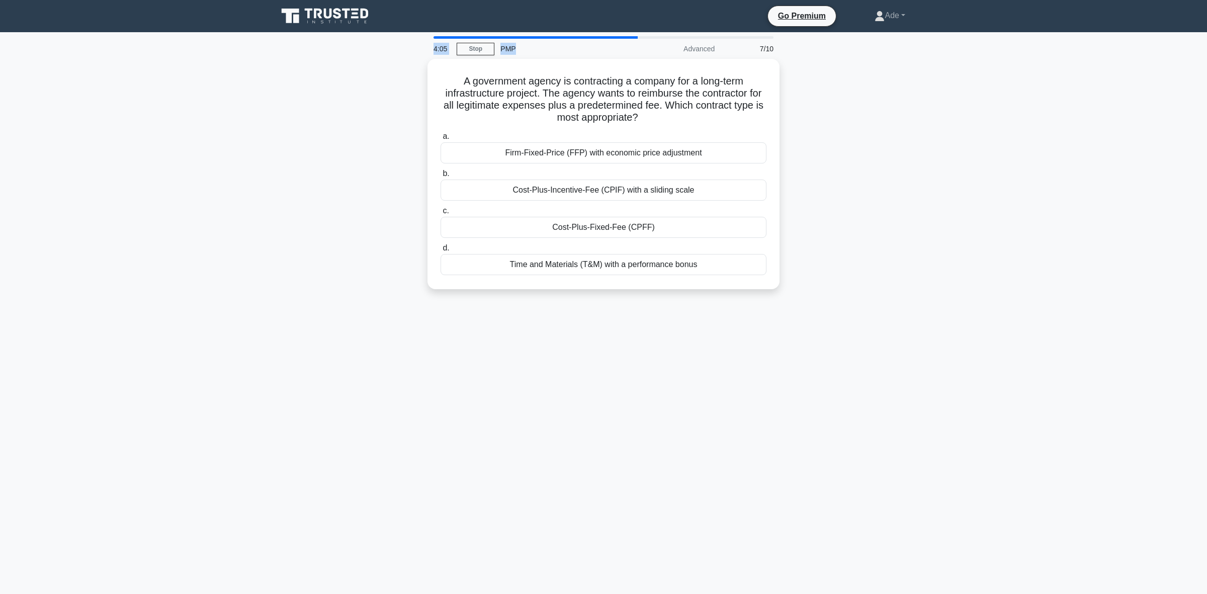
click at [611, 54] on div "PMP" at bounding box center [563, 49] width 138 height 20
click at [572, 226] on div "Cost-Plus-Fixed-Fee (CPFF)" at bounding box center [603, 224] width 326 height 21
click at [440, 212] on input "c. Cost-Plus-Fixed-Fee (CPFF)" at bounding box center [440, 208] width 0 height 7
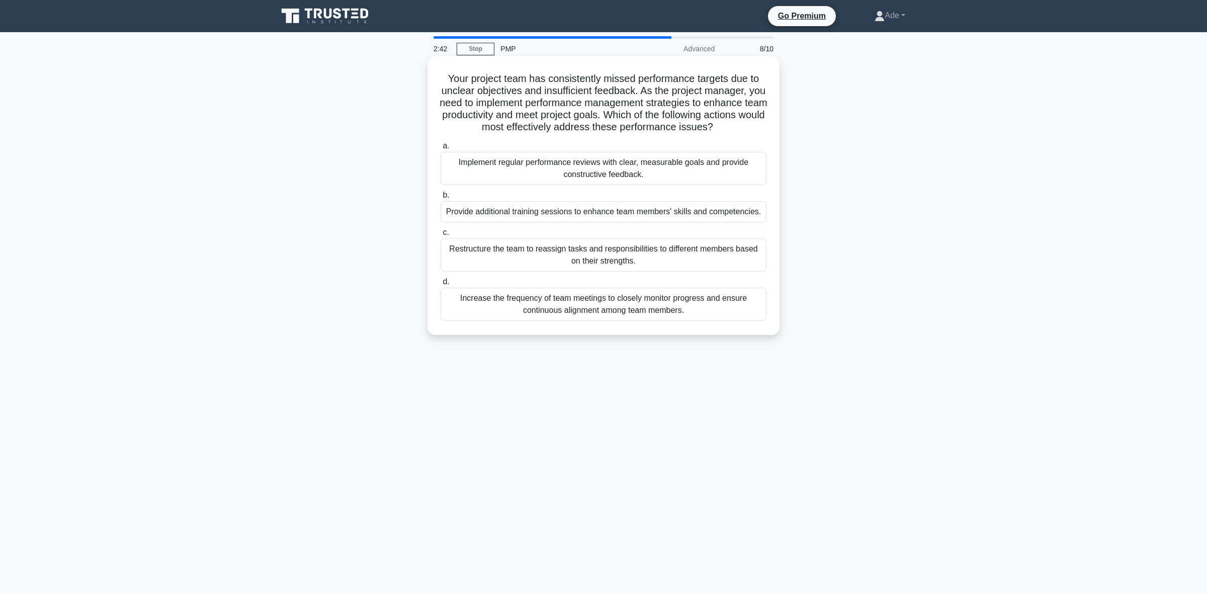
click at [587, 181] on div "Implement regular performance reviews with clear, measurable goals and provide …" at bounding box center [603, 168] width 326 height 33
click at [440, 149] on input "a. Implement regular performance reviews with clear, measurable goals and provi…" at bounding box center [440, 146] width 0 height 7
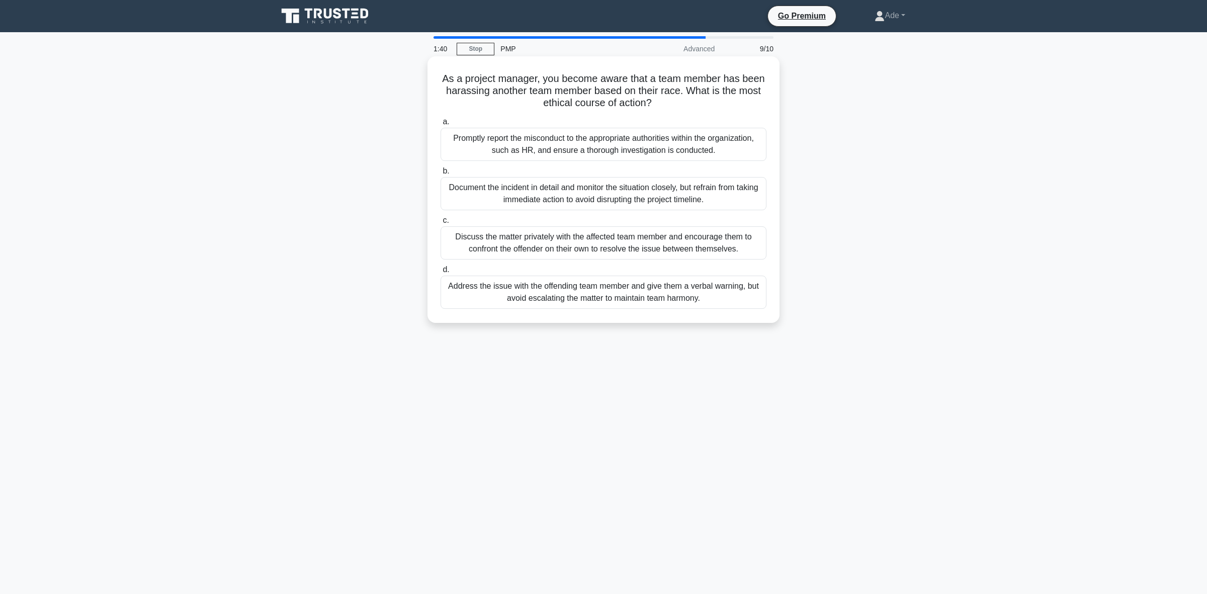
click at [624, 151] on div "Promptly report the misconduct to the appropriate authorities within the organi…" at bounding box center [603, 144] width 326 height 33
click at [440, 125] on input "a. Promptly report the misconduct to the appropriate authorities within the org…" at bounding box center [440, 122] width 0 height 7
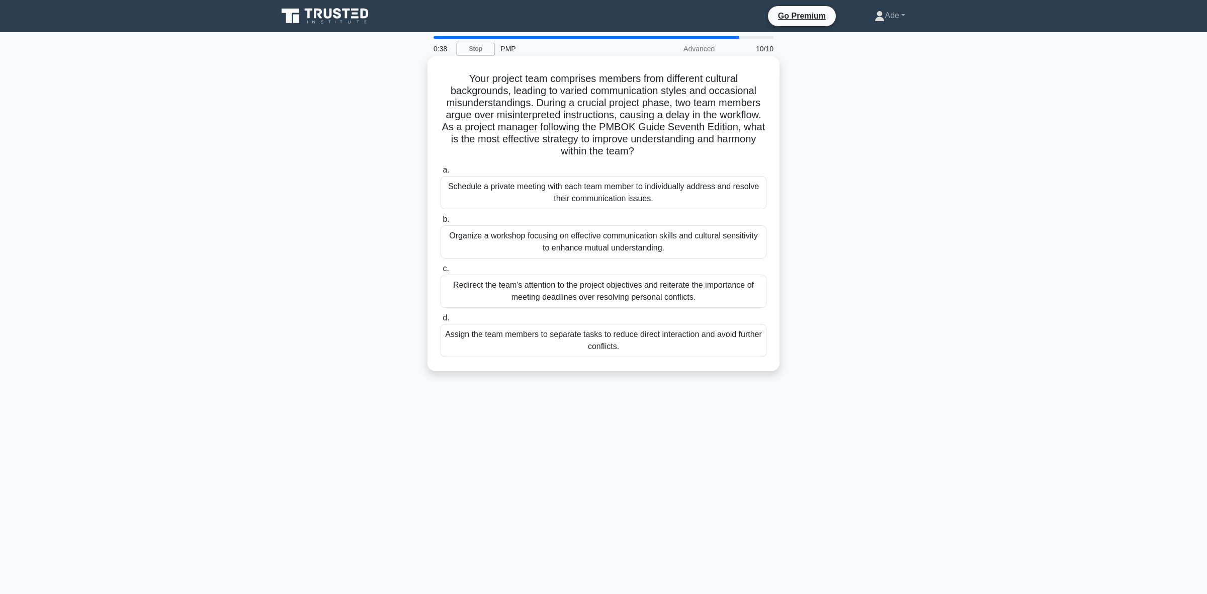
click at [582, 243] on div "Organize a workshop focusing on effective communication skills and cultural sen…" at bounding box center [603, 241] width 326 height 33
click at [440, 223] on input "b. Organize a workshop focusing on effective communication skills and cultural …" at bounding box center [440, 219] width 0 height 7
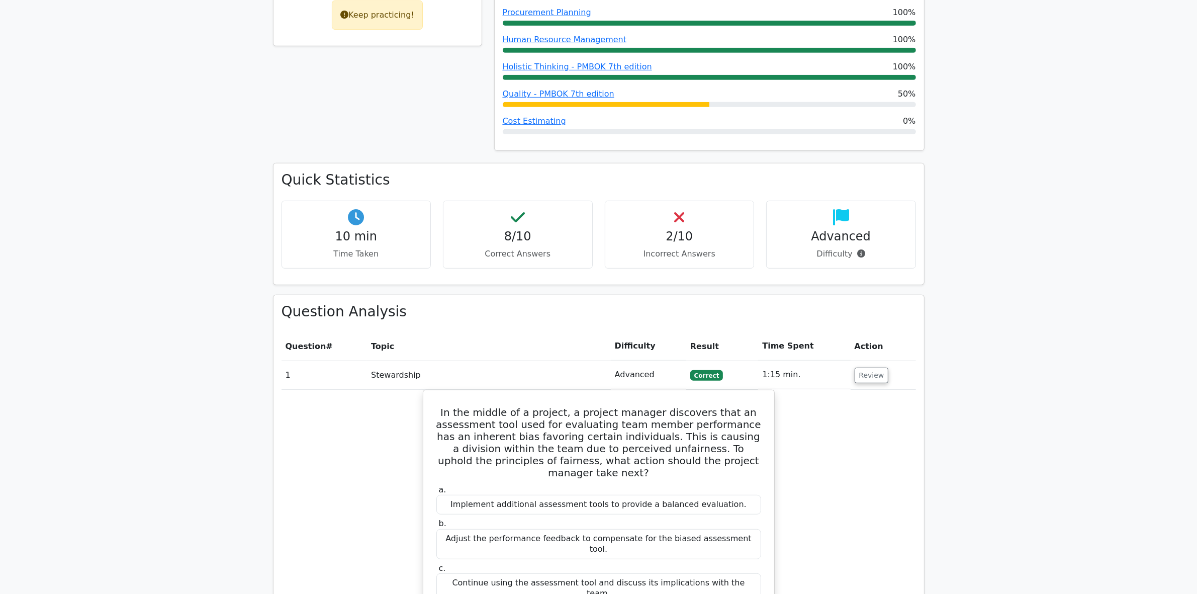
scroll to position [817, 0]
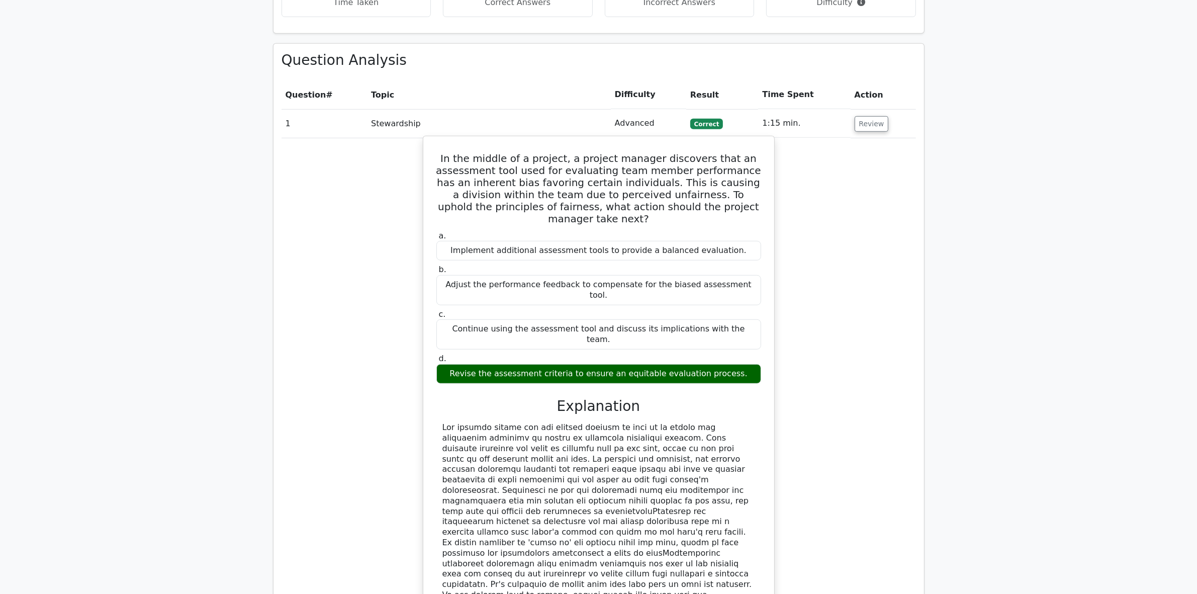
drag, startPoint x: 444, startPoint y: 107, endPoint x: 669, endPoint y: 486, distance: 440.9
click at [662, 490] on div "In the middle of a project, a project manager discovers that an assessment tool…" at bounding box center [598, 399] width 343 height 518
copy div "In the middle of a project, a project manager discovers that an assessment tool…"
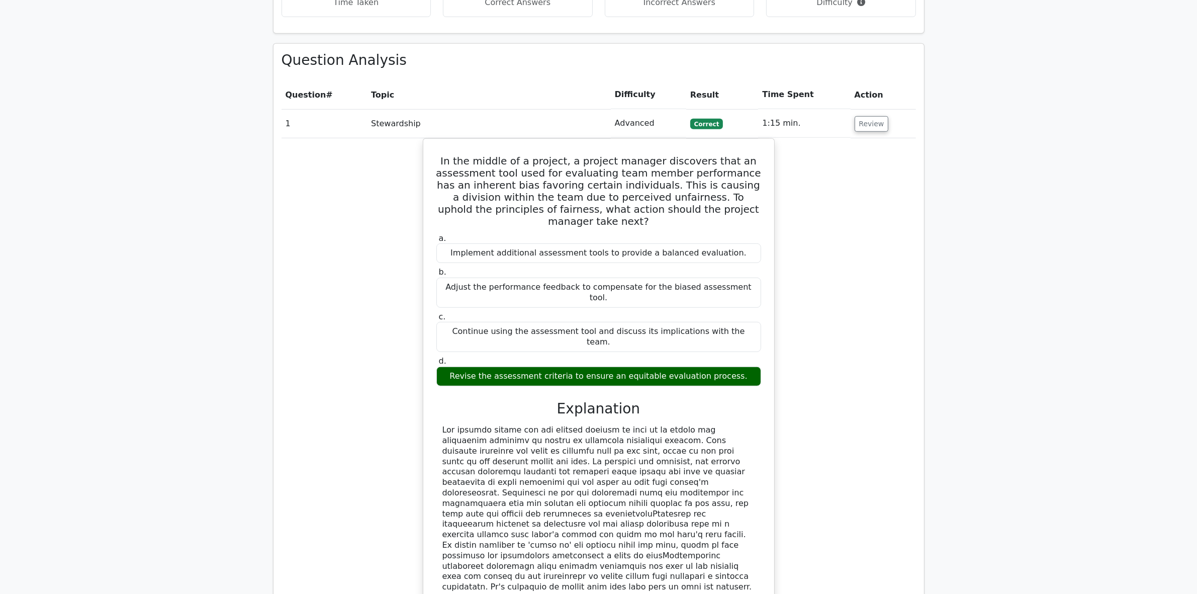
click at [339, 534] on div "In the middle of a project, a project manager discovers that an assessment tool…" at bounding box center [599, 407] width 634 height 539
click at [875, 109] on td "Review" at bounding box center [883, 123] width 65 height 29
click at [873, 116] on button "Review" at bounding box center [872, 124] width 34 height 16
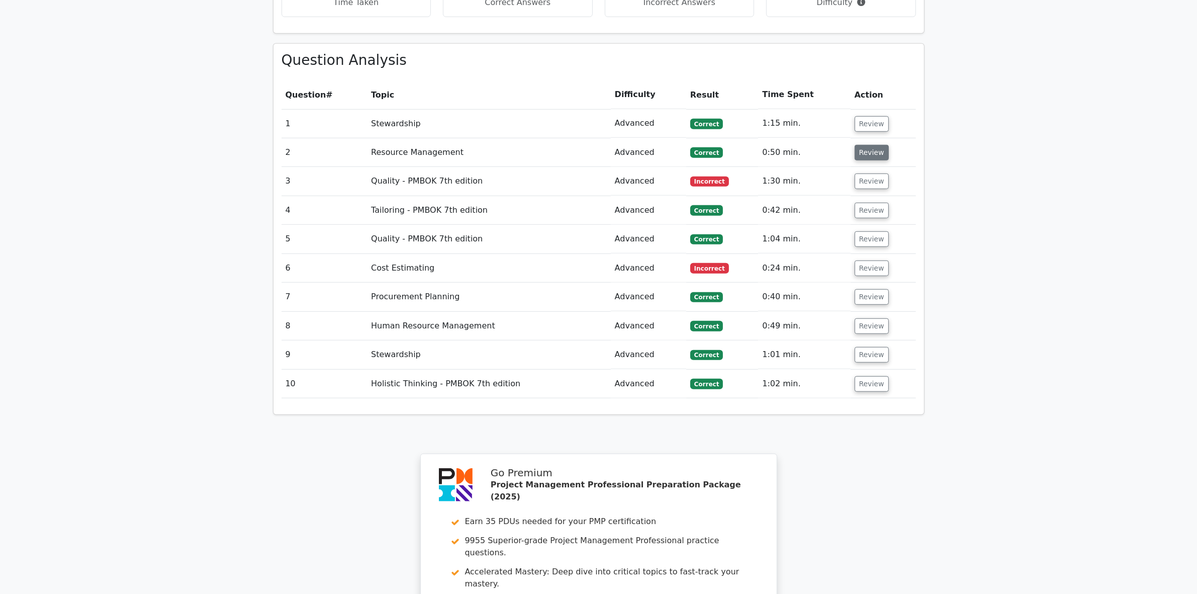
click at [863, 145] on button "Review" at bounding box center [872, 153] width 34 height 16
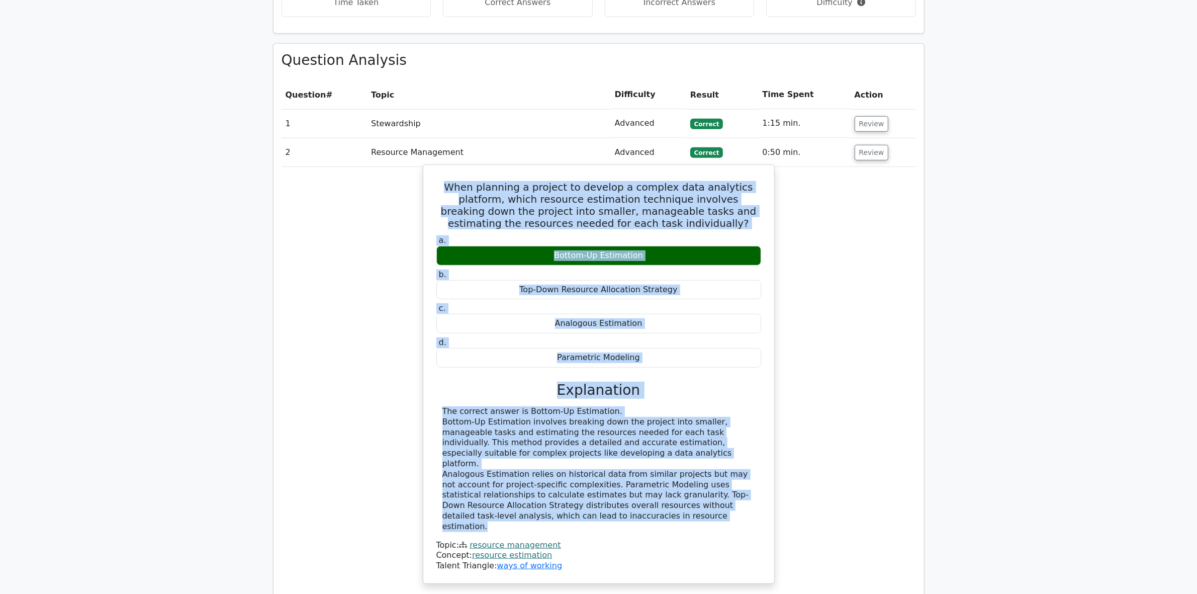
drag, startPoint x: 431, startPoint y: 137, endPoint x: 581, endPoint y: 463, distance: 358.6
click at [581, 463] on div "When planning a project to develop a complex data analytics platform, which res…" at bounding box center [598, 374] width 343 height 410
copy div "When planning a project to develop a complex data analytics platform, which res…"
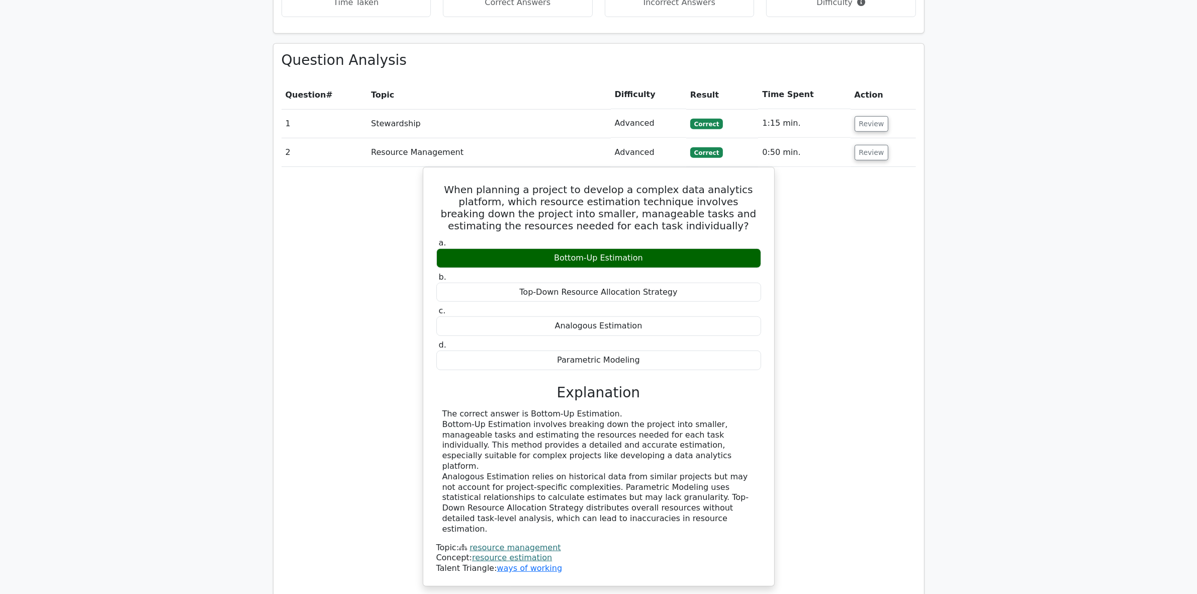
click at [340, 488] on div "When planning a project to develop a complex data analytics platform, which res…" at bounding box center [599, 382] width 634 height 431
click at [871, 138] on td "Review" at bounding box center [883, 152] width 65 height 29
click at [871, 145] on button "Review" at bounding box center [872, 153] width 34 height 16
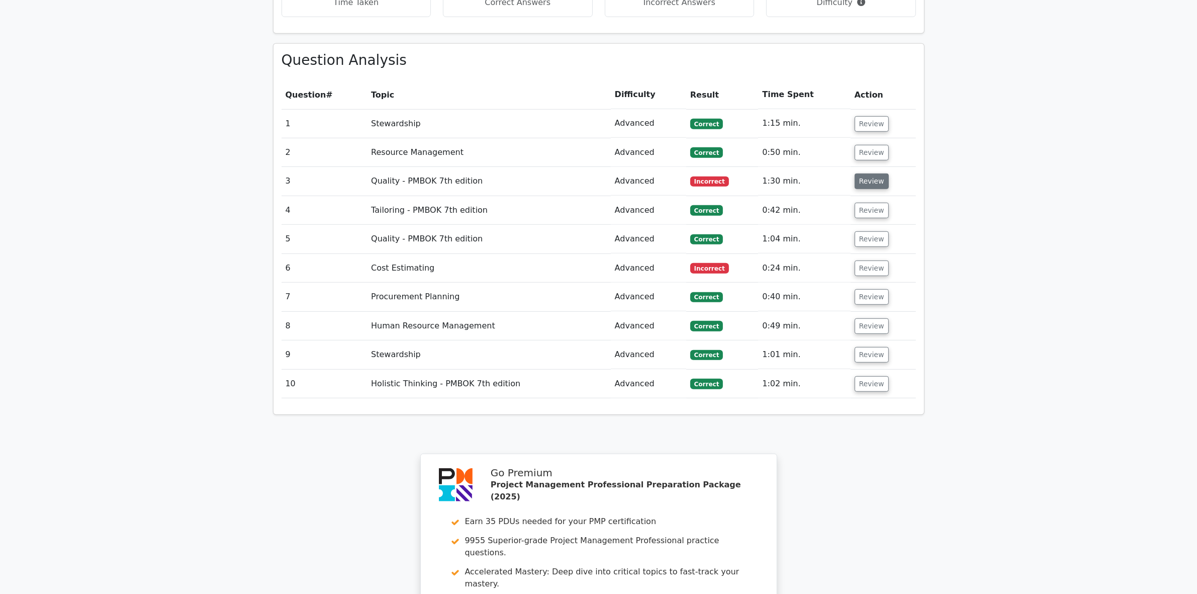
click at [868, 173] on button "Review" at bounding box center [872, 181] width 34 height 16
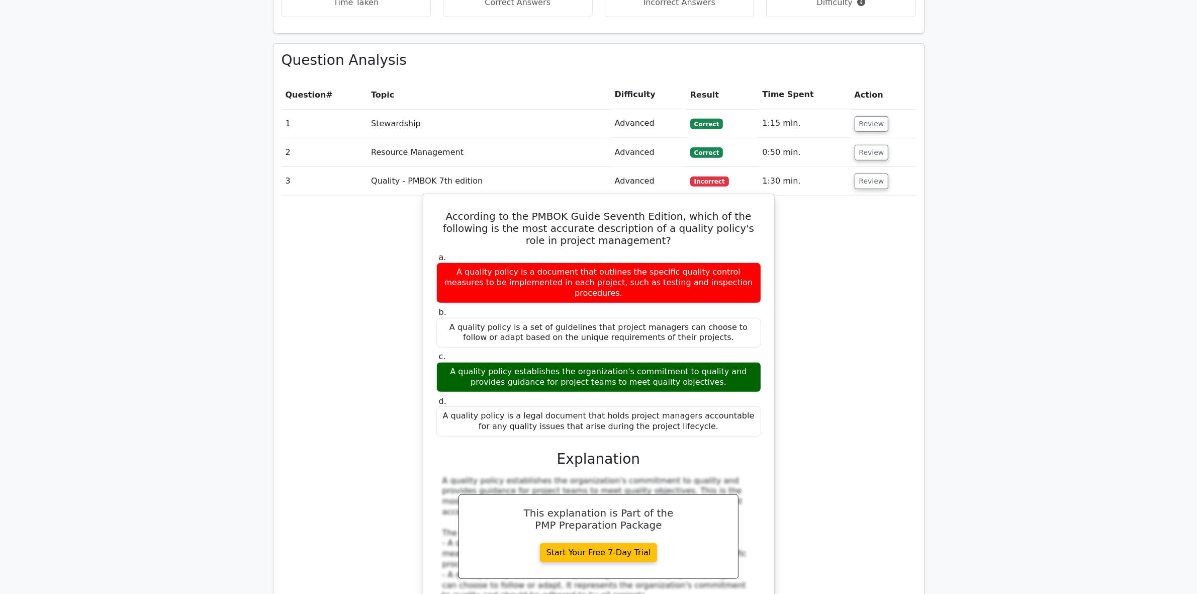
drag, startPoint x: 430, startPoint y: 161, endPoint x: 710, endPoint y: 374, distance: 351.7
click at [710, 374] on div "According to the PMBOK Guide Seventh Edition, which of the following is the mos…" at bounding box center [598, 439] width 343 height 482
copy div "According to the PMBOK Guide Seventh Edition, which of the following is the mos…"
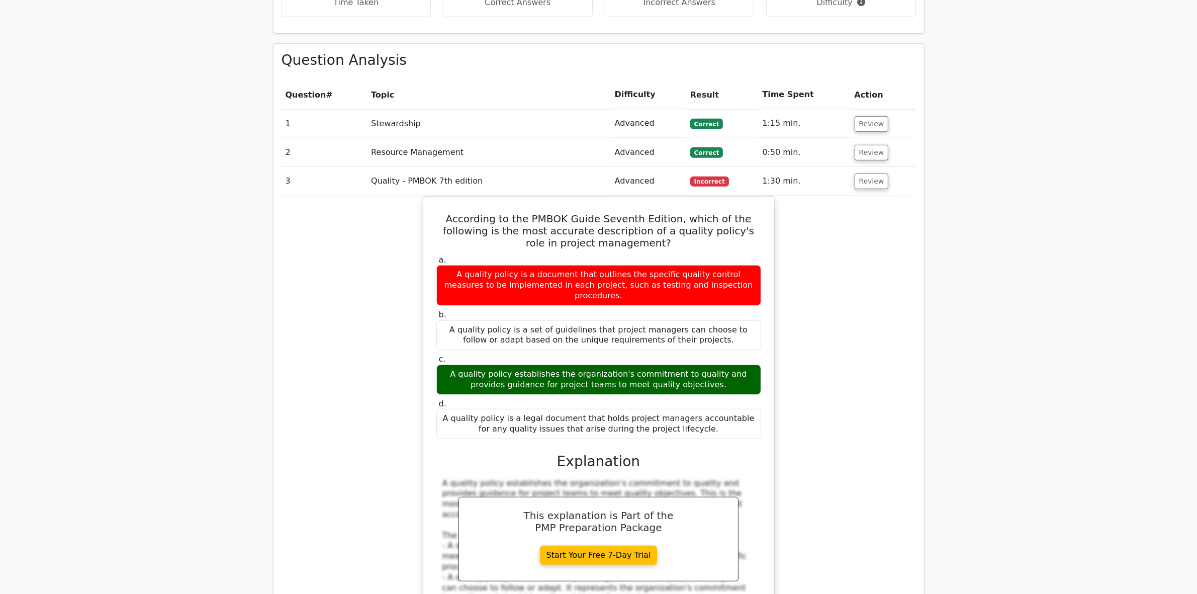
click at [362, 496] on div "According to the PMBOK Guide Seventh Edition, which of the following is the mos…" at bounding box center [599, 447] width 634 height 503
click at [858, 173] on button "Review" at bounding box center [872, 181] width 34 height 16
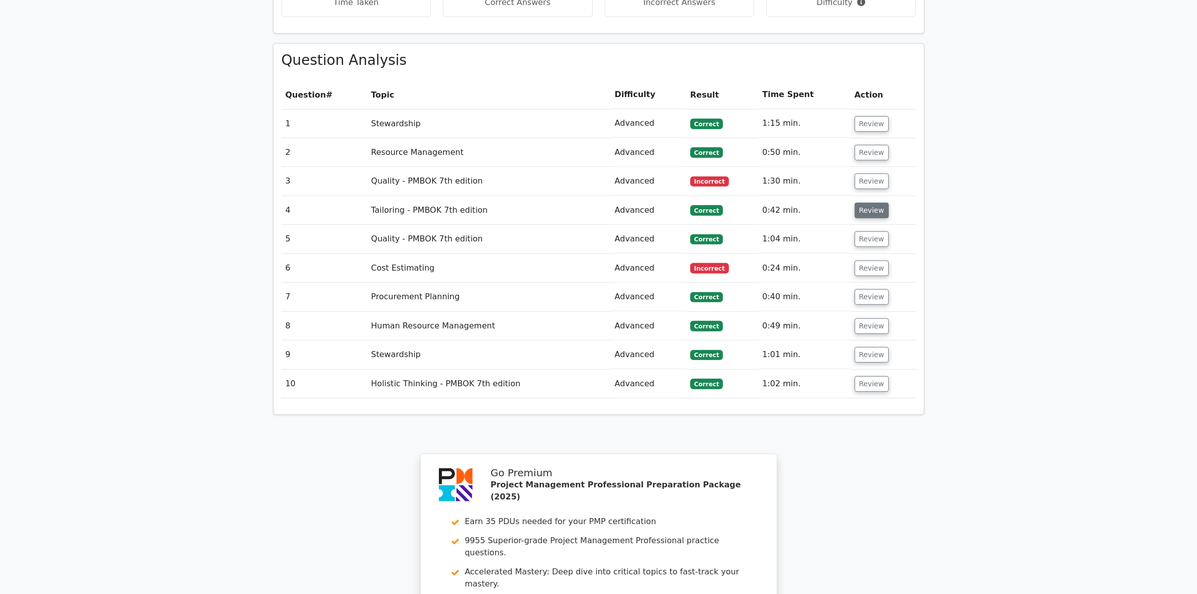
click at [865, 203] on button "Review" at bounding box center [872, 211] width 34 height 16
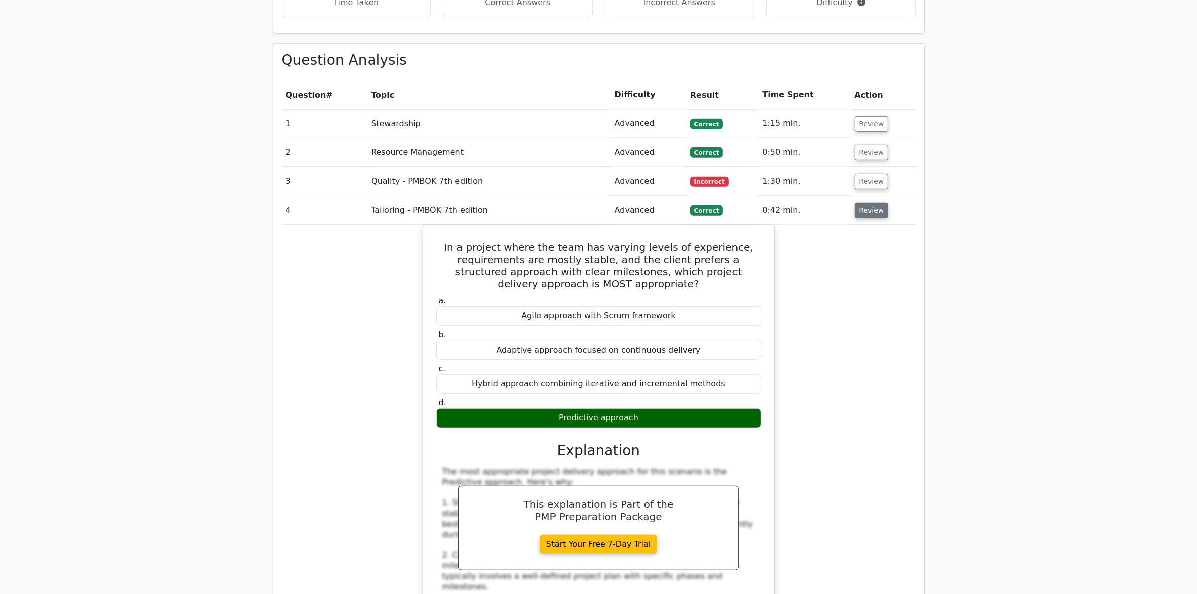
click at [866, 203] on button "Review" at bounding box center [872, 211] width 34 height 16
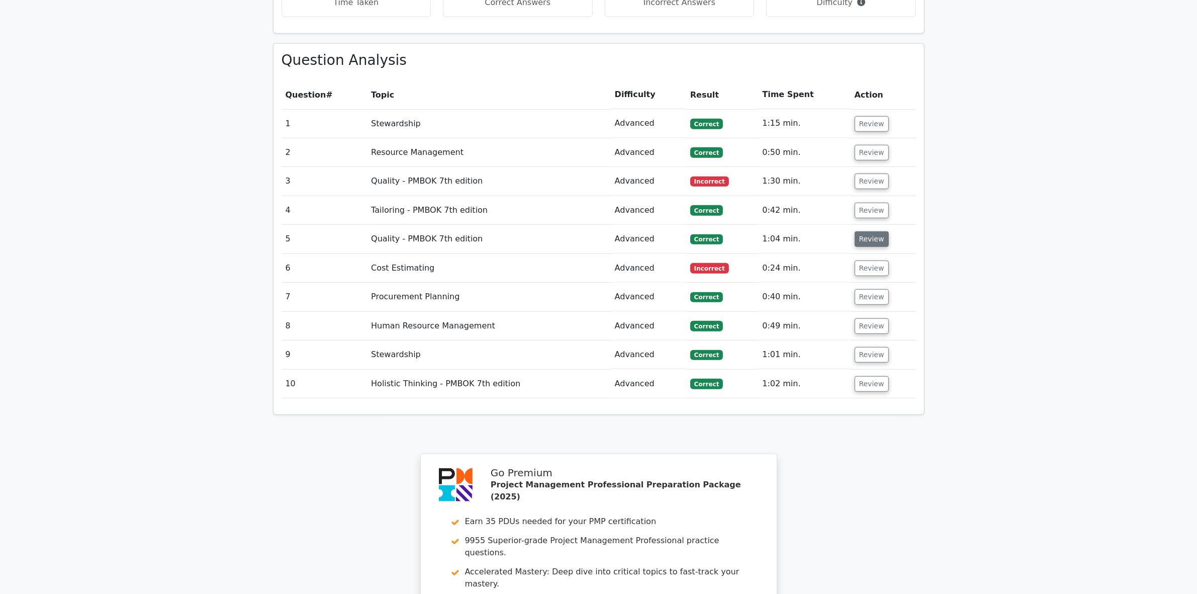
click at [866, 231] on button "Review" at bounding box center [872, 239] width 34 height 16
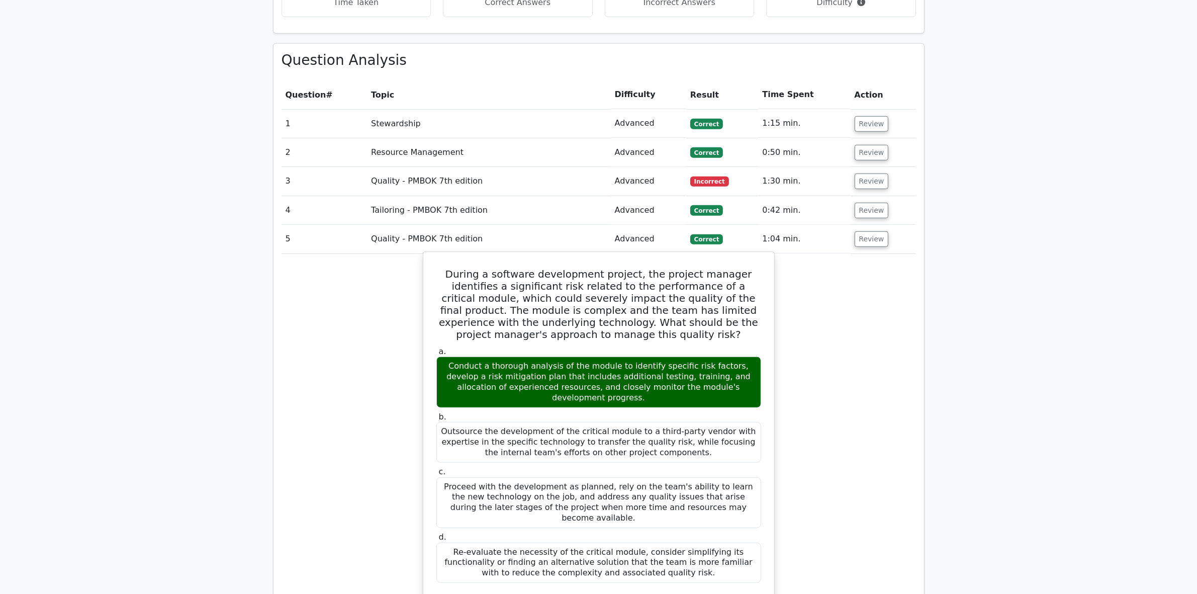
drag, startPoint x: 435, startPoint y: 223, endPoint x: 712, endPoint y: 508, distance: 397.8
click at [712, 508] on div "During a software development project, the project manager identifies a signifi…" at bounding box center [598, 598] width 343 height 685
copy div "During a software development project, the project manager identifies a signifi…"
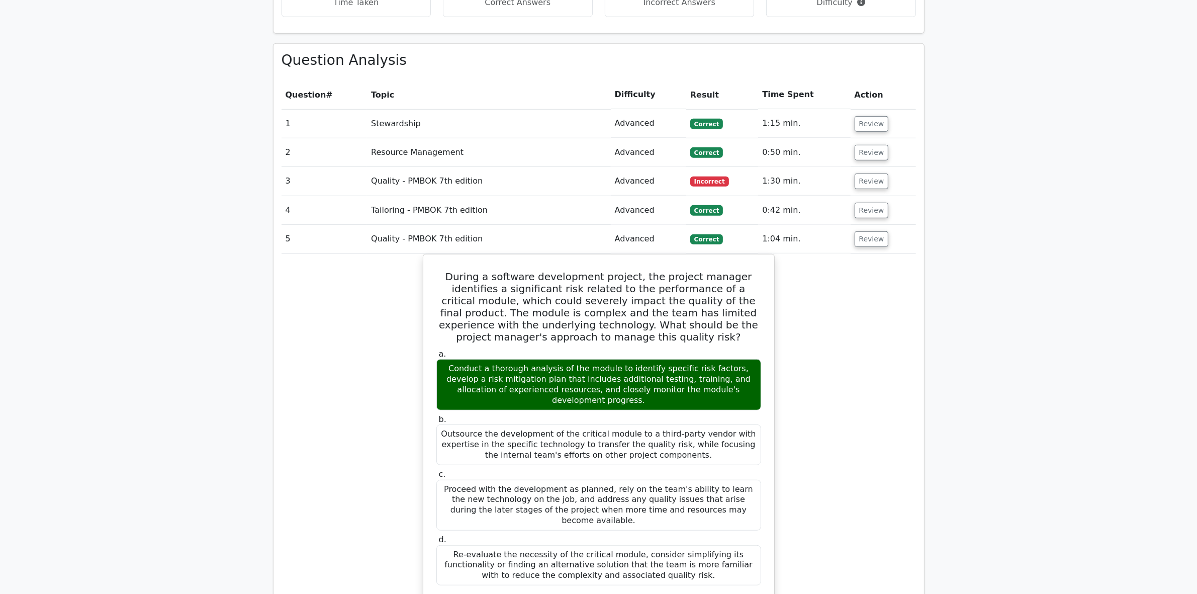
click at [870, 231] on button "Review" at bounding box center [872, 239] width 34 height 16
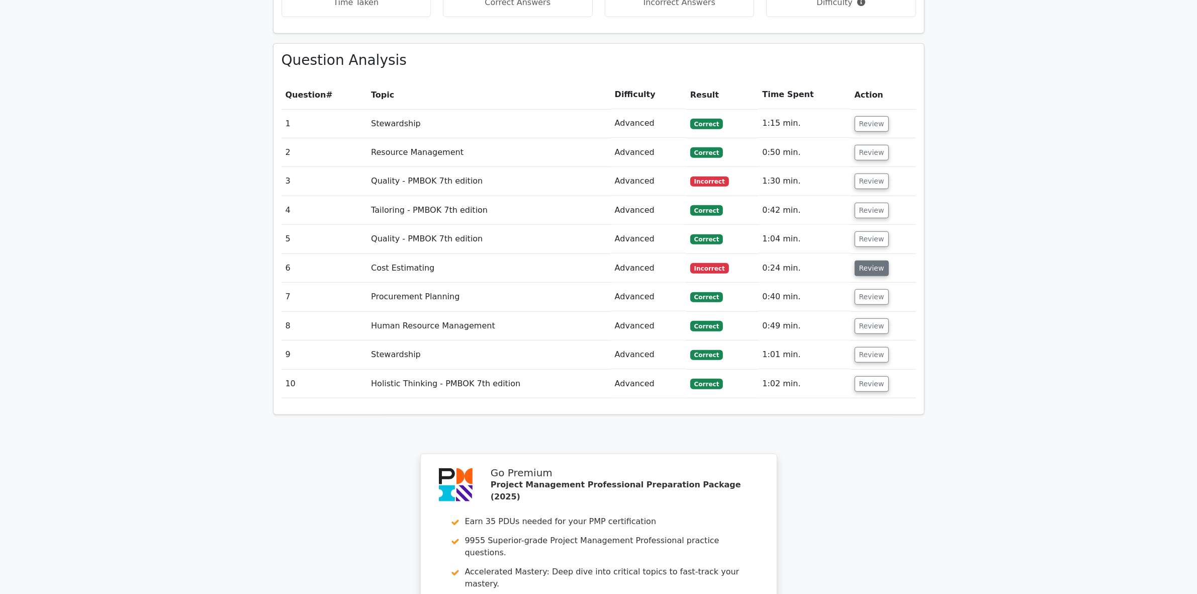
click at [868, 260] on button "Review" at bounding box center [872, 268] width 34 height 16
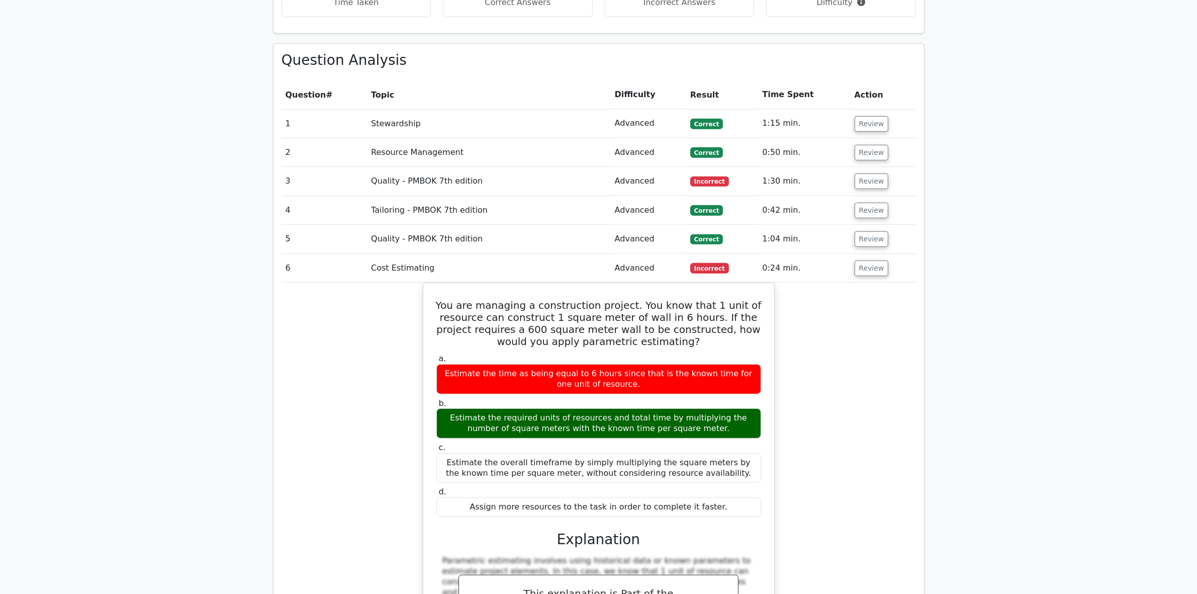
click at [877, 327] on div "You are managing a construction project. You know that 1 unit of resource can c…" at bounding box center [599, 502] width 634 height 438
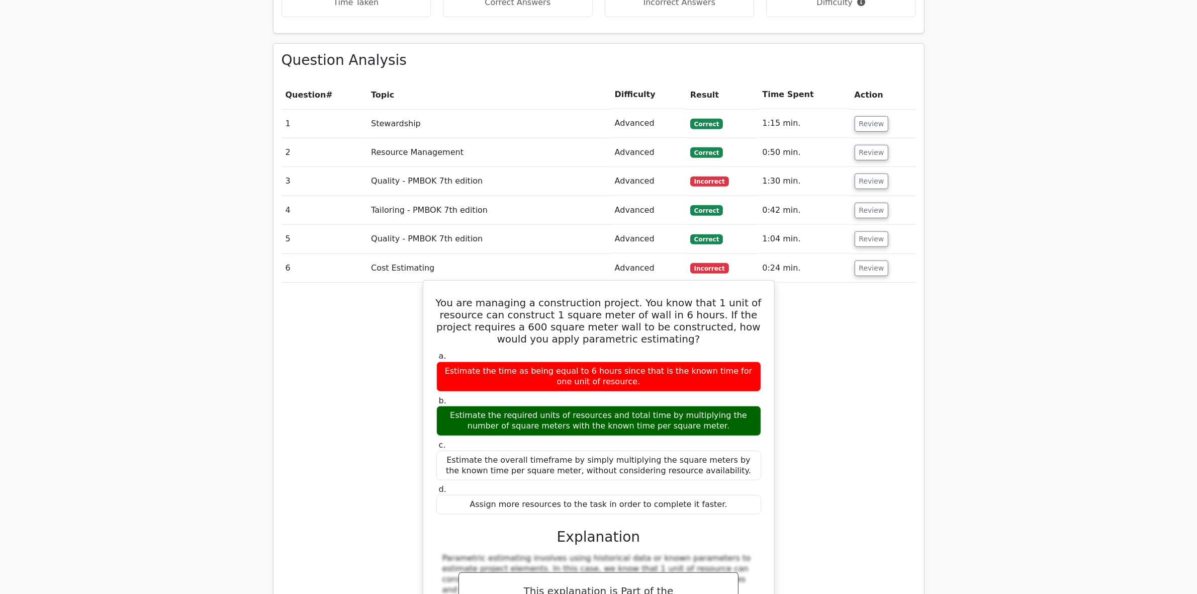
scroll to position [880, 0]
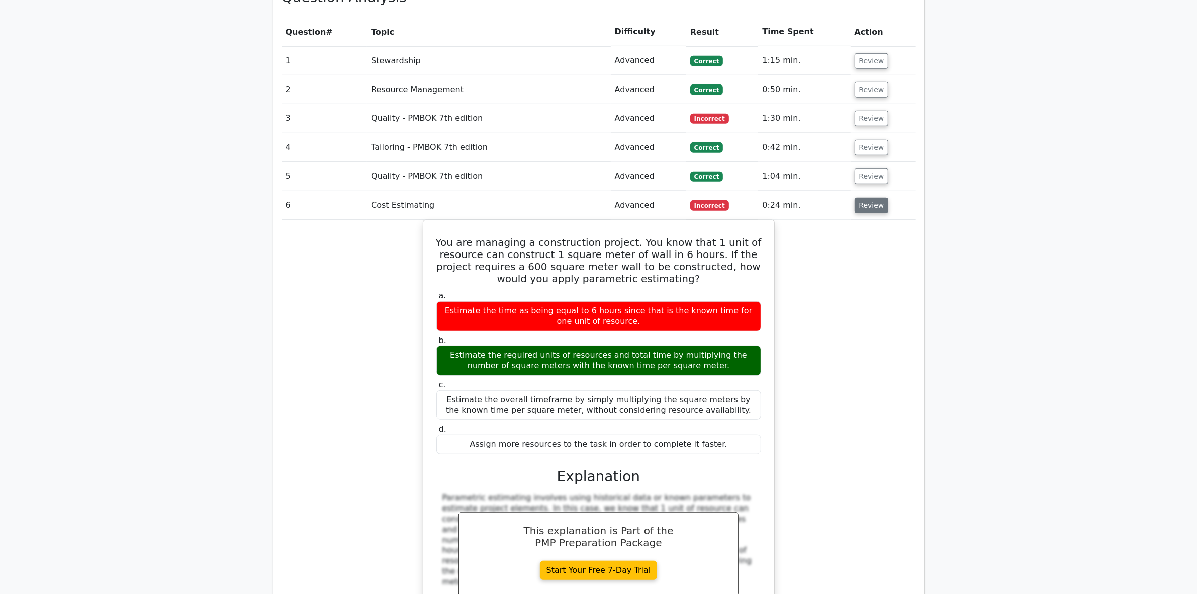
click at [875, 198] on button "Review" at bounding box center [872, 206] width 34 height 16
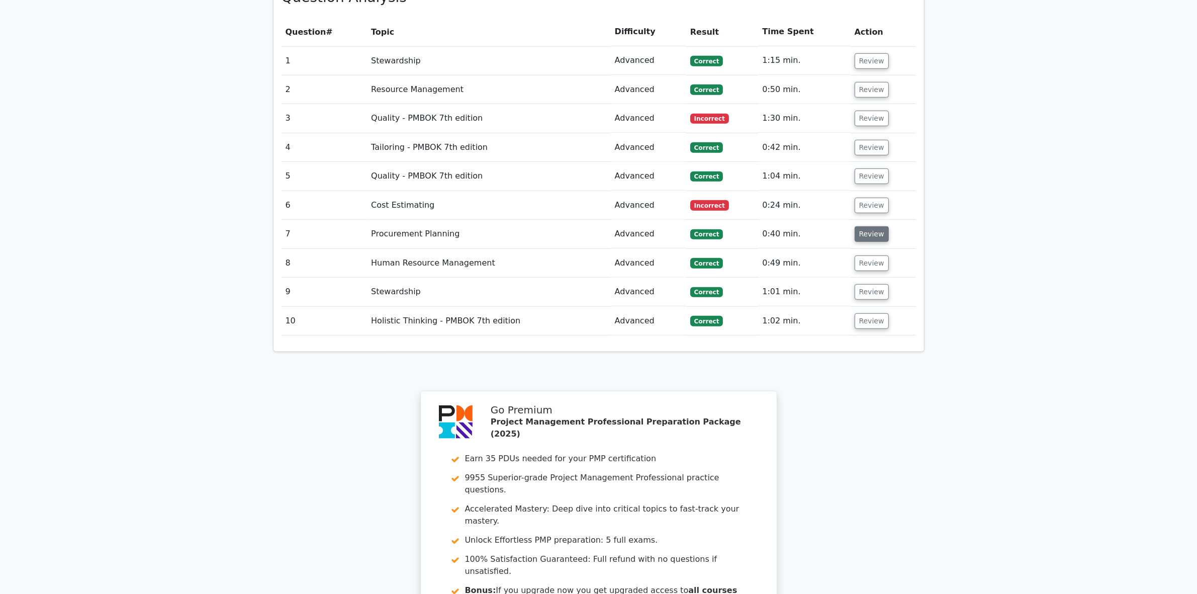
click at [868, 226] on button "Review" at bounding box center [872, 234] width 34 height 16
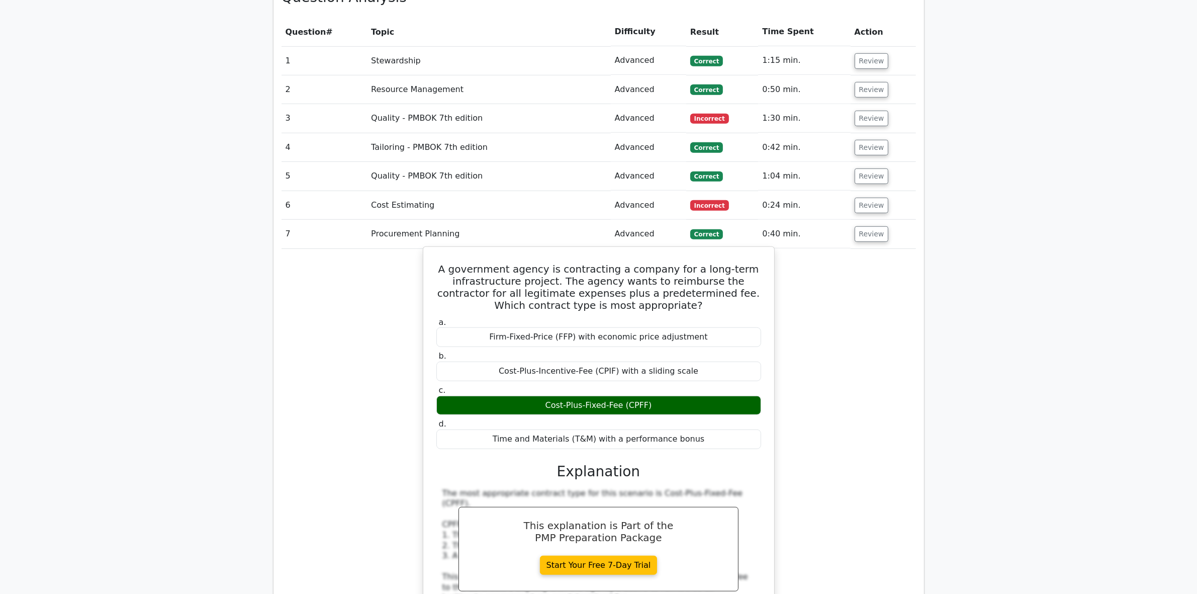
drag, startPoint x: 435, startPoint y: 215, endPoint x: 704, endPoint y: 400, distance: 326.6
click at [704, 400] on div "A government agency is contracting a company for a long-term infrastructure pro…" at bounding box center [598, 545] width 343 height 588
copy div "A government agency is contracting a company for a long-term infrastructure pro…"
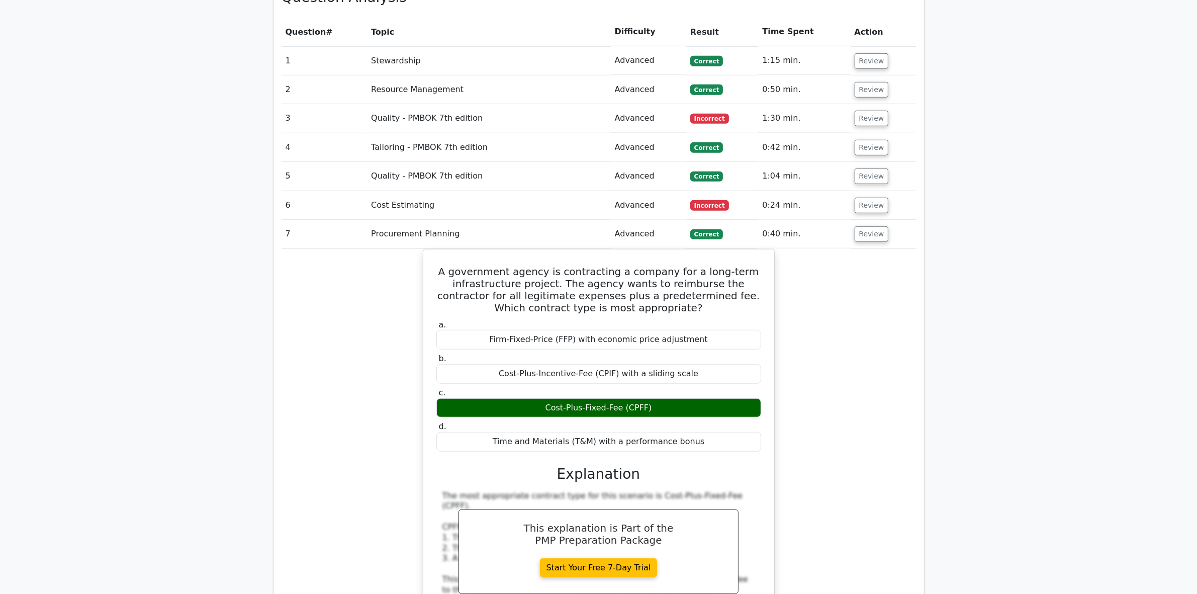
click at [337, 494] on div "A government agency is contracting a company for a long-term infrastructure pro…" at bounding box center [599, 553] width 634 height 609
click at [874, 226] on button "Review" at bounding box center [872, 234] width 34 height 16
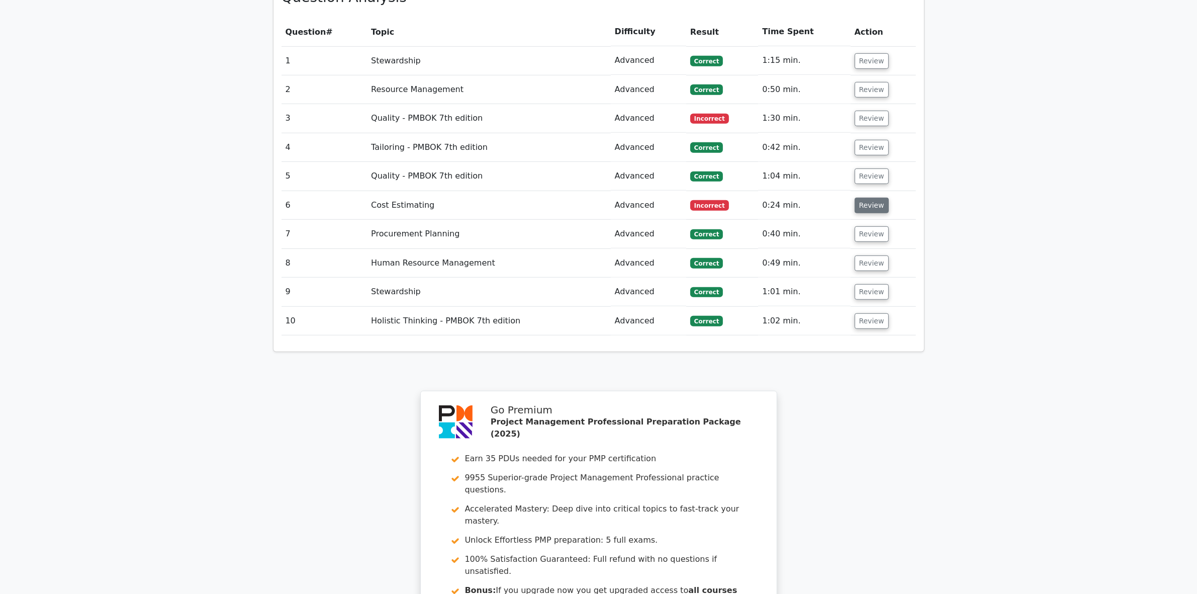
click at [868, 198] on button "Review" at bounding box center [872, 206] width 34 height 16
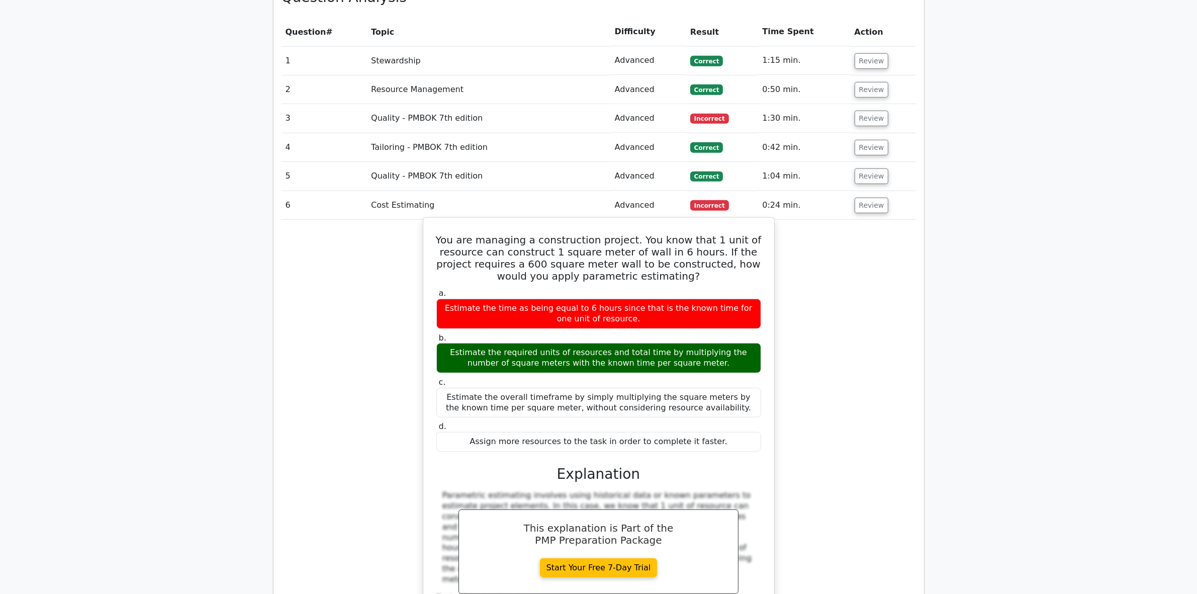
drag, startPoint x: 443, startPoint y: 187, endPoint x: 718, endPoint y: 398, distance: 347.0
click at [718, 398] on div "You are managing a construction project. You know that 1 unit of resource can c…" at bounding box center [598, 430] width 343 height 417
copy div "You are managing a construction project. You know that 1 unit of resource can c…"
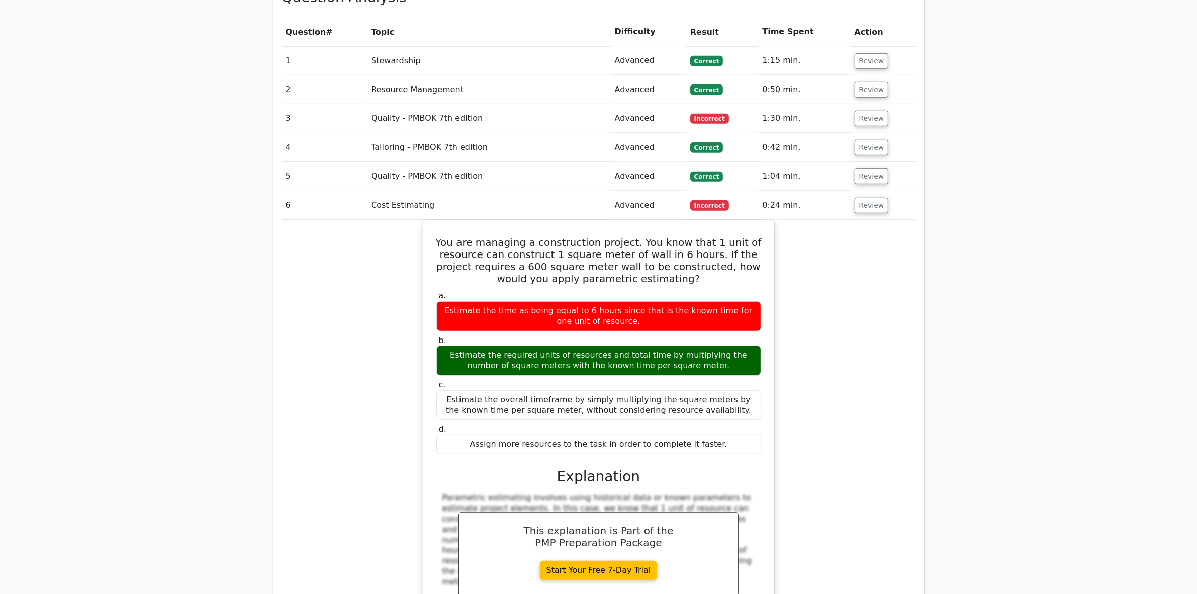
click at [351, 543] on div "You are managing a construction project. You know that 1 unit of resource can c…" at bounding box center [599, 439] width 634 height 438
click at [861, 198] on button "Review" at bounding box center [872, 206] width 34 height 16
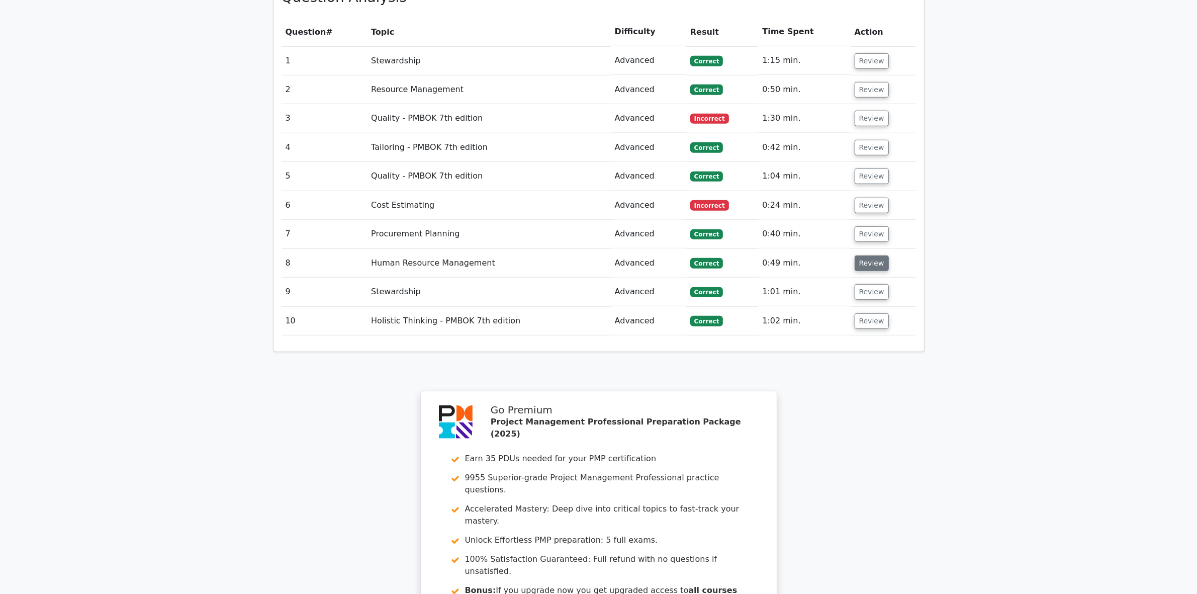
click at [861, 255] on button "Review" at bounding box center [872, 263] width 34 height 16
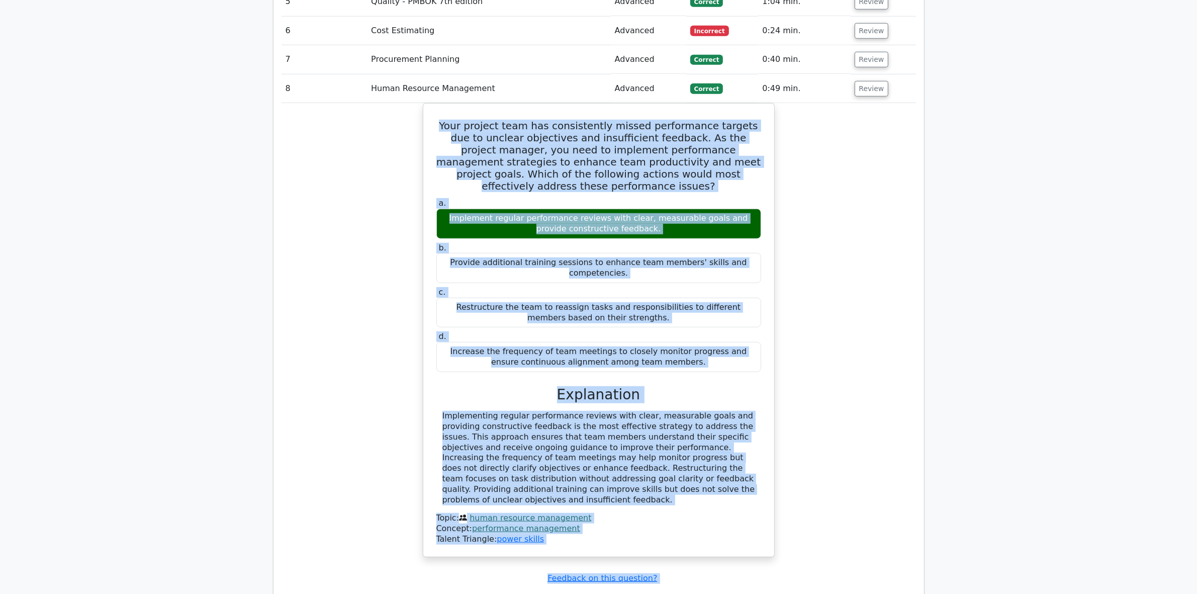
scroll to position [1149, 0]
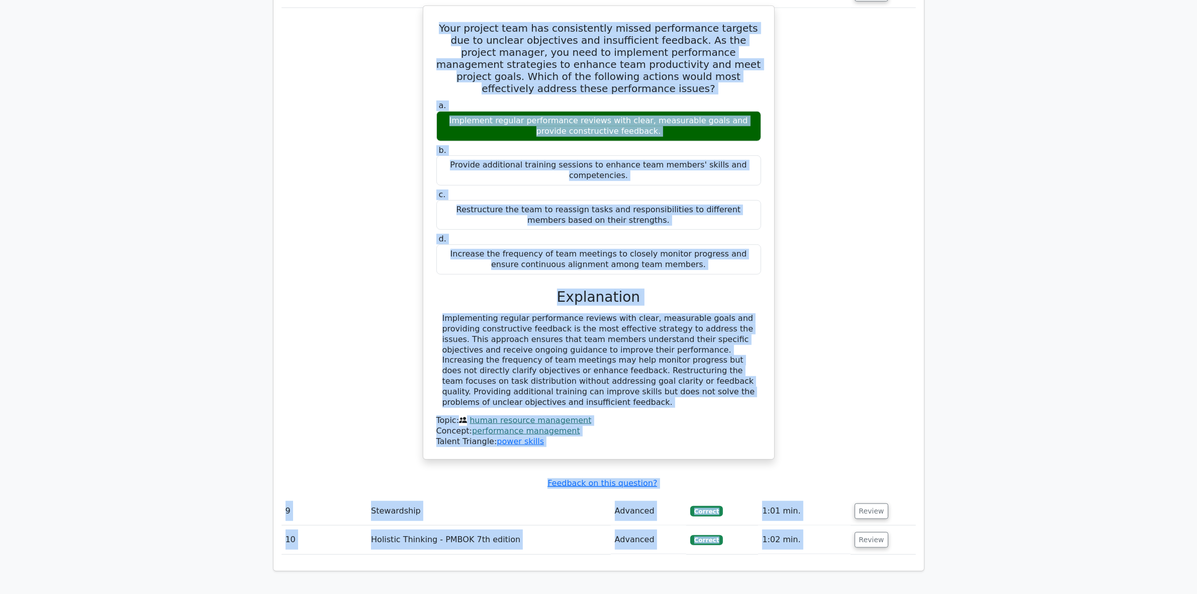
drag, startPoint x: 436, startPoint y: 244, endPoint x: 685, endPoint y: 337, distance: 265.7
click at [685, 337] on div "Your project team has consistently missed performance targets due to unclear ob…" at bounding box center [598, 232] width 343 height 445
copy div "Your project team has consistently missed performance targets due to unclear ob…"
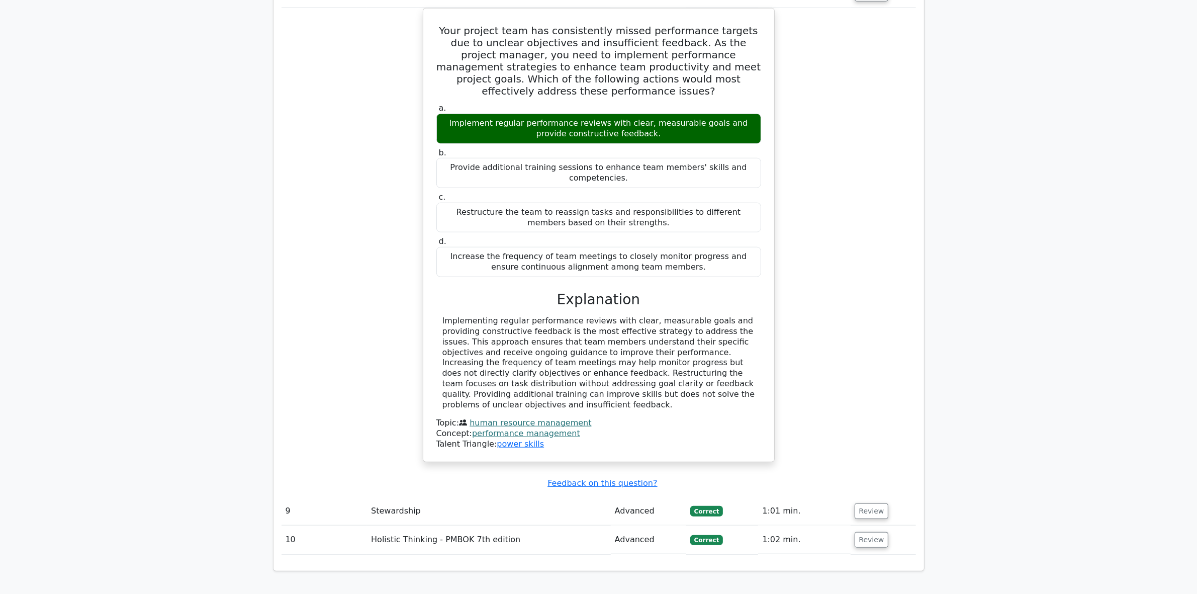
click at [329, 525] on td "10" at bounding box center [325, 539] width 86 height 29
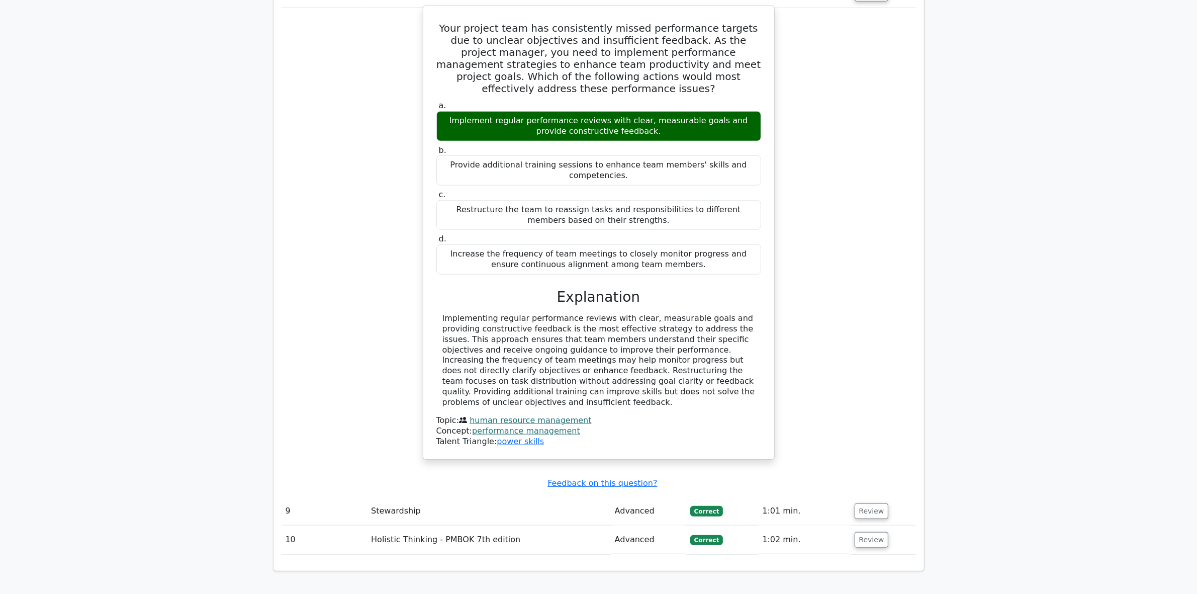
scroll to position [961, 0]
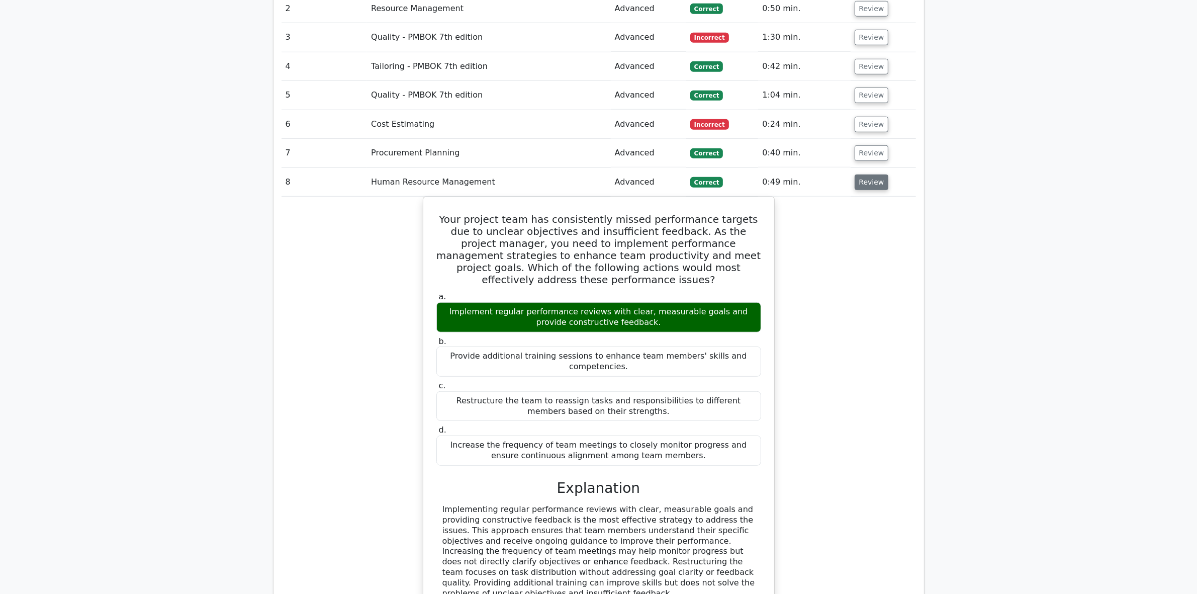
click at [866, 174] on button "Review" at bounding box center [872, 182] width 34 height 16
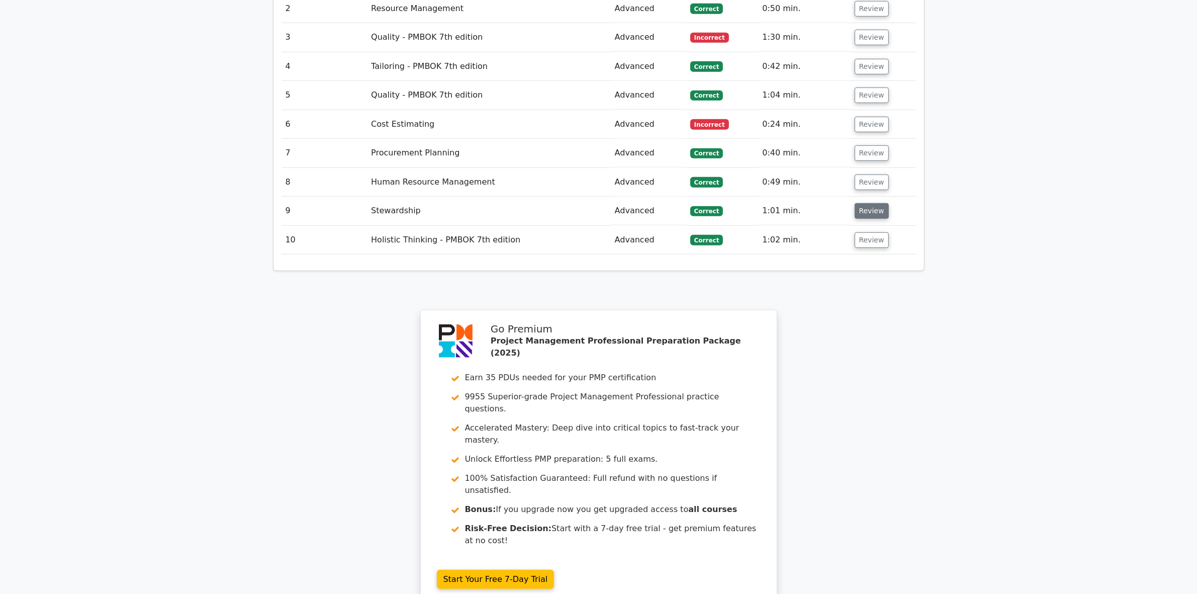
click at [861, 203] on button "Review" at bounding box center [872, 211] width 34 height 16
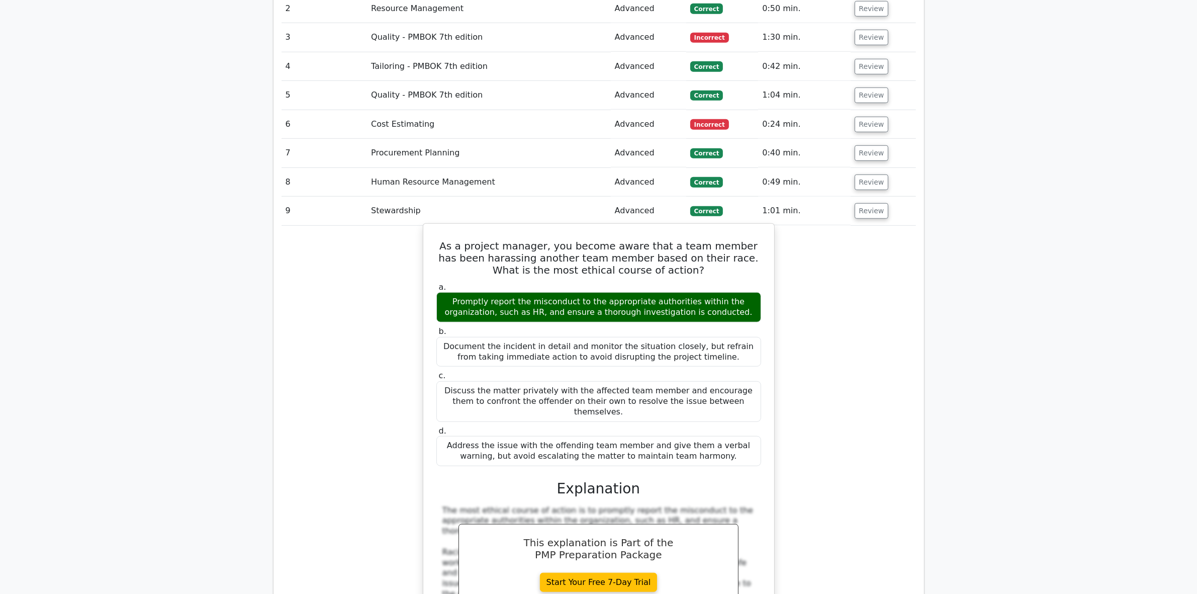
drag, startPoint x: 433, startPoint y: 196, endPoint x: 710, endPoint y: 410, distance: 349.4
click at [709, 410] on div "As a project manager, you become aware that a team member has been harassing an…" at bounding box center [598, 489] width 343 height 523
copy div "As a project manager, you become aware that a team member has been harassing an…"
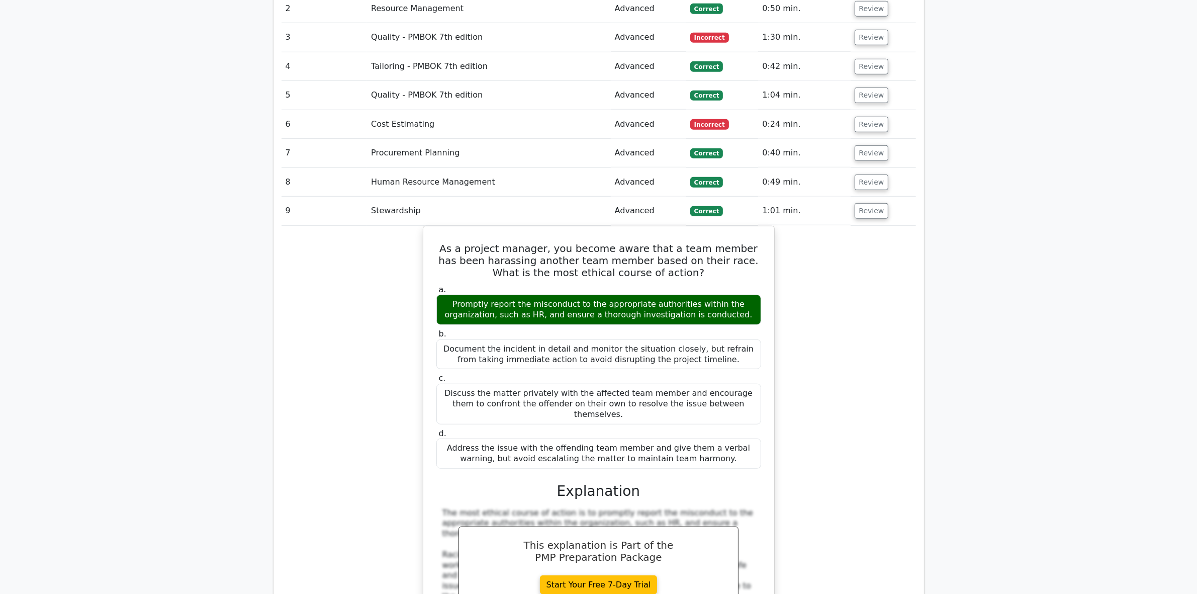
click at [346, 521] on div "As a project manager, you become aware that a team member has been harassing an…" at bounding box center [599, 498] width 634 height 544
click at [863, 203] on button "Review" at bounding box center [872, 211] width 34 height 16
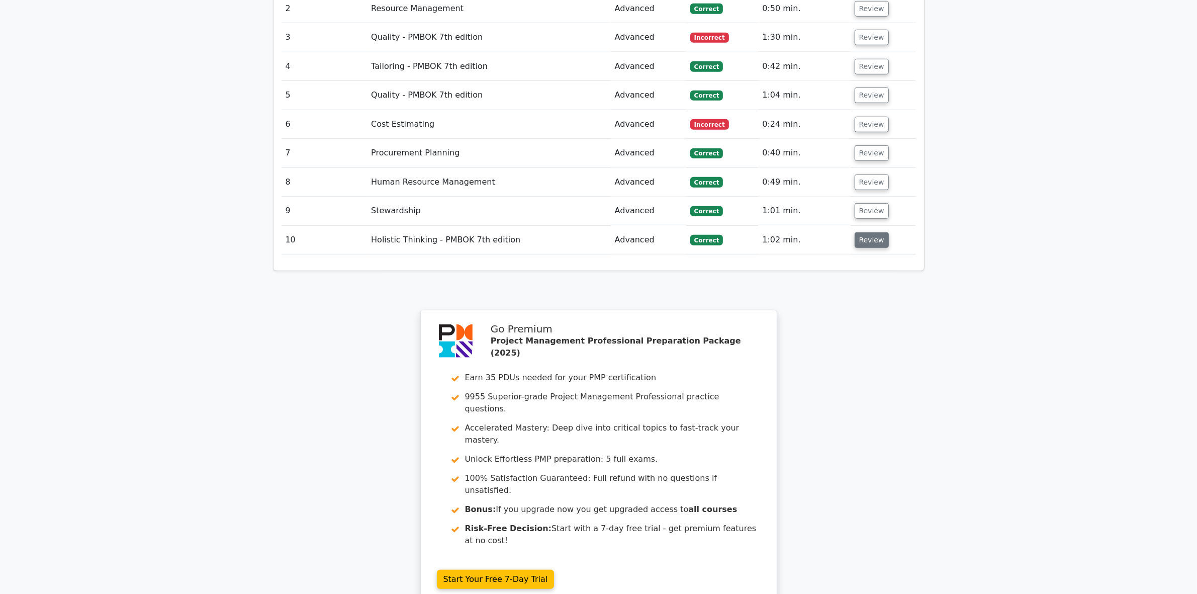
click at [866, 232] on button "Review" at bounding box center [872, 240] width 34 height 16
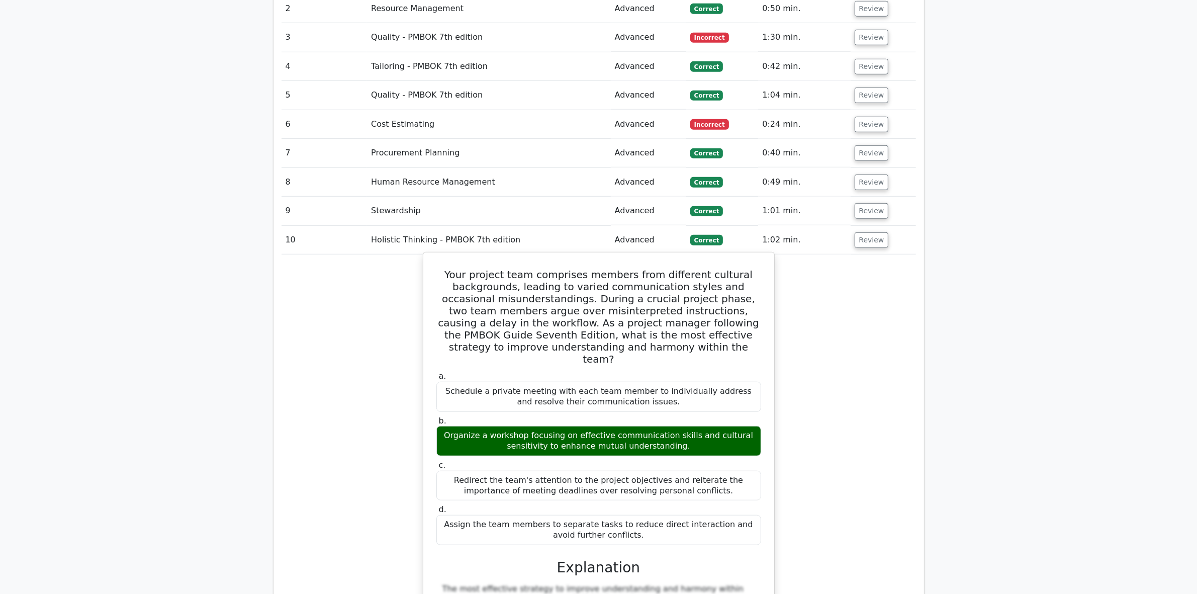
drag, startPoint x: 438, startPoint y: 222, endPoint x: 727, endPoint y: 481, distance: 387.3
click at [727, 481] on div "Your project team comprises members from different cultural backgrounds, leadin…" at bounding box center [598, 548] width 343 height 584
copy div "Your project team comprises members from different cultural backgrounds, leadin…"
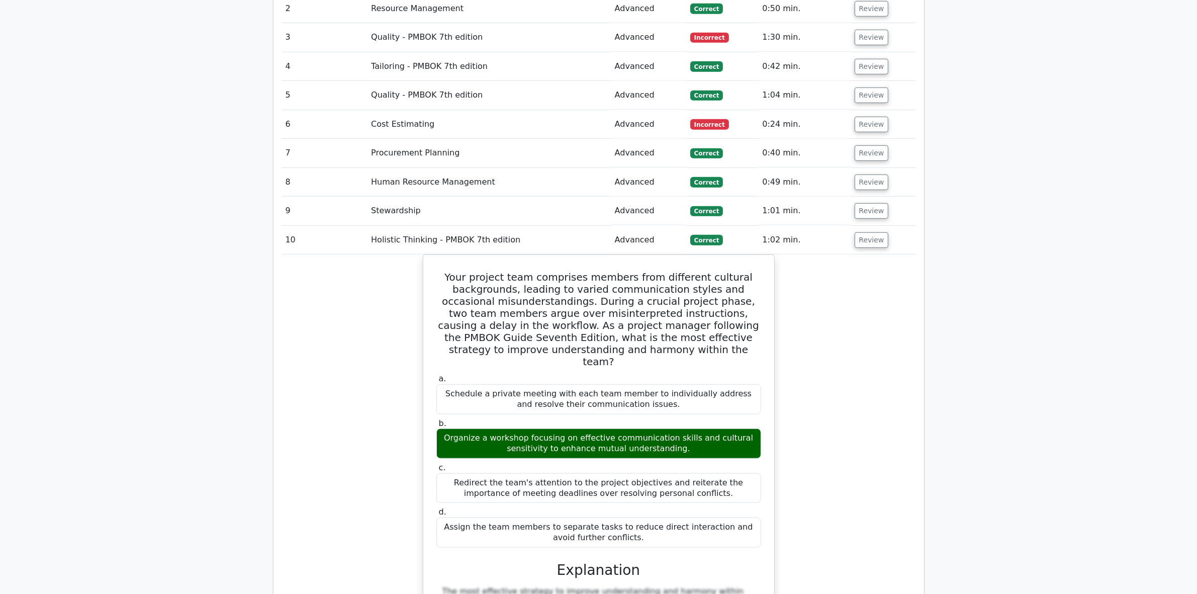
click at [334, 546] on div "Your project team comprises members from different cultural backgrounds, leadin…" at bounding box center [599, 556] width 634 height 605
click at [858, 232] on button "Review" at bounding box center [872, 240] width 34 height 16
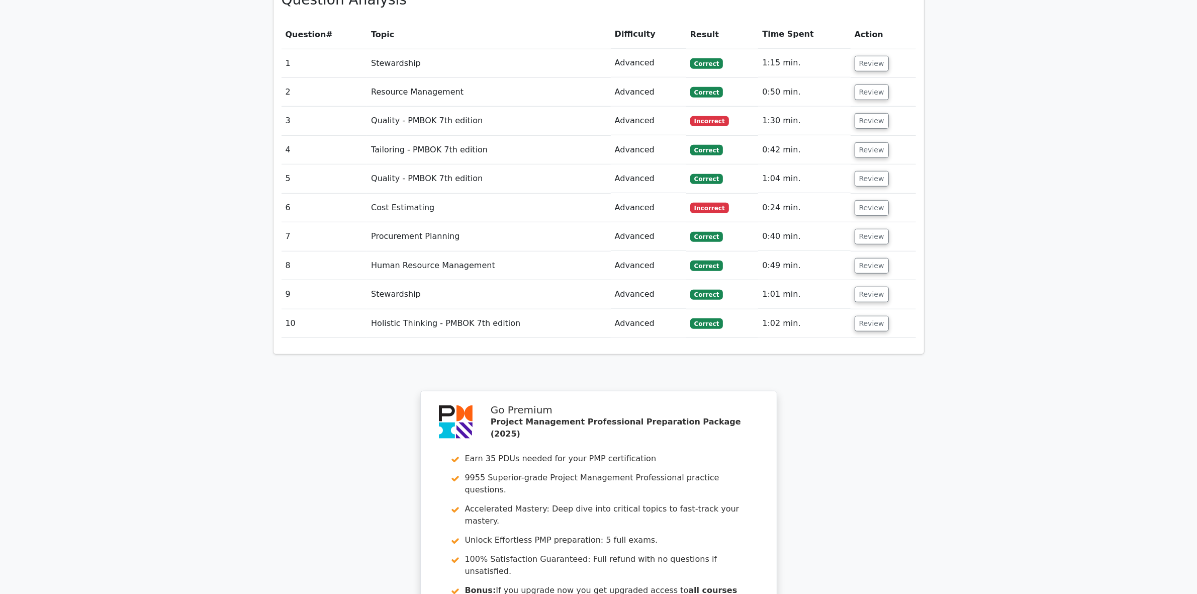
scroll to position [1077, 0]
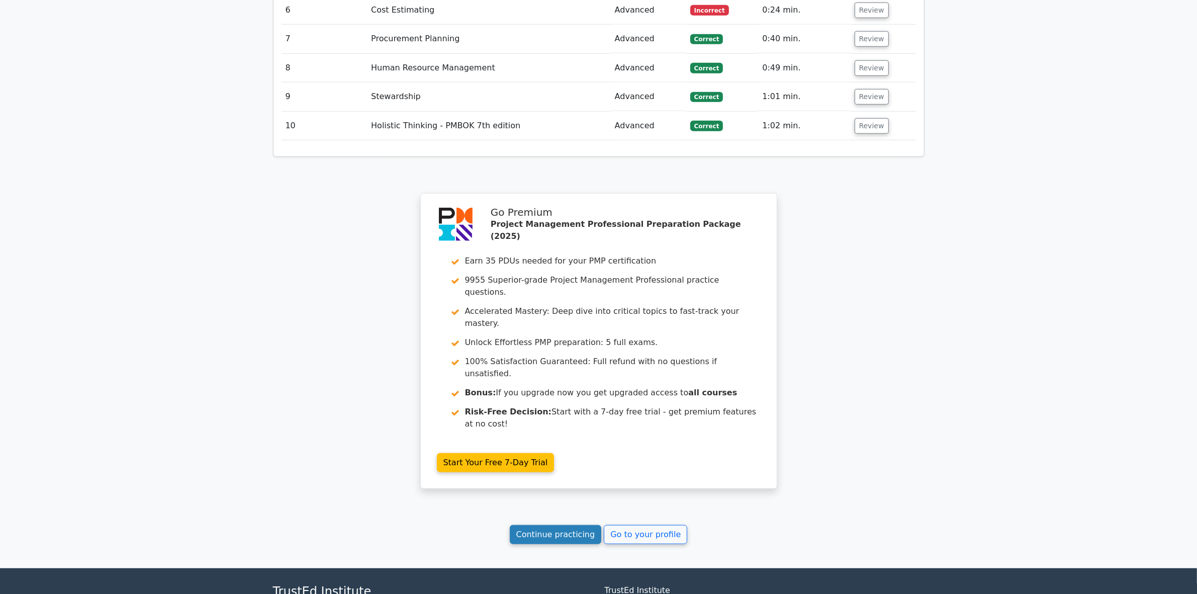
click at [538, 525] on link "Continue practicing" at bounding box center [556, 534] width 92 height 19
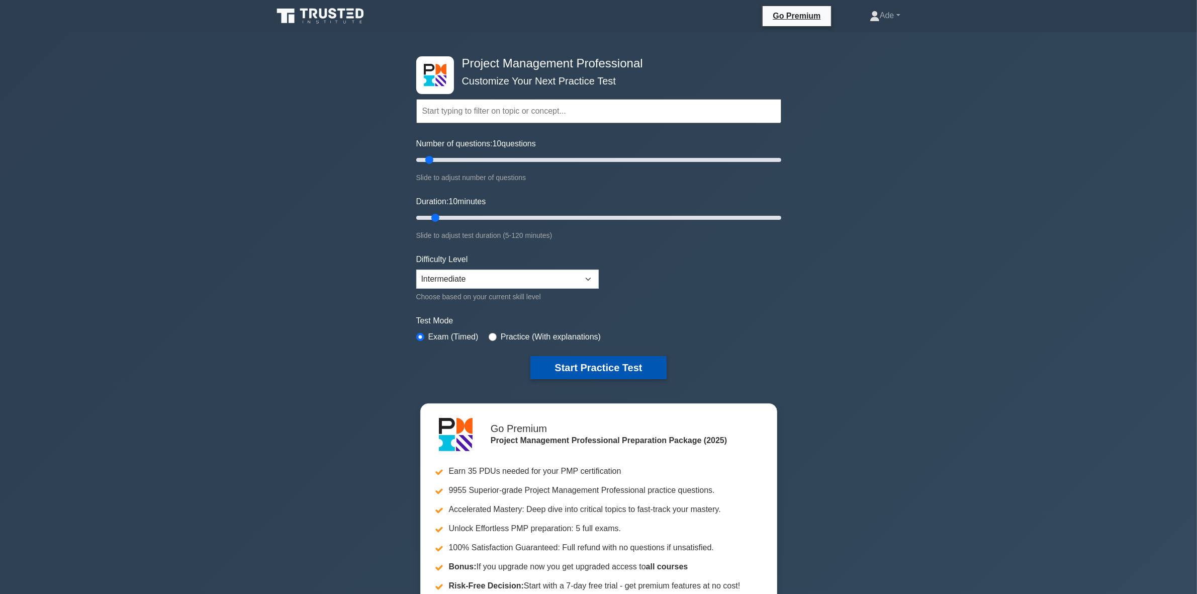
click at [609, 359] on button "Start Practice Test" at bounding box center [598, 367] width 136 height 23
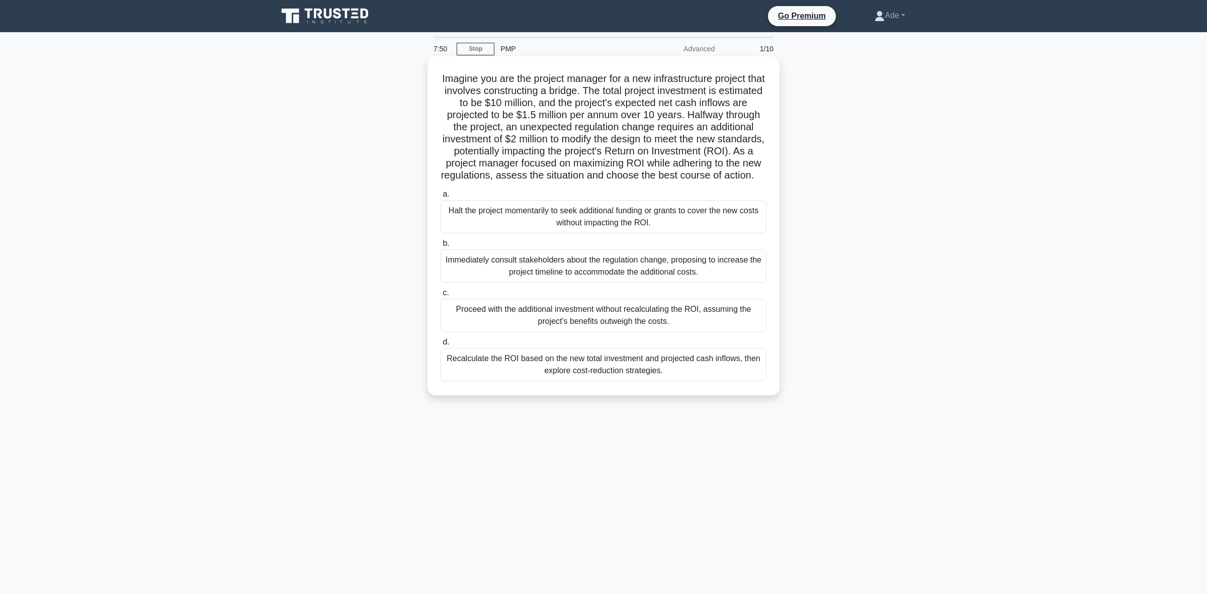
click at [573, 381] on div "Recalculate the ROI based on the new total investment and projected cash inflow…" at bounding box center [603, 364] width 326 height 33
click at [440, 345] on input "d. Recalculate the ROI based on the new total investment and projected cash inf…" at bounding box center [440, 342] width 0 height 7
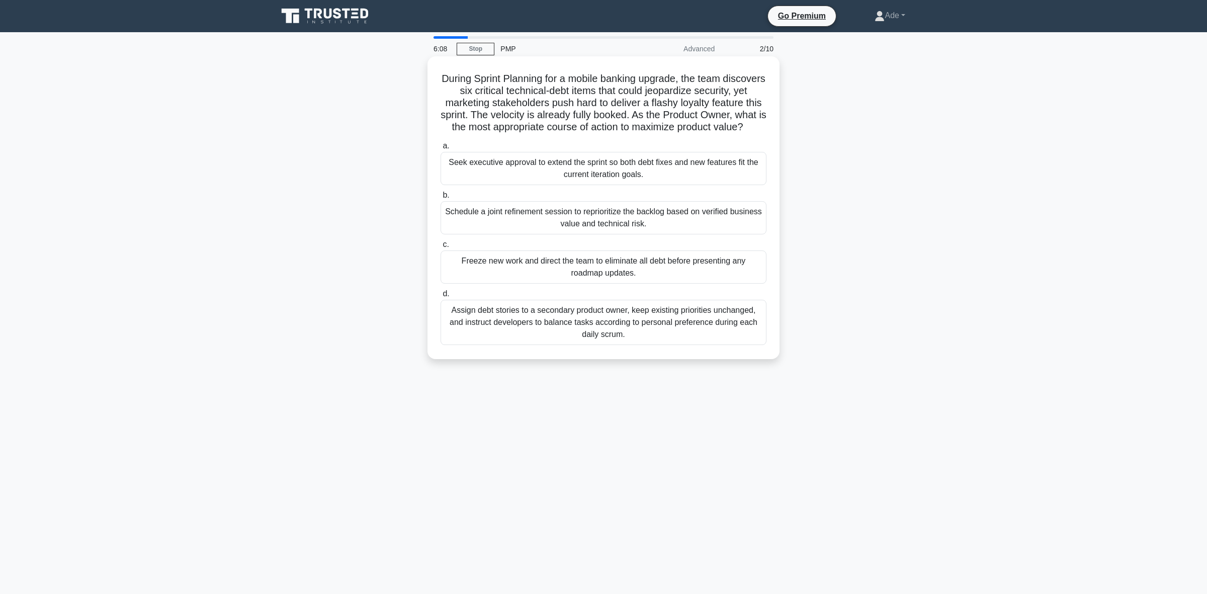
click at [572, 234] on div "Schedule a joint refinement session to reprioritize the backlog based on verifi…" at bounding box center [603, 217] width 326 height 33
click at [440, 199] on input "b. Schedule a joint refinement session to reprioritize the backlog based on ver…" at bounding box center [440, 195] width 0 height 7
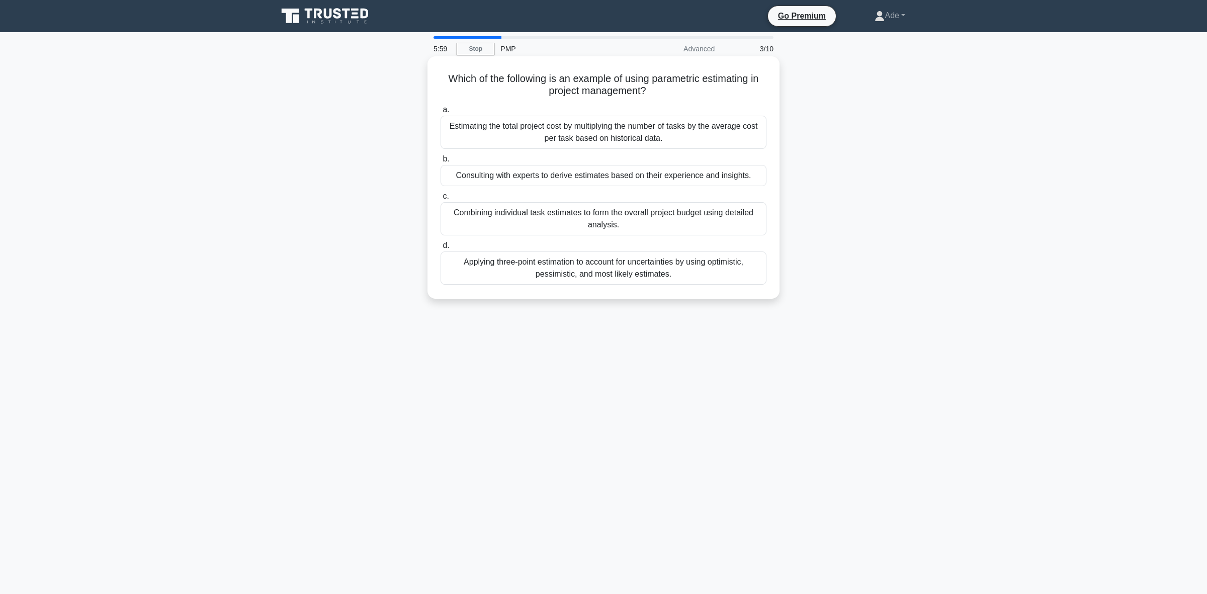
click at [546, 133] on div "Estimating the total project cost by multiplying the number of tasks by the ave…" at bounding box center [603, 132] width 326 height 33
click at [440, 113] on input "a. Estimating the total project cost by multiplying the number of tasks by the …" at bounding box center [440, 110] width 0 height 7
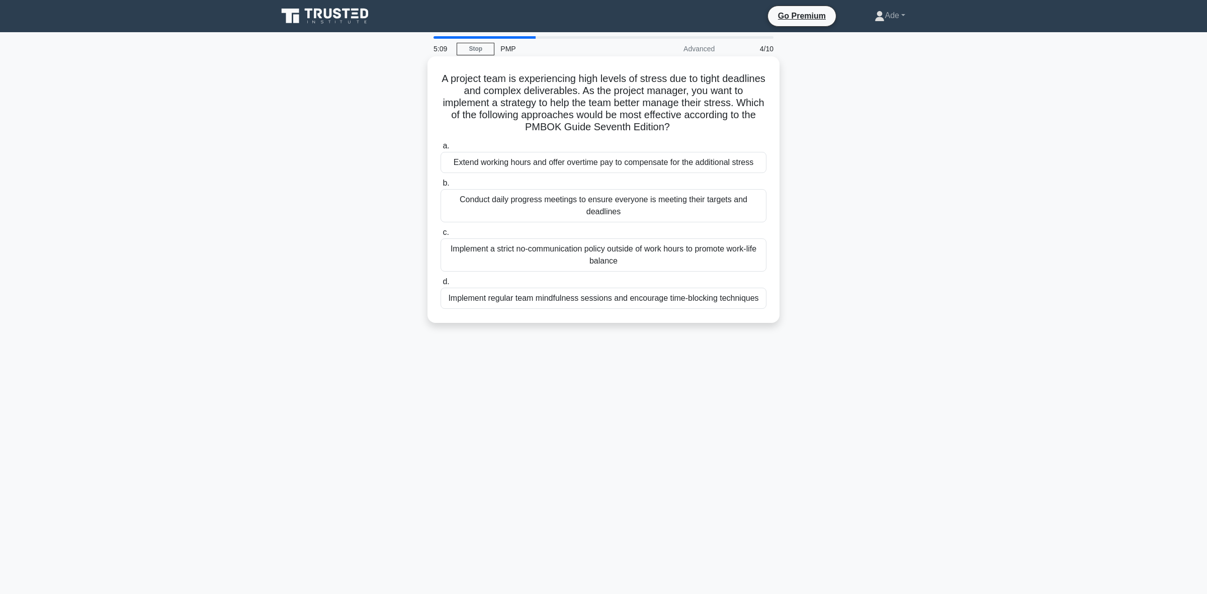
click at [536, 250] on div "Implement a strict no-communication policy outside of work hours to promote wor…" at bounding box center [603, 254] width 326 height 33
click at [440, 236] on input "c. Implement a strict no-communication policy outside of work hours to promote …" at bounding box center [440, 232] width 0 height 7
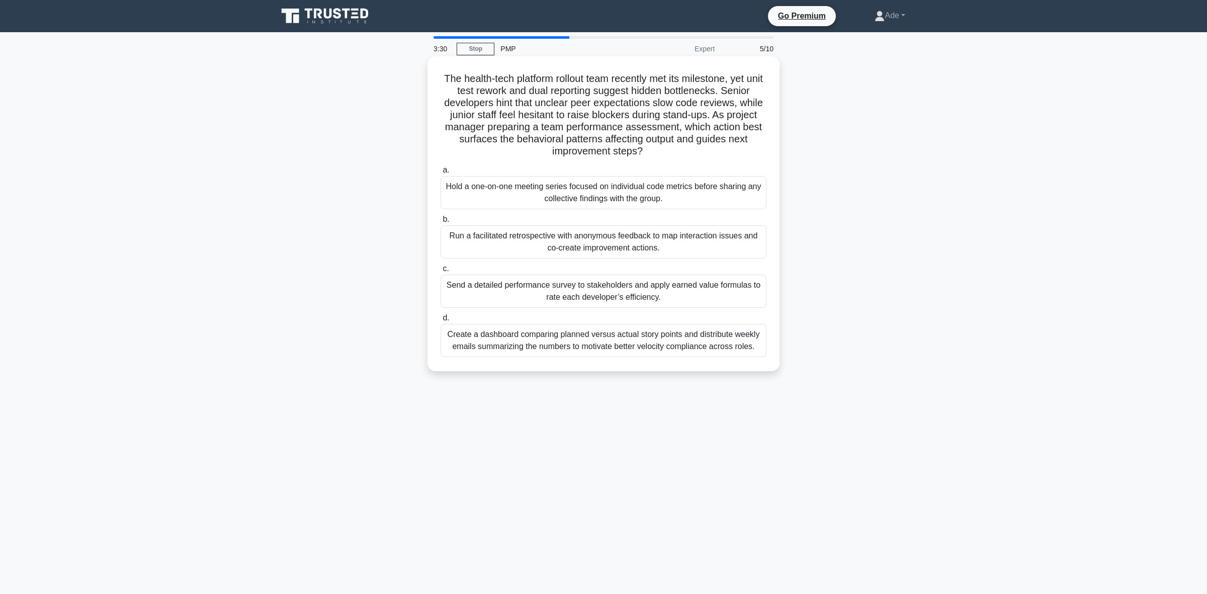
click at [516, 245] on div "Run a facilitated retrospective with anonymous feedback to map interaction issu…" at bounding box center [603, 241] width 326 height 33
click at [440, 223] on input "b. Run a facilitated retrospective with anonymous feedback to map interaction i…" at bounding box center [440, 219] width 0 height 7
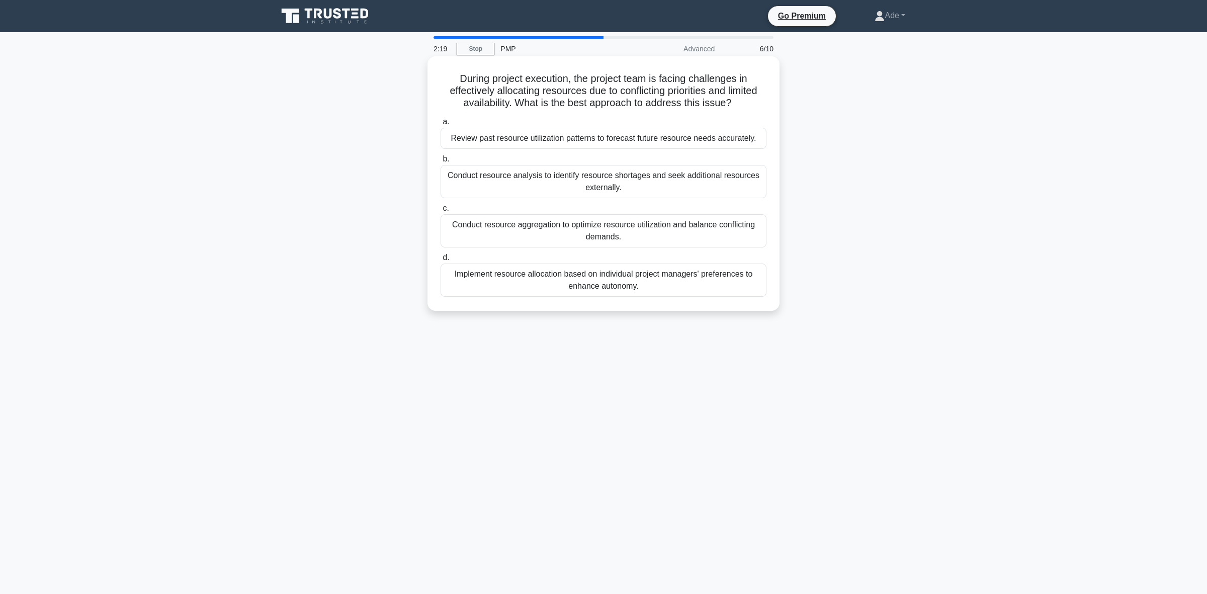
click at [602, 142] on div "Review past resource utilization patterns to forecast future resource needs acc…" at bounding box center [603, 138] width 326 height 21
click at [440, 125] on input "a. Review past resource utilization patterns to forecast future resource needs …" at bounding box center [440, 122] width 0 height 7
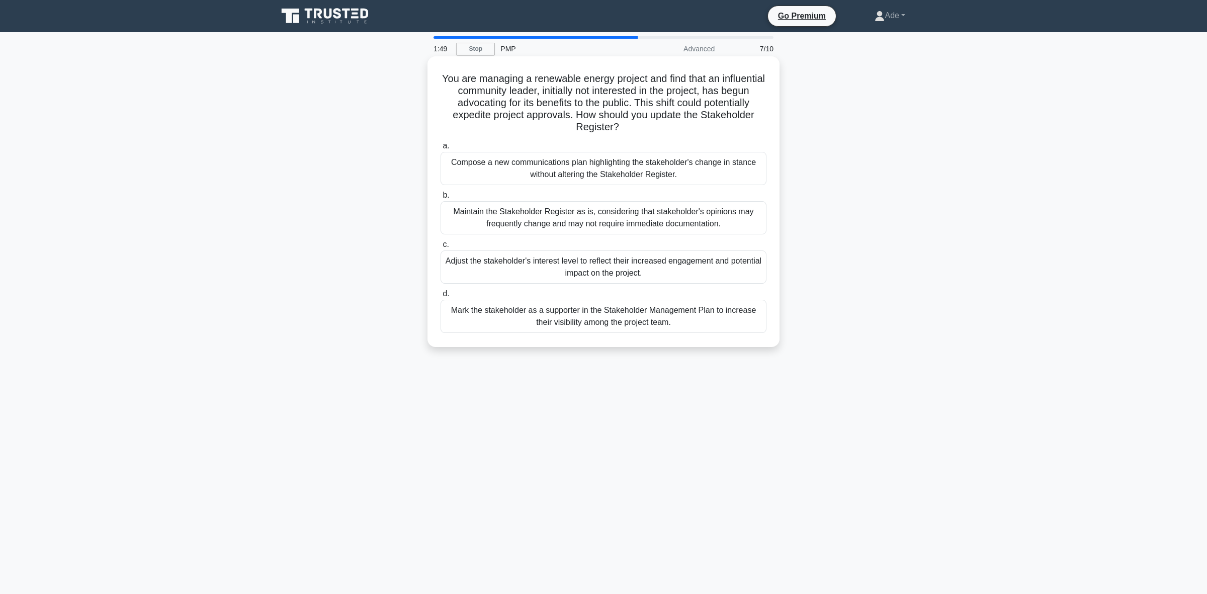
click at [541, 262] on div "Adjust the stakeholder's interest level to reflect their increased engagement a…" at bounding box center [603, 266] width 326 height 33
click at [440, 248] on input "c. Adjust the stakeholder's interest level to reflect their increased engagemen…" at bounding box center [440, 244] width 0 height 7
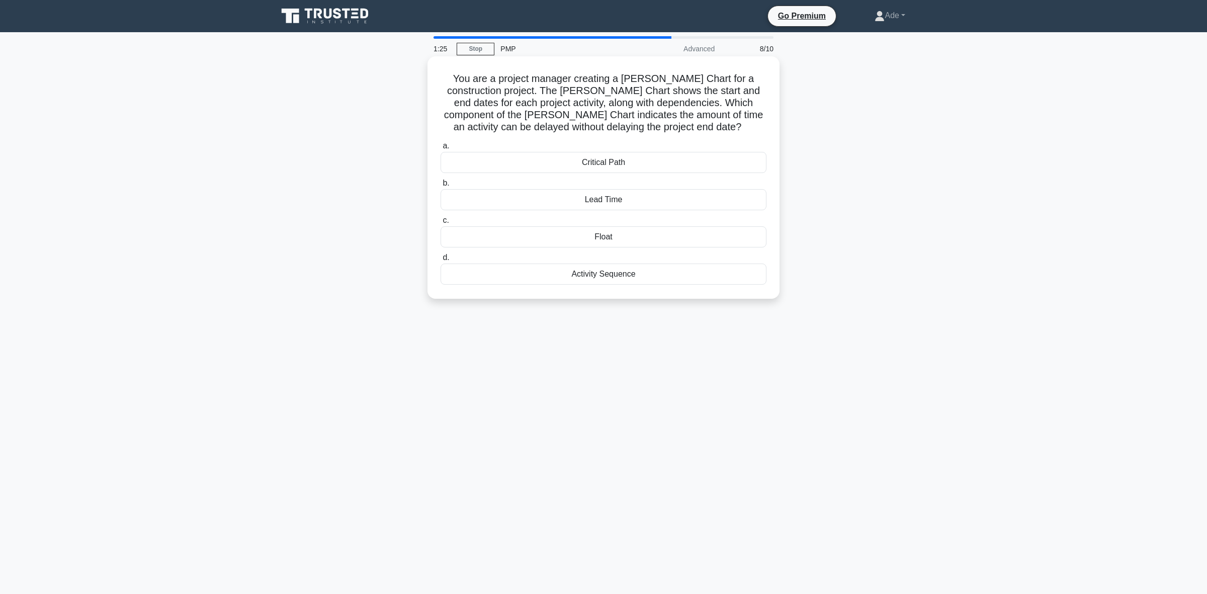
click at [585, 199] on div "Lead Time" at bounding box center [603, 199] width 326 height 21
click at [440, 187] on input "b. Lead Time" at bounding box center [440, 183] width 0 height 7
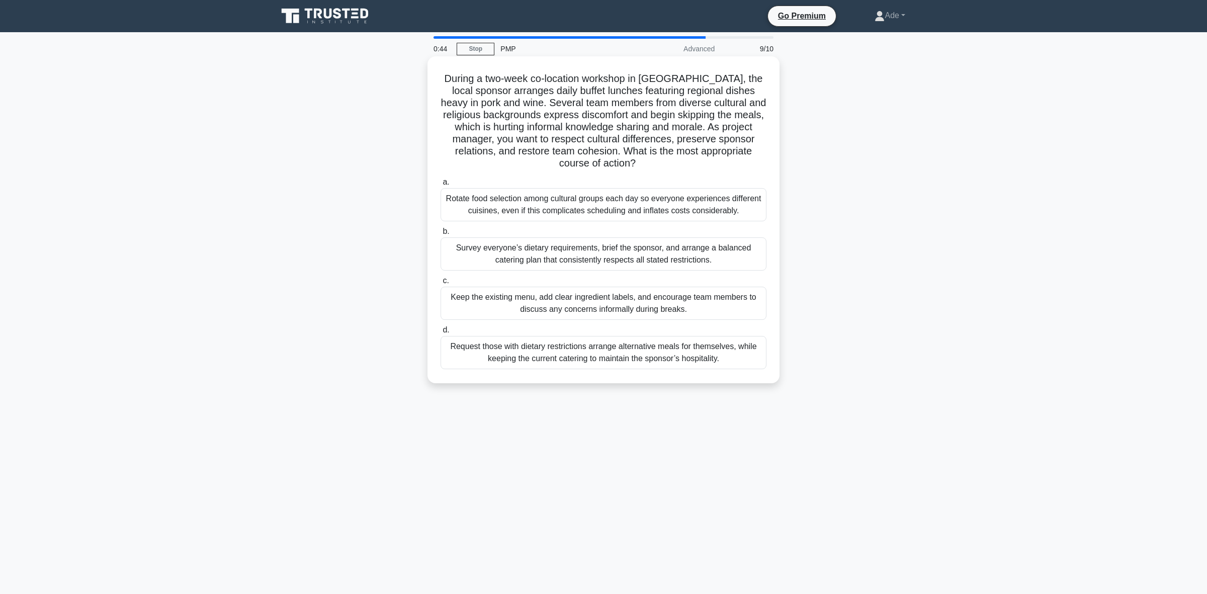
click at [556, 245] on div "Survey everyone’s dietary requirements, brief the sponsor, and arrange a balanc…" at bounding box center [603, 253] width 326 height 33
click at [440, 235] on input "b. Survey everyone’s dietary requirements, brief the sponsor, and arrange a bal…" at bounding box center [440, 231] width 0 height 7
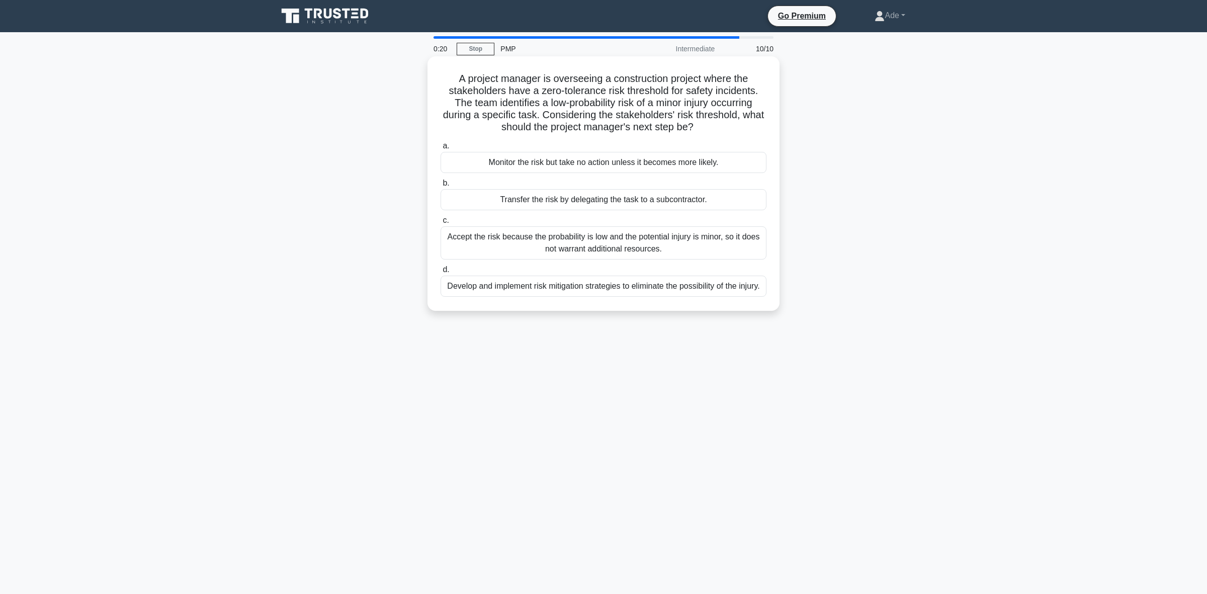
click at [507, 166] on div "Monitor the risk but take no action unless it becomes more likely." at bounding box center [603, 162] width 326 height 21
click at [440, 149] on input "a. Monitor the risk but take no action unless it becomes more likely." at bounding box center [440, 146] width 0 height 7
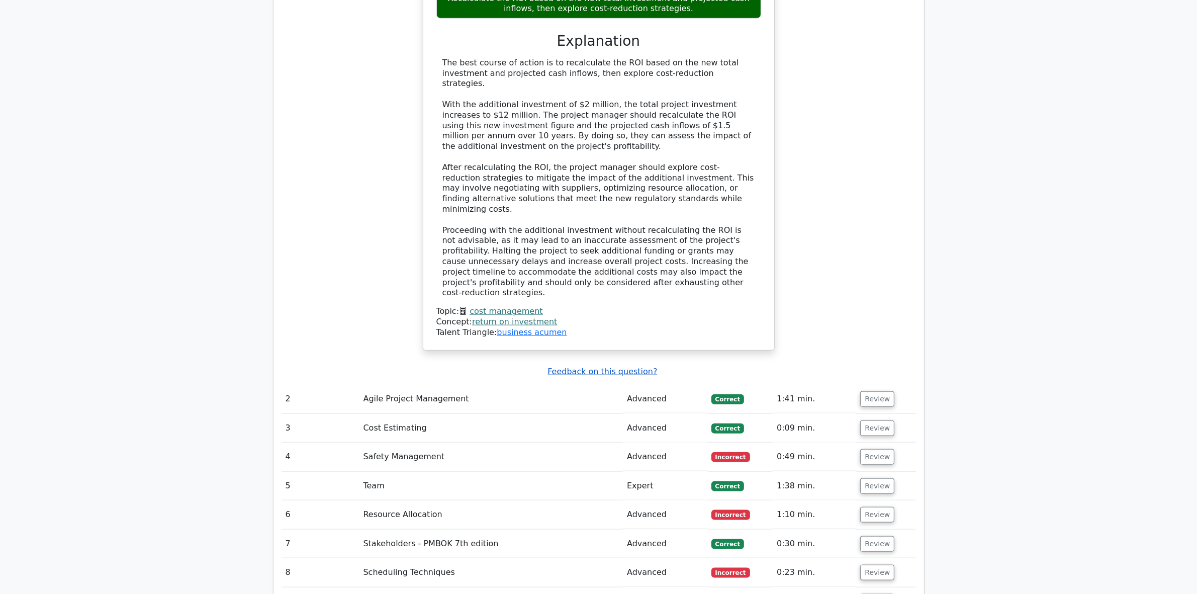
scroll to position [1445, 0]
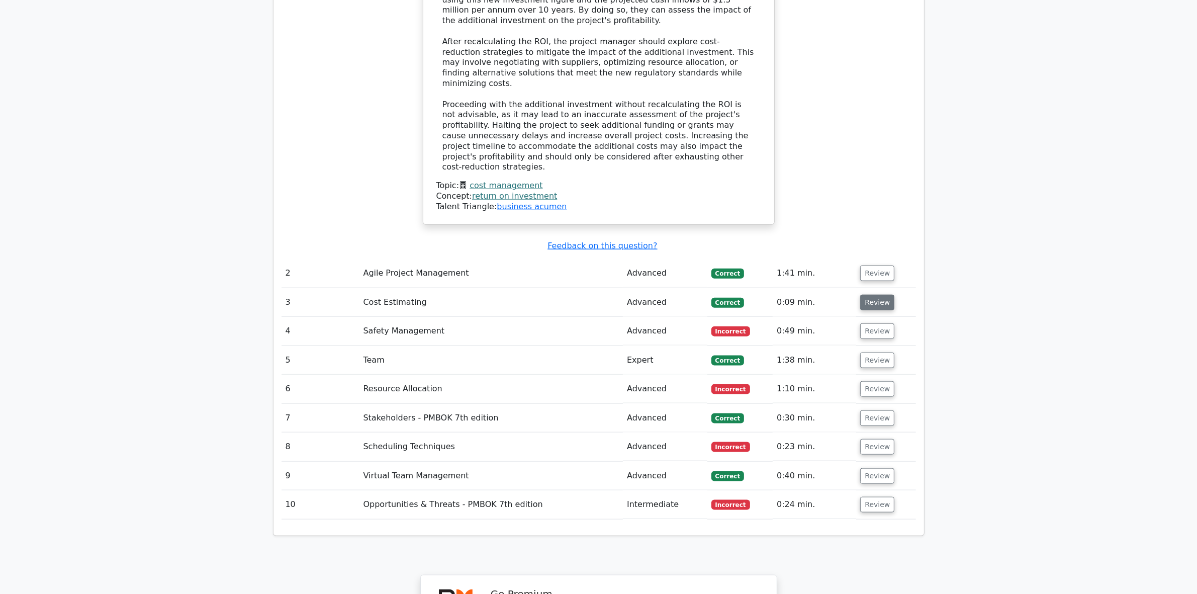
click at [867, 295] on button "Review" at bounding box center [877, 303] width 34 height 16
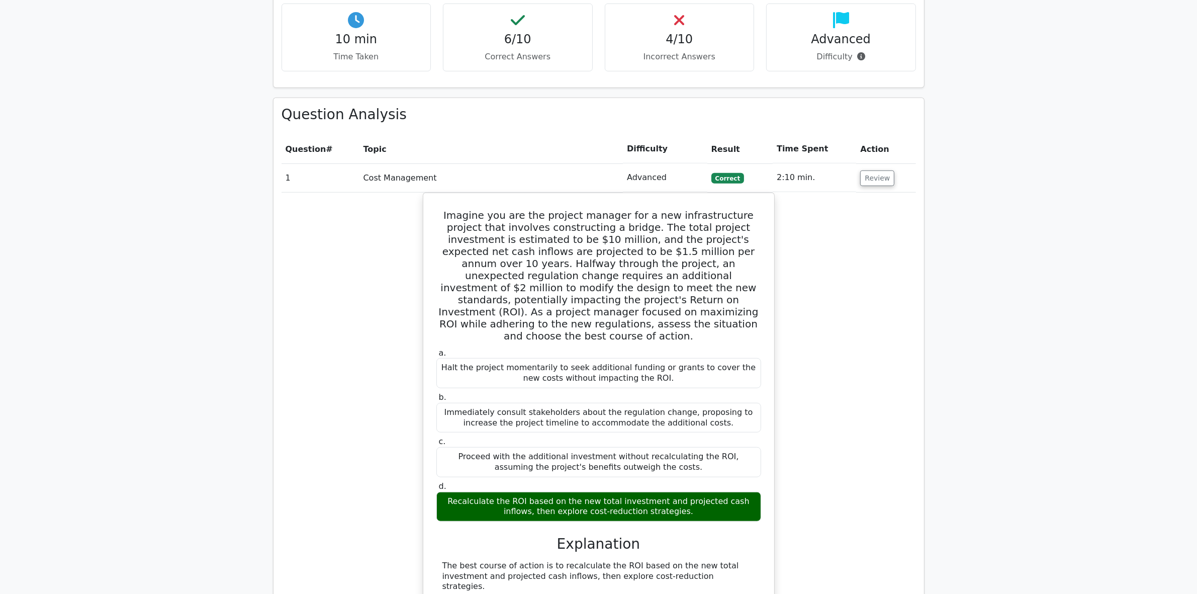
scroll to position [691, 0]
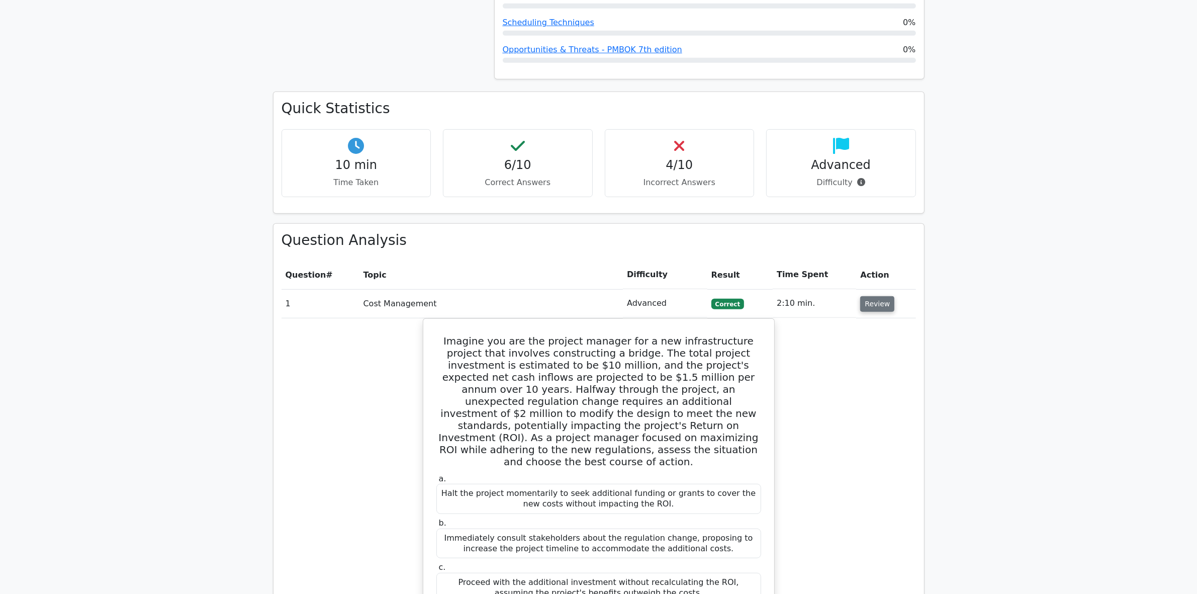
click at [878, 296] on button "Review" at bounding box center [877, 304] width 34 height 16
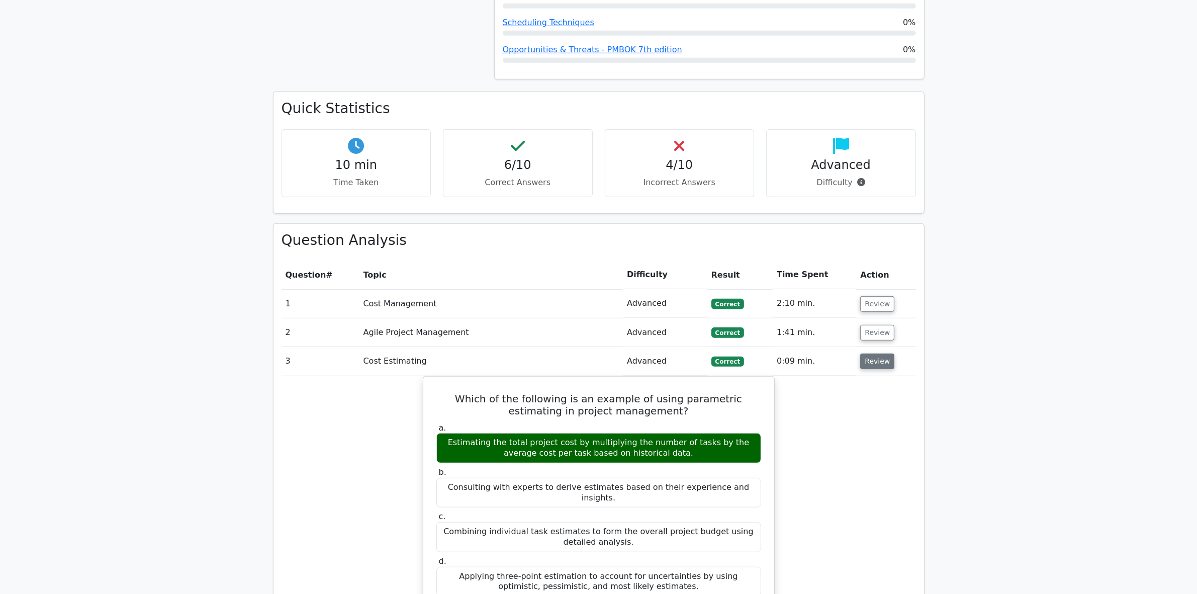
click at [871, 353] on button "Review" at bounding box center [877, 361] width 34 height 16
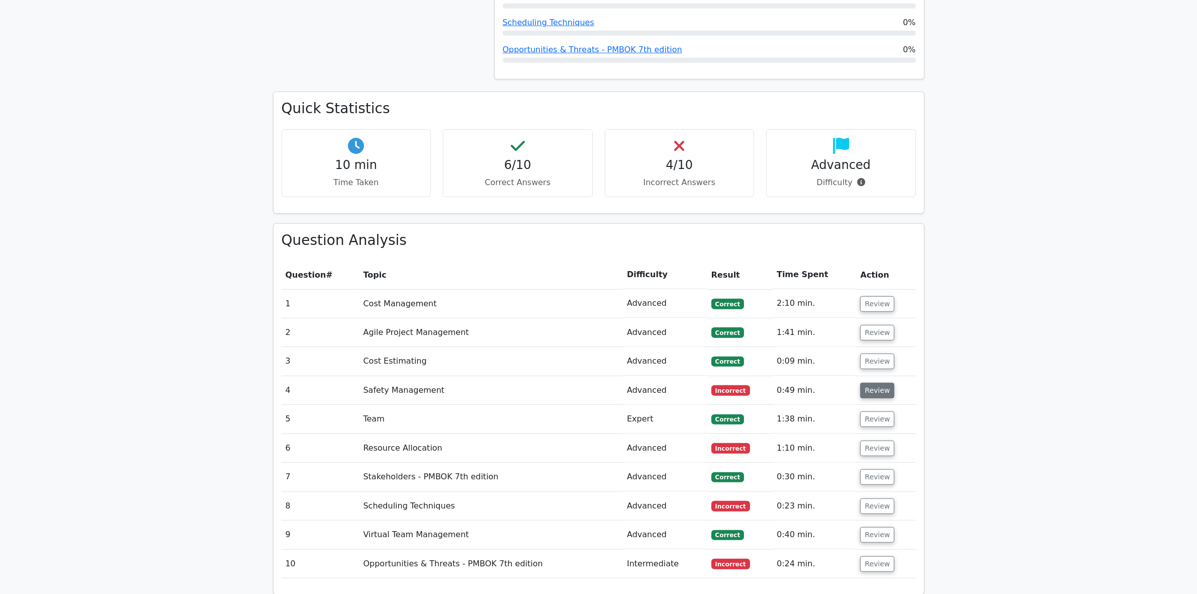
click at [879, 383] on button "Review" at bounding box center [877, 391] width 34 height 16
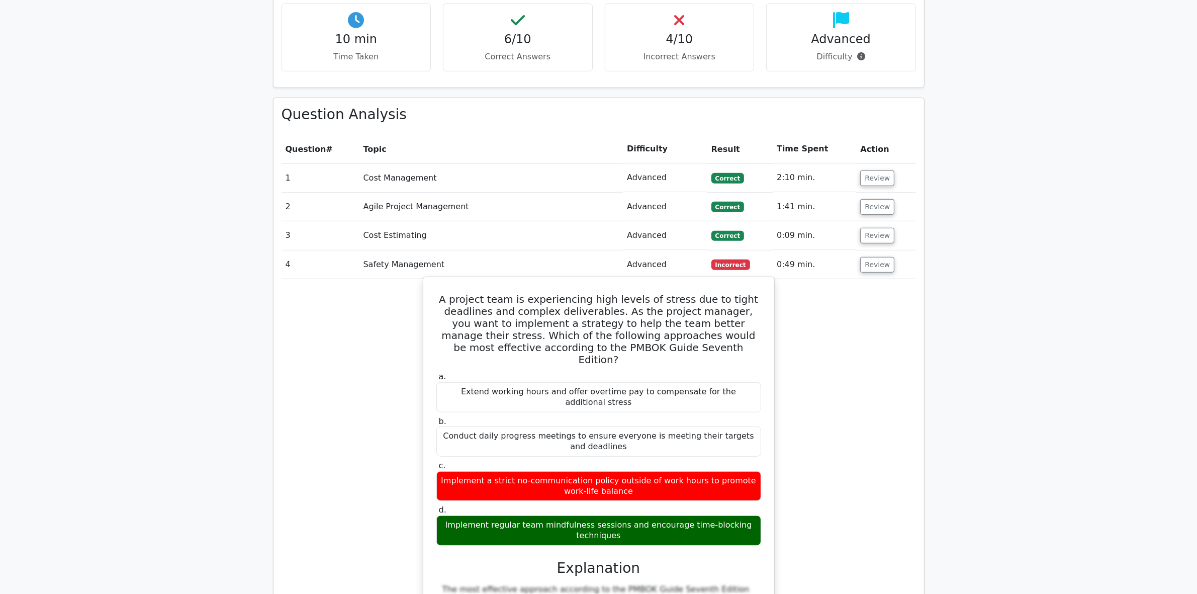
scroll to position [943, 0]
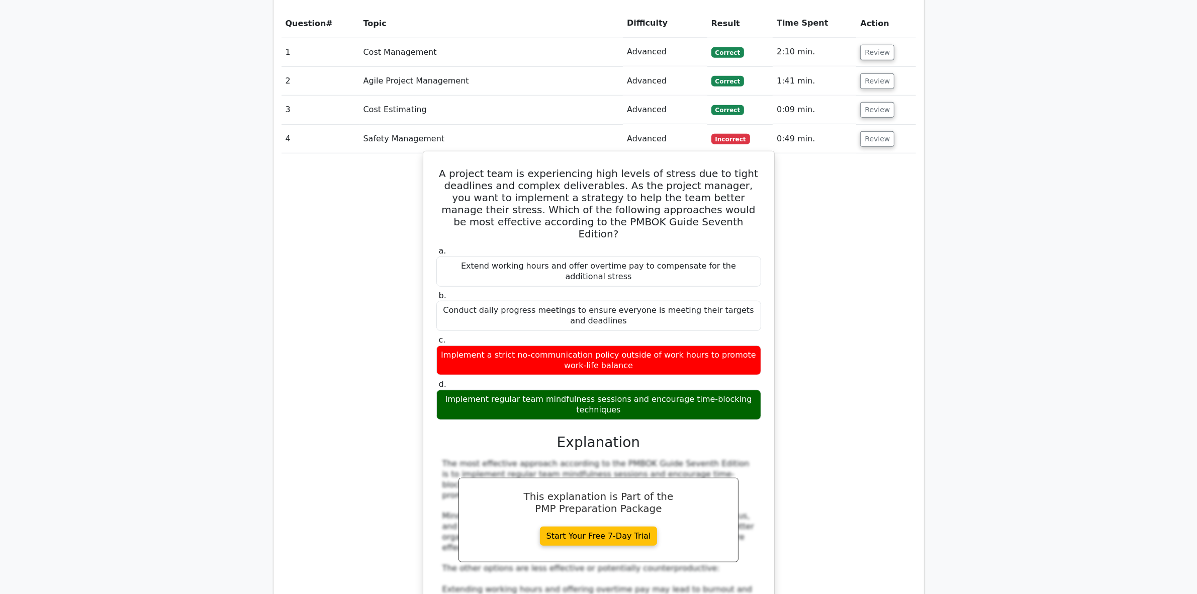
drag, startPoint x: 446, startPoint y: 122, endPoint x: 752, endPoint y: 330, distance: 369.8
click at [752, 330] on div "A project team is experiencing high levels of stress due to tight deadlines and…" at bounding box center [598, 471] width 343 height 633
drag, startPoint x: 631, startPoint y: 344, endPoint x: 547, endPoint y: 294, distance: 98.3
click at [548, 295] on div "a. Extend working hours and offer overtime pay to compensate for the additional…" at bounding box center [598, 333] width 337 height 178
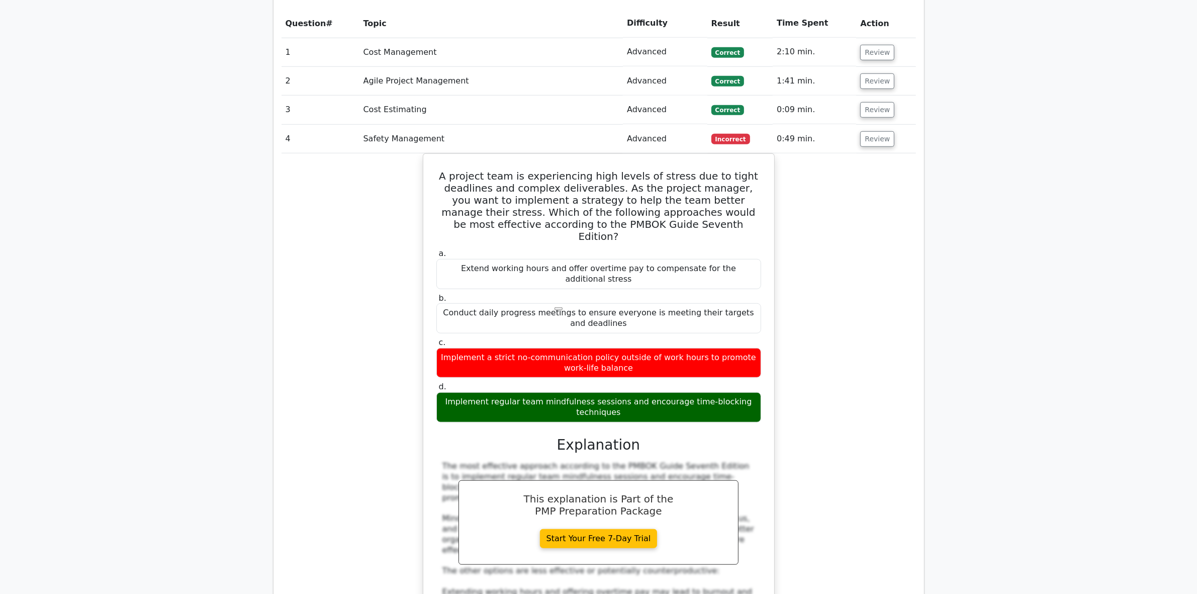
drag, startPoint x: 400, startPoint y: 153, endPoint x: 418, endPoint y: 144, distance: 20.9
click at [400, 153] on div "A project team is experiencing high levels of stress due to tight deadlines and…" at bounding box center [599, 480] width 634 height 654
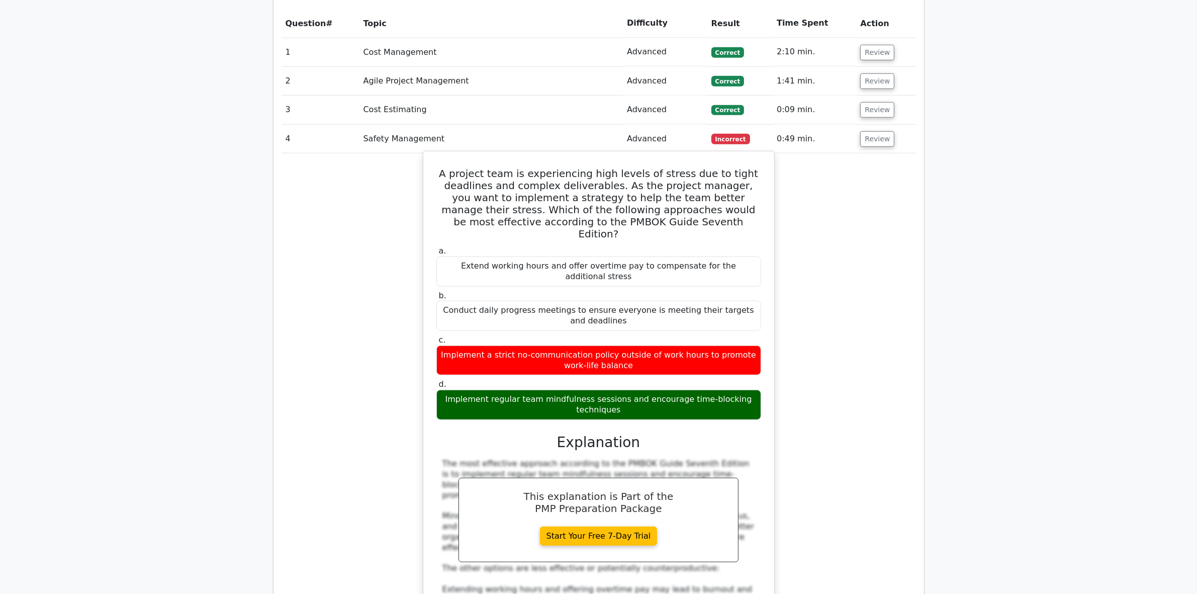
drag, startPoint x: 423, startPoint y: 121, endPoint x: 644, endPoint y: 338, distance: 309.3
click at [644, 338] on div "A project team is experiencing high levels of stress due to tight deadlines and…" at bounding box center [599, 472] width 352 height 642
copy div "A project team is experiencing high levels of stress due to tight deadlines and…"
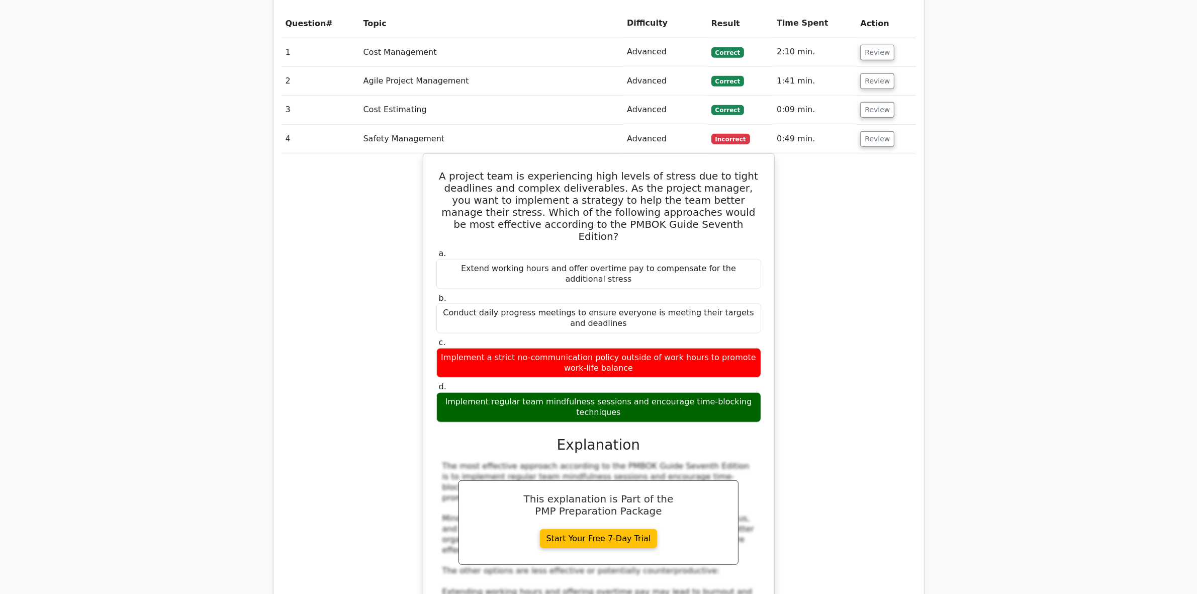
click at [374, 504] on div "A project team is experiencing high levels of stress due to tight deadlines and…" at bounding box center [599, 480] width 634 height 654
click at [864, 131] on button "Review" at bounding box center [877, 139] width 34 height 16
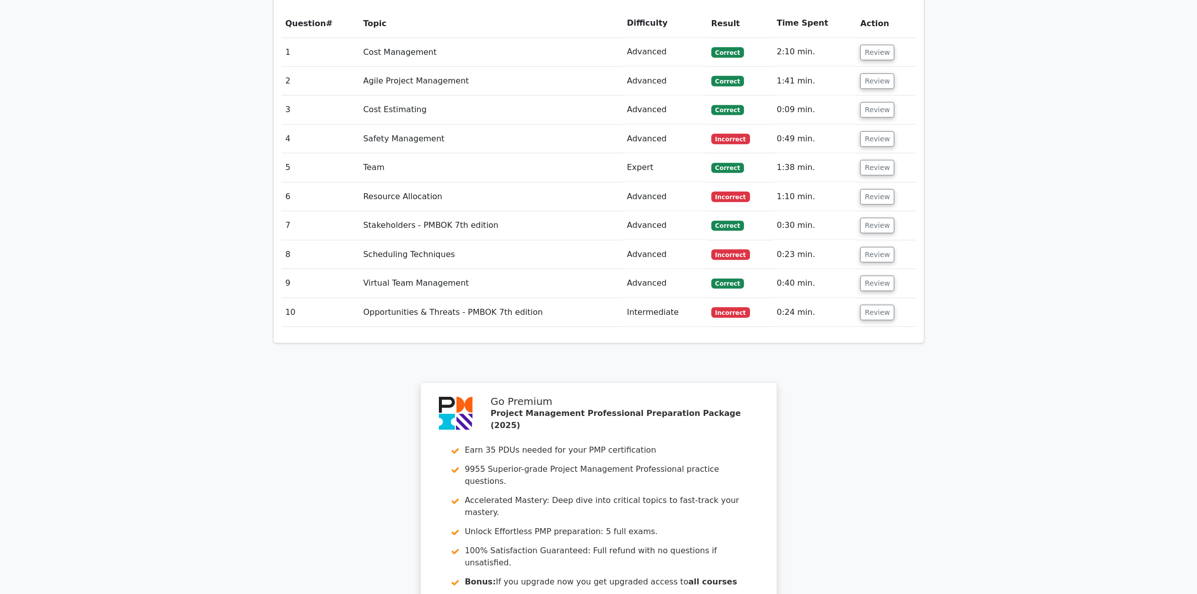
scroll to position [754, 0]
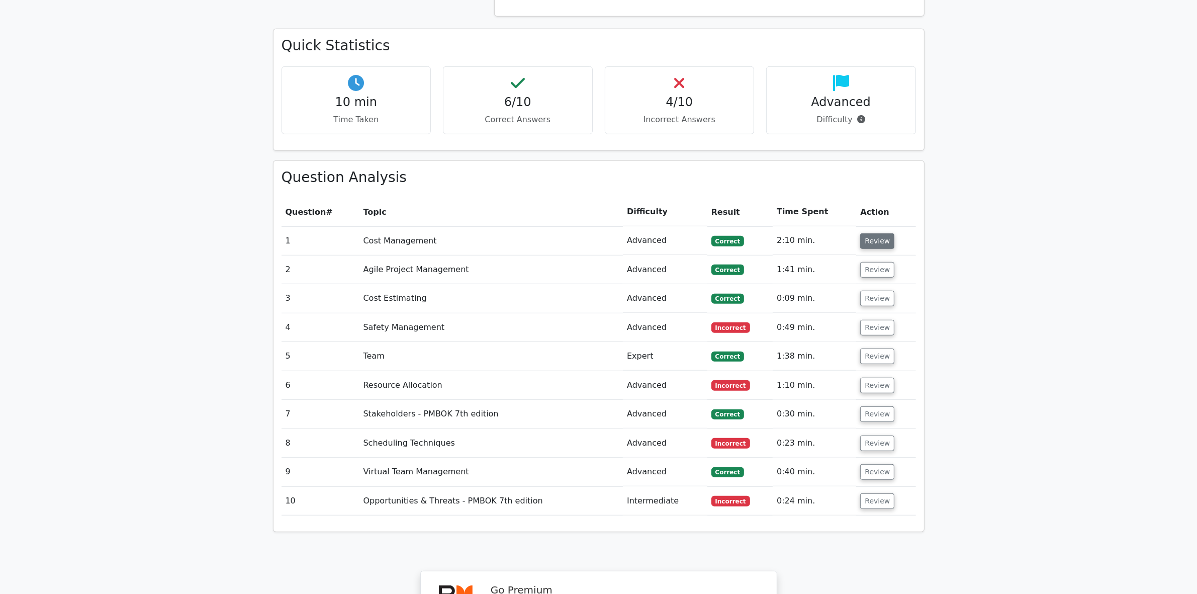
click at [862, 233] on button "Review" at bounding box center [877, 241] width 34 height 16
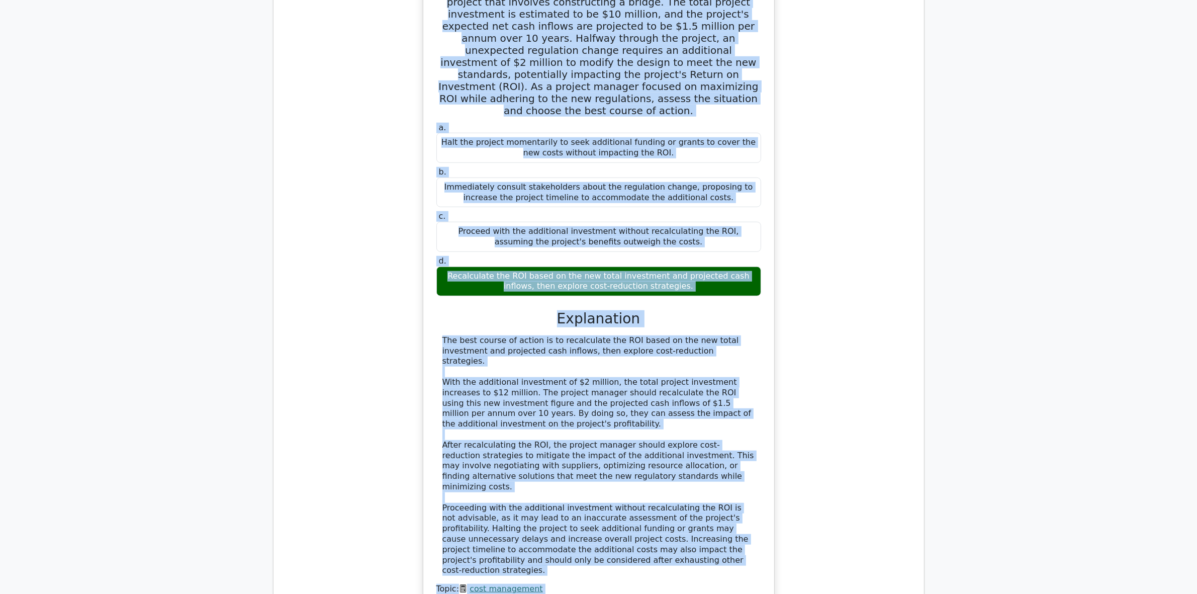
scroll to position [1073, 0]
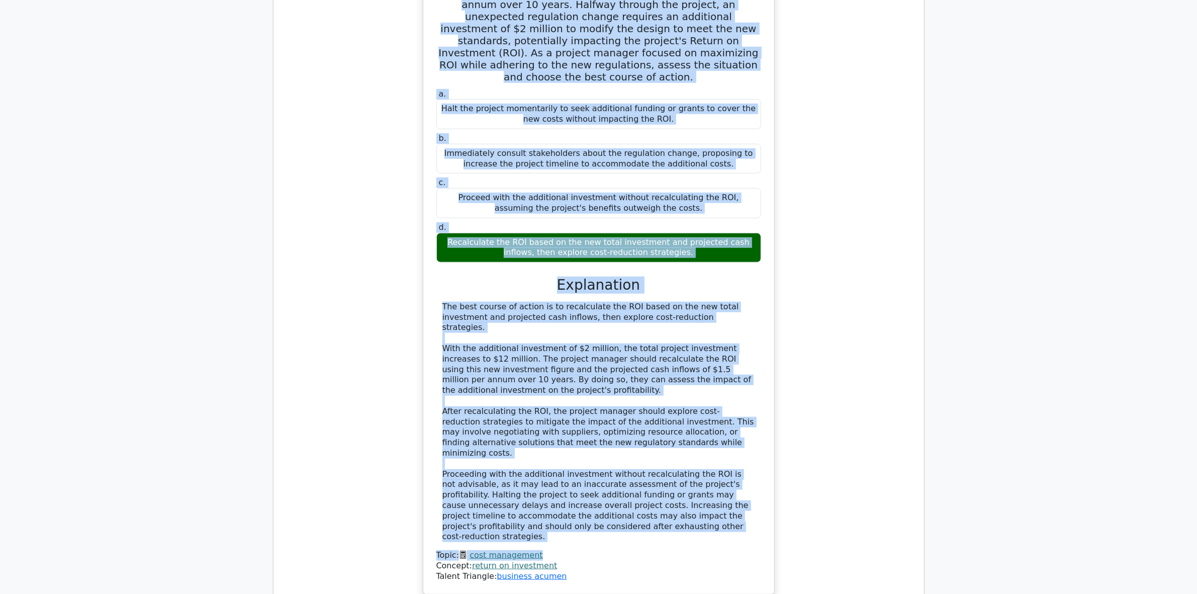
drag, startPoint x: 434, startPoint y: 219, endPoint x: 665, endPoint y: 443, distance: 321.7
click at [665, 443] on div "Imagine you are the project manager for a new infrastructure project that invol…" at bounding box center [598, 264] width 343 height 652
copy div "Imagine you are the project manager for a new infrastructure project that invol…"
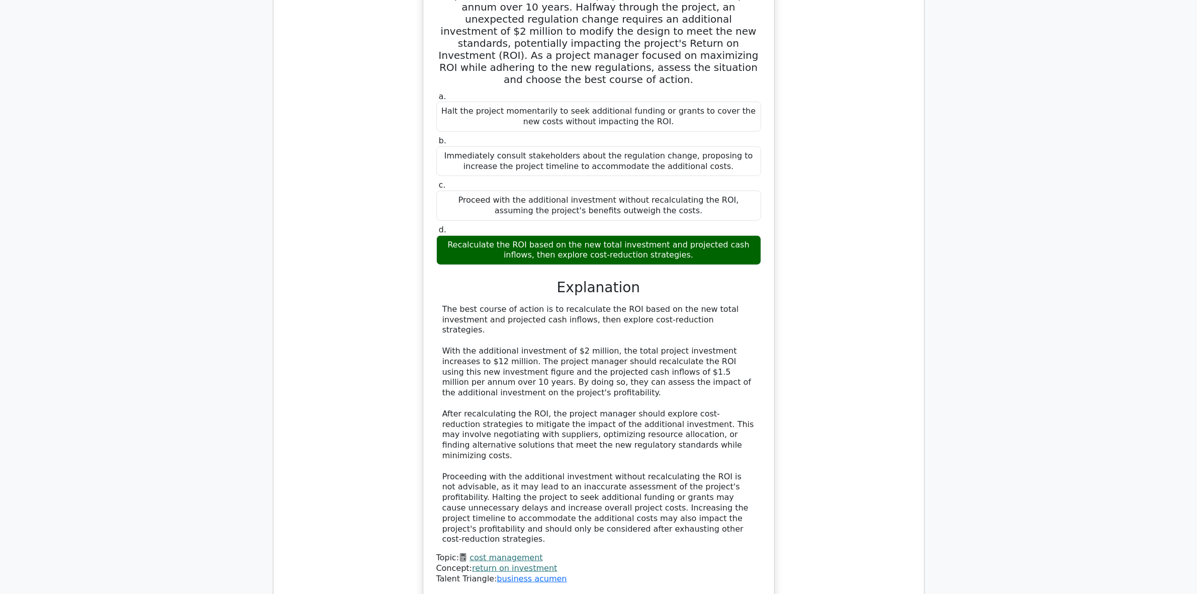
click at [296, 507] on div "Imagine you are the project manager for a new infrastructure project that invol…" at bounding box center [599, 272] width 634 height 673
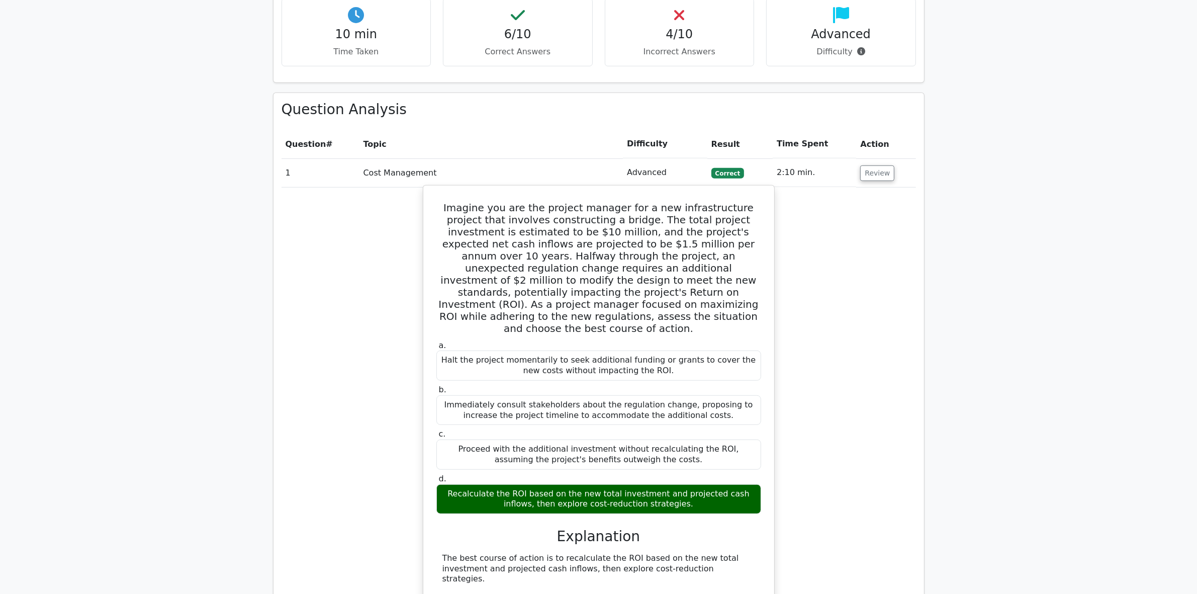
scroll to position [759, 0]
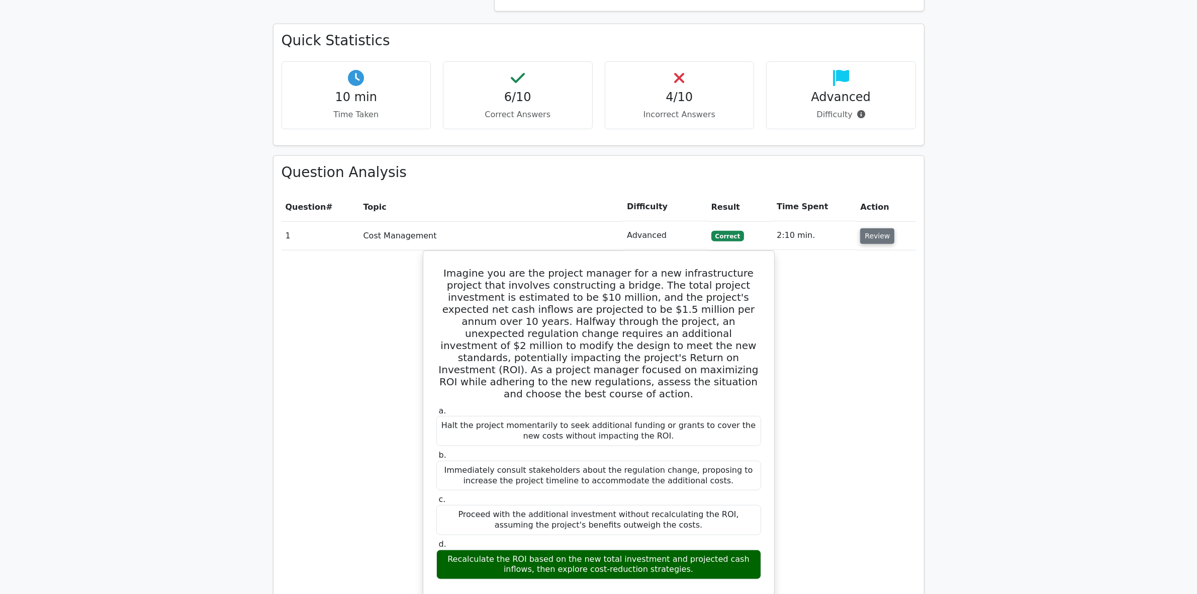
click at [873, 228] on button "Review" at bounding box center [877, 236] width 34 height 16
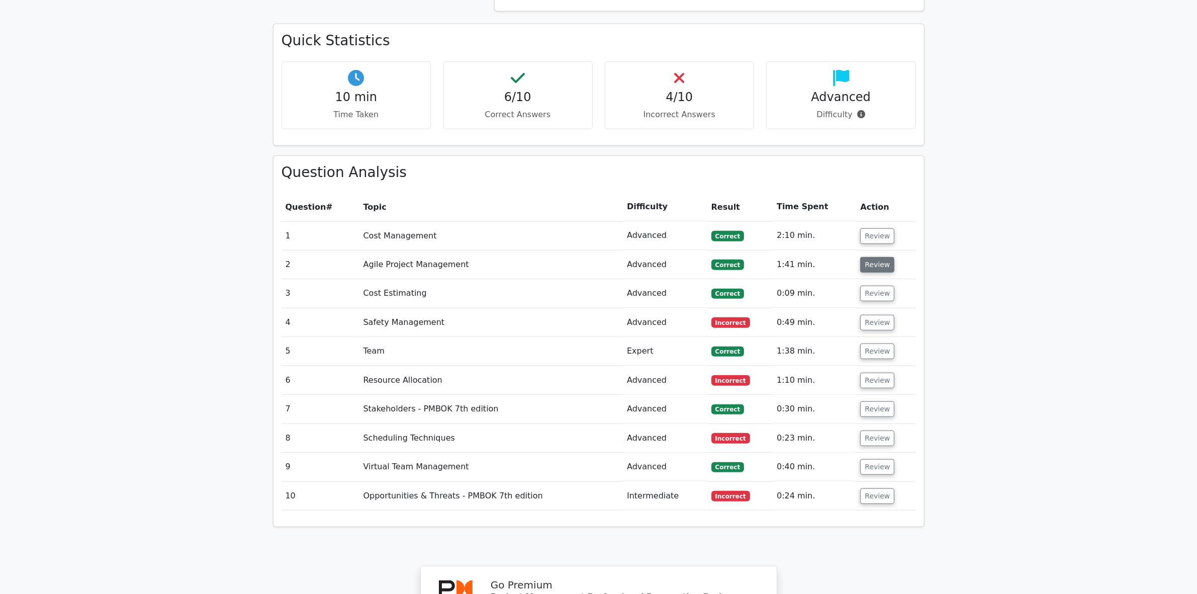
click at [871, 257] on button "Review" at bounding box center [877, 265] width 34 height 16
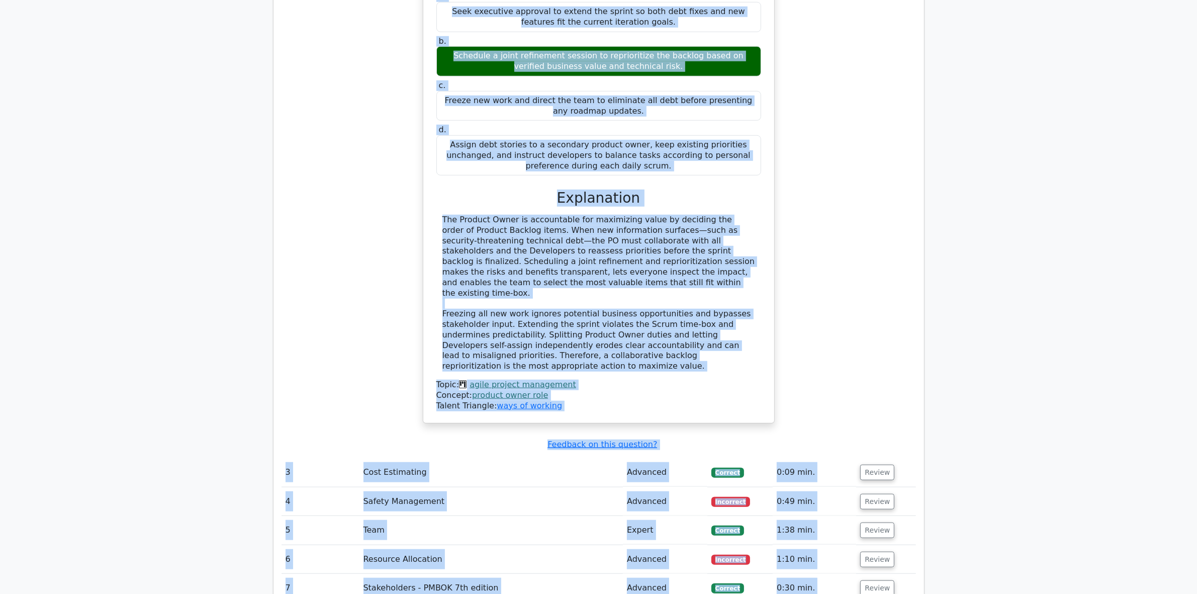
scroll to position [1154, 0]
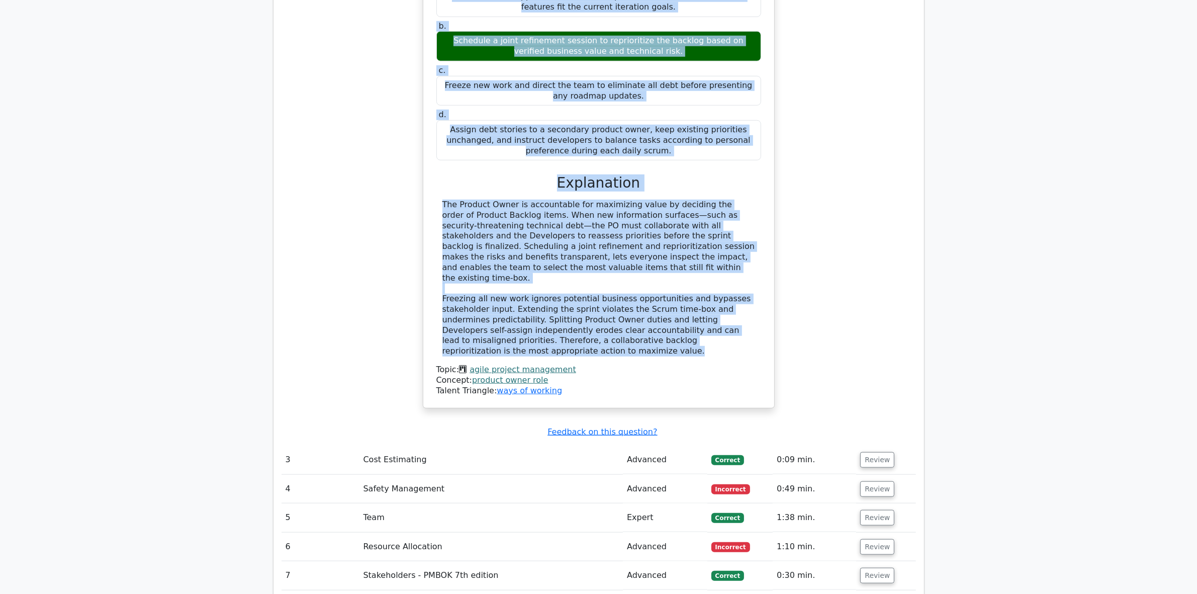
drag, startPoint x: 422, startPoint y: 240, endPoint x: 574, endPoint y: 297, distance: 162.1
click at [574, 297] on div "During Sprint Planning for a mobile banking upgrade, the team discovers six cri…" at bounding box center [599, 144] width 352 height 527
copy div "During Sprint Planning for a mobile banking upgrade, the team discovers six cri…"
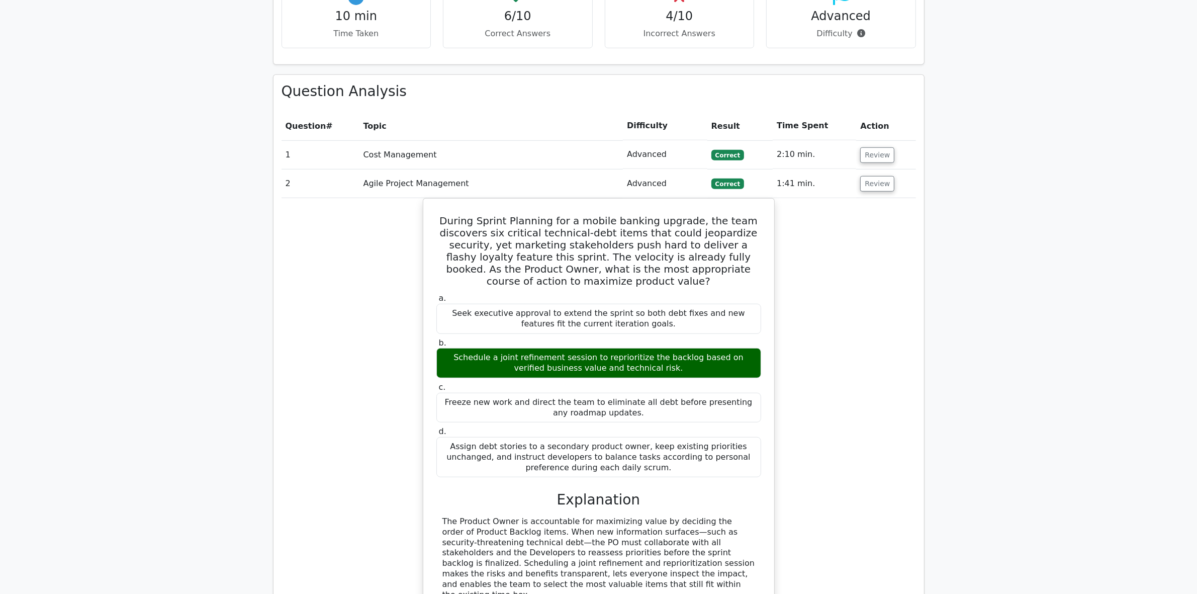
scroll to position [714, 0]
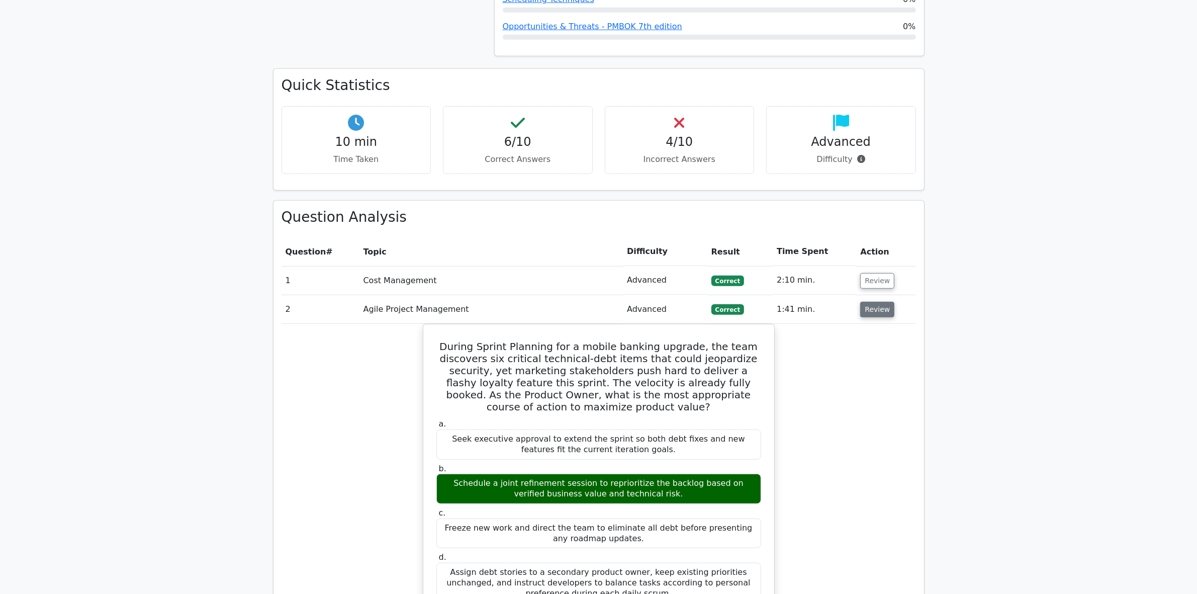
click at [875, 302] on button "Review" at bounding box center [877, 310] width 34 height 16
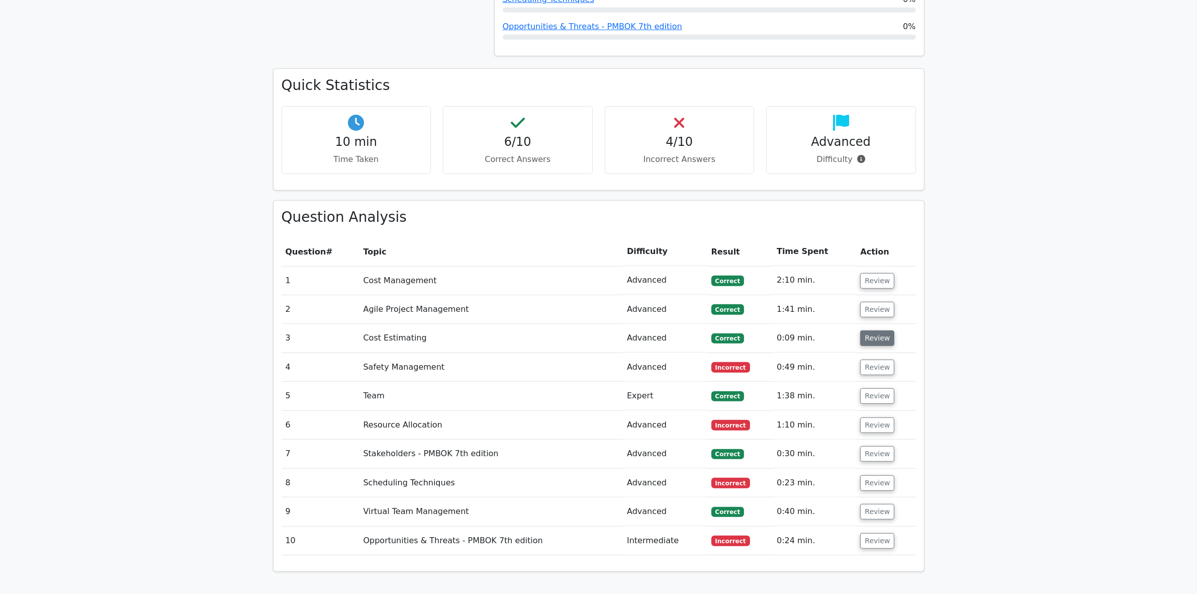
click at [868, 330] on button "Review" at bounding box center [877, 338] width 34 height 16
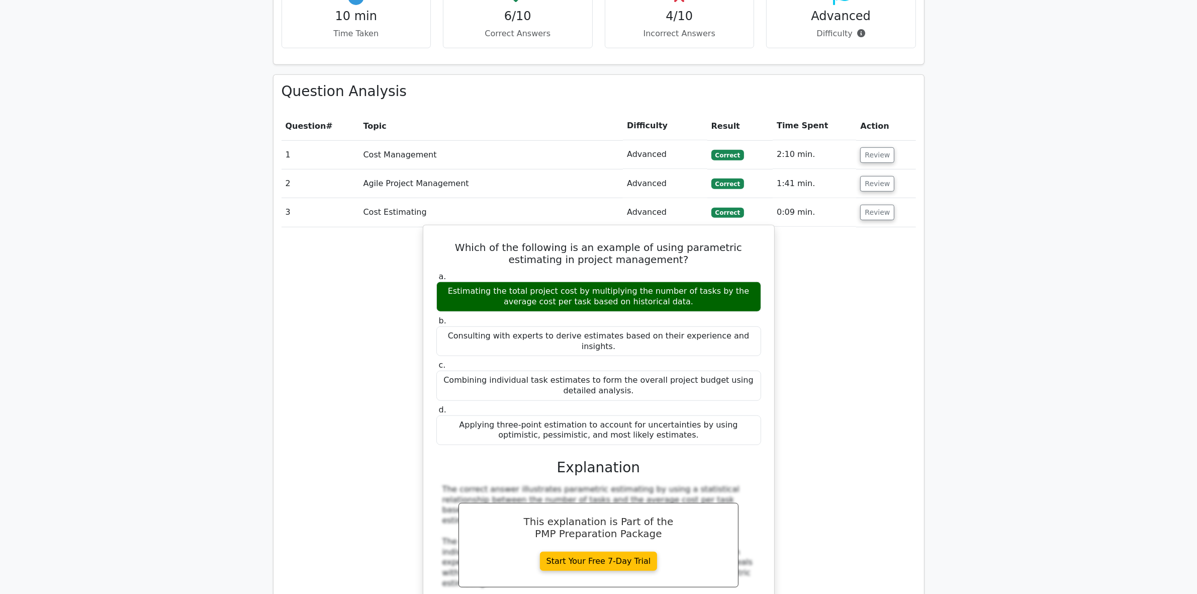
scroll to position [966, 0]
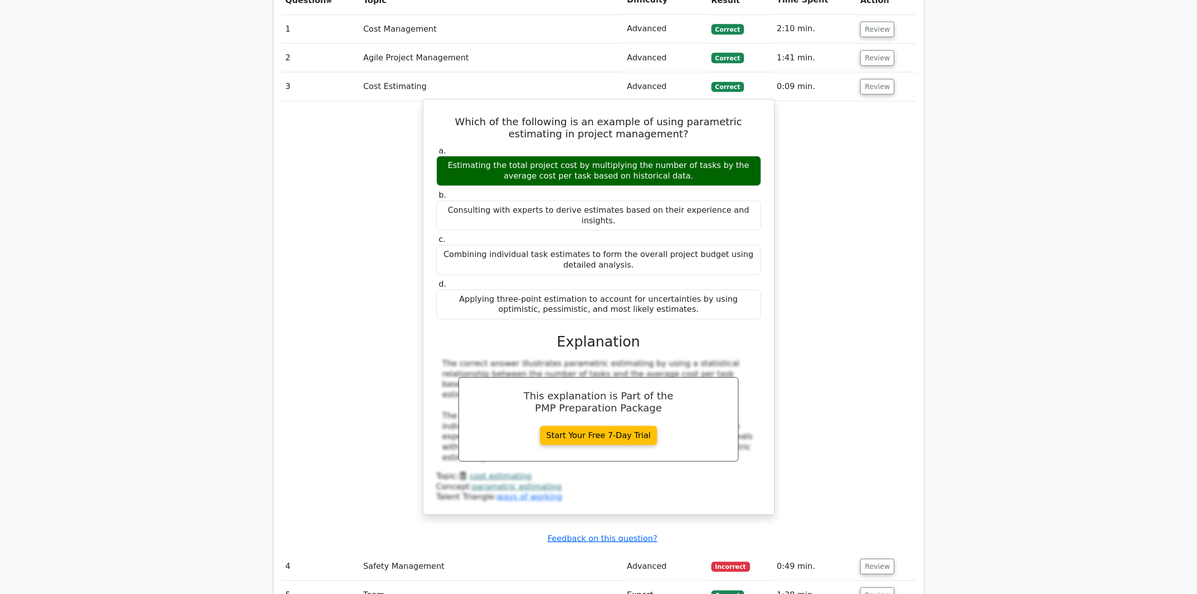
drag, startPoint x: 433, startPoint y: 71, endPoint x: 692, endPoint y: 258, distance: 319.4
click at [692, 258] on div "Which of the following is an example of using parametric estimating in project …" at bounding box center [598, 307] width 343 height 407
copy div "Which of the following is an example of using parametric estimating in project …"
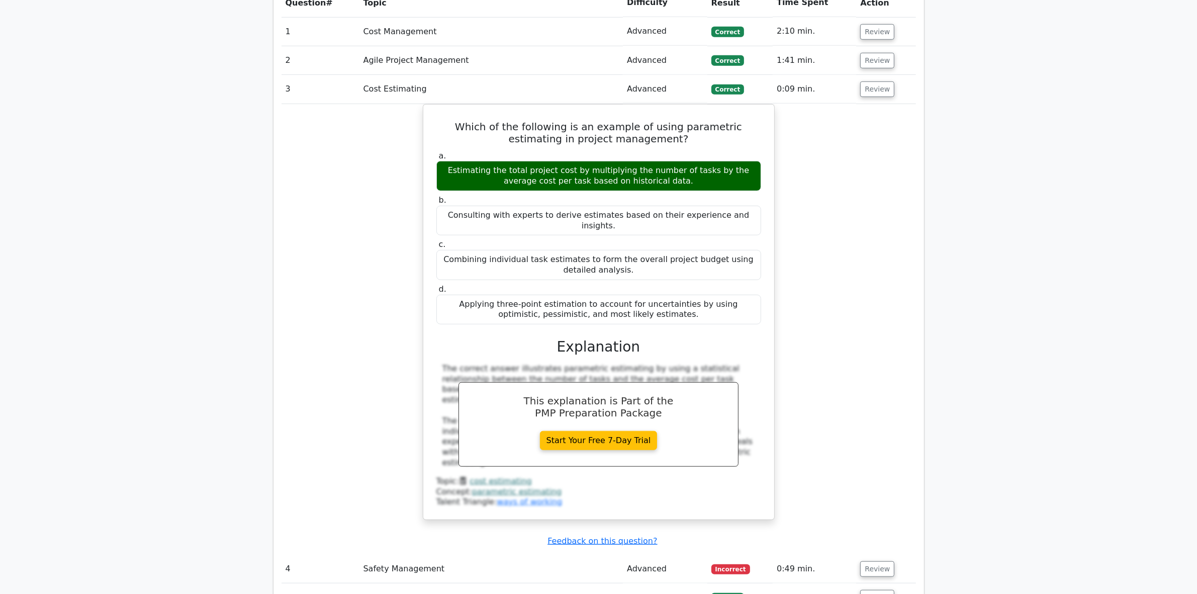
click at [252, 483] on main "Go Premium Project Management Professional Preparation Package (2025) Earn 35 P…" at bounding box center [598, 125] width 1197 height 2118
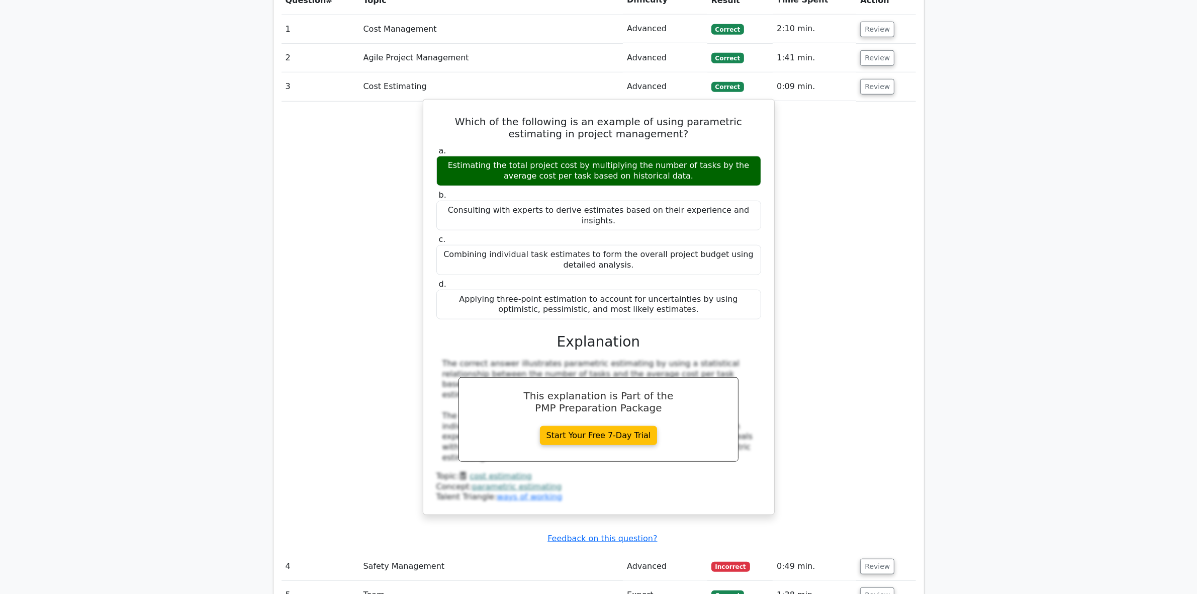
scroll to position [903, 0]
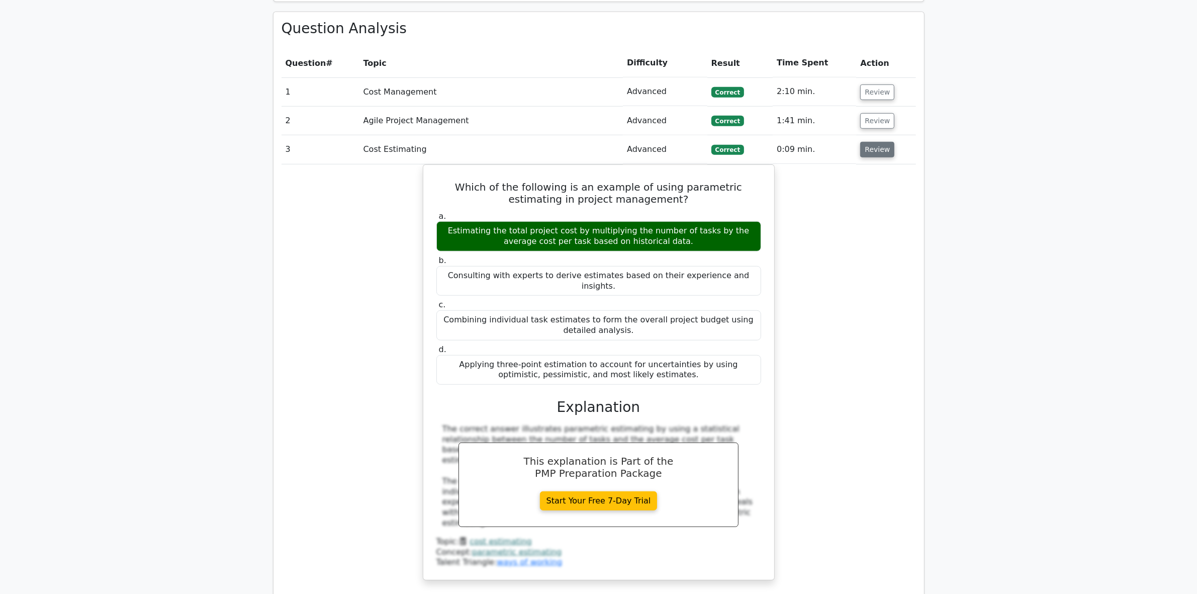
click at [879, 142] on button "Review" at bounding box center [877, 150] width 34 height 16
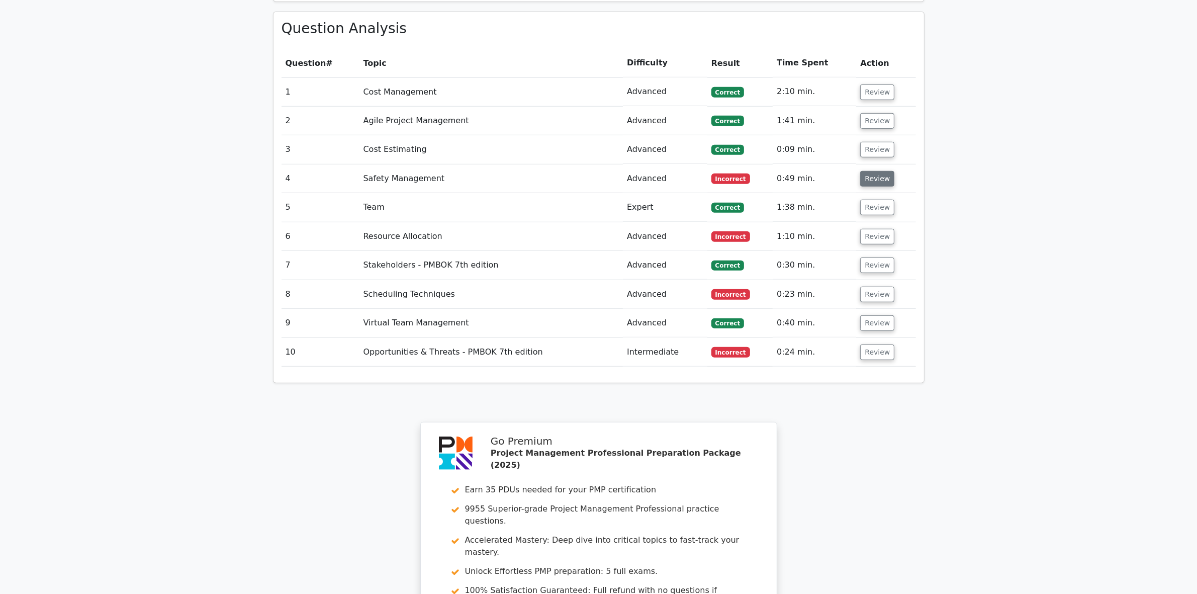
click at [876, 171] on button "Review" at bounding box center [877, 179] width 34 height 16
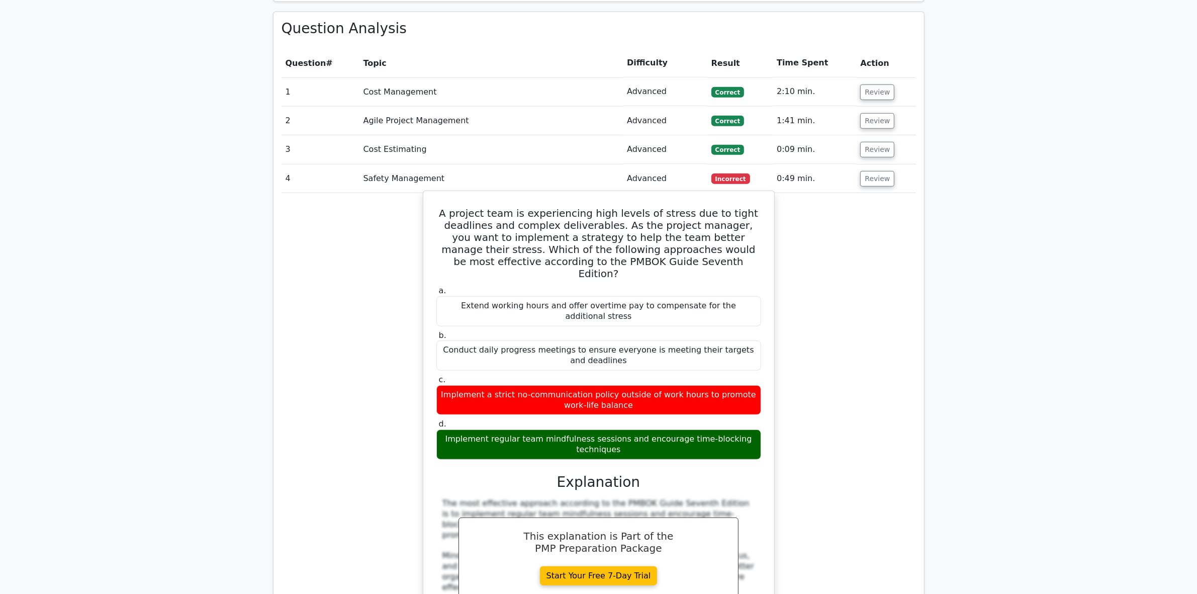
drag, startPoint x: 435, startPoint y: 164, endPoint x: 722, endPoint y: 387, distance: 363.6
click at [722, 387] on div "A project team is experiencing high levels of stress due to tight deadlines and…" at bounding box center [598, 511] width 343 height 633
copy div "A project team is experiencing high levels of stress due to tight deadlines and…"
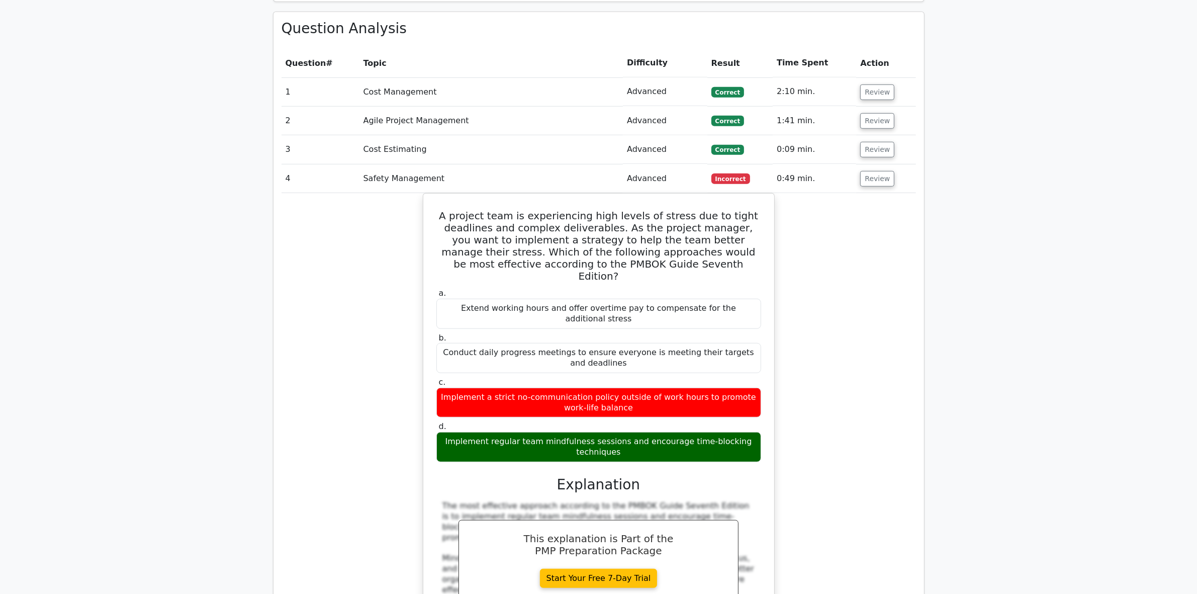
click at [354, 530] on div "A project team is experiencing high levels of stress due to tight deadlines and…" at bounding box center [599, 520] width 634 height 654
click at [869, 171] on button "Review" at bounding box center [877, 179] width 34 height 16
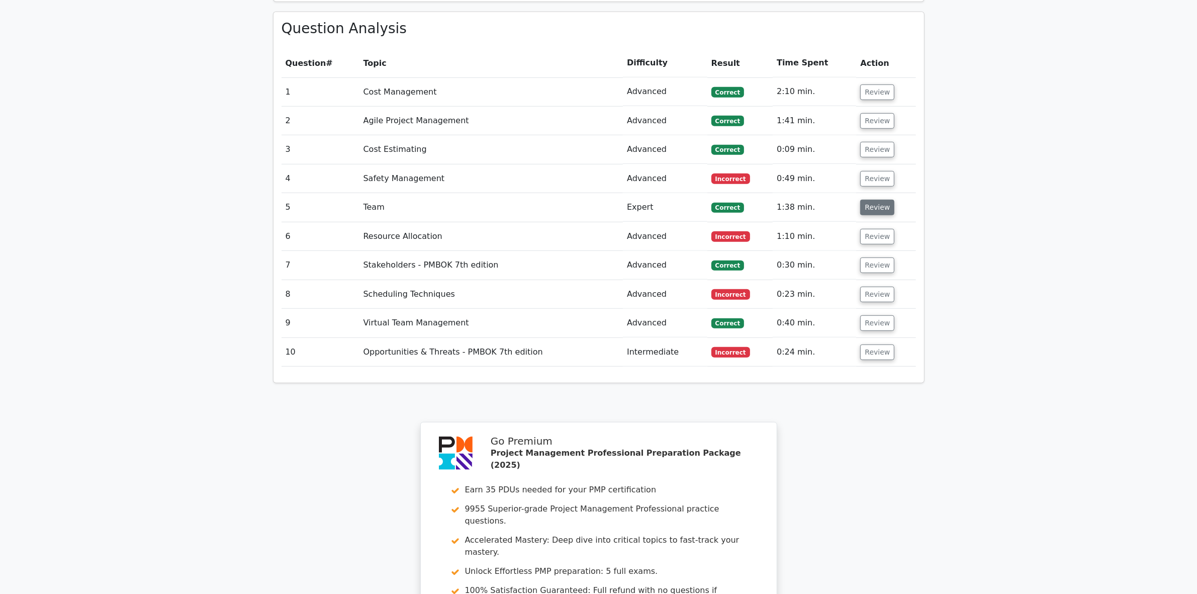
click at [878, 200] on button "Review" at bounding box center [877, 208] width 34 height 16
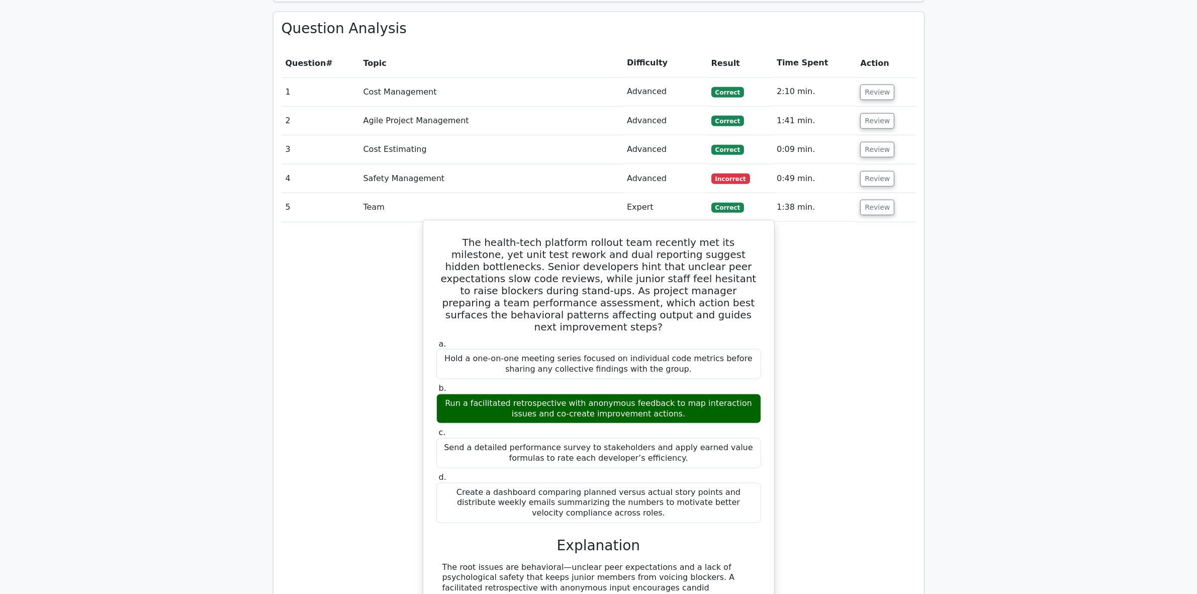
drag, startPoint x: 439, startPoint y: 190, endPoint x: 759, endPoint y: 452, distance: 414.0
click at [759, 452] on div "The health-tech platform rollout team recently met its milestone, yet unit test…" at bounding box center [598, 484] width 343 height 521
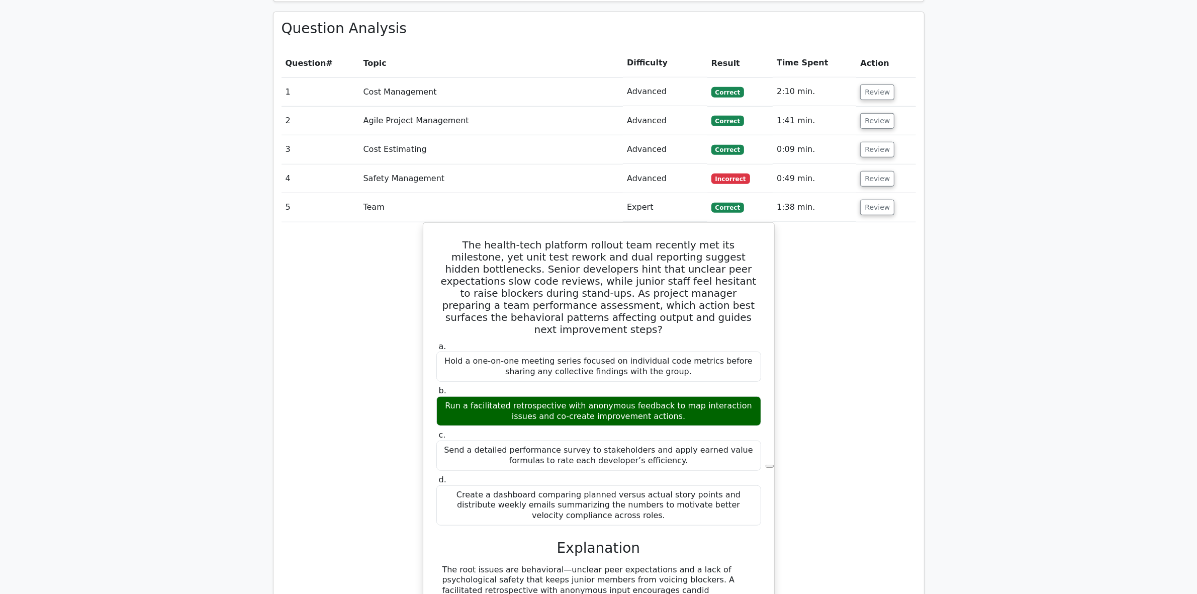
copy div "The health-tech platform rollout team recently met its milestone, yet unit test…"
click at [320, 508] on div "The health-tech platform rollout team recently met its milestone, yet unit test…" at bounding box center [599, 493] width 634 height 542
click at [878, 200] on button "Review" at bounding box center [877, 208] width 34 height 16
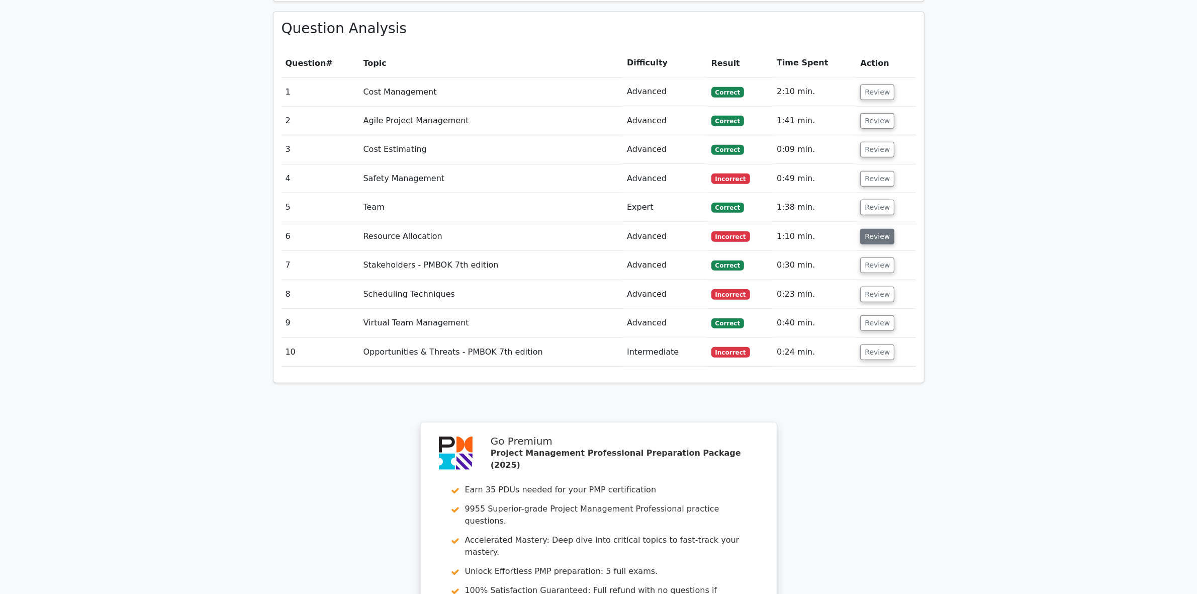
click at [872, 229] on button "Review" at bounding box center [877, 237] width 34 height 16
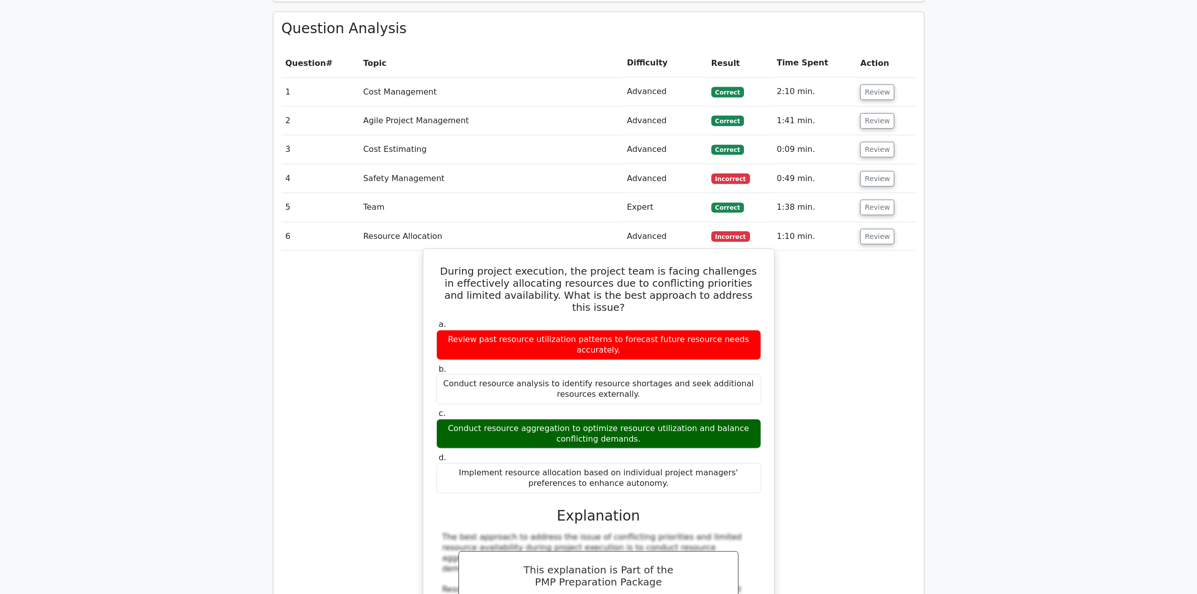
drag, startPoint x: 440, startPoint y: 222, endPoint x: 702, endPoint y: 422, distance: 330.3
click at [702, 422] on div "During project execution, the project team is facing challenges in effectively …" at bounding box center [598, 505] width 343 height 504
copy div "During project execution, the project team is facing challenges in effectively …"
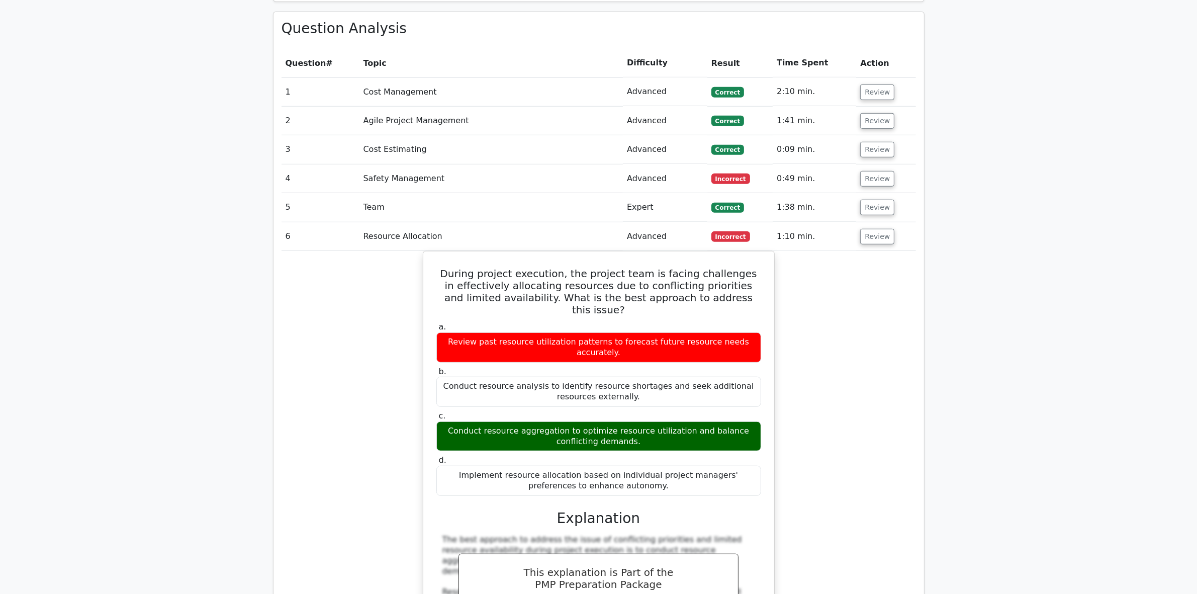
click at [338, 541] on div "During project execution, the project team is facing challenges in effectively …" at bounding box center [599, 513] width 634 height 525
click at [872, 229] on button "Review" at bounding box center [877, 237] width 34 height 16
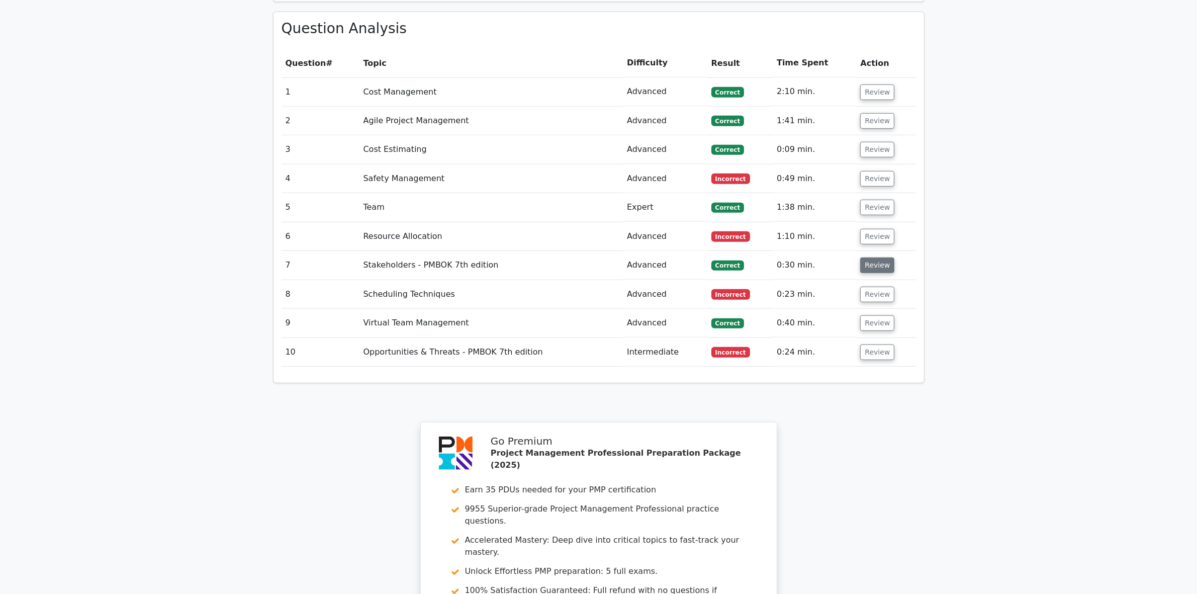
click at [874, 257] on button "Review" at bounding box center [877, 265] width 34 height 16
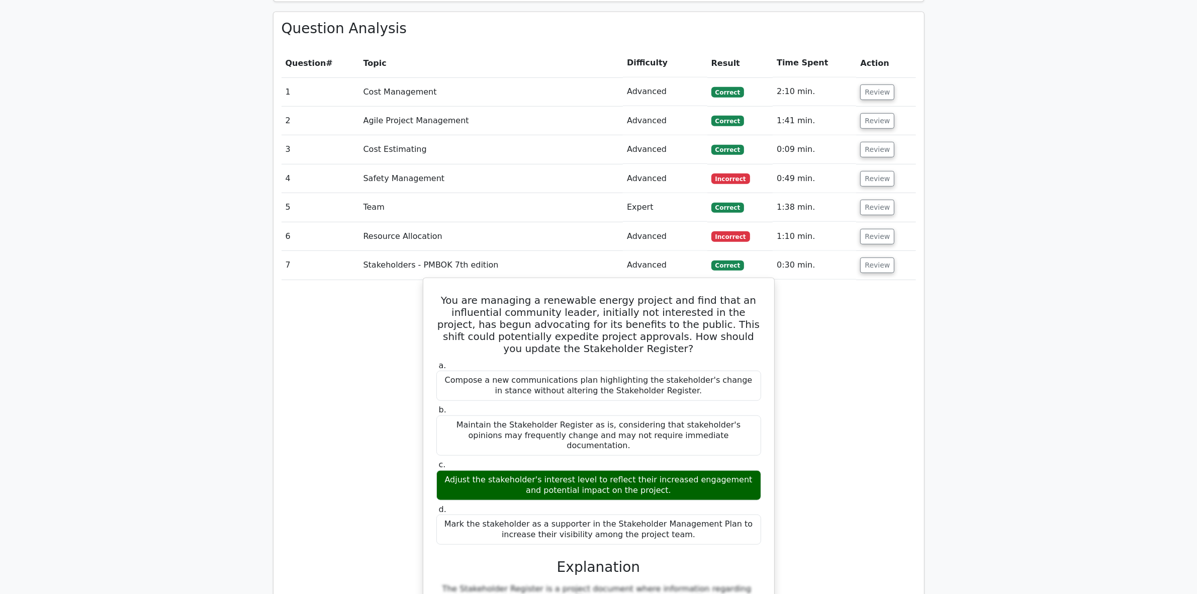
drag, startPoint x: 437, startPoint y: 250, endPoint x: 700, endPoint y: 483, distance: 351.5
click at [700, 483] on div "You are managing a renewable energy project and find that an influential commun…" at bounding box center [598, 592] width 343 height 621
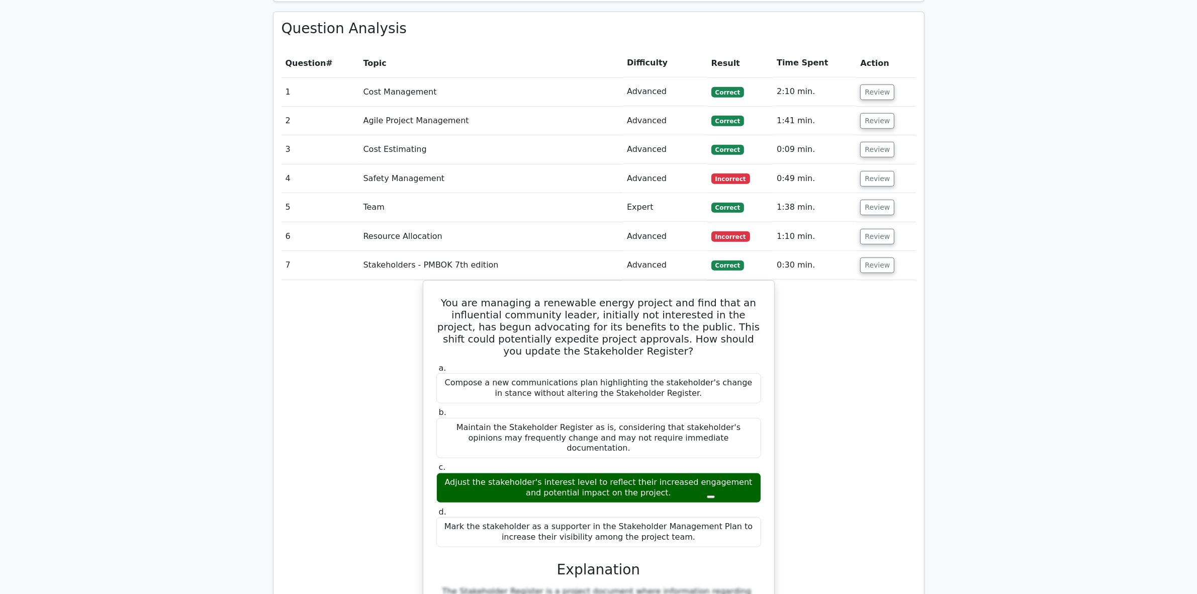
copy div "You are managing a renewable energy project and find that an influential commun…"
click at [373, 549] on div "You are managing a renewable energy project and find that an influential commun…" at bounding box center [599, 601] width 634 height 642
click at [870, 257] on button "Review" at bounding box center [877, 265] width 34 height 16
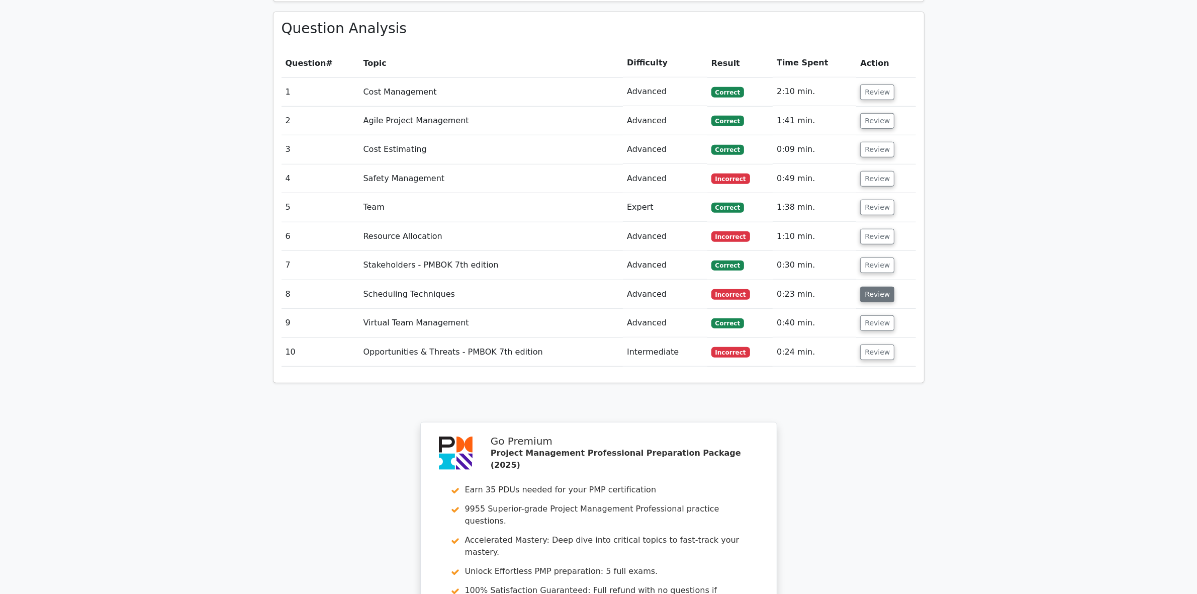
click at [871, 287] on button "Review" at bounding box center [877, 295] width 34 height 16
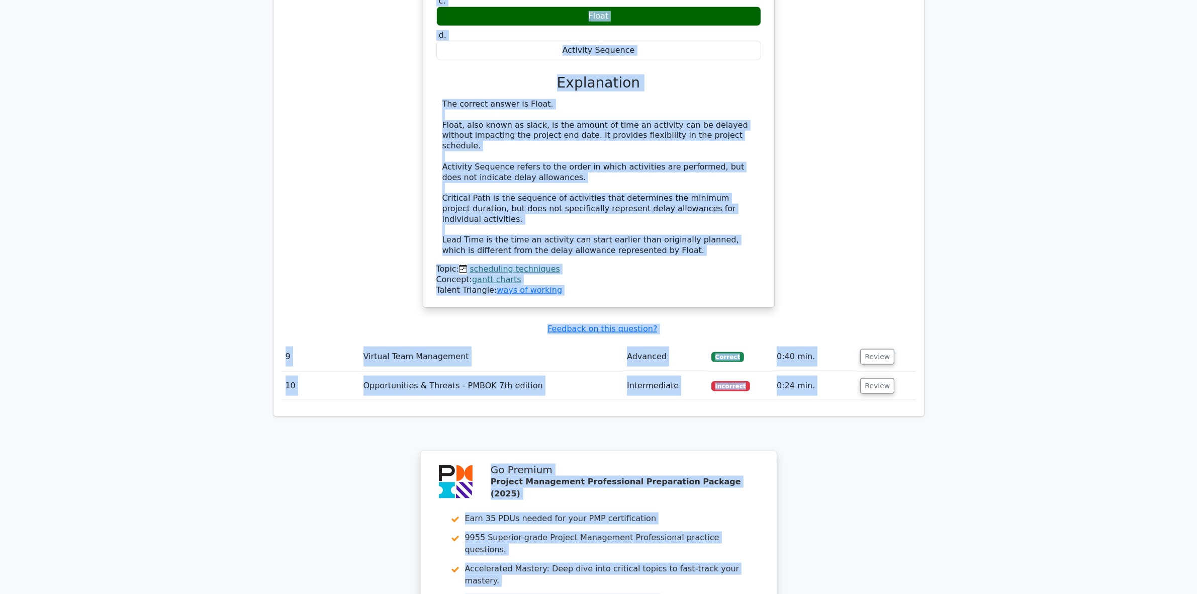
scroll to position [1386, 0]
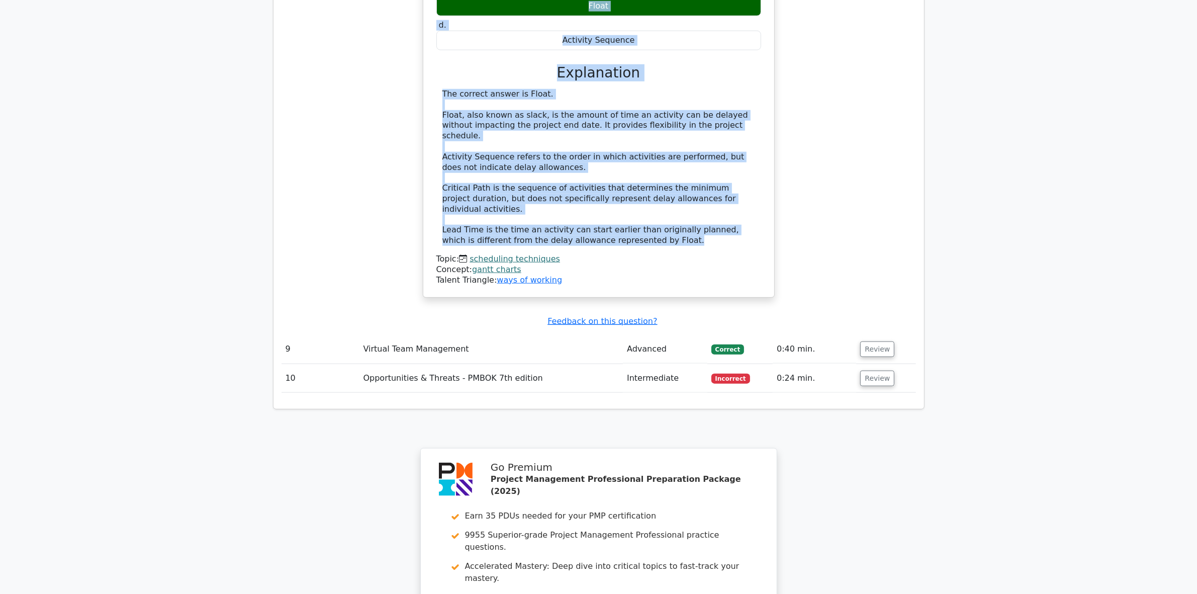
drag, startPoint x: 435, startPoint y: 213, endPoint x: 647, endPoint y: 164, distance: 217.6
click at [647, 164] on div "You are a project manager creating a Gantt Chart for a construction project. Th…" at bounding box center [598, 61] width 343 height 466
copy div "You are a project manager creating a Gantt Chart for a construction project. Th…"
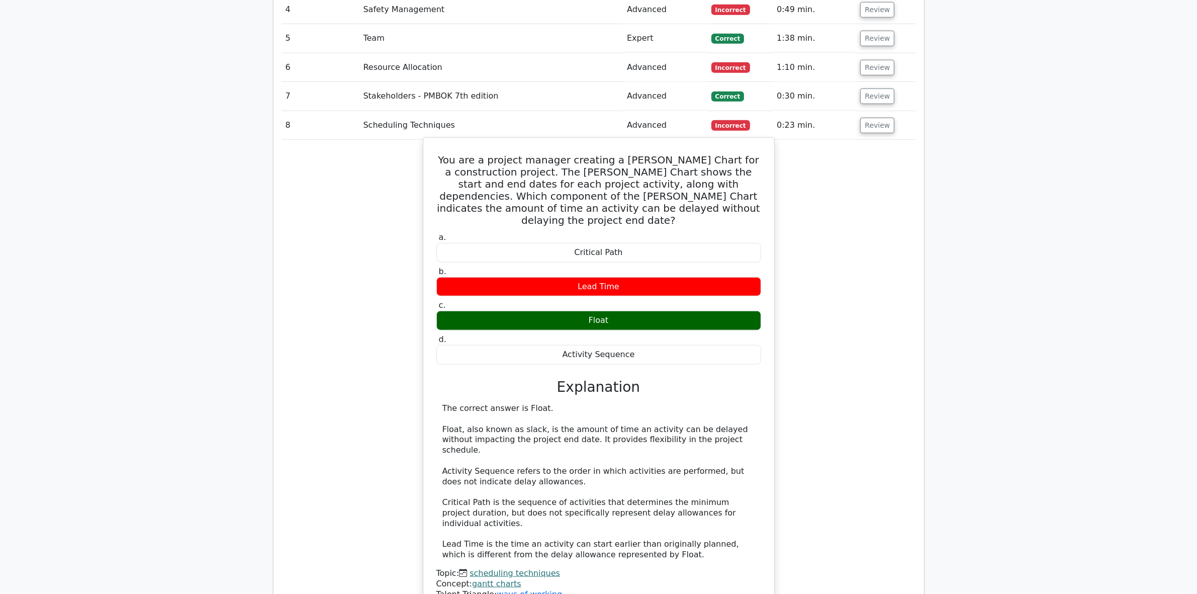
scroll to position [1009, 0]
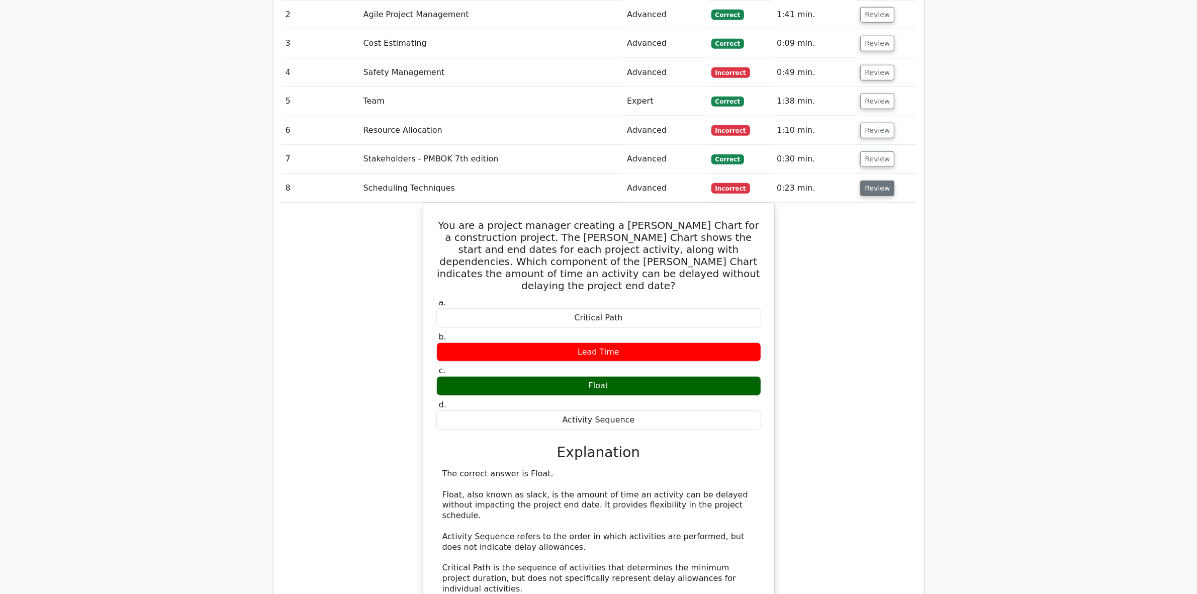
click at [868, 180] on button "Review" at bounding box center [877, 188] width 34 height 16
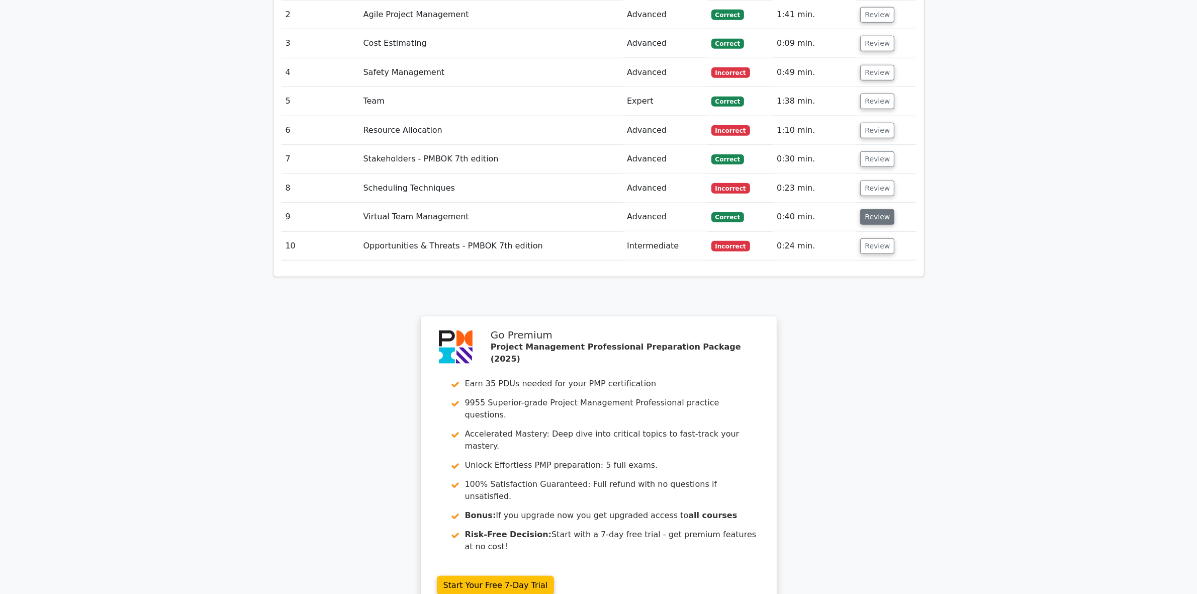
click at [872, 209] on button "Review" at bounding box center [877, 217] width 34 height 16
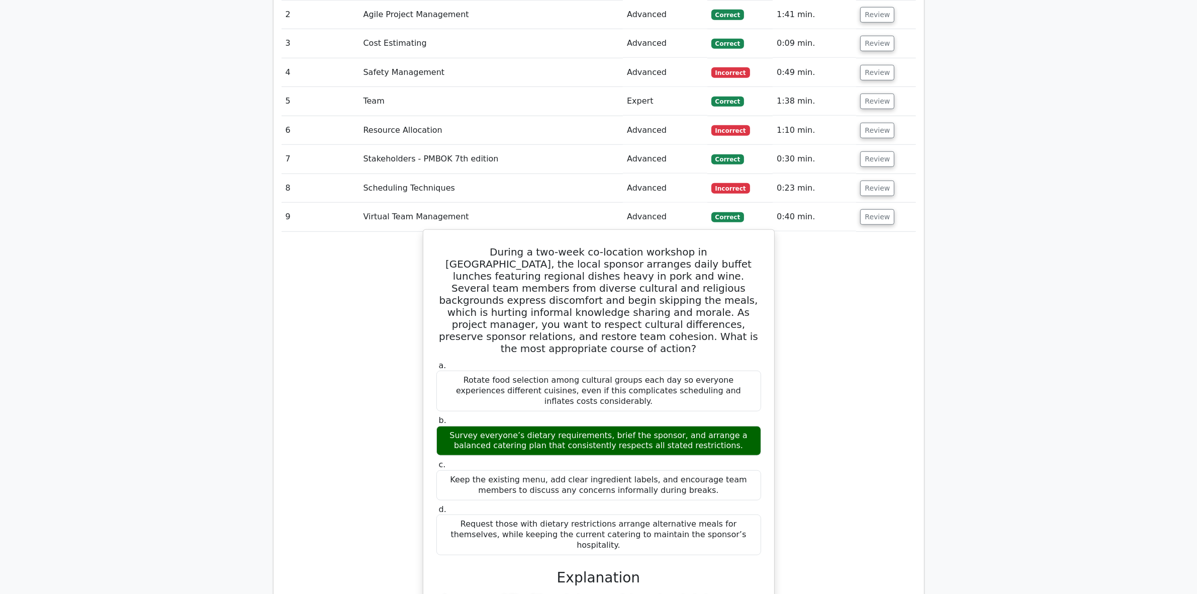
drag, startPoint x: 440, startPoint y: 200, endPoint x: 728, endPoint y: 472, distance: 395.8
click at [728, 472] on div "During a two-week co-location workshop in Paris, the local sponsor arranges dai…" at bounding box center [598, 521] width 343 height 575
copy div "During a two-week co-location workshop in Paris, the local sponsor arranges dai…"
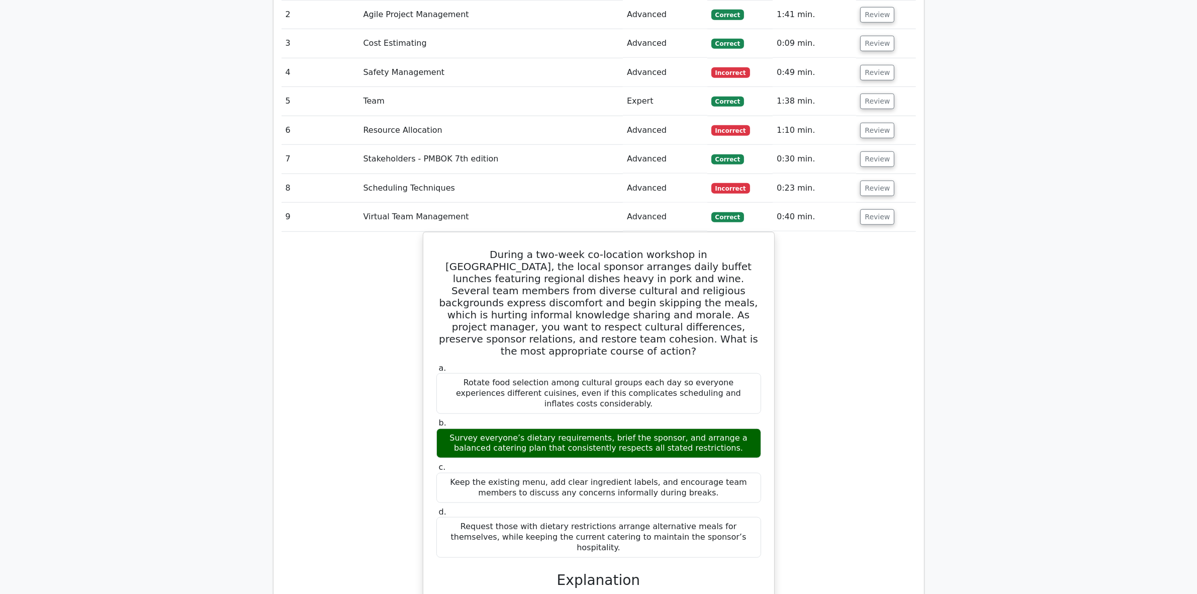
click at [363, 535] on div "During a two-week co-location workshop in Paris, the local sponsor arranges dai…" at bounding box center [599, 530] width 634 height 596
click at [873, 209] on button "Review" at bounding box center [877, 217] width 34 height 16
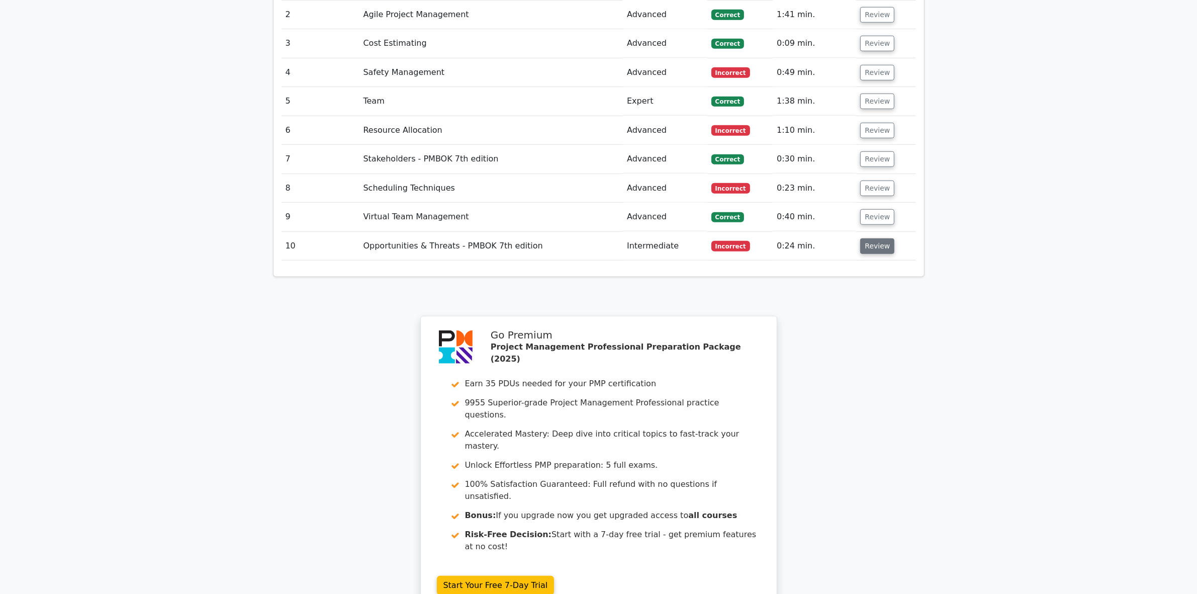
click at [867, 238] on button "Review" at bounding box center [877, 246] width 34 height 16
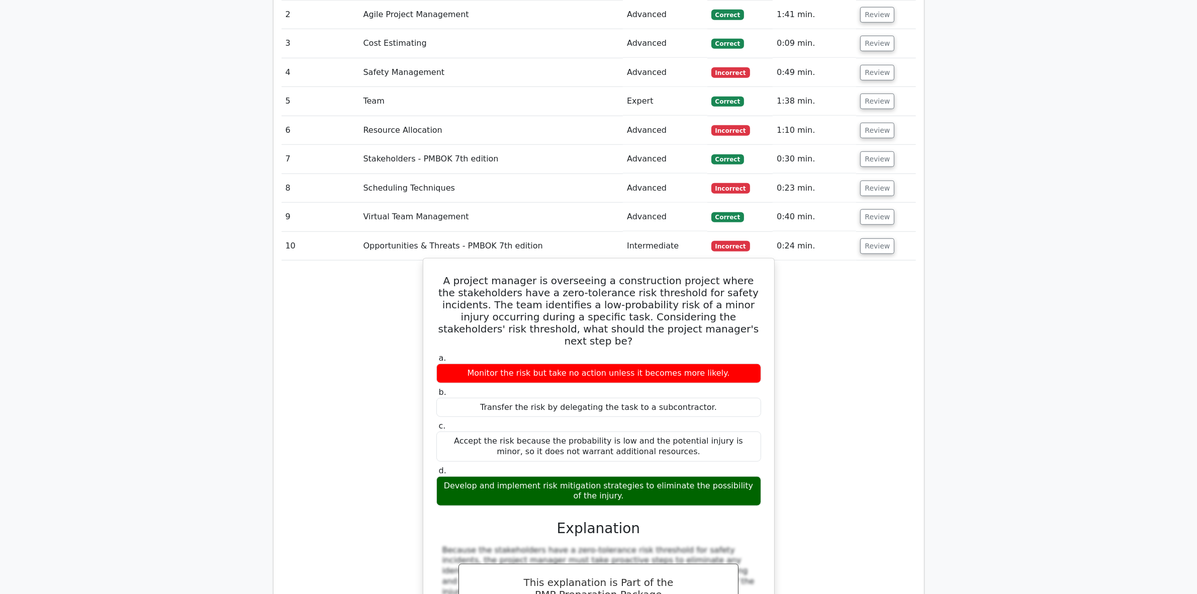
drag, startPoint x: 450, startPoint y: 226, endPoint x: 739, endPoint y: 446, distance: 363.0
click at [739, 446] on div "A project manager is overseeing a construction project where the stakeholders h…" at bounding box center [598, 477] width 343 height 431
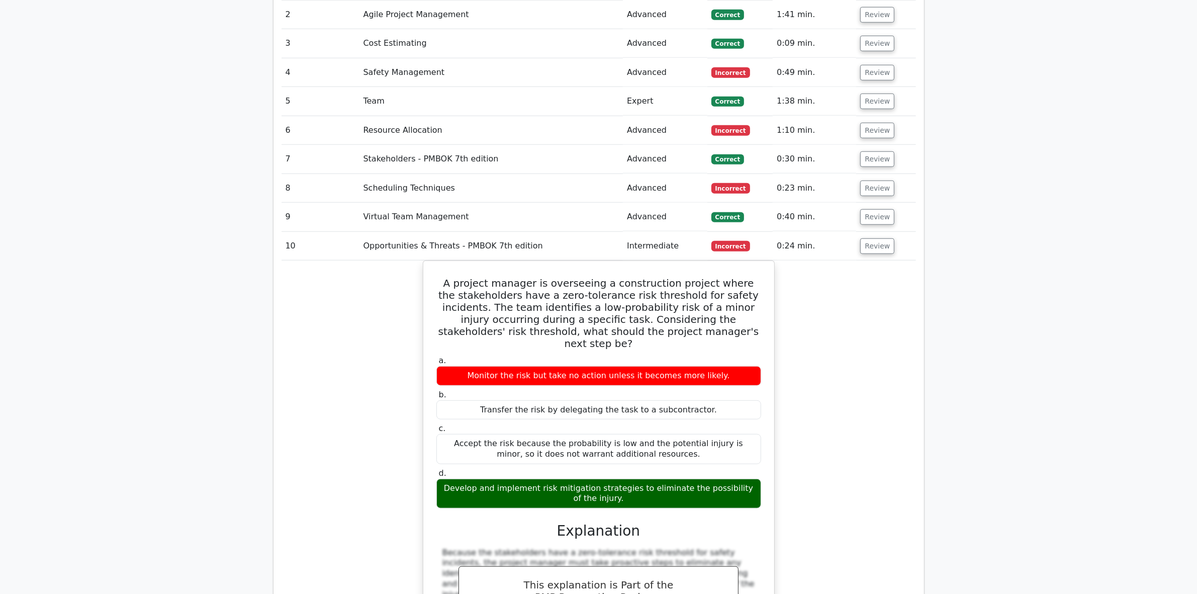
click at [373, 541] on div "A project manager is overseeing a construction project where the stakeholders h…" at bounding box center [599, 486] width 634 height 452
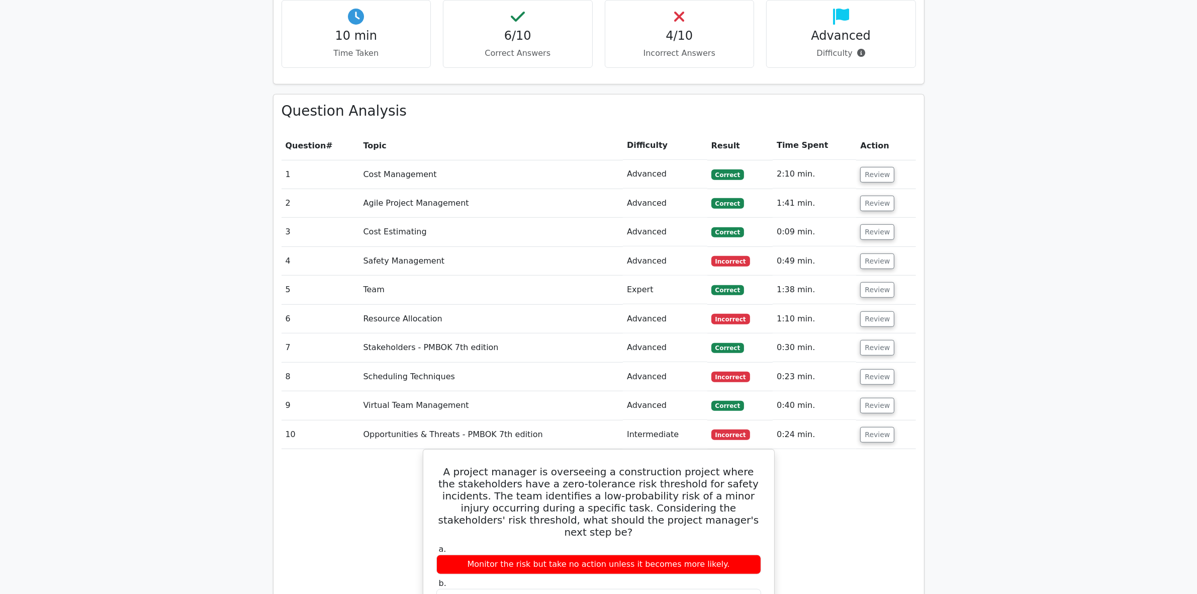
scroll to position [695, 0]
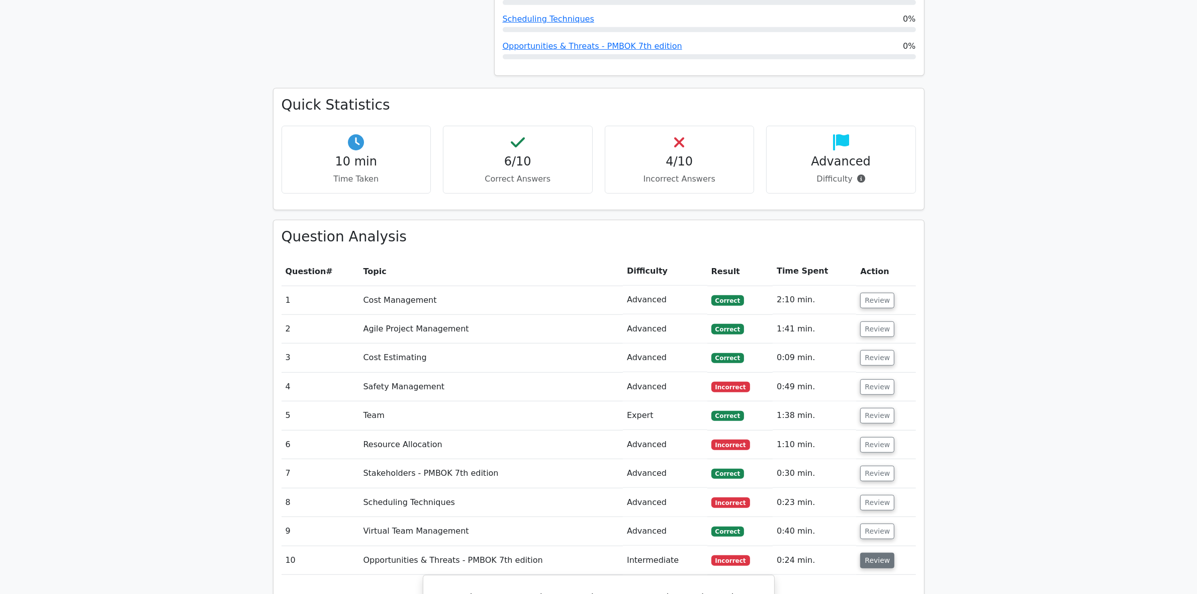
click at [872, 552] on button "Review" at bounding box center [877, 560] width 34 height 16
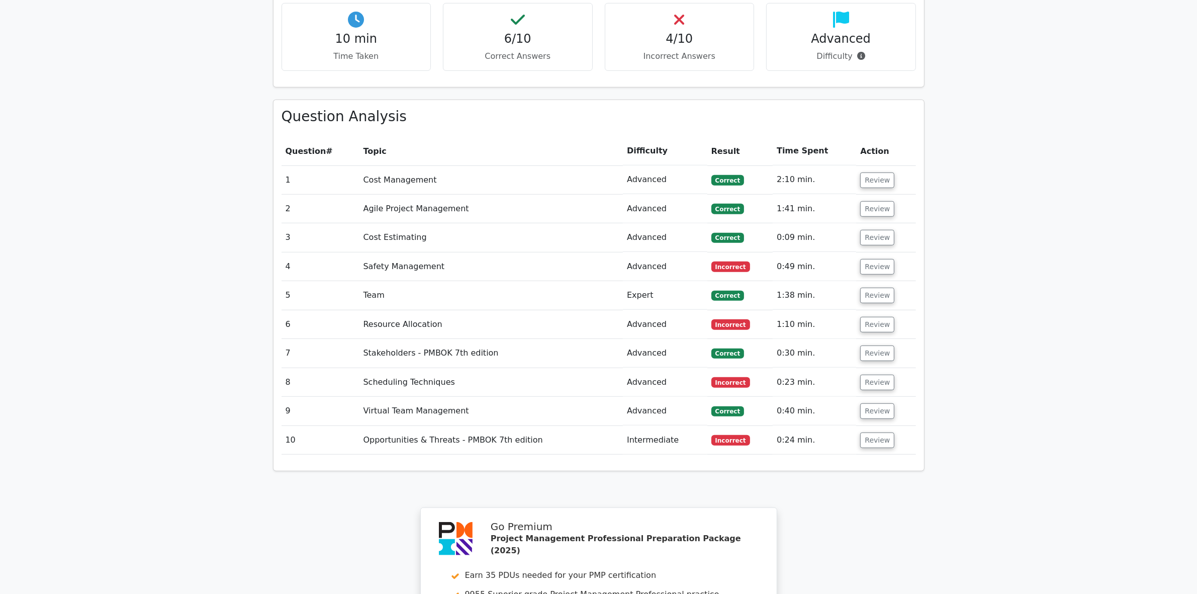
scroll to position [1132, 0]
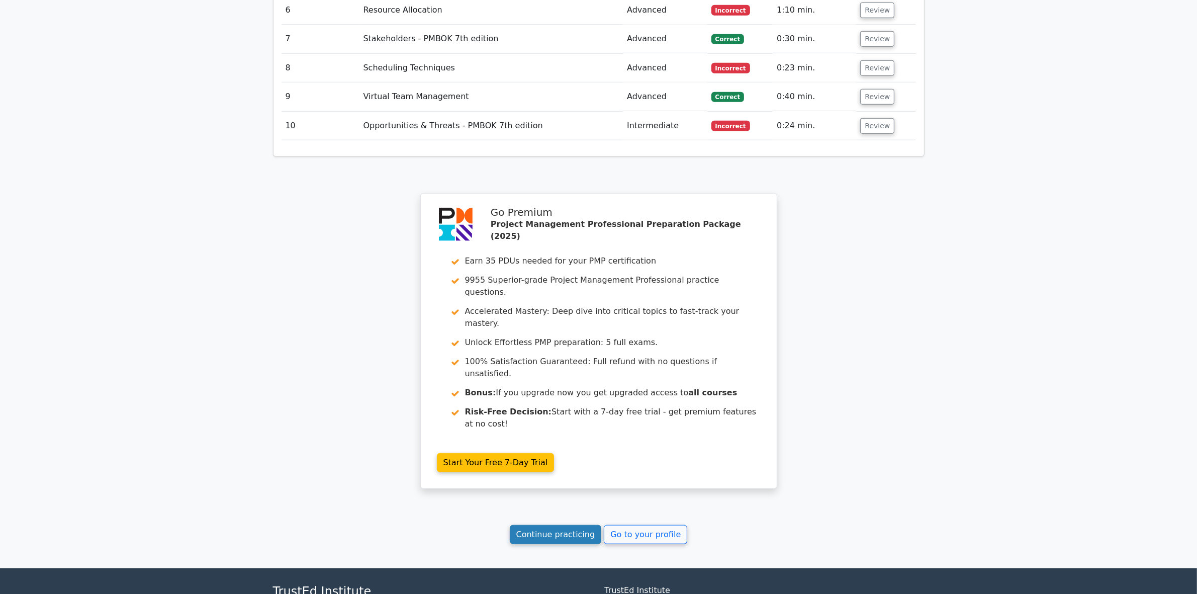
click at [558, 525] on link "Continue practicing" at bounding box center [556, 534] width 92 height 19
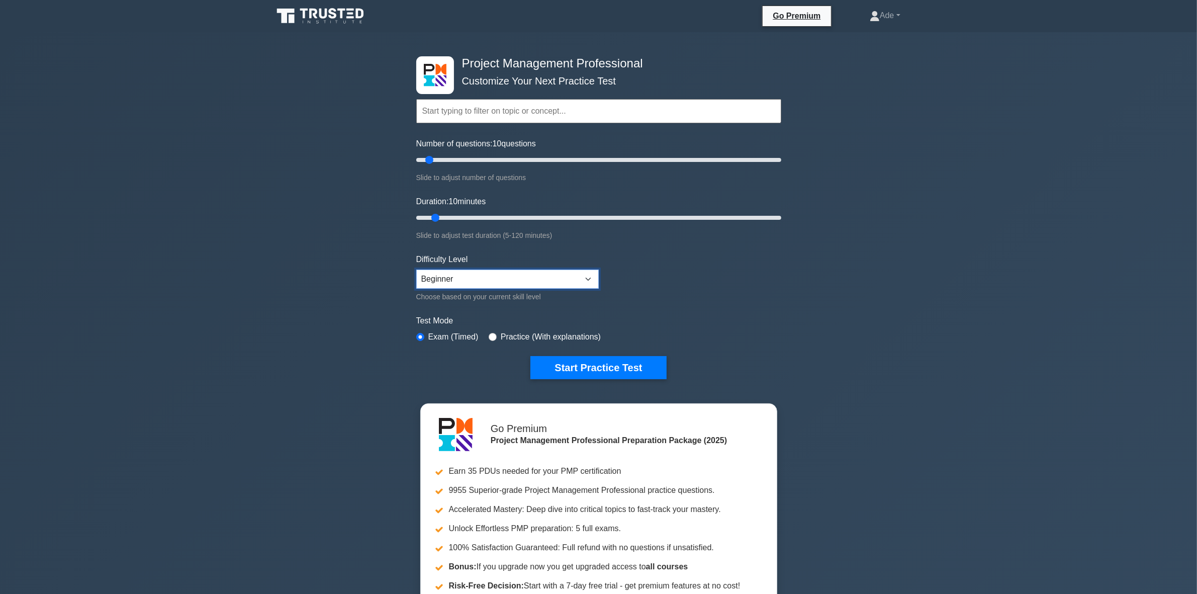
click at [591, 278] on select "Beginner Intermediate Expert" at bounding box center [507, 278] width 182 height 19
click at [352, 318] on div "Project Management Professional Customize Your Next Practice Test Topics Scope …" at bounding box center [598, 348] width 1197 height 632
click at [594, 279] on select "Beginner Intermediate Expert" at bounding box center [507, 278] width 182 height 19
select select "expert"
click at [416, 269] on select "Beginner Intermediate Expert" at bounding box center [507, 278] width 182 height 19
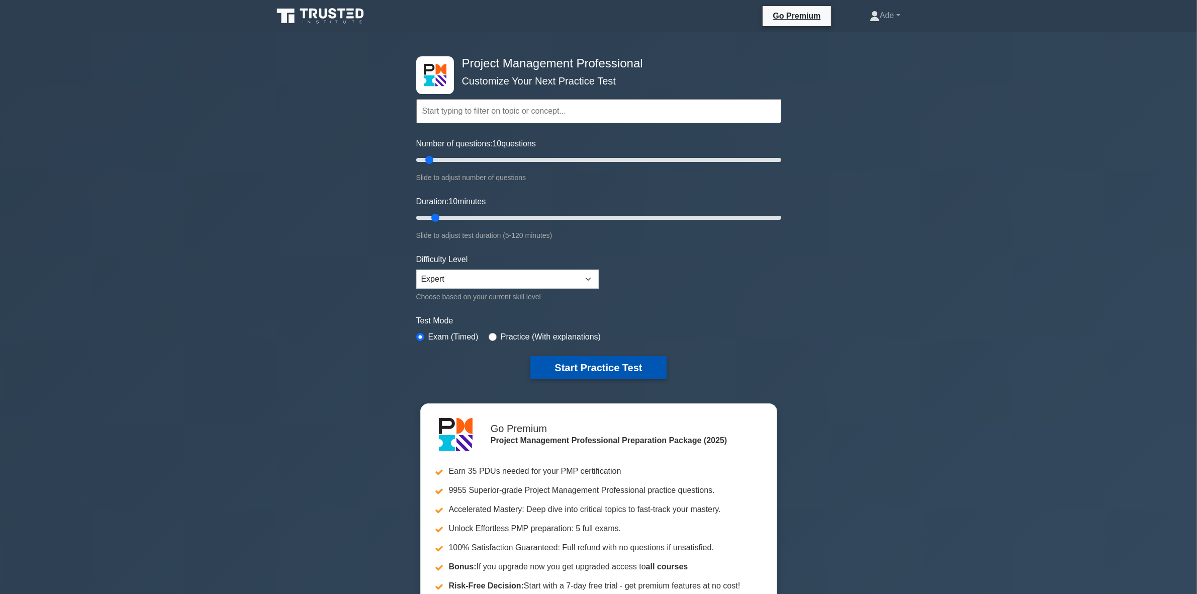
click at [592, 360] on button "Start Practice Test" at bounding box center [598, 367] width 136 height 23
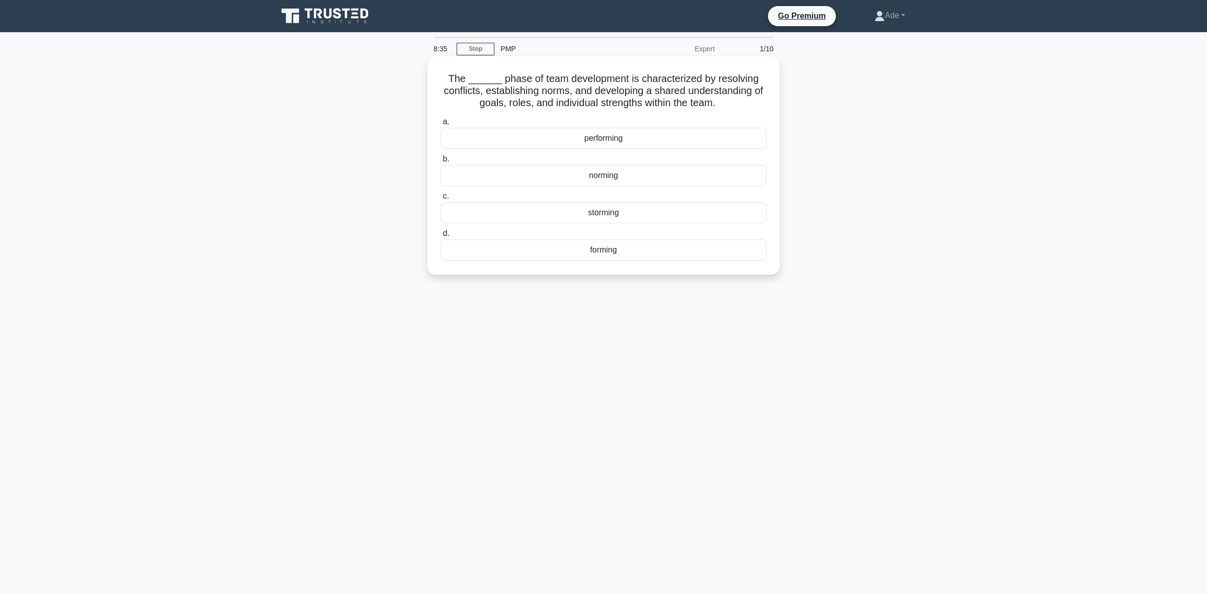
click at [564, 178] on div "norming" at bounding box center [603, 175] width 326 height 21
click at [440, 162] on input "b. norming" at bounding box center [440, 159] width 0 height 7
click at [603, 262] on div "Control Chart" at bounding box center [603, 261] width 326 height 21
click at [440, 249] on input "d. Control Chart" at bounding box center [440, 245] width 0 height 7
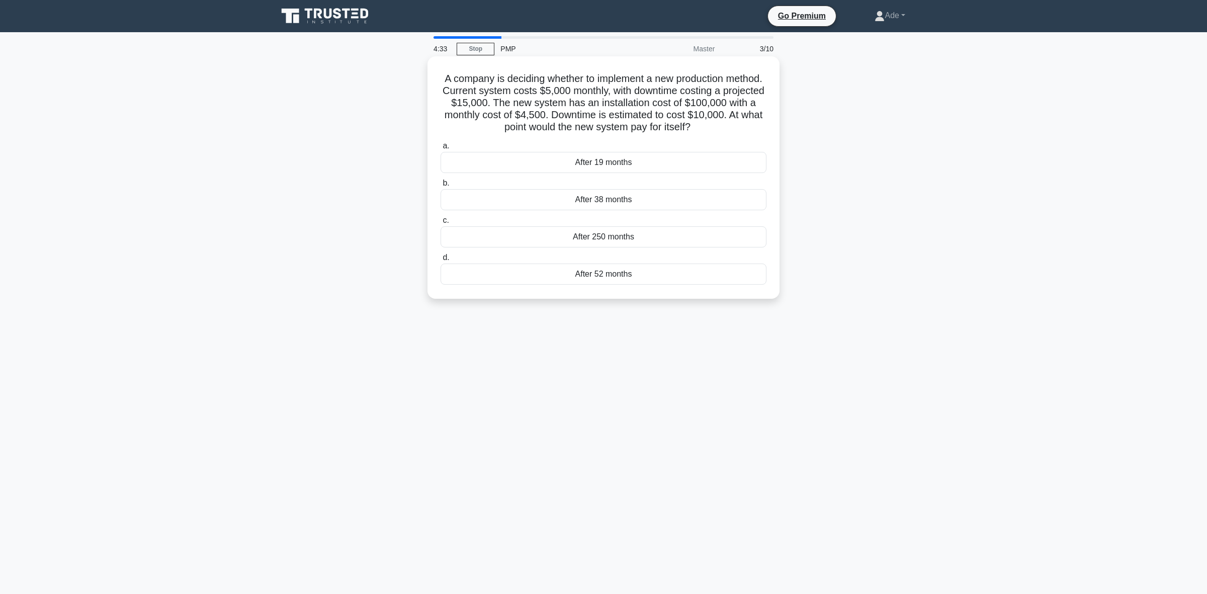
click at [474, 166] on div "After 19 months" at bounding box center [603, 162] width 326 height 21
click at [440, 149] on input "a. After 19 months" at bounding box center [440, 146] width 0 height 7
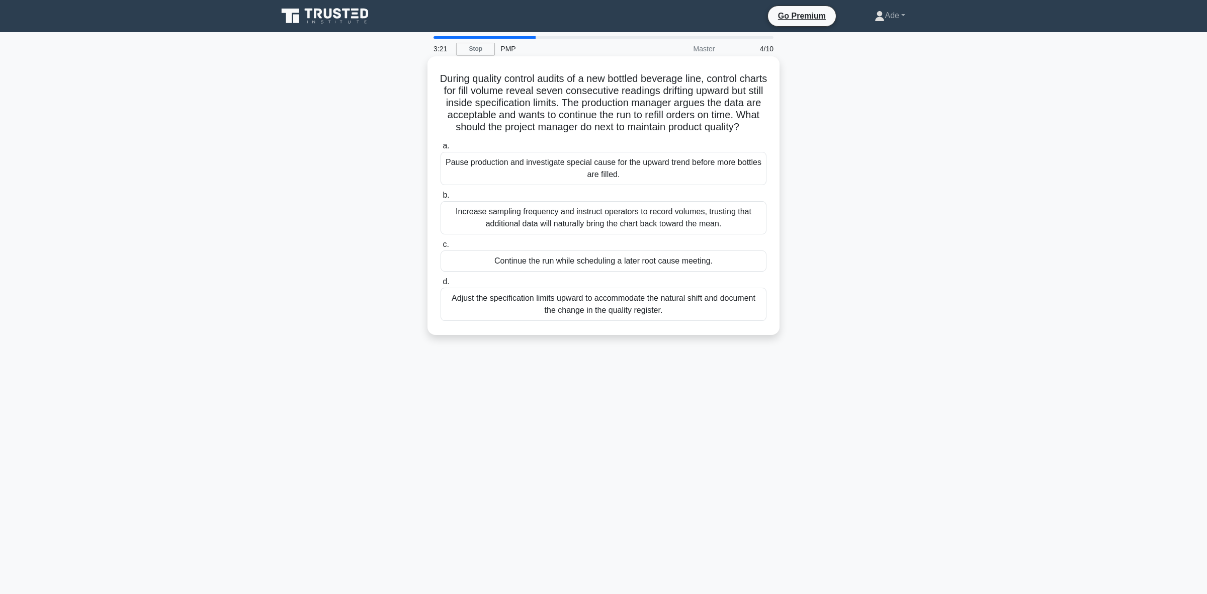
click at [578, 271] on div "Continue the run while scheduling a later root cause meeting." at bounding box center [603, 260] width 326 height 21
click at [440, 248] on input "c. Continue the run while scheduling a later root cause meeting." at bounding box center [440, 244] width 0 height 7
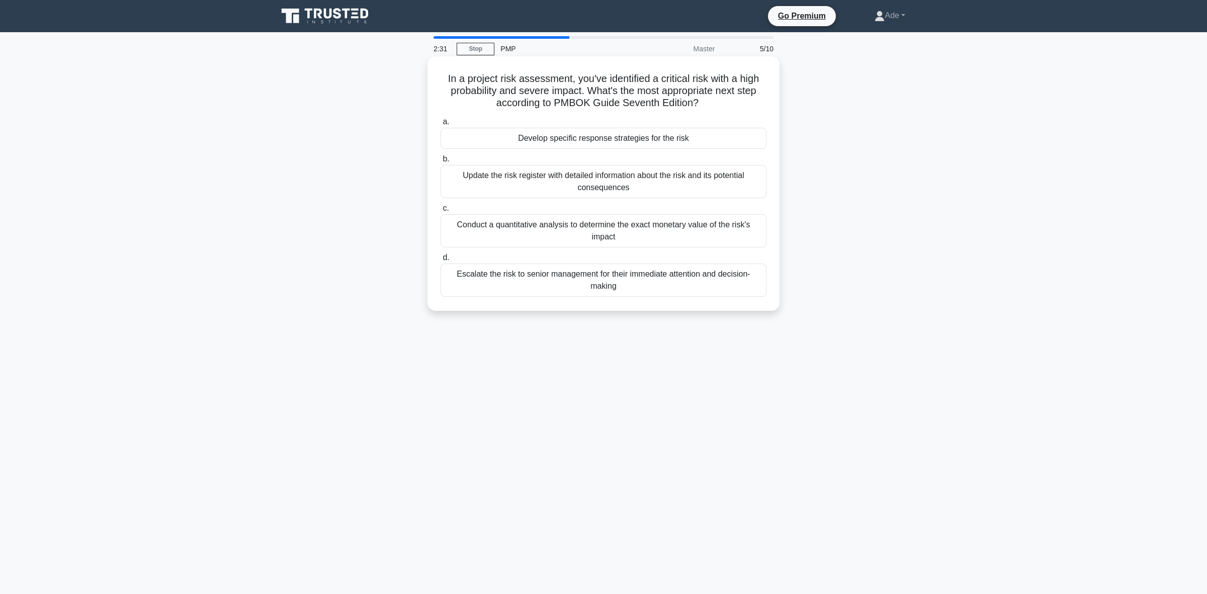
click at [607, 289] on div "Escalate the risk to senior management for their immediate attention and decisi…" at bounding box center [603, 279] width 326 height 33
click at [440, 261] on input "d. Escalate the risk to senior management for their immediate attention and dec…" at bounding box center [440, 257] width 0 height 7
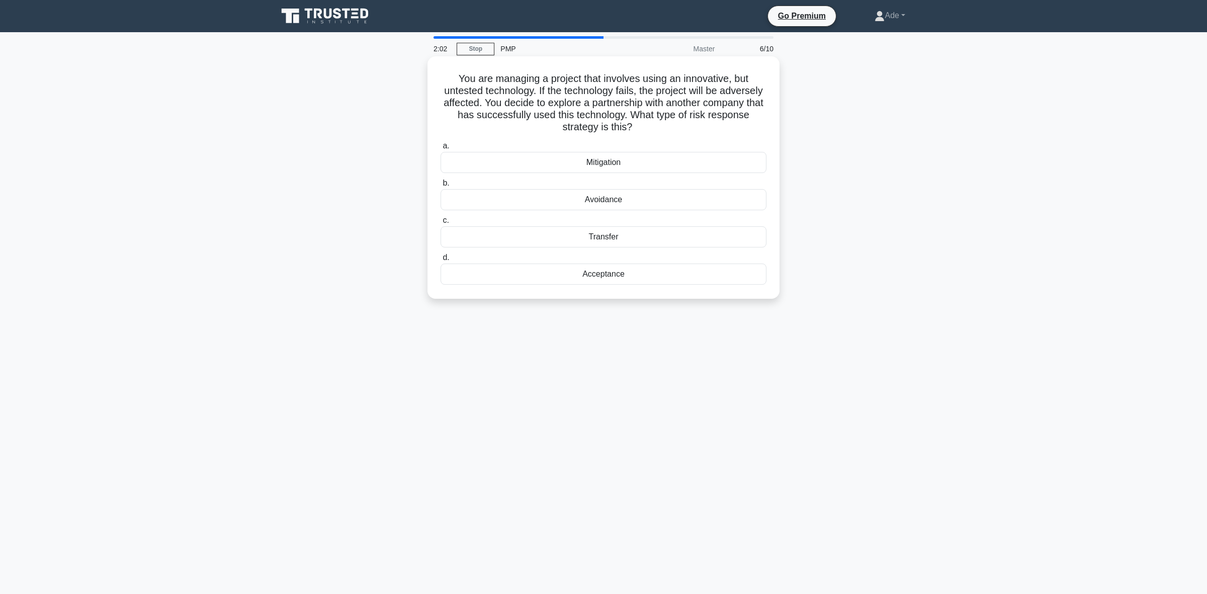
click at [589, 239] on div "Transfer" at bounding box center [603, 236] width 326 height 21
click at [440, 224] on input "c. Transfer" at bounding box center [440, 220] width 0 height 7
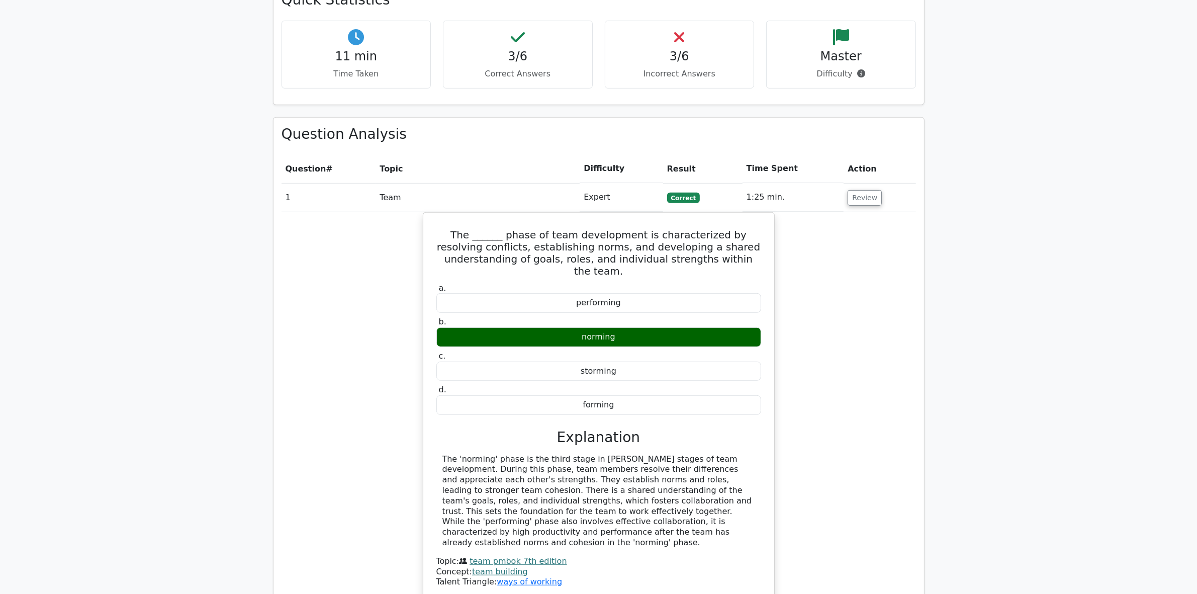
scroll to position [943, 0]
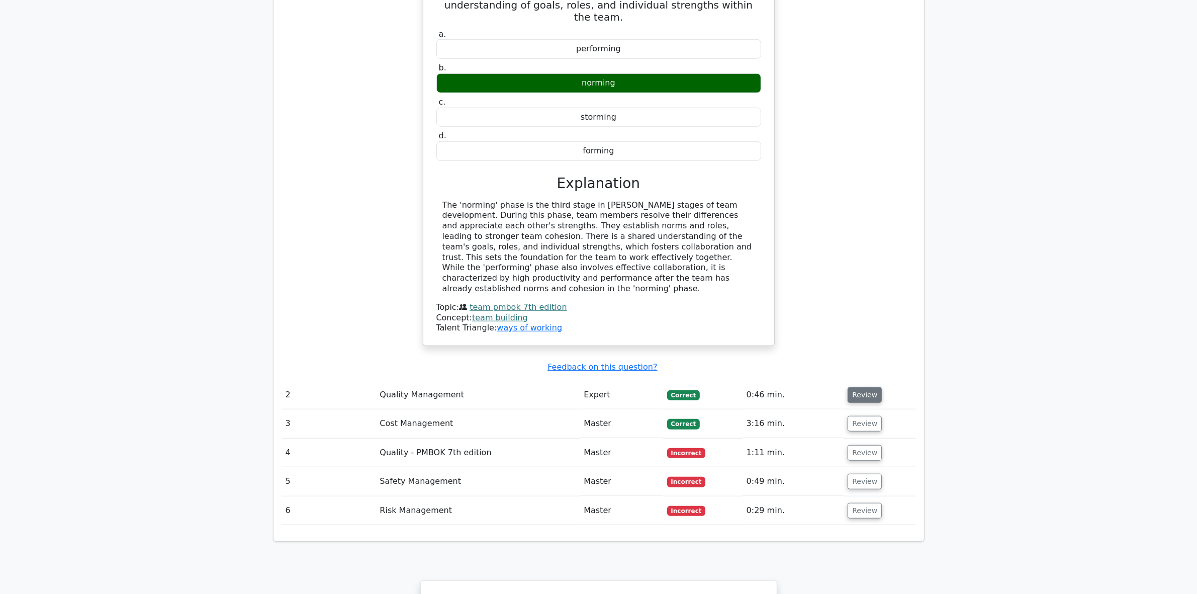
click at [858, 387] on button "Review" at bounding box center [865, 395] width 34 height 16
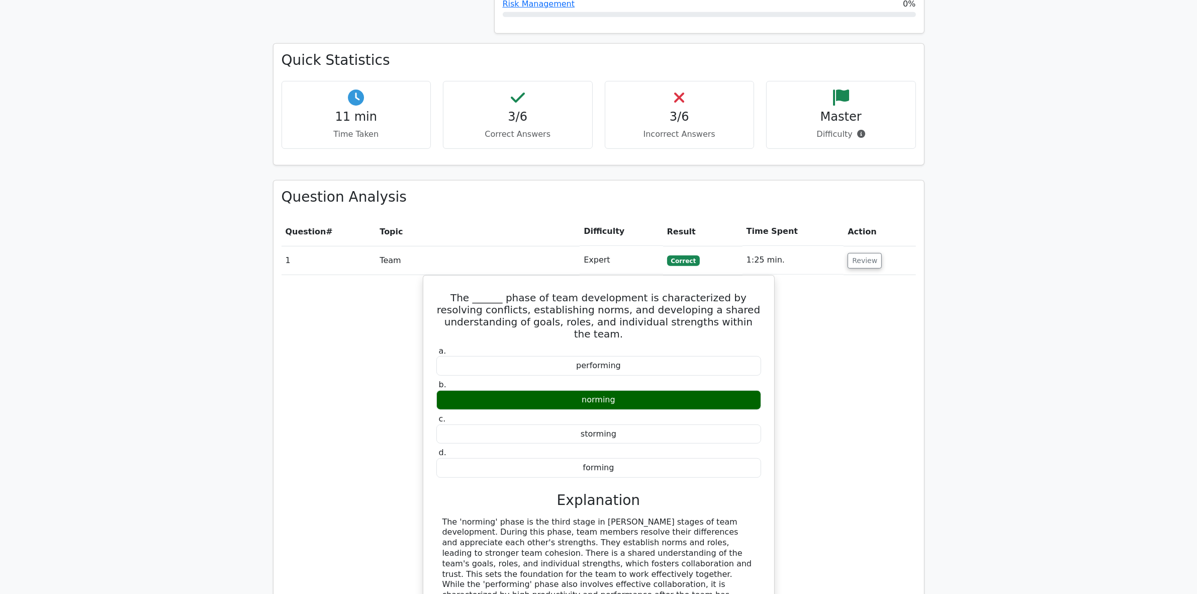
scroll to position [503, 0]
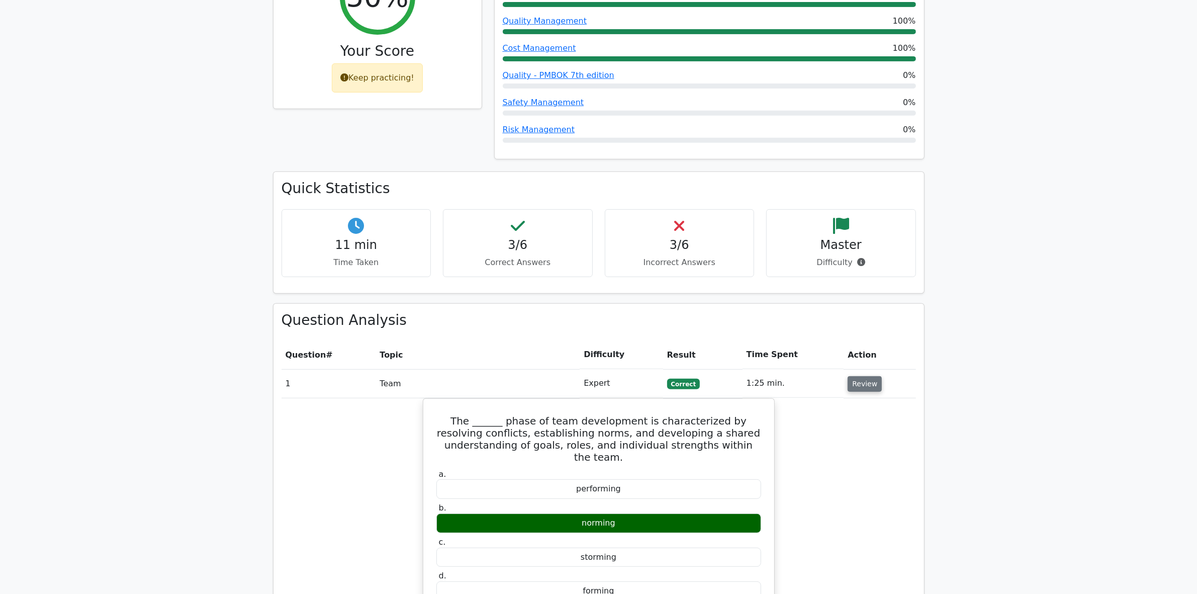
click at [868, 376] on button "Review" at bounding box center [865, 384] width 34 height 16
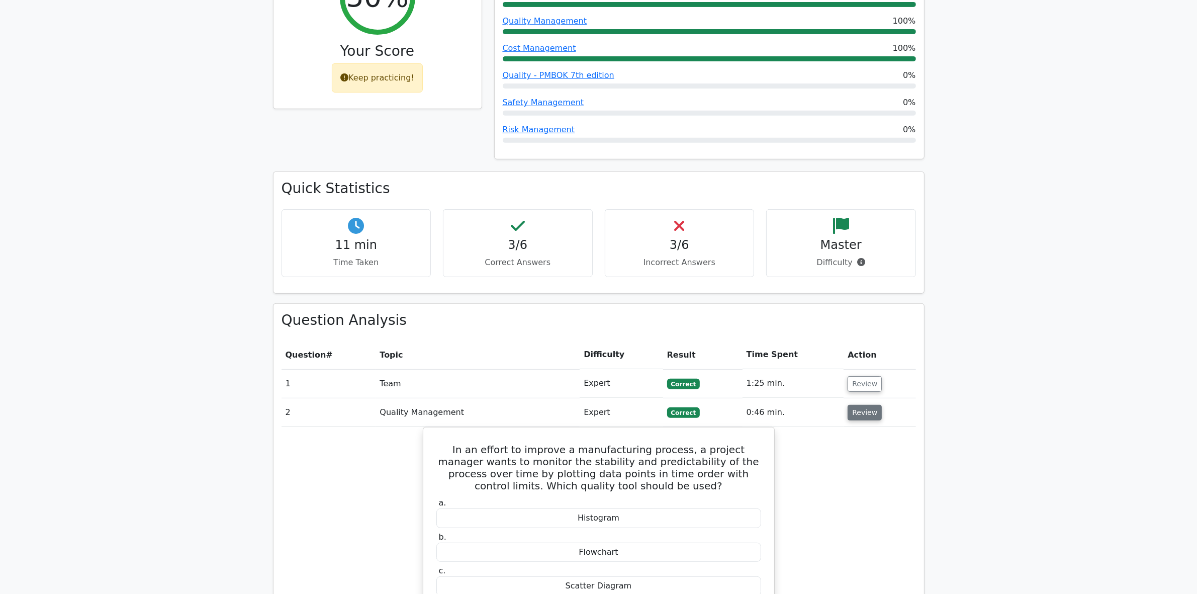
click at [860, 405] on button "Review" at bounding box center [865, 413] width 34 height 16
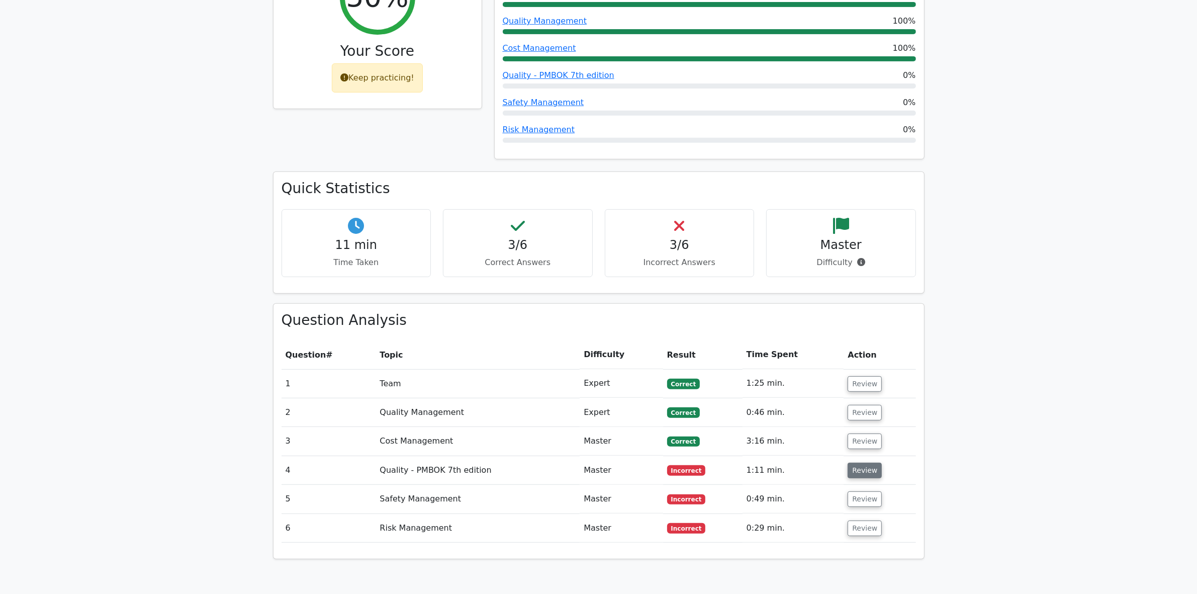
click at [865, 463] on button "Review" at bounding box center [865, 471] width 34 height 16
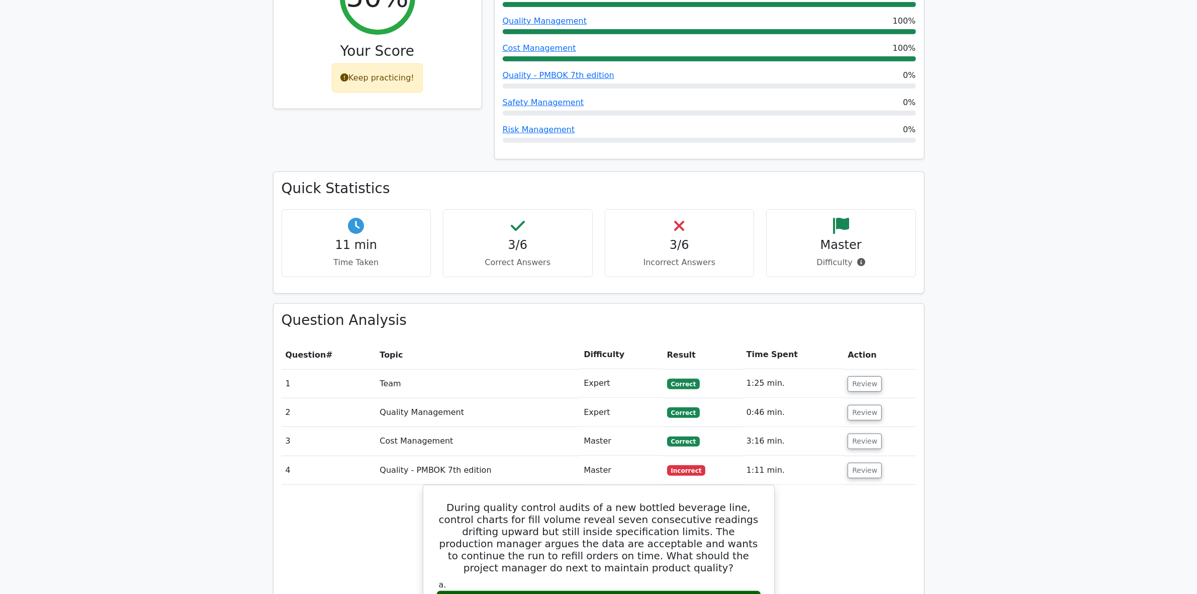
scroll to position [691, 0]
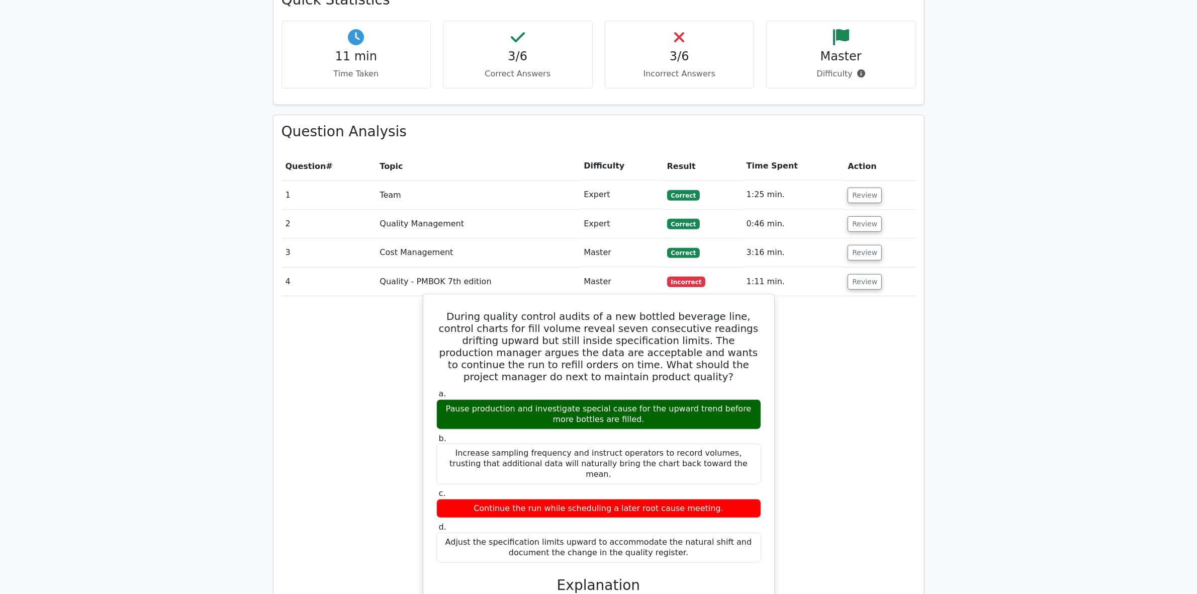
drag, startPoint x: 435, startPoint y: 260, endPoint x: 720, endPoint y: 499, distance: 371.5
click at [720, 499] on div "During quality control audits of a new bottled beverage line, control charts fo…" at bounding box center [598, 536] width 343 height 476
copy div "During quality control audits of a new bottled beverage line, control charts fo…"
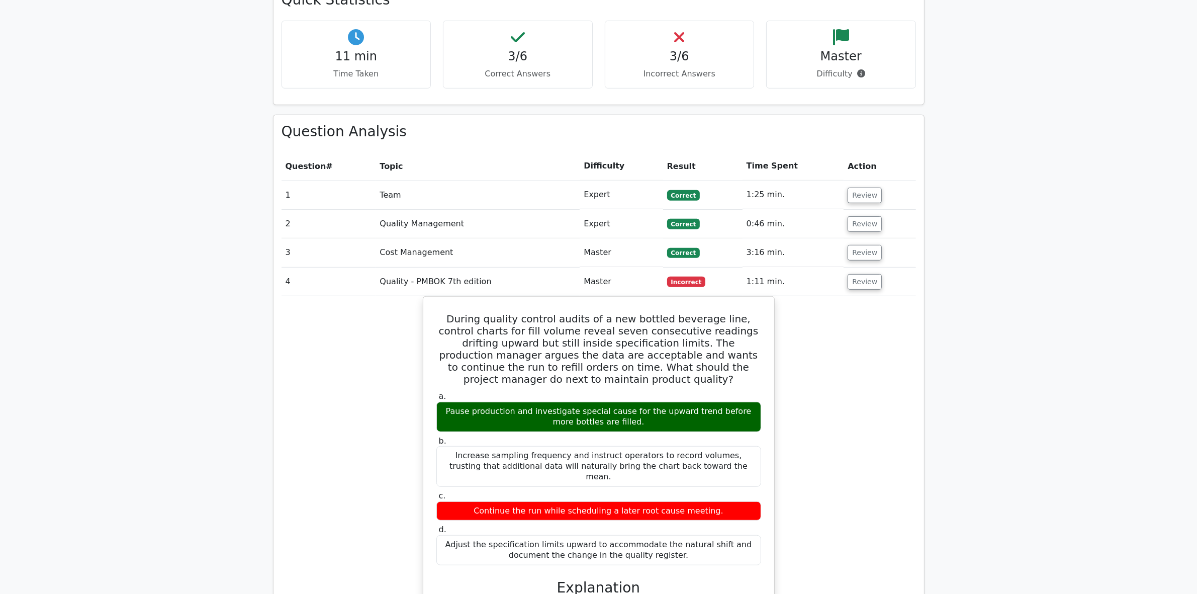
click at [308, 504] on div "During quality control audits of a new bottled beverage line, control charts fo…" at bounding box center [599, 544] width 634 height 497
click at [860, 274] on button "Review" at bounding box center [865, 282] width 34 height 16
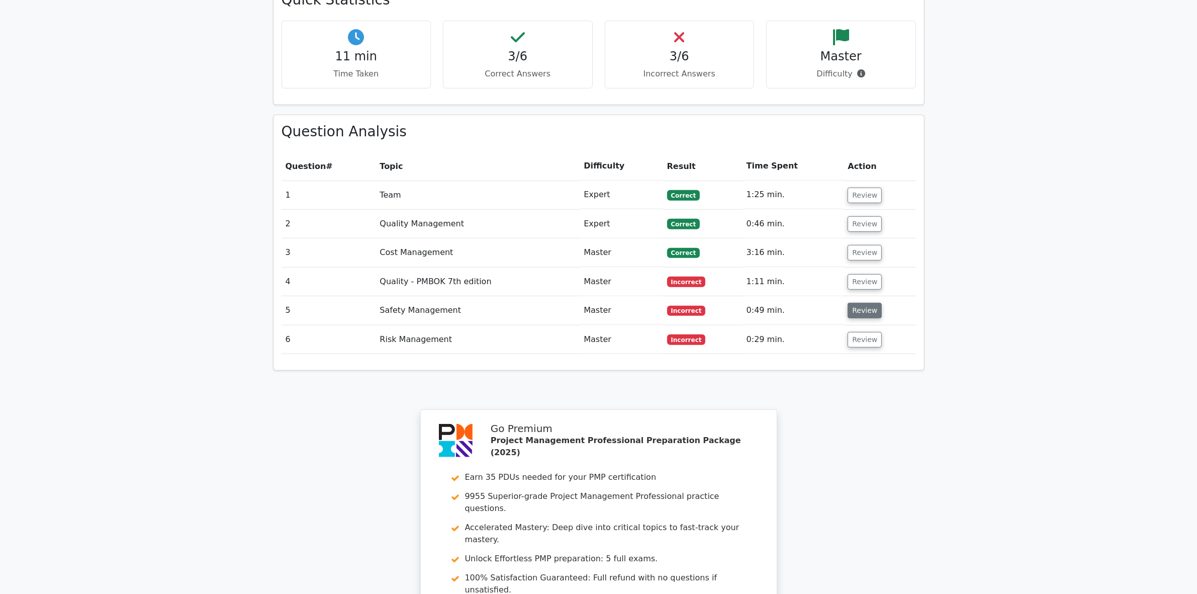
click at [856, 303] on button "Review" at bounding box center [865, 311] width 34 height 16
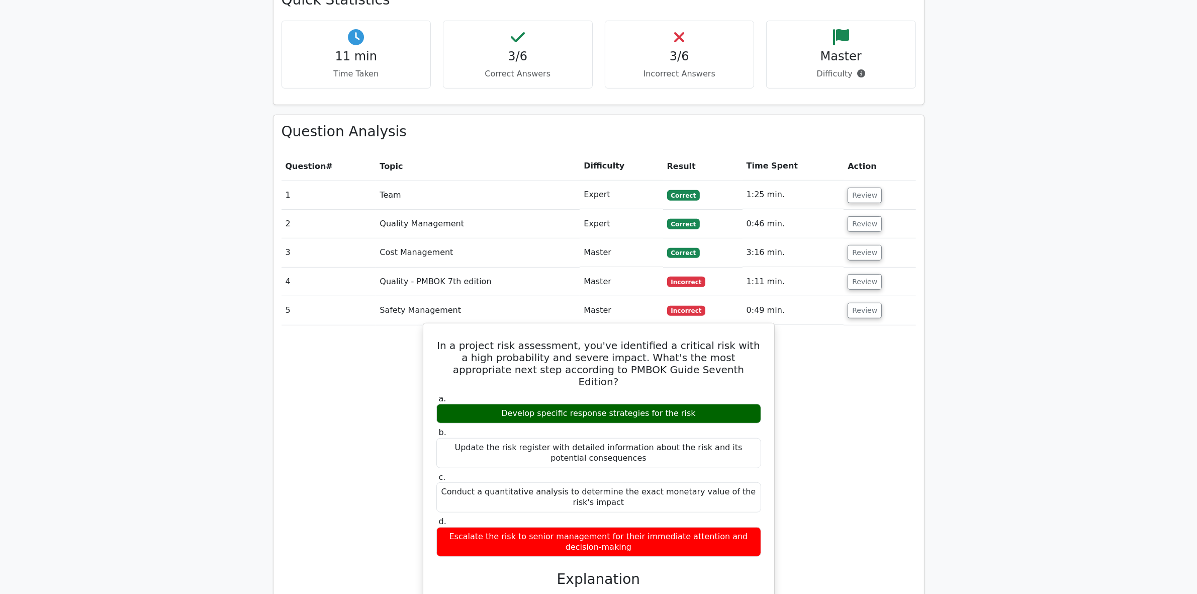
drag, startPoint x: 436, startPoint y: 297, endPoint x: 676, endPoint y: 494, distance: 310.7
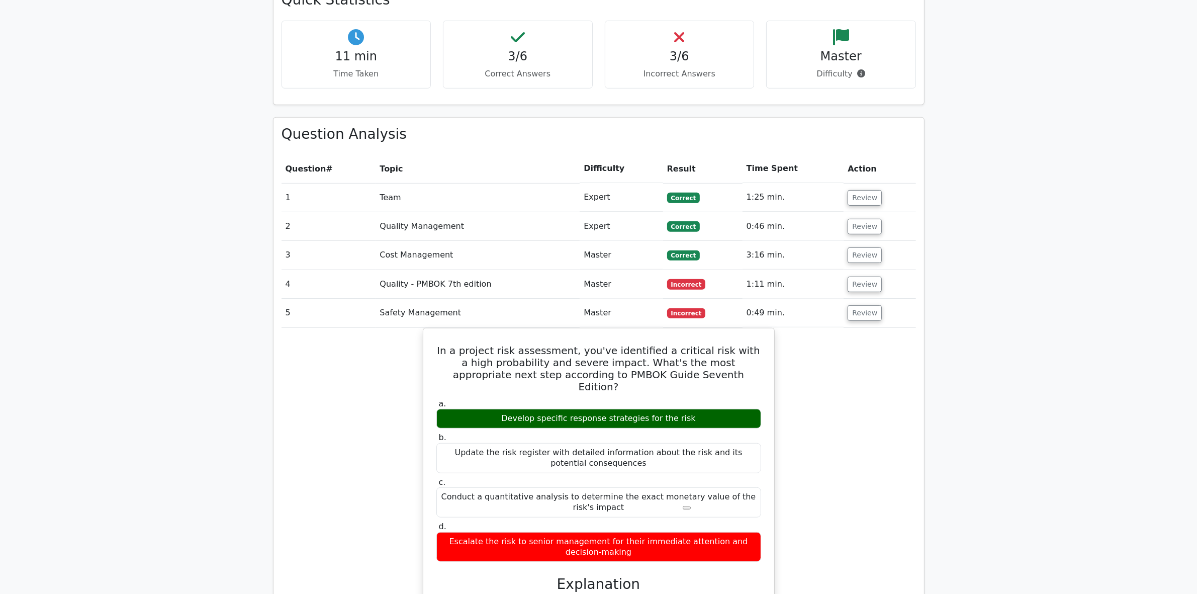
copy div "In a project risk assessment, you've identified a critical risk with a high pro…"
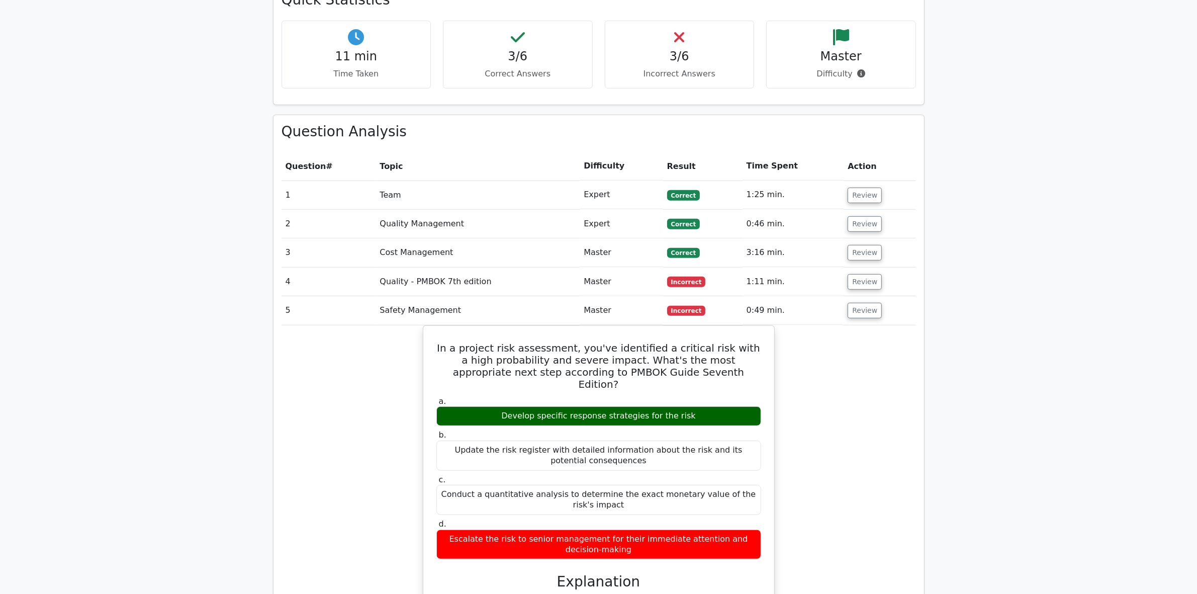
click at [861, 303] on button "Review" at bounding box center [865, 311] width 34 height 16
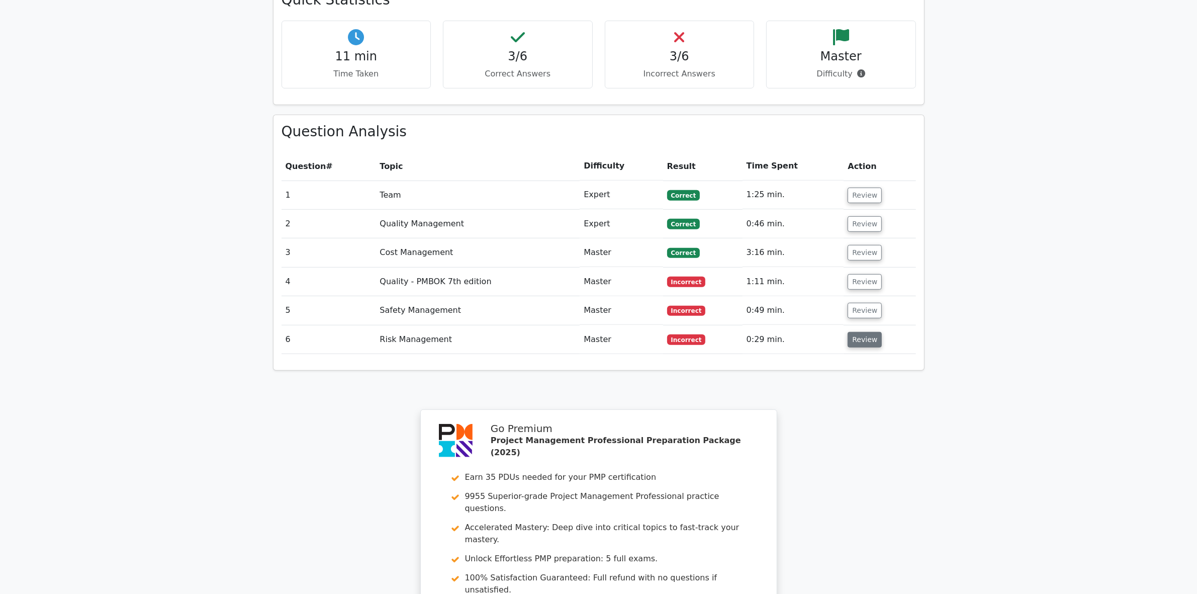
click at [862, 332] on button "Review" at bounding box center [865, 340] width 34 height 16
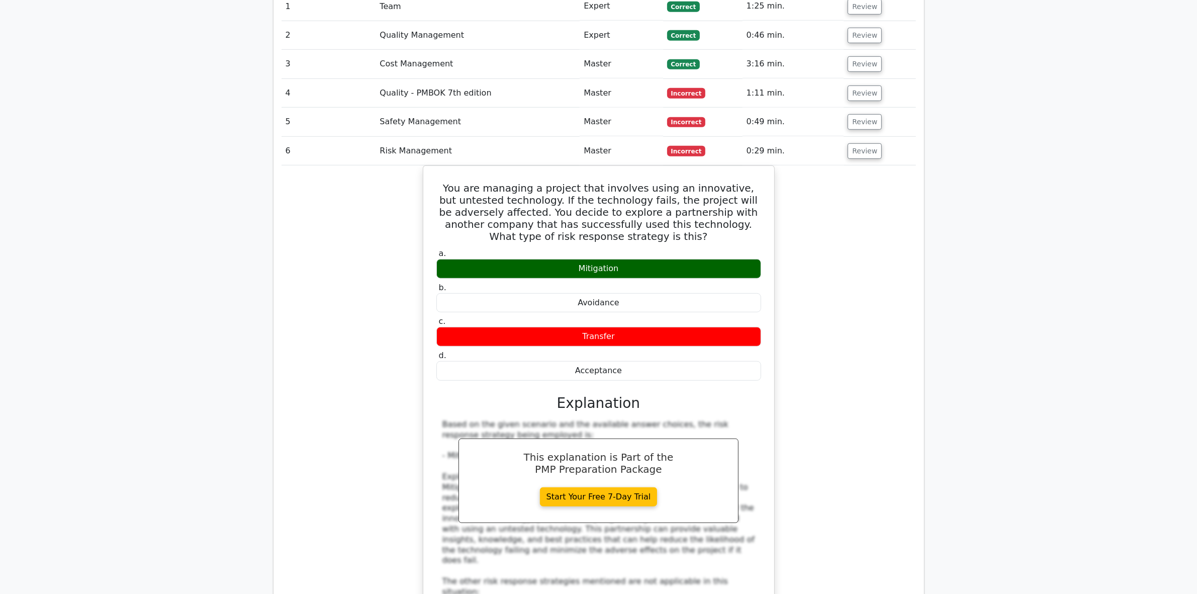
scroll to position [754, 0]
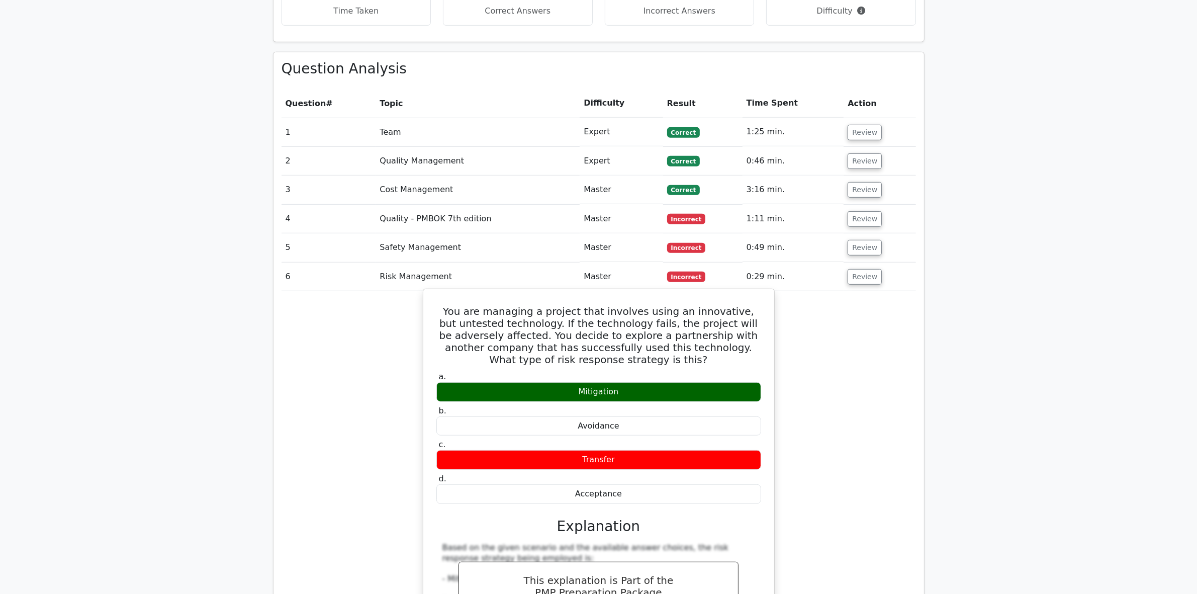
drag, startPoint x: 443, startPoint y: 262, endPoint x: 694, endPoint y: 420, distance: 296.6
copy div "You are managing a project that involves using an innovative, but untested tech…"
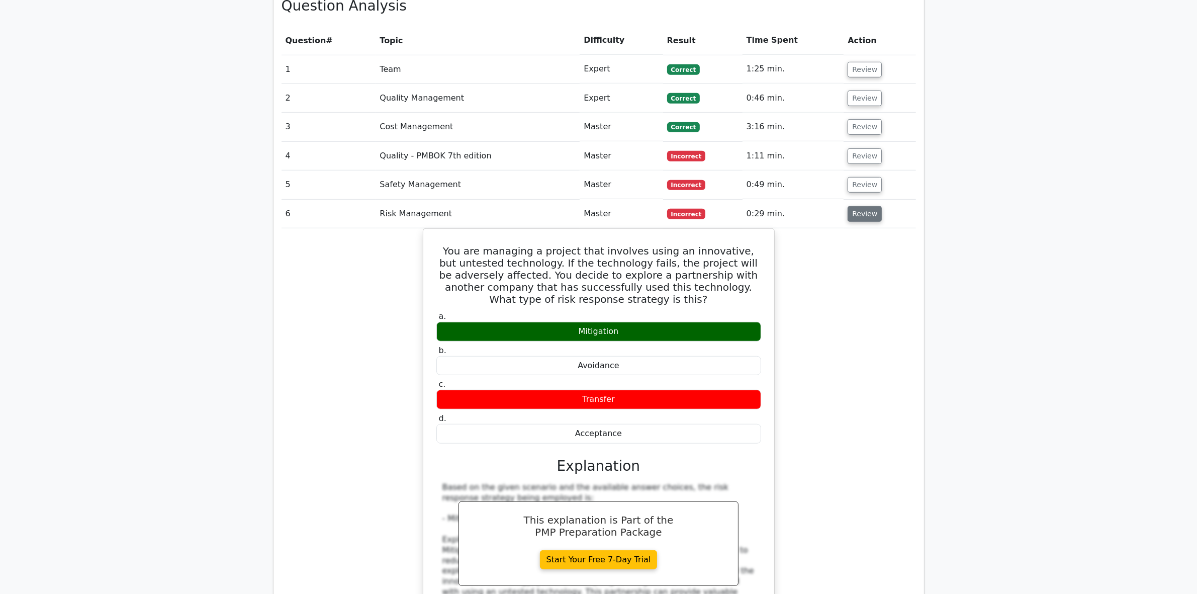
click at [855, 206] on button "Review" at bounding box center [865, 214] width 34 height 16
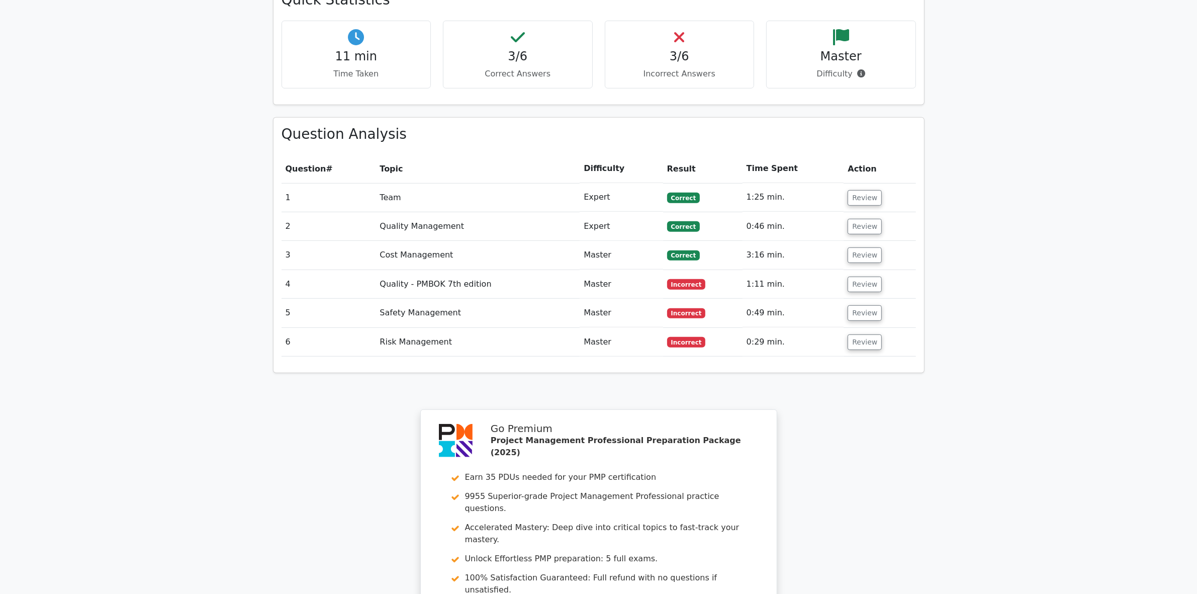
scroll to position [880, 0]
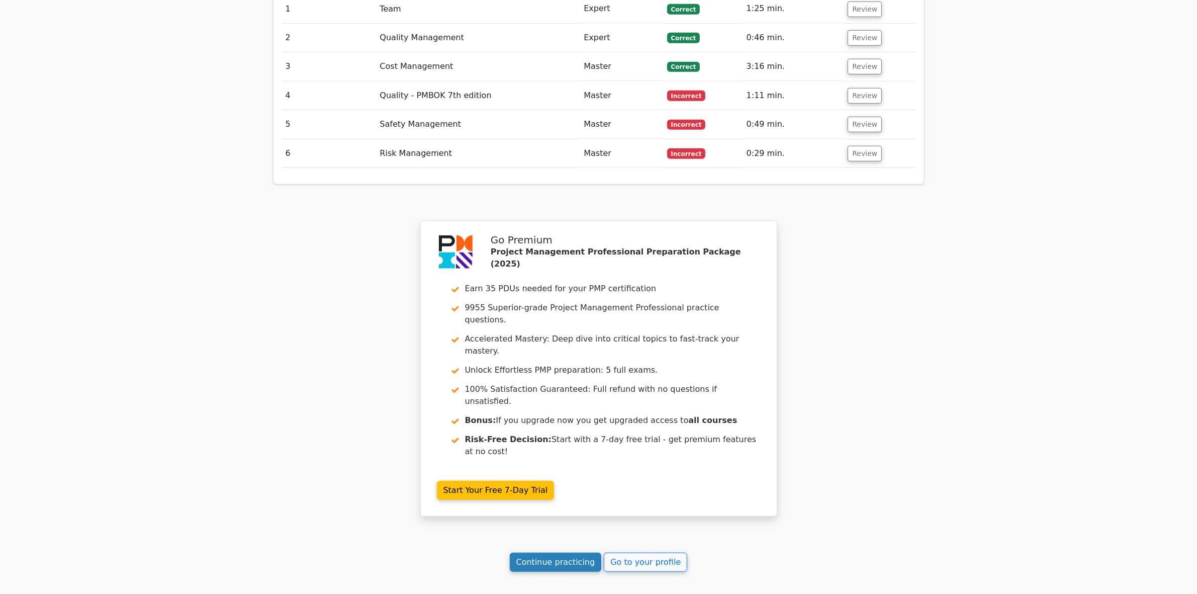
click at [546, 552] on link "Continue practicing" at bounding box center [556, 561] width 92 height 19
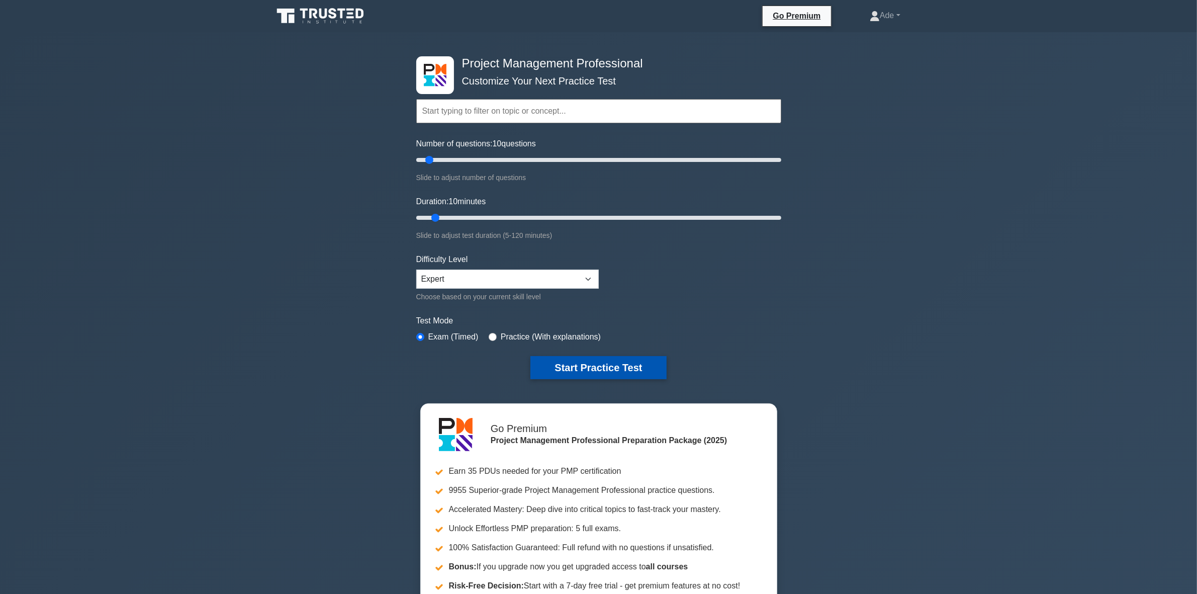
click at [614, 366] on button "Start Practice Test" at bounding box center [598, 367] width 136 height 23
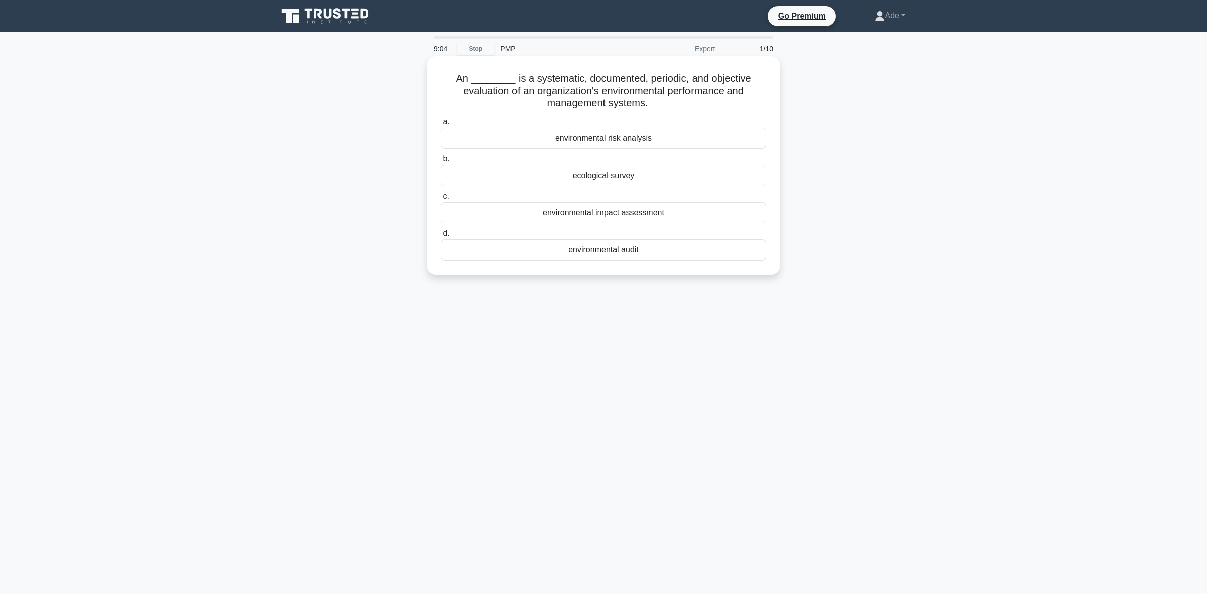
click at [587, 210] on div "environmental impact assessment" at bounding box center [603, 212] width 326 height 21
click at [440, 200] on input "c. environmental impact assessment" at bounding box center [440, 196] width 0 height 7
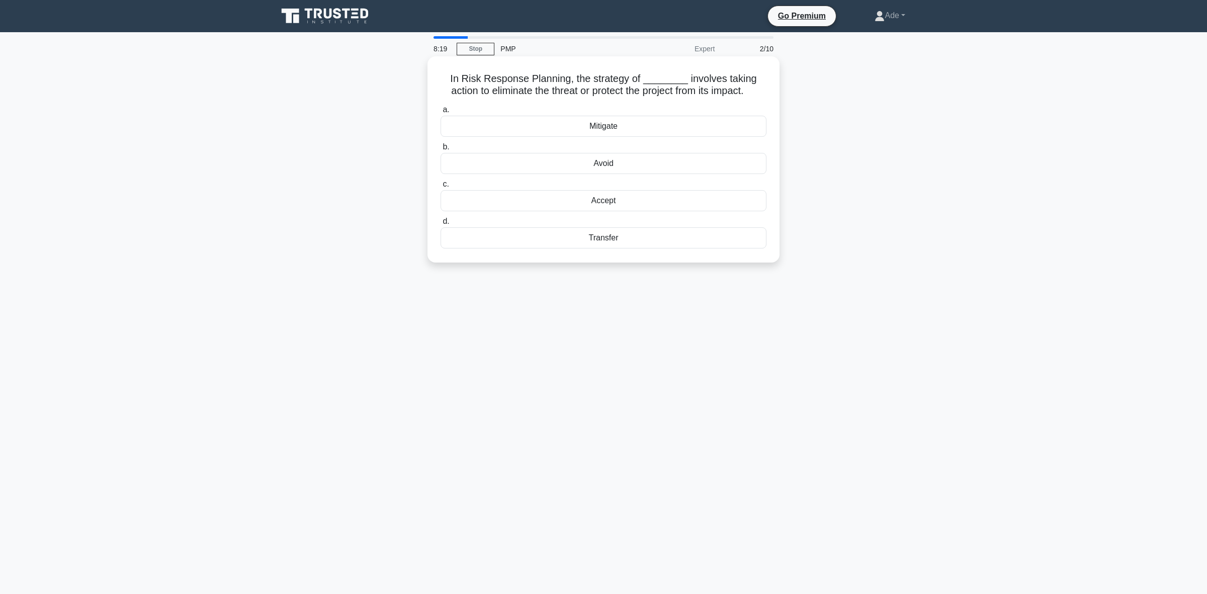
click at [487, 202] on div "Accept" at bounding box center [603, 200] width 326 height 21
click at [440, 188] on input "c. Accept" at bounding box center [440, 184] width 0 height 7
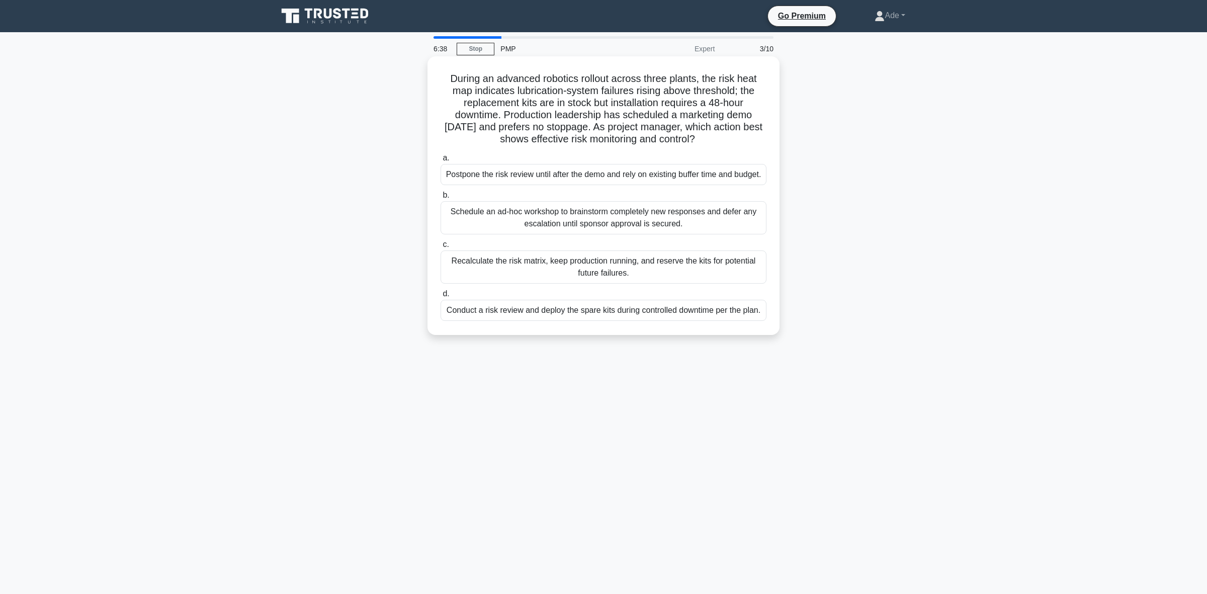
click at [564, 234] on div "Schedule an ad-hoc workshop to brainstorm completely new responses and defer an…" at bounding box center [603, 217] width 326 height 33
click at [440, 199] on input "b. Schedule an ad-hoc workshop to brainstorm completely new responses and defer…" at bounding box center [440, 195] width 0 height 7
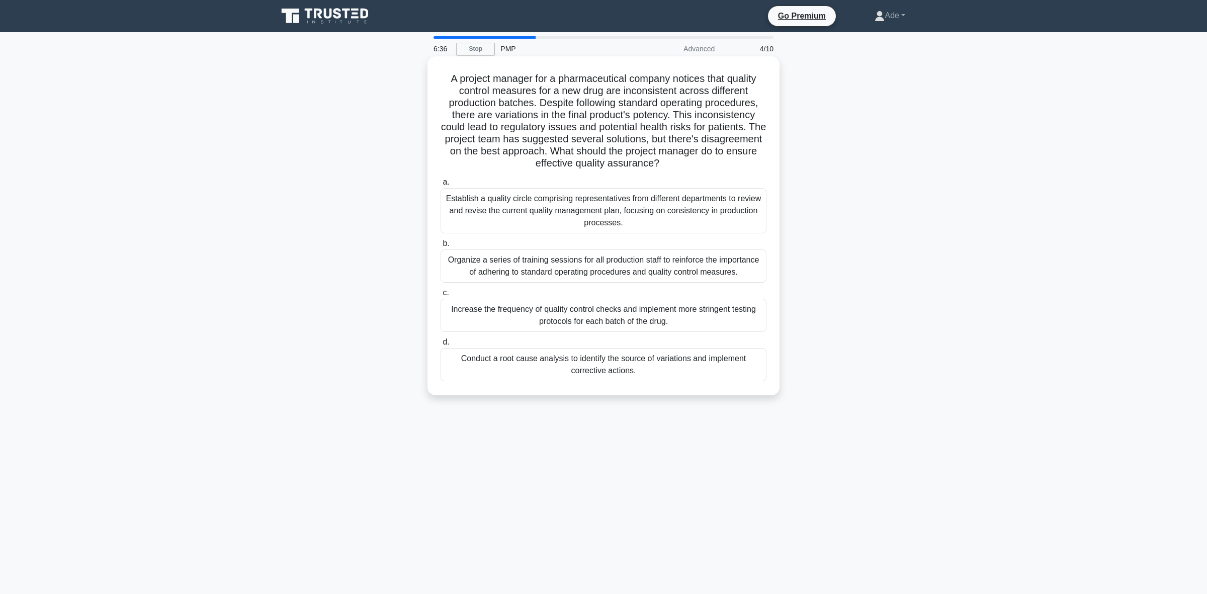
drag, startPoint x: 436, startPoint y: 73, endPoint x: 691, endPoint y: 166, distance: 272.0
click at [691, 166] on div "A project manager for a pharmaceutical company notices that quality control mea…" at bounding box center [603, 225] width 344 height 331
click at [556, 209] on div "Establish a quality circle comprising representatives from different department…" at bounding box center [603, 210] width 326 height 45
click at [440, 186] on input "a. Establish a quality circle comprising representatives from different departm…" at bounding box center [440, 182] width 0 height 7
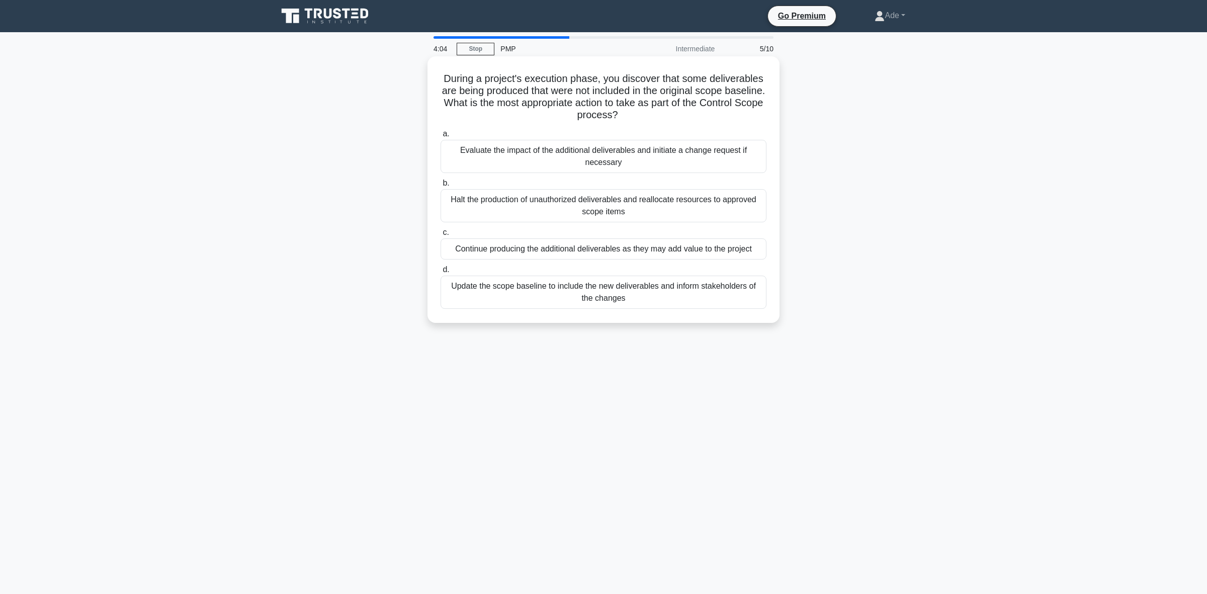
click at [652, 215] on div "Halt the production of unauthorized deliverables and reallocate resources to ap…" at bounding box center [603, 205] width 326 height 33
click at [440, 187] on input "b. Halt the production of unauthorized deliverables and reallocate resources to…" at bounding box center [440, 183] width 0 height 7
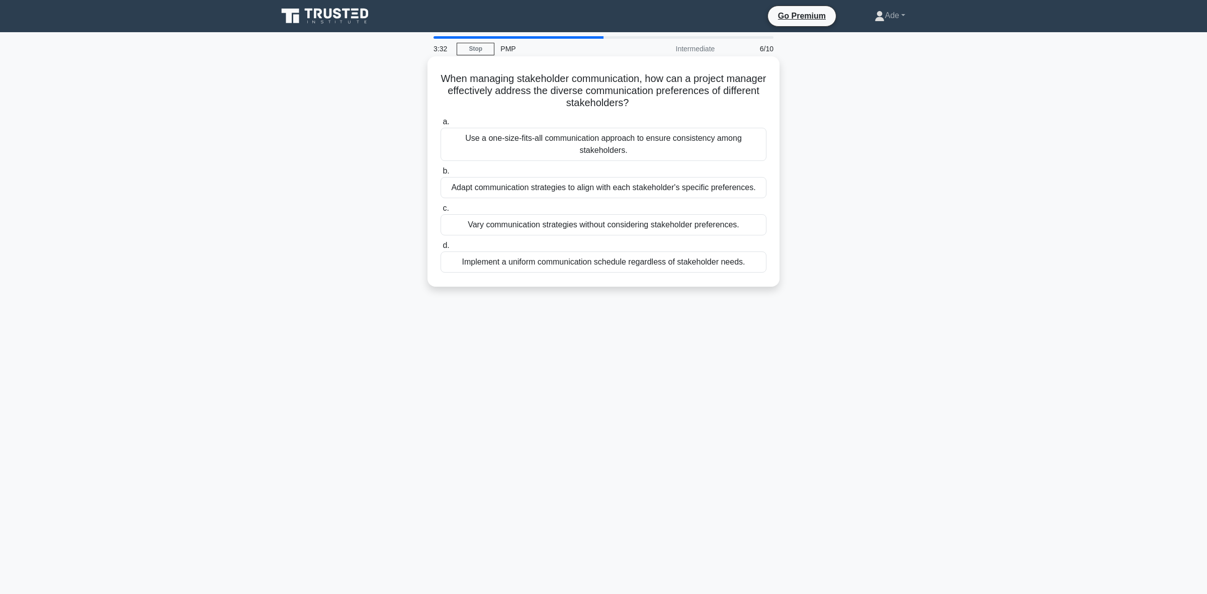
click at [525, 190] on div "Adapt communication strategies to align with each stakeholder's specific prefer…" at bounding box center [603, 187] width 326 height 21
click at [440, 174] on input "b. Adapt communication strategies to align with each stakeholder's specific pre…" at bounding box center [440, 171] width 0 height 7
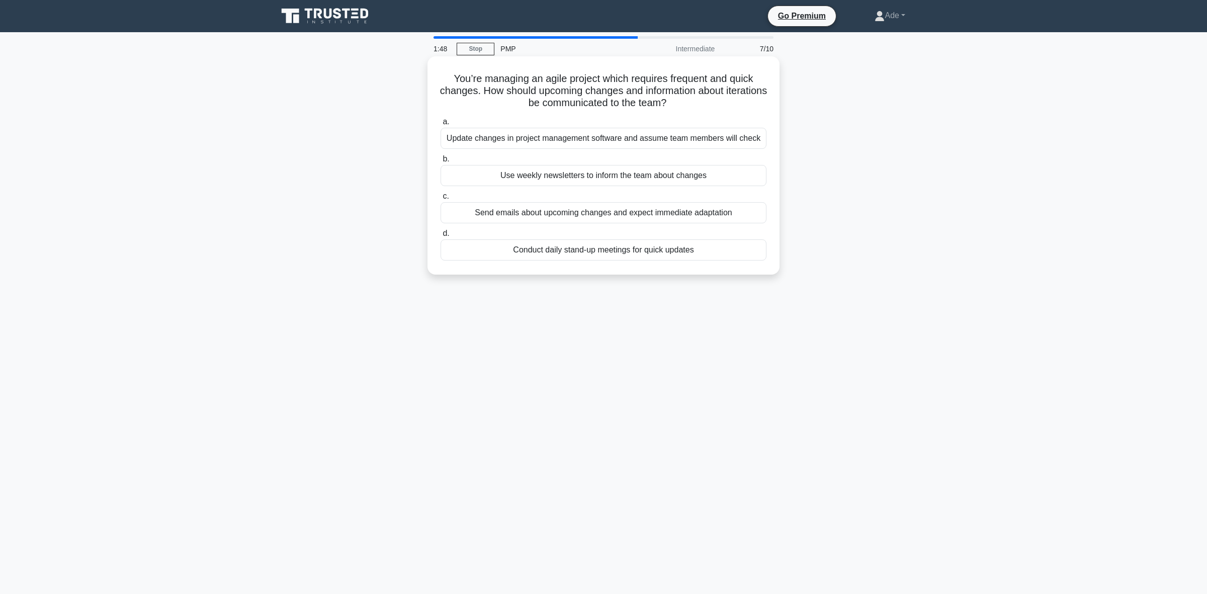
click at [520, 215] on div "Send emails about upcoming changes and expect immediate adaptation" at bounding box center [603, 212] width 326 height 21
click at [440, 200] on input "c. Send emails about upcoming changes and expect immediate adaptation" at bounding box center [440, 196] width 0 height 7
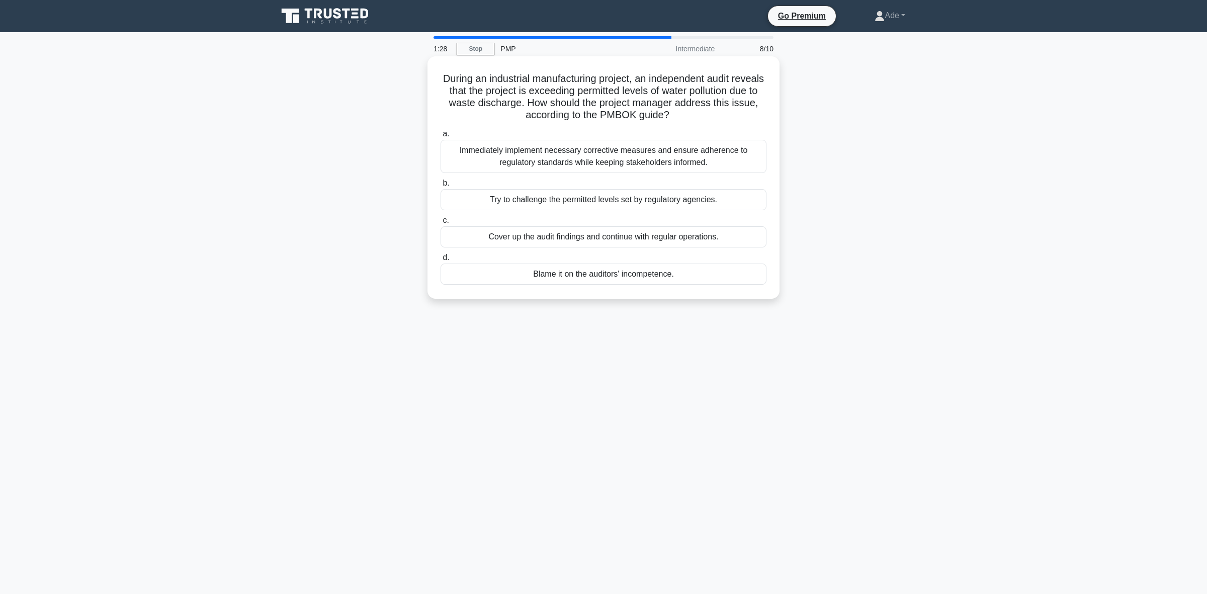
click at [559, 160] on div "Immediately implement necessary corrective measures and ensure adherence to reg…" at bounding box center [603, 156] width 326 height 33
click at [440, 137] on input "a. Immediately implement necessary corrective measures and ensure adherence to …" at bounding box center [440, 134] width 0 height 7
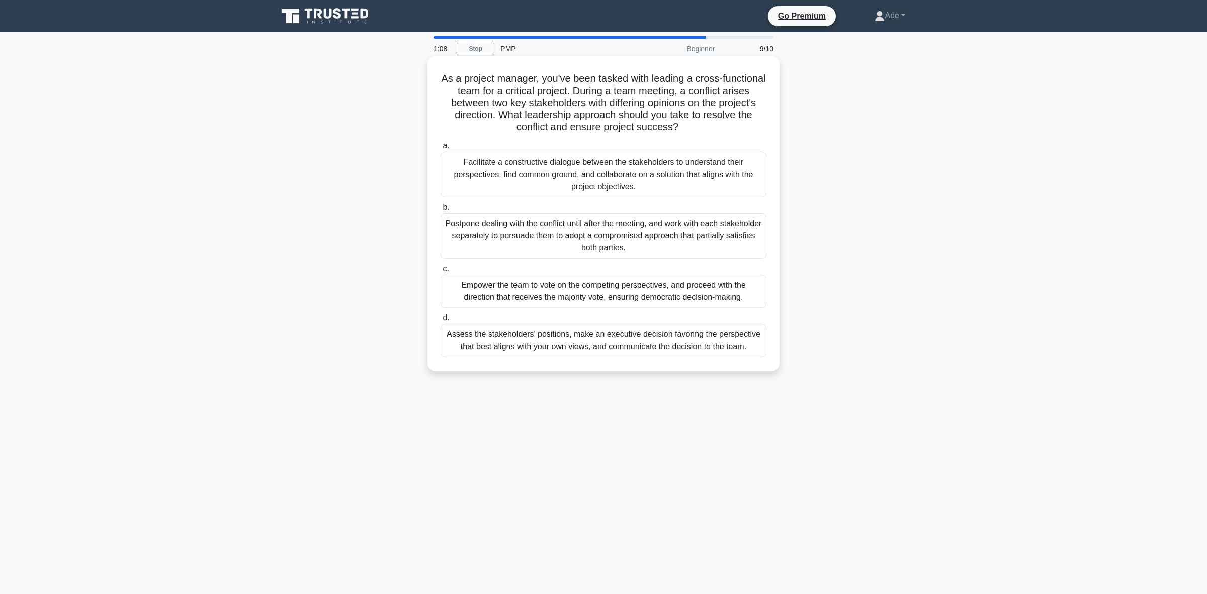
click at [534, 175] on div "Facilitate a constructive dialogue between the stakeholders to understand their…" at bounding box center [603, 174] width 326 height 45
click at [440, 149] on input "a. Facilitate a constructive dialogue between the stakeholders to understand th…" at bounding box center [440, 146] width 0 height 7
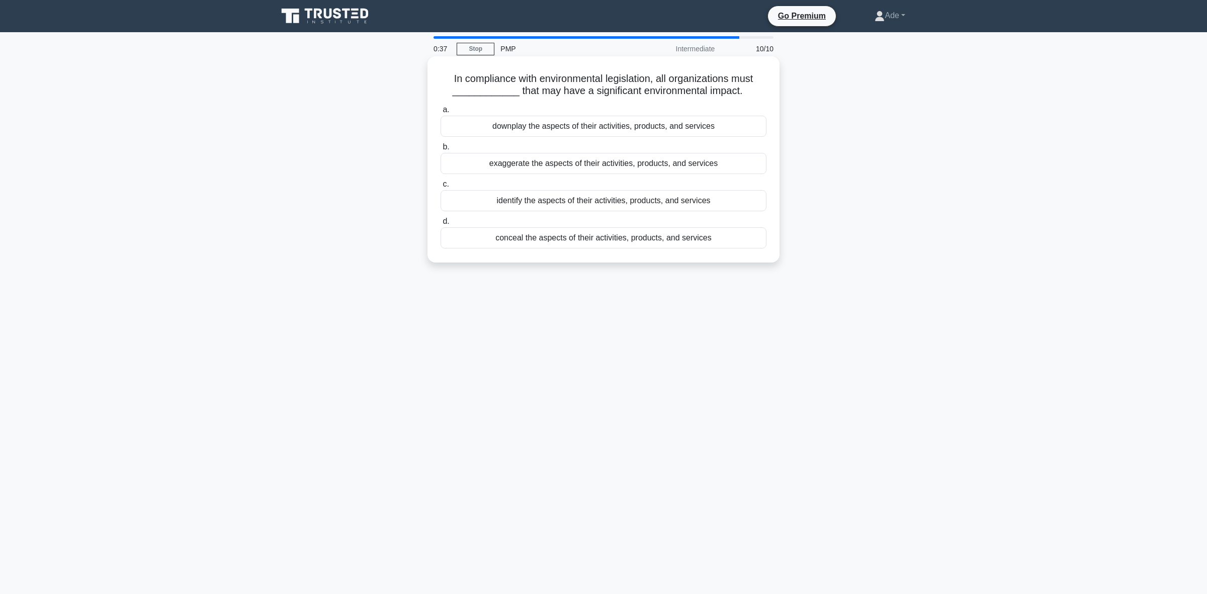
click at [526, 207] on div "identify the aspects of their activities, products, and services" at bounding box center [603, 200] width 326 height 21
click at [440, 188] on input "c. identify the aspects of their activities, products, and services" at bounding box center [440, 184] width 0 height 7
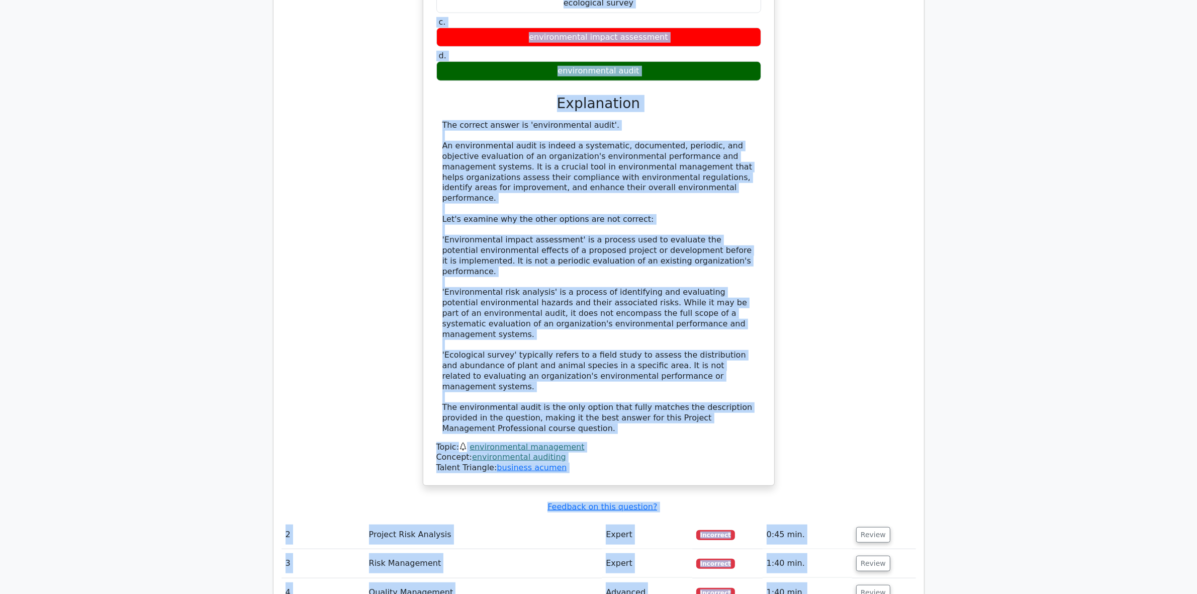
scroll to position [1090, 0]
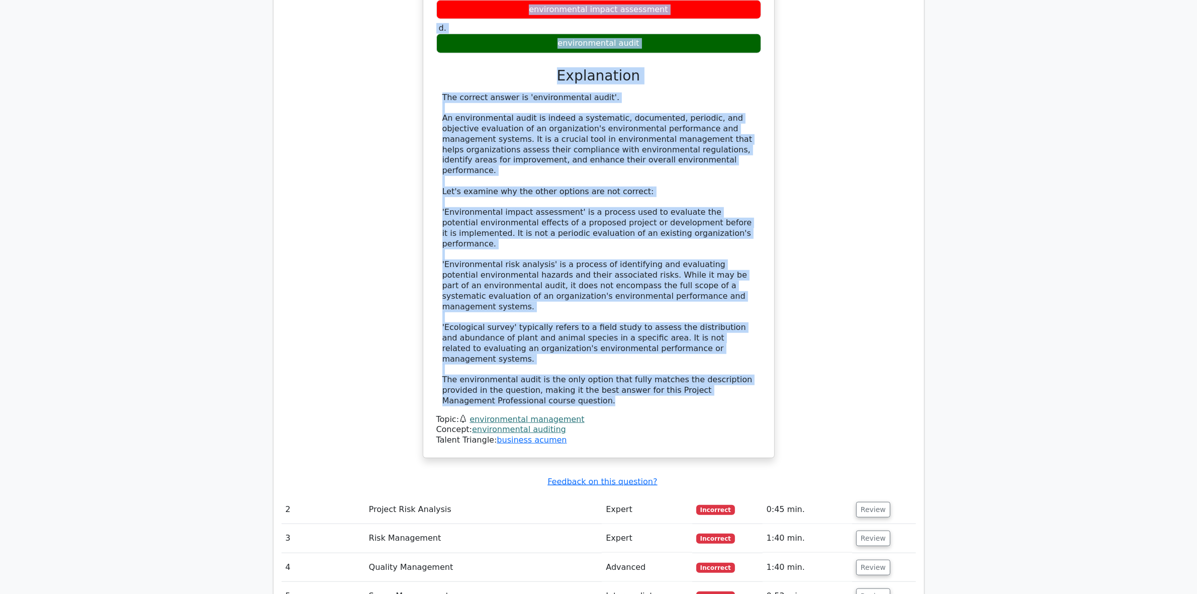
drag, startPoint x: 428, startPoint y: 169, endPoint x: 564, endPoint y: 315, distance: 199.2
click at [564, 315] on div "An ________ is a systematic, documented, periodic, and objective evaluation of …" at bounding box center [598, 160] width 343 height 586
copy div "An ________ is a systematic, documented, periodic, and objective evaluation of …"
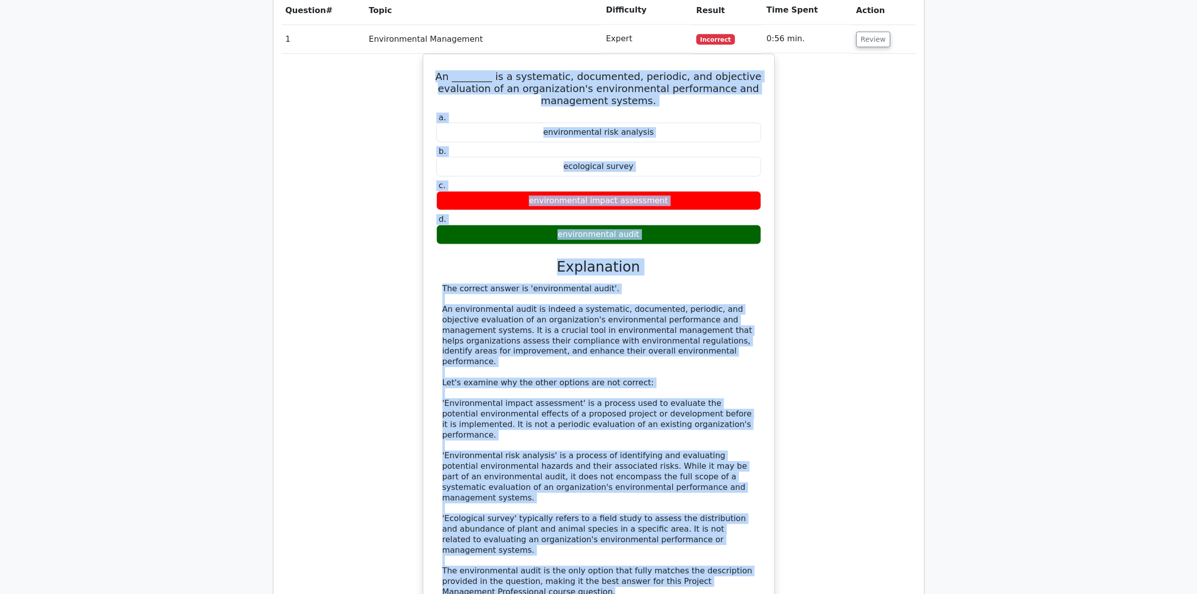
click at [357, 496] on div "An ________ is a systematic, documented, periodic, and objective evaluation of …" at bounding box center [599, 357] width 634 height 607
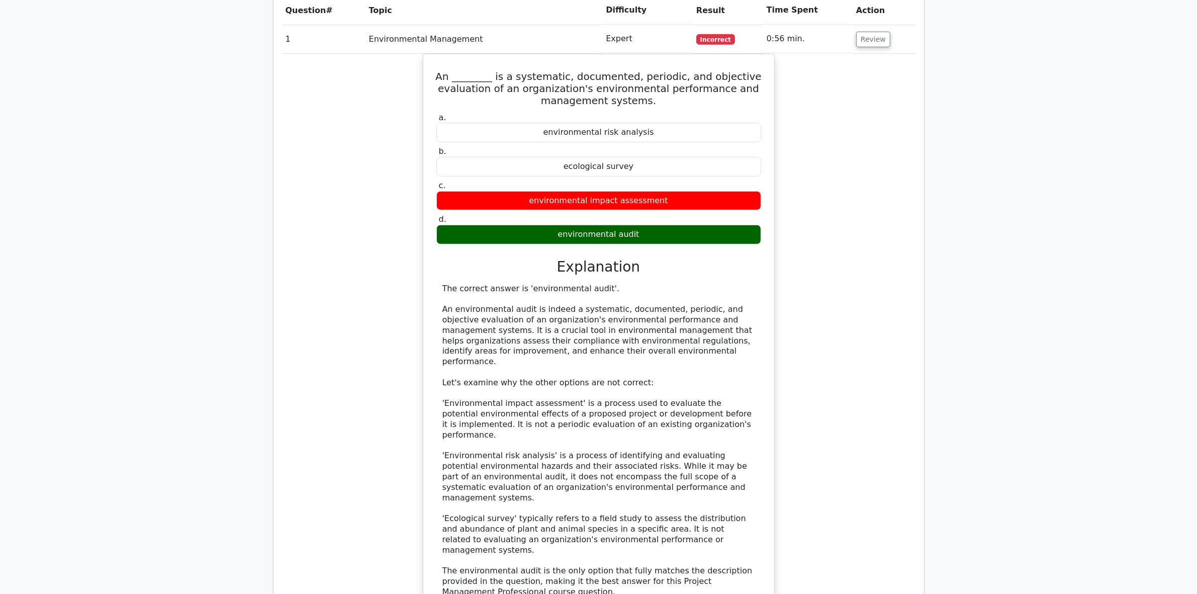
scroll to position [650, 0]
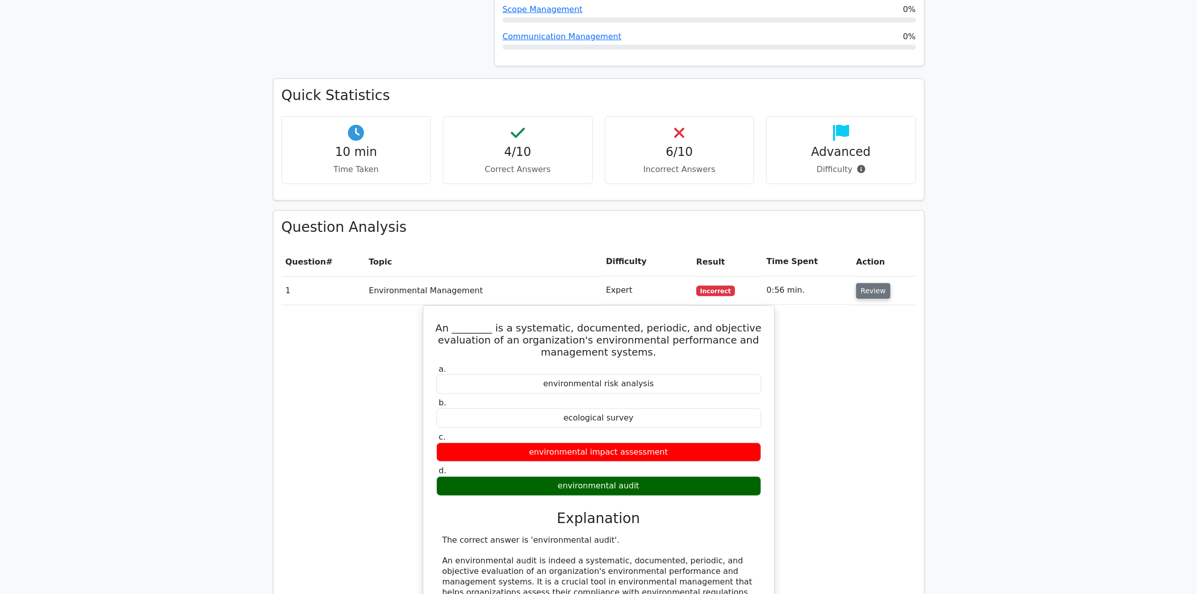
click at [866, 283] on button "Review" at bounding box center [873, 291] width 34 height 16
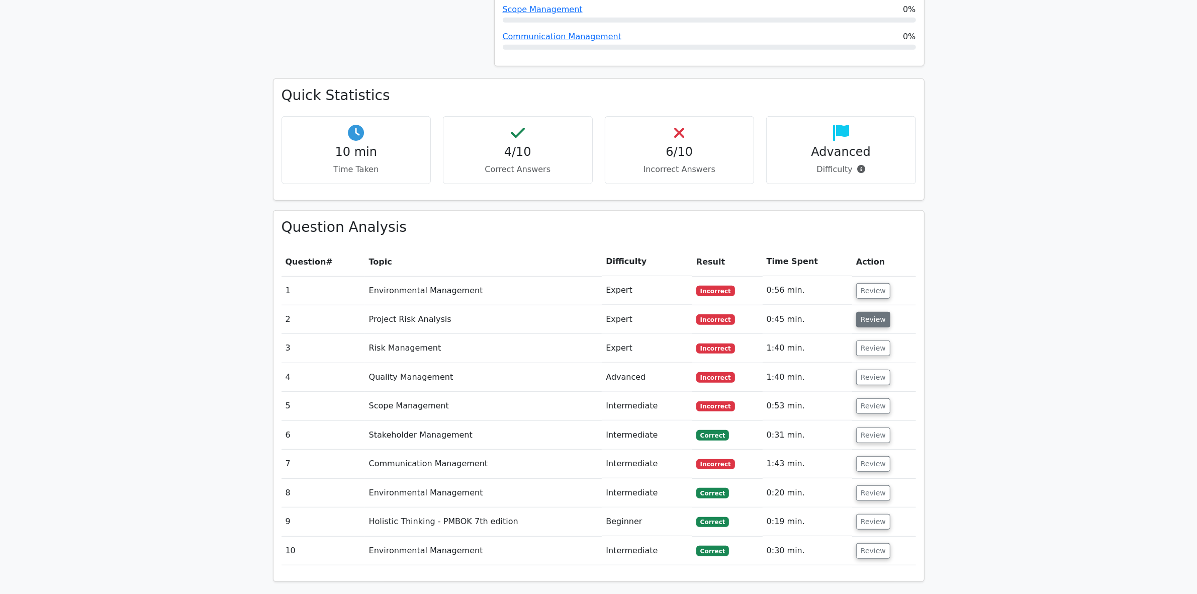
click at [863, 312] on button "Review" at bounding box center [873, 320] width 34 height 16
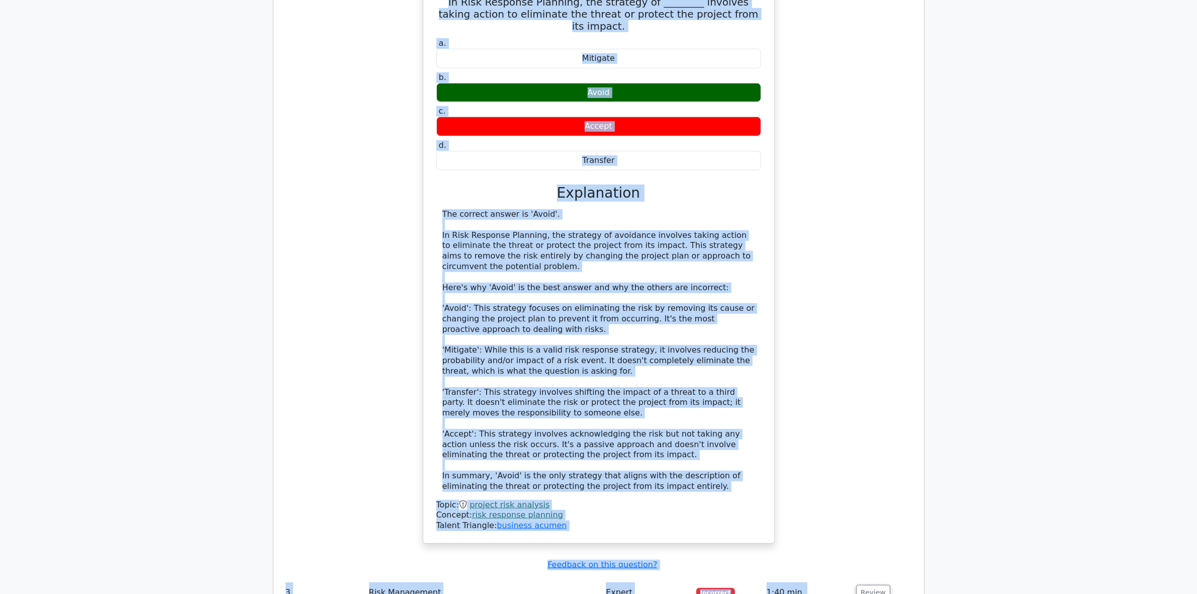
scroll to position [1008, 0]
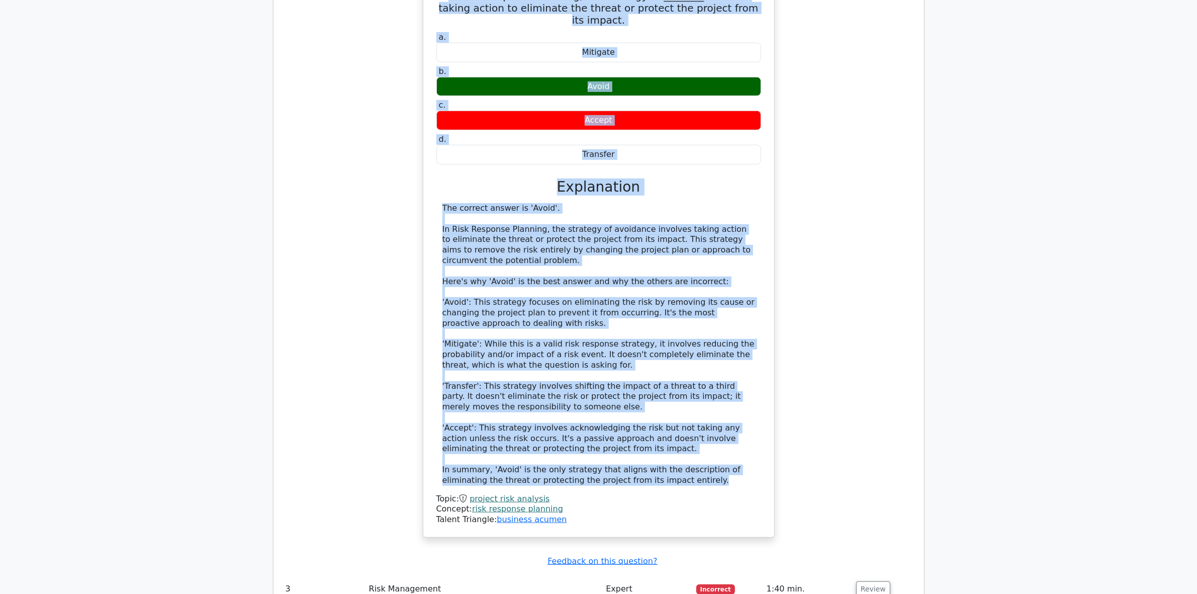
drag, startPoint x: 438, startPoint y: 119, endPoint x: 657, endPoint y: 415, distance: 368.5
click at [657, 415] on div "In Risk Response Planning, the strategy of ________ involves taking action to e…" at bounding box center [598, 255] width 343 height 555
copy div "In Risk Response Planning, the strategy of ________ involves taking action to e…"
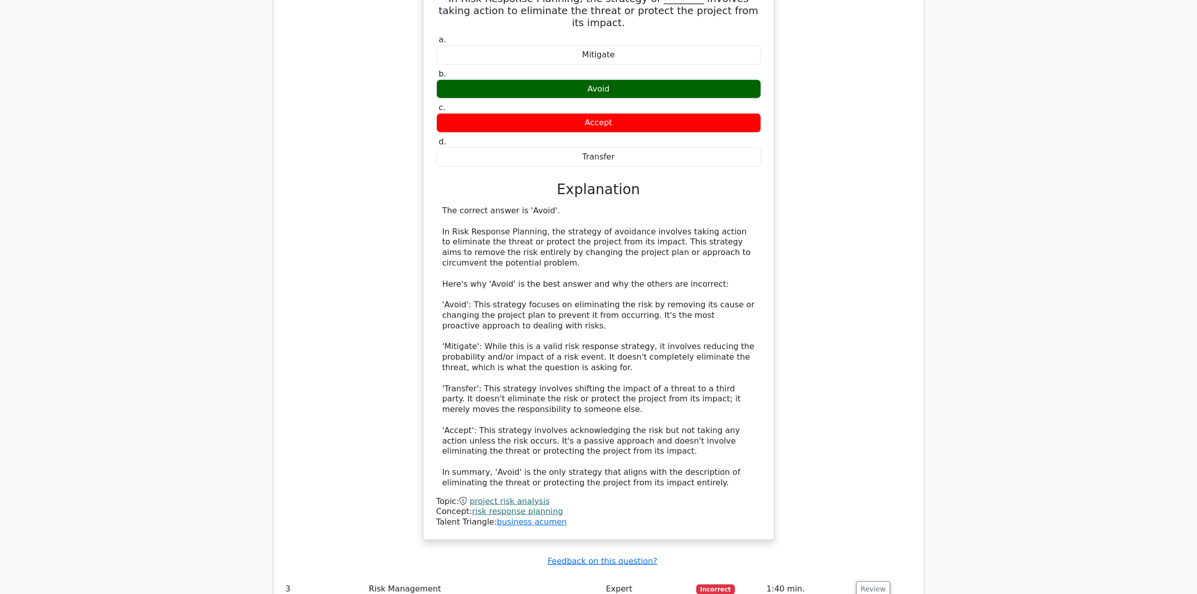
click at [325, 478] on div "In Risk Response Planning, the strategy of ________ involves taking action to e…" at bounding box center [599, 264] width 634 height 576
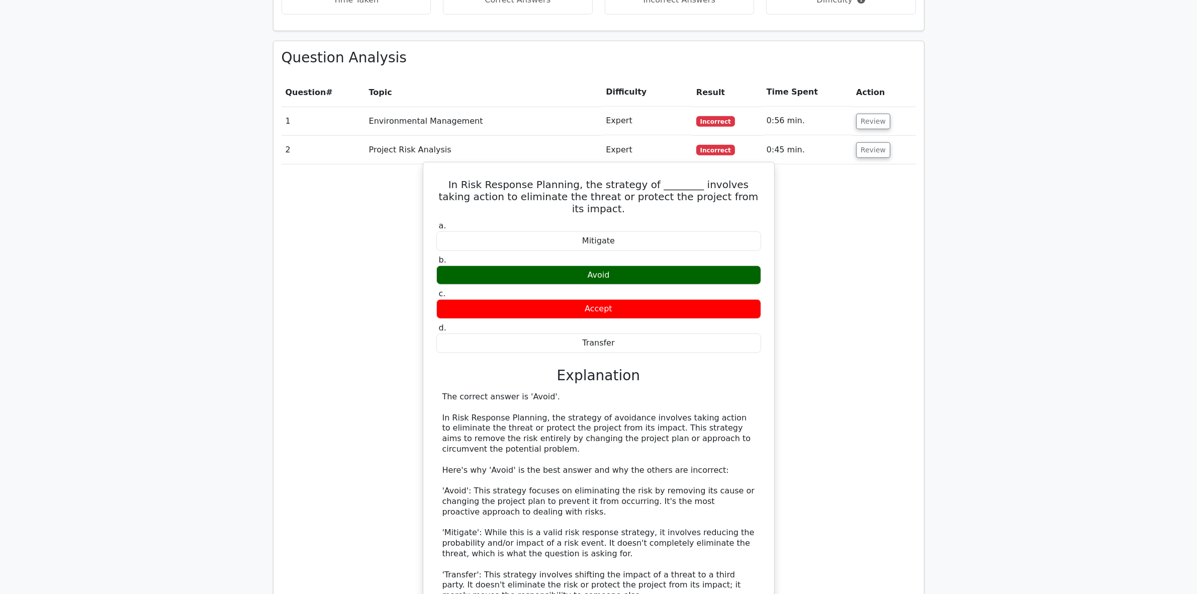
scroll to position [694, 0]
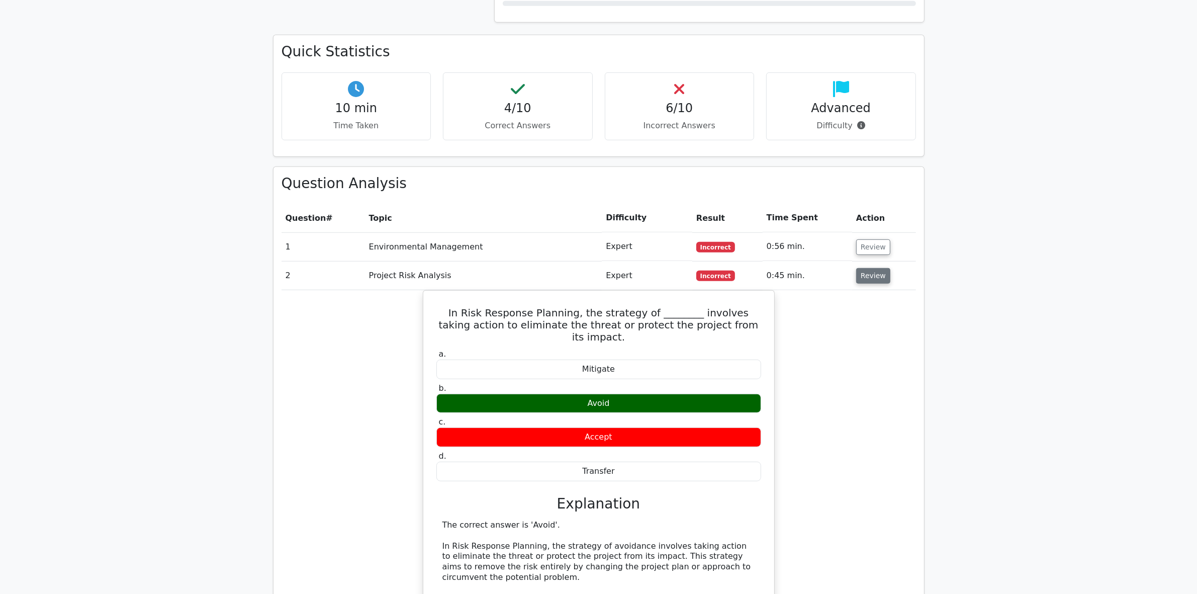
click at [871, 268] on button "Review" at bounding box center [873, 276] width 34 height 16
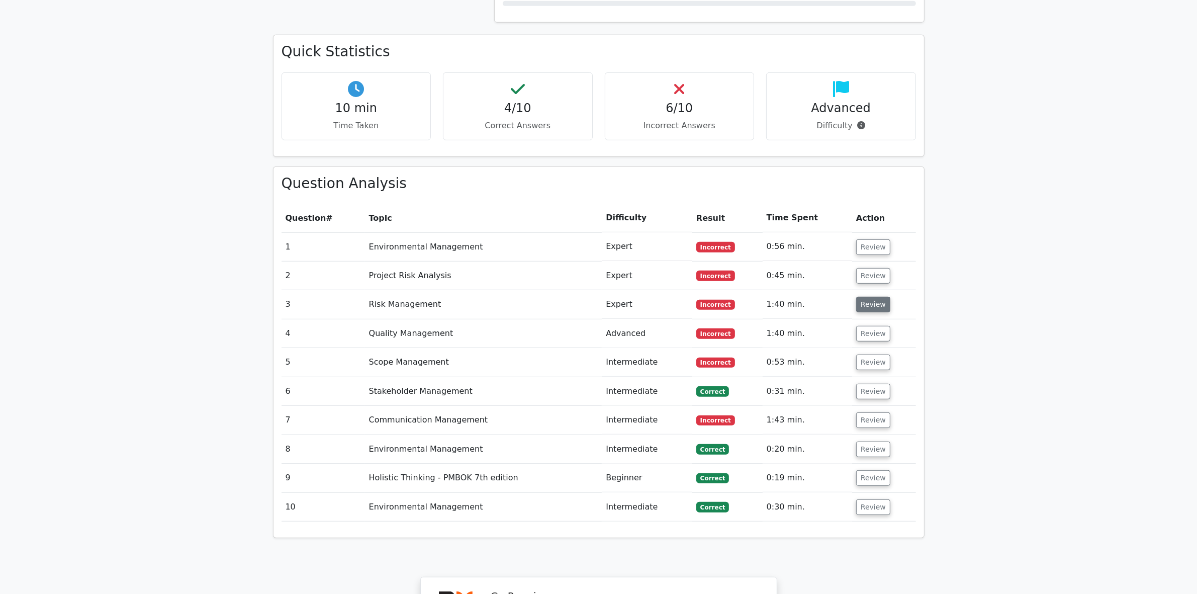
click at [870, 297] on button "Review" at bounding box center [873, 305] width 34 height 16
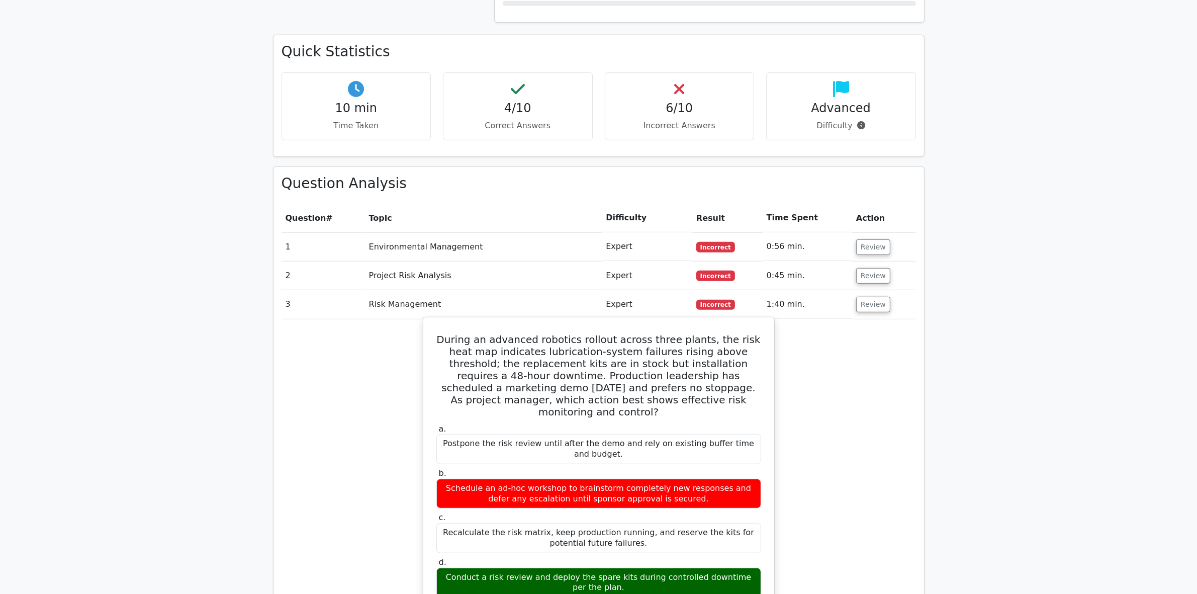
drag, startPoint x: 439, startPoint y: 292, endPoint x: 684, endPoint y: 529, distance: 341.7
click at [684, 529] on div "During an advanced robotics rollout across three plants, the risk heat map indi…" at bounding box center [598, 570] width 343 height 499
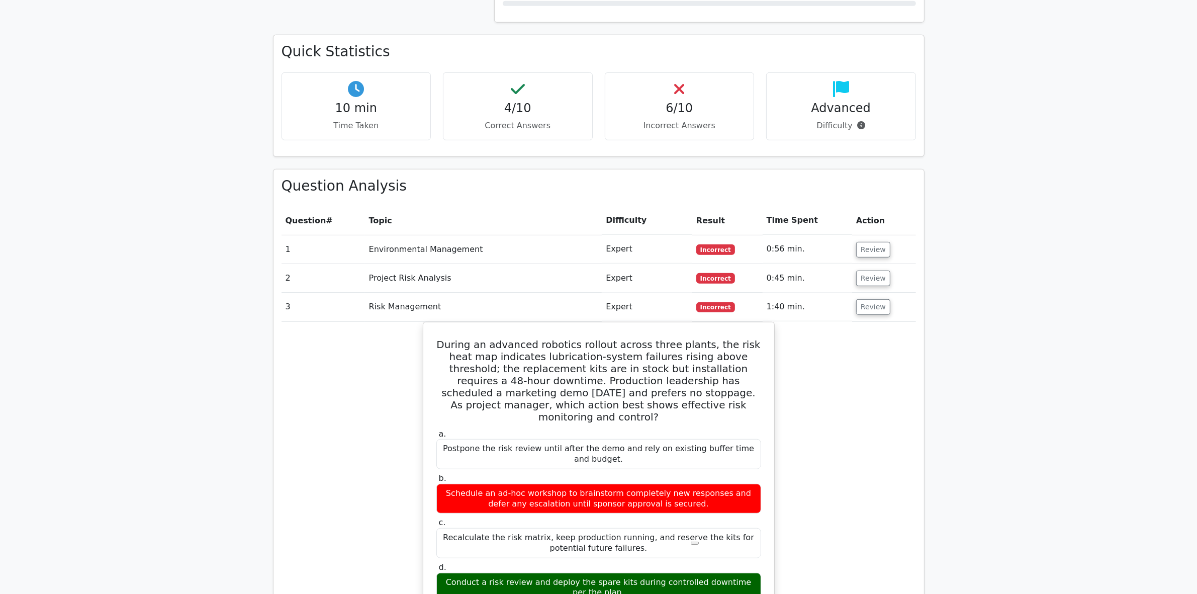
copy div "During an advanced robotics rollout across three plants, the risk heat map indi…"
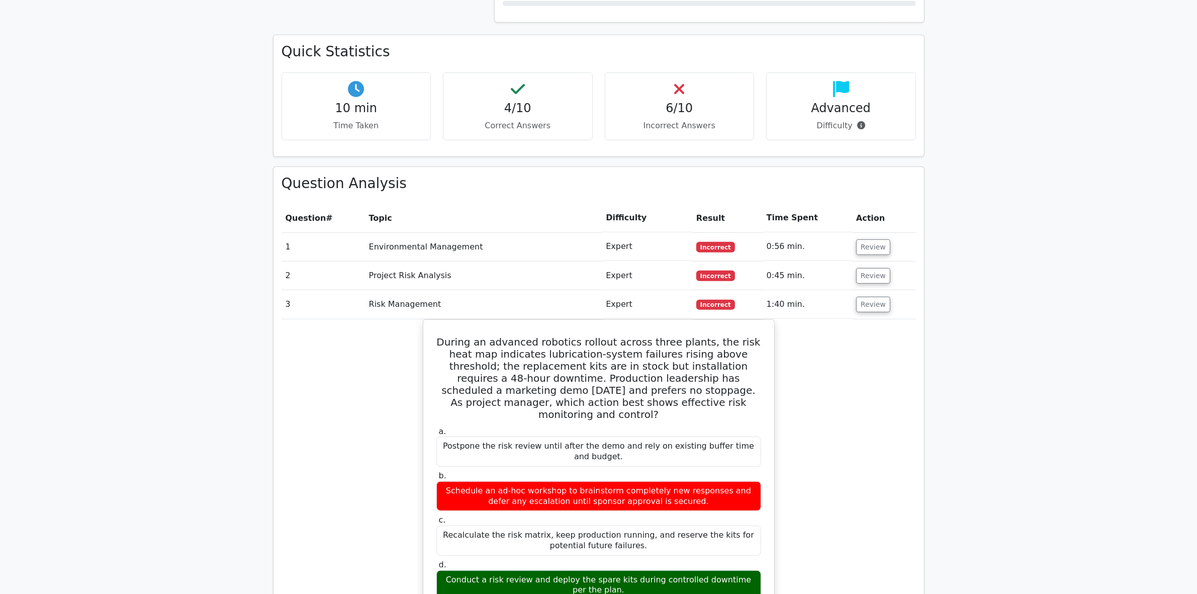
click at [356, 516] on div "During an advanced robotics rollout across three plants, the risk heat map indi…" at bounding box center [599, 579] width 634 height 520
click at [342, 429] on div "During an advanced robotics rollout across three plants, the risk heat map indi…" at bounding box center [599, 579] width 634 height 520
click at [869, 297] on button "Review" at bounding box center [873, 305] width 34 height 16
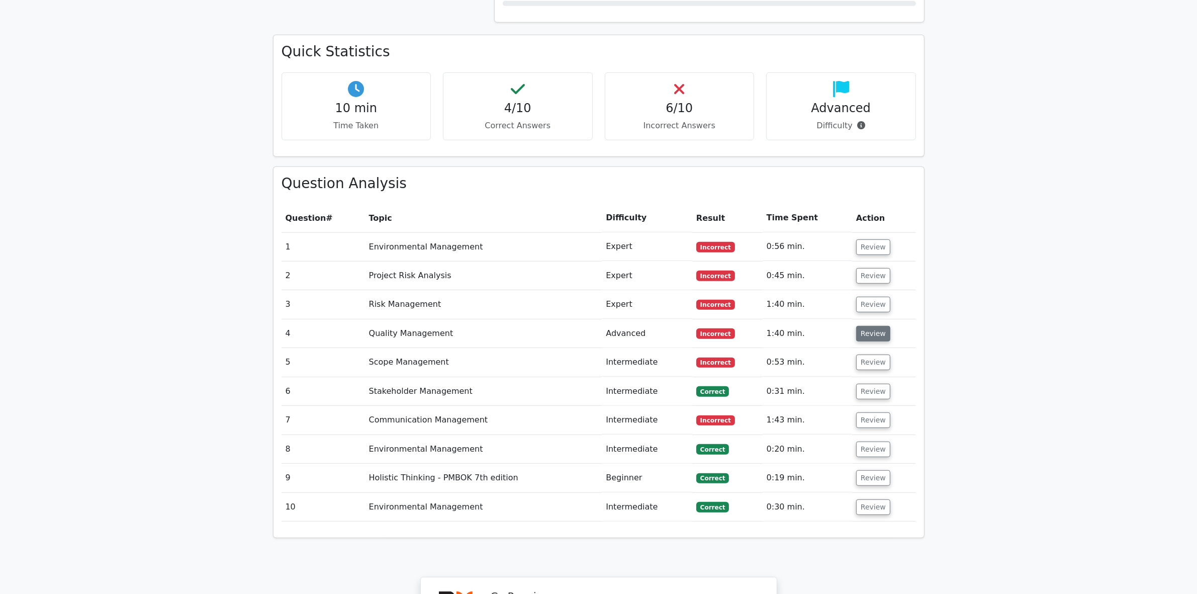
click at [877, 326] on button "Review" at bounding box center [873, 334] width 34 height 16
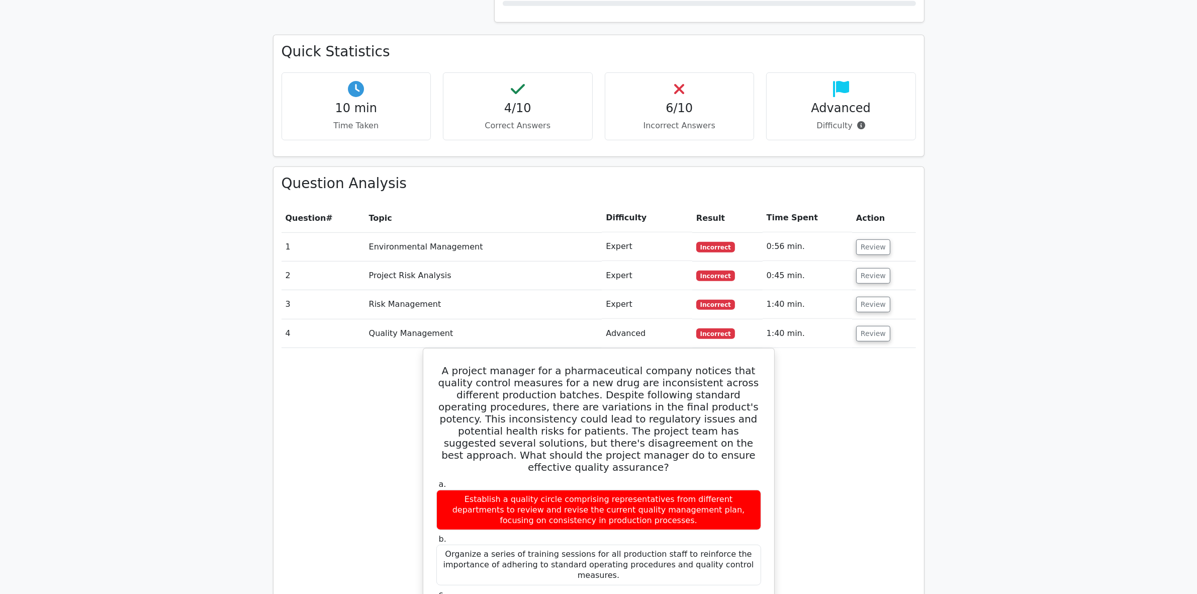
scroll to position [757, 0]
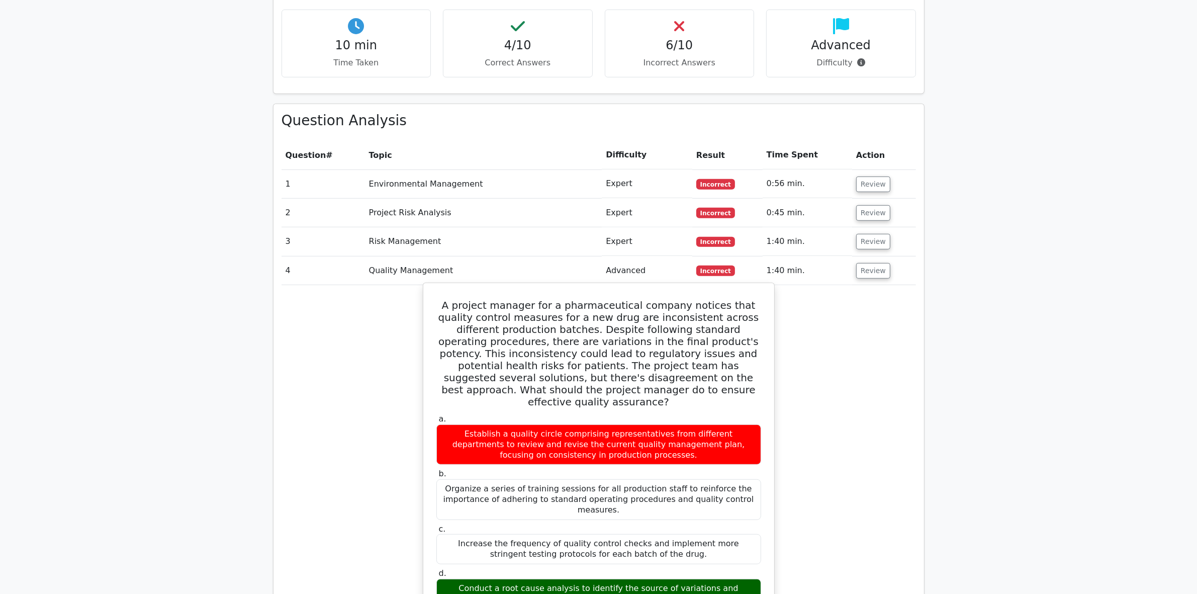
drag, startPoint x: 440, startPoint y: 259, endPoint x: 747, endPoint y: 532, distance: 410.2
copy div "A project manager for a pharmaceutical company notices that quality control mea…"
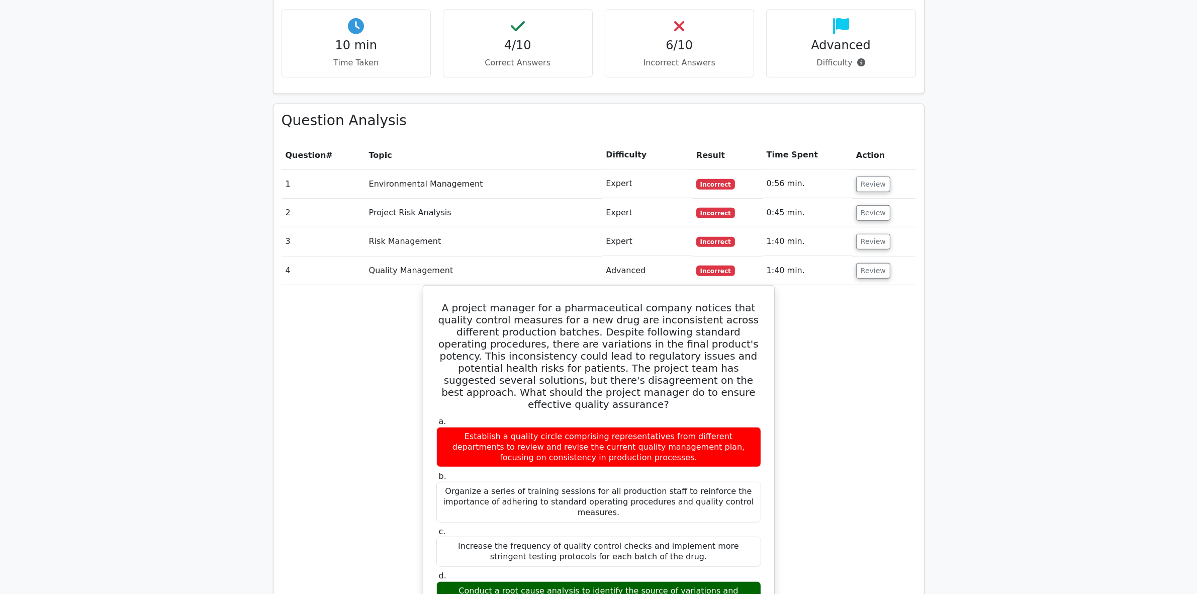
drag, startPoint x: 362, startPoint y: 532, endPoint x: 365, endPoint y: 527, distance: 5.6
click at [866, 263] on button "Review" at bounding box center [873, 271] width 34 height 16
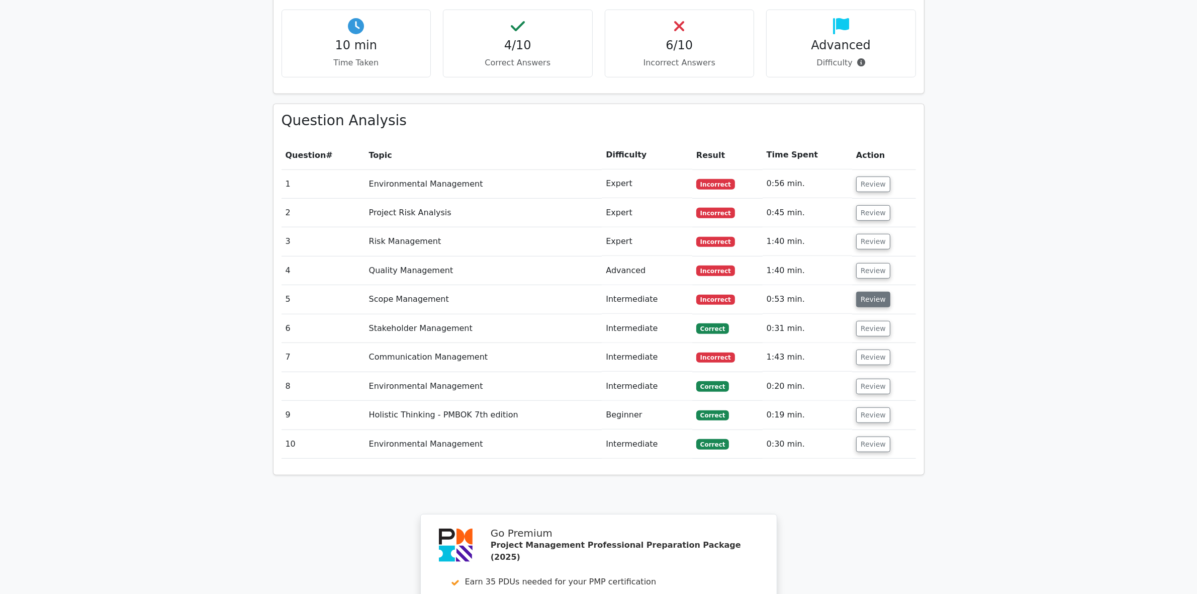
click at [868, 292] on button "Review" at bounding box center [873, 300] width 34 height 16
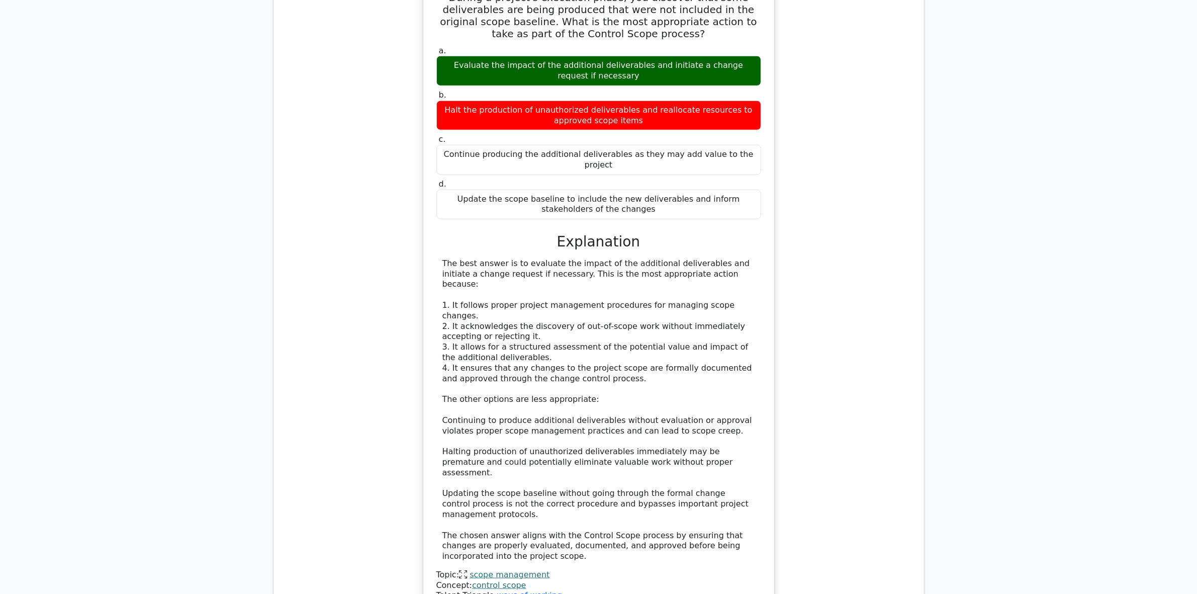
scroll to position [1117, 0]
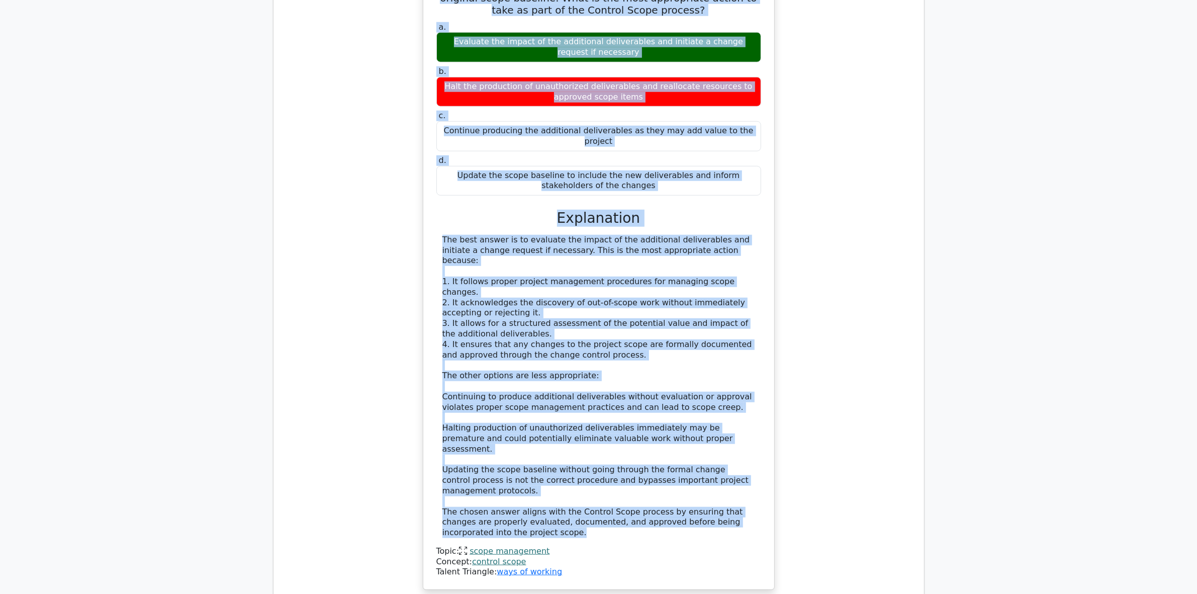
drag, startPoint x: 431, startPoint y: 286, endPoint x: 720, endPoint y: 430, distance: 322.8
click at [720, 430] on div "During a project's execution phase, you discover that some deliverables are bei…" at bounding box center [598, 271] width 343 height 630
copy div "During a project's execution phase, you discover that some deliverables are bei…"
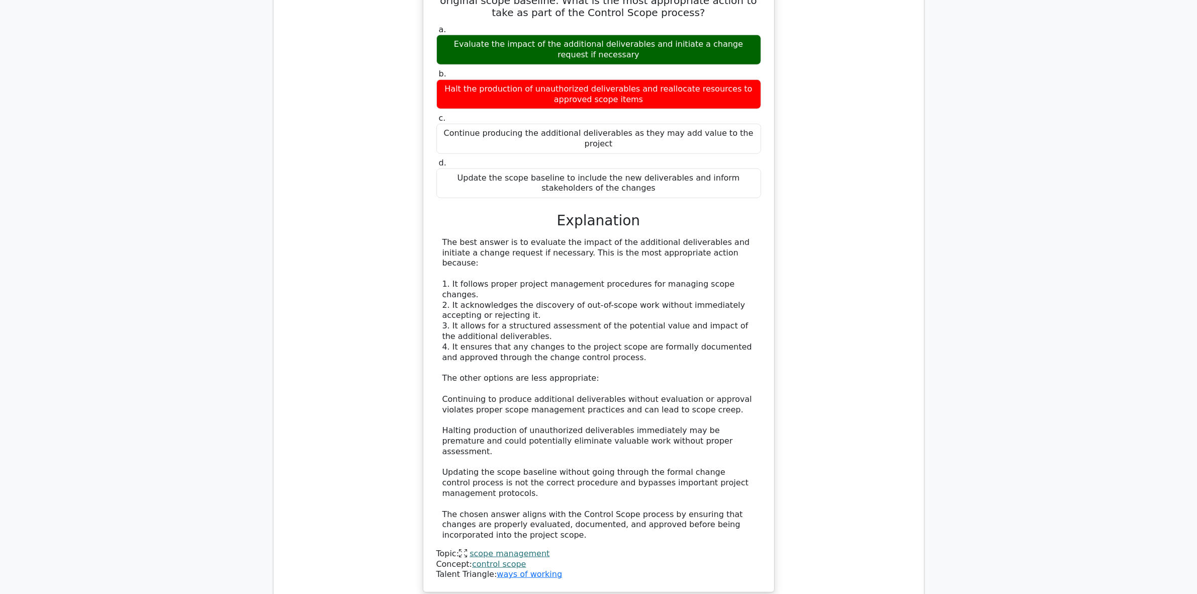
click at [338, 491] on div "During a project's execution phase, you discover that some deliverables are bei…" at bounding box center [599, 279] width 634 height 651
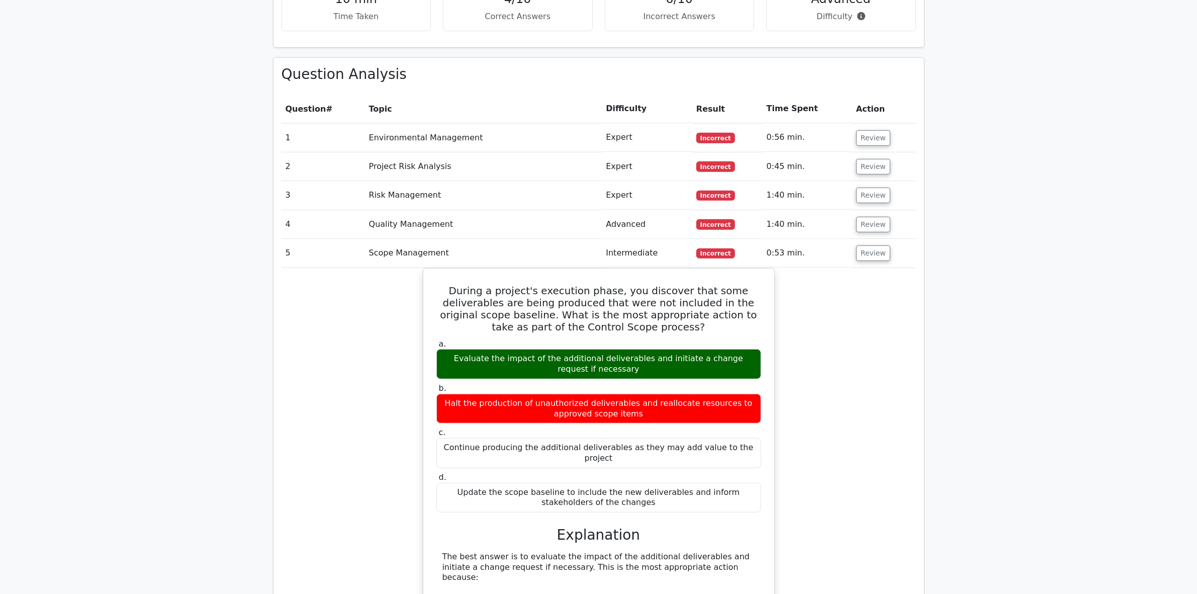
scroll to position [614, 0]
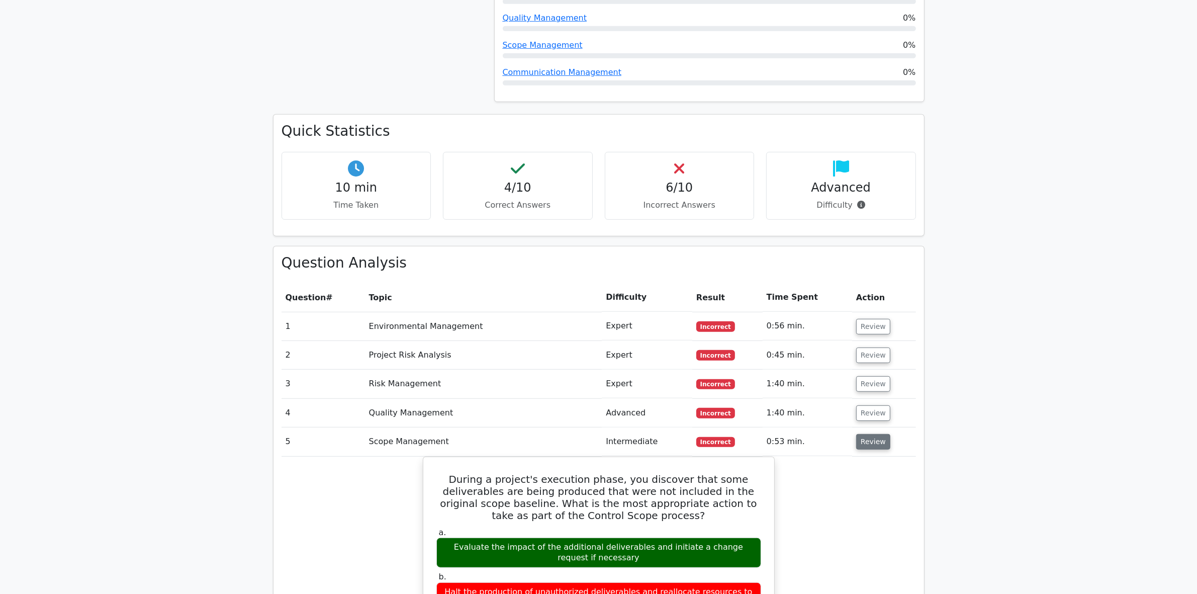
click at [857, 434] on button "Review" at bounding box center [873, 442] width 34 height 16
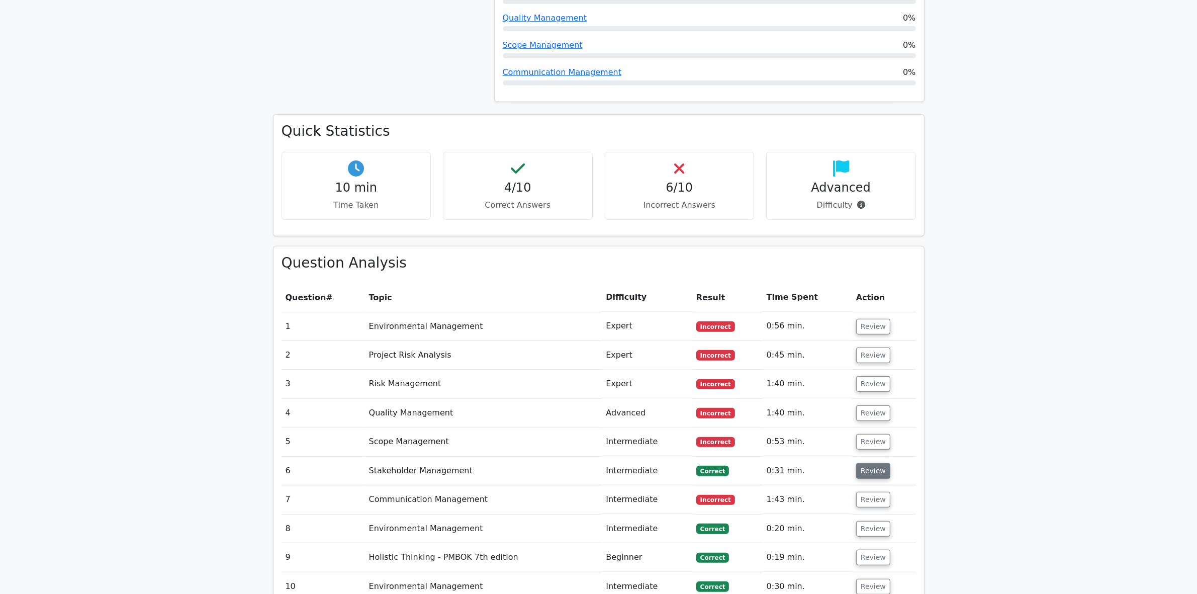
click at [865, 463] on button "Review" at bounding box center [873, 471] width 34 height 16
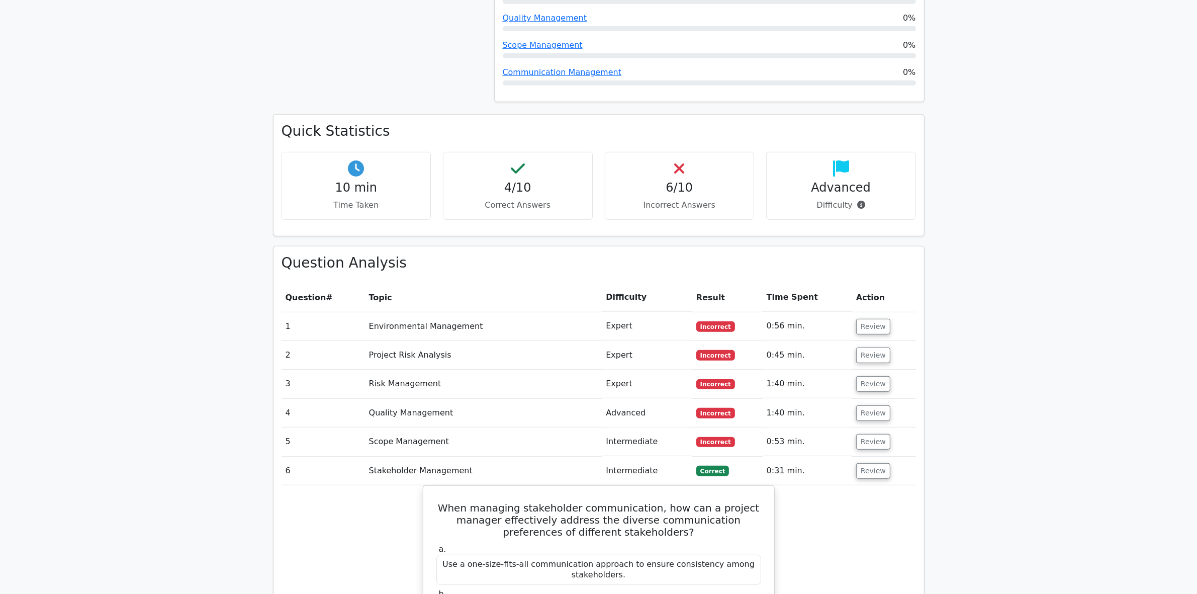
scroll to position [866, 0]
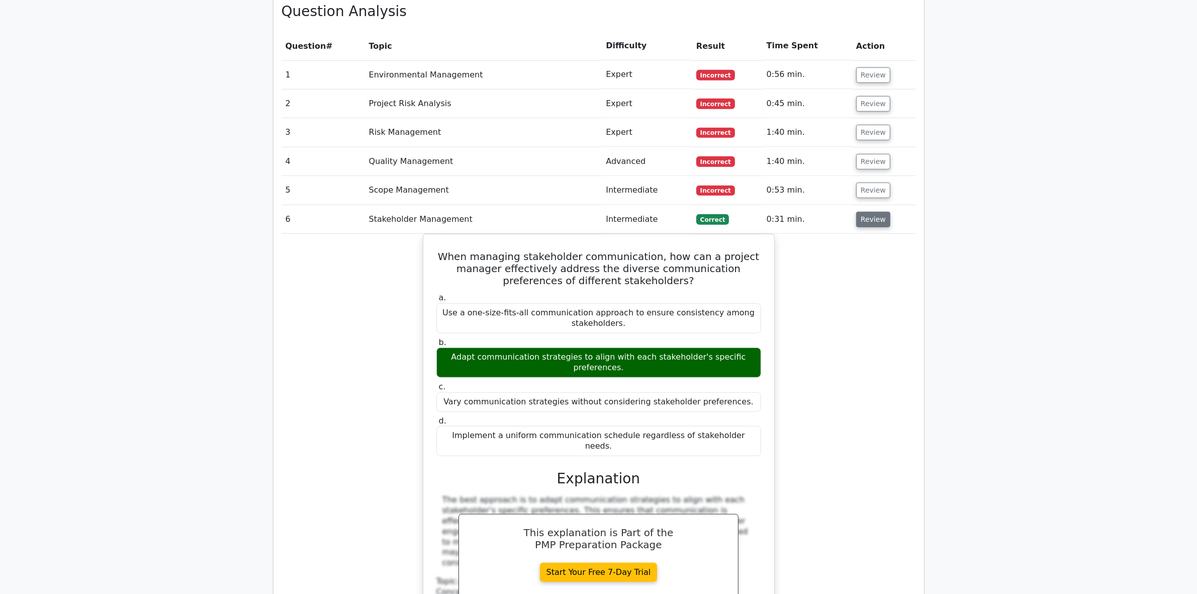
click at [875, 212] on button "Review" at bounding box center [873, 220] width 34 height 16
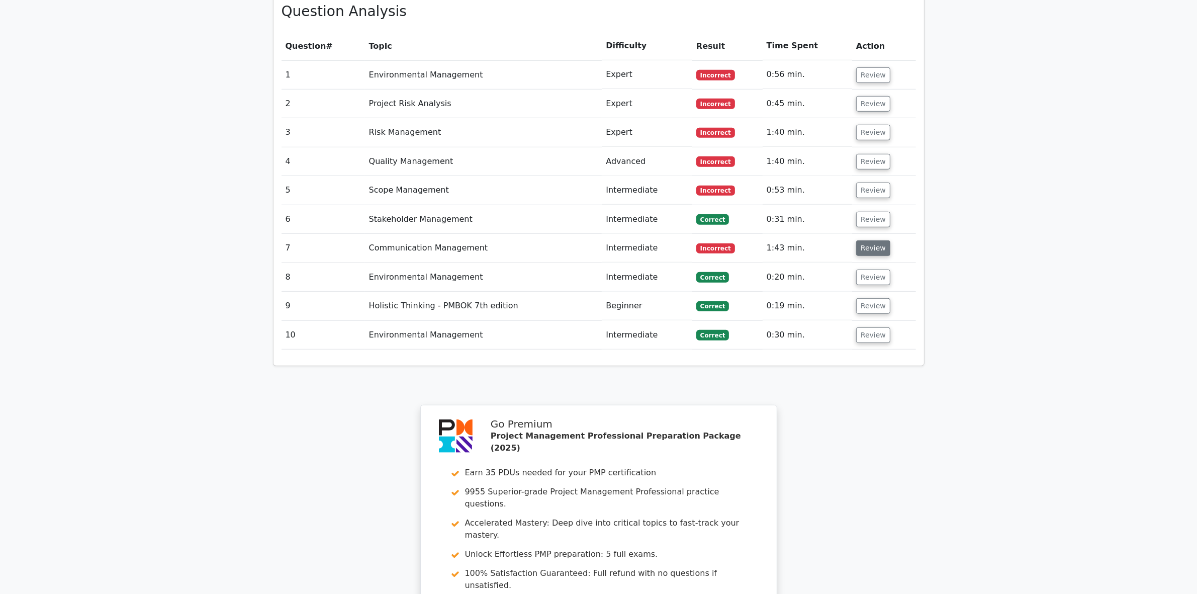
click at [876, 240] on button "Review" at bounding box center [873, 248] width 34 height 16
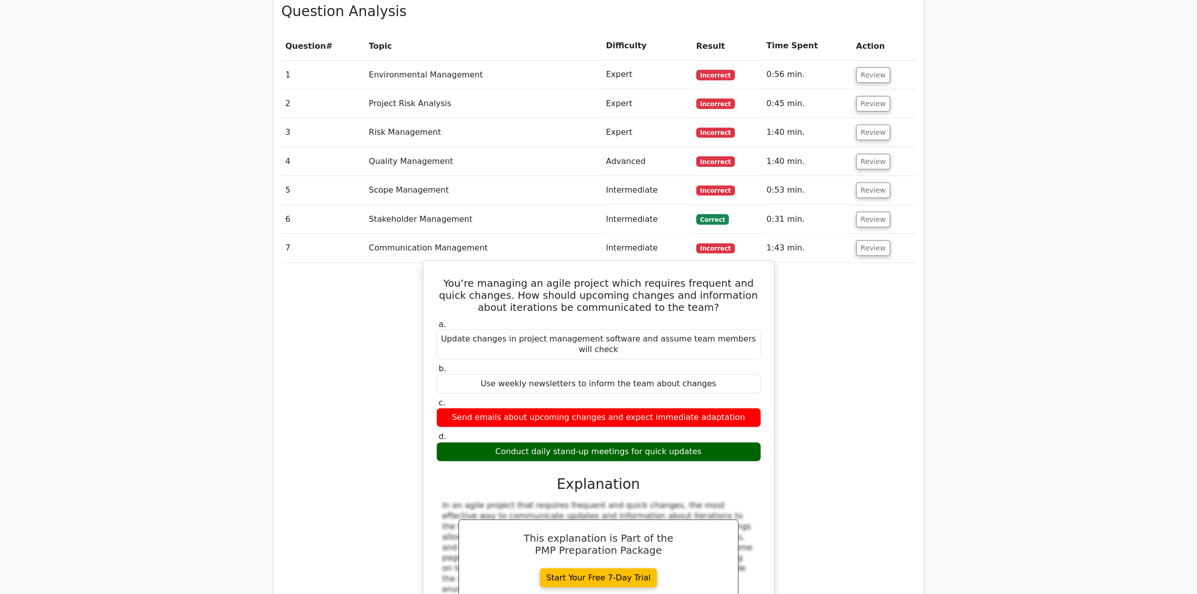
drag, startPoint x: 431, startPoint y: 235, endPoint x: 708, endPoint y: 394, distance: 318.9
click at [708, 394] on div "You’re managing an agile project which requires frequent and quick changes. How…" at bounding box center [598, 464] width 343 height 398
copy div "You’re managing an agile project which requires frequent and quick changes. How…"
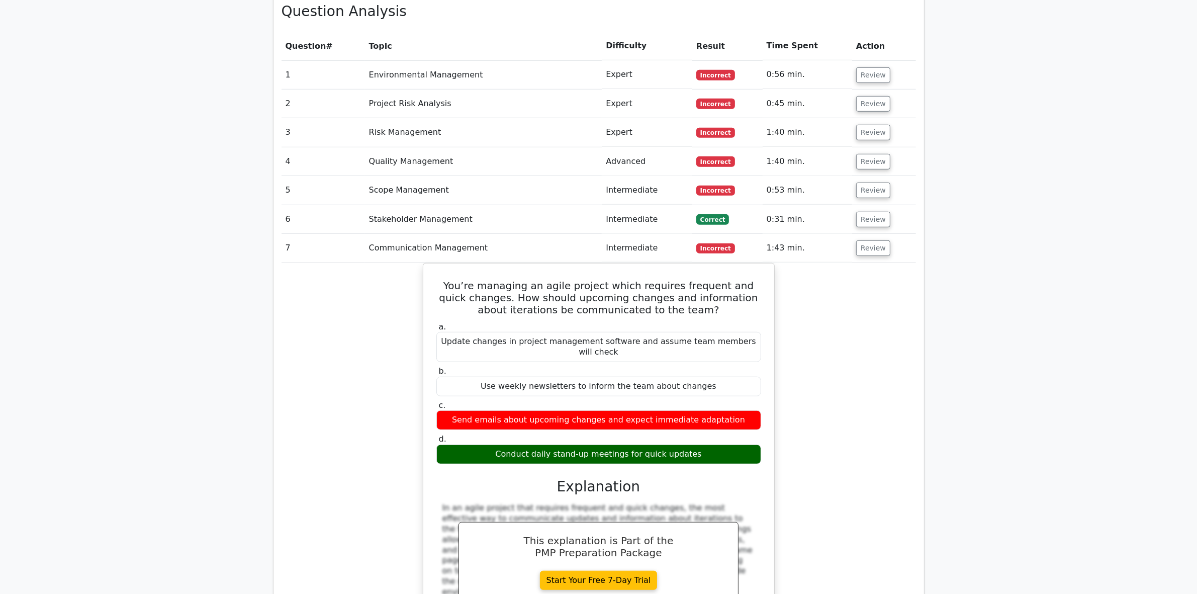
click at [370, 514] on div "You’re managing an agile project which requires frequent and quick changes. How…" at bounding box center [599, 472] width 634 height 419
click at [874, 240] on button "Review" at bounding box center [873, 248] width 34 height 16
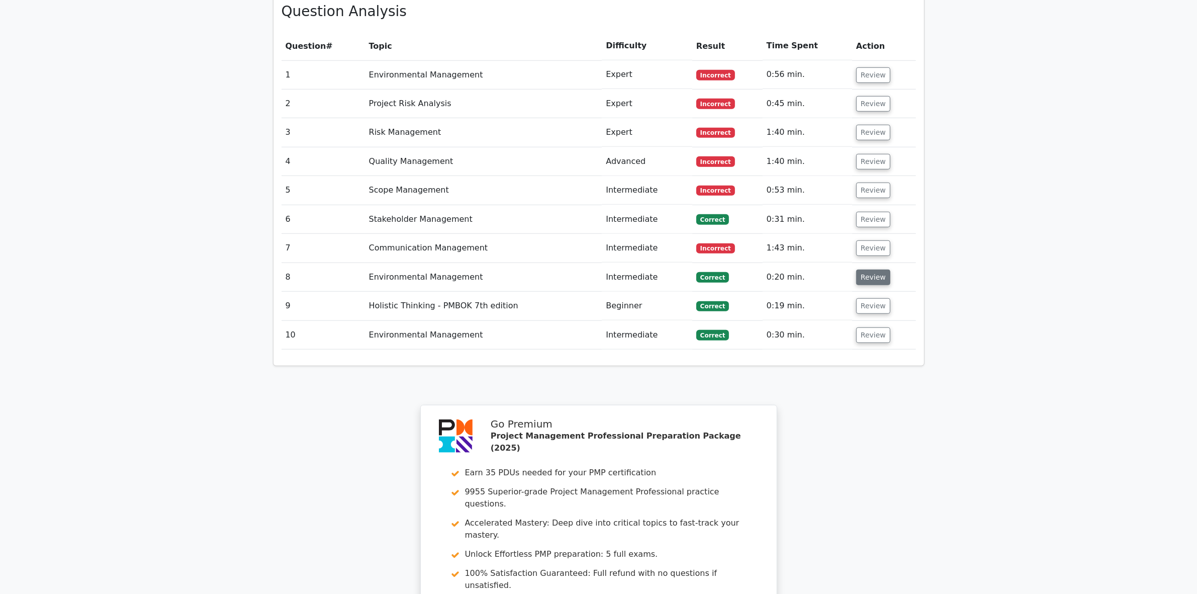
click at [870, 269] on button "Review" at bounding box center [873, 277] width 34 height 16
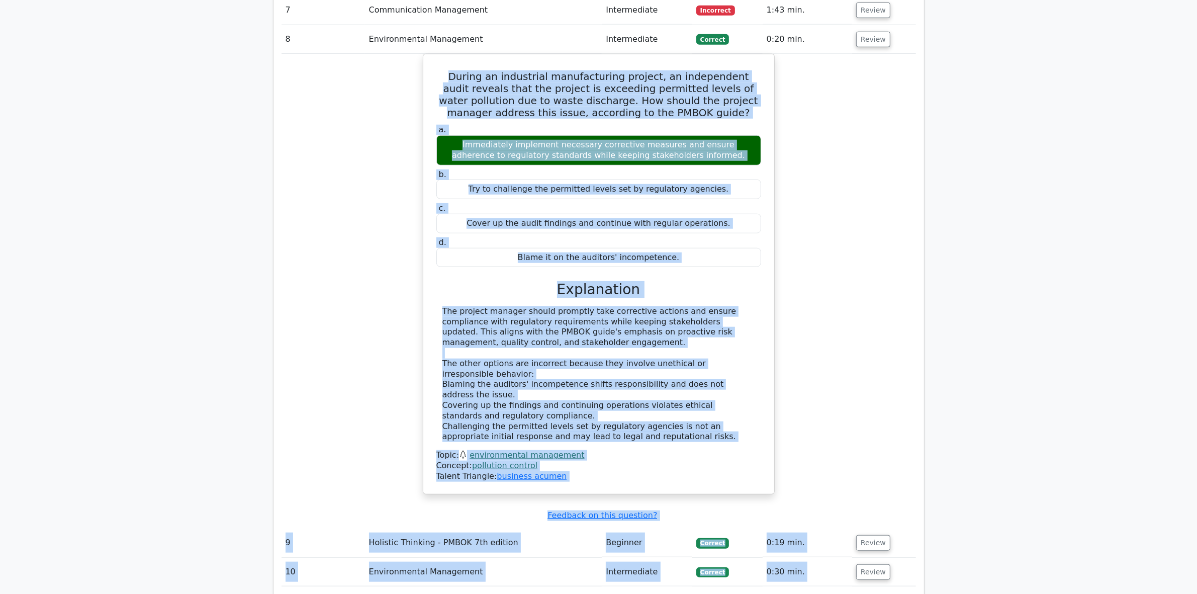
scroll to position [1187, 0]
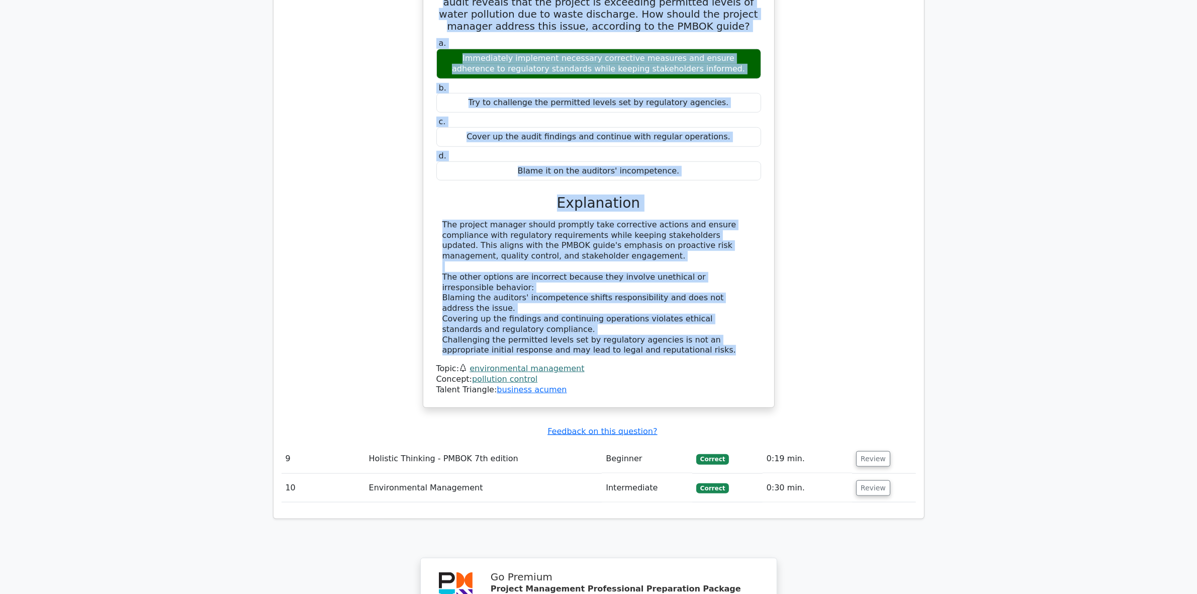
drag, startPoint x: 431, startPoint y: 261, endPoint x: 646, endPoint y: 287, distance: 216.7
click at [646, 287] on div "During an industrial manufacturing project, an independent audit reveals that t…" at bounding box center [598, 187] width 343 height 431
copy div "During an industrial manufacturing project, an independent audit reveals that t…"
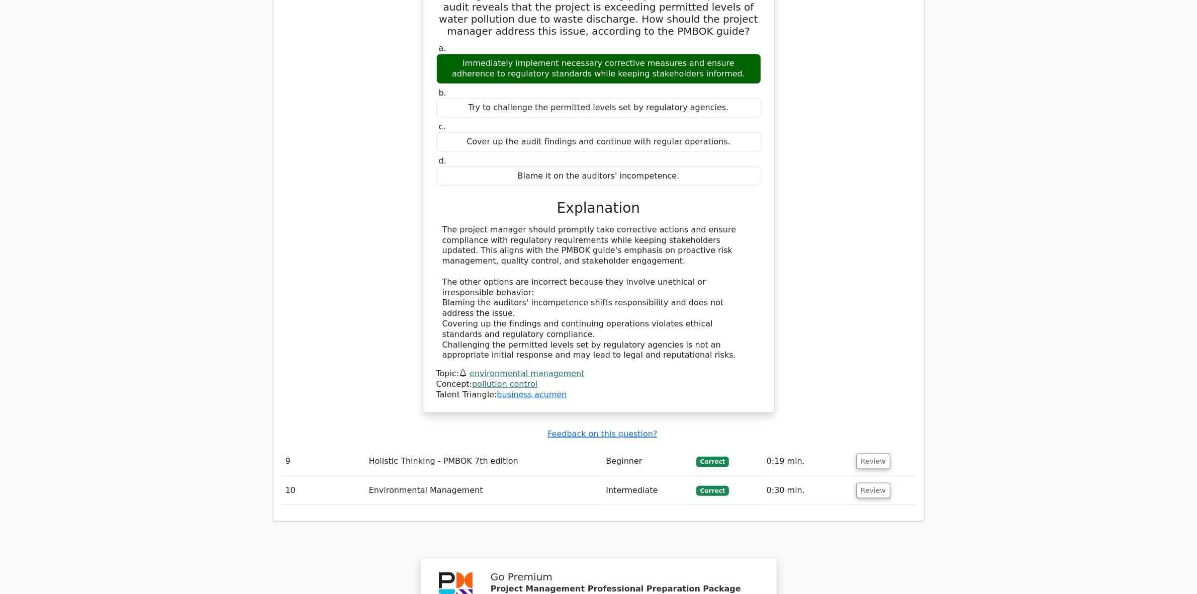
click at [351, 498] on div "Your Test Results Project Management Professional 40% Your Score Keep practicin…" at bounding box center [599, 46] width 664 height 1772
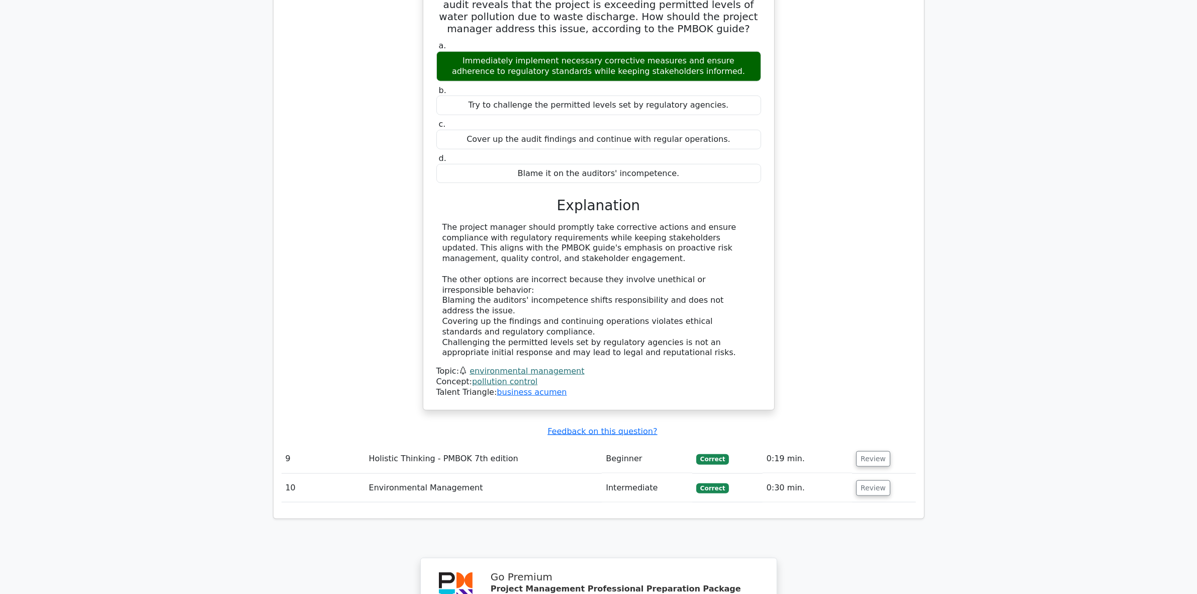
scroll to position [999, 0]
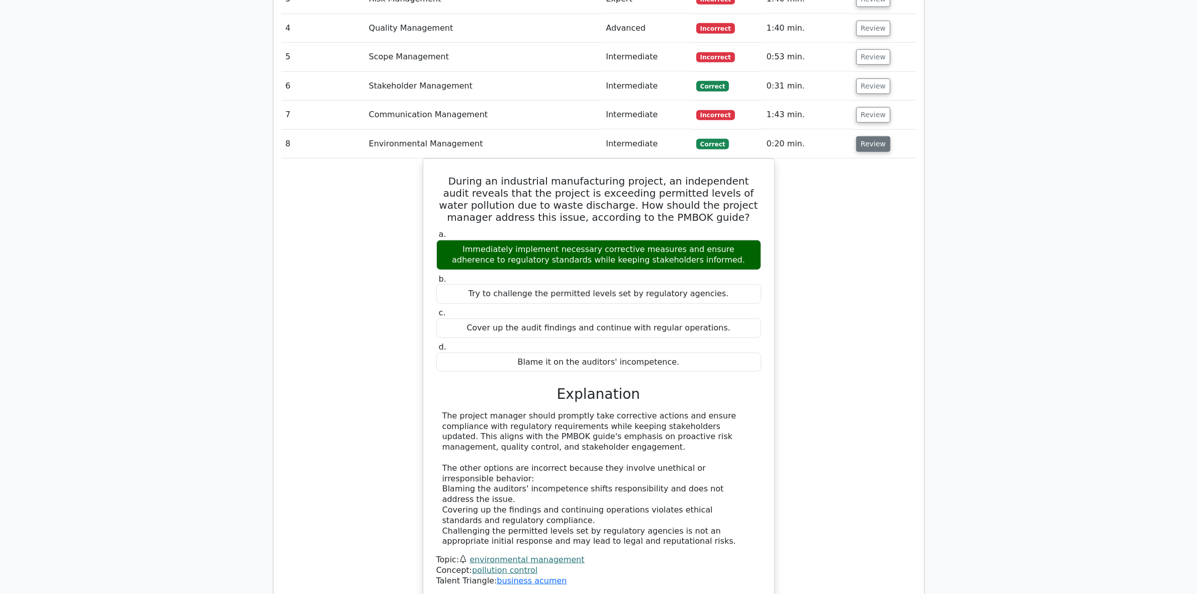
click at [863, 136] on button "Review" at bounding box center [873, 144] width 34 height 16
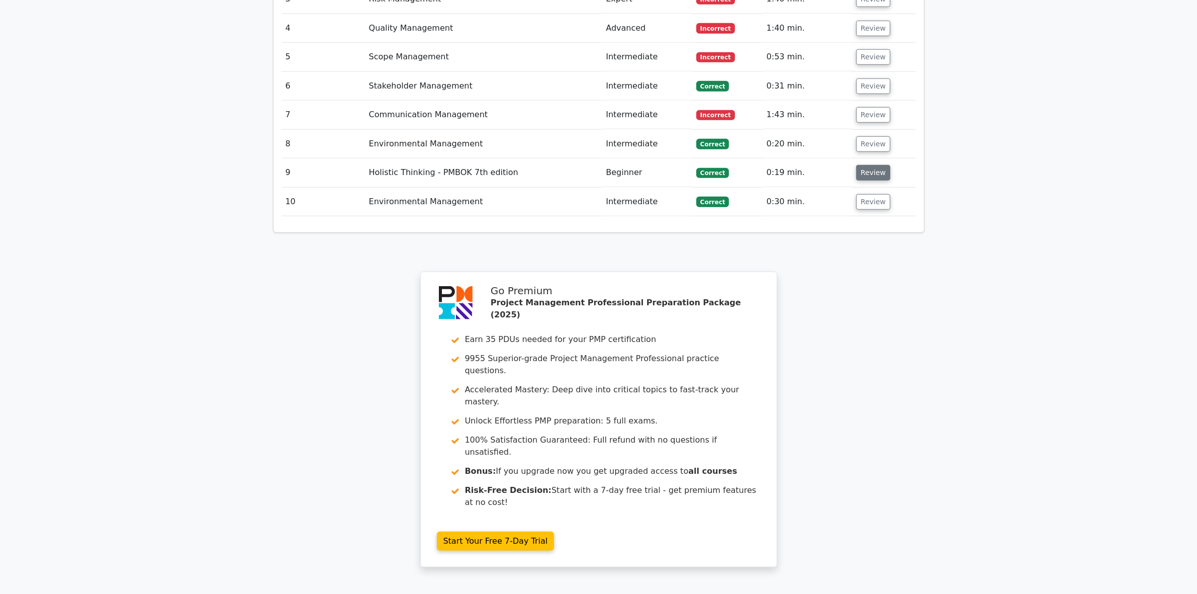
click at [864, 165] on button "Review" at bounding box center [873, 173] width 34 height 16
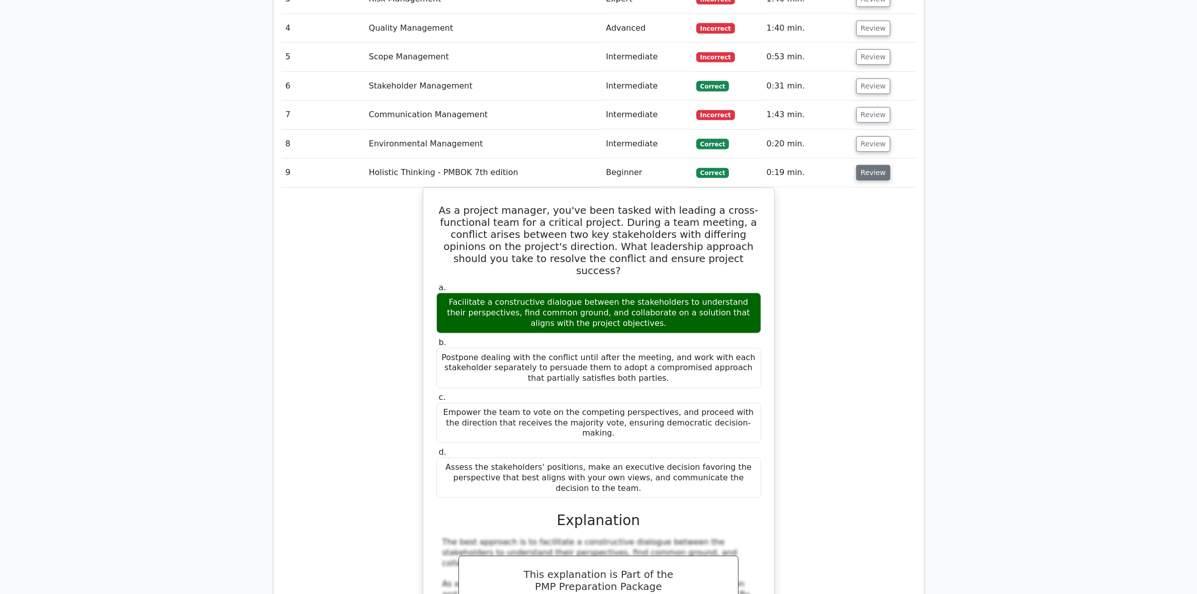
click at [870, 165] on button "Review" at bounding box center [873, 173] width 34 height 16
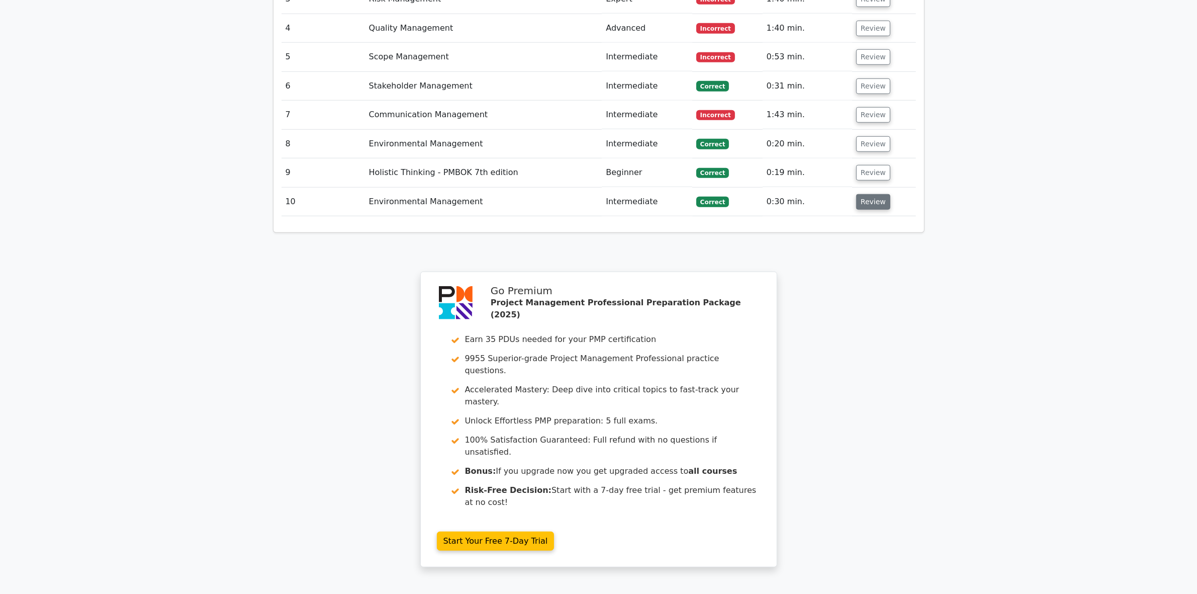
click at [863, 194] on button "Review" at bounding box center [873, 202] width 34 height 16
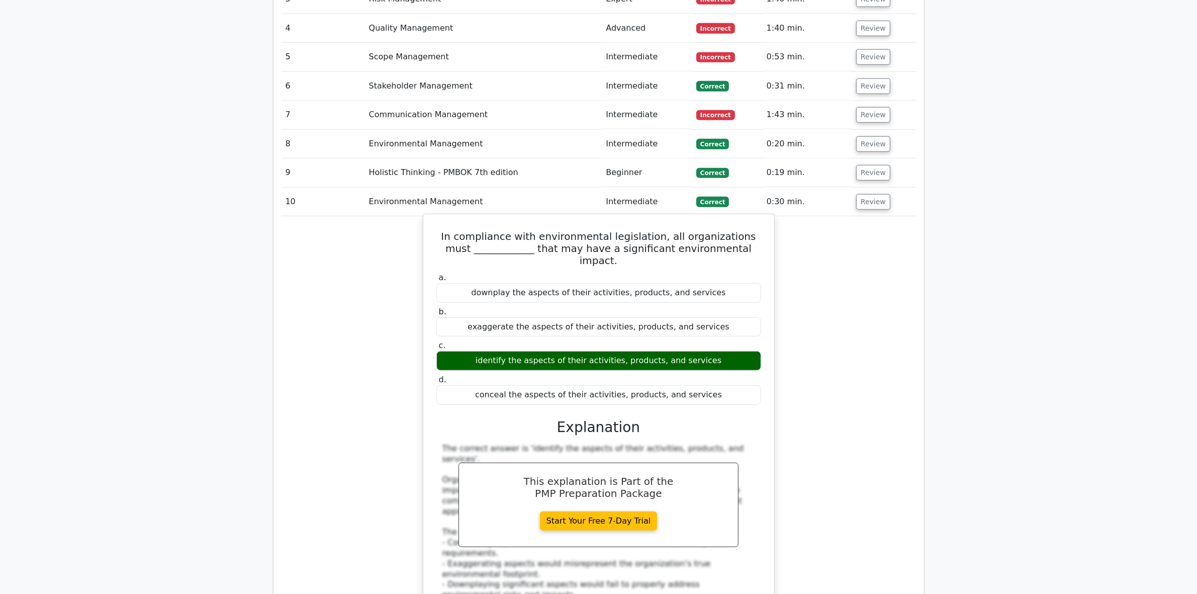
drag, startPoint x: 434, startPoint y: 182, endPoint x: 712, endPoint y: 338, distance: 318.9
click at [712, 338] on div "In compliance with environmental legislation, all organizations must __________…" at bounding box center [598, 432] width 343 height 429
copy div "In compliance with environmental legislation, all organizations must __________…"
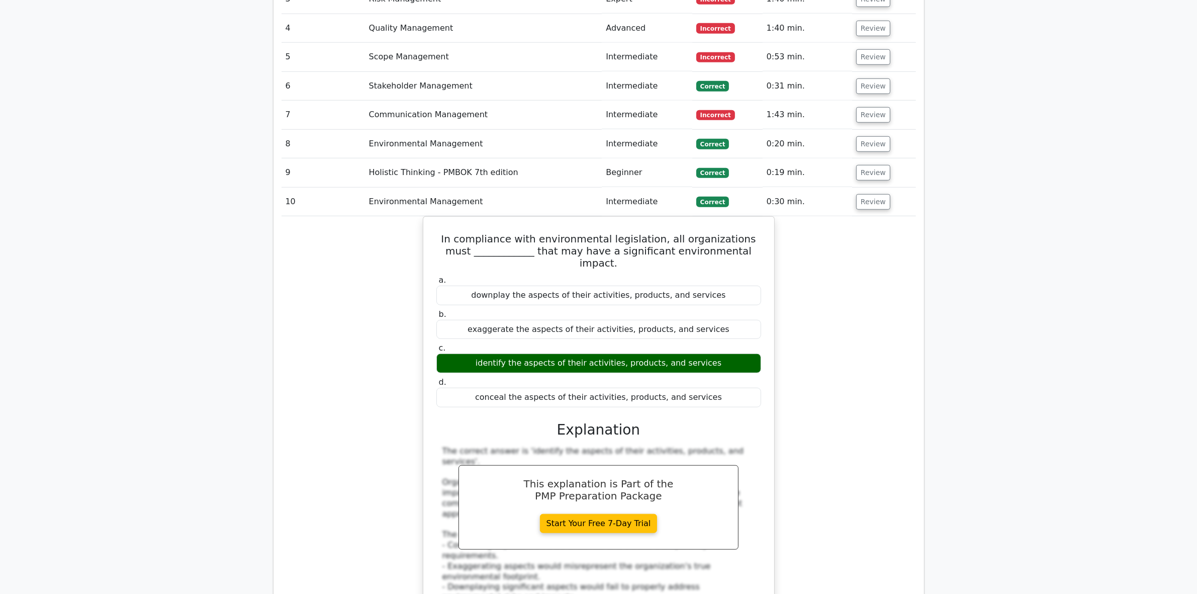
click at [360, 509] on div "In compliance with environmental legislation, all organizations must __________…" at bounding box center [599, 441] width 634 height 450
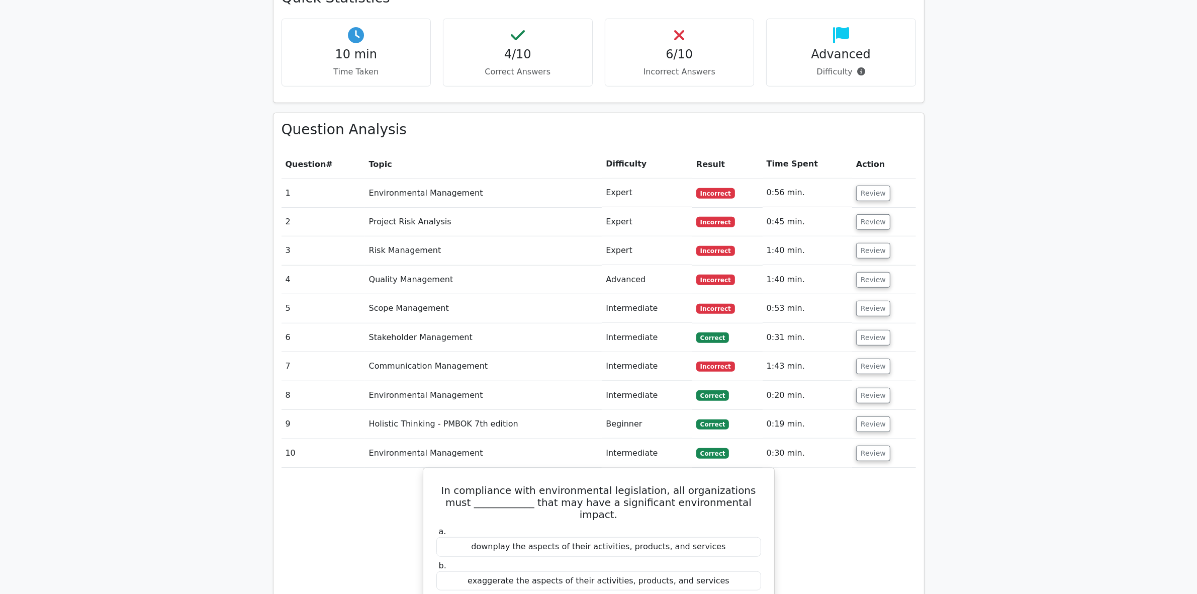
scroll to position [559, 0]
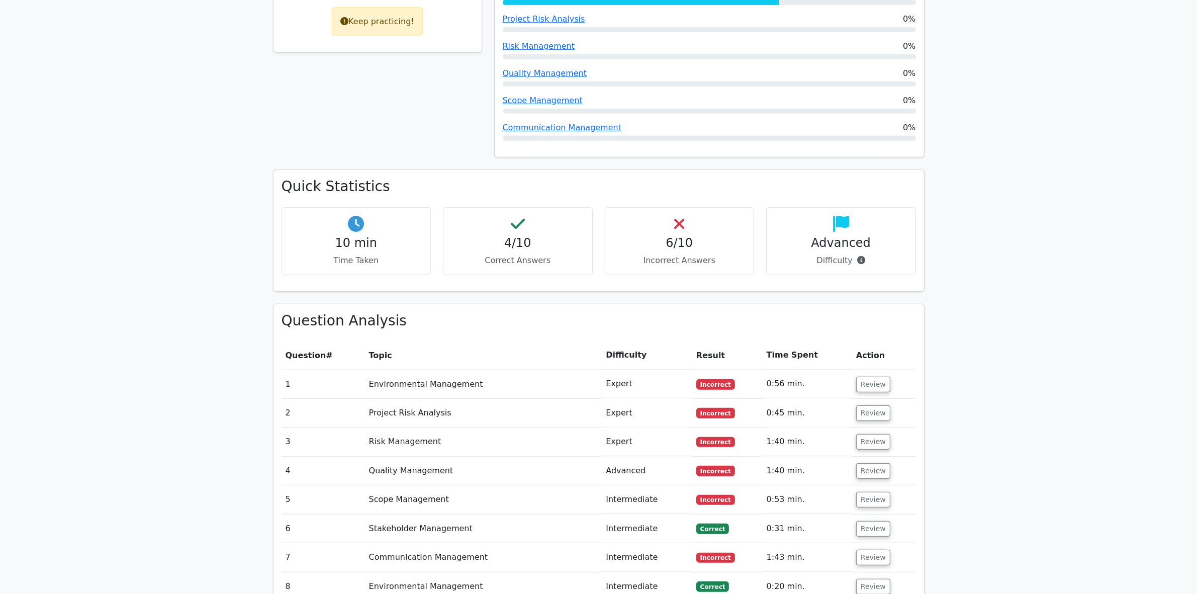
click at [237, 511] on main "Go Premium Project Management Professional Preparation Package (2025) Earn 35 P…" at bounding box center [598, 516] width 1197 height 2086
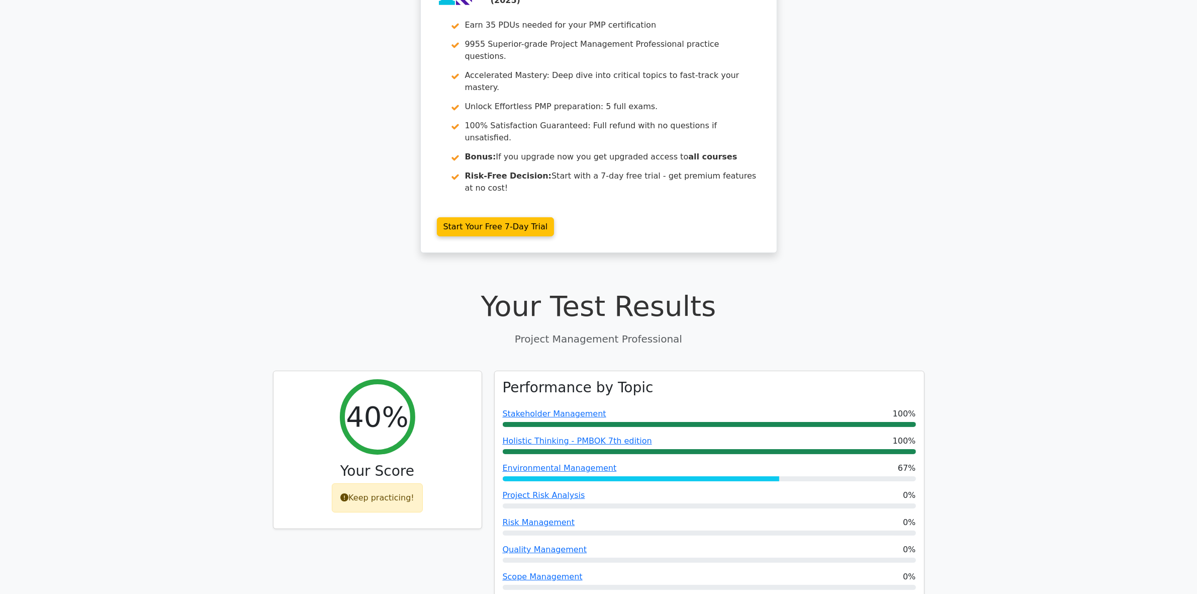
scroll to position [0, 0]
